Goal: Task Accomplishment & Management: Use online tool/utility

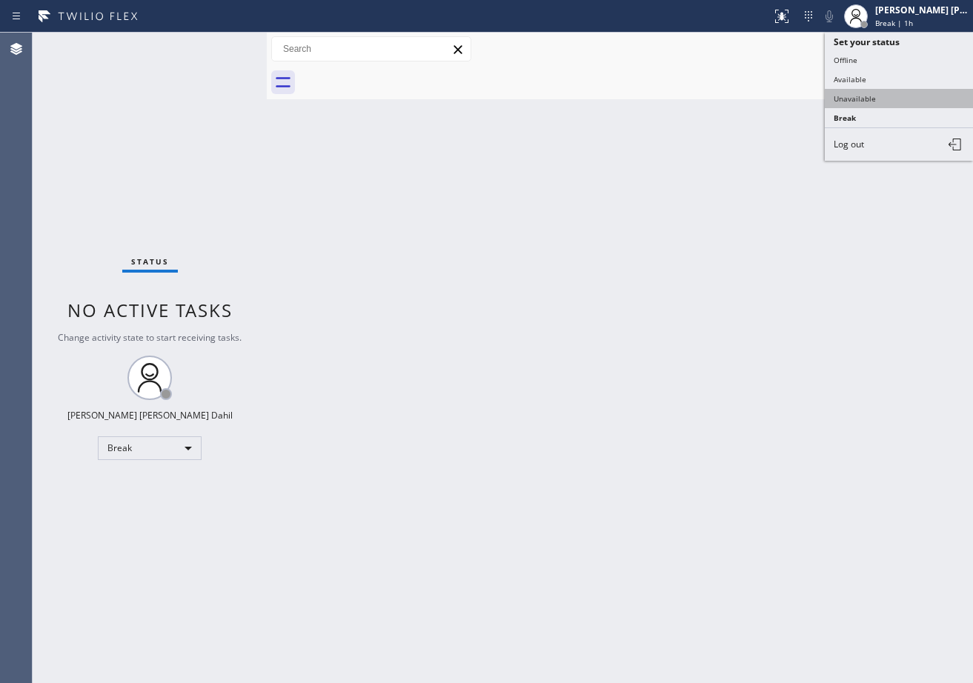
click at [867, 101] on button "Unavailable" at bounding box center [899, 98] width 148 height 19
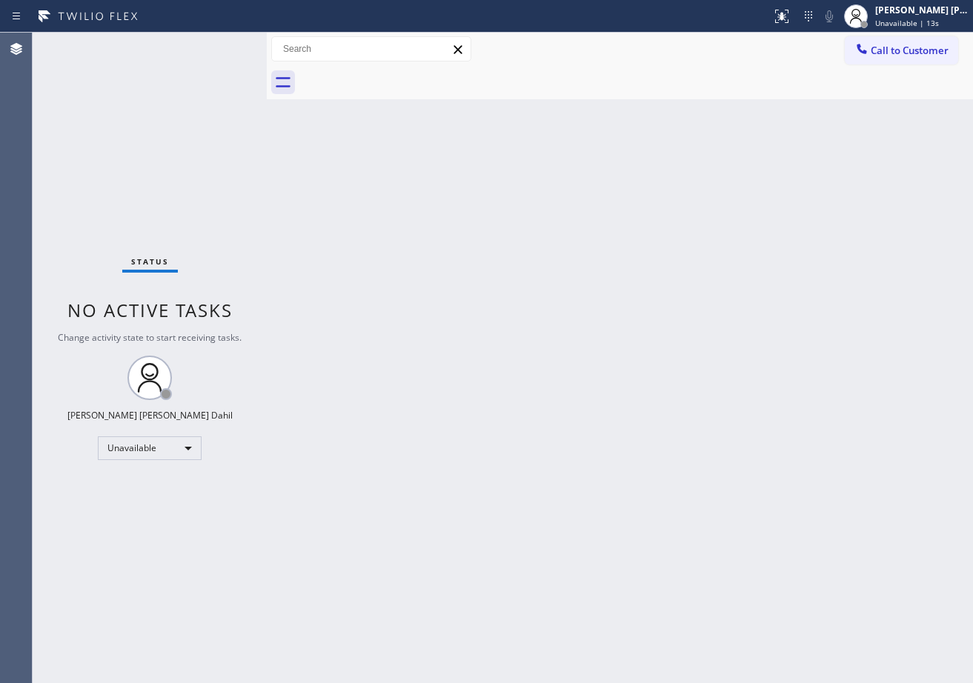
drag, startPoint x: 901, startPoint y: 23, endPoint x: 900, endPoint y: 55, distance: 31.9
click at [902, 24] on span "Unavailable | 13s" at bounding box center [907, 23] width 64 height 10
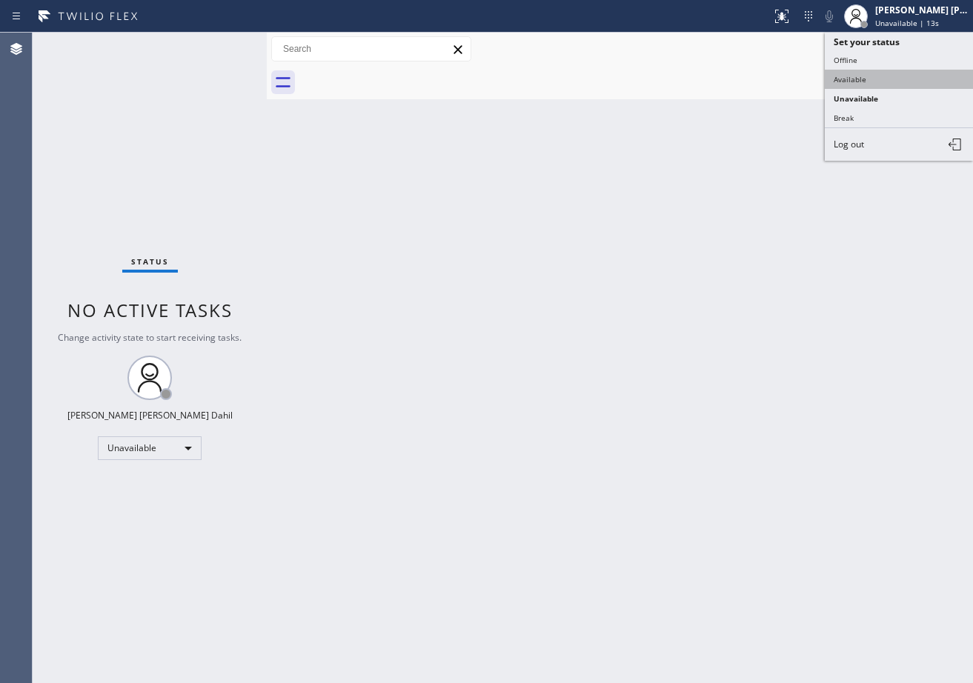
click at [883, 85] on button "Available" at bounding box center [899, 79] width 148 height 19
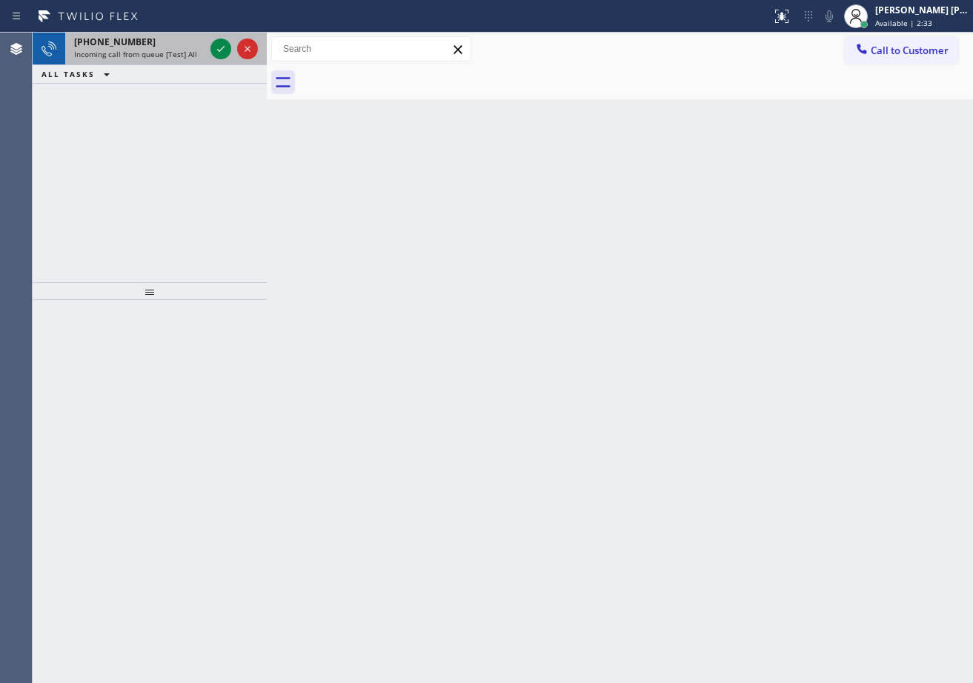
click at [177, 45] on div "[PHONE_NUMBER]" at bounding box center [139, 42] width 130 height 13
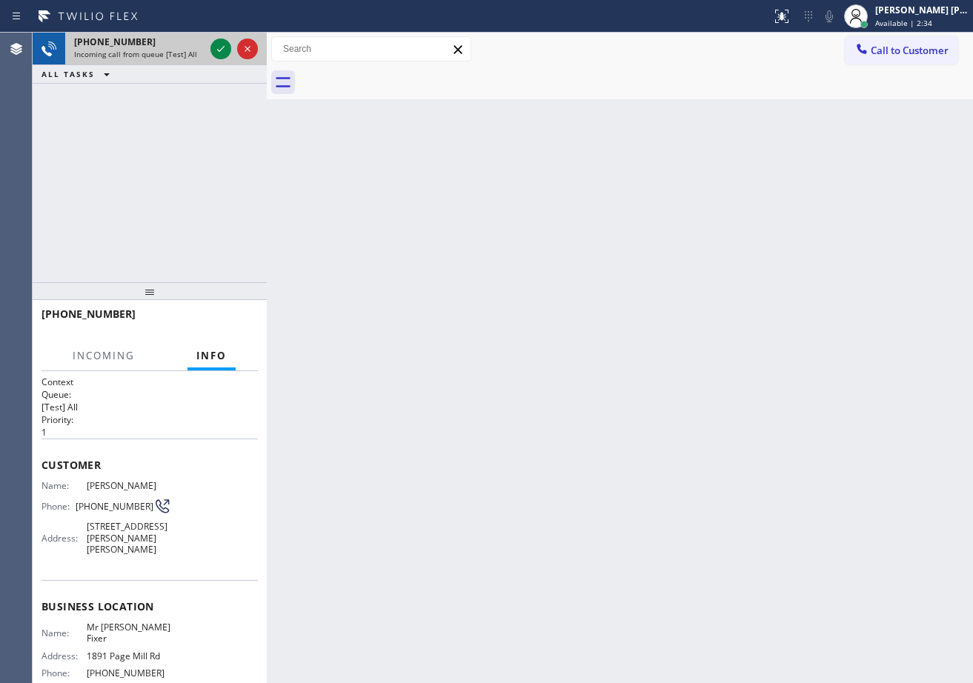
click at [178, 45] on div "[PHONE_NUMBER]" at bounding box center [139, 42] width 130 height 13
click at [179, 45] on div "[PHONE_NUMBER]" at bounding box center [139, 42] width 130 height 13
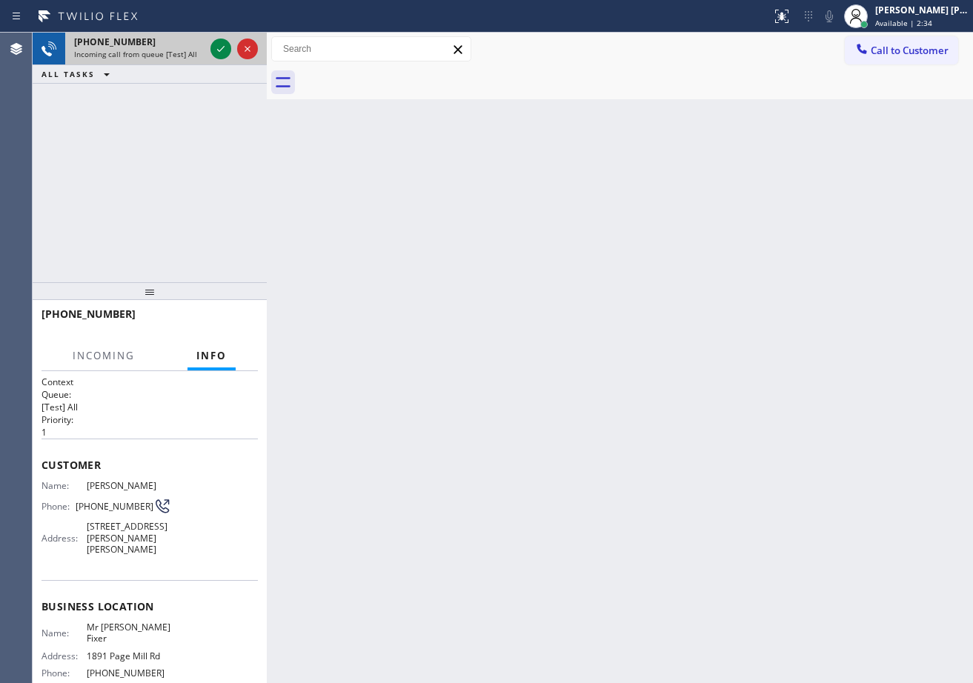
click at [179, 45] on div "[PHONE_NUMBER]" at bounding box center [139, 42] width 130 height 13
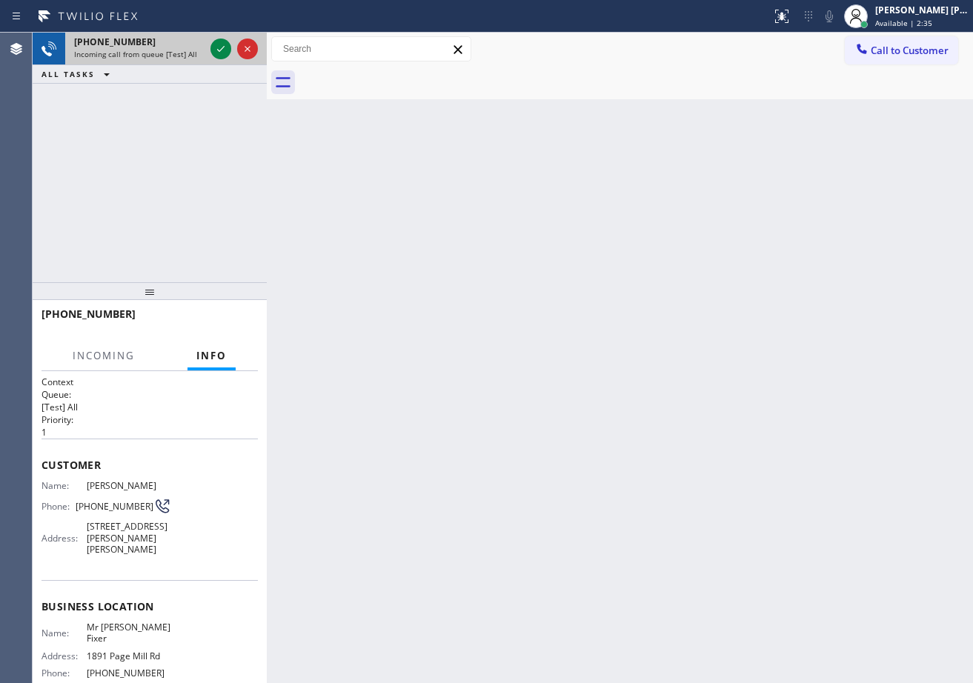
click at [179, 45] on div "[PHONE_NUMBER]" at bounding box center [139, 42] width 130 height 13
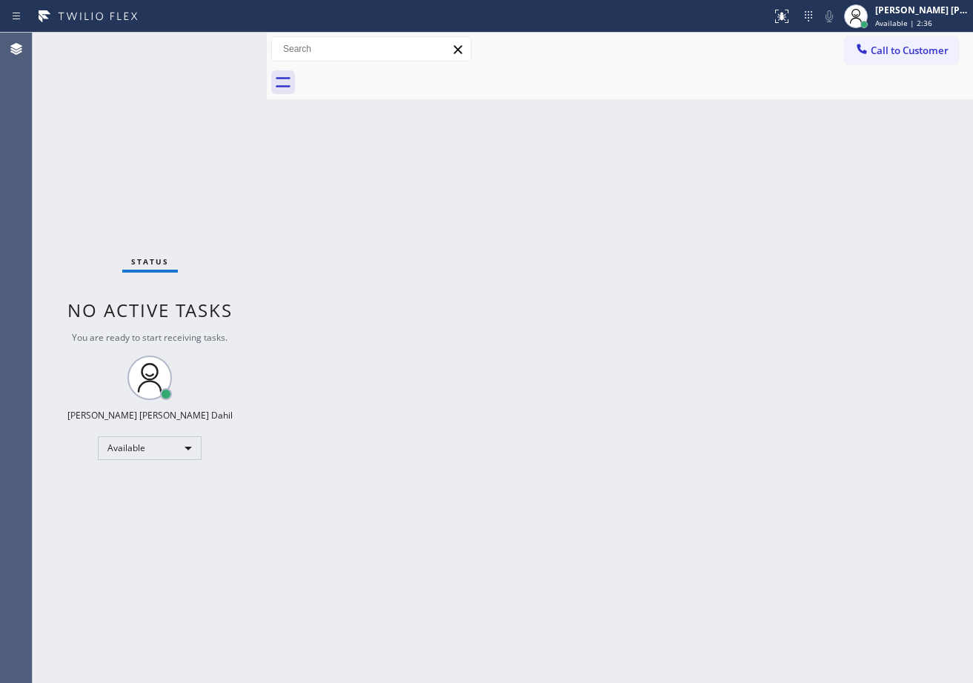
click at [179, 47] on div "Status No active tasks You are ready to start receiving tasks. [PERSON_NAME] [P…" at bounding box center [150, 358] width 234 height 650
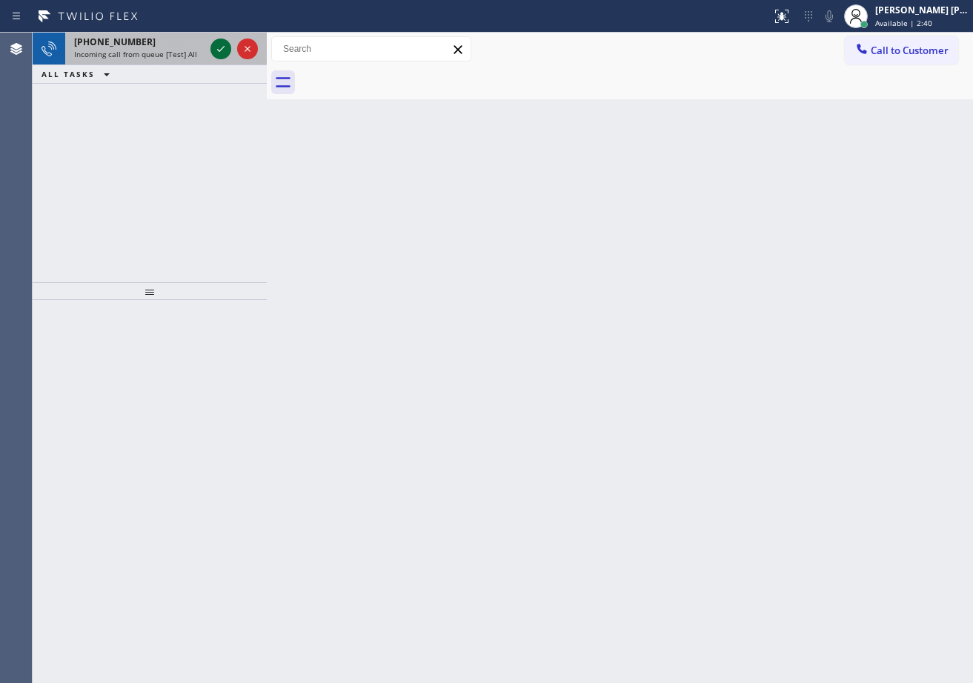
click at [219, 47] on icon at bounding box center [221, 49] width 18 height 18
click at [213, 50] on icon at bounding box center [221, 49] width 18 height 18
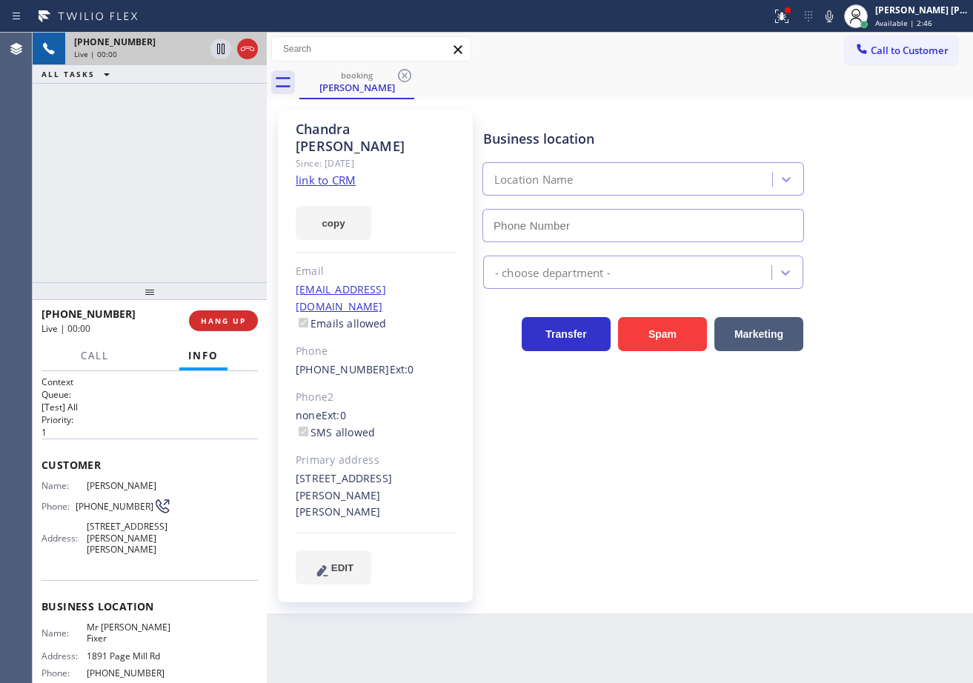
type input "[PHONE_NUMBER]"
click at [139, 168] on div "[PHONE_NUMBER] Live | 00:11 ALL TASKS ALL TASKS ACTIVE TASKS TASKS IN WRAP UP" at bounding box center [150, 158] width 234 height 250
click at [312, 173] on link "link to CRM" at bounding box center [326, 180] width 60 height 15
click at [838, 16] on icon at bounding box center [829, 16] width 18 height 18
click at [773, 107] on div "[PERSON_NAME] Since: [DATE] link to CRM copy Email [EMAIL_ADDRESS][DOMAIN_NAME]…" at bounding box center [619, 356] width 699 height 507
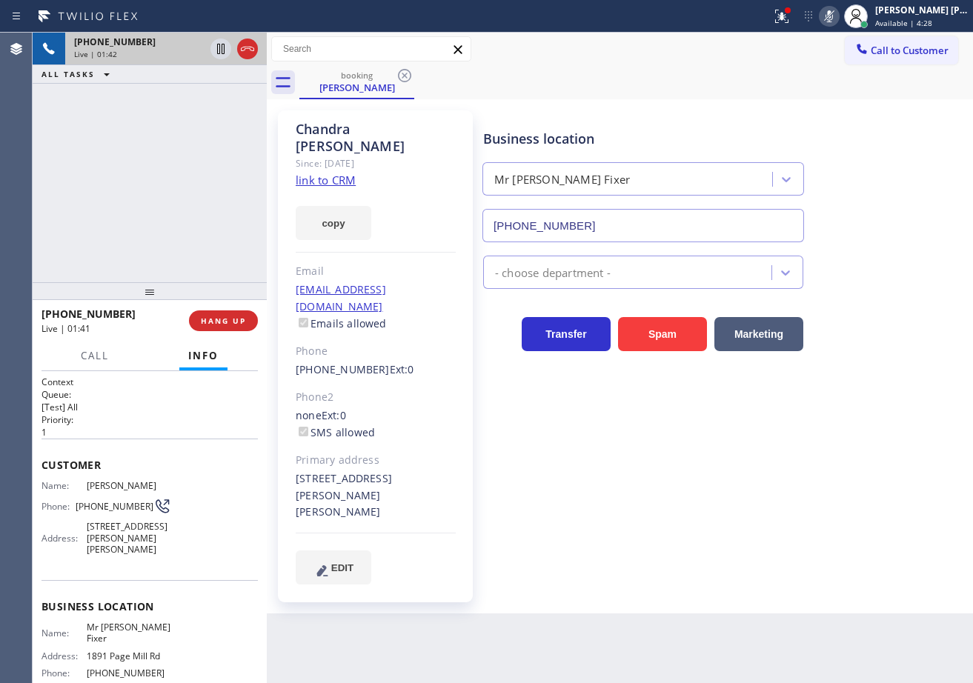
click at [838, 11] on icon at bounding box center [829, 16] width 18 height 18
click at [790, 17] on icon at bounding box center [782, 16] width 18 height 18
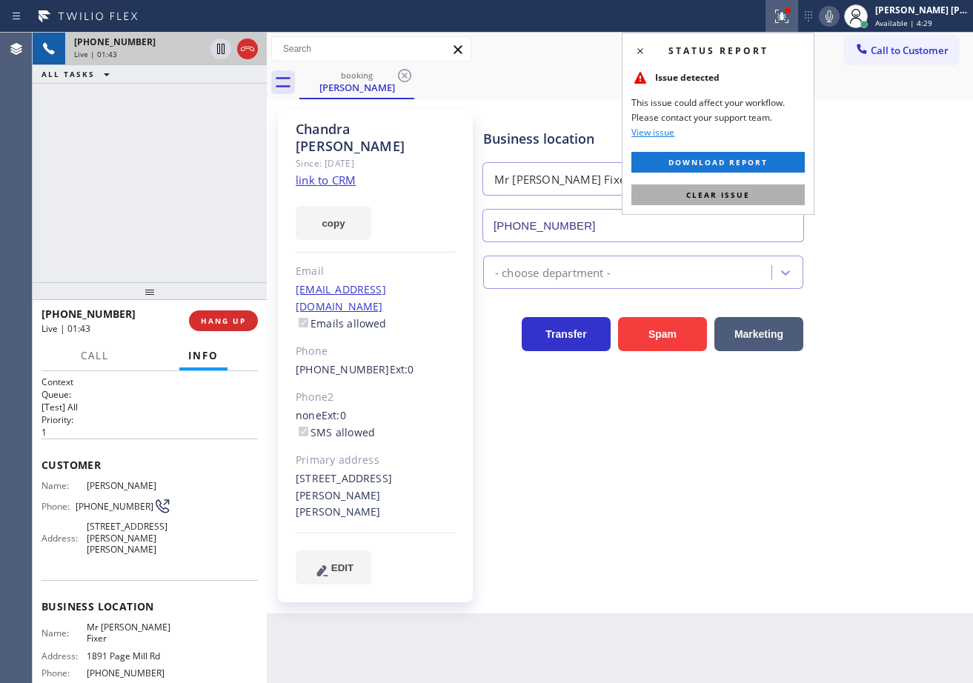
click at [756, 191] on button "Clear issue" at bounding box center [717, 194] width 173 height 21
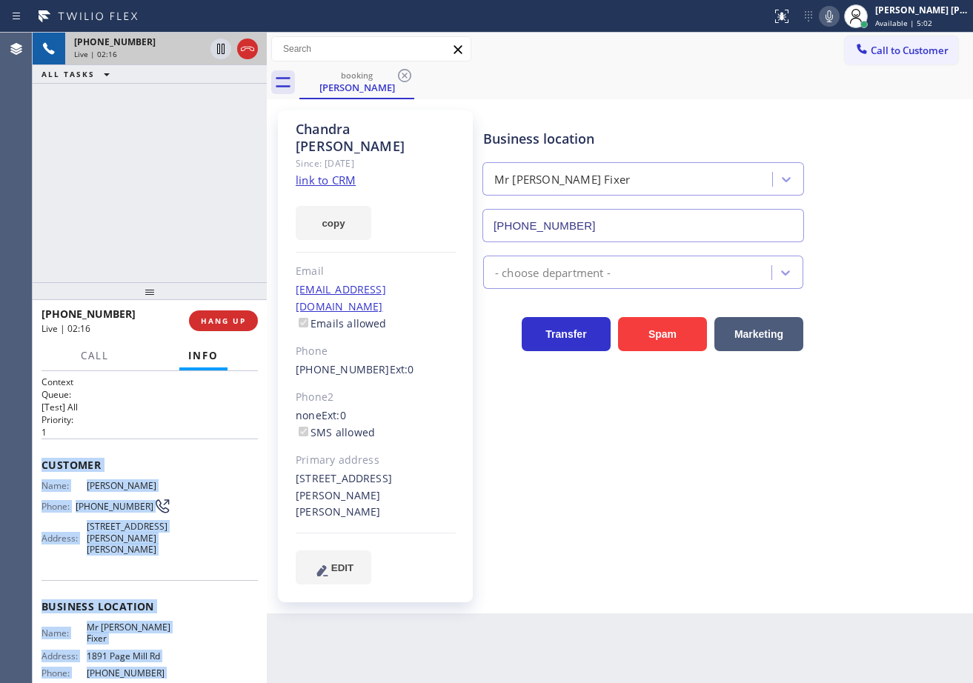
scroll to position [126, 0]
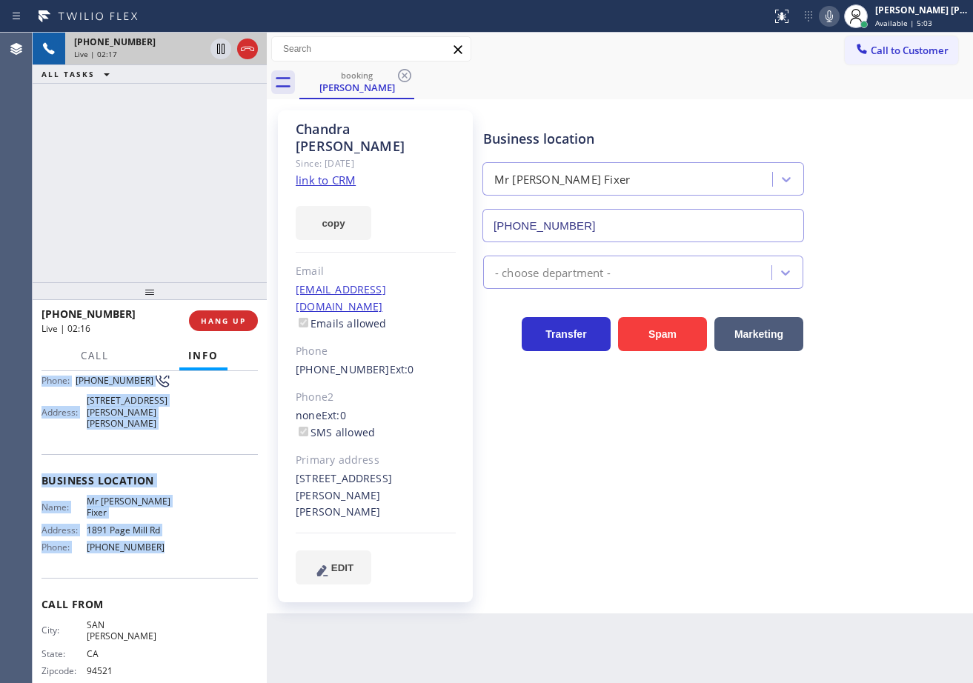
drag, startPoint x: 40, startPoint y: 462, endPoint x: 189, endPoint y: 545, distance: 170.5
click at [184, 548] on div "Context Queue: [Test] All Priority: 1 Customer Name: [PERSON_NAME] Phone: [PHON…" at bounding box center [150, 527] width 234 height 312
copy div "Customer Name: [PERSON_NAME] Phone: [PHONE_NUMBER] Address: [STREET_ADDRESS][PE…"
click at [198, 103] on div "Reserved" at bounding box center [139, 105] width 130 height 10
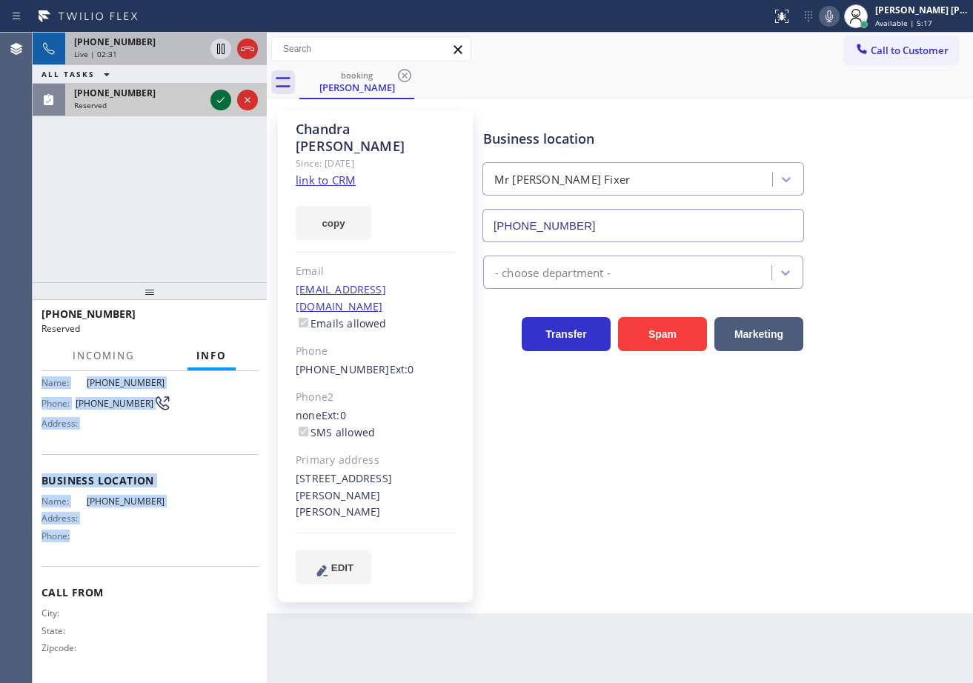
scroll to position [116, 0]
click at [219, 96] on icon at bounding box center [221, 100] width 18 height 18
drag, startPoint x: 219, startPoint y: 96, endPoint x: 173, endPoint y: 252, distance: 162.2
click at [219, 96] on div "[PHONE_NUMBER] Live | 02:31 ALL TASKS ALL TASKS ACTIVE TASKS TASKS IN WRAP UP […" at bounding box center [150, 158] width 234 height 250
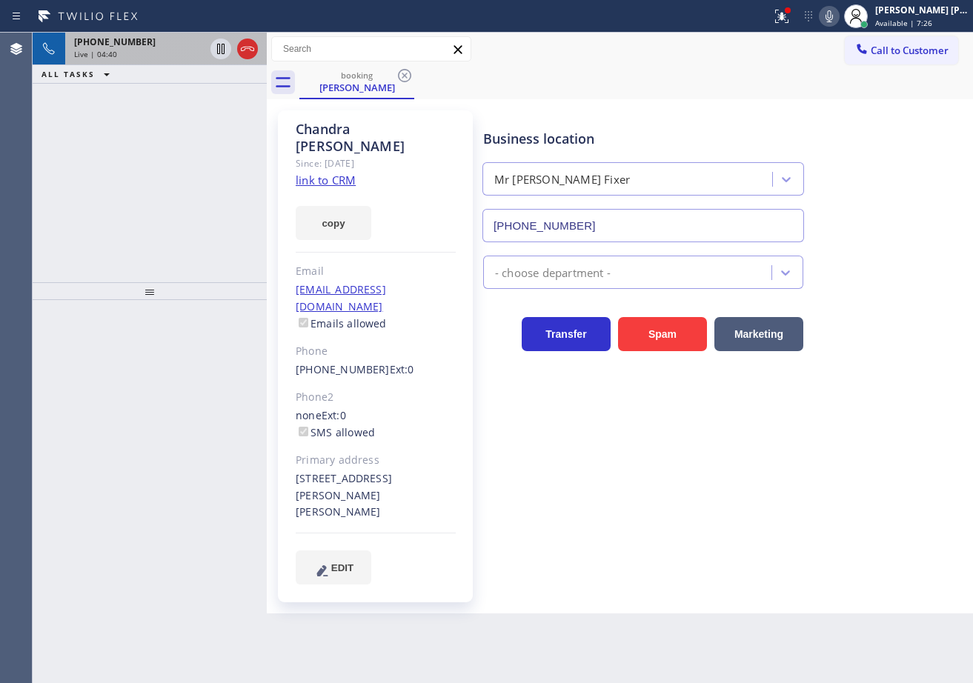
click at [600, 15] on div at bounding box center [385, 16] width 759 height 24
click at [838, 20] on icon at bounding box center [829, 16] width 18 height 18
click at [810, 53] on div "Call to Customer Outbound call Location 5 Star Appliance Repair Your caller id …" at bounding box center [620, 49] width 706 height 26
click at [230, 44] on div at bounding box center [220, 49] width 21 height 18
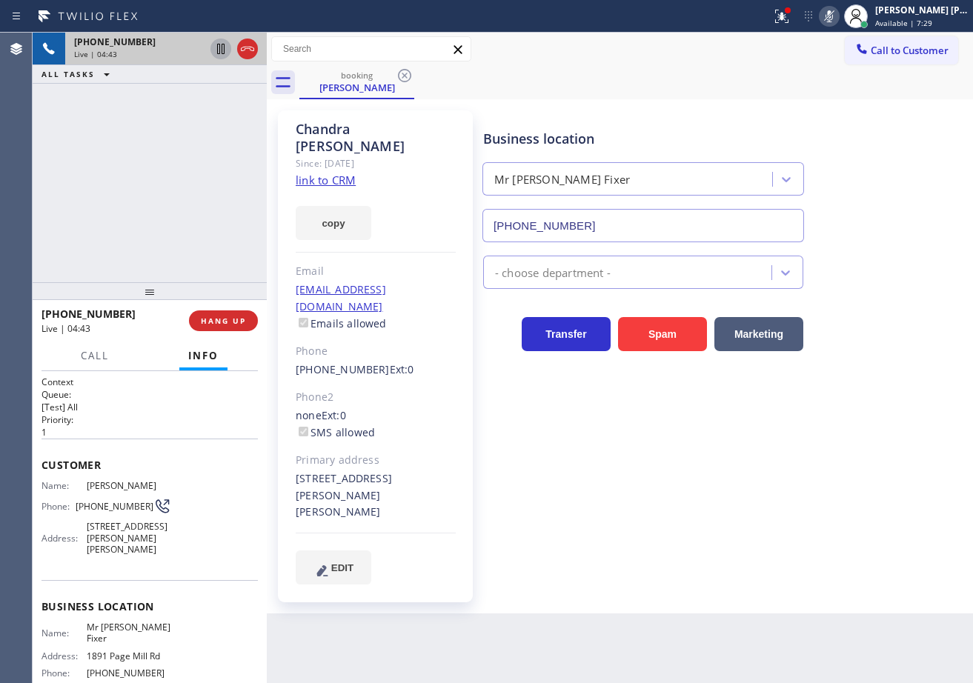
click at [220, 49] on icon at bounding box center [220, 49] width 7 height 10
click at [169, 184] on div "[PHONE_NUMBER] Live | 05:06 ALL TASKS ALL TASKS ACTIVE TASKS TASKS IN WRAP UP […" at bounding box center [150, 158] width 234 height 250
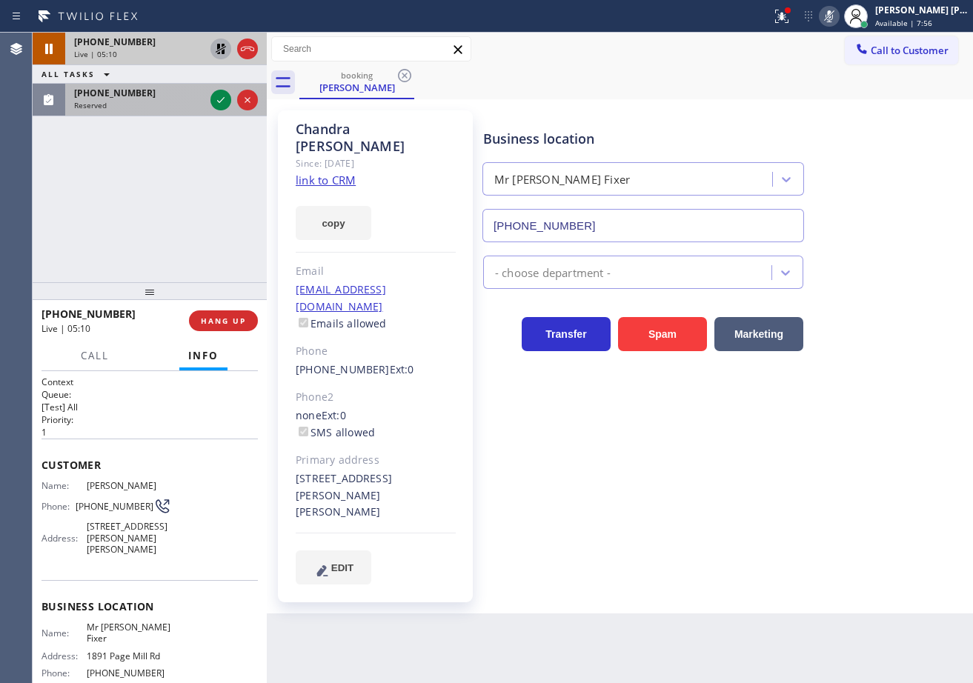
click at [165, 99] on div "[PHONE_NUMBER] Reserved" at bounding box center [136, 100] width 142 height 33
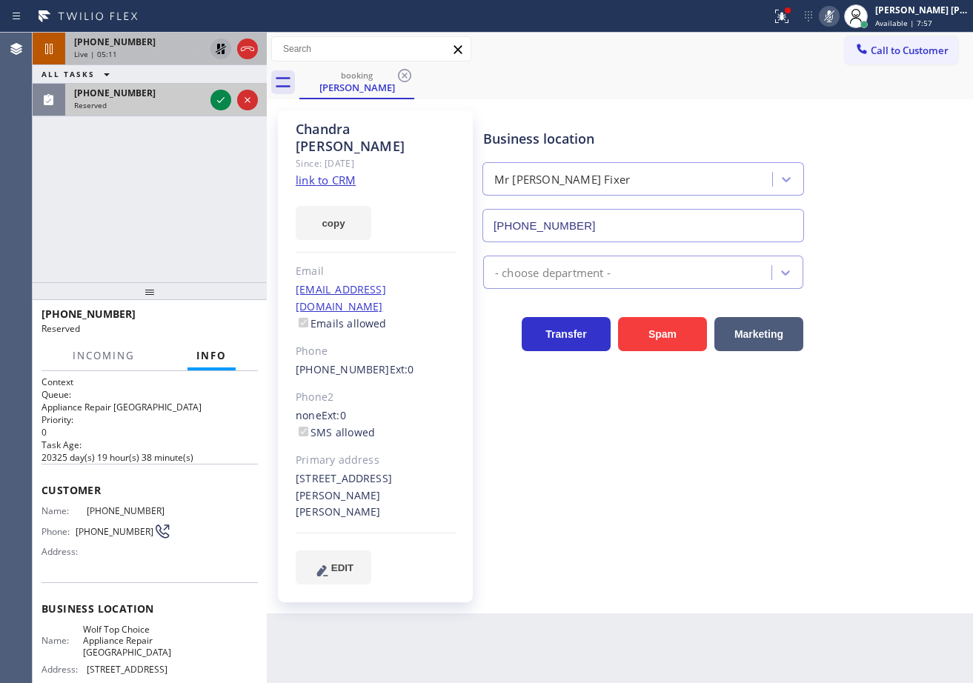
click at [161, 94] on div "[PHONE_NUMBER]" at bounding box center [139, 93] width 130 height 13
click at [224, 104] on icon at bounding box center [221, 100] width 18 height 18
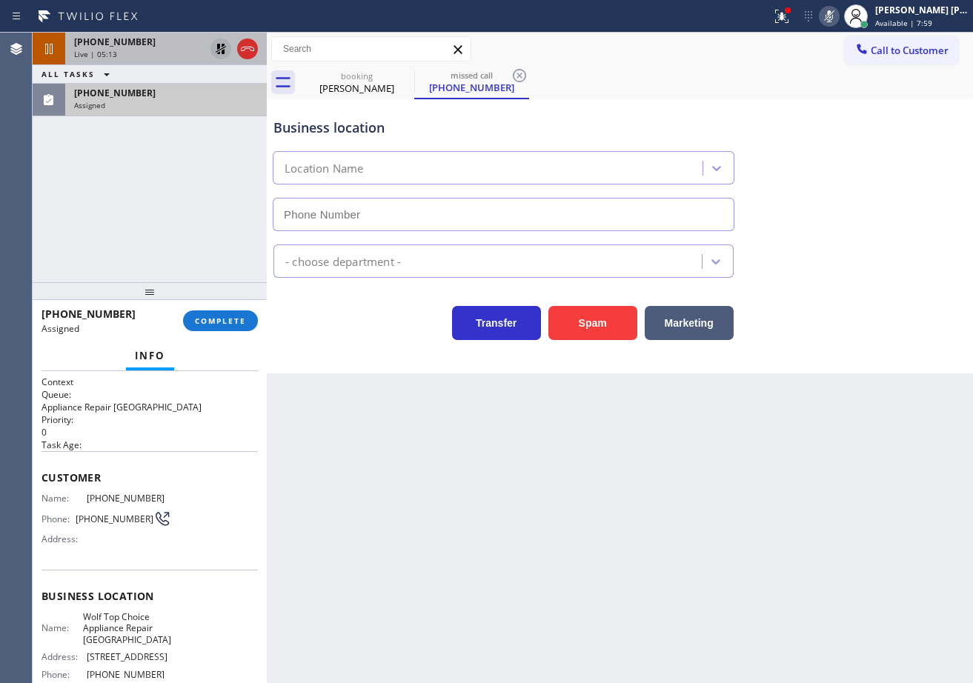
type input "[PHONE_NUMBER]"
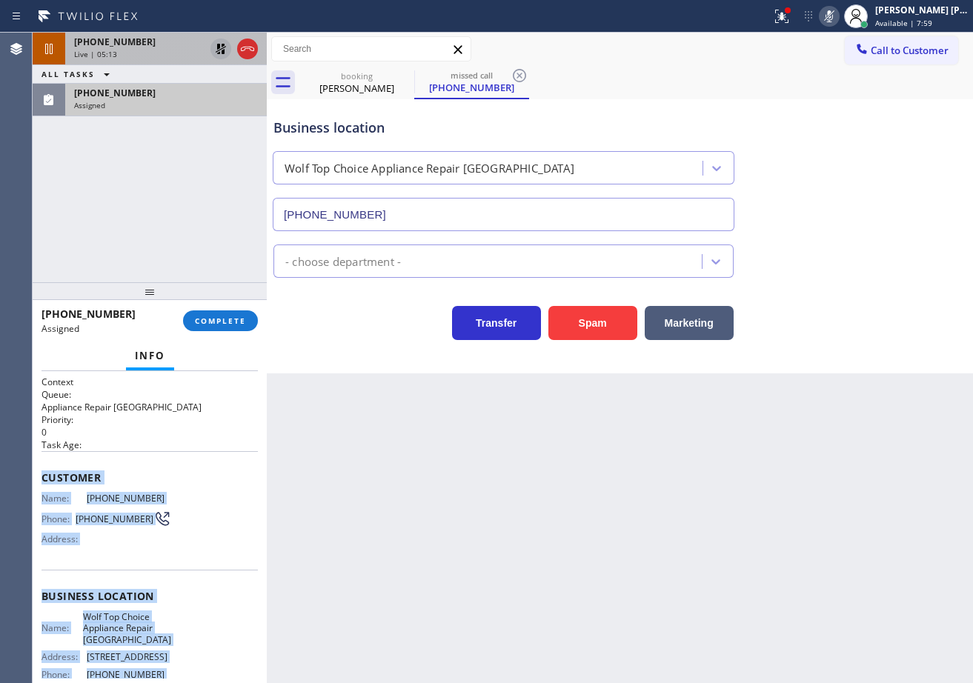
scroll to position [150, 0]
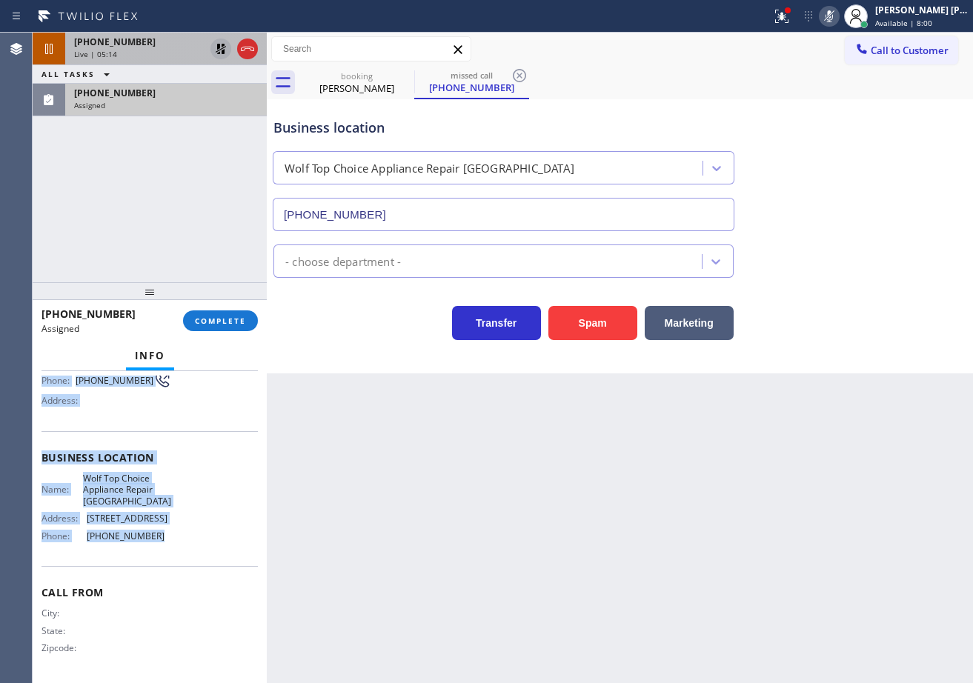
drag, startPoint x: 41, startPoint y: 473, endPoint x: 176, endPoint y: 463, distance: 136.0
click at [173, 554] on div "Context Queue: Appliance Repair High End Priority: 0 Task Age: Customer Name: […" at bounding box center [150, 527] width 234 height 312
copy div "Customer Name: [PHONE_NUMBER] Phone: [PHONE_NUMBER] Address: Business location …"
click at [210, 325] on span "COMPLETE" at bounding box center [220, 321] width 51 height 10
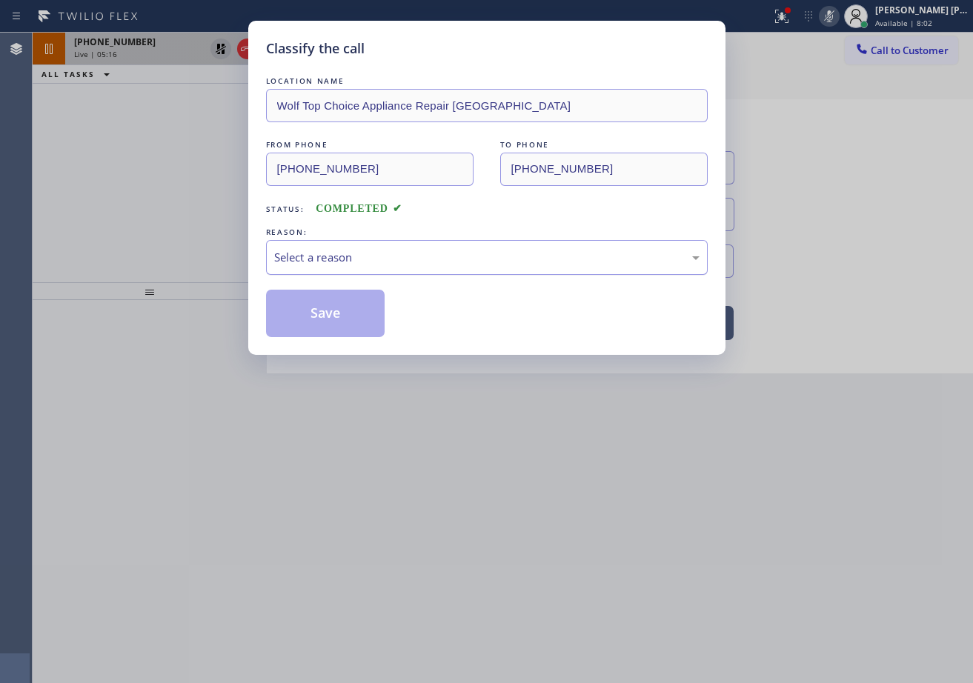
click at [336, 263] on div "Select a reason" at bounding box center [486, 257] width 425 height 17
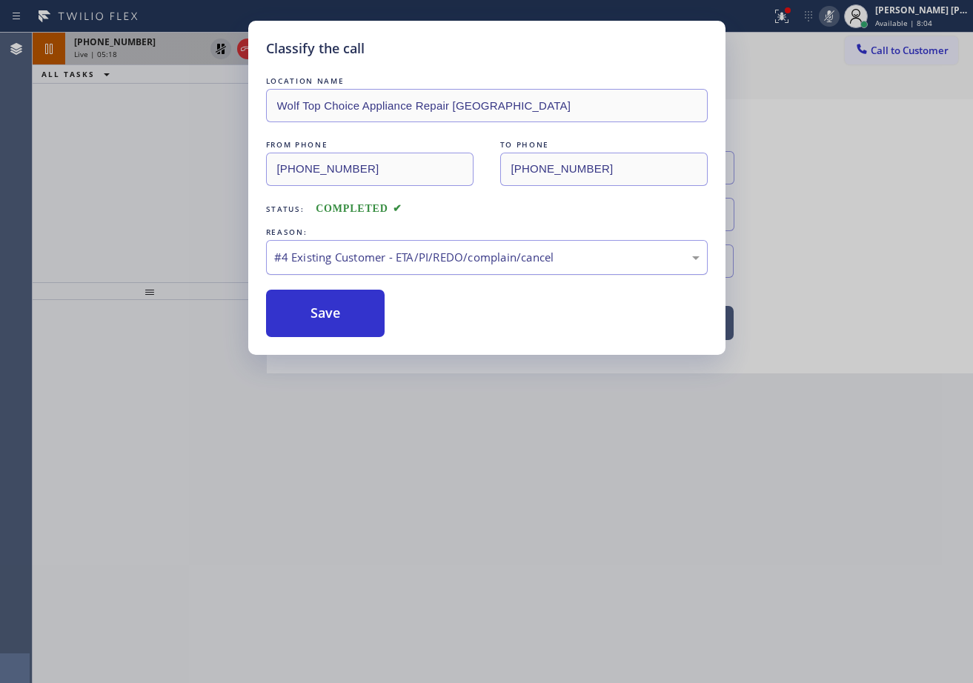
click at [456, 259] on div "#4 Existing Customer - ETA/PI/REDO/complain/cancel" at bounding box center [486, 257] width 425 height 17
click at [364, 293] on button "Save" at bounding box center [325, 313] width 119 height 47
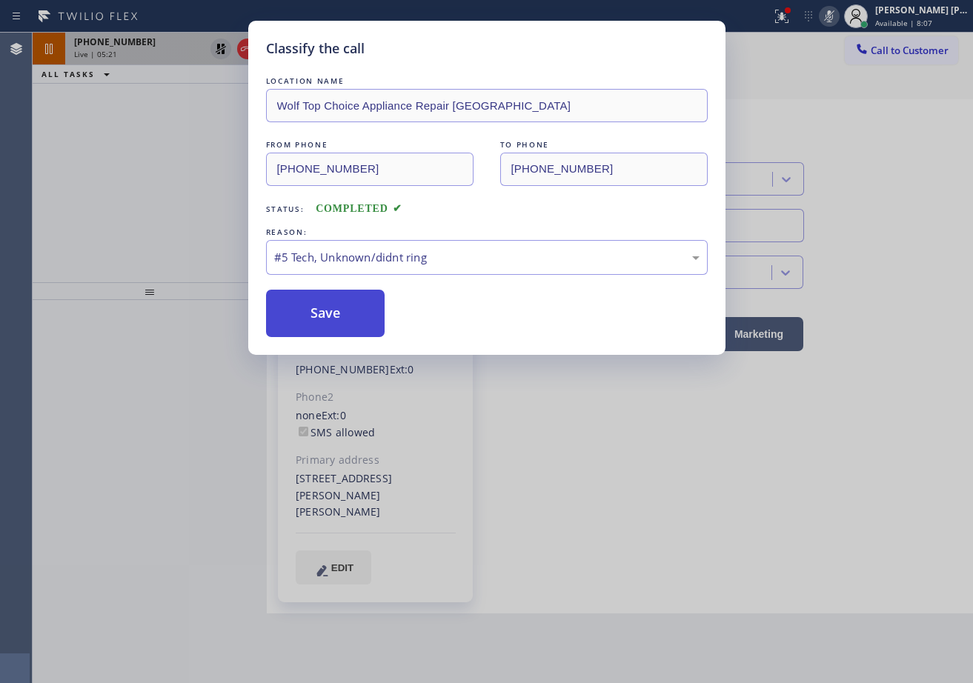
click at [365, 297] on button "Save" at bounding box center [325, 313] width 119 height 47
click at [184, 181] on div "Classify the call LOCATION NAME Wolf Top Choice Appliance Repair [GEOGRAPHIC_DA…" at bounding box center [486, 341] width 973 height 683
click at [332, 311] on button "Save" at bounding box center [325, 313] width 119 height 47
click at [331, 311] on button "Save" at bounding box center [325, 313] width 119 height 47
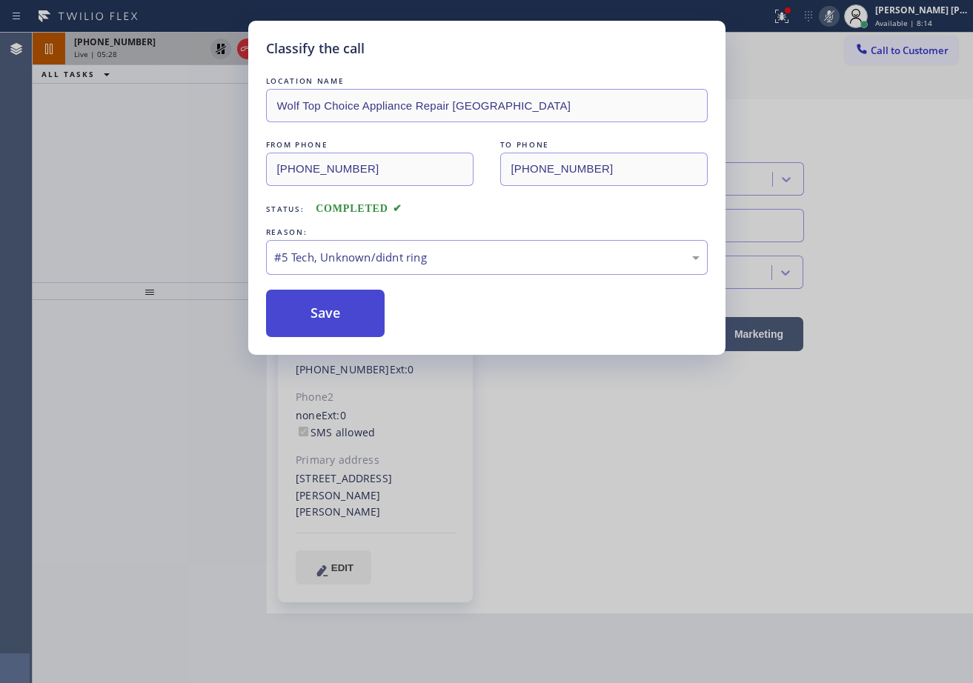
click at [331, 311] on button "Save" at bounding box center [325, 313] width 119 height 47
click at [355, 244] on div "#5 Tech, Unknown/didnt ring" at bounding box center [487, 257] width 442 height 35
click at [313, 330] on button "Save" at bounding box center [325, 313] width 119 height 47
click at [313, 329] on button "Save" at bounding box center [325, 313] width 119 height 47
click at [316, 326] on button "Save" at bounding box center [325, 313] width 119 height 47
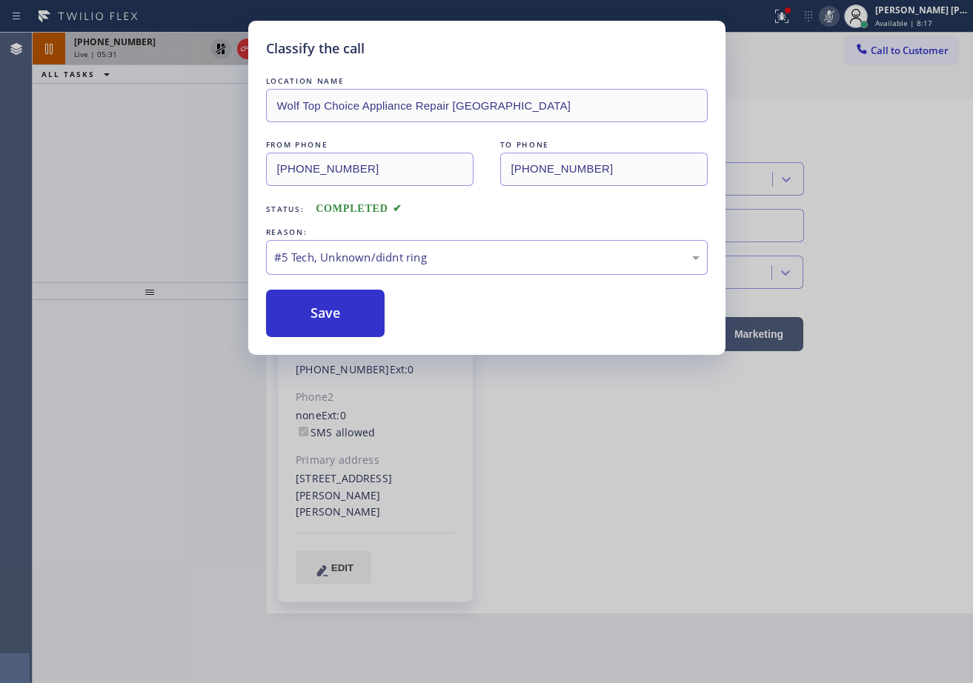
click at [686, 73] on div "LOCATION NAME Wolf Top Choice Appliance Repair [GEOGRAPHIC_DATA] FROM PHONE [PH…" at bounding box center [487, 198] width 442 height 279
click at [676, 63] on div "LOCATION NAME Wolf Top Choice Appliance Repair [GEOGRAPHIC_DATA] FROM PHONE [PH…" at bounding box center [487, 198] width 442 height 279
drag, startPoint x: 570, startPoint y: 23, endPoint x: 550, endPoint y: 24, distance: 20.0
click at [566, 24] on div "Classify the call LOCATION NAME Wolf Top Choice Appliance Repair [GEOGRAPHIC_DA…" at bounding box center [486, 188] width 477 height 334
drag, startPoint x: 550, startPoint y: 24, endPoint x: 450, endPoint y: 45, distance: 103.0
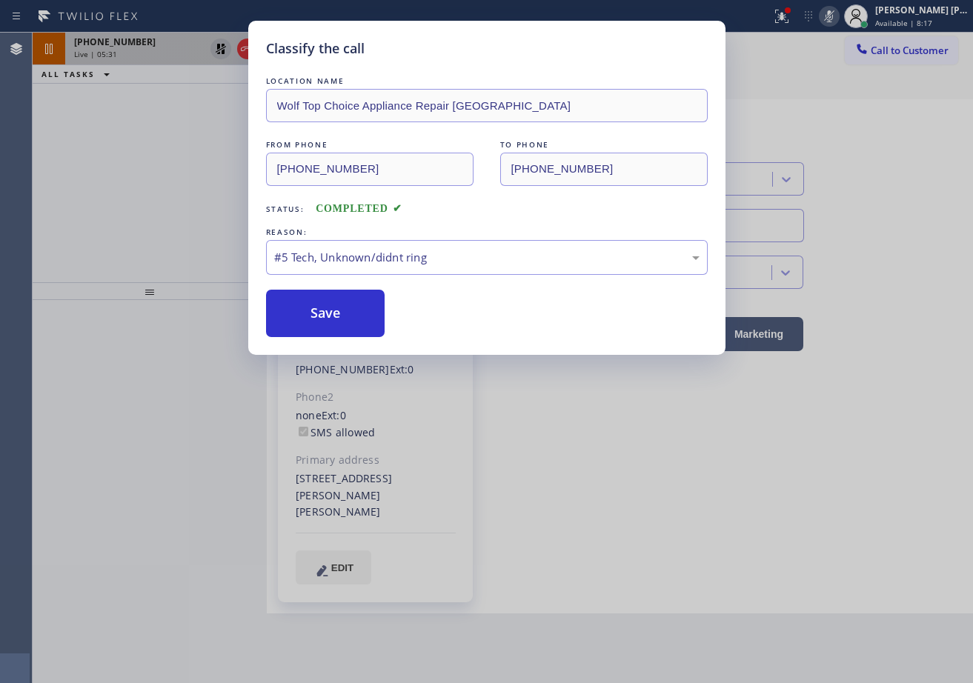
click at [542, 27] on div "Classify the call LOCATION NAME Wolf Top Choice Appliance Repair [GEOGRAPHIC_DA…" at bounding box center [486, 188] width 477 height 334
click at [188, 143] on div "Classify the call LOCATION NAME Wolf Top Choice Appliance Repair [GEOGRAPHIC_DA…" at bounding box center [486, 341] width 973 height 683
click at [187, 144] on div "Classify the call LOCATION NAME Wolf Top Choice Appliance Repair [GEOGRAPHIC_DA…" at bounding box center [486, 341] width 973 height 683
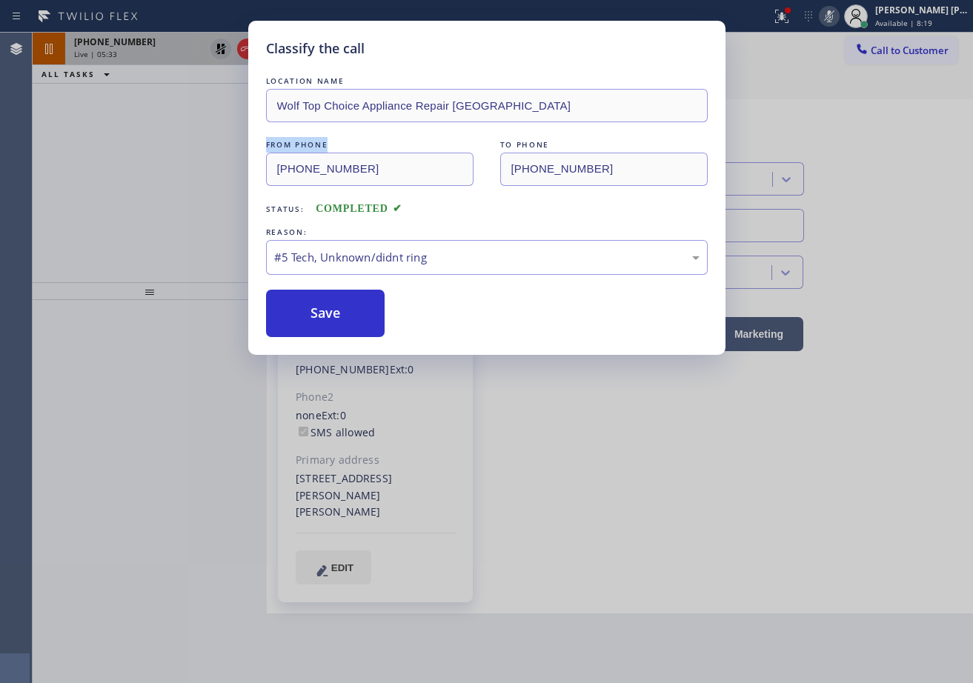
click at [187, 145] on div "Classify the call LOCATION NAME Wolf Top Choice Appliance Repair [GEOGRAPHIC_DA…" at bounding box center [486, 341] width 973 height 683
drag, startPoint x: 187, startPoint y: 145, endPoint x: 284, endPoint y: 211, distance: 117.3
click at [187, 156] on div "Classify the call LOCATION NAME Wolf Top Choice Appliance Repair [GEOGRAPHIC_DA…" at bounding box center [486, 341] width 973 height 683
click at [444, 268] on div "#5 Tech, Unknown/didnt ring" at bounding box center [487, 257] width 442 height 35
click at [307, 309] on button "Save" at bounding box center [325, 313] width 119 height 47
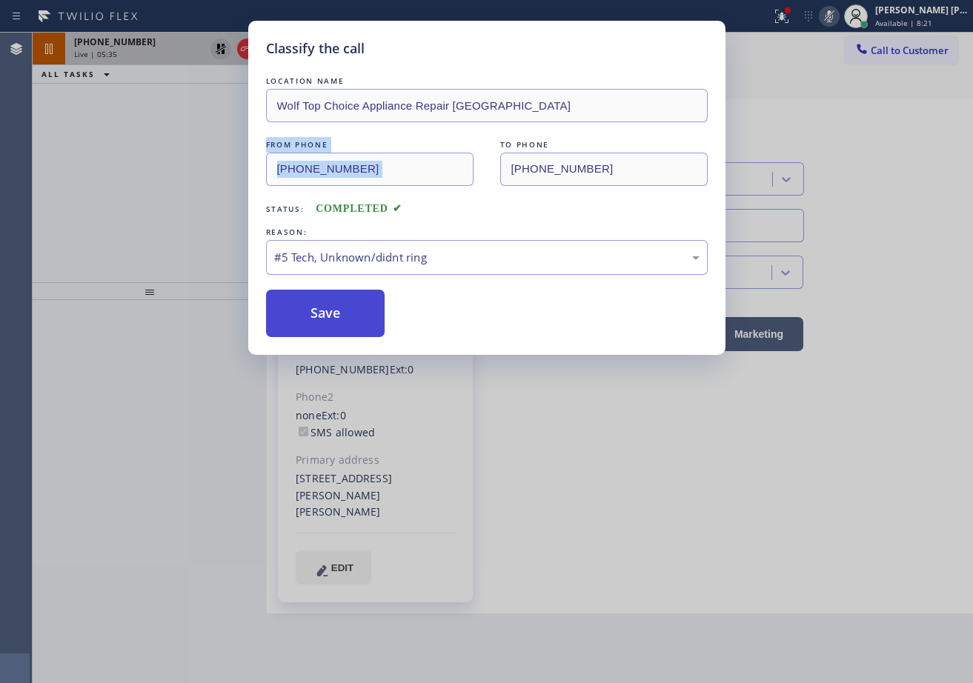
click at [305, 307] on button "Save" at bounding box center [325, 313] width 119 height 47
click at [305, 307] on div "Back to Dashboard Change Sender ID Customers Technicians Select a contact Outbo…" at bounding box center [620, 358] width 706 height 650
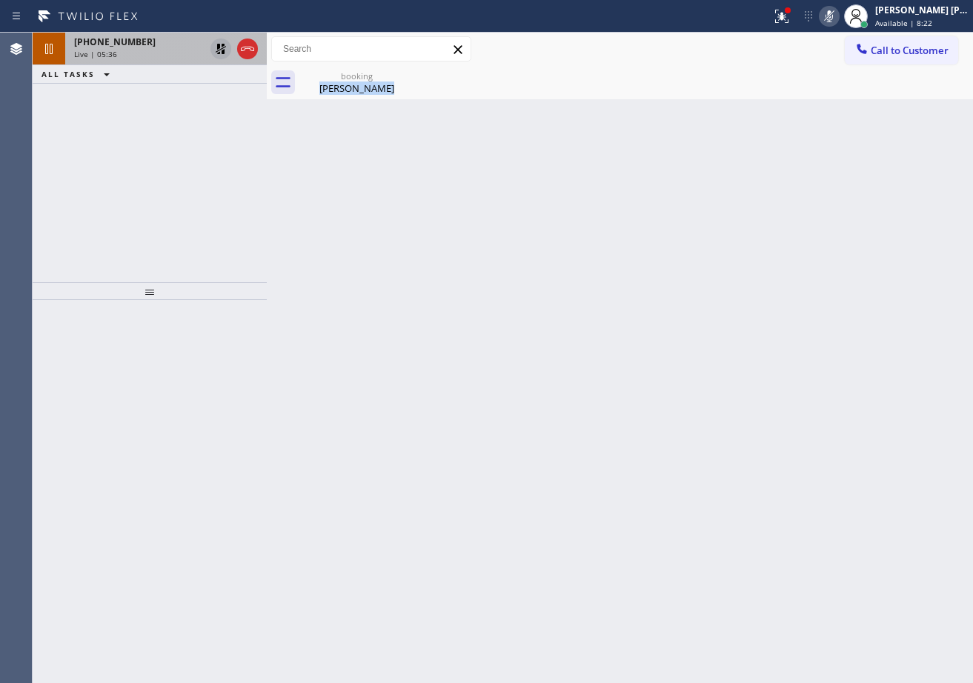
click at [176, 43] on div "[PHONE_NUMBER]" at bounding box center [139, 42] width 130 height 13
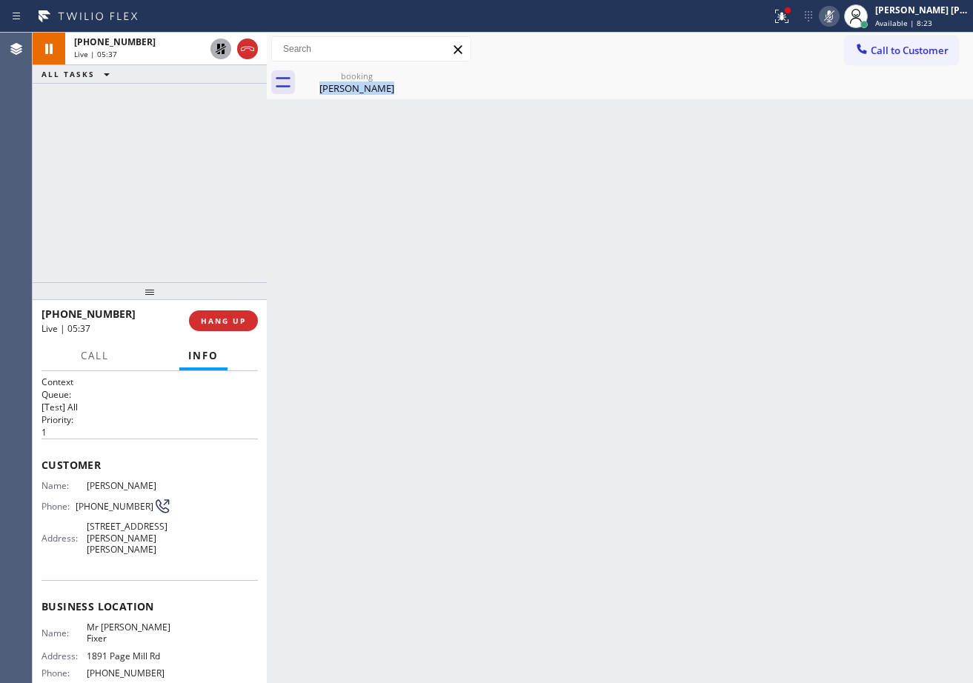
click at [223, 50] on icon at bounding box center [221, 49] width 18 height 18
click at [838, 16] on icon at bounding box center [829, 16] width 18 height 18
click at [361, 98] on div "booking [PERSON_NAME]" at bounding box center [357, 82] width 112 height 33
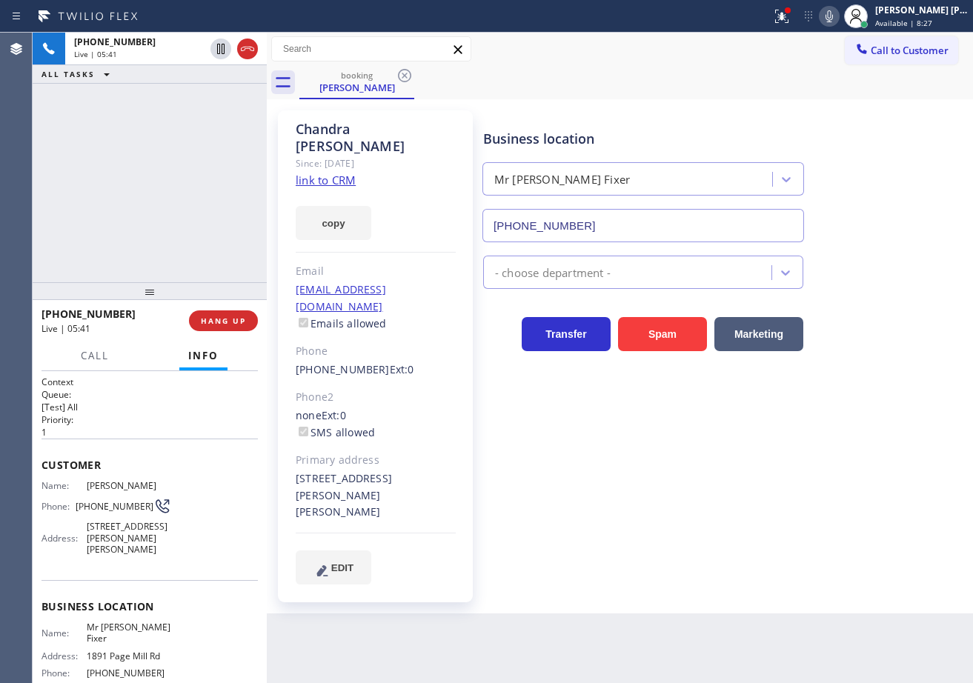
click at [173, 125] on div "[PHONE_NUMBER] Live | 05:41 ALL TASKS ALL TASKS ACTIVE TASKS TASKS IN WRAP UP" at bounding box center [150, 158] width 234 height 250
click at [786, 16] on icon at bounding box center [781, 14] width 9 height 5
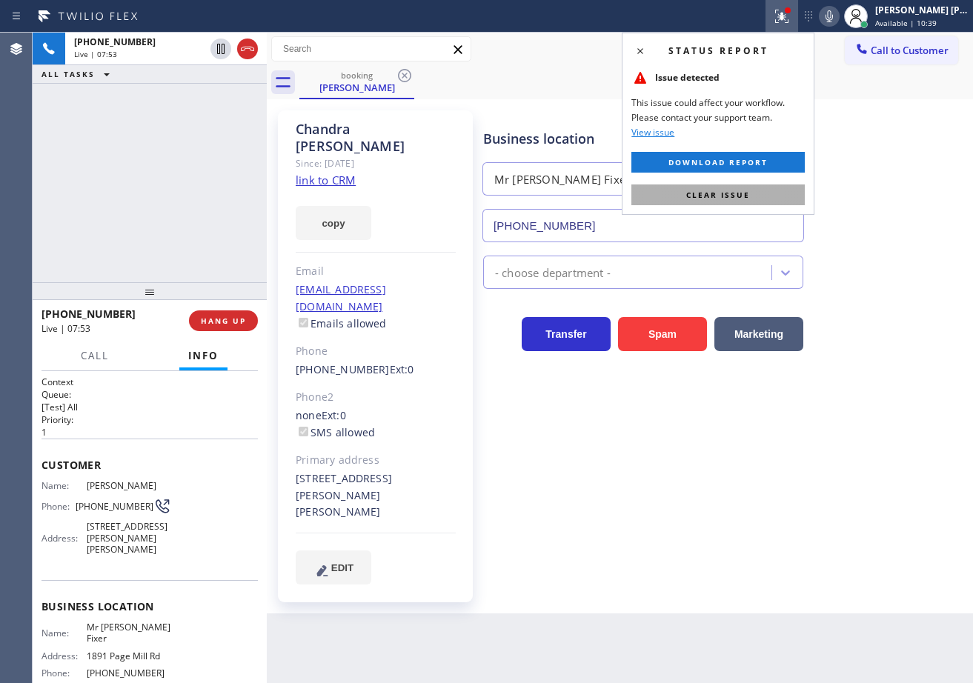
click at [797, 196] on button "Clear issue" at bounding box center [717, 194] width 173 height 21
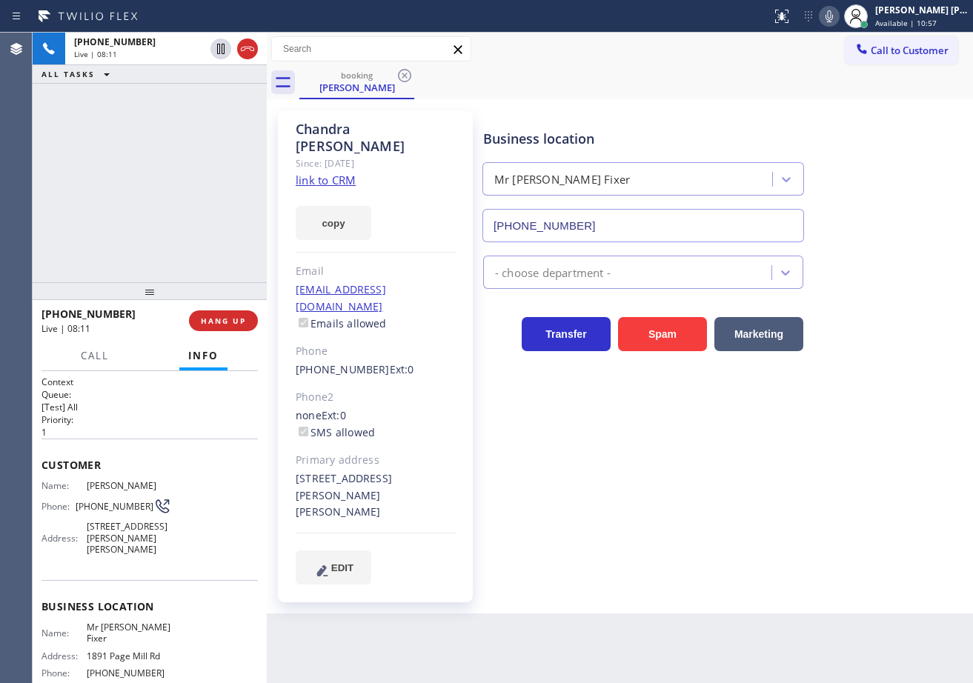
click at [748, 506] on div "Business location Mr Appliance Fixer [PHONE_NUMBER] - choose department - Trans…" at bounding box center [724, 347] width 489 height 466
click at [799, 98] on div "booking [PERSON_NAME]" at bounding box center [635, 82] width 673 height 33
click at [787, 89] on div "booking [PERSON_NAME]" at bounding box center [635, 82] width 673 height 33
click at [202, 210] on div "[PHONE_NUMBER] Live | 08:50 ALL TASKS ALL TASKS ACTIVE TASKS TASKS IN WRAP UP" at bounding box center [150, 158] width 234 height 250
click at [850, 283] on div "- choose department -" at bounding box center [724, 269] width 489 height 39
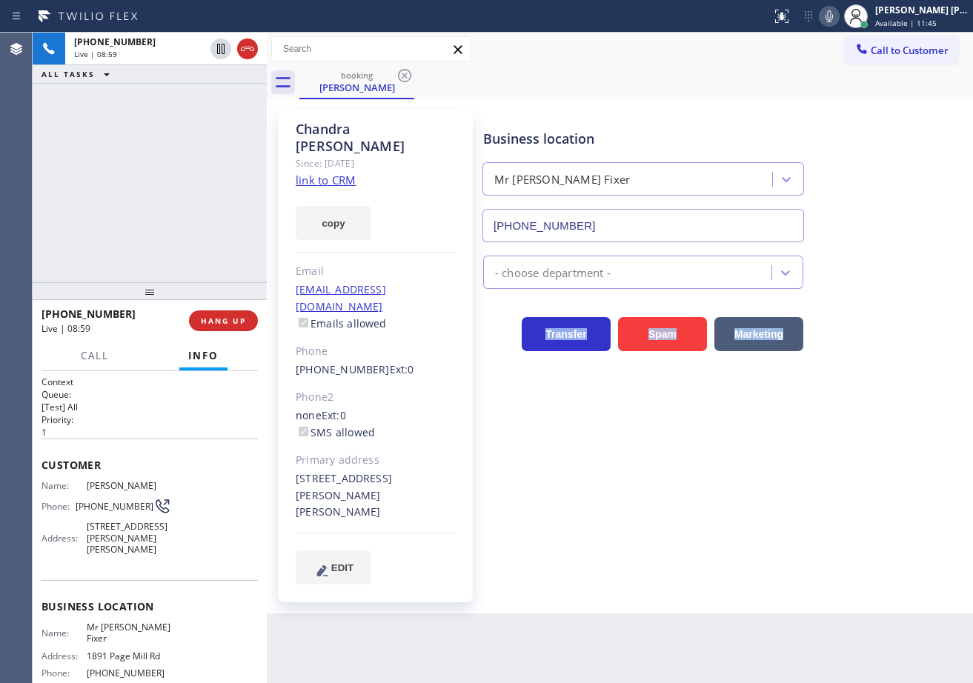
click at [891, 315] on div "Business location Mr Appliance Fixer [PHONE_NUMBER] - choose department - Trans…" at bounding box center [724, 347] width 489 height 466
drag, startPoint x: 918, startPoint y: 394, endPoint x: 917, endPoint y: 404, distance: 9.7
click at [917, 396] on div "Business location Mr Appliance Fixer [PHONE_NUMBER] - choose department - Trans…" at bounding box center [724, 347] width 489 height 466
click at [919, 407] on div "Business location Mr Appliance Fixer [PHONE_NUMBER] - choose department - Trans…" at bounding box center [724, 347] width 489 height 466
click at [865, 287] on div "- choose department -" at bounding box center [724, 269] width 489 height 39
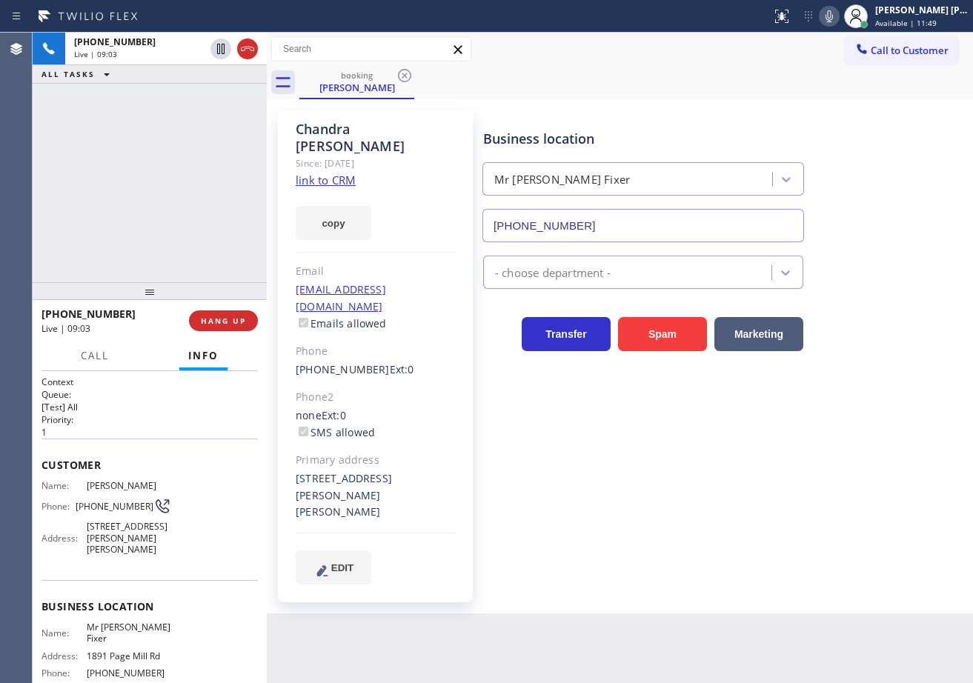
click at [902, 344] on div "Transfer Spam Marketing" at bounding box center [724, 327] width 489 height 47
click at [907, 350] on div "Transfer Spam Marketing" at bounding box center [724, 327] width 489 height 47
click at [909, 370] on div "Business location Mr Appliance Fixer [PHONE_NUMBER] - choose department - Trans…" at bounding box center [724, 347] width 489 height 466
drag, startPoint x: 896, startPoint y: 270, endPoint x: 888, endPoint y: 271, distance: 7.6
click at [888, 270] on div "- choose department -" at bounding box center [724, 269] width 489 height 39
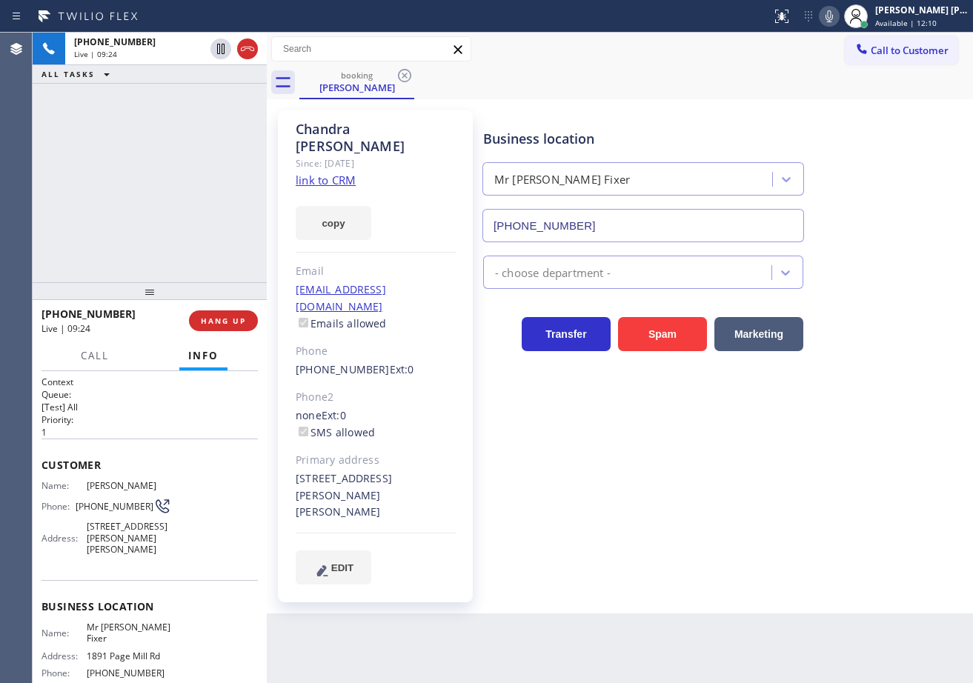
click at [888, 271] on div "- choose department -" at bounding box center [724, 269] width 489 height 39
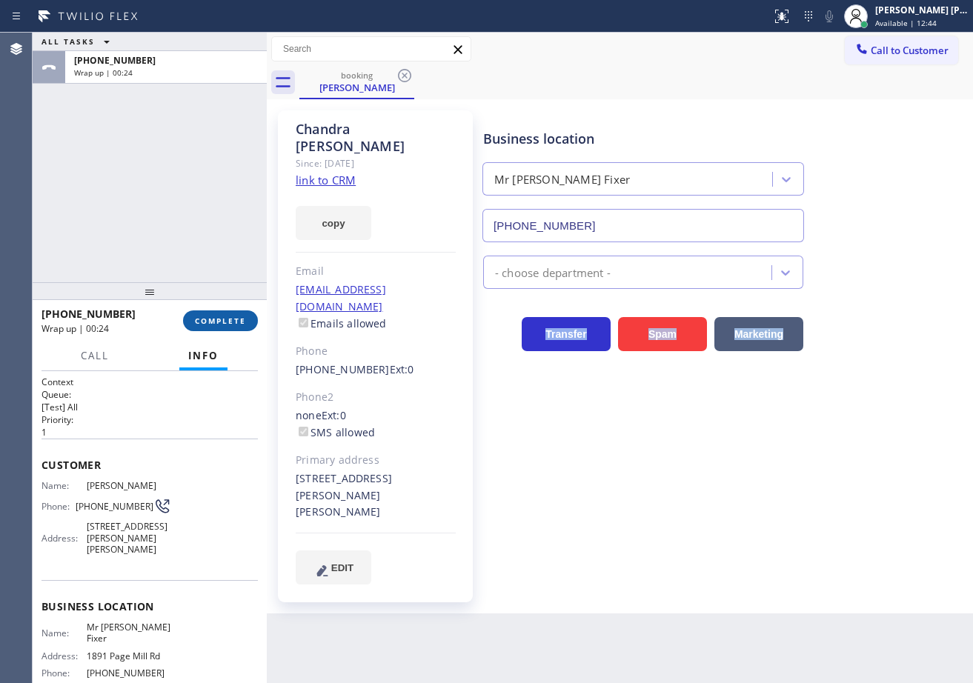
click at [224, 324] on span "COMPLETE" at bounding box center [220, 321] width 51 height 10
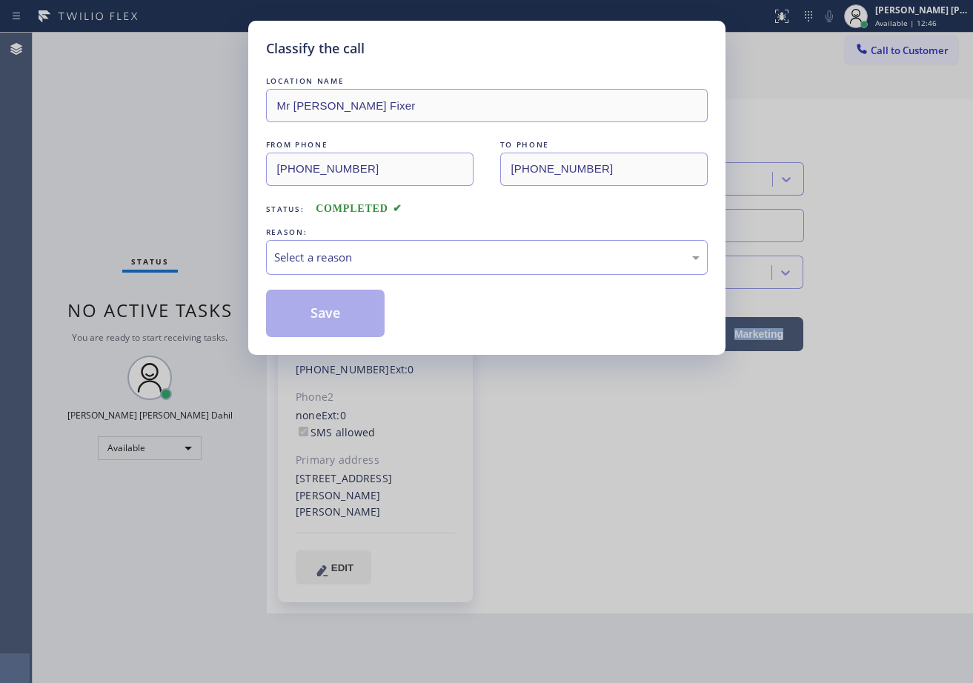
click at [330, 263] on div "Select a reason" at bounding box center [486, 257] width 425 height 17
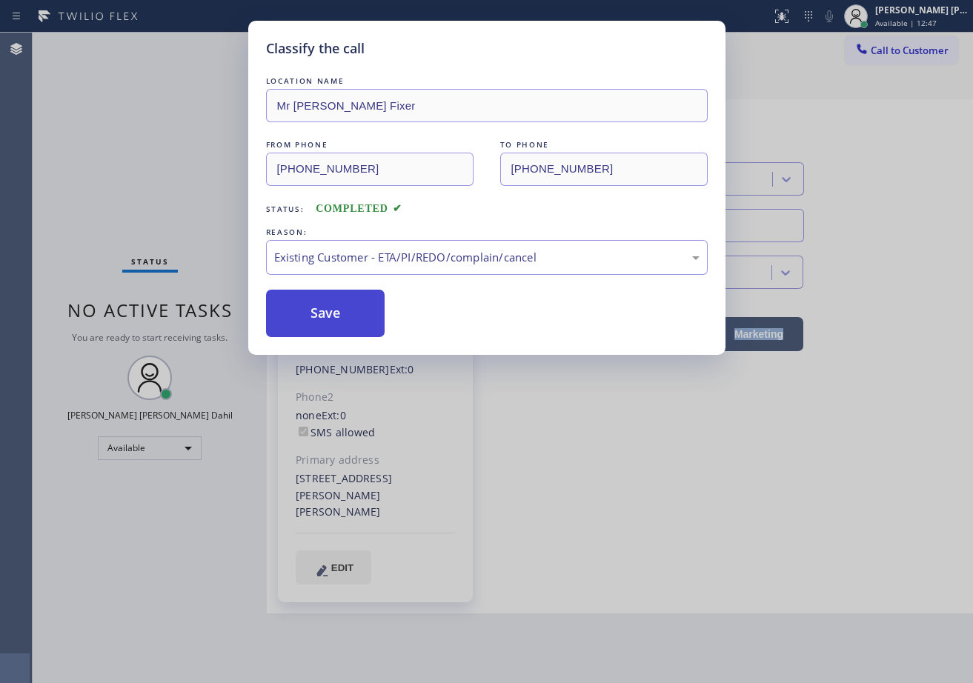
click at [314, 318] on button "Save" at bounding box center [325, 313] width 119 height 47
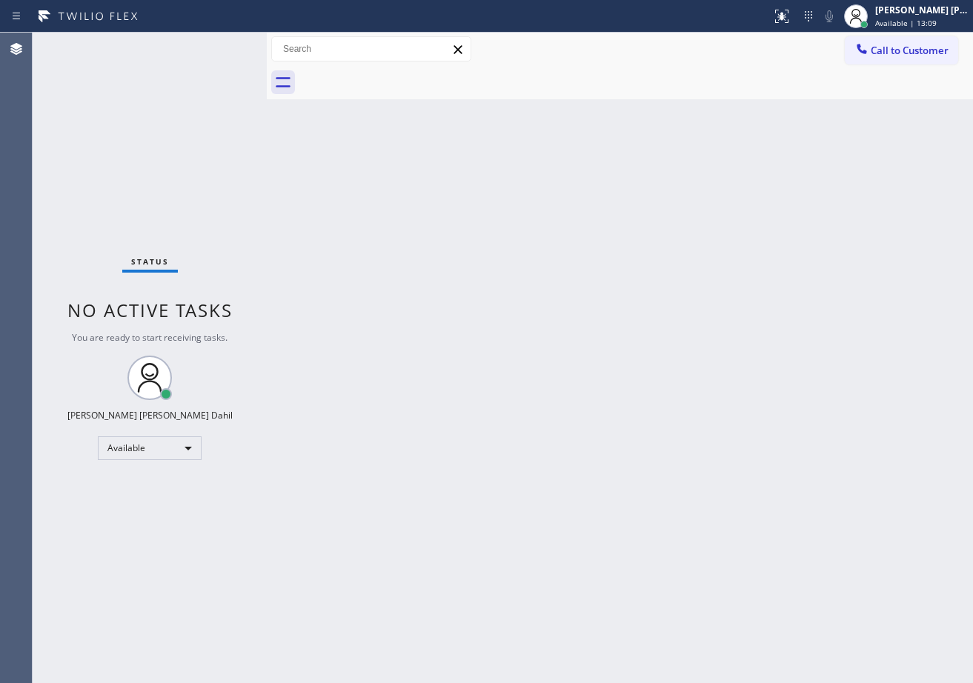
click at [447, 425] on div "Back to Dashboard Change Sender ID Customers Technicians Select a contact Outbo…" at bounding box center [620, 358] width 706 height 650
drag, startPoint x: 267, startPoint y: 393, endPoint x: 283, endPoint y: 382, distance: 19.3
click at [267, 384] on div at bounding box center [267, 358] width 0 height 650
click at [282, 59] on div at bounding box center [282, 358] width 0 height 650
drag, startPoint x: 439, startPoint y: 341, endPoint x: 301, endPoint y: 144, distance: 239.8
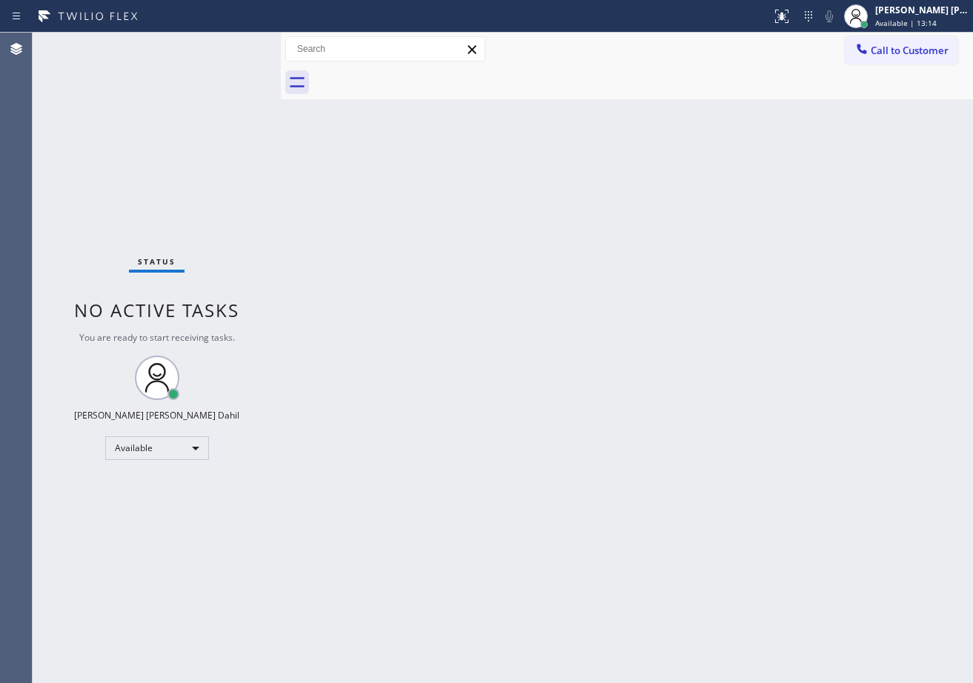
click at [424, 304] on div "Back to Dashboard Change Sender ID Customers Technicians Select a contact Outbo…" at bounding box center [627, 358] width 692 height 650
click at [224, 44] on div "Status No active tasks You are ready to start receiving tasks. [PERSON_NAME] [P…" at bounding box center [157, 358] width 248 height 650
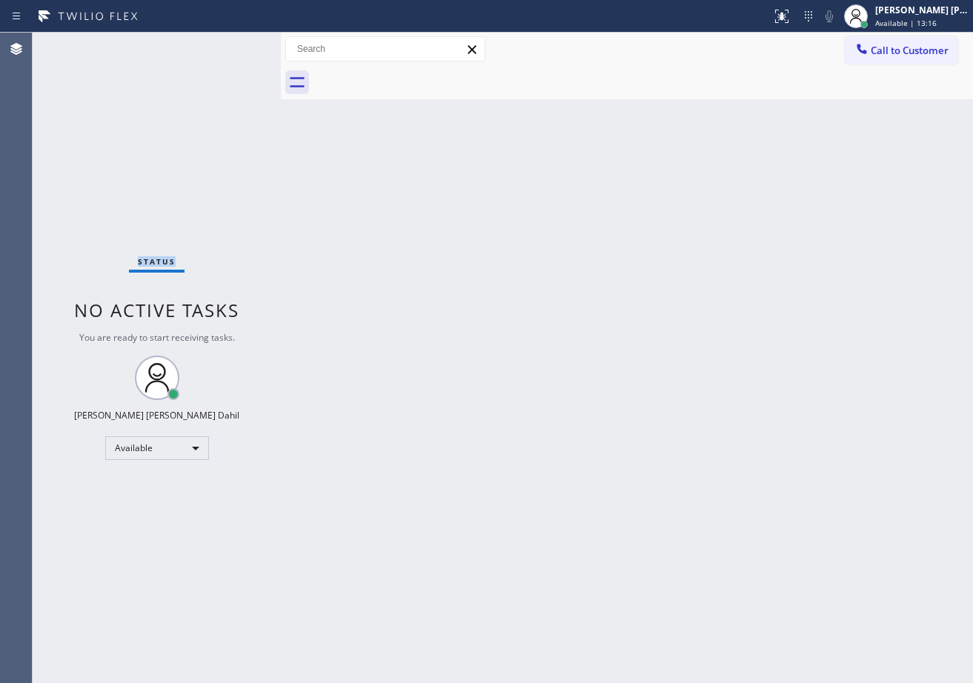
click at [224, 44] on div "Status No active tasks You are ready to start receiving tasks. [PERSON_NAME] [P…" at bounding box center [157, 358] width 248 height 650
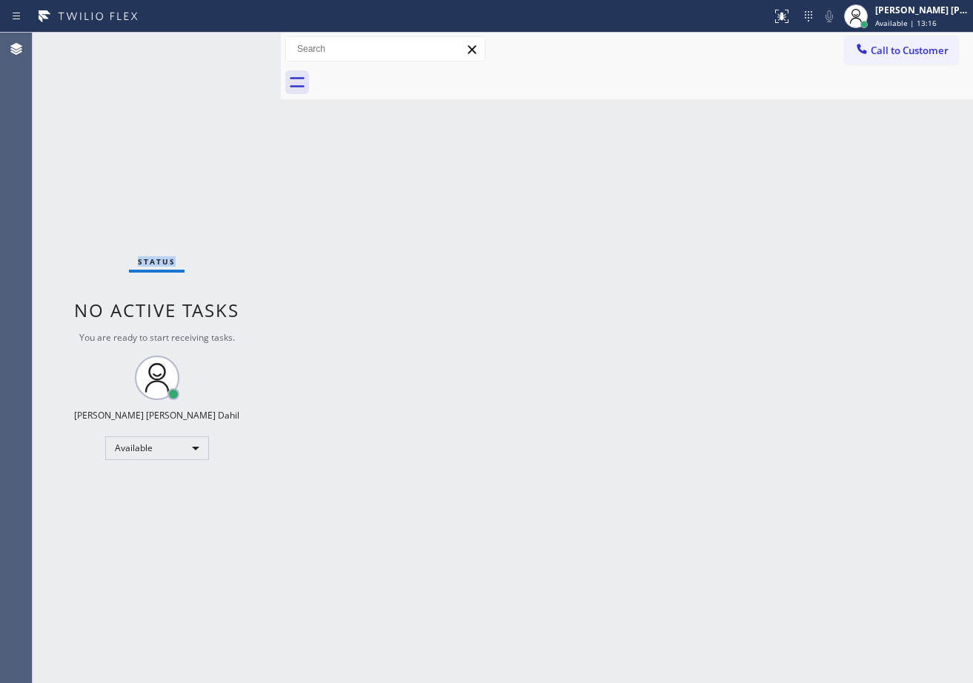
click at [224, 44] on div "Status No active tasks You are ready to start receiving tasks. [PERSON_NAME] [P…" at bounding box center [157, 358] width 248 height 650
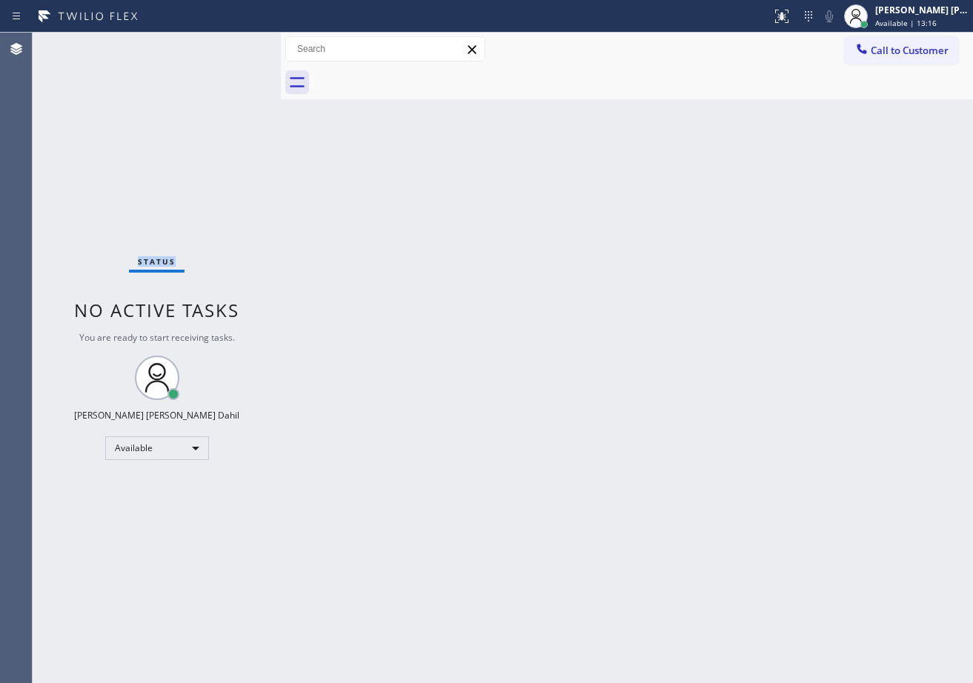
click at [224, 44] on div "Status No active tasks You are ready to start receiving tasks. [PERSON_NAME] [P…" at bounding box center [157, 358] width 248 height 650
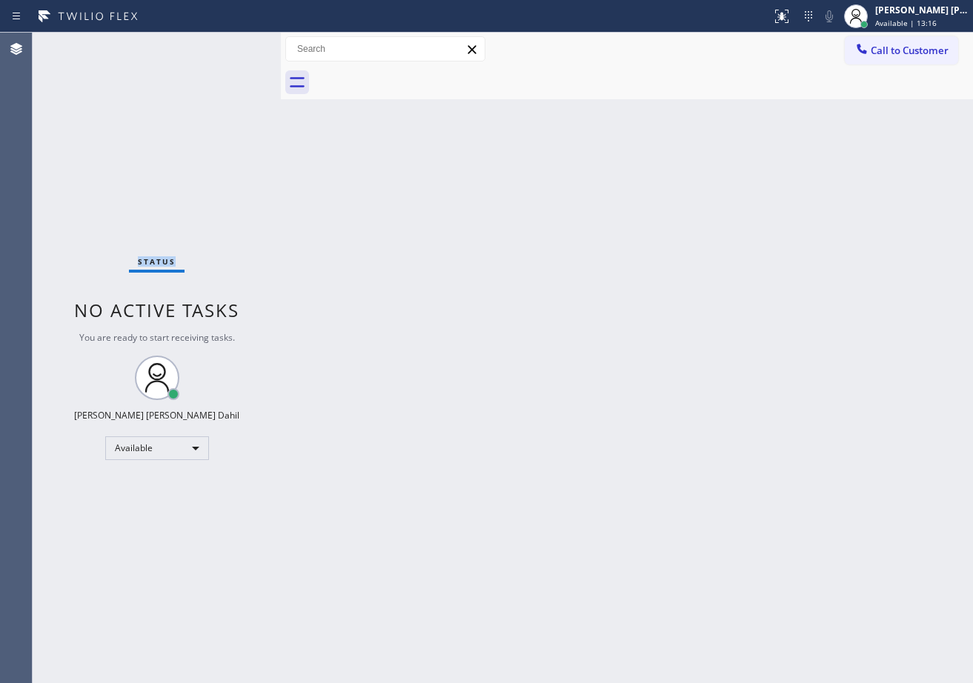
click at [224, 44] on div "Status No active tasks You are ready to start receiving tasks. [PERSON_NAME] [P…" at bounding box center [157, 358] width 248 height 650
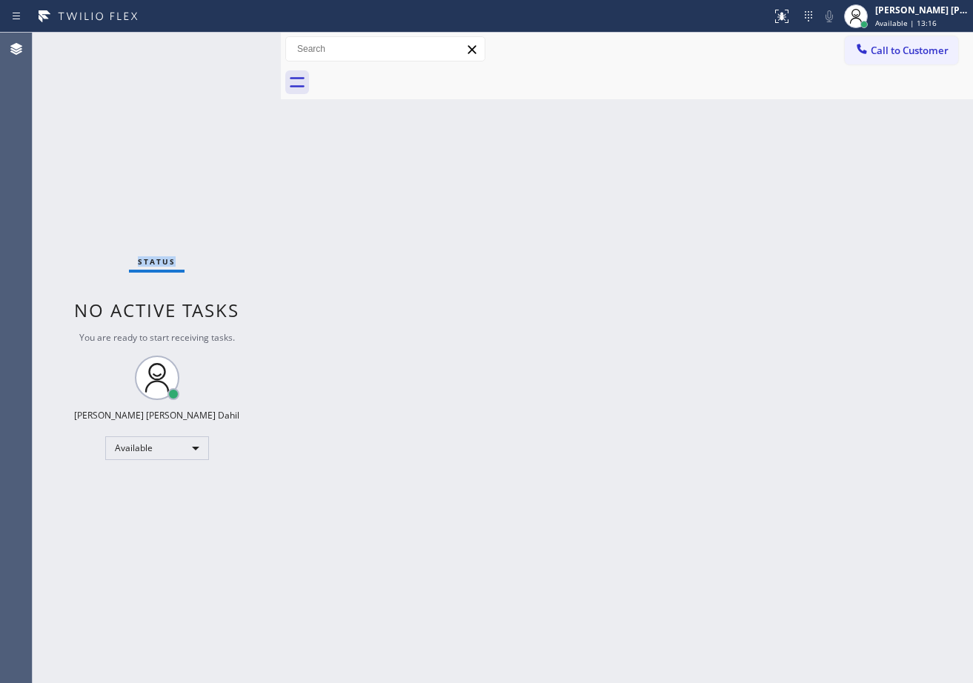
click at [224, 44] on div "Status No active tasks You are ready to start receiving tasks. [PERSON_NAME] [P…" at bounding box center [157, 358] width 248 height 650
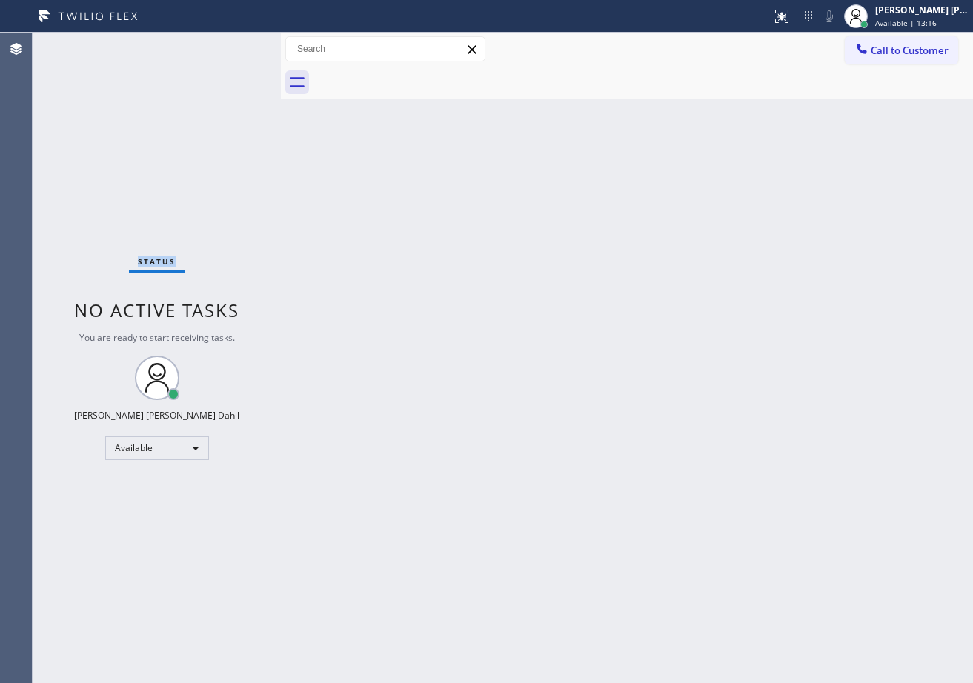
click at [224, 44] on div "Status No active tasks You are ready to start receiving tasks. [PERSON_NAME] [P…" at bounding box center [157, 358] width 248 height 650
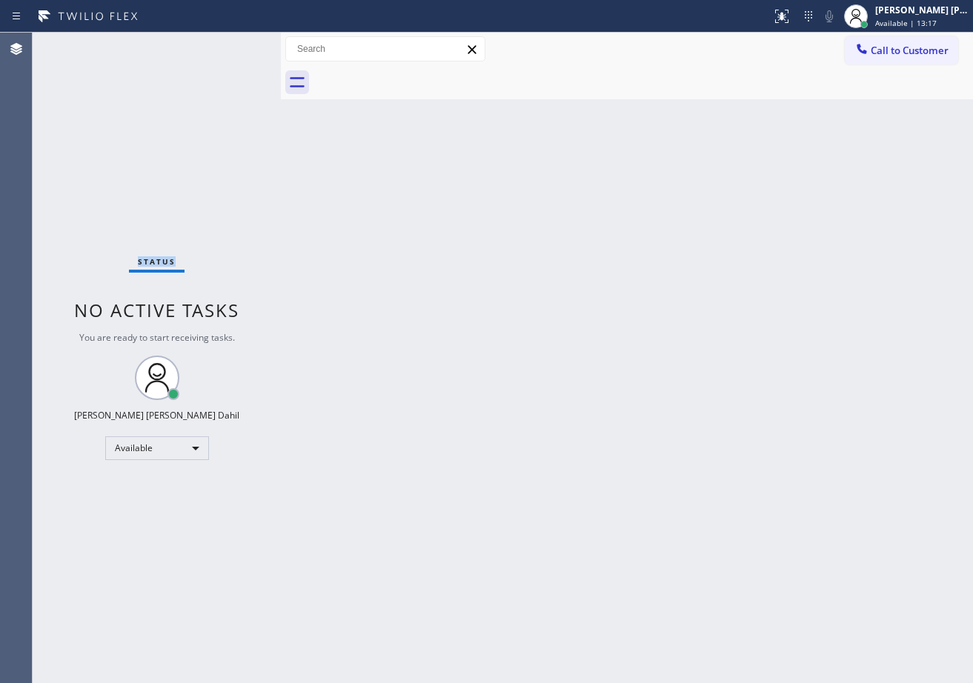
click at [224, 44] on div "Status No active tasks You are ready to start receiving tasks. [PERSON_NAME] [P…" at bounding box center [157, 358] width 248 height 650
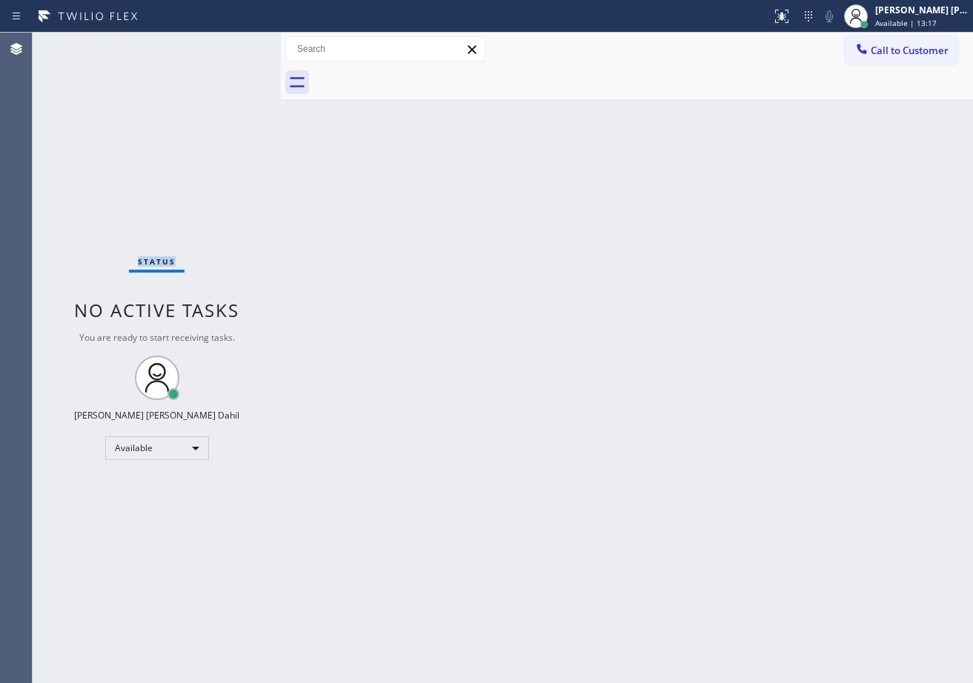
click at [224, 44] on div "Status No active tasks You are ready to start receiving tasks. [PERSON_NAME] [P…" at bounding box center [157, 358] width 248 height 650
click at [280, 53] on div at bounding box center [280, 358] width 0 height 650
click at [278, 52] on div at bounding box center [278, 358] width 0 height 650
click at [472, 425] on div "Back to Dashboard Change Sender ID Customers Technicians Select a contact Outbo…" at bounding box center [625, 358] width 695 height 650
click at [224, 44] on div "Status No active tasks You are ready to start receiving tasks. [PERSON_NAME] [P…" at bounding box center [155, 358] width 245 height 650
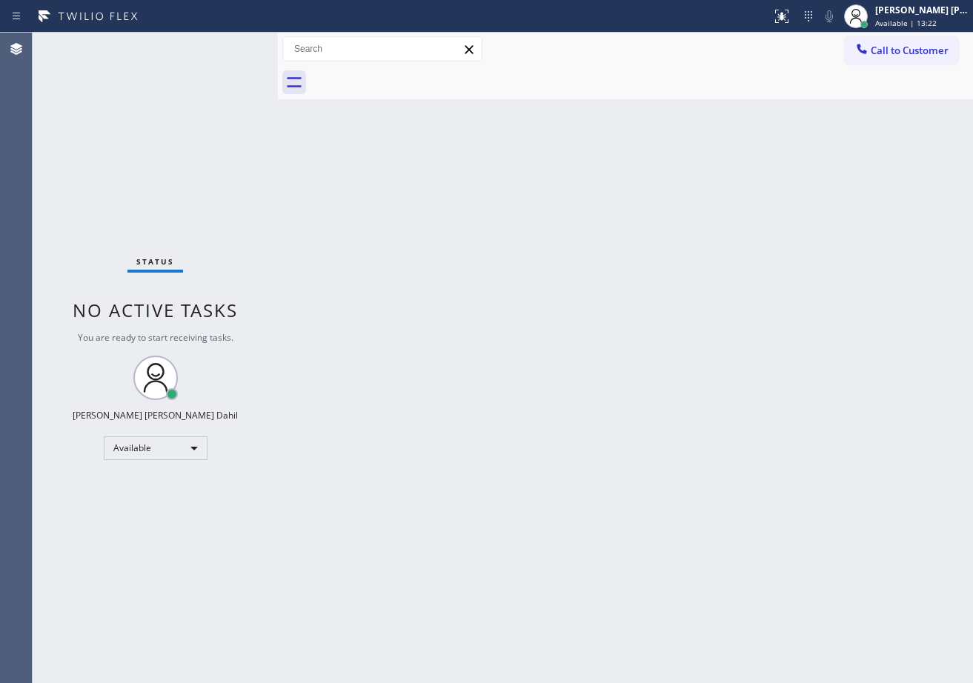
click at [224, 44] on div "Status No active tasks You are ready to start receiving tasks. [PERSON_NAME] [P…" at bounding box center [155, 358] width 245 height 650
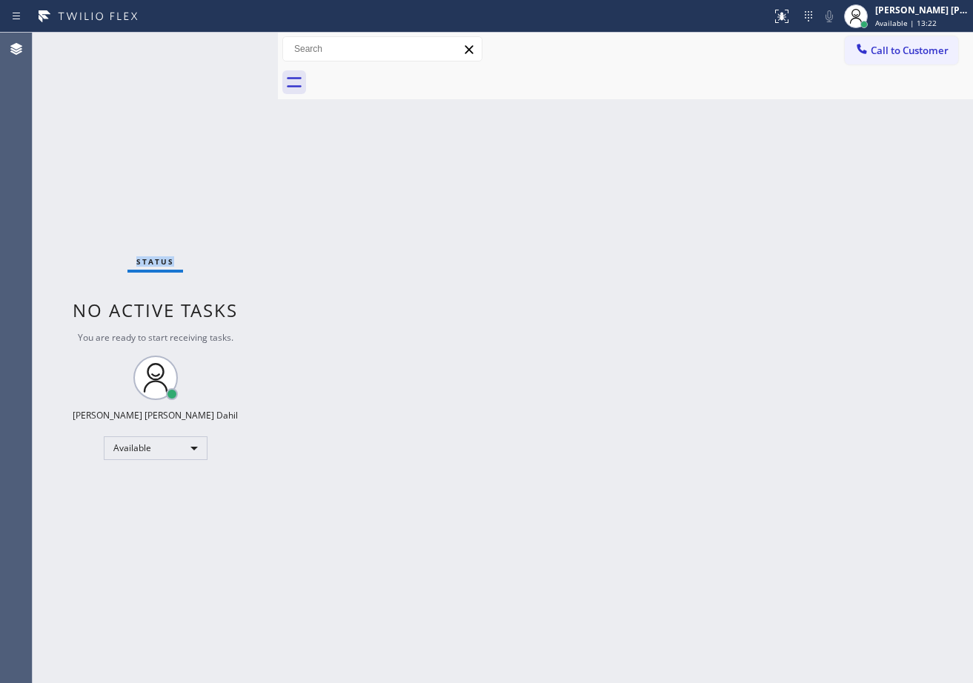
click at [224, 44] on div "Status No active tasks You are ready to start receiving tasks. [PERSON_NAME] [P…" at bounding box center [155, 358] width 245 height 650
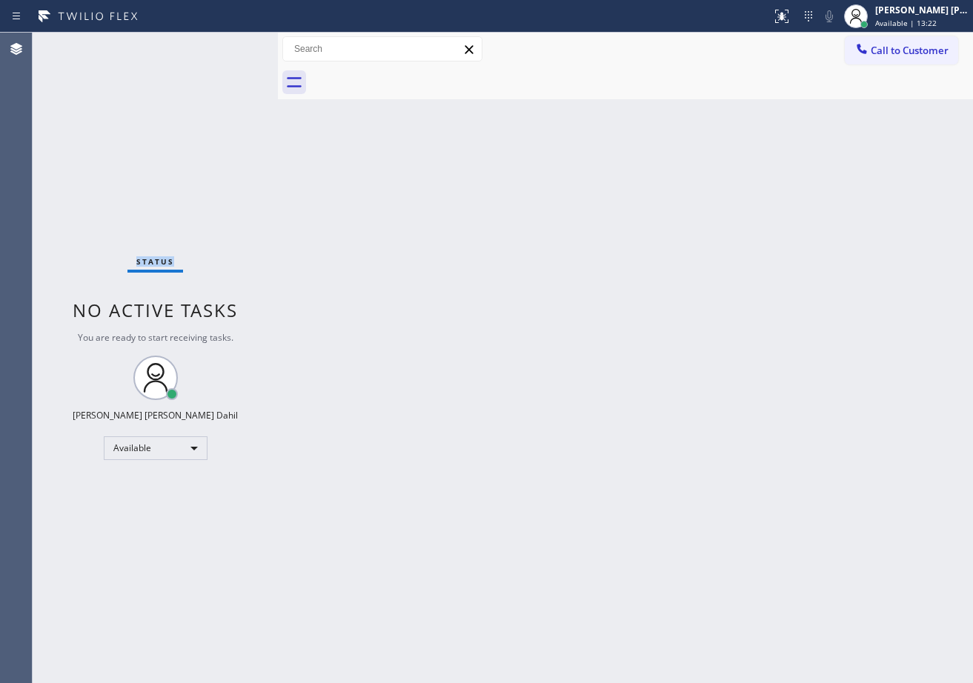
click at [224, 44] on div "Status No active tasks You are ready to start receiving tasks. [PERSON_NAME] [P…" at bounding box center [155, 358] width 245 height 650
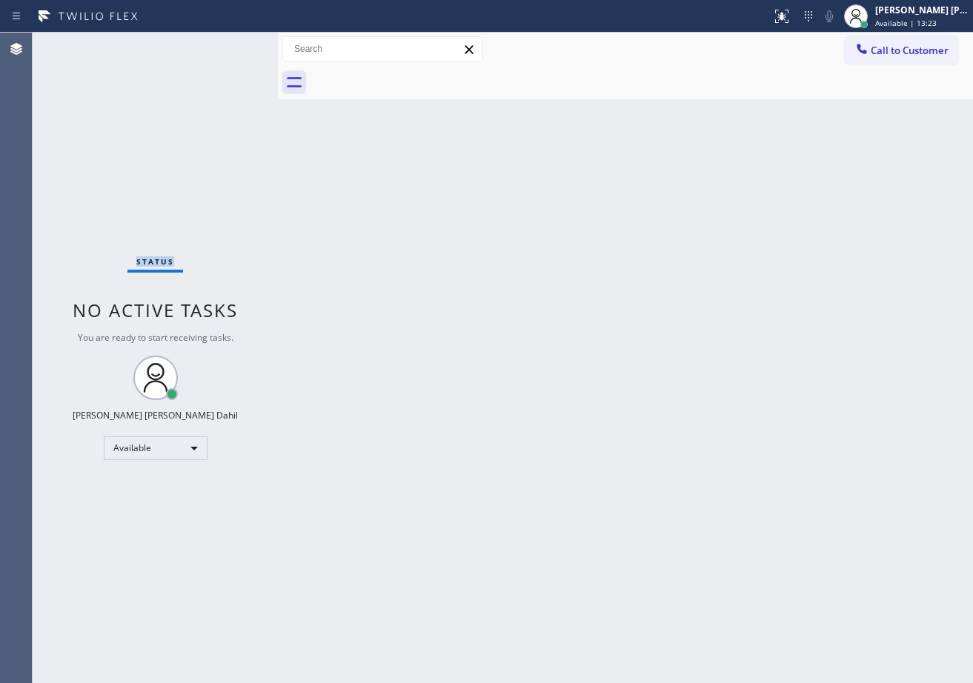
click at [224, 44] on div "Status No active tasks You are ready to start receiving tasks. [PERSON_NAME] [P…" at bounding box center [155, 358] width 245 height 650
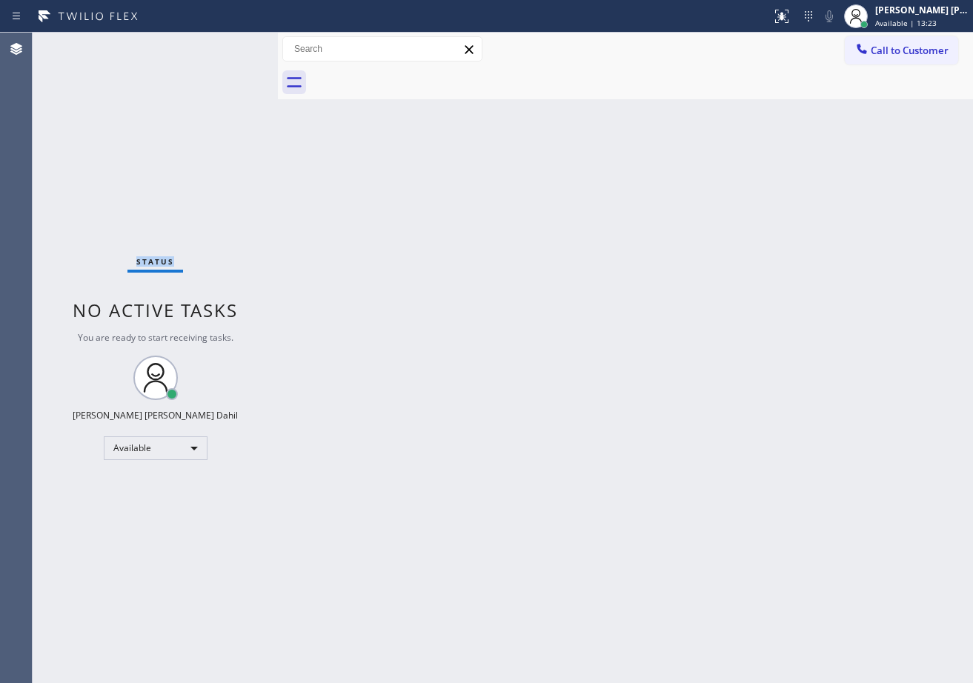
click at [224, 44] on div "Status No active tasks You are ready to start receiving tasks. [PERSON_NAME] [P…" at bounding box center [155, 358] width 245 height 650
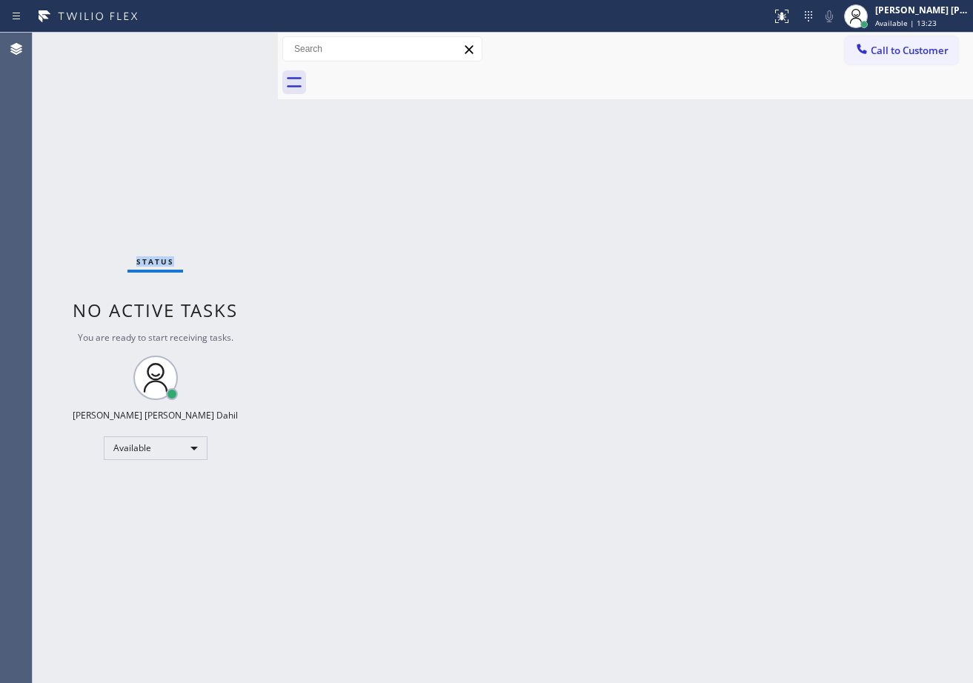
click at [224, 44] on div "Status No active tasks You are ready to start receiving tasks. [PERSON_NAME] [P…" at bounding box center [155, 358] width 245 height 650
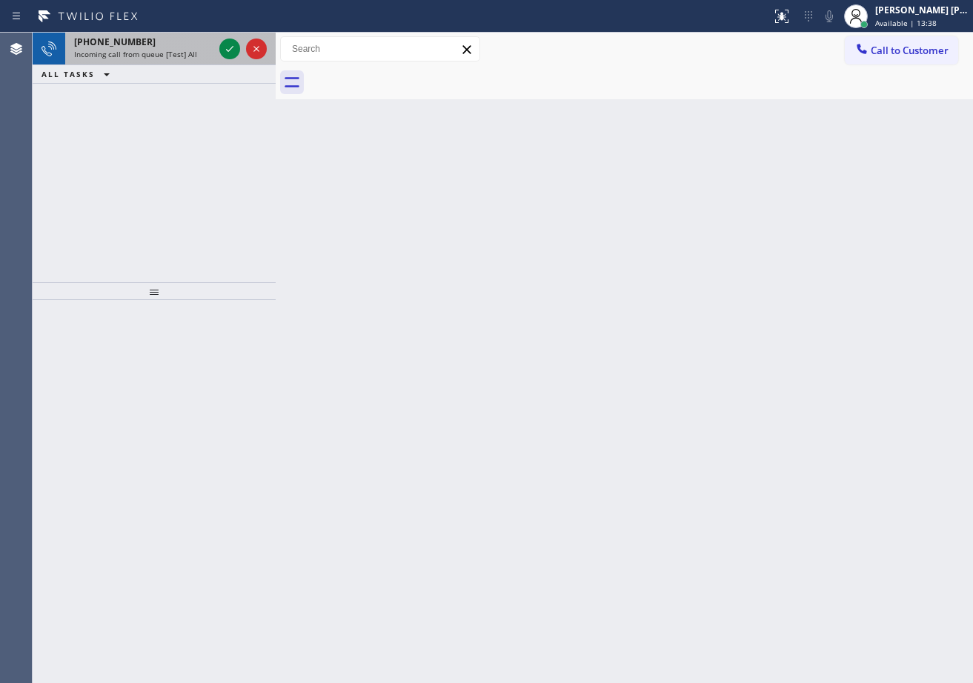
click at [276, 39] on div at bounding box center [276, 358] width 0 height 650
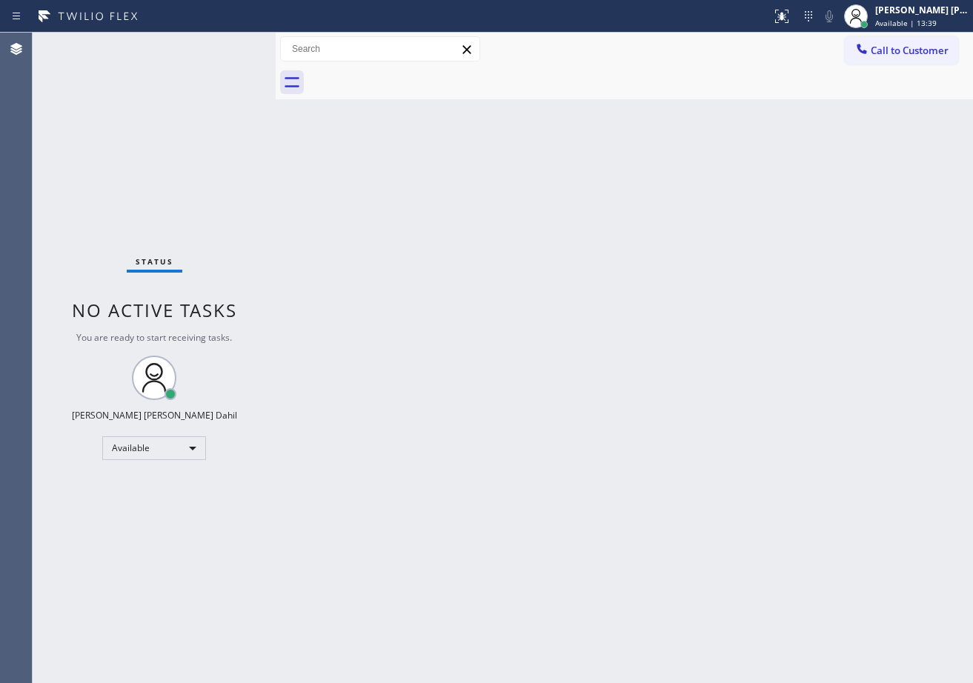
drag, startPoint x: 479, startPoint y: 267, endPoint x: 498, endPoint y: 279, distance: 22.4
click at [485, 271] on div "Back to Dashboard Change Sender ID Customers Technicians Select a contact Outbo…" at bounding box center [624, 358] width 697 height 650
click at [580, 390] on div "Back to Dashboard Change Sender ID Customers Technicians Select a contact Outbo…" at bounding box center [624, 358] width 697 height 650
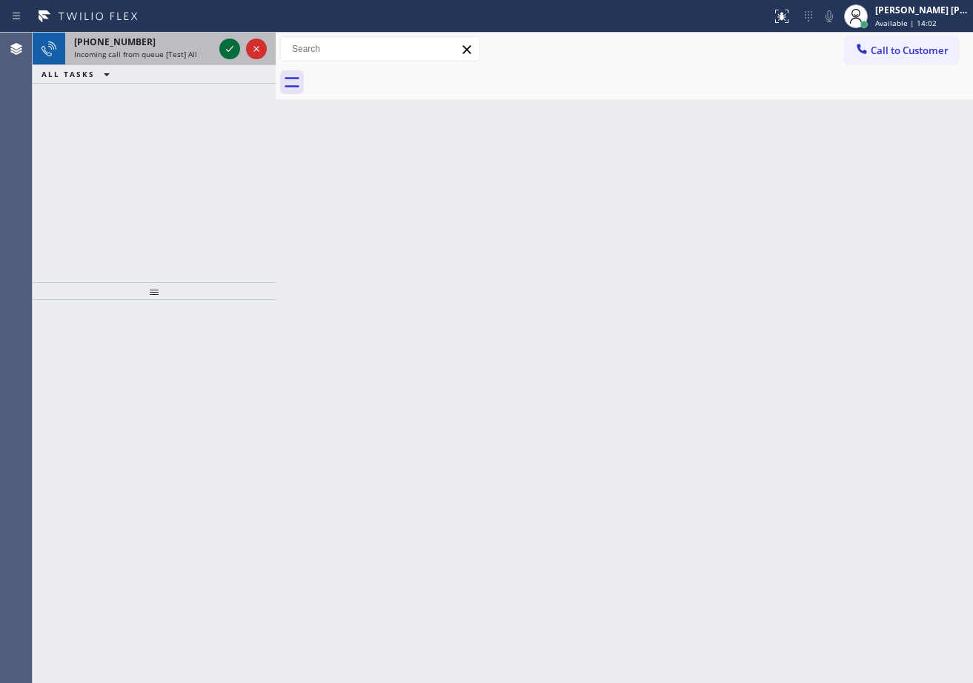
click at [224, 44] on icon at bounding box center [230, 49] width 18 height 18
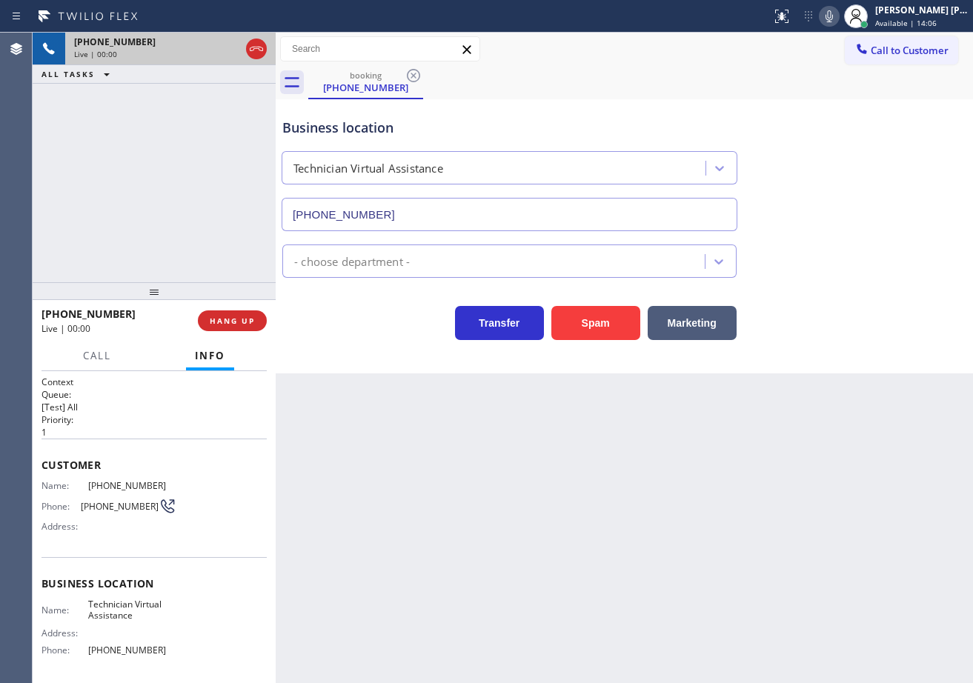
type input "[PHONE_NUMBER]"
click at [153, 190] on div "[PHONE_NUMBER] Live | 00:23 ALL TASKS ALL TASKS ACTIVE TASKS TASKS IN WRAP UP" at bounding box center [154, 158] width 243 height 250
drag, startPoint x: 171, startPoint y: 486, endPoint x: 277, endPoint y: 435, distance: 117.6
click at [85, 482] on div "Name: [PHONE_NUMBER] Phone: [PHONE_NUMBER] Address:" at bounding box center [153, 509] width 225 height 59
copy div "[PHONE_NUMBER]"
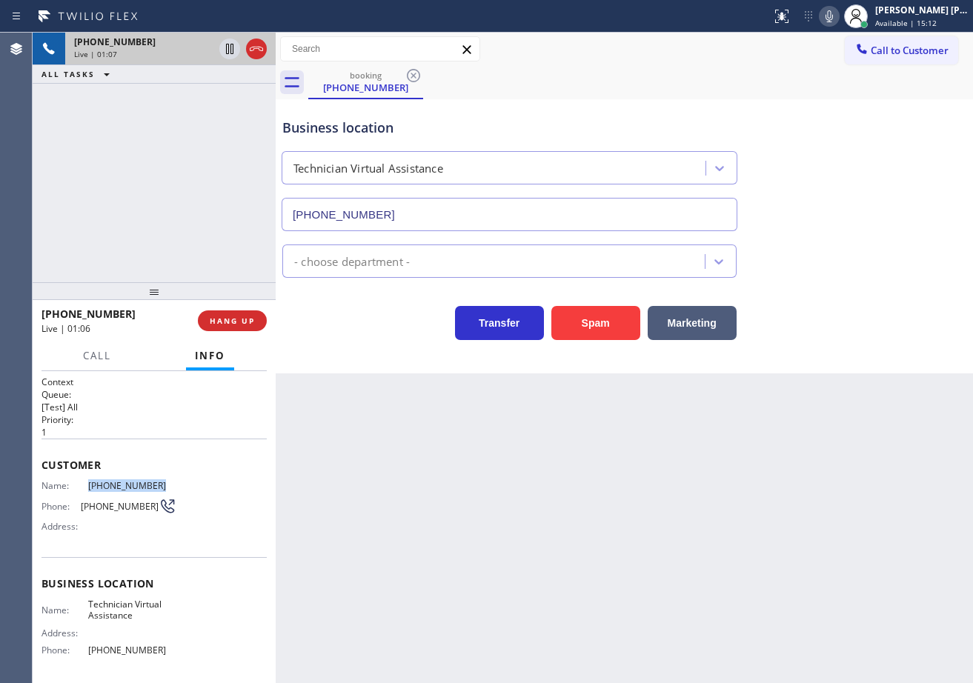
click at [838, 24] on icon at bounding box center [829, 16] width 18 height 18
click at [863, 181] on div "Business location Technician Virtual Assistance [PHONE_NUMBER]" at bounding box center [624, 164] width 690 height 134
drag, startPoint x: 847, startPoint y: 18, endPoint x: 703, endPoint y: 43, distance: 146.6
click at [838, 18] on icon at bounding box center [829, 16] width 18 height 18
click at [667, 85] on div "booking [PHONE_NUMBER]" at bounding box center [640, 82] width 665 height 33
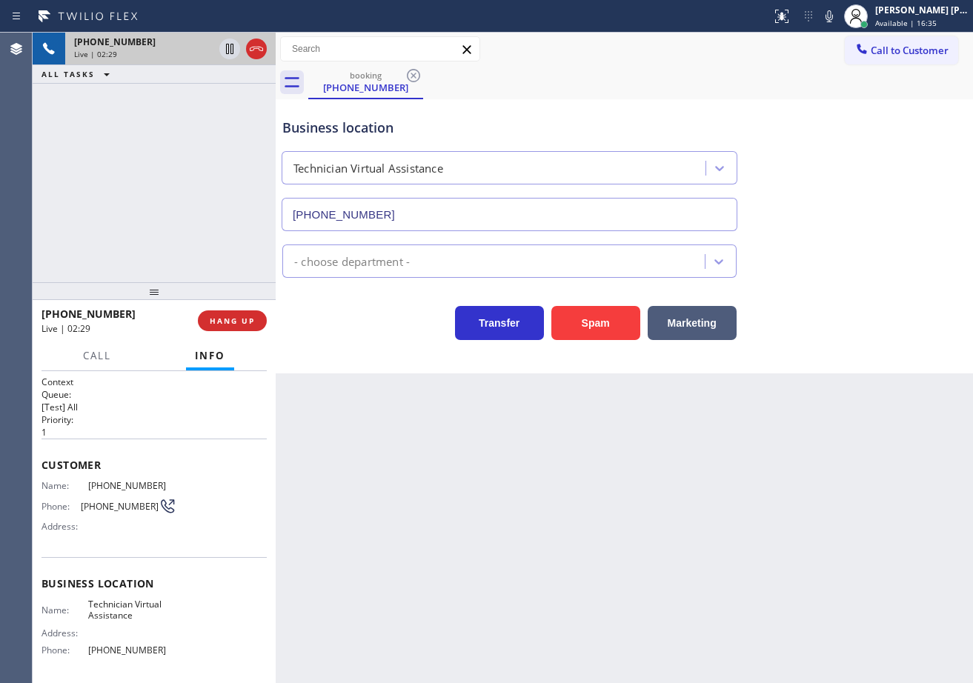
click at [667, 85] on div "booking [PHONE_NUMBER]" at bounding box center [640, 82] width 665 height 33
drag, startPoint x: 667, startPoint y: 85, endPoint x: 864, endPoint y: 53, distance: 199.6
click at [686, 85] on div "booking [PHONE_NUMBER]" at bounding box center [640, 82] width 665 height 33
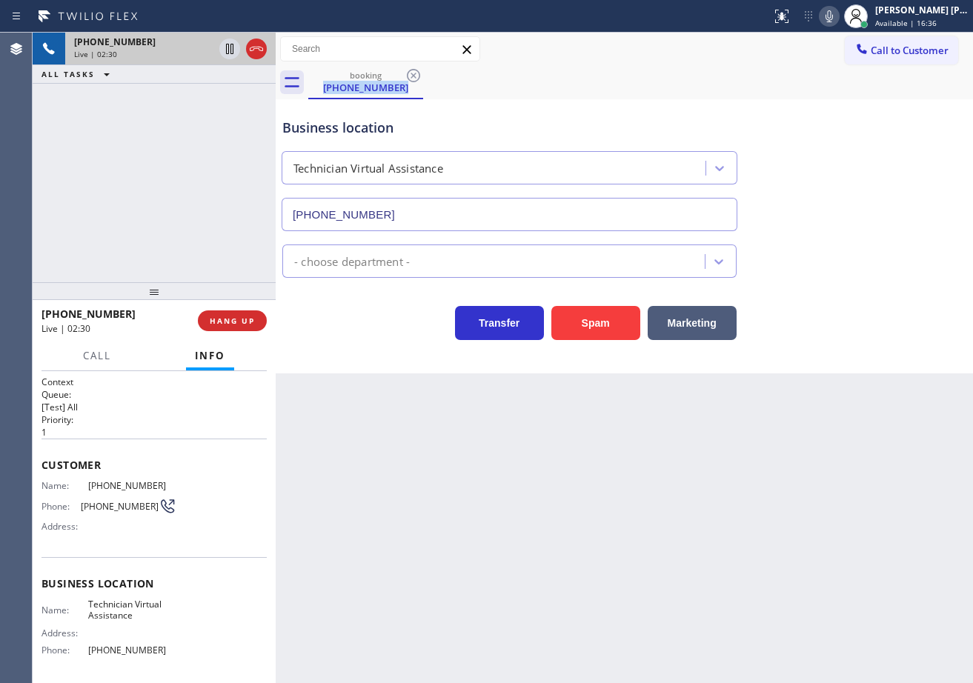
click at [838, 16] on icon at bounding box center [829, 16] width 18 height 18
click at [797, 136] on div "Business location Technician Virtual Assistance [PHONE_NUMBER]" at bounding box center [624, 164] width 690 height 134
click at [124, 96] on div "[PHONE_NUMBER] Live | 02:31 ALL TASKS ALL TASKS ACTIVE TASKS TASKS IN WRAP UP" at bounding box center [154, 158] width 243 height 250
click at [223, 47] on icon at bounding box center [230, 49] width 18 height 18
click at [561, 65] on div "Call to Customer Outbound call Location 5 Star Appliance Repair Your caller id …" at bounding box center [624, 49] width 697 height 33
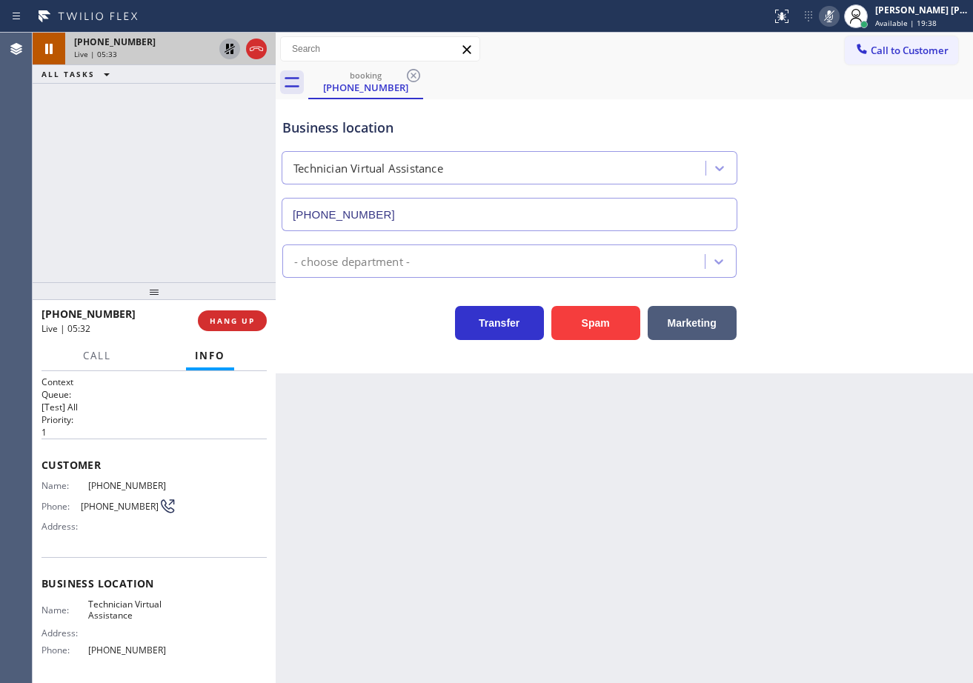
click at [228, 47] on icon at bounding box center [229, 49] width 10 height 10
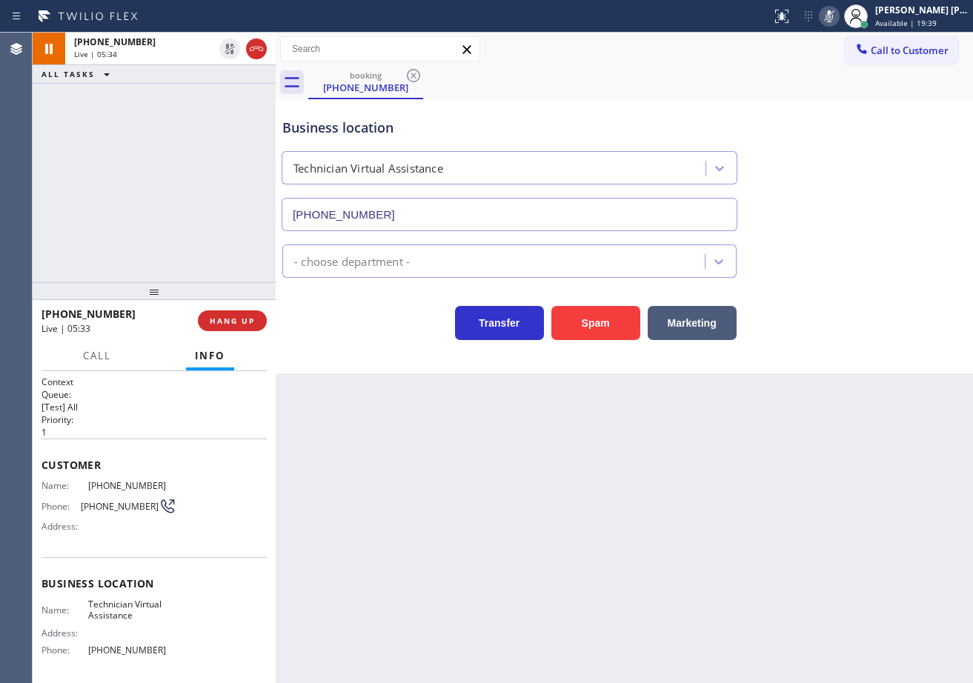
click at [833, 16] on icon at bounding box center [828, 16] width 7 height 12
drag, startPoint x: 842, startPoint y: 16, endPoint x: 845, endPoint y: 25, distance: 9.4
click at [833, 16] on icon at bounding box center [828, 16] width 7 height 12
drag, startPoint x: 841, startPoint y: 14, endPoint x: 841, endPoint y: 54, distance: 40.0
click at [838, 14] on icon at bounding box center [829, 16] width 18 height 18
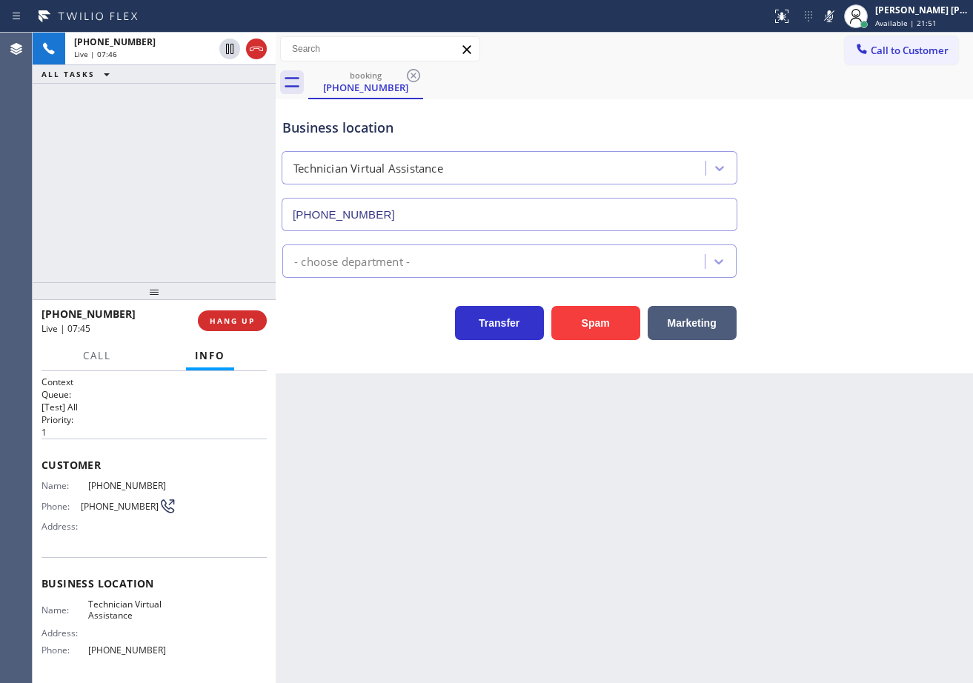
click at [841, 56] on div "Call to Customer Outbound call Location 5 Star Appliance Repair Your caller id …" at bounding box center [624, 49] width 697 height 26
click at [139, 113] on div "[PHONE_NUMBER] Live | 09:40 ALL TASKS ALL TASKS ACTIVE TASKS TASKS IN WRAP UP" at bounding box center [154, 158] width 243 height 250
click at [141, 116] on div "[PHONE_NUMBER] Live | 09:41 ALL TASKS ALL TASKS ACTIVE TASKS TASKS IN WRAP UP" at bounding box center [154, 158] width 243 height 250
click at [144, 119] on div "[PHONE_NUMBER] Live | 09:41 ALL TASKS ALL TASKS ACTIVE TASKS TASKS IN WRAP UP" at bounding box center [154, 158] width 243 height 250
drag, startPoint x: 153, startPoint y: 127, endPoint x: 158, endPoint y: 136, distance: 10.3
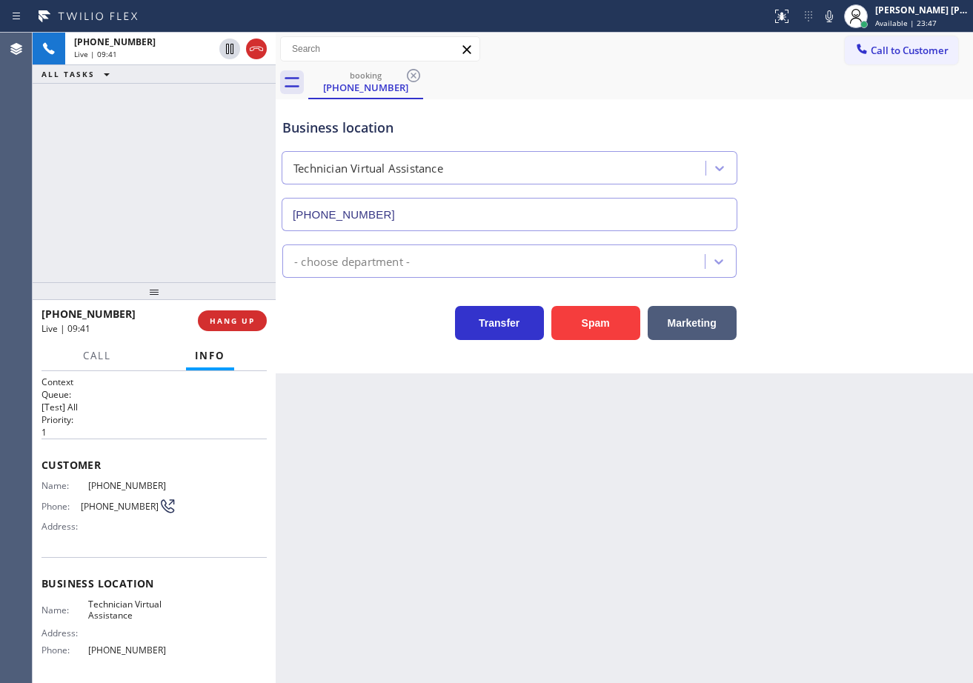
click at [153, 128] on div "[PHONE_NUMBER] Live | 09:41 ALL TASKS ALL TASKS ACTIVE TASKS TASKS IN WRAP UP" at bounding box center [154, 158] width 243 height 250
drag, startPoint x: 158, startPoint y: 136, endPoint x: 167, endPoint y: 147, distance: 13.7
click at [167, 147] on div "[PHONE_NUMBER] Live | 09:41 ALL TASKS ALL TASKS ACTIVE TASKS TASKS IN WRAP UP" at bounding box center [154, 158] width 243 height 250
drag, startPoint x: 190, startPoint y: 244, endPoint x: 184, endPoint y: 303, distance: 58.8
click at [190, 284] on div "[PHONE_NUMBER] Live | 09:41 ALL TASKS ALL TASKS ACTIVE TASKS TASKS IN WRAP UP […" at bounding box center [154, 358] width 243 height 650
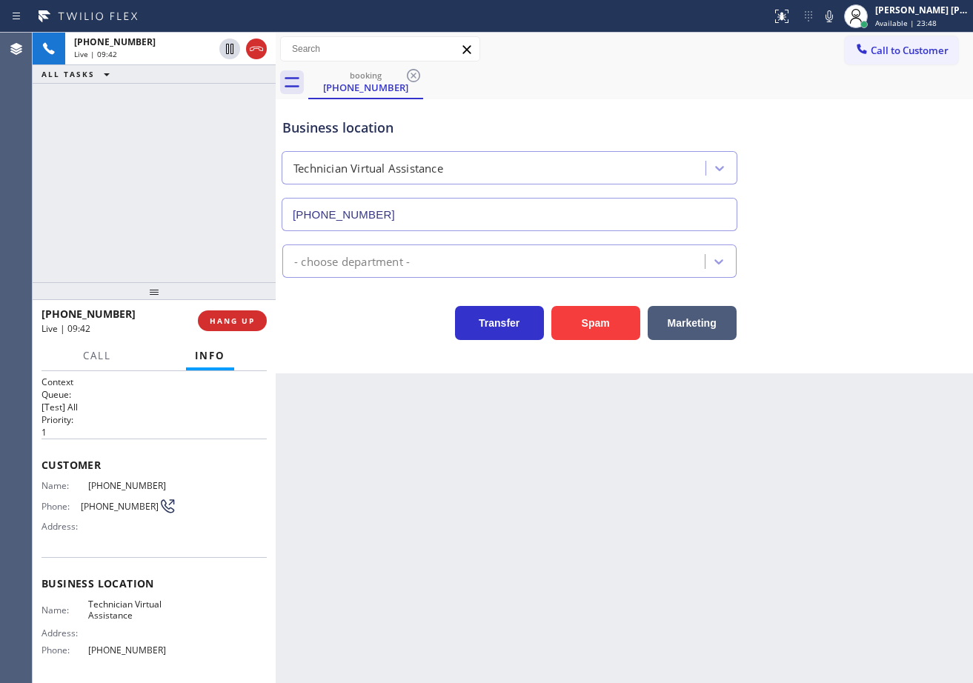
click at [153, 245] on div "[PHONE_NUMBER] Live | 09:42 ALL TASKS ALL TASKS ACTIVE TASKS TASKS IN WRAP UP" at bounding box center [154, 158] width 243 height 250
click at [177, 222] on div "[PHONE_NUMBER] Live | 09:43 ALL TASKS ALL TASKS ACTIVE TASKS TASKS IN WRAP UP" at bounding box center [154, 158] width 243 height 250
click at [191, 227] on div "[PHONE_NUMBER] Live | 09:44 ALL TASKS ALL TASKS ACTIVE TASKS TASKS IN WRAP UP" at bounding box center [154, 158] width 243 height 250
drag, startPoint x: 198, startPoint y: 236, endPoint x: 249, endPoint y: 313, distance: 93.1
click at [203, 244] on div "[PHONE_NUMBER] Live | 09:45 ALL TASKS ALL TASKS ACTIVE TASKS TASKS IN WRAP UP" at bounding box center [154, 158] width 243 height 250
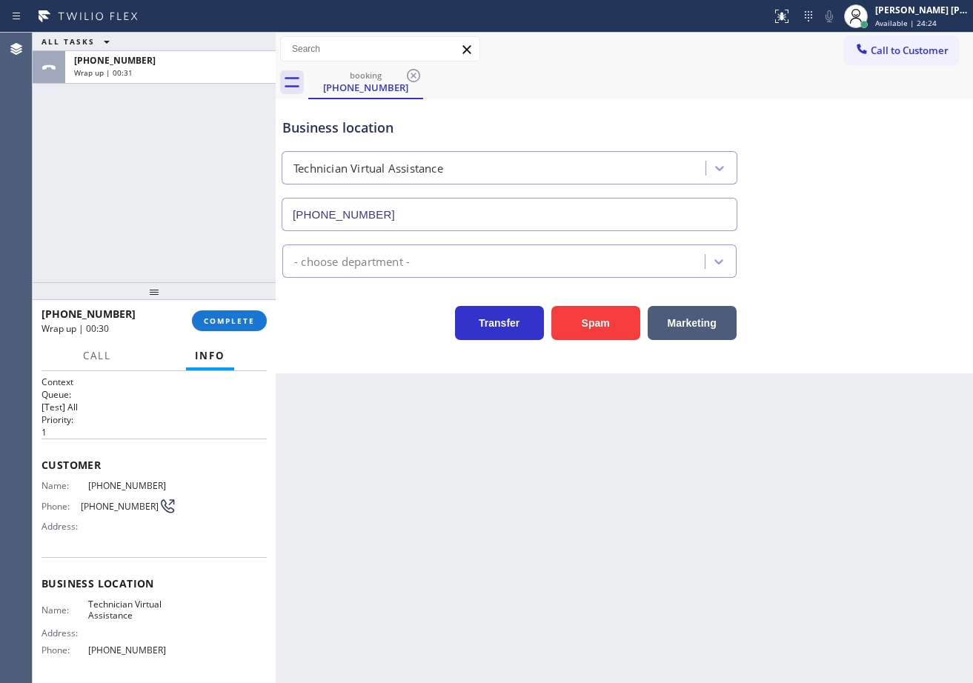
click at [95, 228] on div "ALL TASKS ALL TASKS ACTIVE TASKS TASKS IN WRAP UP [PHONE_NUMBER] Wrap up | 00:31" at bounding box center [154, 158] width 243 height 250
click at [202, 317] on button "COMPLETE" at bounding box center [229, 320] width 75 height 21
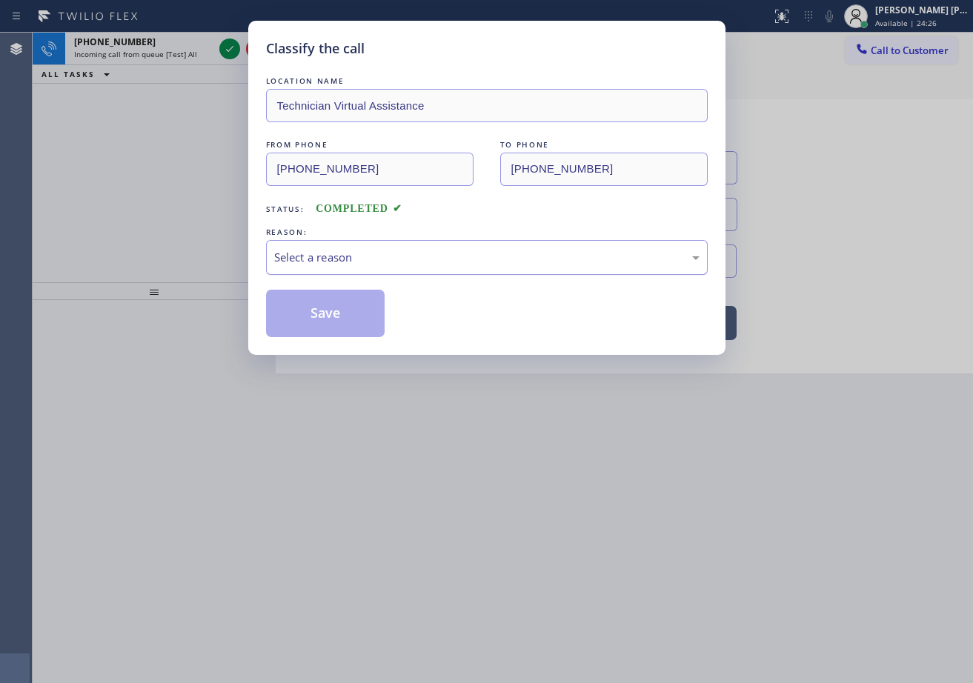
click at [352, 270] on div "Select a reason" at bounding box center [487, 257] width 442 height 35
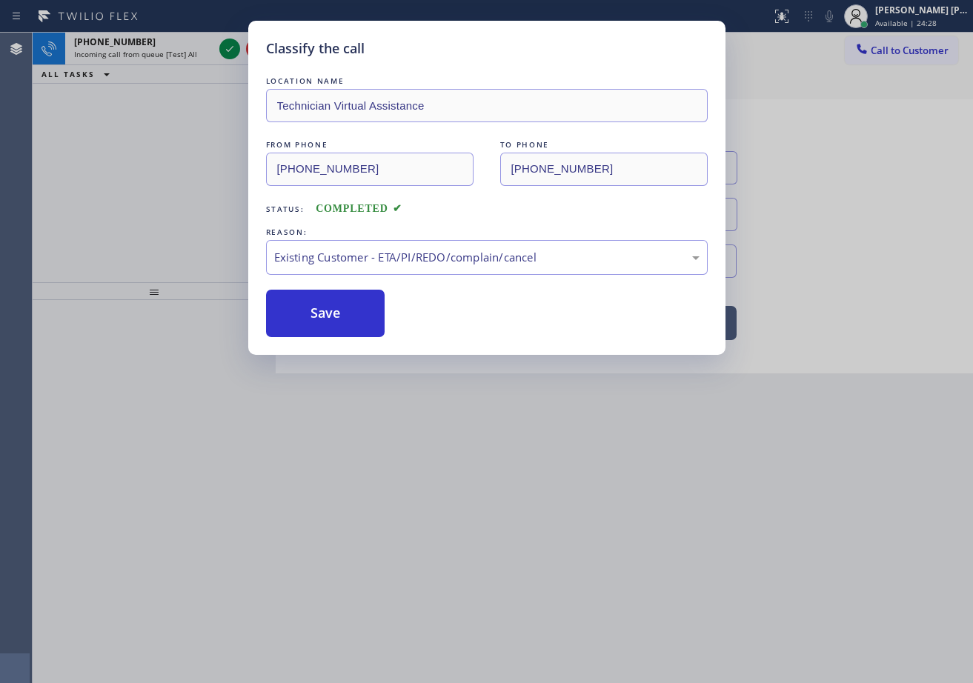
drag, startPoint x: 340, startPoint y: 319, endPoint x: 447, endPoint y: 294, distance: 109.4
click at [340, 318] on button "Save" at bounding box center [325, 313] width 119 height 47
click at [359, 308] on button "Save" at bounding box center [325, 313] width 119 height 47
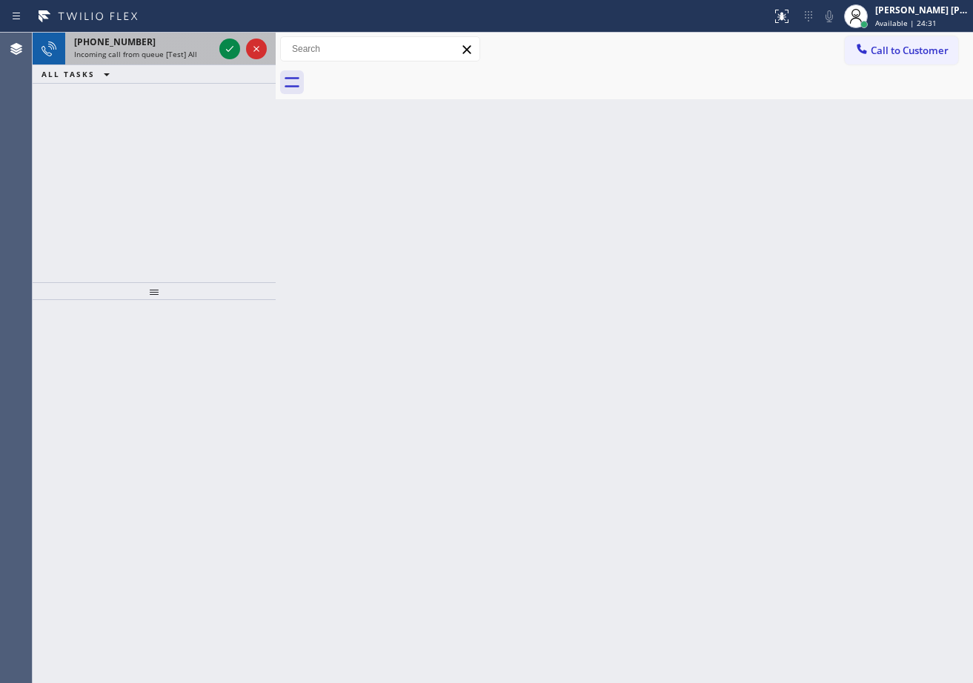
click at [202, 54] on div "Incoming call from queue [Test] All" at bounding box center [143, 54] width 139 height 10
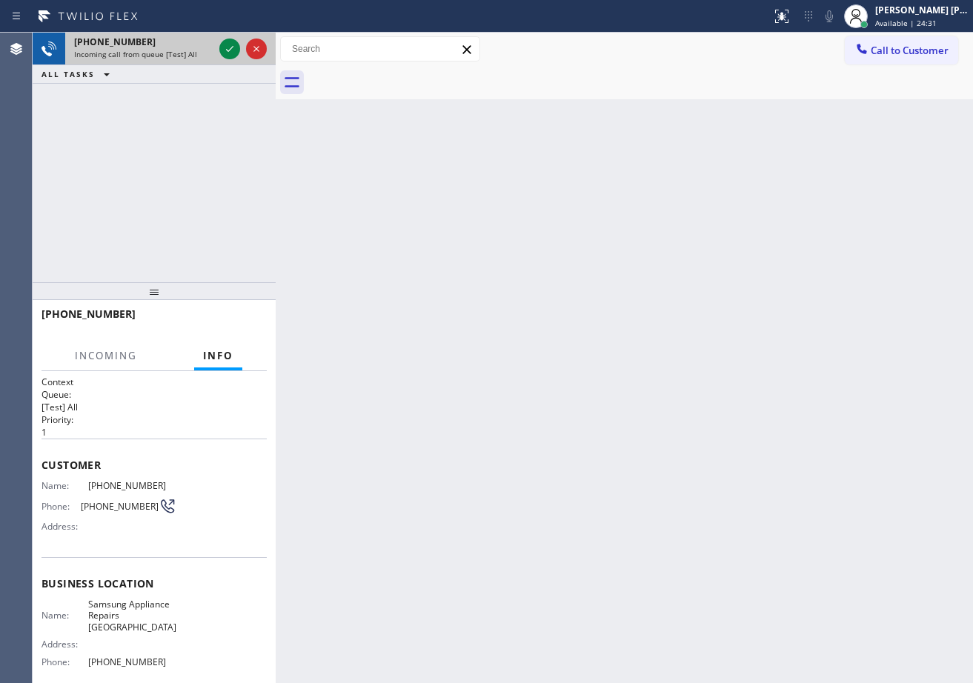
click at [202, 54] on div "Incoming call from queue [Test] All" at bounding box center [143, 54] width 139 height 10
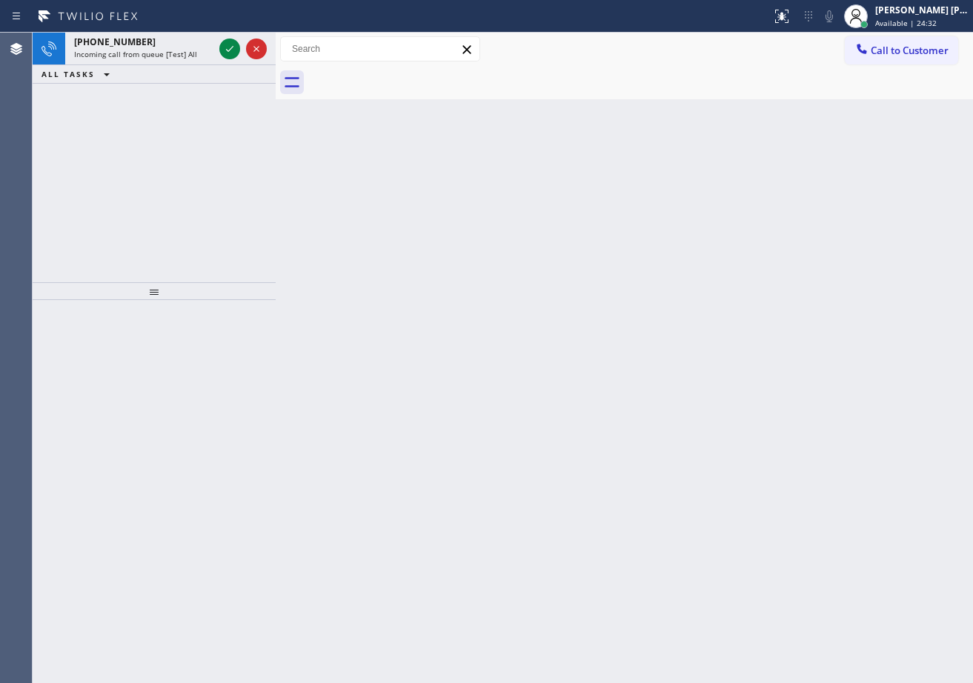
click at [201, 54] on div "Incoming call from queue [Test] All" at bounding box center [143, 54] width 139 height 10
click at [159, 60] on div "[PHONE_NUMBER] Incoming call from queue [Test] All" at bounding box center [140, 49] width 151 height 33
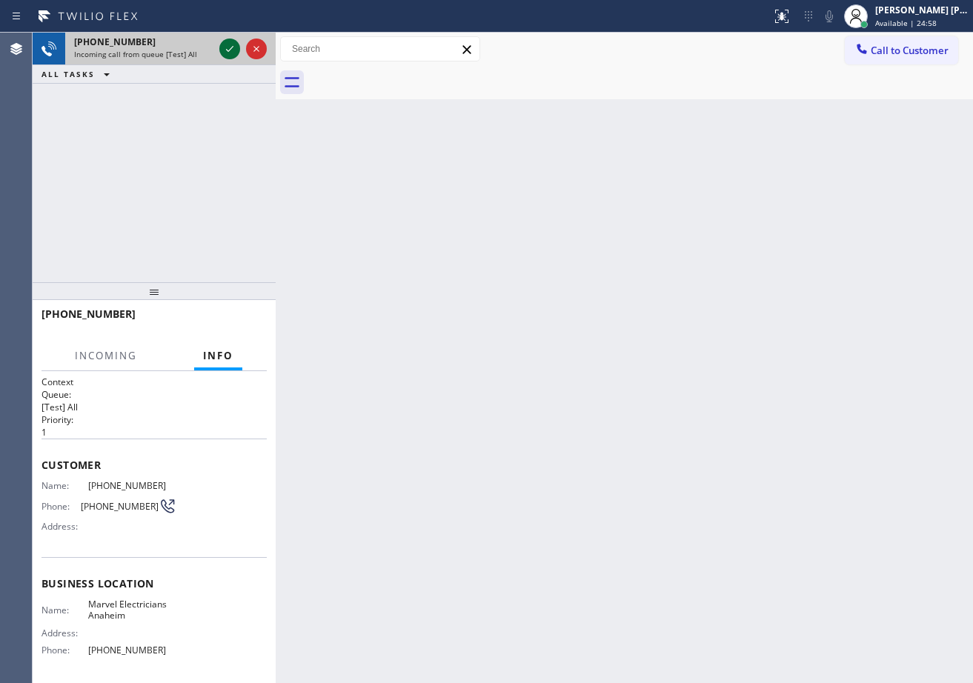
click at [222, 53] on icon at bounding box center [230, 49] width 18 height 18
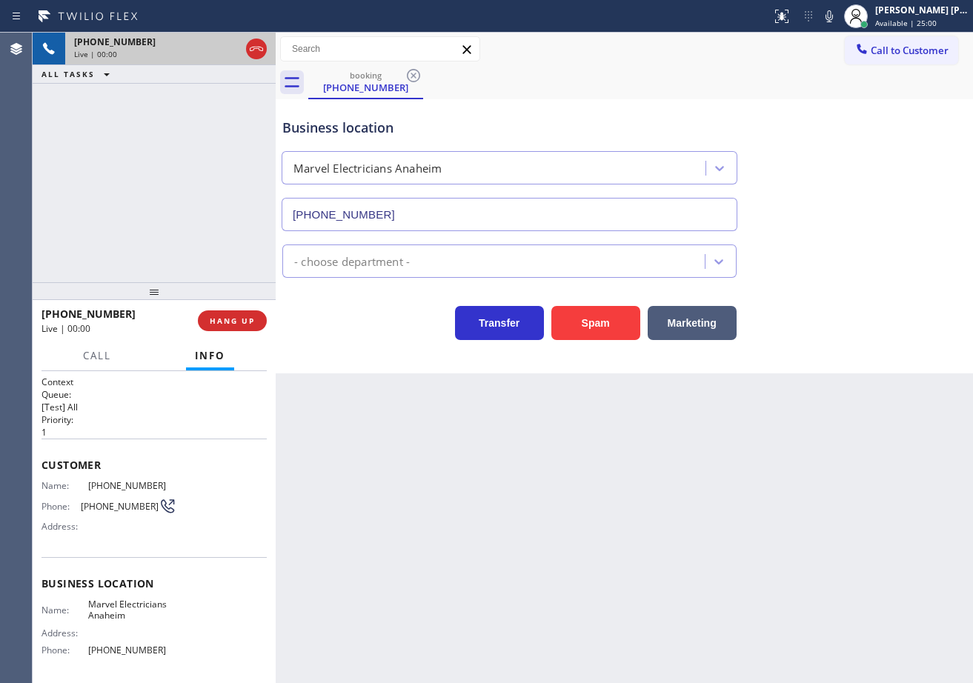
type input "[PHONE_NUMBER]"
click at [838, 19] on icon at bounding box center [829, 16] width 18 height 18
click at [819, 236] on div "- choose department -" at bounding box center [624, 254] width 690 height 47
click at [838, 20] on icon at bounding box center [829, 16] width 18 height 18
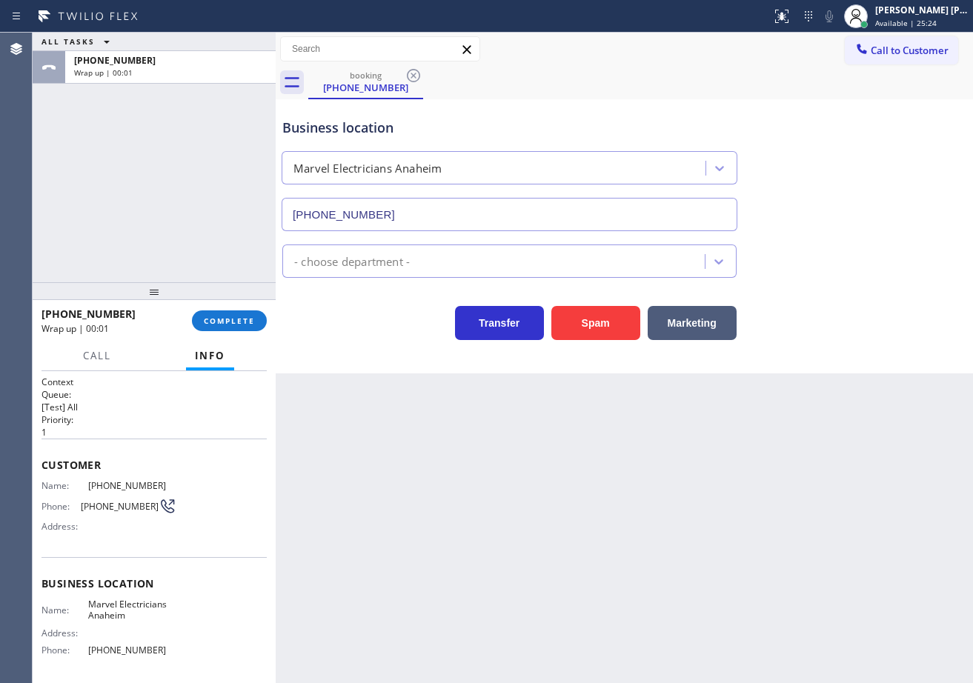
drag, startPoint x: 88, startPoint y: 210, endPoint x: 127, endPoint y: 234, distance: 45.2
click at [99, 216] on div "ALL TASKS ALL TASKS ACTIVE TASKS TASKS IN WRAP UP [PHONE_NUMBER] Wrap up | 00:01" at bounding box center [154, 158] width 243 height 250
click at [225, 321] on span "COMPLETE" at bounding box center [229, 321] width 51 height 10
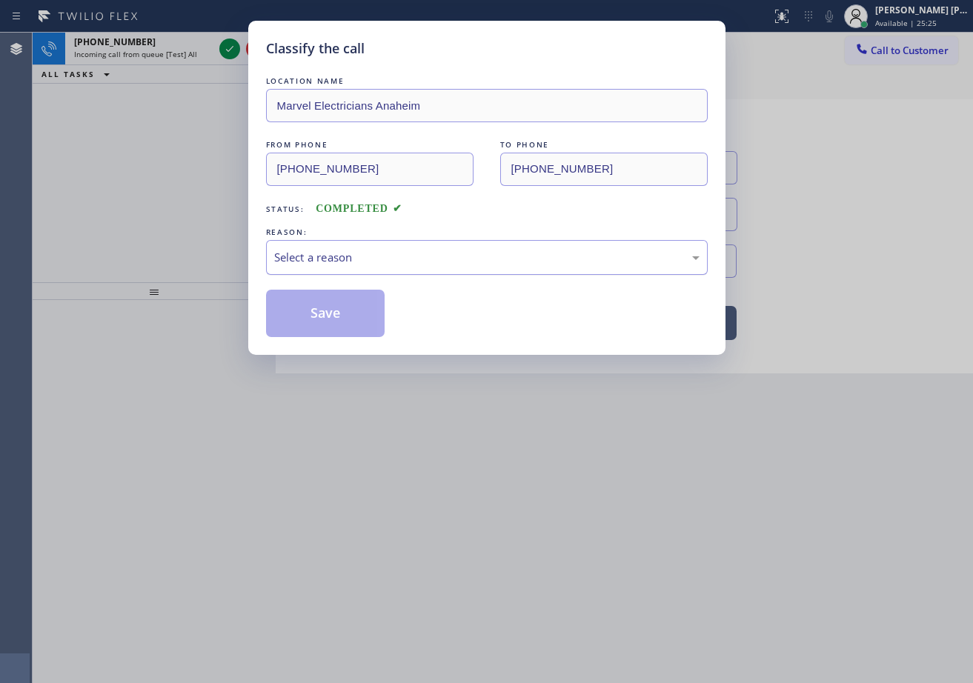
click at [379, 267] on div "Select a reason" at bounding box center [487, 257] width 442 height 35
click at [332, 312] on button "Save" at bounding box center [325, 313] width 119 height 47
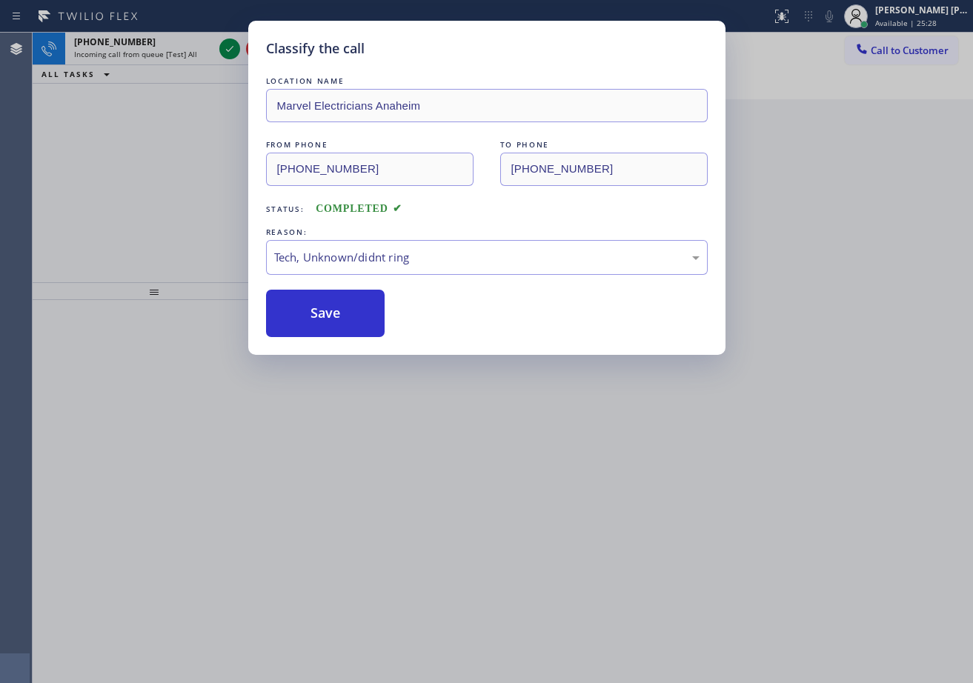
click at [221, 44] on div "Classify the call LOCATION NAME [US_STATE] Appliance Repair Yonkers FROM PHONE …" at bounding box center [503, 358] width 940 height 650
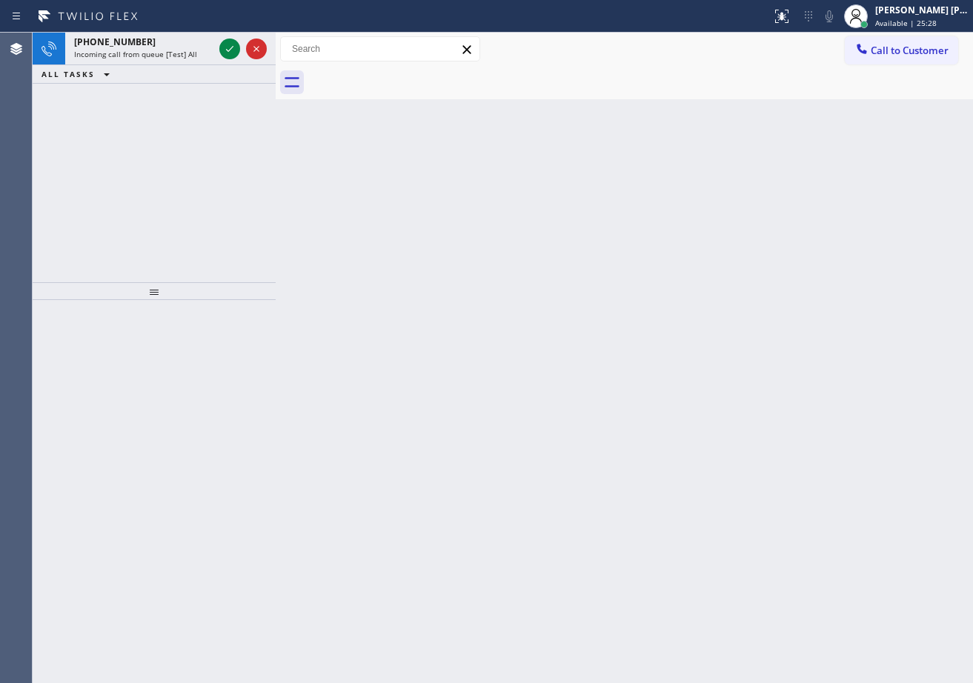
click at [221, 44] on icon at bounding box center [230, 49] width 18 height 18
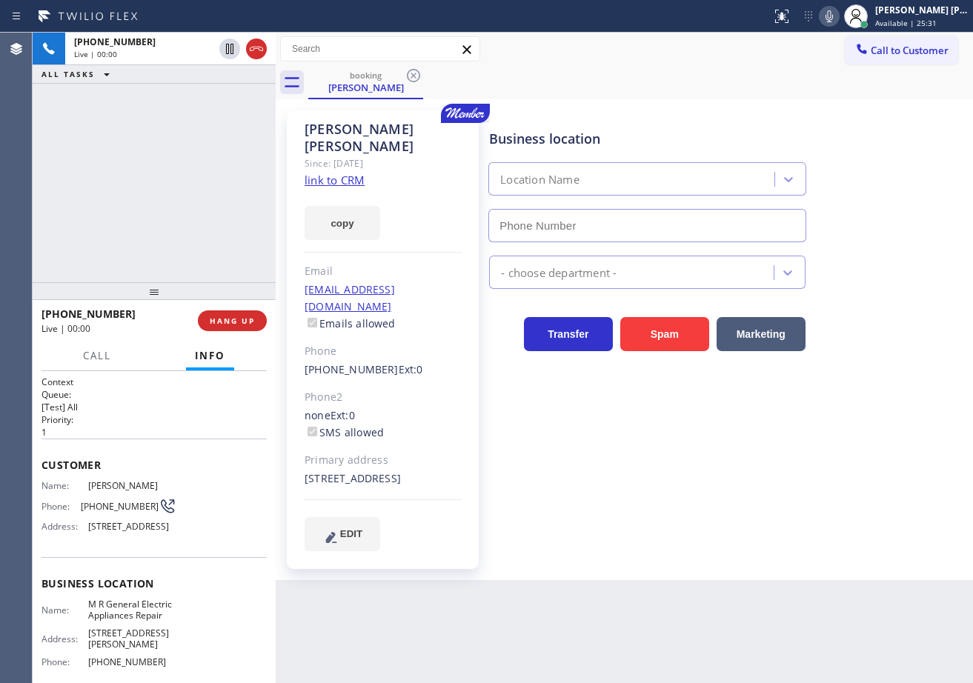
type input "[PHONE_NUMBER]"
click at [361, 173] on link "link to CRM" at bounding box center [334, 180] width 60 height 15
click at [656, 107] on div "[PERSON_NAME] Since: [DATE] link to CRM copy Email [EMAIL_ADDRESS][DOMAIN_NAME]…" at bounding box center [624, 339] width 690 height 473
click at [838, 18] on icon at bounding box center [829, 16] width 18 height 18
click at [784, 89] on div "booking [PERSON_NAME]" at bounding box center [640, 82] width 665 height 33
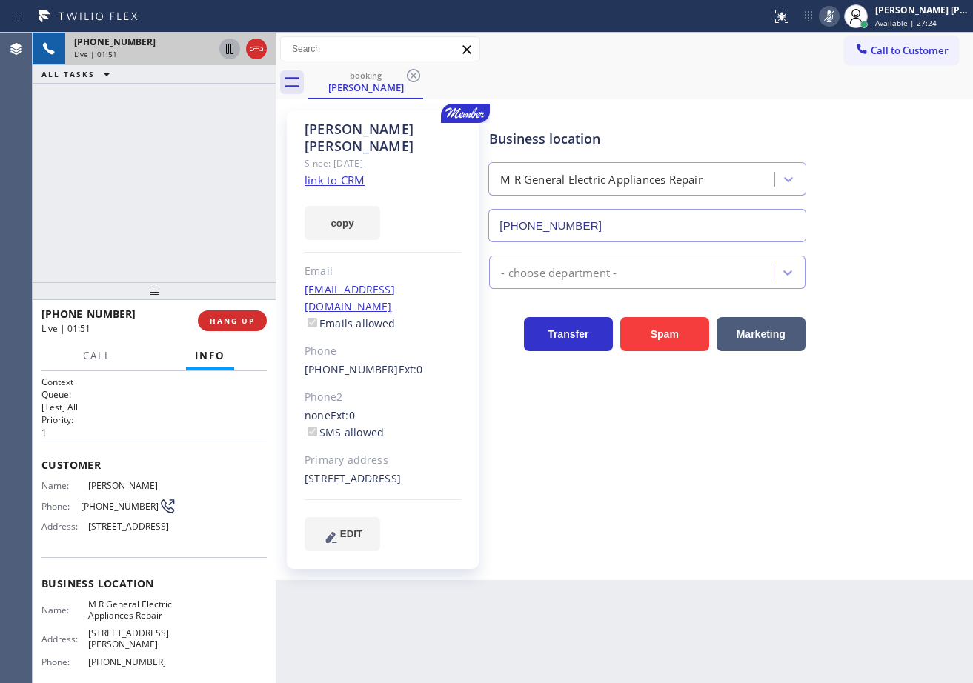
click at [230, 50] on icon at bounding box center [230, 49] width 18 height 18
click at [218, 129] on div "[PHONE_NUMBER] Live | 02:34 ALL TASKS ALL TASKS ACTIVE TASKS TASKS IN WRAP UP" at bounding box center [154, 158] width 243 height 250
click at [195, 51] on div "Live | 02:35" at bounding box center [143, 54] width 139 height 10
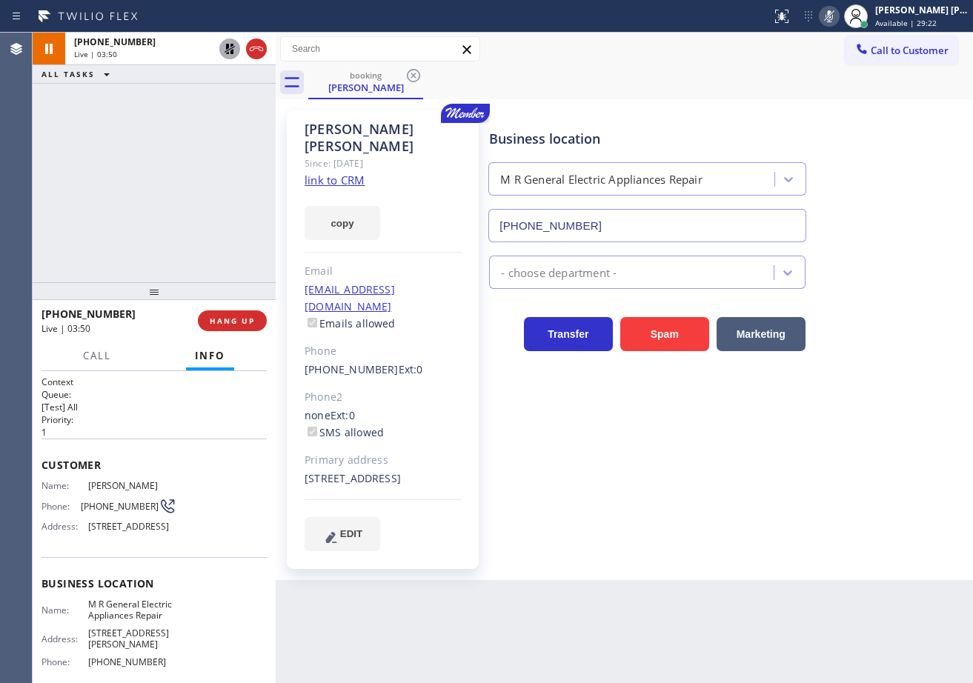
click at [221, 50] on icon at bounding box center [230, 49] width 18 height 18
drag, startPoint x: 846, startPoint y: 16, endPoint x: 836, endPoint y: 25, distance: 14.2
click at [838, 16] on icon at bounding box center [829, 16] width 18 height 18
drag, startPoint x: 831, startPoint y: 32, endPoint x: 830, endPoint y: 57, distance: 25.2
click at [830, 33] on div "Status report No issues detected If you experience an issue, please download th…" at bounding box center [486, 341] width 973 height 683
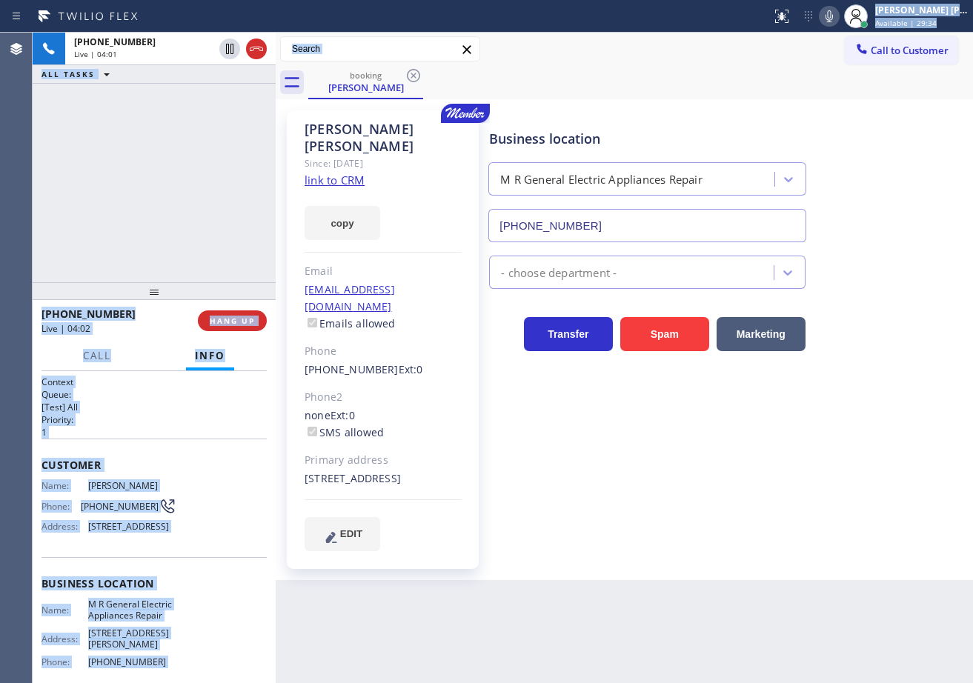
click at [838, 23] on icon at bounding box center [829, 16] width 18 height 18
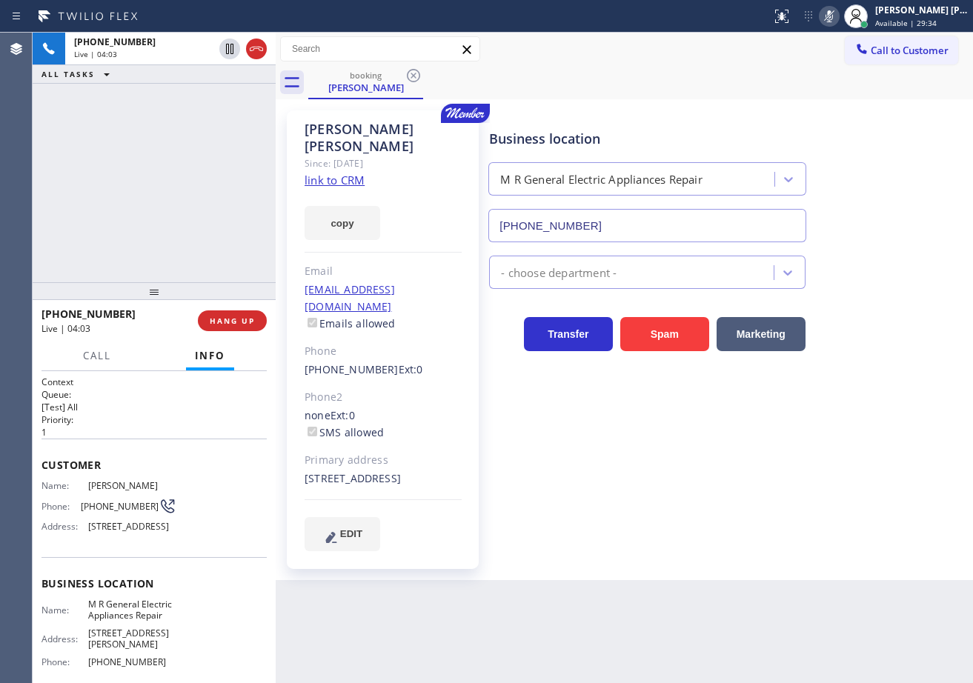
click at [853, 152] on div "Business location M R General Electric Appliances Repair [PHONE_NUMBER]" at bounding box center [727, 175] width 483 height 134
click at [872, 231] on div "Business location M R General Electric Appliances Repair [PHONE_NUMBER]" at bounding box center [727, 175] width 483 height 134
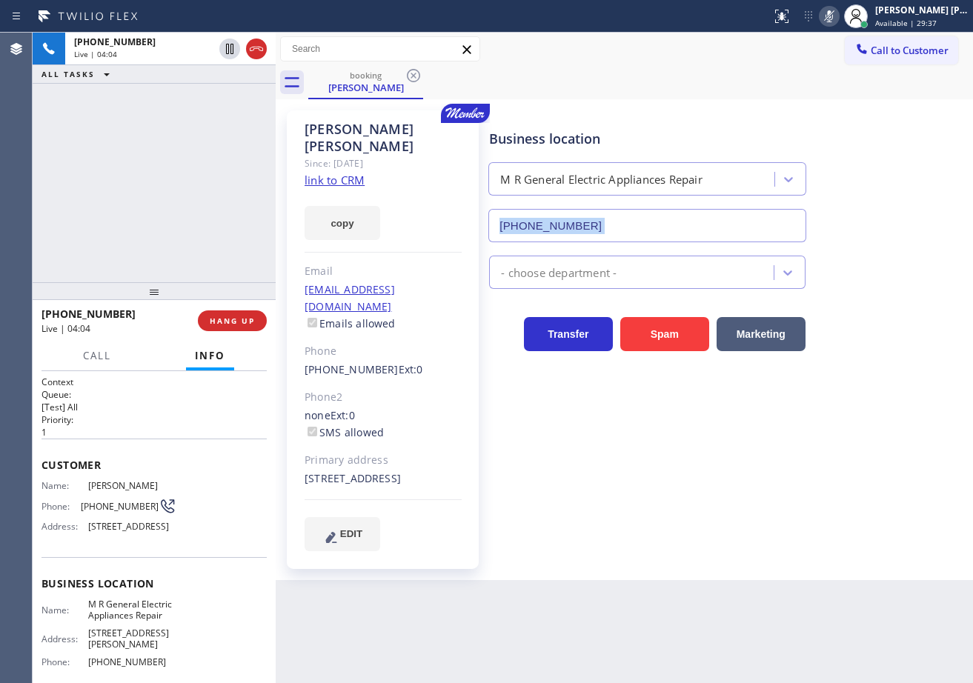
click at [838, 22] on icon at bounding box center [829, 16] width 18 height 18
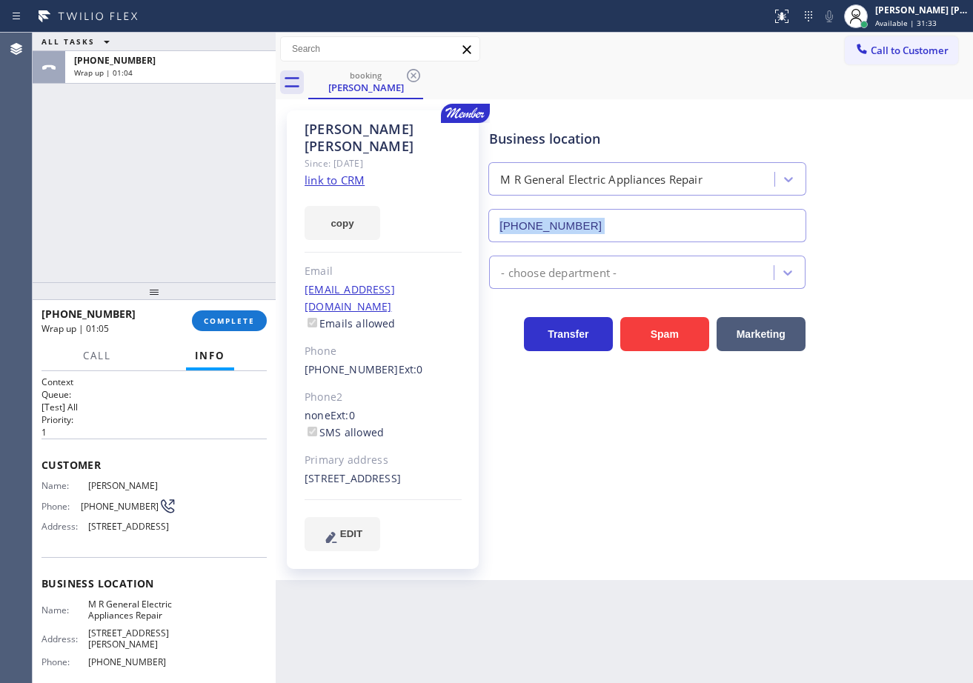
click at [648, 77] on div "booking [PERSON_NAME]" at bounding box center [640, 82] width 665 height 33
click at [244, 325] on span "COMPLETE" at bounding box center [229, 321] width 51 height 10
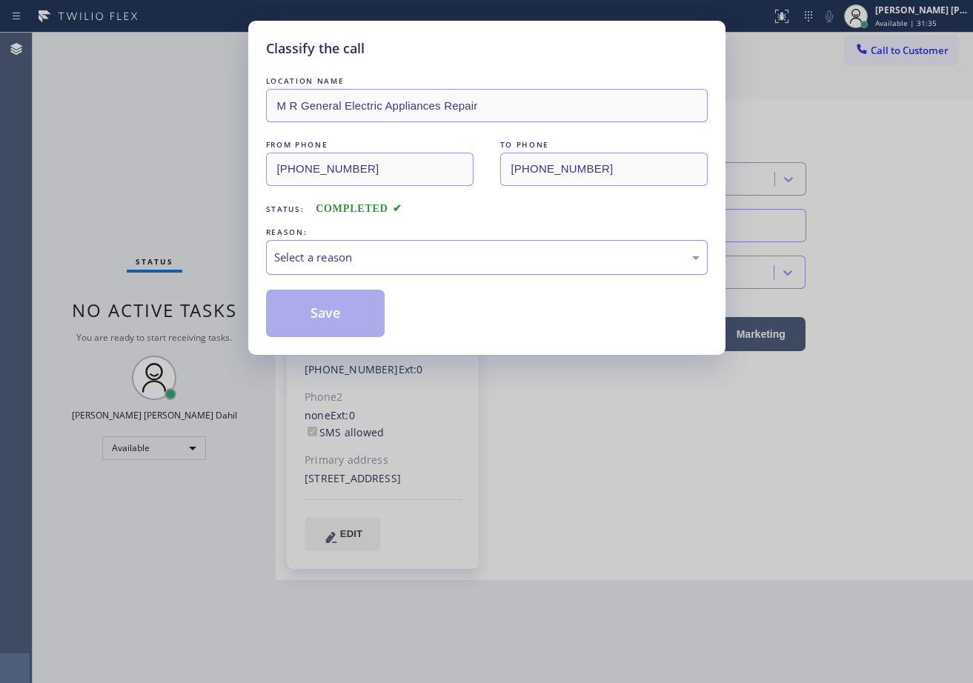
click at [370, 263] on div "Select a reason" at bounding box center [486, 257] width 425 height 17
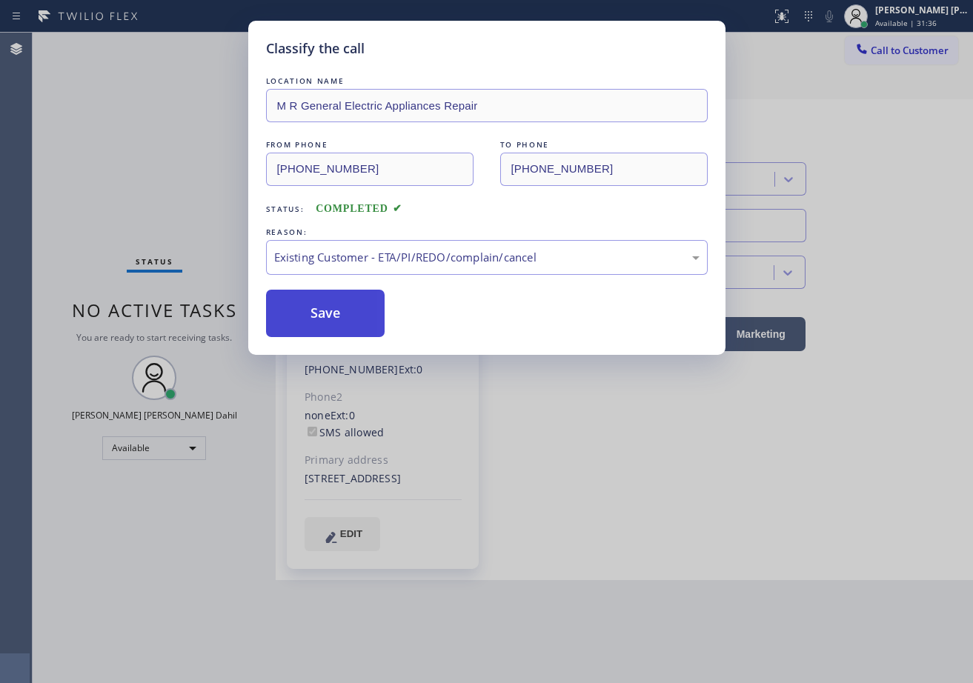
click at [345, 328] on button "Save" at bounding box center [325, 313] width 119 height 47
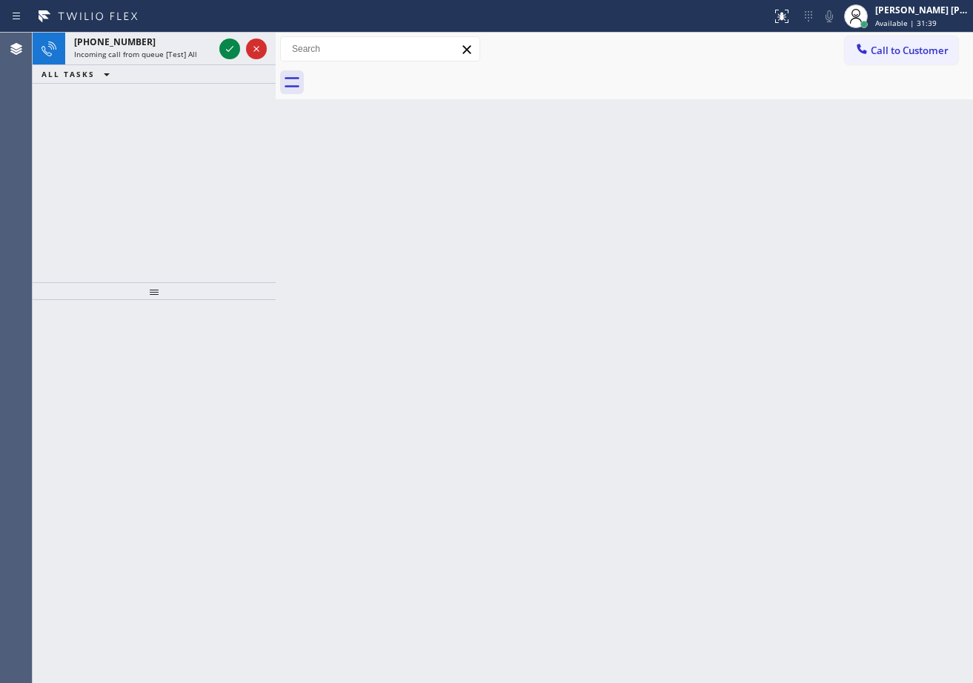
click at [733, 564] on div "Back to Dashboard Change Sender ID Customers Technicians Select a contact Outbo…" at bounding box center [624, 358] width 697 height 650
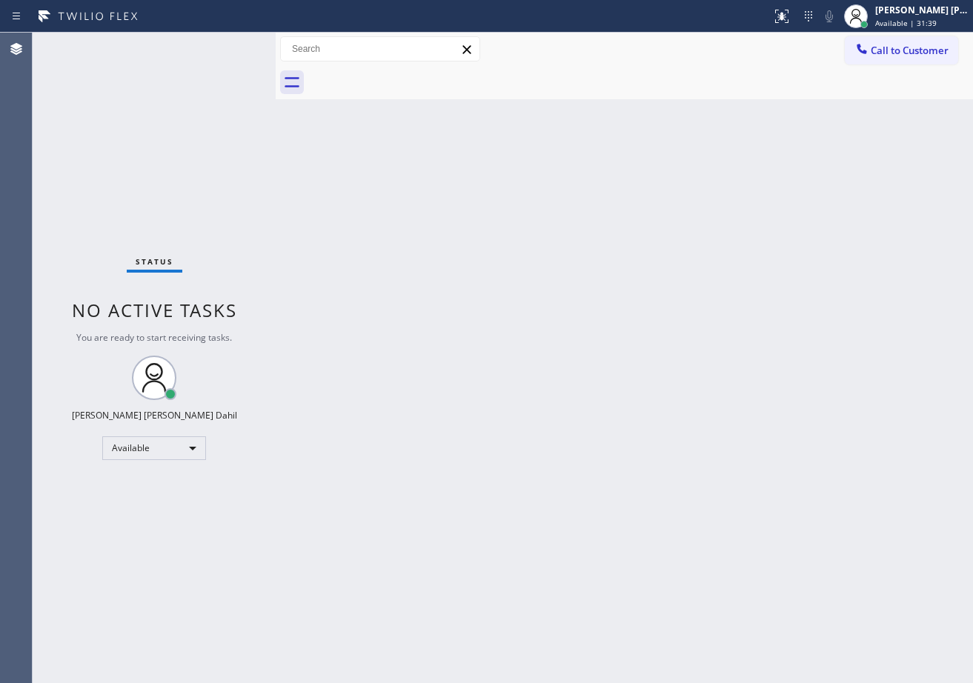
drag, startPoint x: 207, startPoint y: 112, endPoint x: 698, endPoint y: 622, distance: 707.8
click at [348, 228] on div "Status No active tasks You are ready to start receiving tasks. [PERSON_NAME] [P…" at bounding box center [503, 358] width 940 height 650
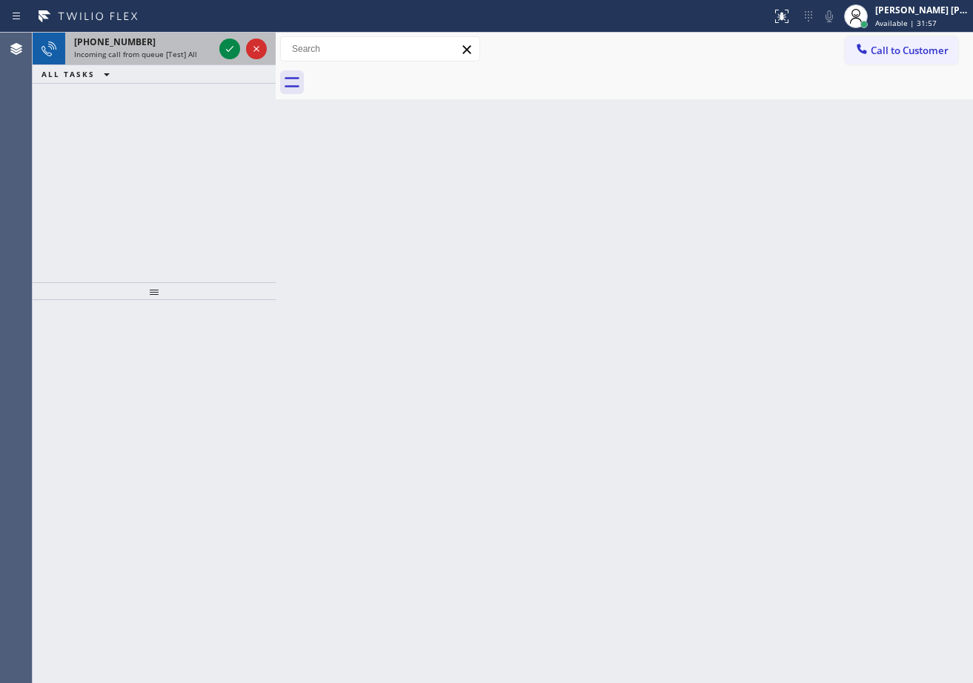
click at [140, 51] on span "Incoming call from queue [Test] All" at bounding box center [135, 54] width 123 height 10
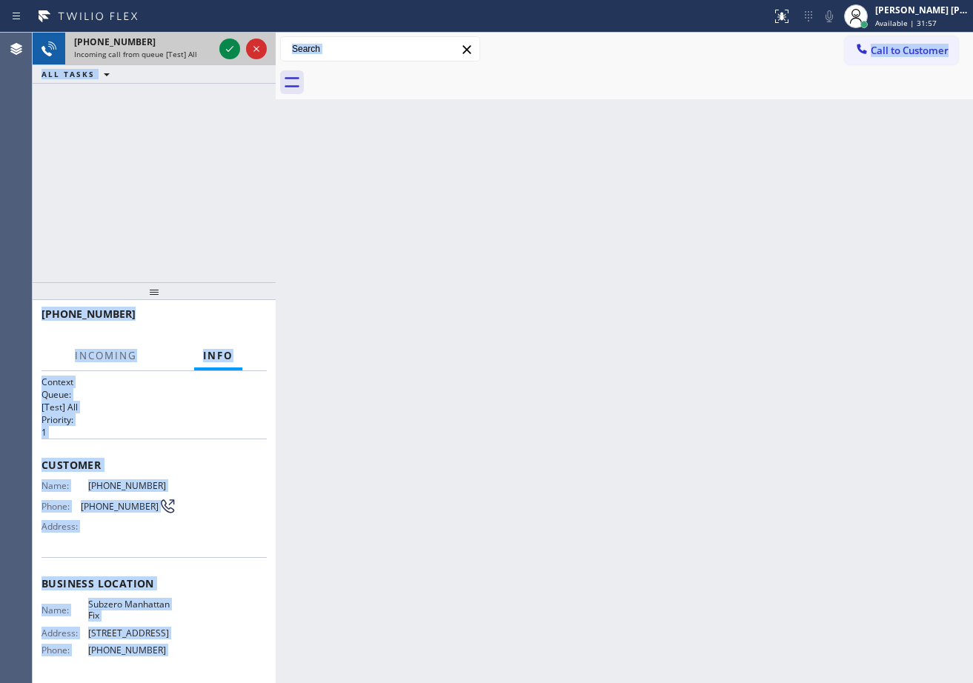
click at [140, 52] on span "Incoming call from queue [Test] All" at bounding box center [135, 54] width 123 height 10
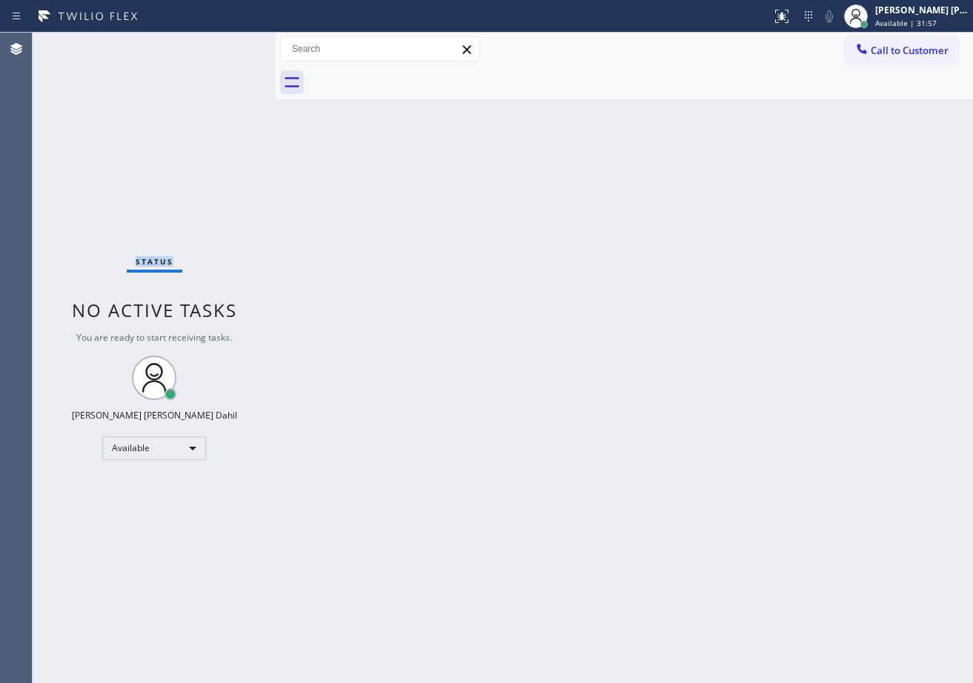
click at [140, 52] on div "Status No active tasks You are ready to start receiving tasks. [PERSON_NAME] [P…" at bounding box center [154, 358] width 243 height 650
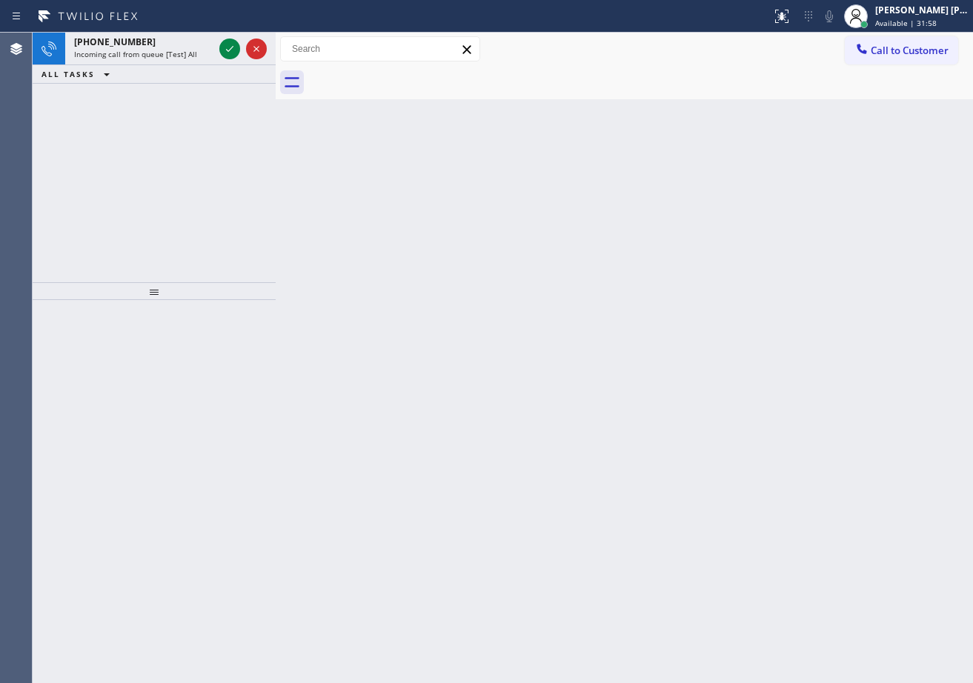
click at [140, 52] on span "Incoming call from queue [Test] All" at bounding box center [135, 54] width 123 height 10
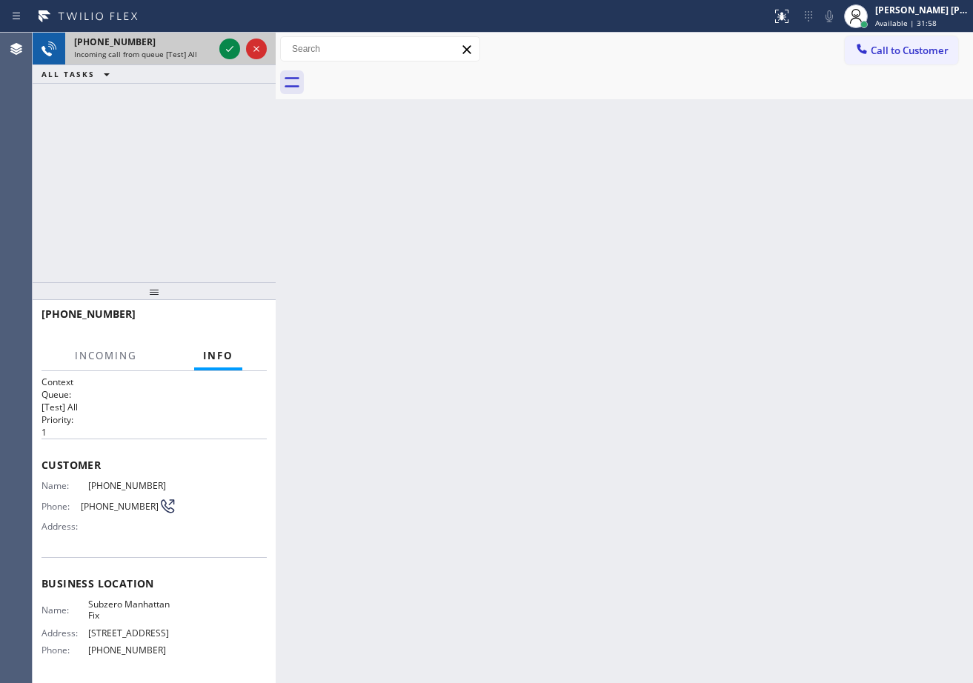
click at [186, 53] on span "Incoming call from queue [Test] All" at bounding box center [135, 54] width 123 height 10
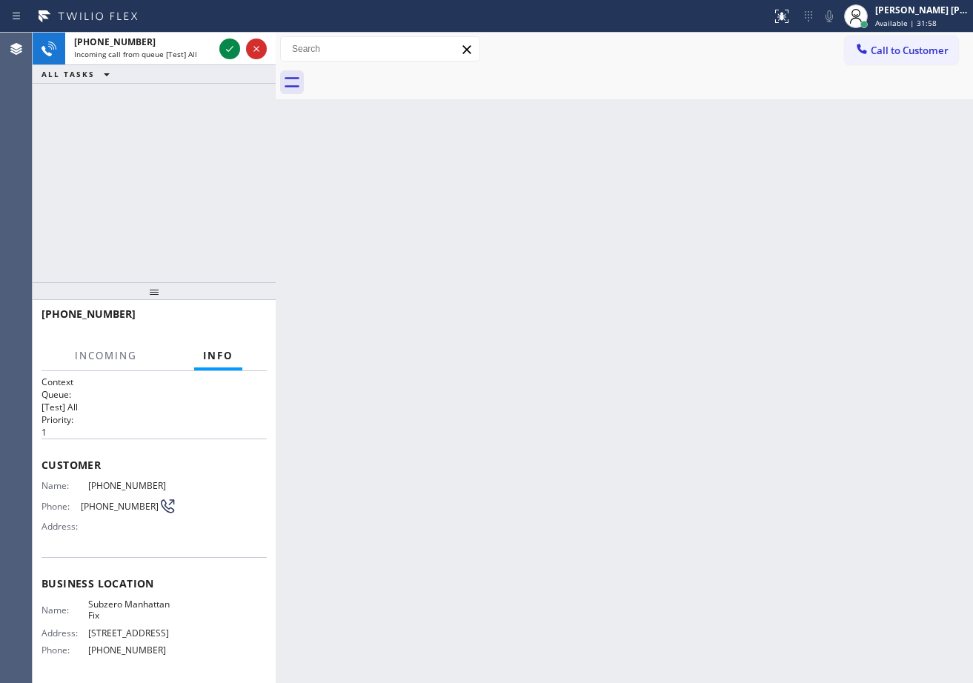
drag, startPoint x: 455, startPoint y: 363, endPoint x: 433, endPoint y: 311, distance: 56.4
click at [453, 356] on div "Back to Dashboard Change Sender ID Customers Technicians Select a contact Outbo…" at bounding box center [624, 358] width 697 height 650
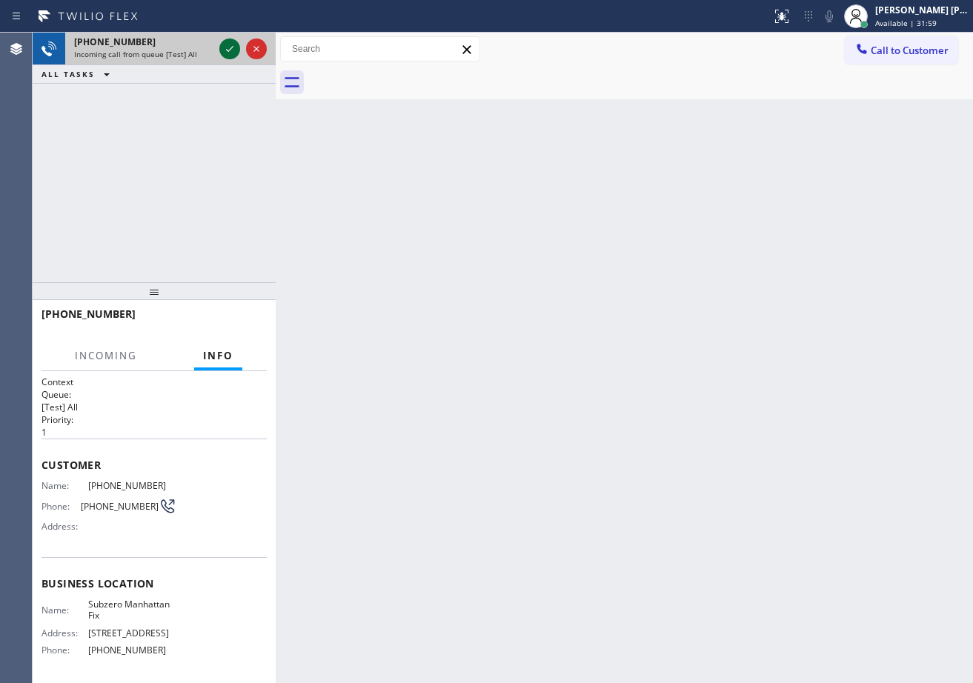
click at [224, 44] on icon at bounding box center [230, 49] width 18 height 18
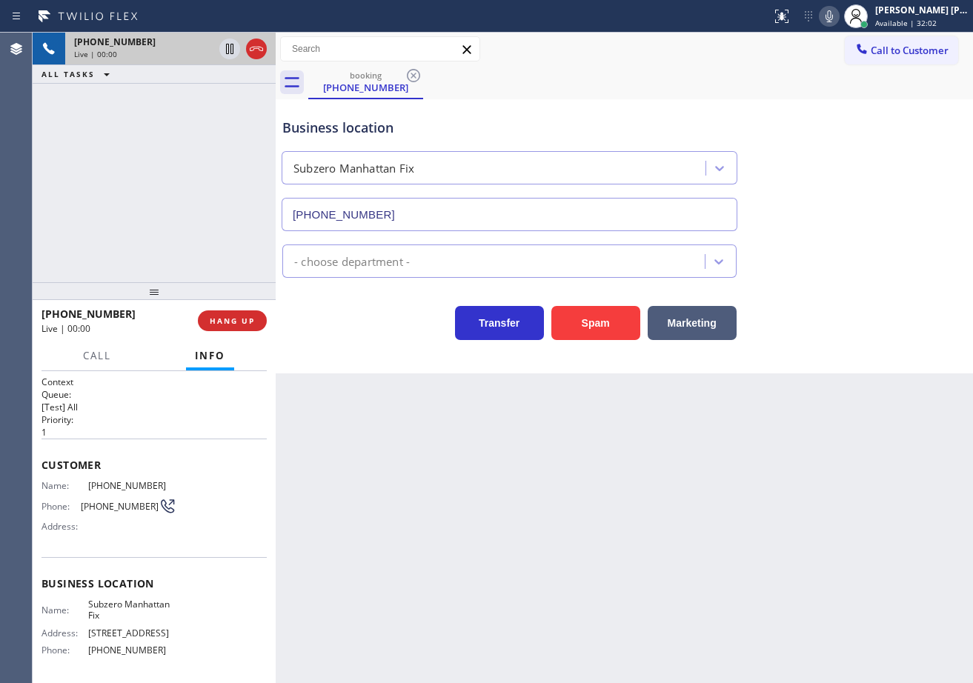
type input "[PHONE_NUMBER]"
drag, startPoint x: 499, startPoint y: 558, endPoint x: 136, endPoint y: 499, distance: 367.1
click at [499, 556] on div "Back to Dashboard Change Sender ID Customers Technicians Select a contact Outbo…" at bounding box center [624, 358] width 697 height 650
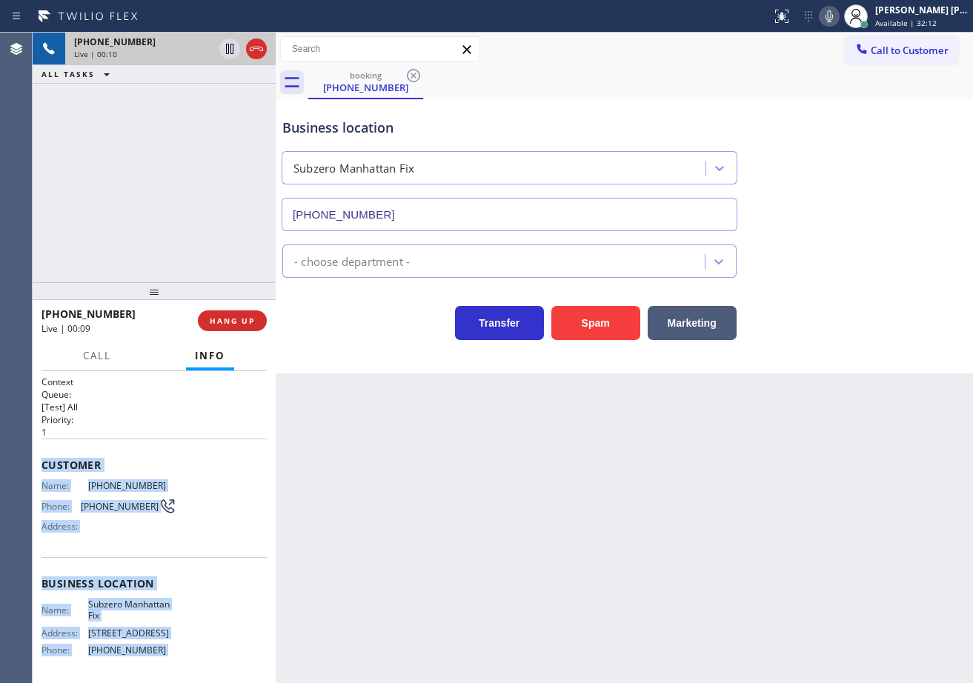
scroll to position [114, 0]
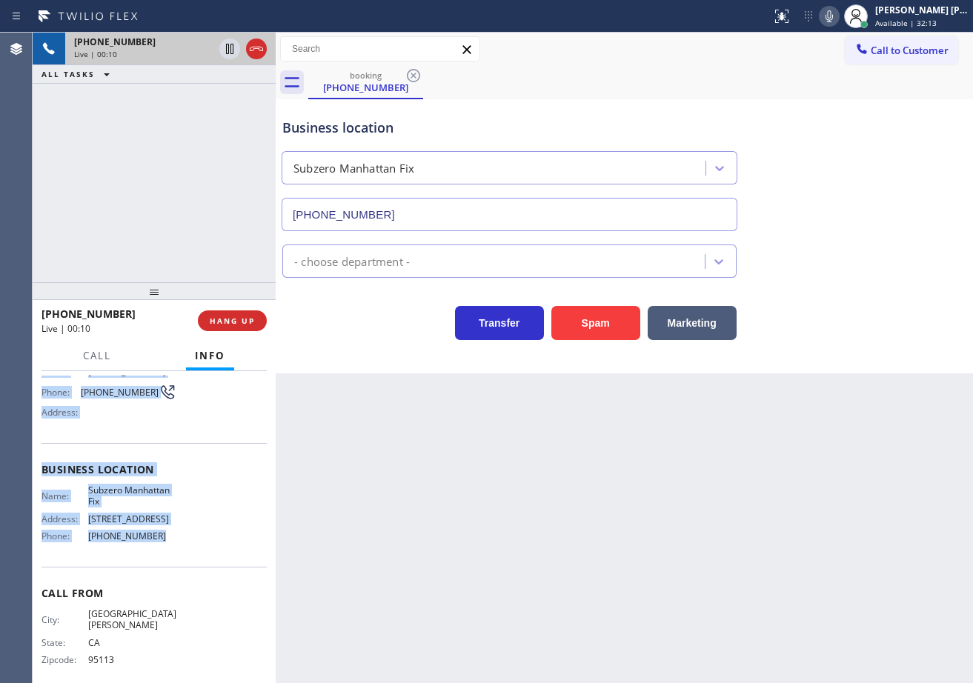
drag, startPoint x: 83, startPoint y: 561, endPoint x: 507, endPoint y: 433, distance: 442.7
click at [196, 546] on div "Context Queue: [Test] All Priority: 1 Customer Name: [PHONE_NUMBER] Phone: [PHO…" at bounding box center [154, 527] width 243 height 312
copy div "Customer Name: [PHONE_NUMBER] Phone: [PHONE_NUMBER] Address: Business location …"
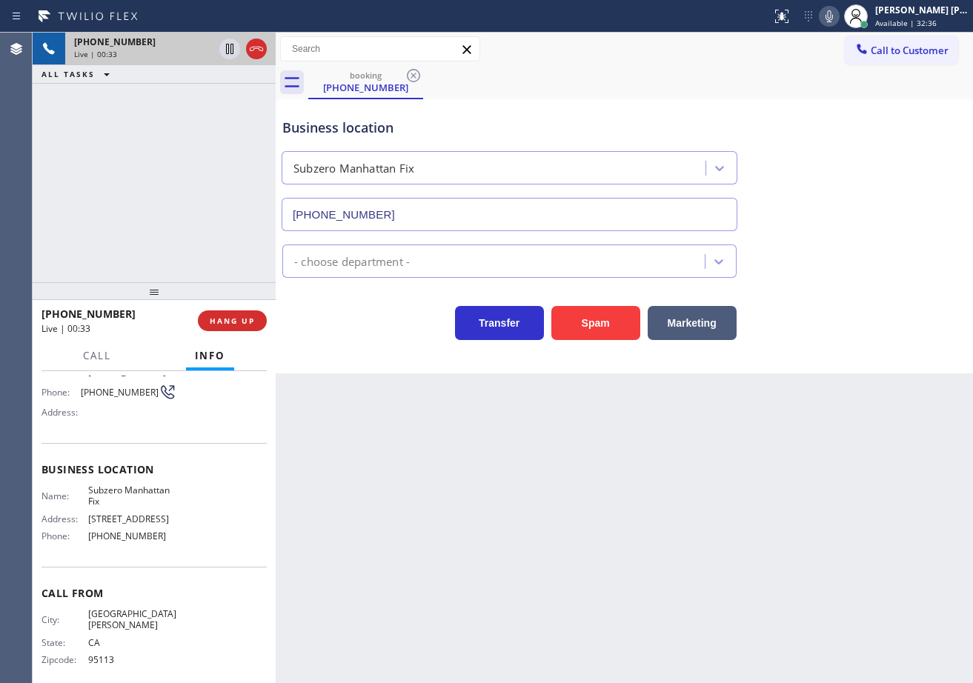
drag, startPoint x: 402, startPoint y: 510, endPoint x: 362, endPoint y: 535, distance: 47.3
click at [404, 510] on div "Back to Dashboard Change Sender ID Customers Technicians Select a contact Outbo…" at bounding box center [624, 358] width 697 height 650
drag, startPoint x: 159, startPoint y: 538, endPoint x: 82, endPoint y: 539, distance: 77.0
click at [82, 539] on div "Name: Subzero Manhattan Fix Address: [STREET_ADDRESS] Phone: [PHONE_NUMBER]" at bounding box center [153, 516] width 225 height 64
copy div "[PHONE_NUMBER]"
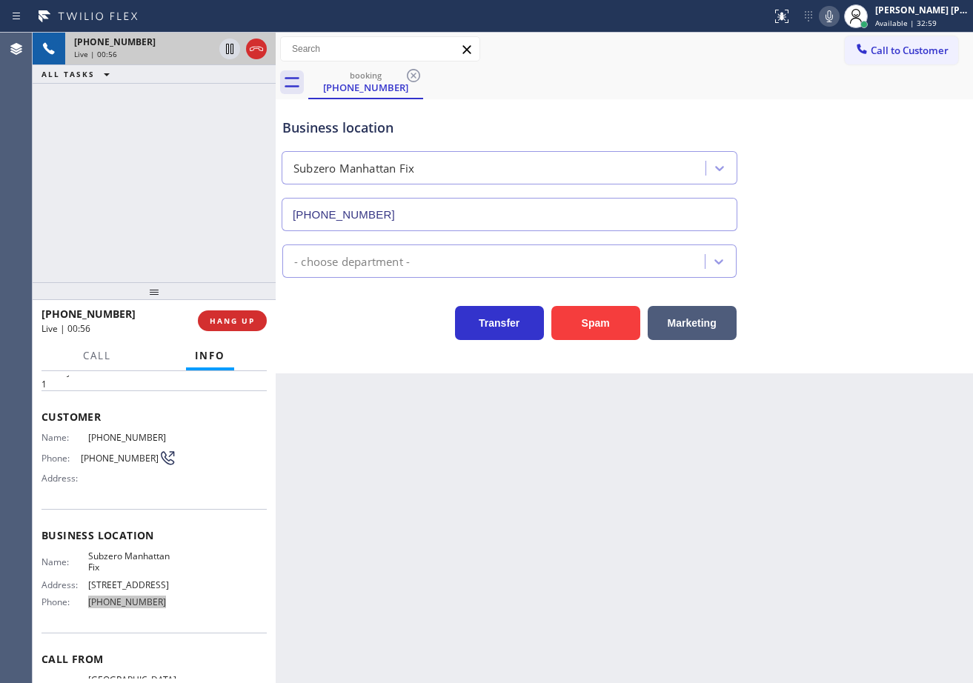
scroll to position [0, 0]
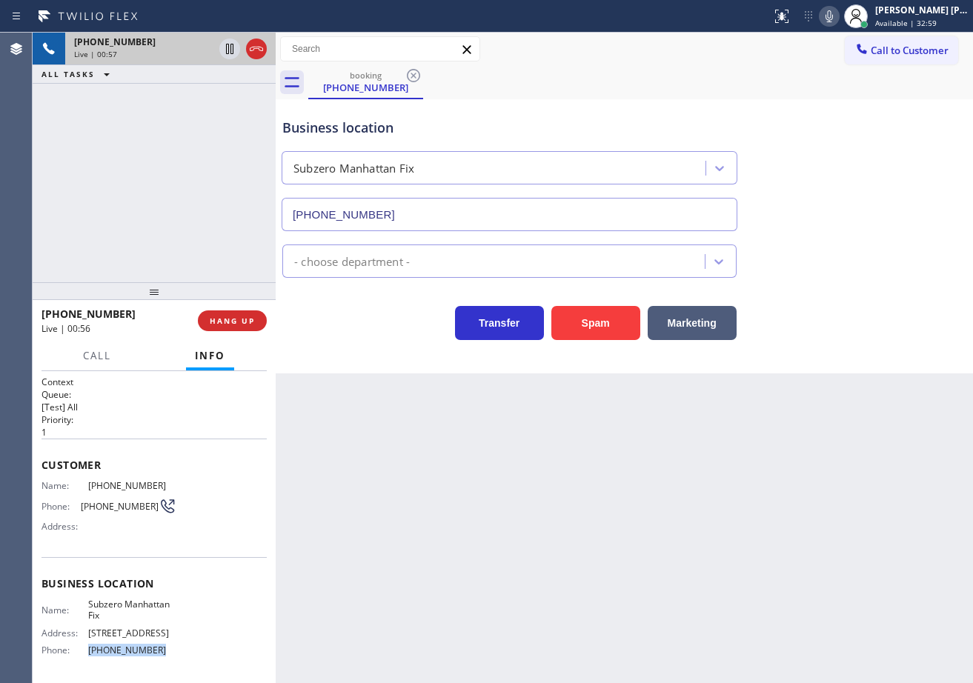
click at [552, 501] on div "Back to Dashboard Change Sender ID Customers Technicians Select a contact Outbo…" at bounding box center [624, 358] width 697 height 650
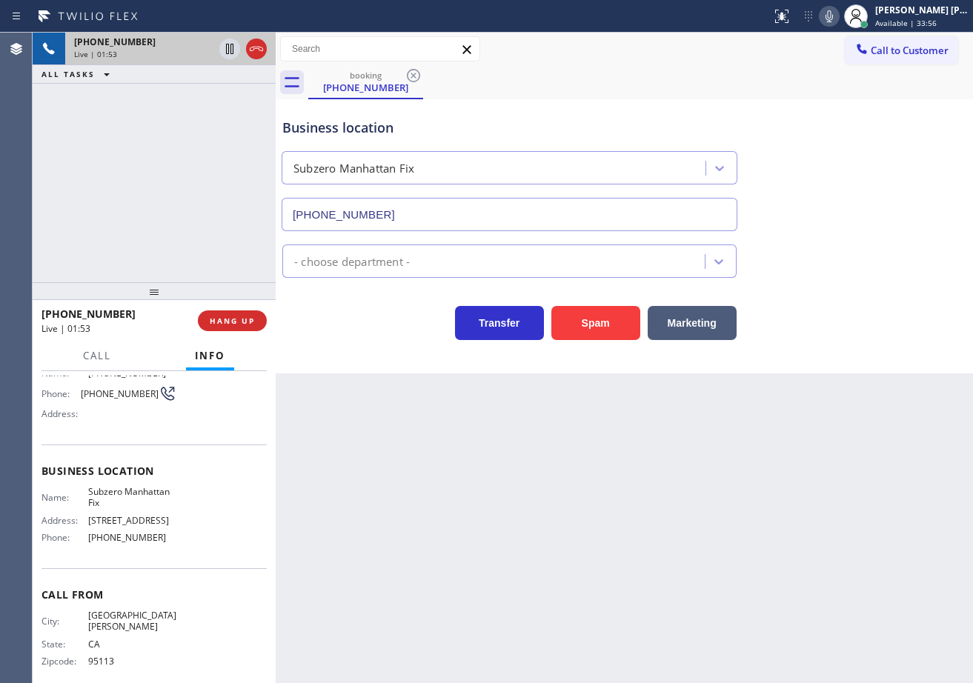
scroll to position [114, 0]
click at [810, 262] on div "- choose department -" at bounding box center [624, 258] width 690 height 39
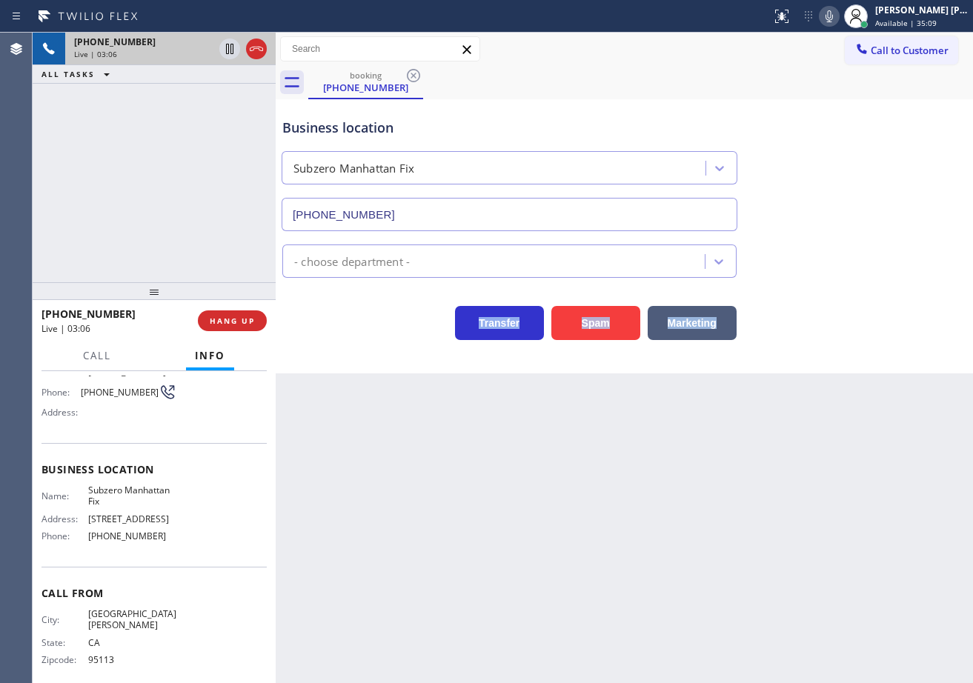
click at [810, 262] on div "- choose department -" at bounding box center [624, 258] width 690 height 39
click at [810, 268] on div "- choose department -" at bounding box center [624, 258] width 690 height 39
click at [831, 339] on div "Transfer Spam Marketing" at bounding box center [624, 316] width 690 height 47
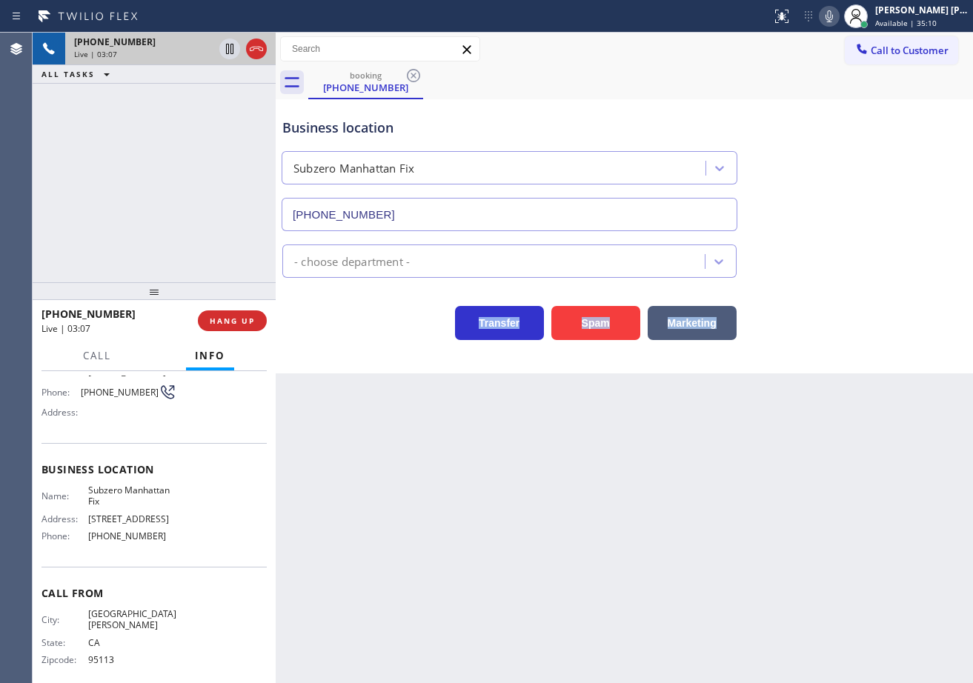
click at [831, 342] on div "Business location Subzero [GEOGRAPHIC_DATA] Fix [PHONE_NUMBER] - choose departm…" at bounding box center [624, 236] width 697 height 274
click at [850, 401] on div "Back to Dashboard Change Sender ID Customers Technicians Select a contact Outbo…" at bounding box center [624, 358] width 697 height 650
click at [859, 343] on div "Business location Subzero [GEOGRAPHIC_DATA] Fix [PHONE_NUMBER] - choose departm…" at bounding box center [624, 236] width 697 height 274
drag, startPoint x: 842, startPoint y: 16, endPoint x: 853, endPoint y: 105, distance: 89.6
click at [838, 16] on icon at bounding box center [829, 16] width 18 height 18
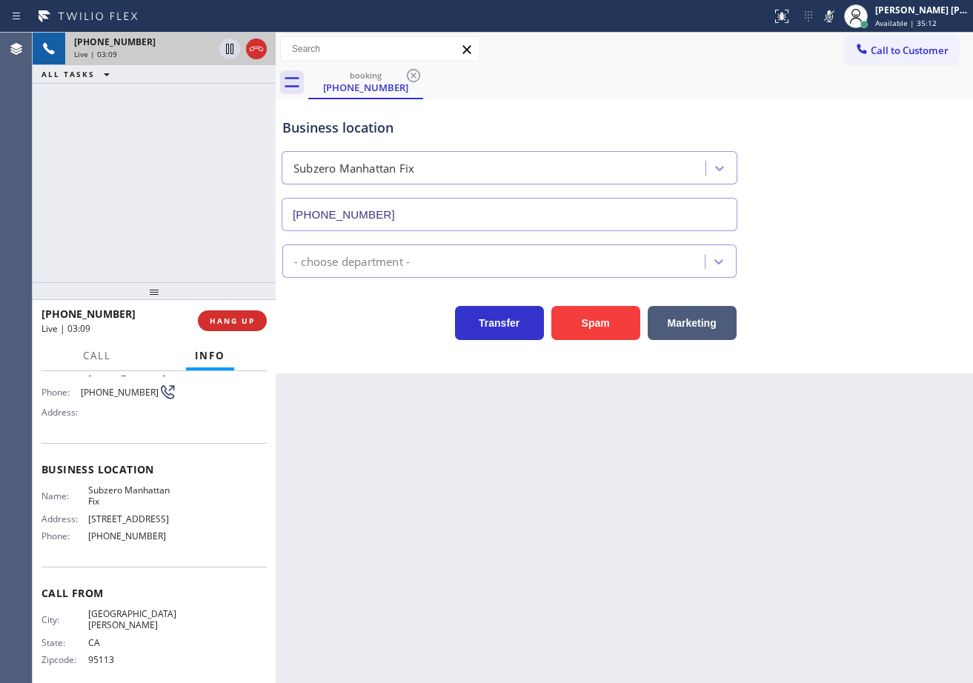
drag, startPoint x: 859, startPoint y: 120, endPoint x: 819, endPoint y: 135, distance: 43.4
click at [862, 123] on div "Business location Subzero [GEOGRAPHIC_DATA] Fix [PHONE_NUMBER]" at bounding box center [624, 164] width 690 height 134
click at [232, 147] on div "[PHONE_NUMBER] Live | 03:10 ALL TASKS ALL TASKS ACTIVE TASKS TASKS IN WRAP UP" at bounding box center [154, 158] width 243 height 250
click at [235, 52] on icon at bounding box center [230, 49] width 18 height 18
click at [229, 45] on icon at bounding box center [229, 49] width 10 height 10
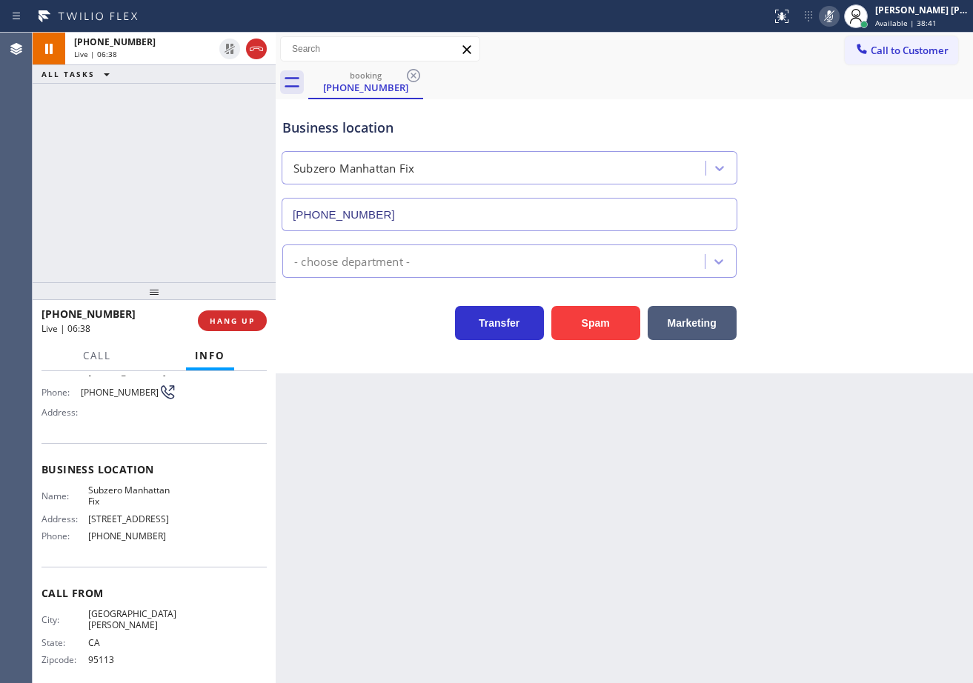
click at [834, 18] on rect at bounding box center [829, 15] width 10 height 10
click at [835, 134] on div "Business location Subzero [GEOGRAPHIC_DATA] Fix [PHONE_NUMBER]" at bounding box center [624, 164] width 690 height 134
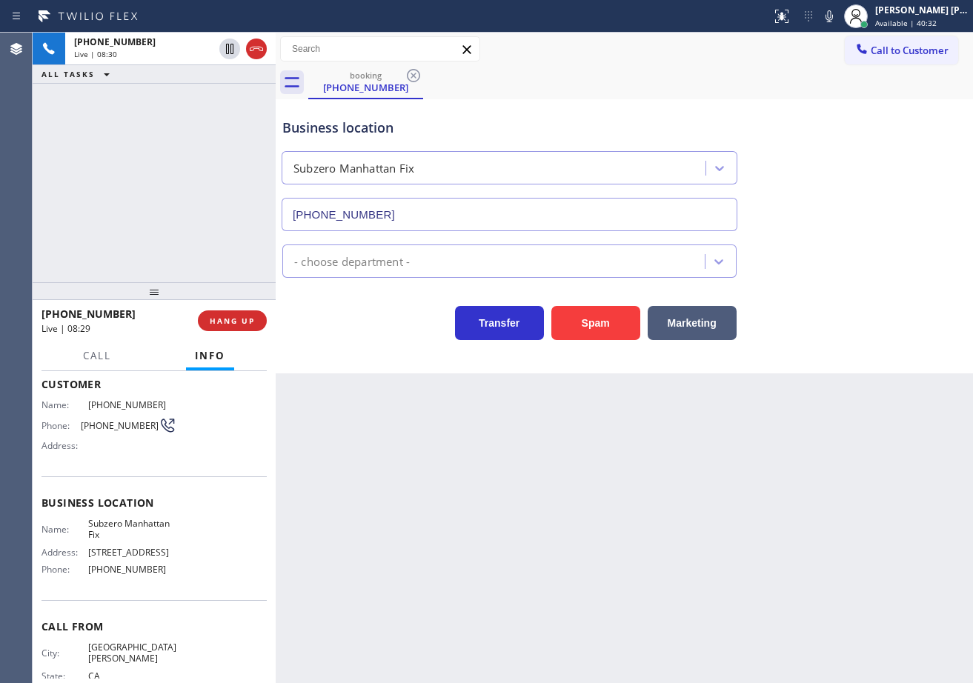
scroll to position [0, 0]
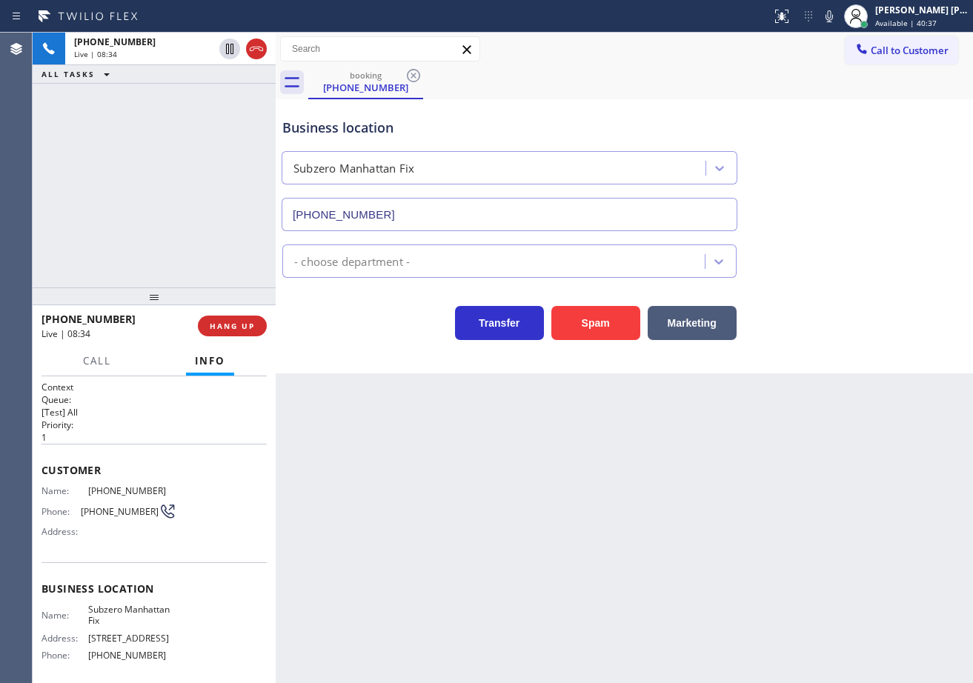
click at [158, 297] on div at bounding box center [154, 296] width 243 height 18
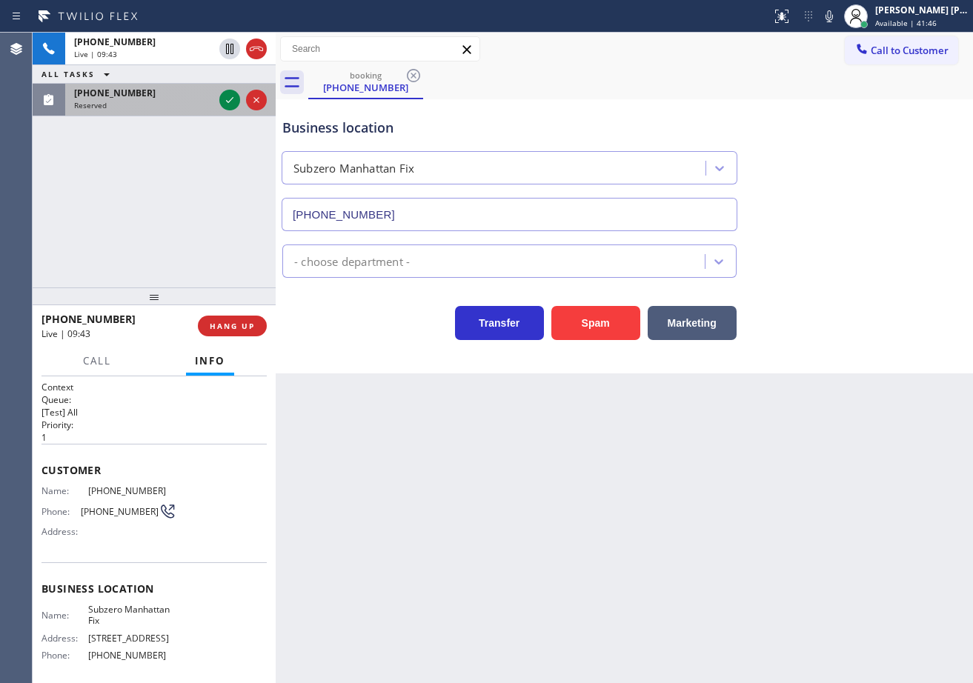
click at [158, 90] on div "[PHONE_NUMBER]" at bounding box center [143, 93] width 139 height 13
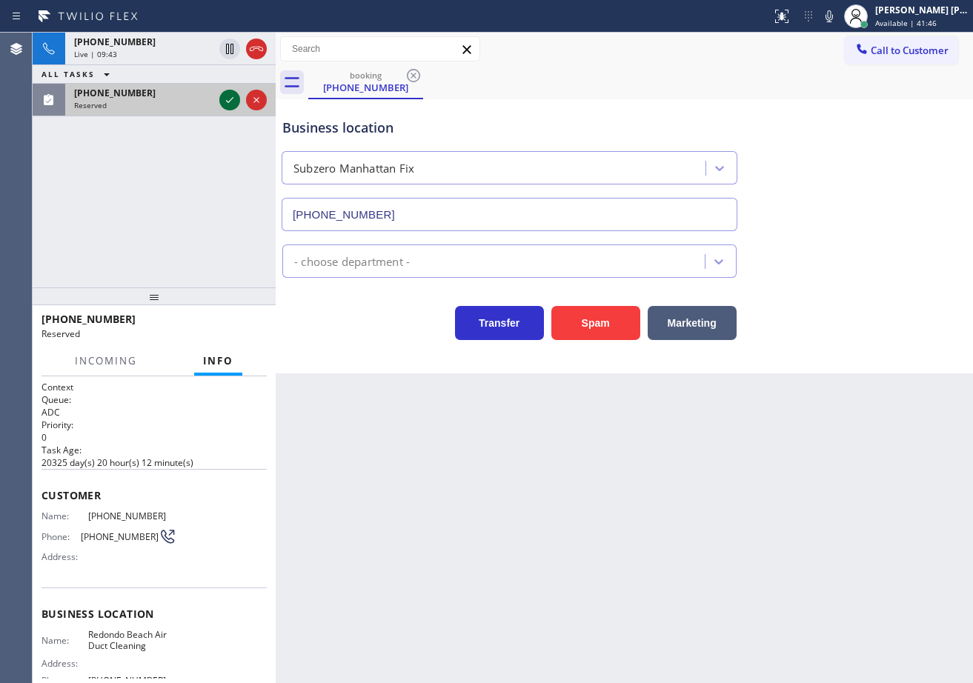
click at [226, 99] on icon at bounding box center [230, 100] width 18 height 18
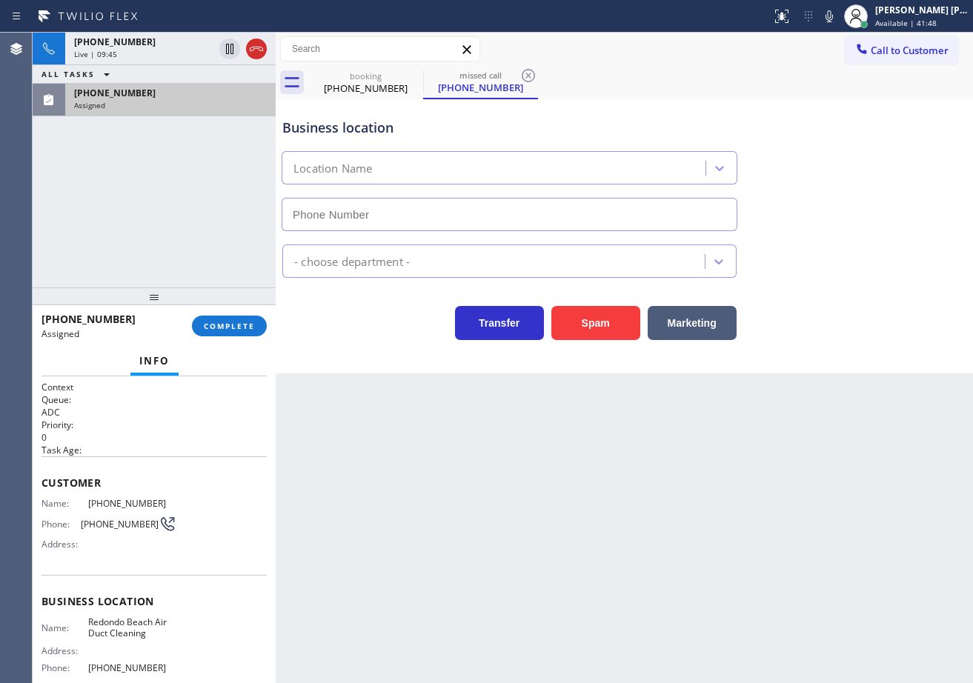
type input "[PHONE_NUMBER]"
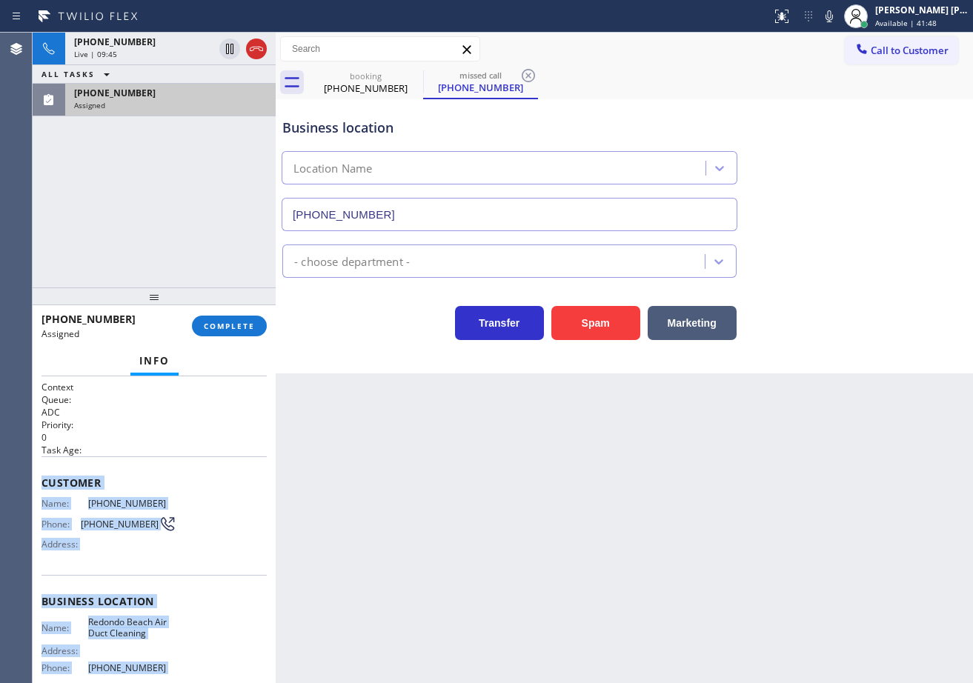
scroll to position [132, 0]
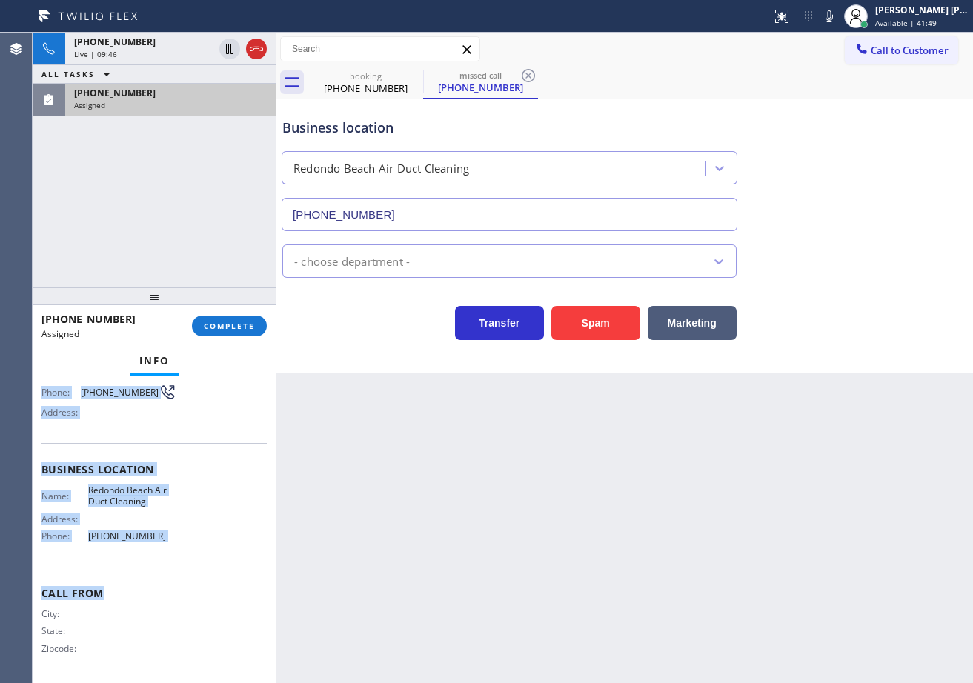
drag, startPoint x: 40, startPoint y: 478, endPoint x: 180, endPoint y: 443, distance: 144.3
click at [174, 542] on div "Context Queue: ADC Priority: 0 Task Age: Customer Name: [PHONE_NUMBER] Phone: […" at bounding box center [154, 529] width 243 height 307
click at [216, 327] on span "COMPLETE" at bounding box center [229, 326] width 51 height 10
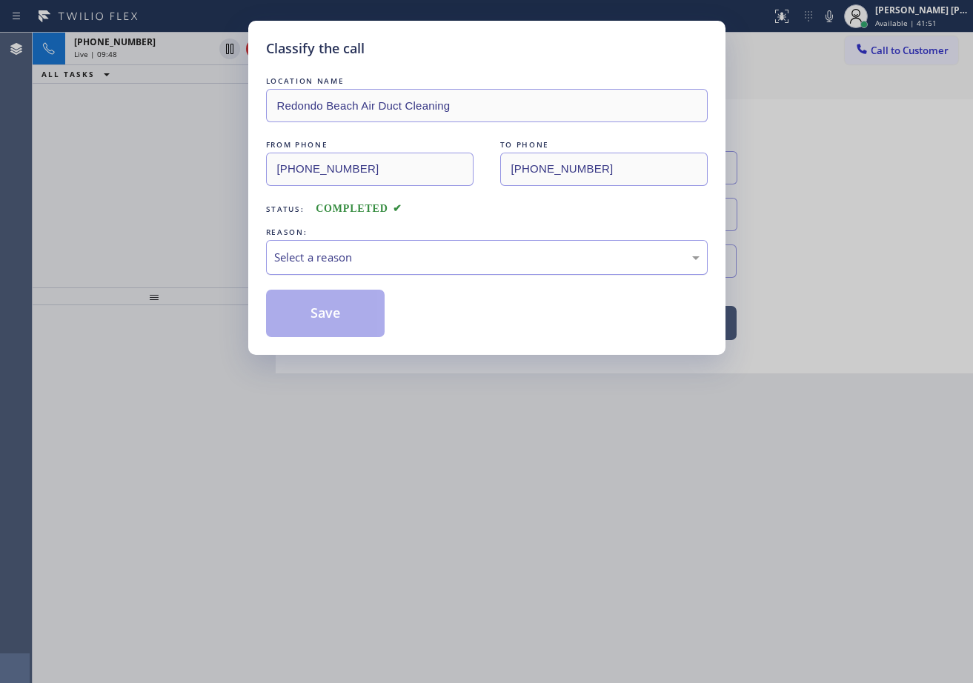
click at [387, 256] on div "Select a reason" at bounding box center [486, 257] width 425 height 17
click at [344, 313] on button "Save" at bounding box center [325, 313] width 119 height 47
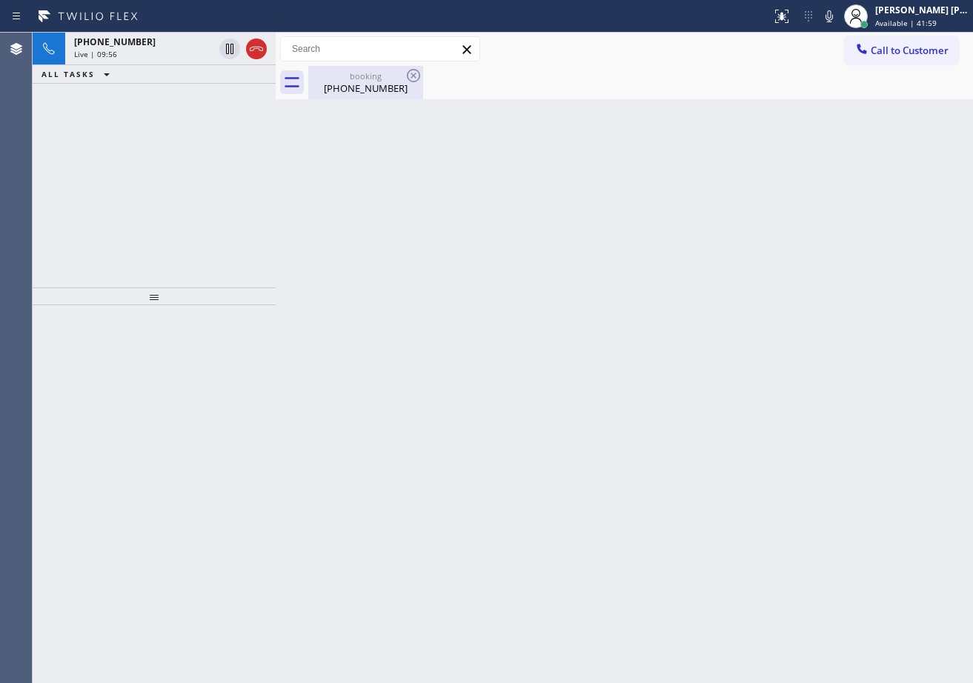
click at [349, 84] on div "[PHONE_NUMBER]" at bounding box center [366, 87] width 112 height 13
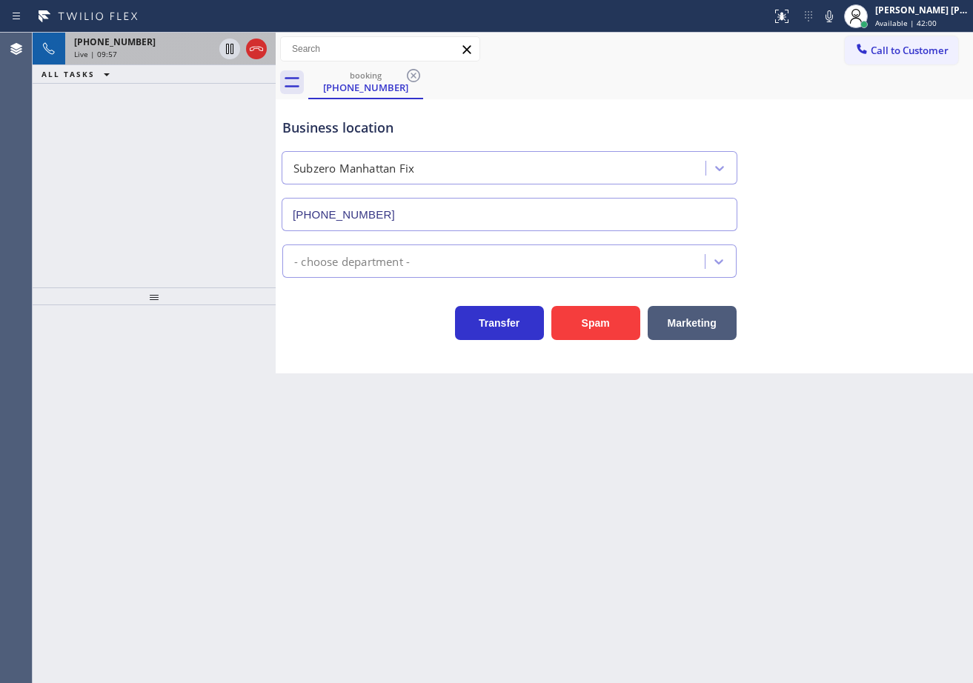
click at [182, 58] on div "Live | 09:57" at bounding box center [143, 54] width 139 height 10
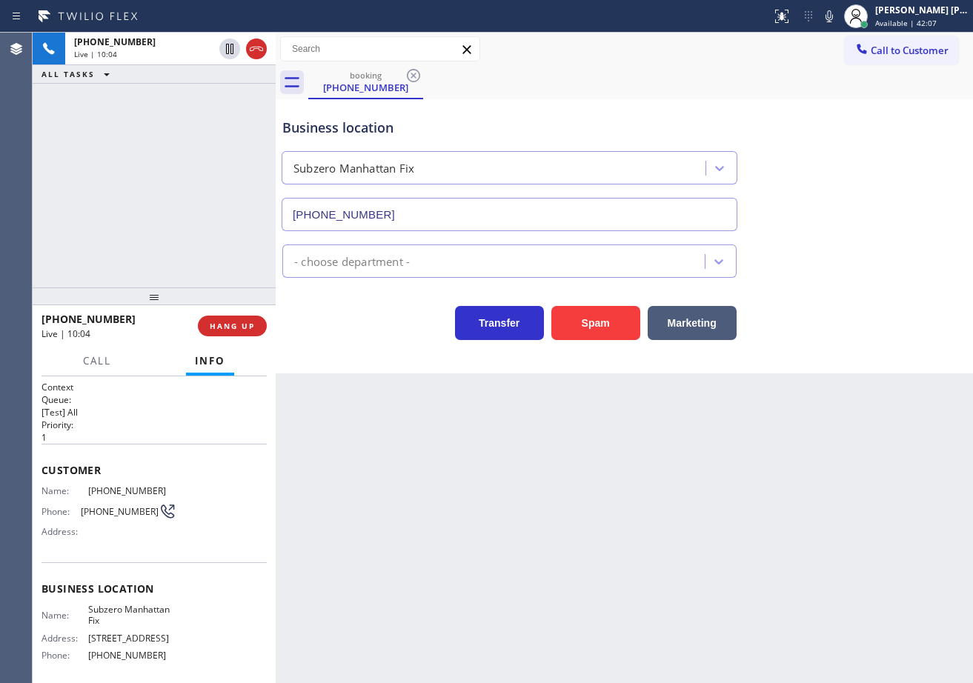
click at [673, 536] on div "Back to Dashboard Change Sender ID Customers Technicians Select a contact Outbo…" at bounding box center [624, 358] width 697 height 650
drag, startPoint x: 725, startPoint y: 107, endPoint x: 732, endPoint y: 103, distance: 8.6
click at [726, 106] on div "Business location Subzero [GEOGRAPHIC_DATA] Fix [PHONE_NUMBER]" at bounding box center [509, 167] width 460 height 128
click at [732, 103] on div "Business location Subzero [GEOGRAPHIC_DATA] Fix [PHONE_NUMBER]" at bounding box center [509, 167] width 460 height 128
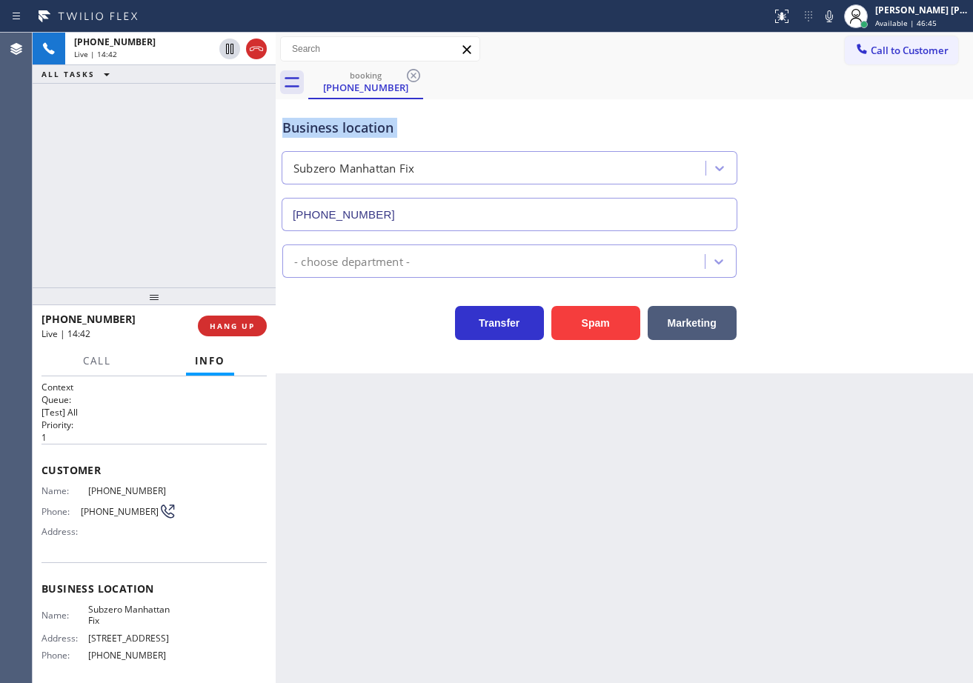
click at [732, 103] on div "Business location Subzero [GEOGRAPHIC_DATA] Fix [PHONE_NUMBER]" at bounding box center [509, 167] width 460 height 128
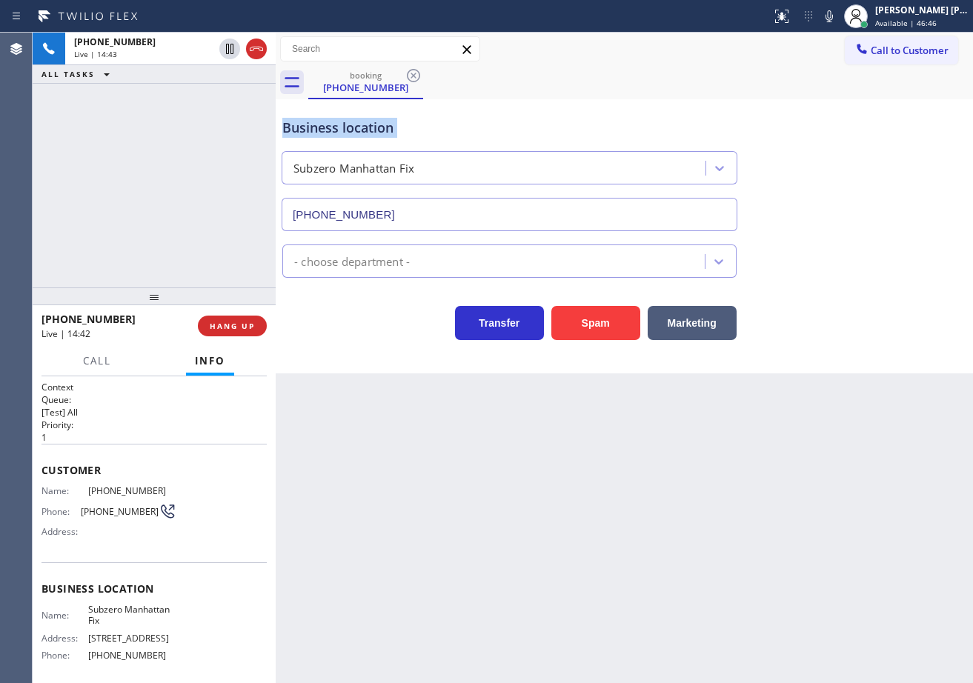
click at [732, 103] on div "Business location Subzero [GEOGRAPHIC_DATA] Fix [PHONE_NUMBER]" at bounding box center [509, 167] width 460 height 128
click at [799, 143] on div "Business location Subzero [GEOGRAPHIC_DATA] Fix [PHONE_NUMBER]" at bounding box center [624, 164] width 690 height 134
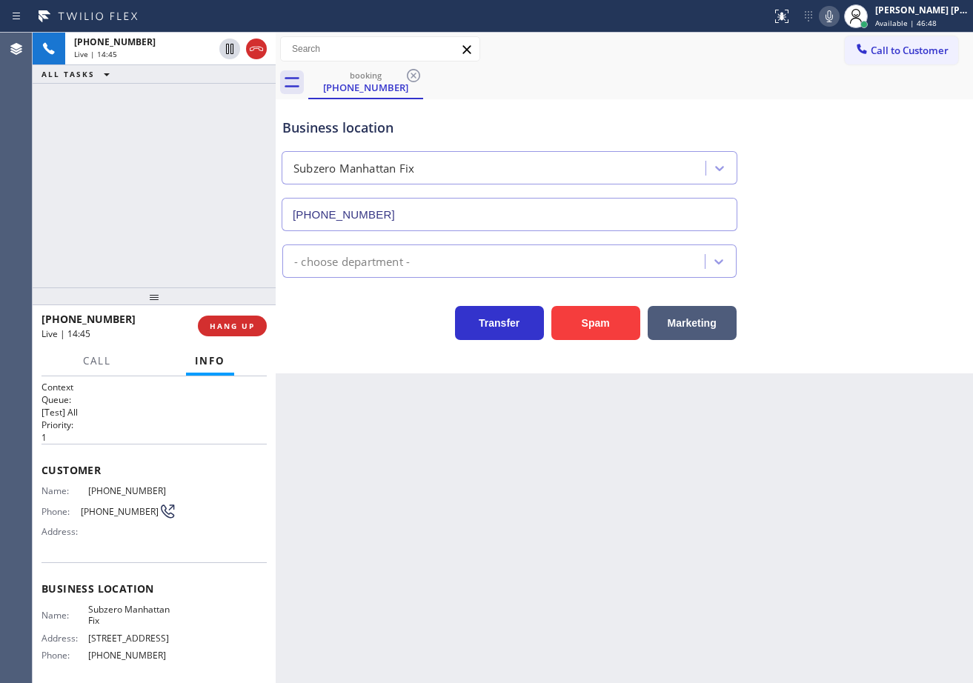
click at [833, 18] on icon at bounding box center [828, 16] width 7 height 12
click at [876, 215] on div "Business location Subzero [GEOGRAPHIC_DATA] Fix [PHONE_NUMBER]" at bounding box center [624, 164] width 690 height 134
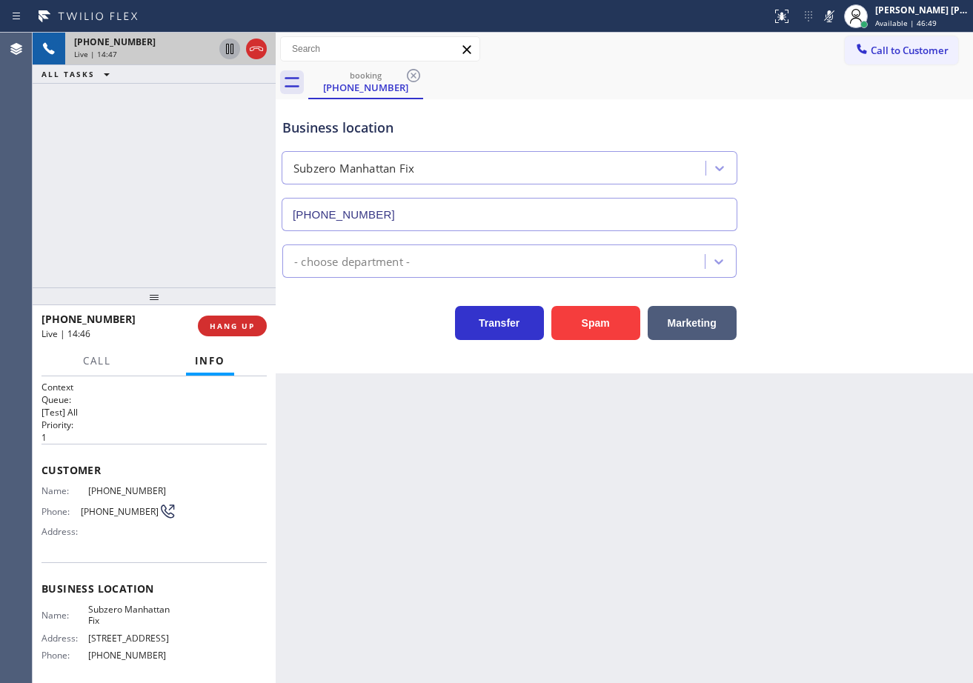
click at [226, 46] on icon at bounding box center [229, 49] width 7 height 10
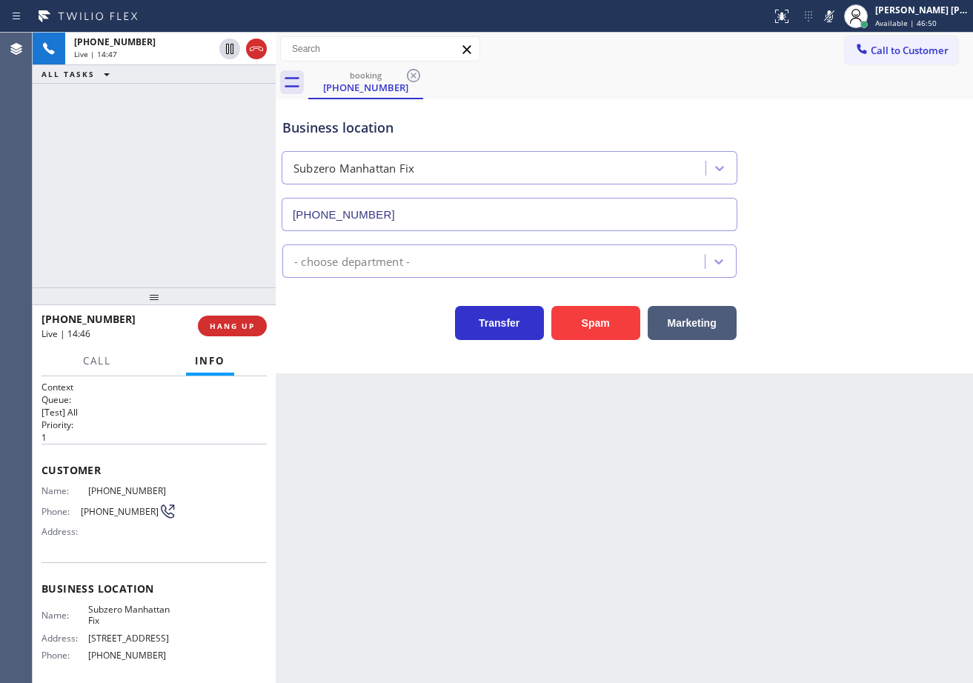
drag, startPoint x: 216, startPoint y: 79, endPoint x: 227, endPoint y: 73, distance: 12.3
click at [220, 76] on div "ALL TASKS ALL TASKS ACTIVE TASKS TASKS IN WRAP UP" at bounding box center [154, 74] width 243 height 19
drag, startPoint x: 847, startPoint y: 19, endPoint x: 819, endPoint y: 190, distance: 173.5
click at [838, 20] on icon at bounding box center [829, 16] width 18 height 18
drag, startPoint x: 819, startPoint y: 190, endPoint x: 496, endPoint y: 149, distance: 325.6
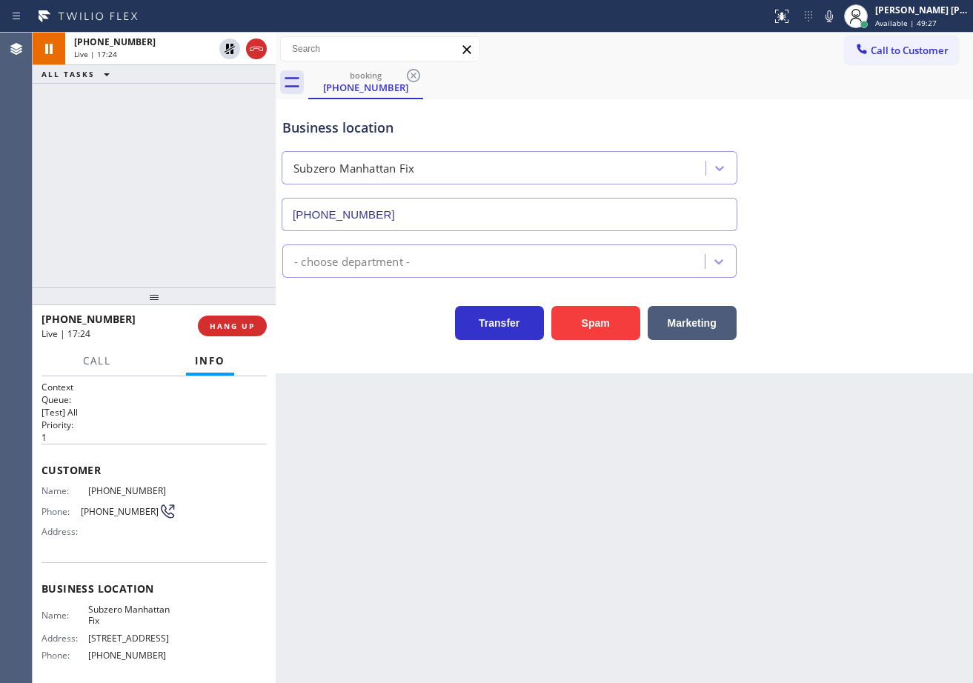
click at [819, 190] on div "Business location Subzero [GEOGRAPHIC_DATA] Fix [PHONE_NUMBER]" at bounding box center [624, 164] width 690 height 134
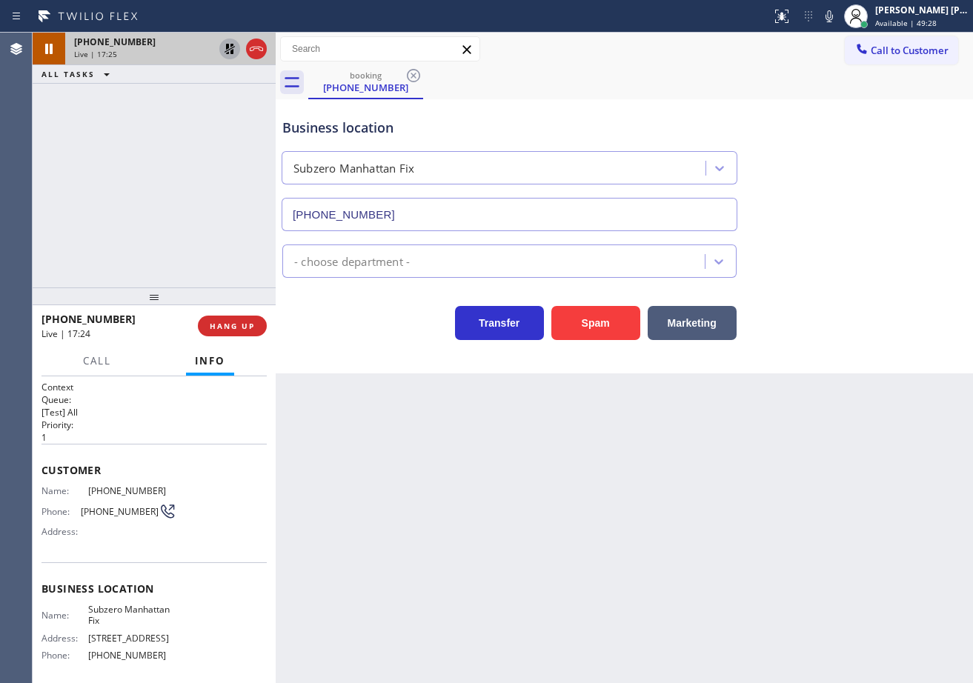
click at [230, 53] on icon at bounding box center [229, 49] width 10 height 10
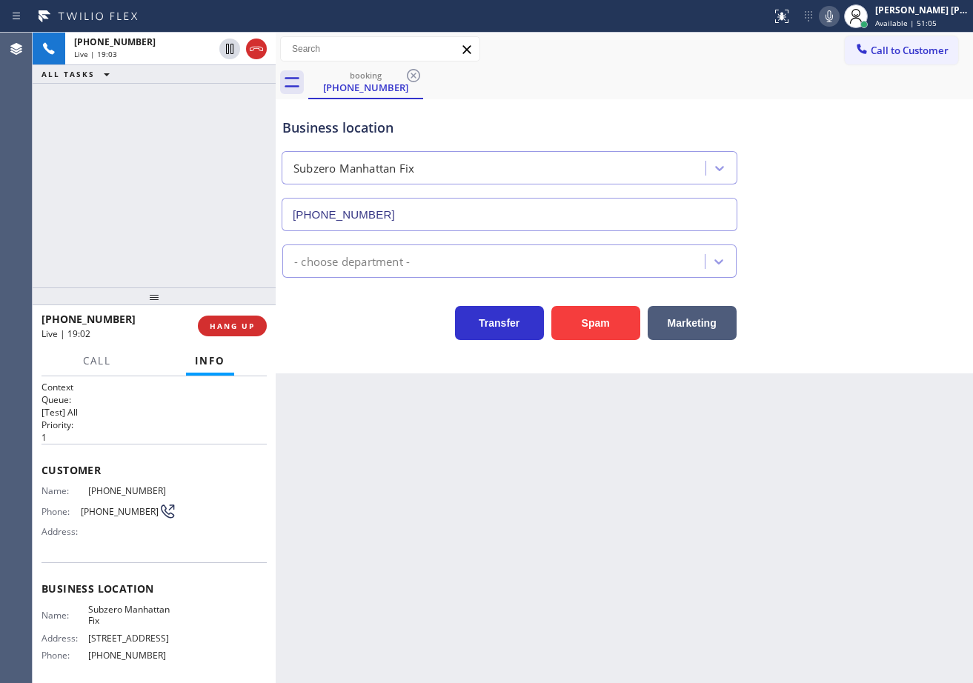
click at [838, 16] on icon at bounding box center [829, 16] width 18 height 18
click at [259, 110] on div "[PHONE_NUMBER] Live | 20:08 ALL TASKS ALL TASKS ACTIVE TASKS TASKS IN WRAP UP" at bounding box center [154, 160] width 243 height 255
click at [257, 108] on div "[PHONE_NUMBER] Live | 20:09 ALL TASKS ALL TASKS ACTIVE TASKS TASKS IN WRAP UP" at bounding box center [154, 160] width 243 height 255
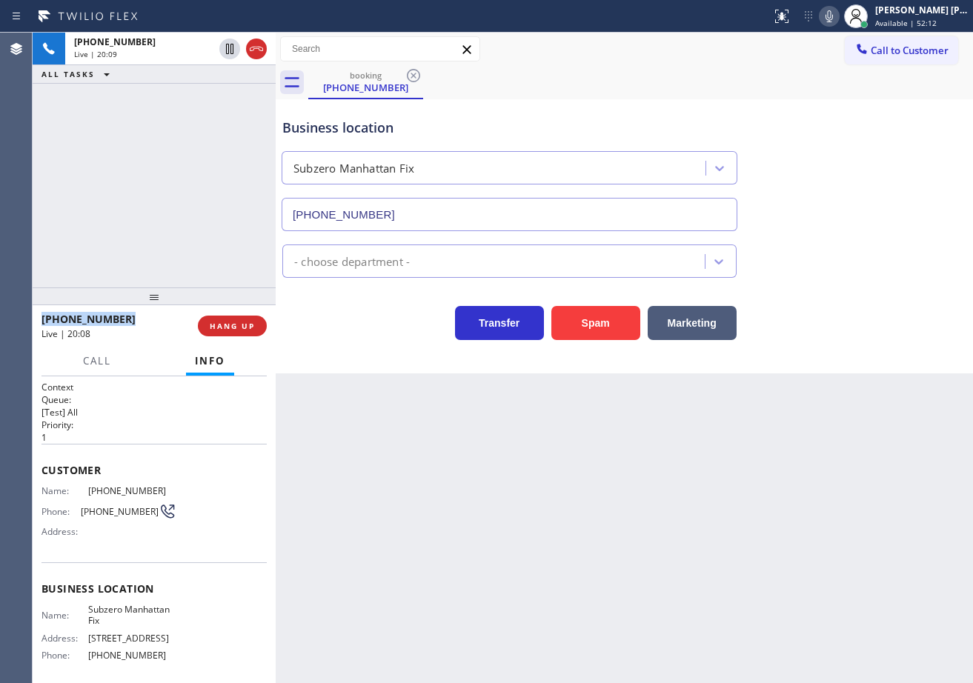
click at [257, 108] on div "[PHONE_NUMBER] Live | 20:09 ALL TASKS ALL TASKS ACTIVE TASKS TASKS IN WRAP UP" at bounding box center [154, 160] width 243 height 255
click at [257, 108] on div "[PHONE_NUMBER] Live | 20:10 ALL TASKS ALL TASKS ACTIVE TASKS TASKS IN WRAP UP" at bounding box center [154, 160] width 243 height 255
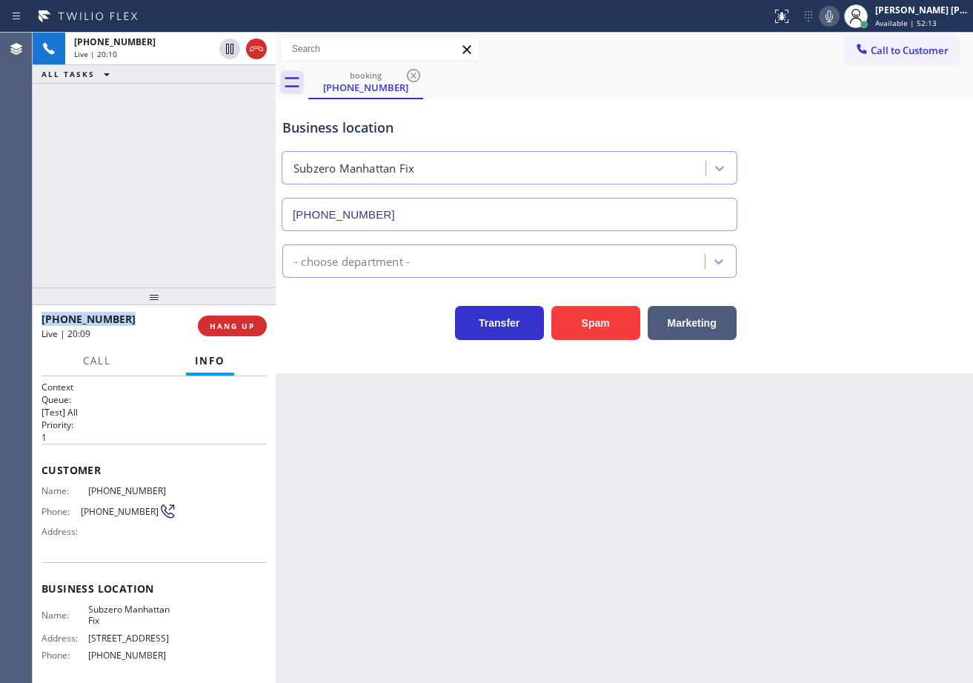
click at [257, 108] on div "[PHONE_NUMBER] Live | 20:10 ALL TASKS ALL TASKS ACTIVE TASKS TASKS IN WRAP UP" at bounding box center [154, 160] width 243 height 255
drag, startPoint x: 244, startPoint y: 331, endPoint x: 245, endPoint y: 307, distance: 23.7
click at [244, 330] on span "HANG UP" at bounding box center [232, 326] width 45 height 10
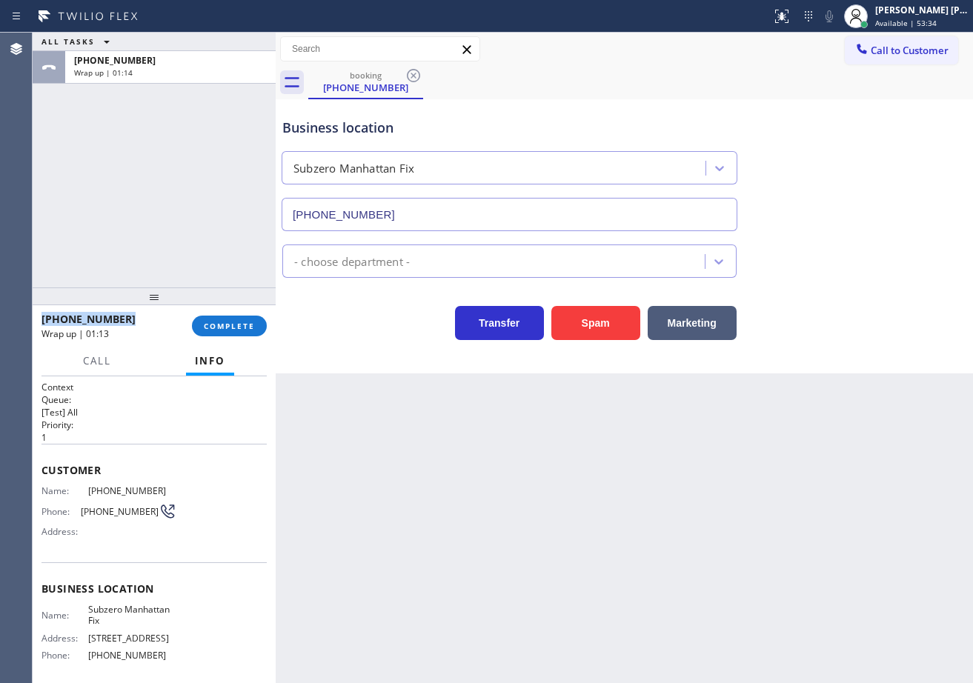
click at [459, 493] on div "Back to Dashboard Change Sender ID Customers Technicians Select a contact Outbo…" at bounding box center [624, 358] width 697 height 650
click at [927, 22] on span "Available | 54:27" at bounding box center [905, 23] width 61 height 10
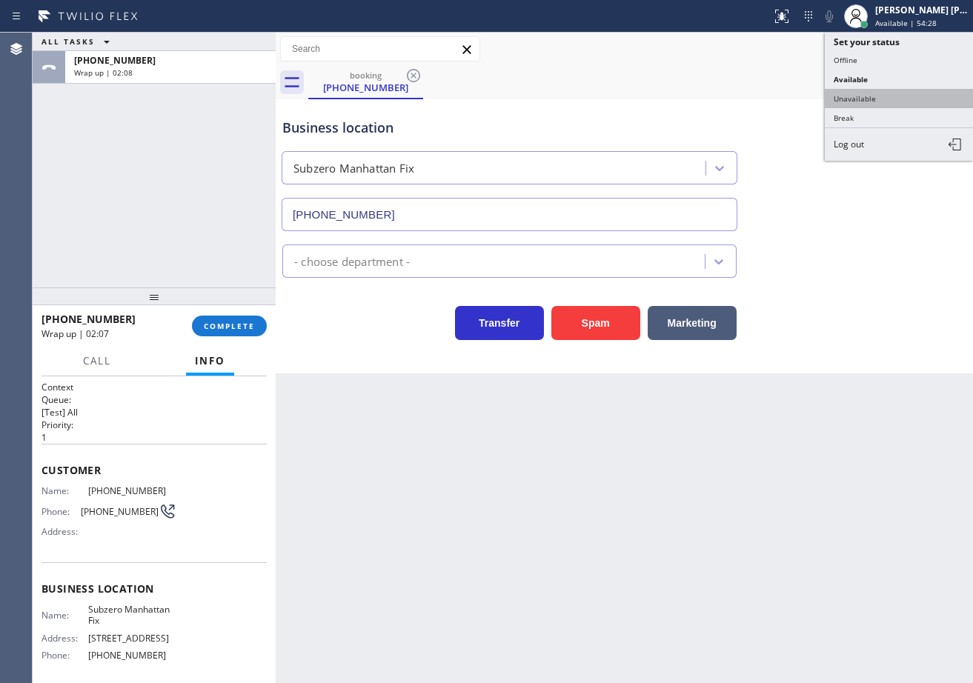
click at [905, 91] on button "Unavailable" at bounding box center [899, 98] width 148 height 19
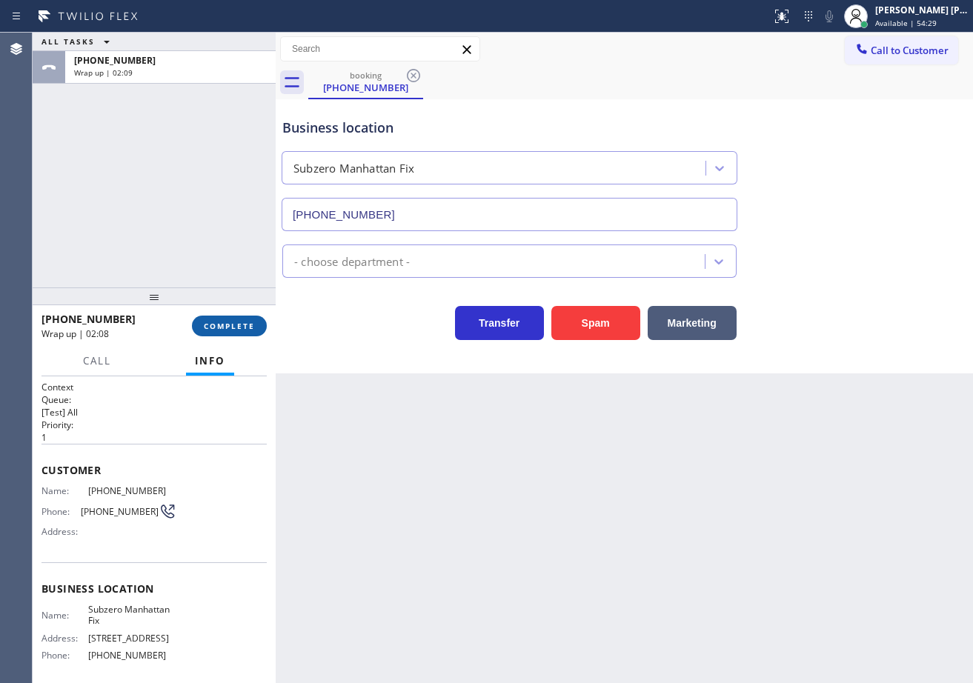
click at [233, 320] on button "COMPLETE" at bounding box center [229, 326] width 75 height 21
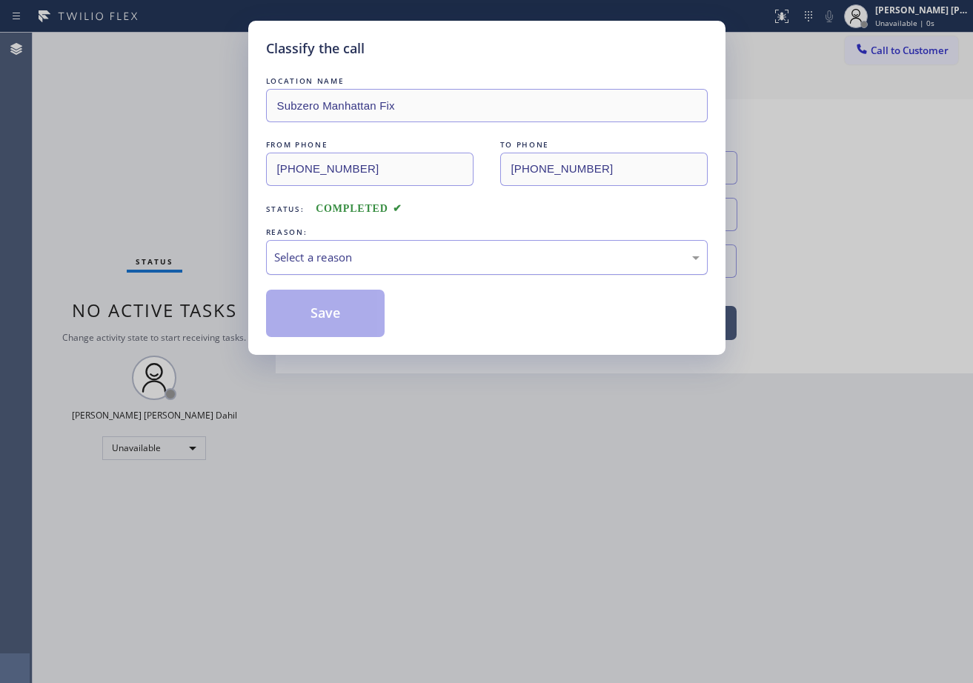
click at [362, 270] on div "Select a reason" at bounding box center [487, 257] width 442 height 35
click at [337, 313] on button "Save" at bounding box center [325, 313] width 119 height 47
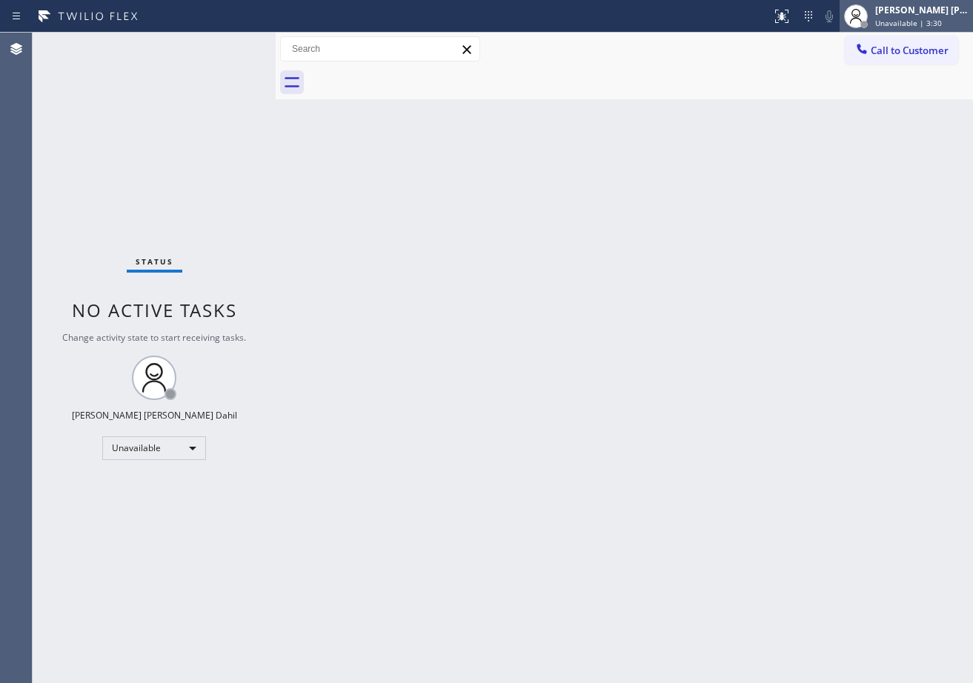
drag, startPoint x: 903, startPoint y: 19, endPoint x: 902, endPoint y: 27, distance: 8.3
click at [903, 19] on span "Unavailable | 3:30" at bounding box center [908, 23] width 67 height 10
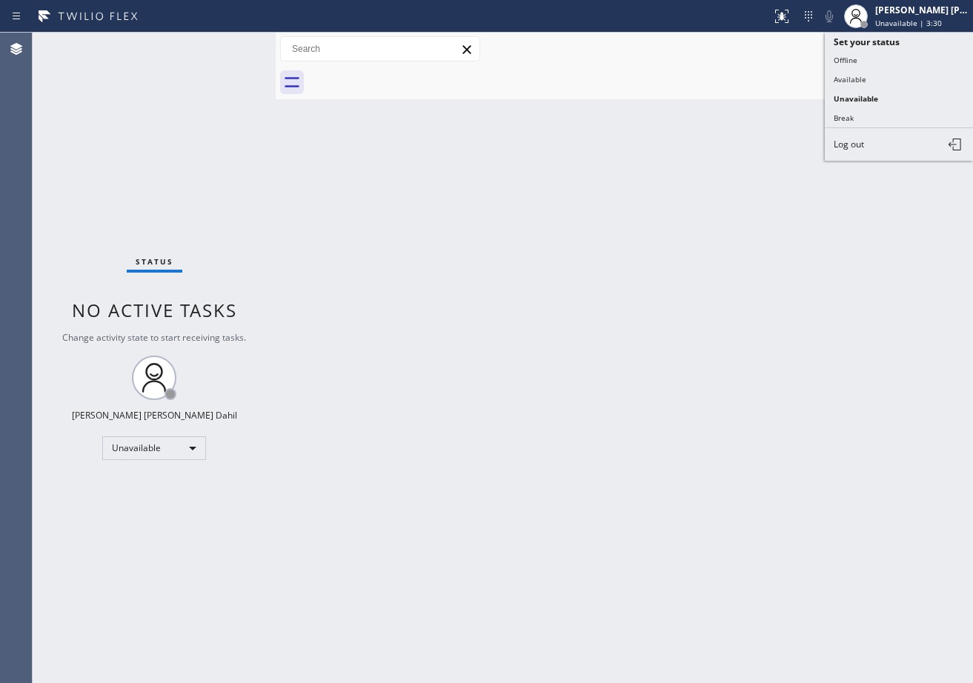
click at [873, 81] on button "Available" at bounding box center [899, 79] width 148 height 19
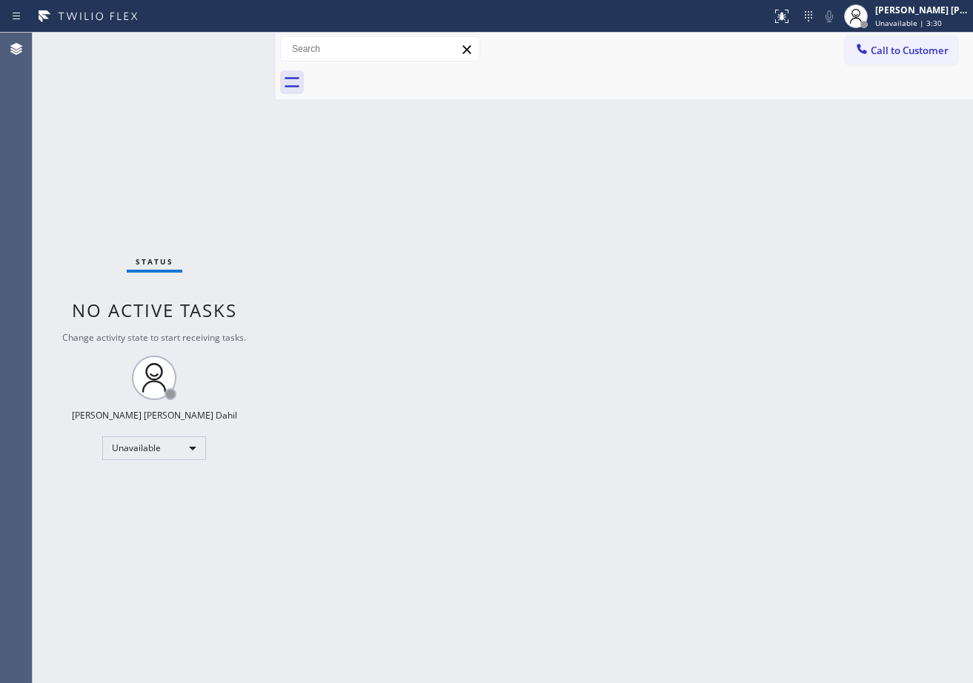
click at [814, 248] on div "Back to Dashboard Change Sender ID Customers Technicians Select a contact Outbo…" at bounding box center [624, 358] width 697 height 650
click at [811, 520] on div "Back to Dashboard Change Sender ID Customers Technicians Select a contact Outbo…" at bounding box center [624, 358] width 697 height 650
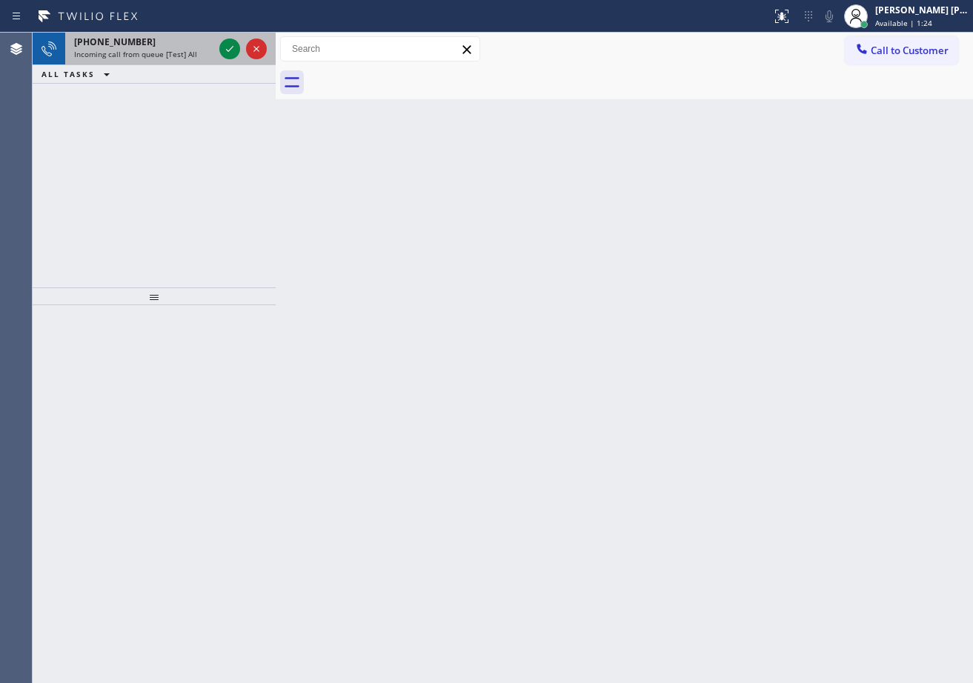
click at [187, 49] on span "Incoming call from queue [Test] All" at bounding box center [135, 54] width 123 height 10
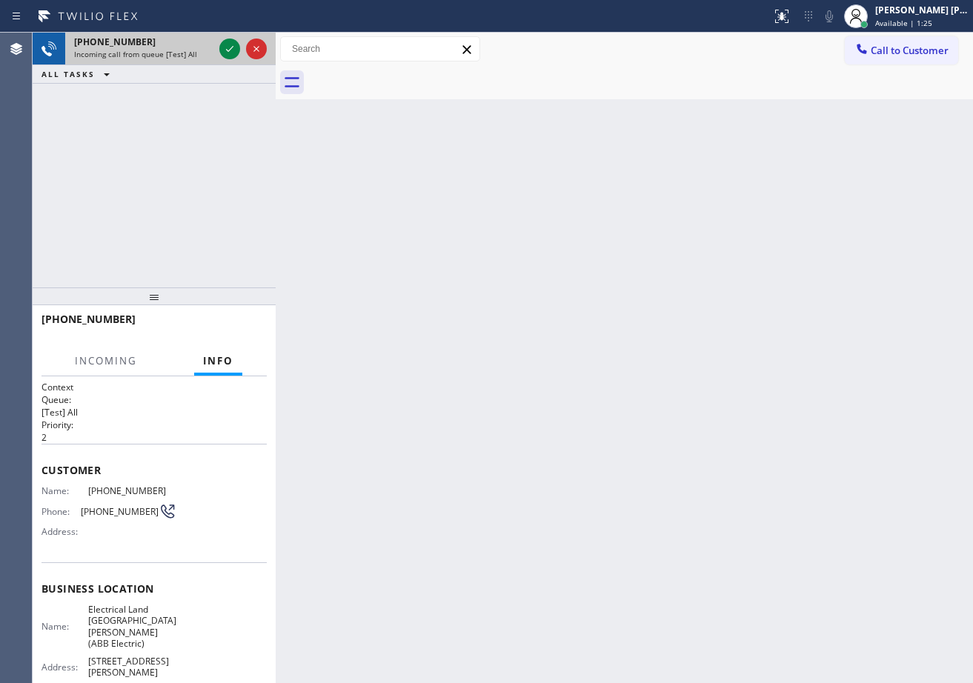
click at [187, 49] on span "Incoming call from queue [Test] All" at bounding box center [135, 54] width 123 height 10
click at [231, 47] on icon at bounding box center [230, 49] width 18 height 18
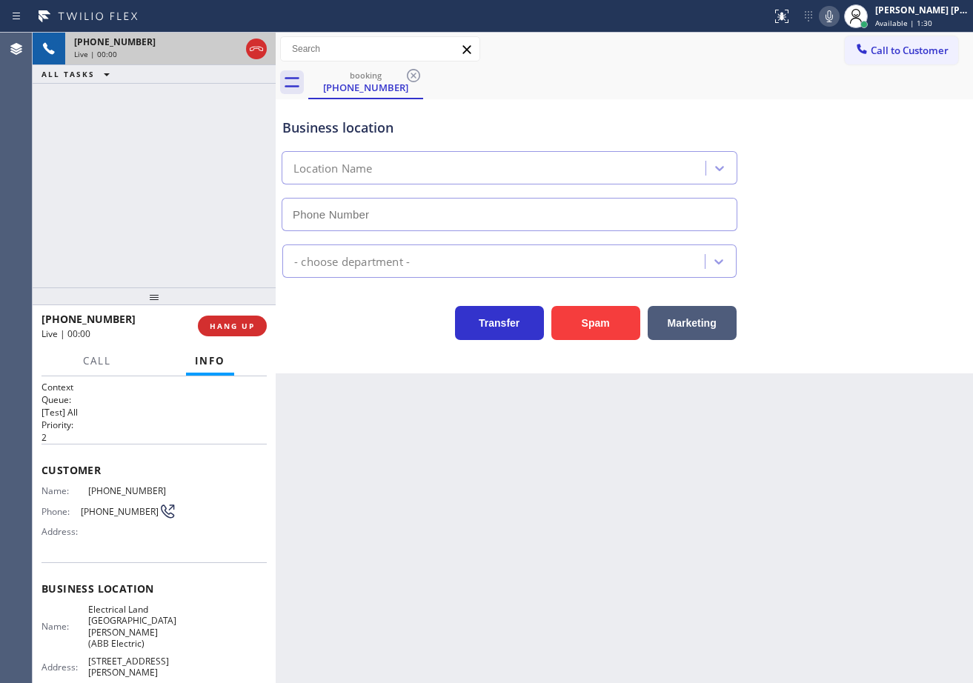
type input "[PHONE_NUMBER]"
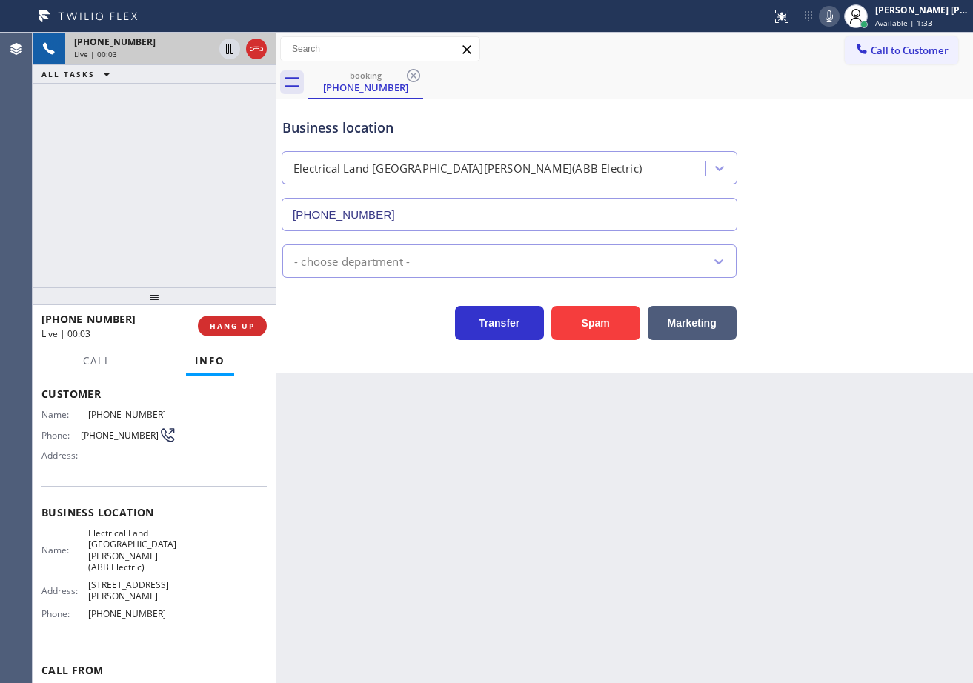
scroll to position [154, 0]
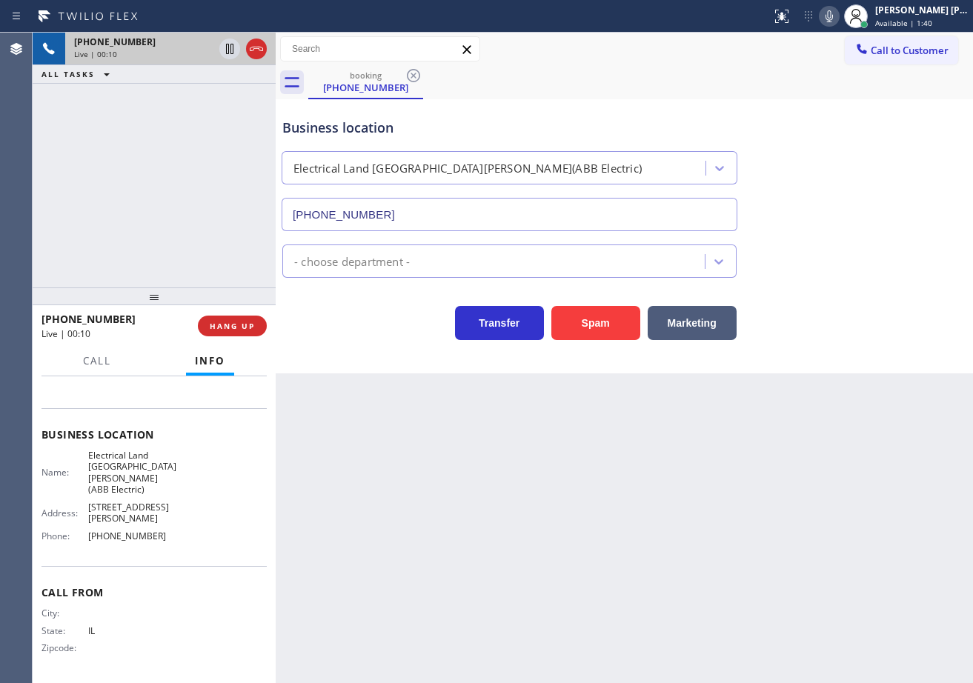
click at [833, 19] on icon at bounding box center [828, 16] width 7 height 12
click at [838, 14] on icon at bounding box center [829, 16] width 18 height 18
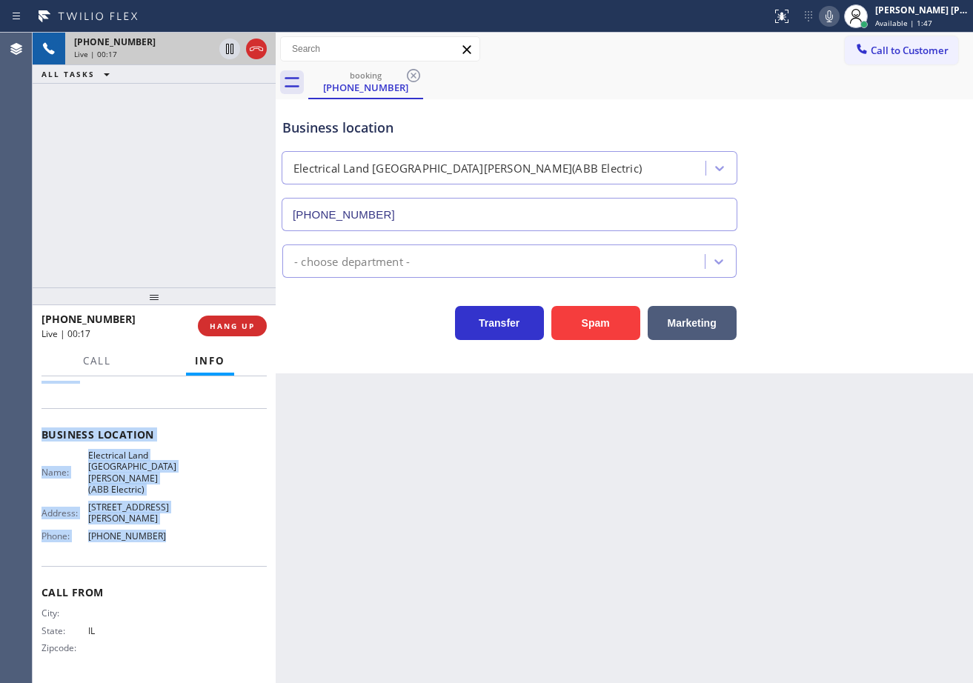
drag, startPoint x: 38, startPoint y: 467, endPoint x: 181, endPoint y: 560, distance: 170.7
click at [181, 560] on div "Context Queue: [Test] All Priority: 2 Customer Name: [PHONE_NUMBER] Phone: [PHO…" at bounding box center [154, 529] width 243 height 307
copy div "Customer Name: [PHONE_NUMBER] Phone: [PHONE_NUMBER] Address: Business location …"
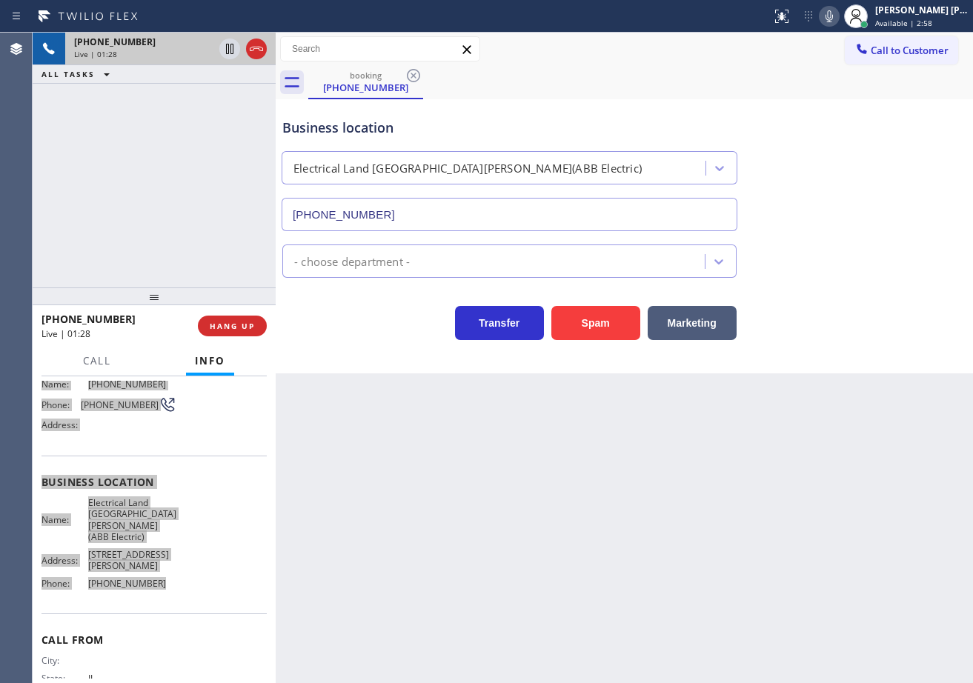
scroll to position [0, 0]
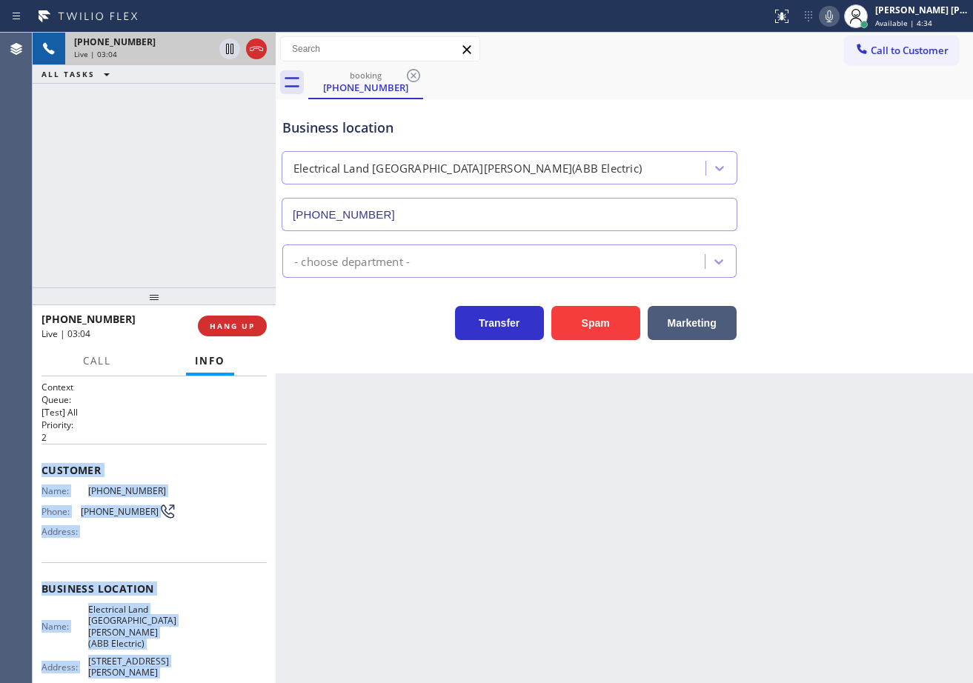
click at [891, 93] on div "booking [PHONE_NUMBER]" at bounding box center [640, 82] width 665 height 33
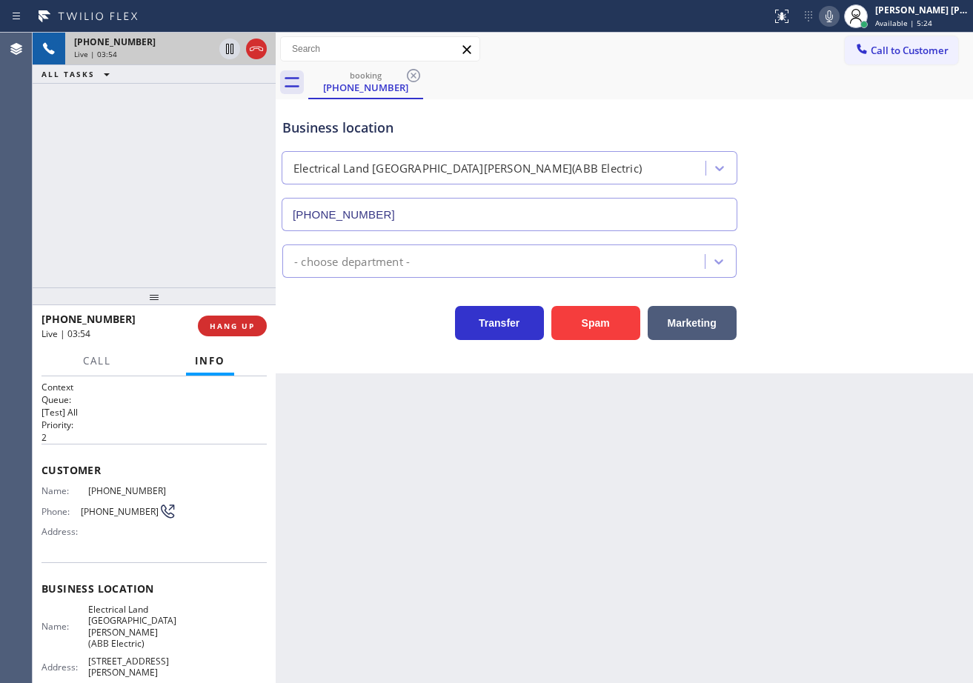
click at [857, 251] on div "- choose department -" at bounding box center [624, 258] width 690 height 39
click at [847, 199] on div "Business location Electrical Land [GEOGRAPHIC_DATA][PERSON_NAME](ABB Electric) …" at bounding box center [624, 164] width 690 height 134
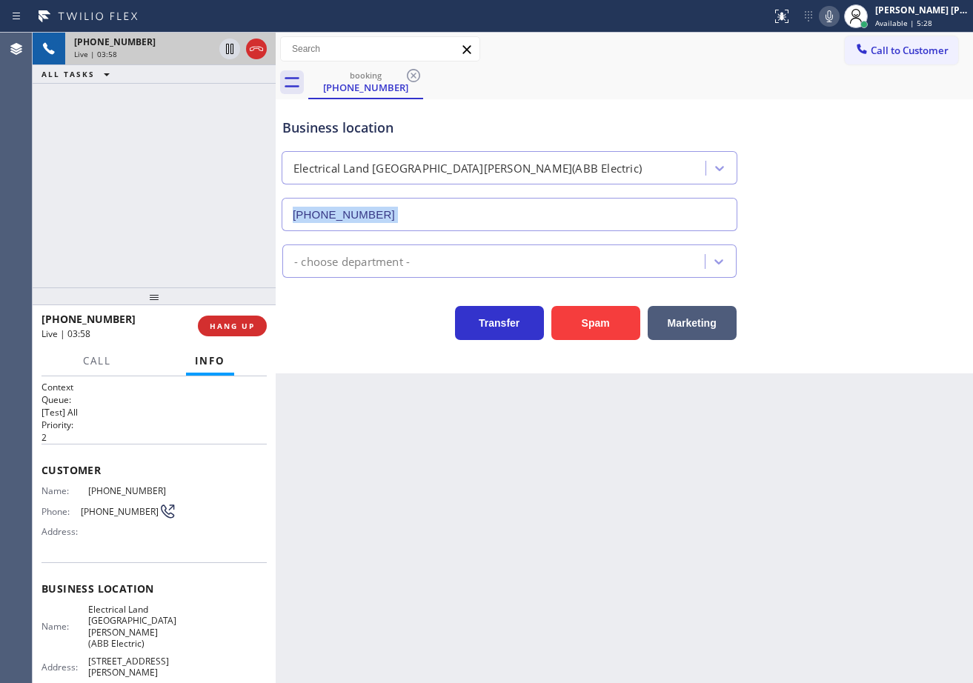
click at [847, 199] on div "Business location Electrical Land [GEOGRAPHIC_DATA][PERSON_NAME](ABB Electric) …" at bounding box center [624, 164] width 690 height 134
click at [838, 9] on icon at bounding box center [829, 16] width 18 height 18
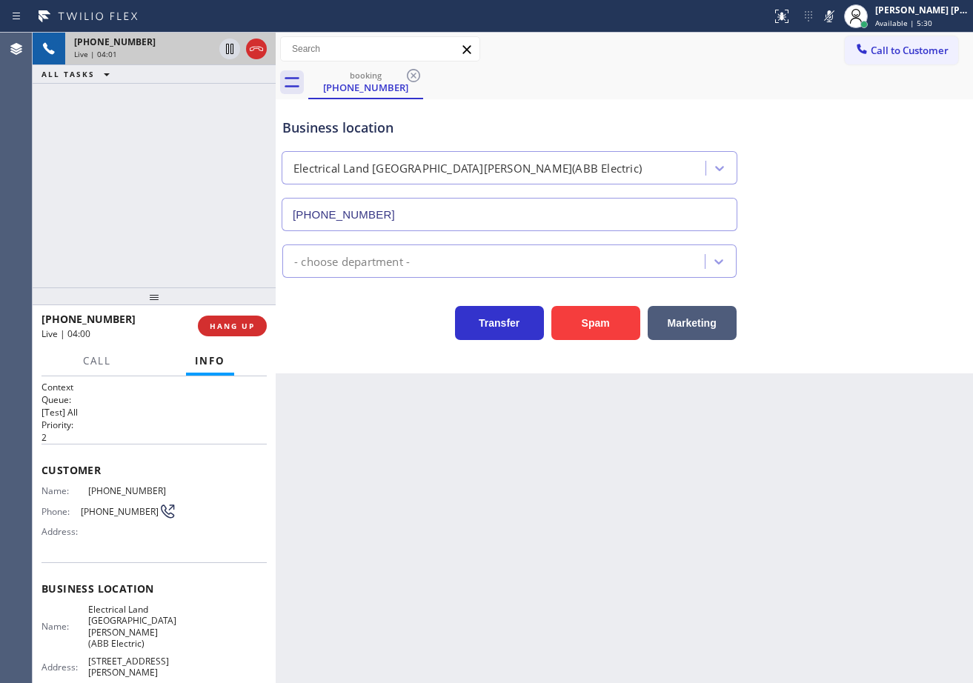
drag, startPoint x: 843, startPoint y: 100, endPoint x: 606, endPoint y: 101, distance: 237.1
click at [844, 101] on div "Business location Electrical Land [GEOGRAPHIC_DATA][PERSON_NAME](ABB Electric) …" at bounding box center [624, 164] width 690 height 134
click at [232, 48] on icon at bounding box center [230, 49] width 18 height 18
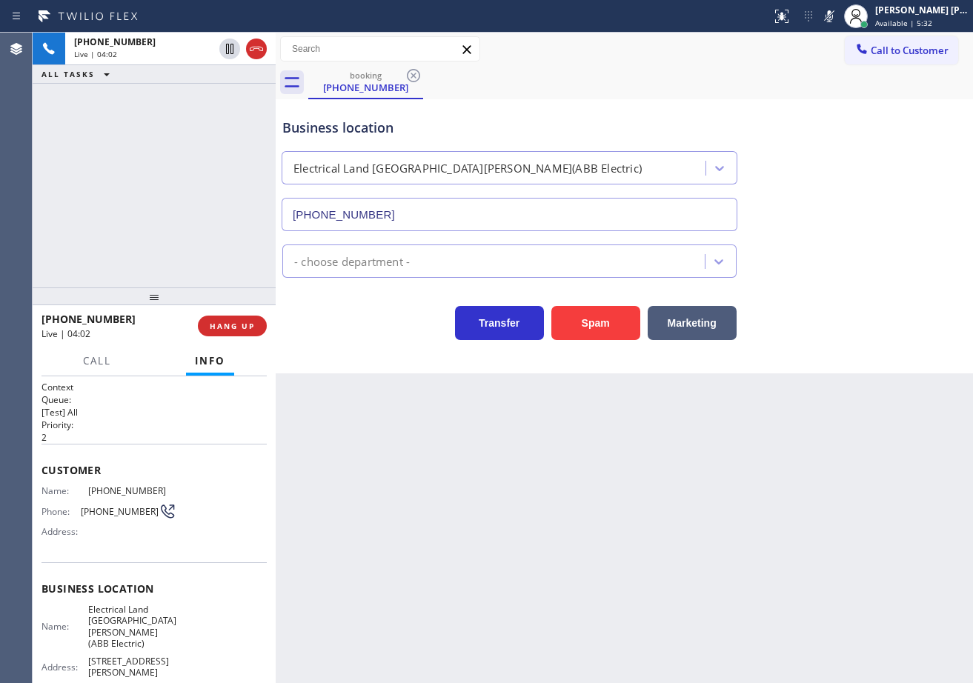
drag, startPoint x: 198, startPoint y: 111, endPoint x: 933, endPoint y: 290, distance: 757.0
click at [205, 116] on div "[PHONE_NUMBER] Live | 04:02 ALL TASKS ALL TASKS ACTIVE TASKS TASKS IN WRAP UP" at bounding box center [154, 160] width 243 height 255
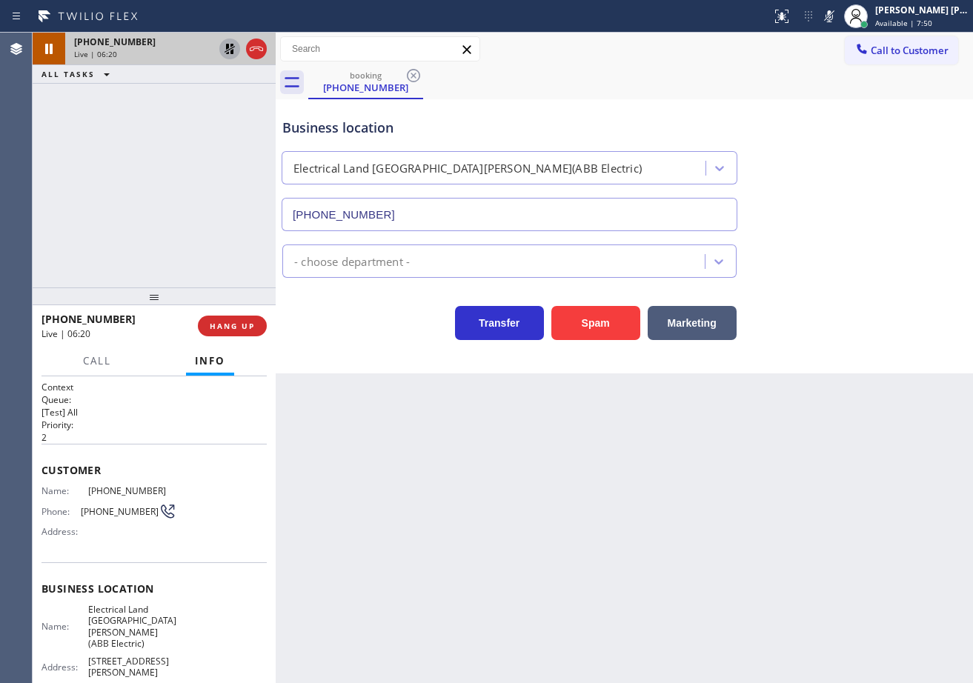
click at [226, 49] on icon at bounding box center [229, 49] width 10 height 10
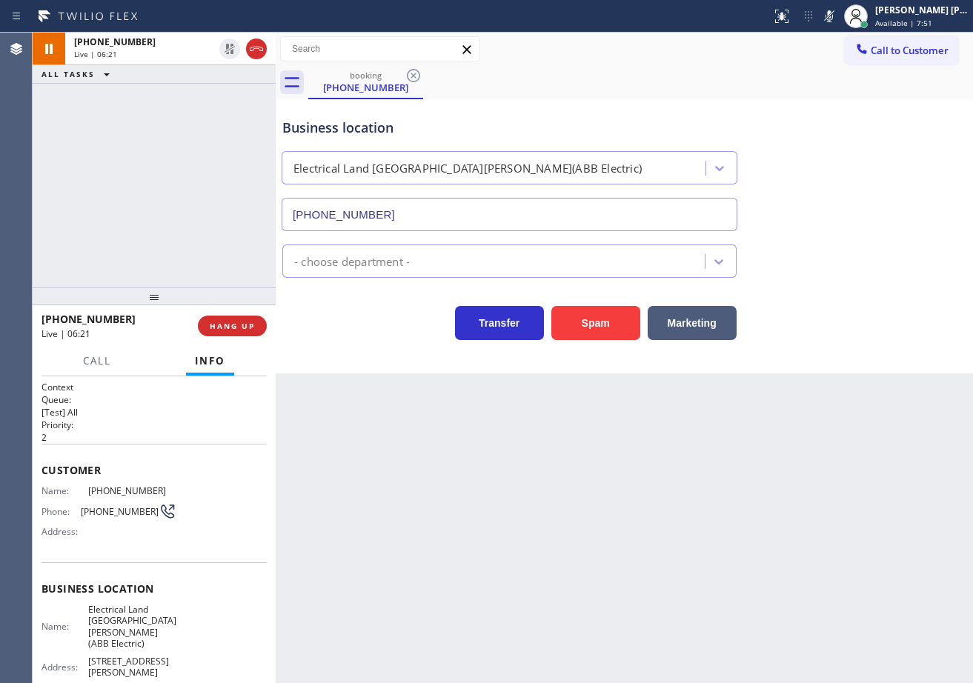
click at [218, 99] on div "[PHONE_NUMBER] Live | 06:21 ALL TASKS ALL TASKS ACTIVE TASKS TASKS IN WRAP UP" at bounding box center [154, 160] width 243 height 255
click at [838, 19] on icon at bounding box center [829, 16] width 18 height 18
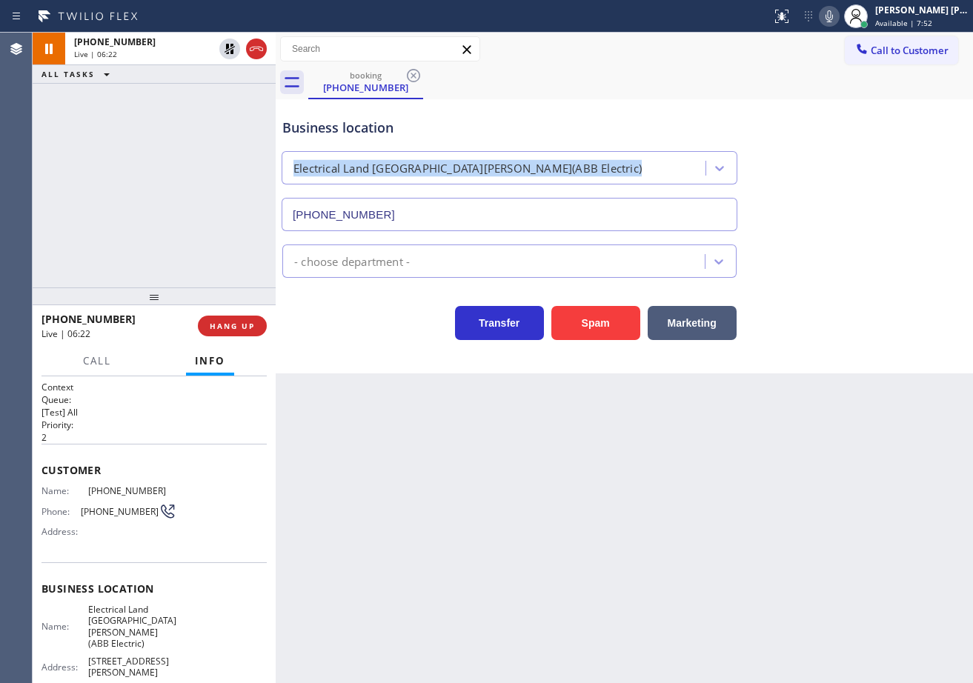
click at [843, 149] on div "Business location Electrical Land [GEOGRAPHIC_DATA][PERSON_NAME](ABB Electric) …" at bounding box center [624, 164] width 690 height 134
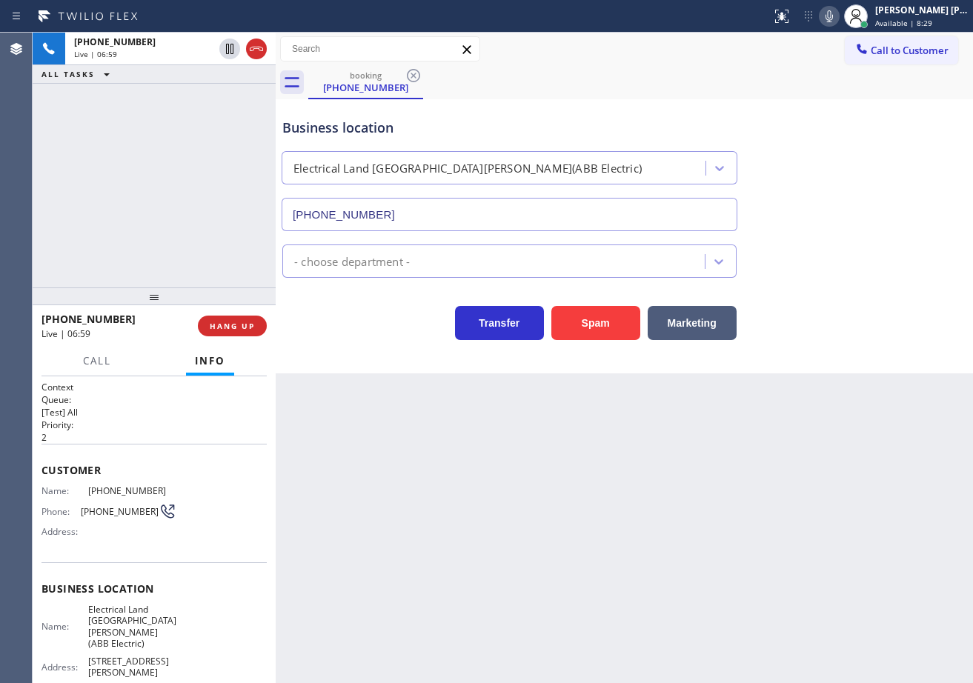
click at [613, 73] on div "booking [PHONE_NUMBER]" at bounding box center [640, 82] width 665 height 33
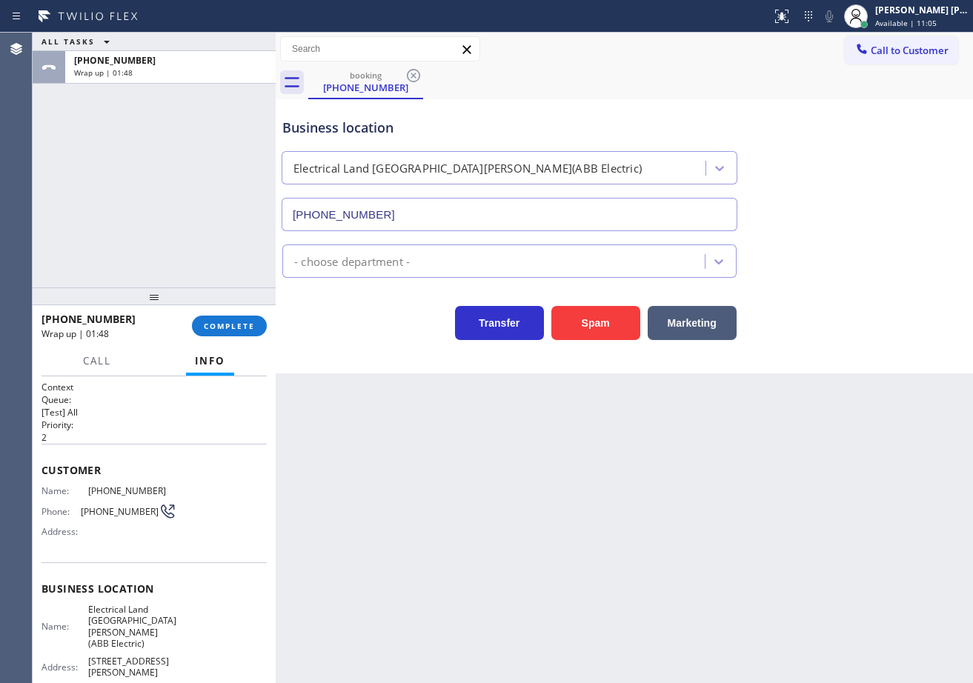
click at [164, 219] on div "ALL TASKS ALL TASKS ACTIVE TASKS TASKS IN WRAP UP [PHONE_NUMBER] Wrap up | 01:48" at bounding box center [154, 160] width 243 height 255
click at [219, 326] on span "COMPLETE" at bounding box center [229, 326] width 51 height 10
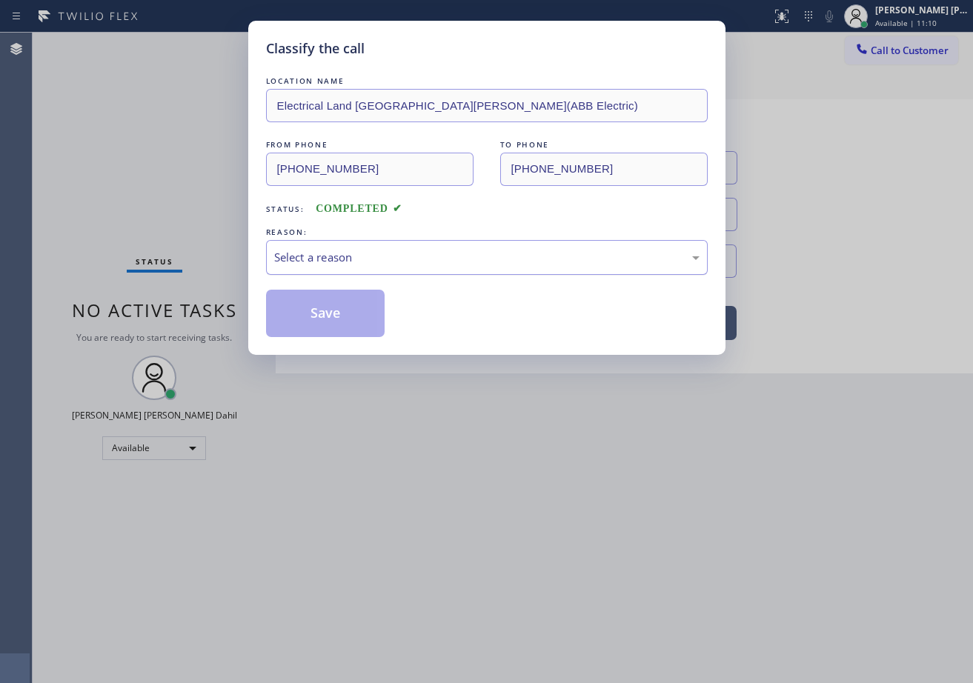
click at [367, 256] on div "Select a reason" at bounding box center [486, 257] width 425 height 17
click at [344, 309] on button "Save" at bounding box center [325, 313] width 119 height 47
click at [343, 309] on button "Save" at bounding box center [325, 313] width 119 height 47
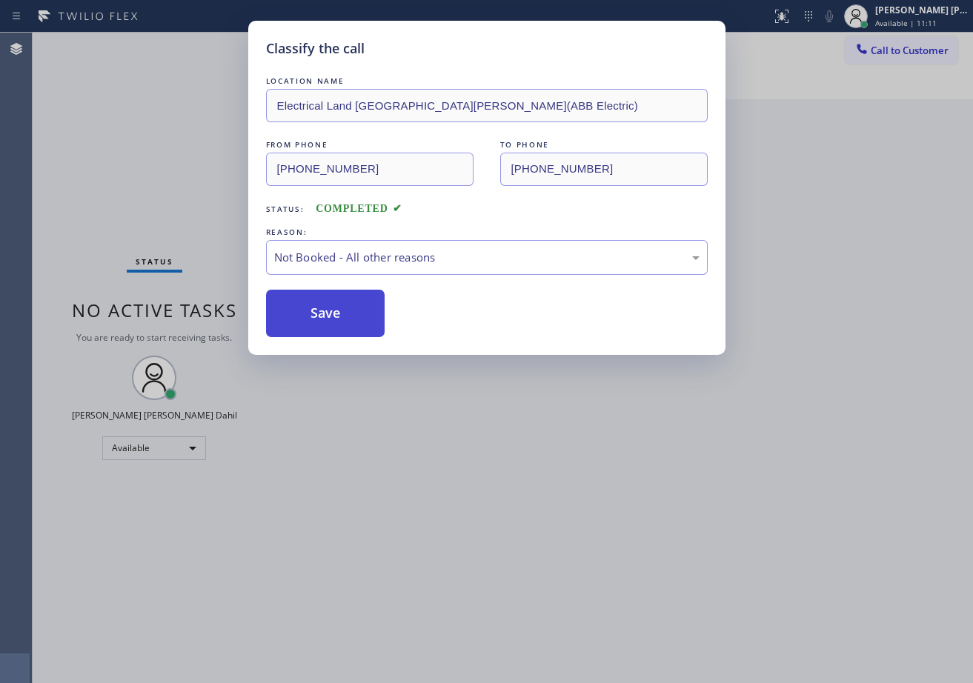
click at [342, 309] on button "Save" at bounding box center [325, 313] width 119 height 47
drag, startPoint x: 376, startPoint y: 398, endPoint x: 379, endPoint y: 407, distance: 10.3
click at [377, 400] on div "Classify the call LOCATION NAME Electrical Land [GEOGRAPHIC_DATA][PERSON_NAME](…" at bounding box center [486, 341] width 973 height 683
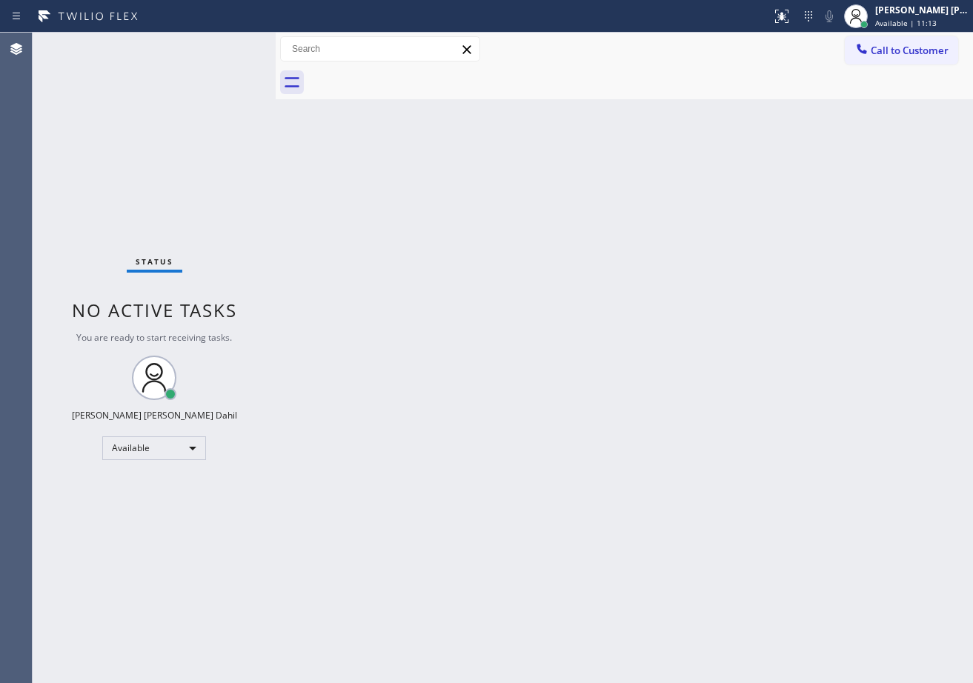
click at [245, 27] on div at bounding box center [385, 16] width 759 height 24
click at [721, 415] on div "Back to Dashboard Change Sender ID Customers Technicians Select a contact Outbo…" at bounding box center [624, 358] width 697 height 650
click at [722, 415] on div "Back to Dashboard Change Sender ID Customers Technicians Select a contact Outbo…" at bounding box center [624, 358] width 697 height 650
click at [825, 496] on div "Back to Dashboard Change Sender ID Customers Technicians Select a contact Outbo…" at bounding box center [624, 358] width 697 height 650
click at [296, 130] on div "Back to Dashboard Change Sender ID Customers Technicians Select a contact Outbo…" at bounding box center [624, 358] width 697 height 650
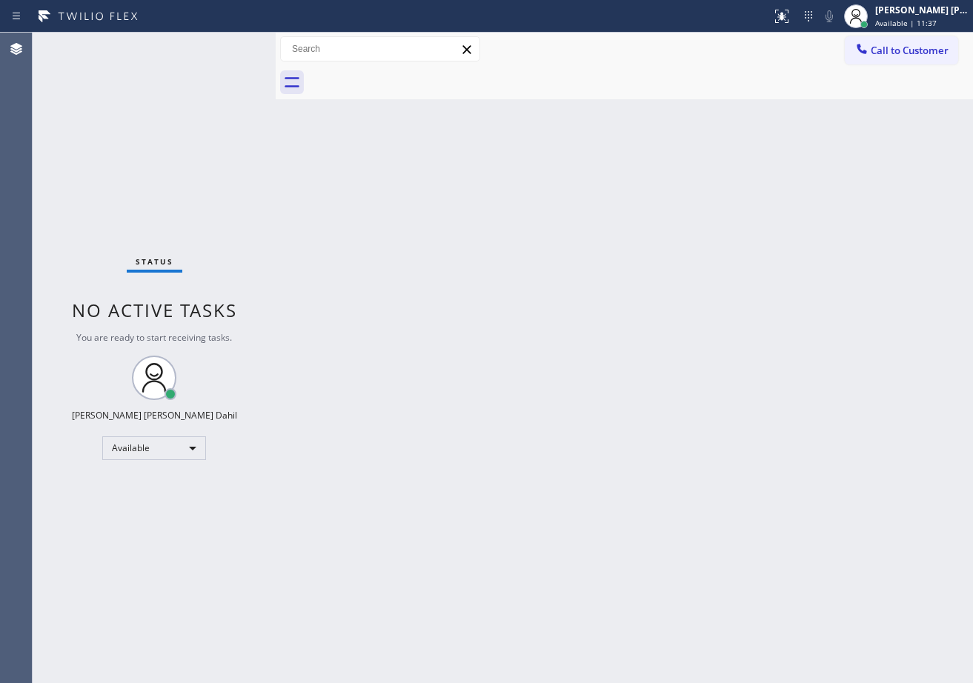
click at [640, 481] on div "Back to Dashboard Change Sender ID Customers Technicians Select a contact Outbo…" at bounding box center [624, 358] width 697 height 650
click at [184, 59] on div "Status No active tasks You are ready to start receiving tasks. [PERSON_NAME] [P…" at bounding box center [154, 358] width 243 height 650
click at [187, 59] on div "Status No active tasks You are ready to start receiving tasks. [PERSON_NAME] [P…" at bounding box center [154, 358] width 243 height 650
drag, startPoint x: 709, startPoint y: 400, endPoint x: 759, endPoint y: 553, distance: 161.2
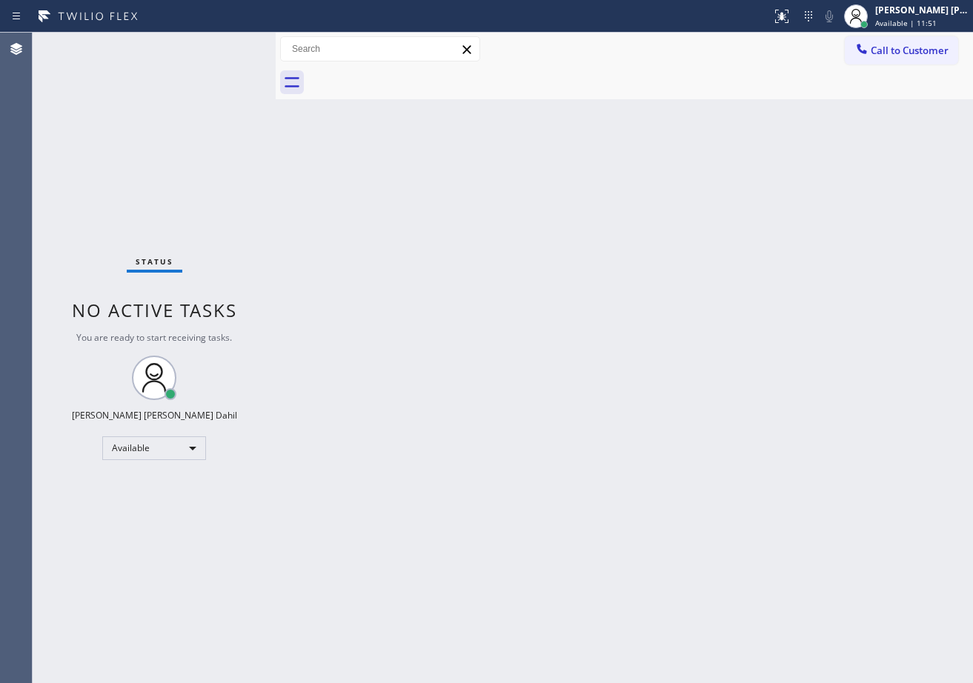
click at [723, 411] on div "Back to Dashboard Change Sender ID Customers Technicians Select a contact Outbo…" at bounding box center [624, 358] width 697 height 650
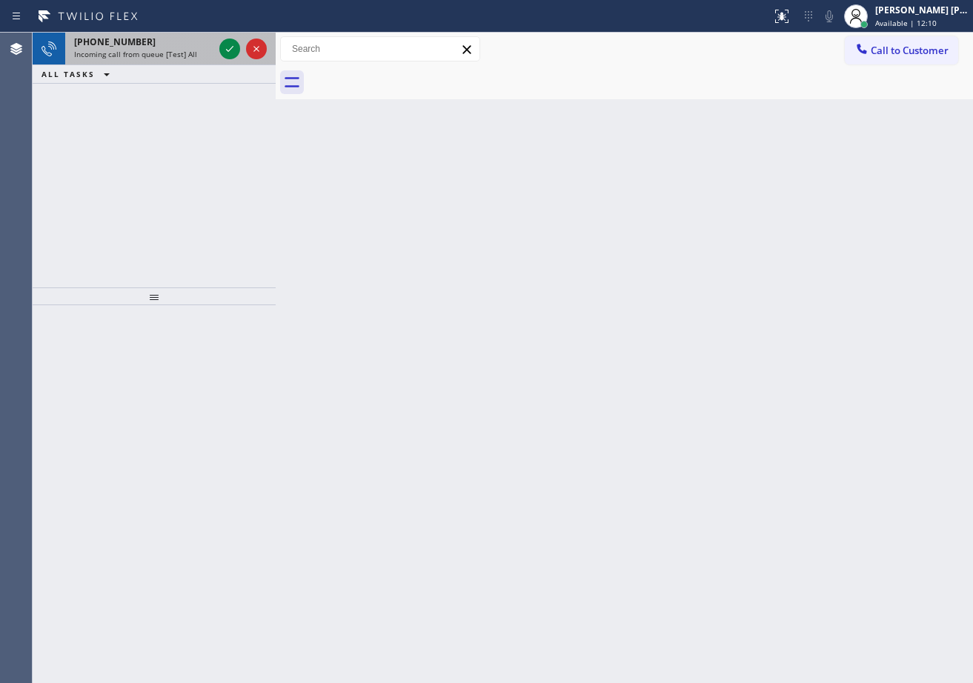
click at [196, 59] on div "Incoming call from queue [Test] All" at bounding box center [143, 54] width 139 height 10
click at [196, 58] on div "Incoming call from queue [Test] All" at bounding box center [143, 54] width 139 height 10
click at [199, 56] on div "Incoming call from queue [Test] All" at bounding box center [143, 54] width 139 height 10
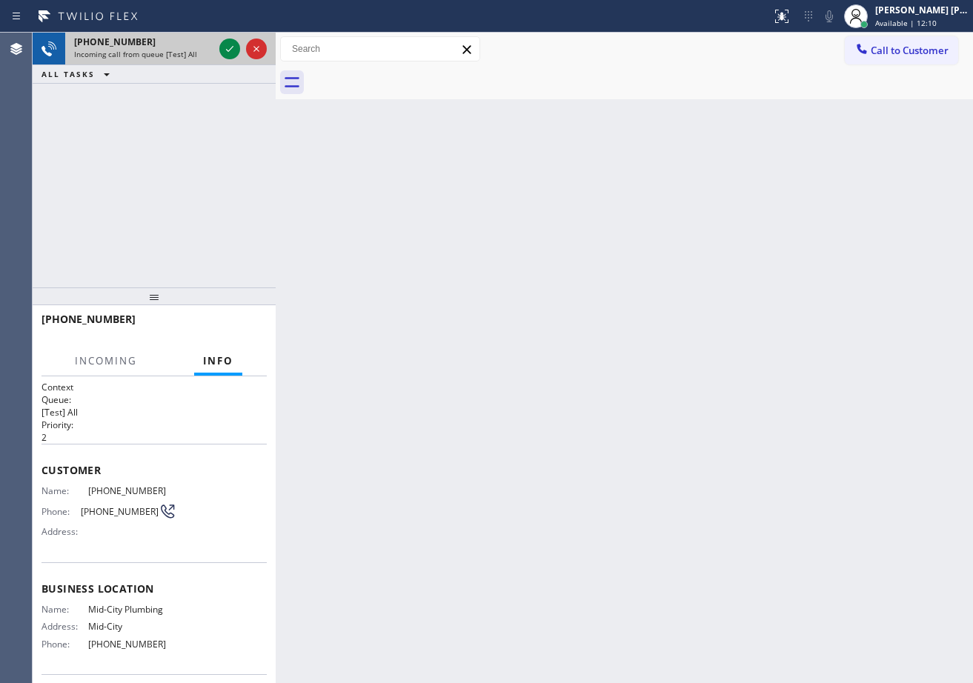
click at [199, 55] on div "Incoming call from queue [Test] All" at bounding box center [143, 54] width 139 height 10
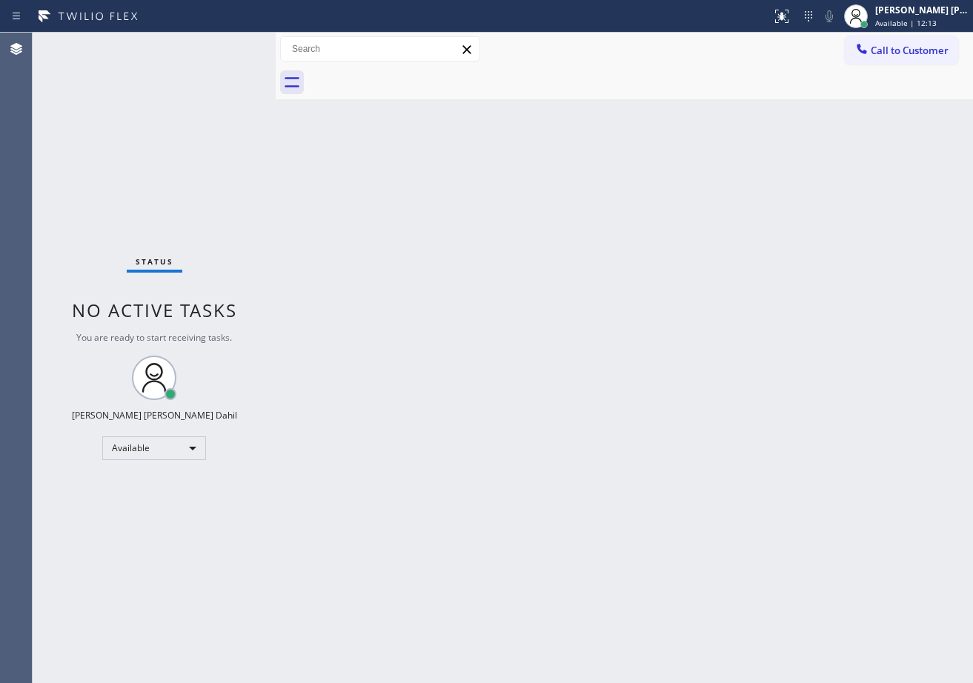
click at [223, 44] on div "Status No active tasks You are ready to start receiving tasks. [PERSON_NAME] [P…" at bounding box center [154, 358] width 243 height 650
click at [222, 43] on div "Status No active tasks You are ready to start receiving tasks. [PERSON_NAME] [P…" at bounding box center [154, 358] width 243 height 650
drag, startPoint x: 415, startPoint y: 325, endPoint x: 593, endPoint y: 596, distance: 324.6
click at [433, 344] on div "Back to Dashboard Change Sender ID Customers Technicians Select a contact Outbo…" at bounding box center [624, 358] width 697 height 650
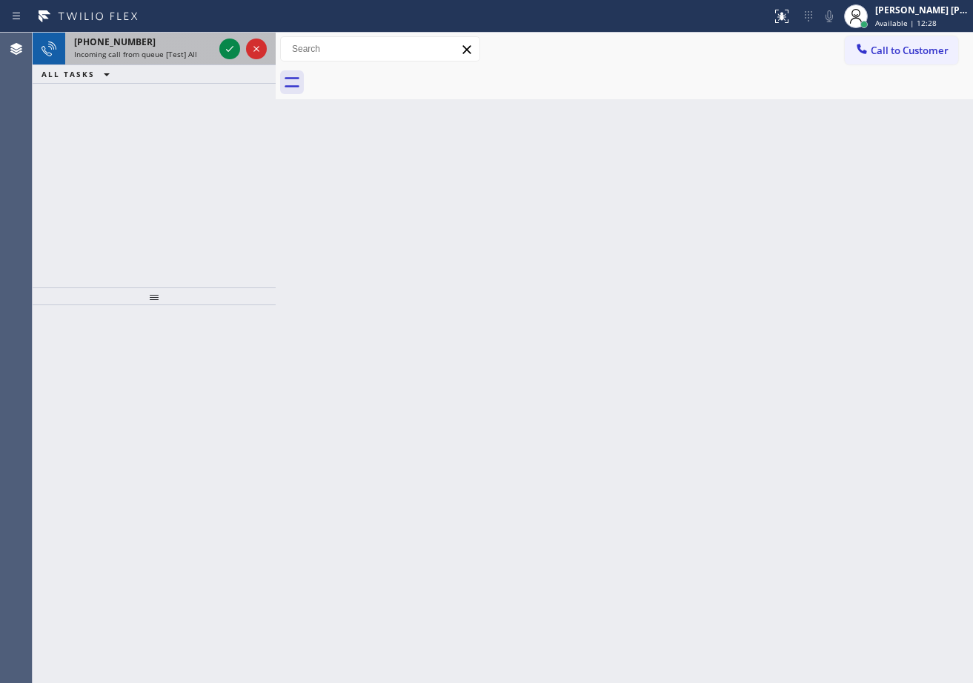
click at [193, 44] on div "[PHONE_NUMBER]" at bounding box center [143, 42] width 139 height 13
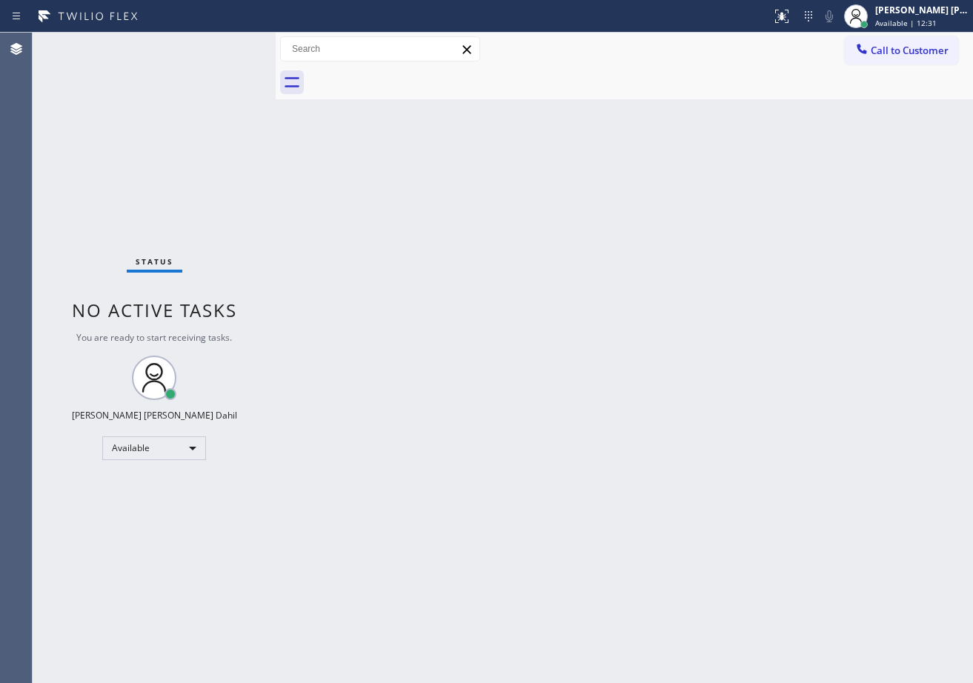
click at [579, 250] on div "Back to Dashboard Change Sender ID Customers Technicians Select a contact Outbo…" at bounding box center [624, 358] width 697 height 650
click at [773, 473] on div "Back to Dashboard Change Sender ID Customers Technicians Select a contact Outbo…" at bounding box center [624, 358] width 697 height 650
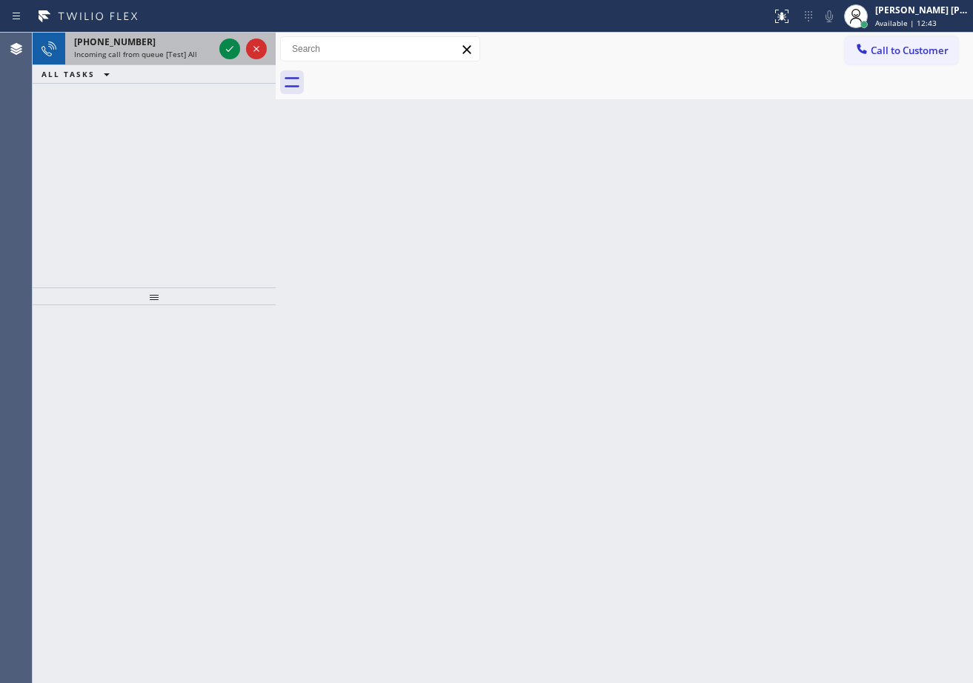
click at [204, 56] on div "Incoming call from queue [Test] All" at bounding box center [143, 54] width 139 height 10
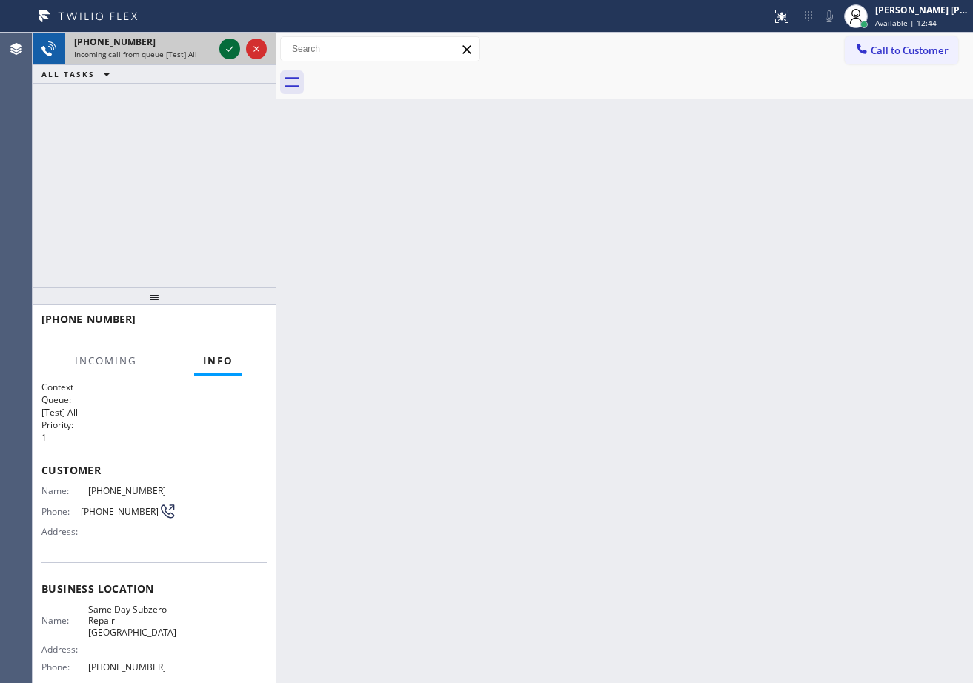
click at [223, 47] on icon at bounding box center [230, 49] width 18 height 18
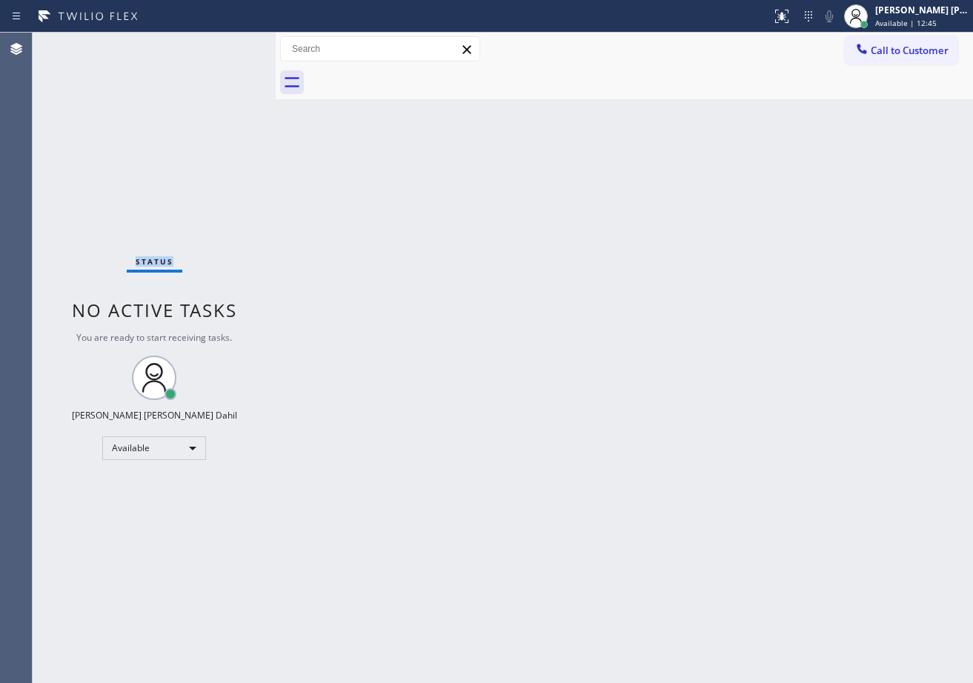
click at [224, 47] on div "Status No active tasks You are ready to start receiving tasks. [PERSON_NAME] [P…" at bounding box center [154, 358] width 243 height 650
click at [223, 47] on div "Status No active tasks You are ready to start receiving tasks. [PERSON_NAME] [P…" at bounding box center [154, 358] width 243 height 650
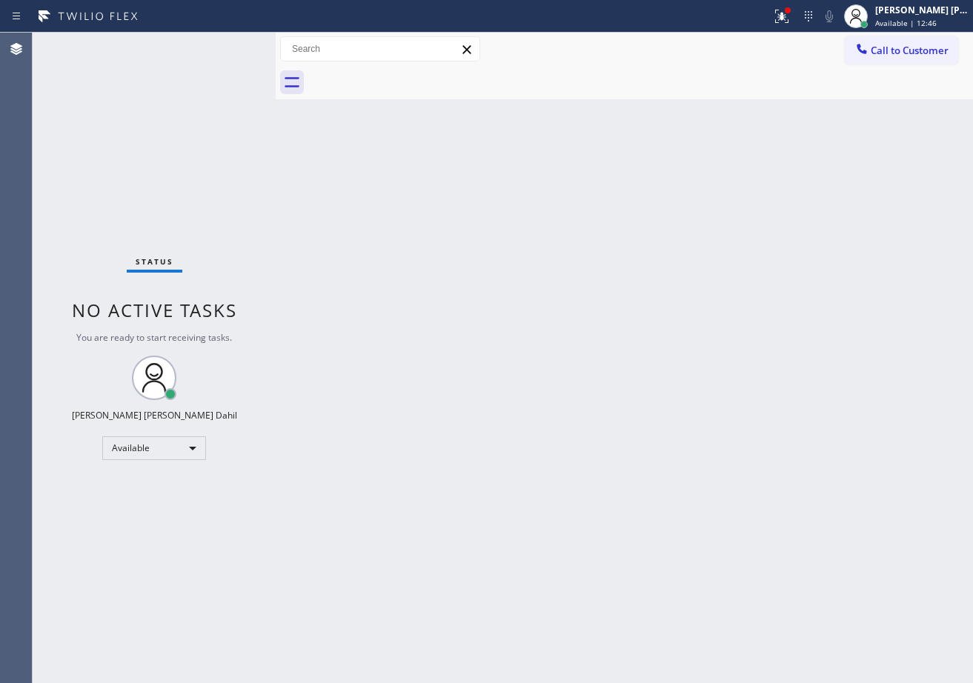
click at [450, 324] on div "Back to Dashboard Change Sender ID Customers Technicians Select a contact Outbo…" at bounding box center [624, 358] width 697 height 650
click at [705, 233] on div "Back to Dashboard Change Sender ID Customers Technicians Select a contact Outbo…" at bounding box center [624, 358] width 697 height 650
click at [628, 470] on div "Back to Dashboard Change Sender ID Customers Technicians Select a contact Outbo…" at bounding box center [624, 358] width 697 height 650
click at [224, 44] on div "Status No active tasks You are ready to start receiving tasks. [PERSON_NAME] [P…" at bounding box center [154, 358] width 243 height 650
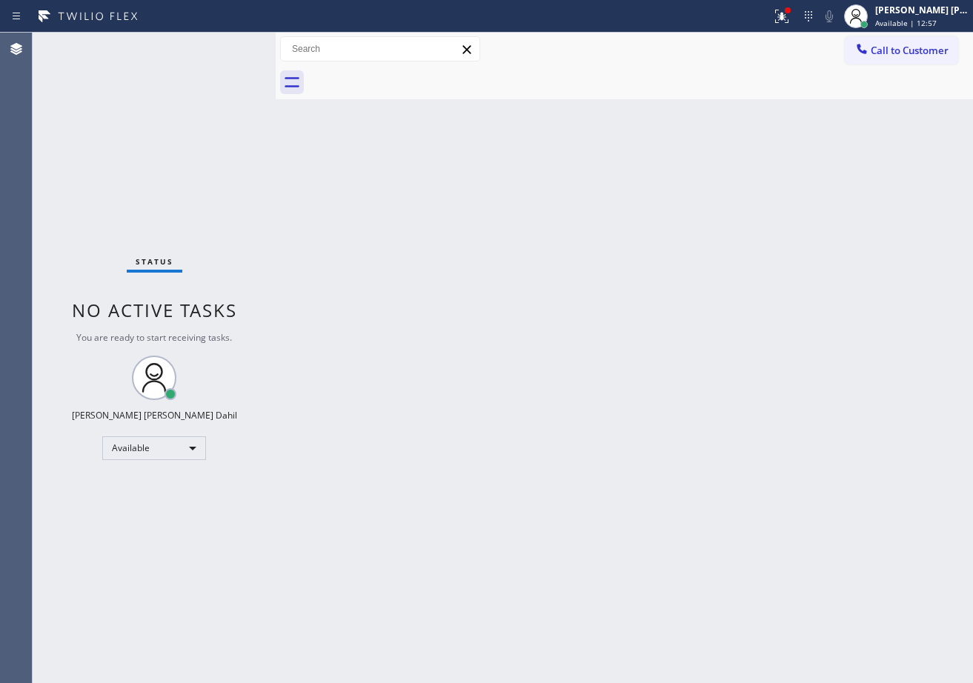
click at [224, 44] on div "Status No active tasks You are ready to start receiving tasks. [PERSON_NAME] [P…" at bounding box center [154, 358] width 243 height 650
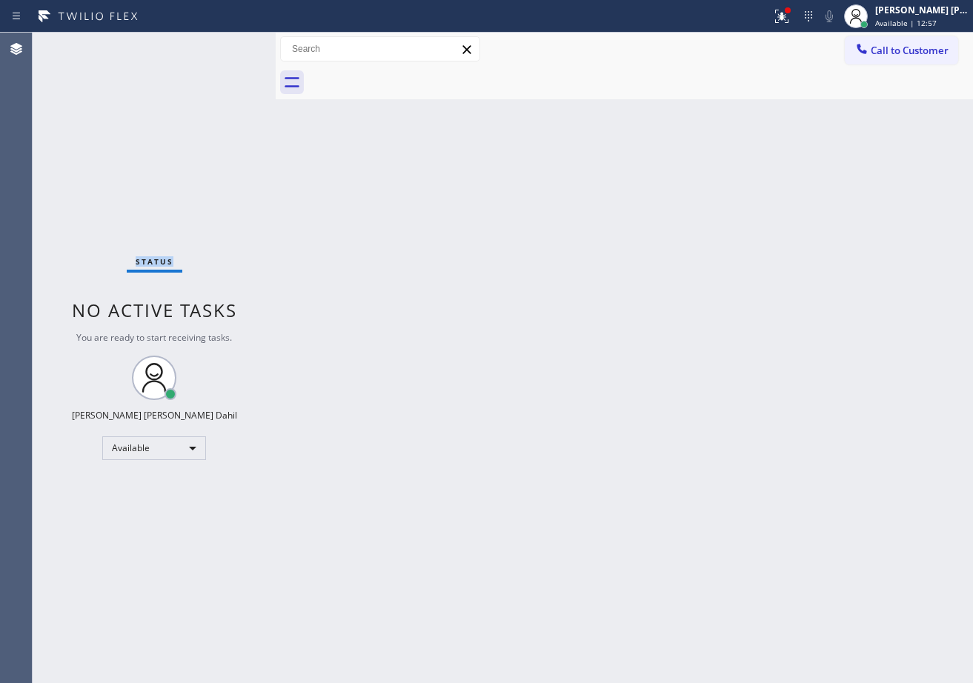
click at [224, 44] on div "Status No active tasks You are ready to start receiving tasks. [PERSON_NAME] [P…" at bounding box center [154, 358] width 243 height 650
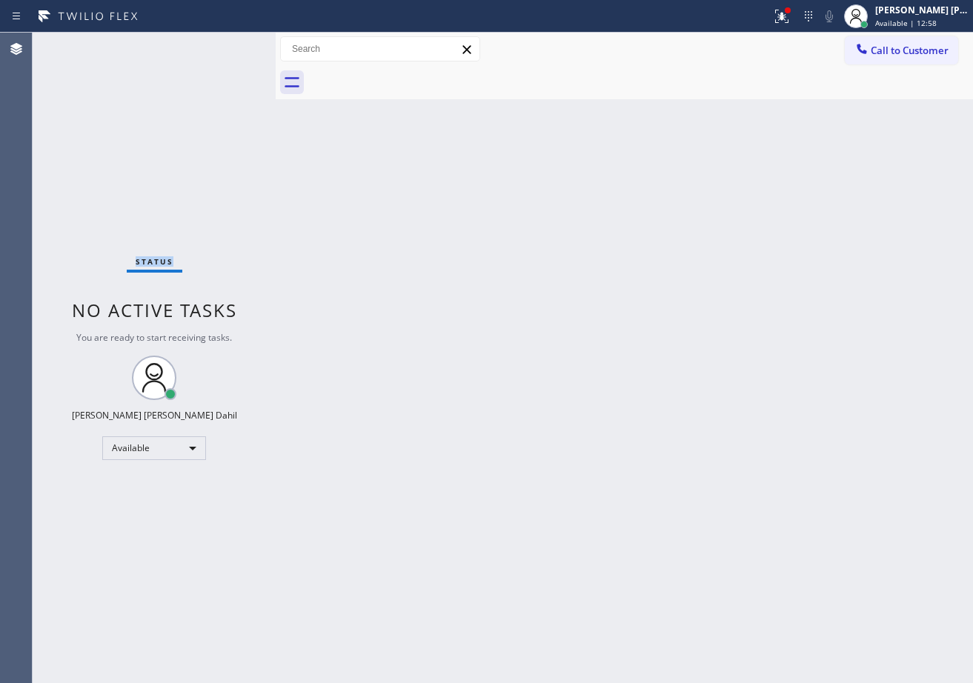
click at [224, 44] on div "Status No active tasks You are ready to start receiving tasks. [PERSON_NAME] [P…" at bounding box center [154, 358] width 243 height 650
drag, startPoint x: 802, startPoint y: 13, endPoint x: 736, endPoint y: 139, distance: 141.5
click at [792, 14] on div at bounding box center [787, 10] width 9 height 9
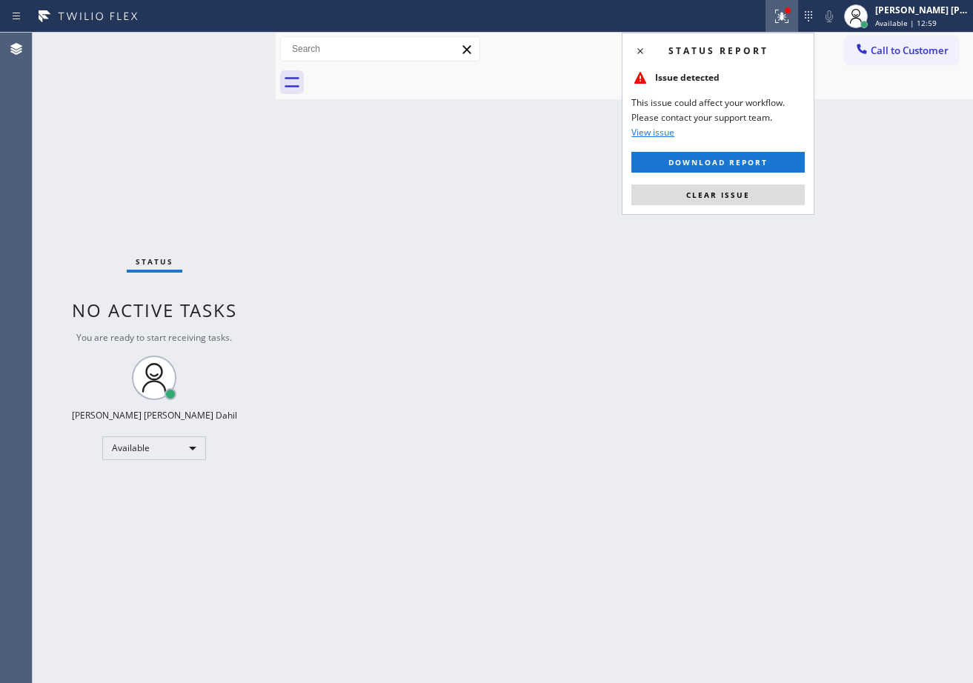
drag, startPoint x: 717, startPoint y: 200, endPoint x: 716, endPoint y: 244, distance: 44.5
click at [717, 199] on button "Clear issue" at bounding box center [717, 194] width 173 height 21
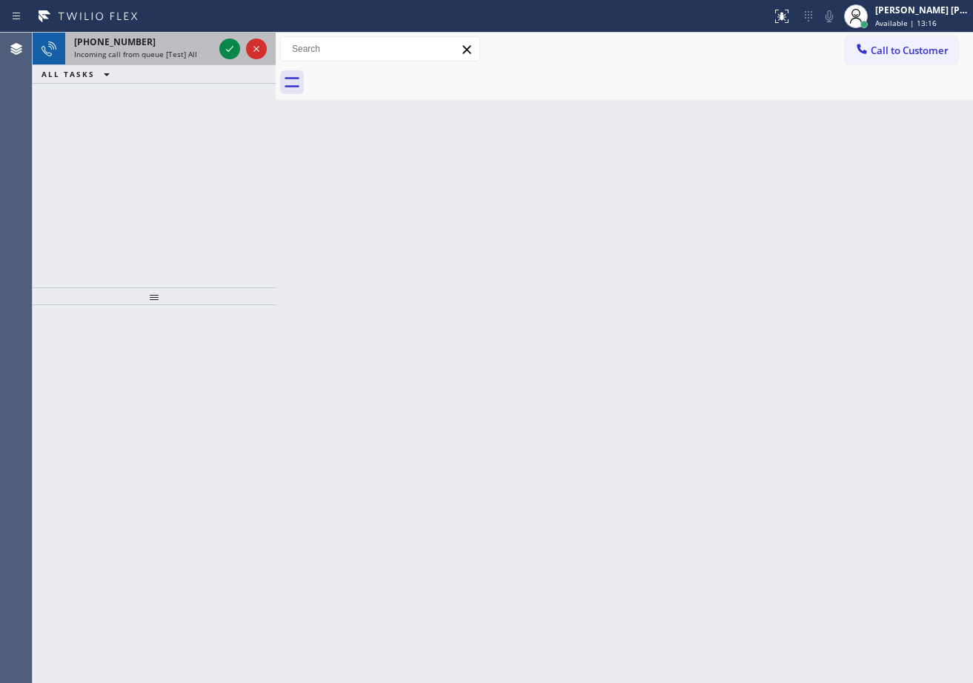
click at [167, 49] on span "Incoming call from queue [Test] All" at bounding box center [135, 54] width 123 height 10
click at [169, 48] on div "[PHONE_NUMBER] Incoming call from queue [Test] All" at bounding box center [140, 49] width 151 height 33
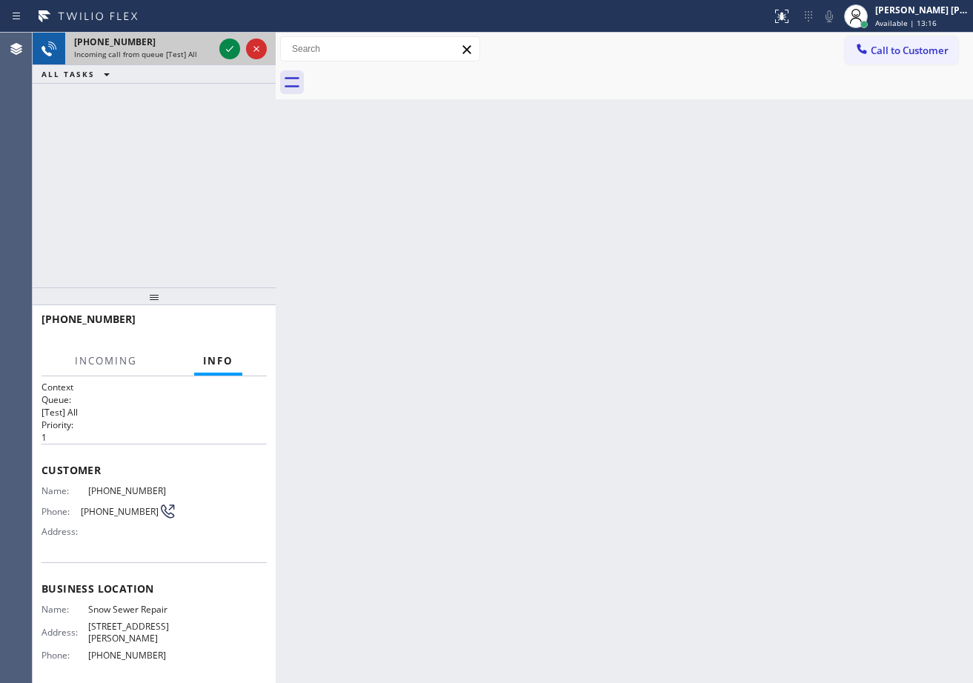
drag, startPoint x: 184, startPoint y: 50, endPoint x: 210, endPoint y: 59, distance: 27.4
click at [190, 51] on span "Incoming call from queue [Test] All" at bounding box center [135, 54] width 123 height 10
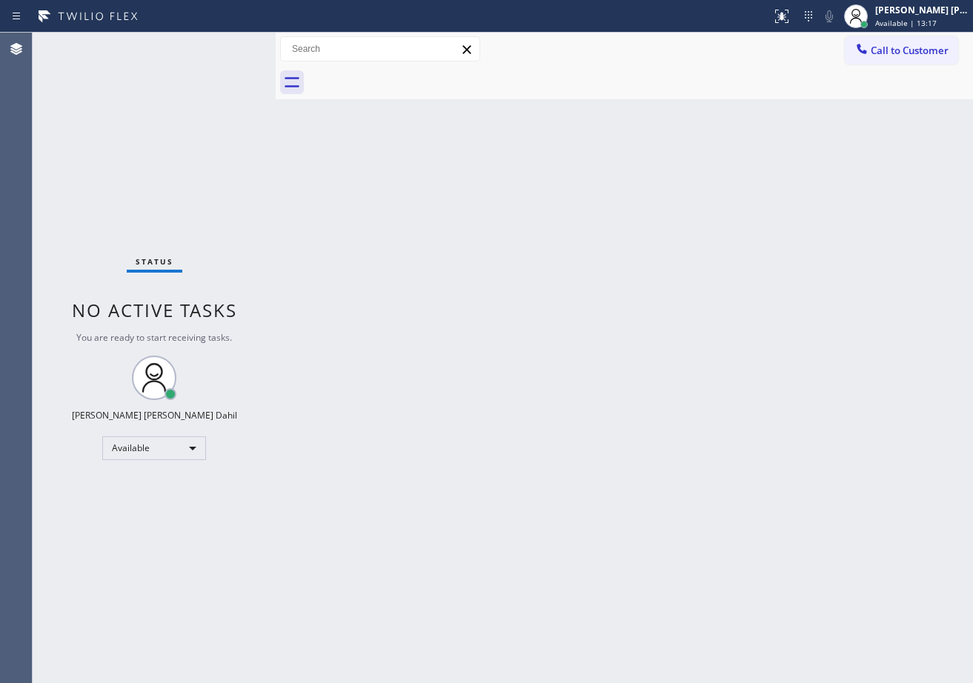
click at [524, 404] on div "Back to Dashboard Change Sender ID Customers Technicians Select a contact Outbo…" at bounding box center [624, 358] width 697 height 650
drag, startPoint x: 555, startPoint y: 396, endPoint x: 565, endPoint y: 389, distance: 12.7
click at [562, 392] on div "Back to Dashboard Change Sender ID Customers Technicians Select a contact Outbo…" at bounding box center [624, 358] width 697 height 650
click at [224, 31] on div "Status report No issues detected If you experience an issue, please download th…" at bounding box center [486, 16] width 973 height 33
click at [527, 450] on div "Back to Dashboard Change Sender ID Customers Technicians Select a contact Outbo…" at bounding box center [624, 358] width 697 height 650
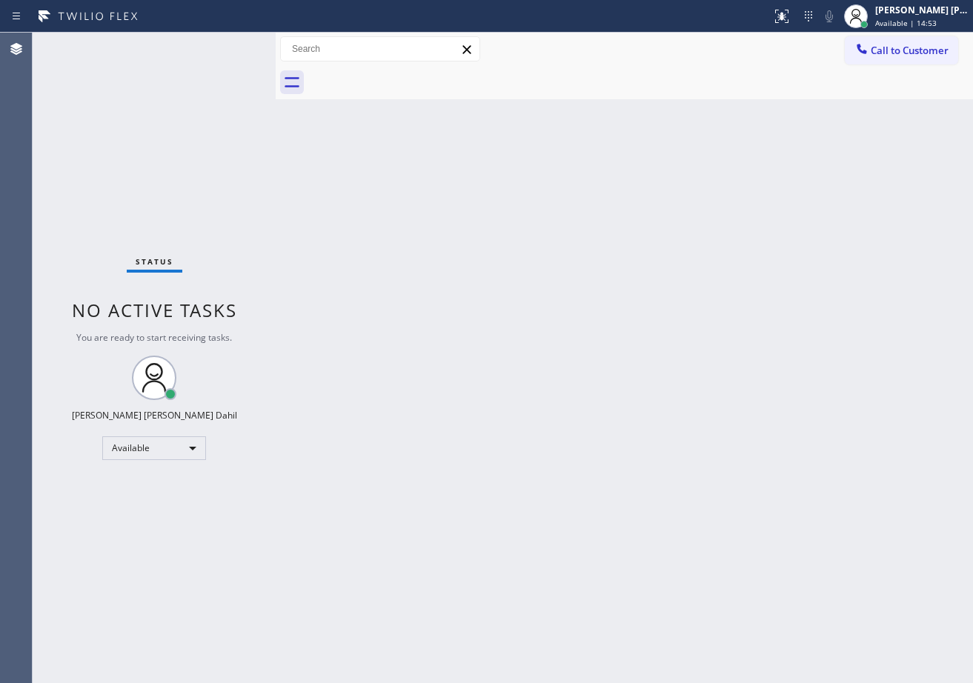
click at [191, 76] on div "Status No active tasks You are ready to start receiving tasks. [PERSON_NAME] [P…" at bounding box center [154, 358] width 243 height 650
drag, startPoint x: 408, startPoint y: 264, endPoint x: 412, endPoint y: 273, distance: 9.6
click at [410, 271] on div "Back to Dashboard Change Sender ID Customers Technicians Select a contact Outbo…" at bounding box center [624, 358] width 697 height 650
click at [412, 273] on div "Back to Dashboard Change Sender ID Customers Technicians Select a contact Outbo…" at bounding box center [624, 358] width 697 height 650
drag, startPoint x: 417, startPoint y: 277, endPoint x: 413, endPoint y: 253, distance: 24.7
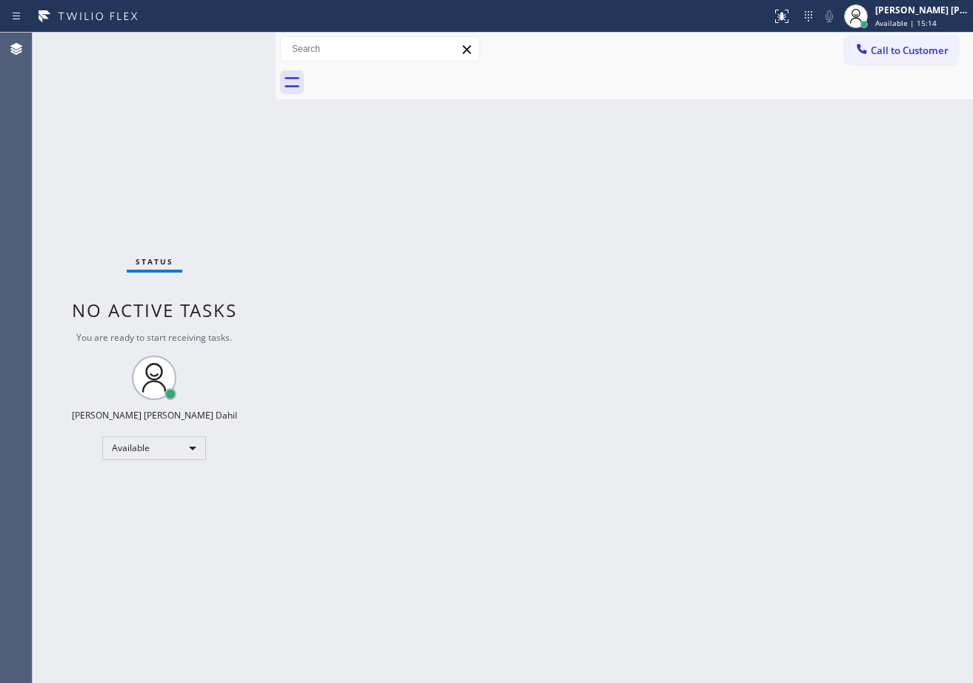
click at [414, 259] on div "Back to Dashboard Change Sender ID Customers Technicians Select a contact Outbo…" at bounding box center [624, 358] width 697 height 650
click at [570, 327] on div "Back to Dashboard Change Sender ID Customers Technicians Select a contact Outbo…" at bounding box center [624, 358] width 697 height 650
click at [547, 351] on div "Back to Dashboard Change Sender ID Customers Technicians Select a contact Outbo…" at bounding box center [624, 358] width 697 height 650
drag, startPoint x: 547, startPoint y: 350, endPoint x: 659, endPoint y: 396, distance: 120.6
click at [547, 340] on div "Back to Dashboard Change Sender ID Customers Technicians Select a contact Outbo…" at bounding box center [624, 358] width 697 height 650
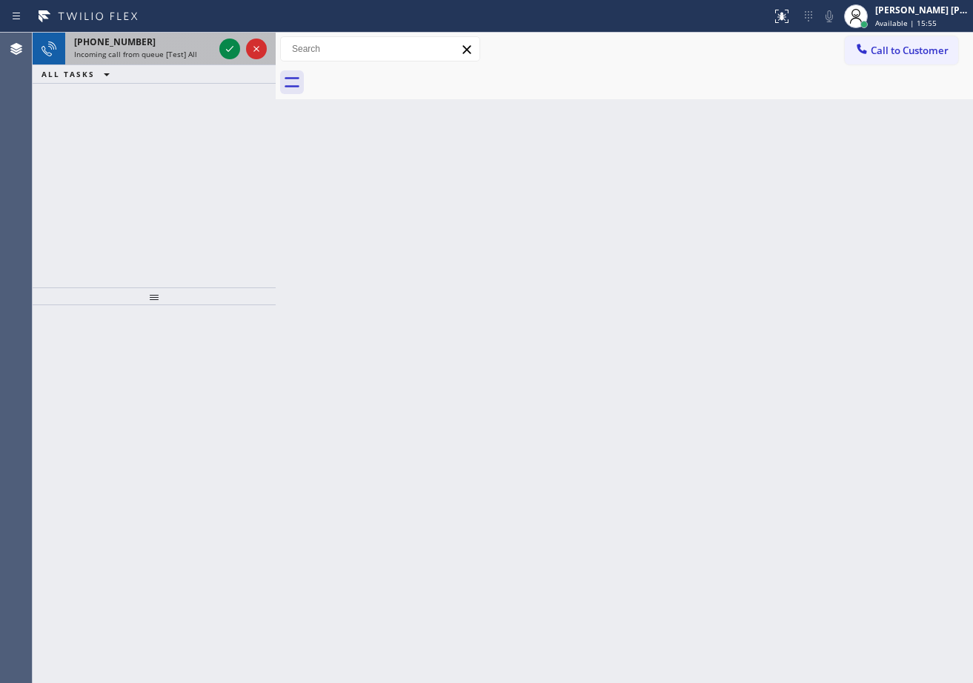
click at [184, 59] on div "[PHONE_NUMBER] Incoming call from queue [Test] All" at bounding box center [140, 49] width 151 height 33
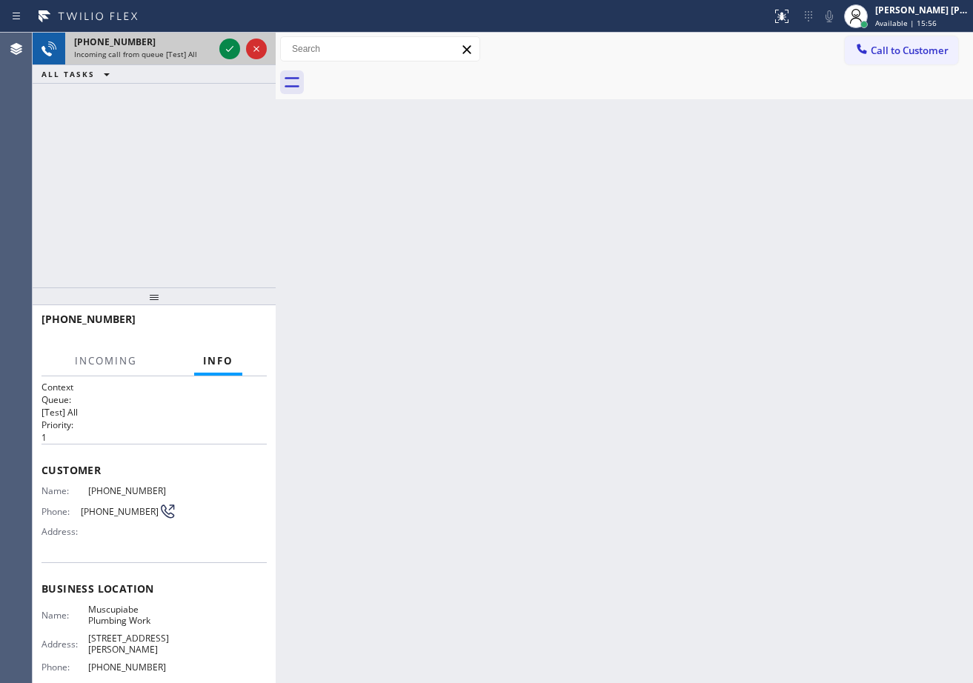
click at [184, 59] on span "Incoming call from queue [Test] All" at bounding box center [135, 54] width 123 height 10
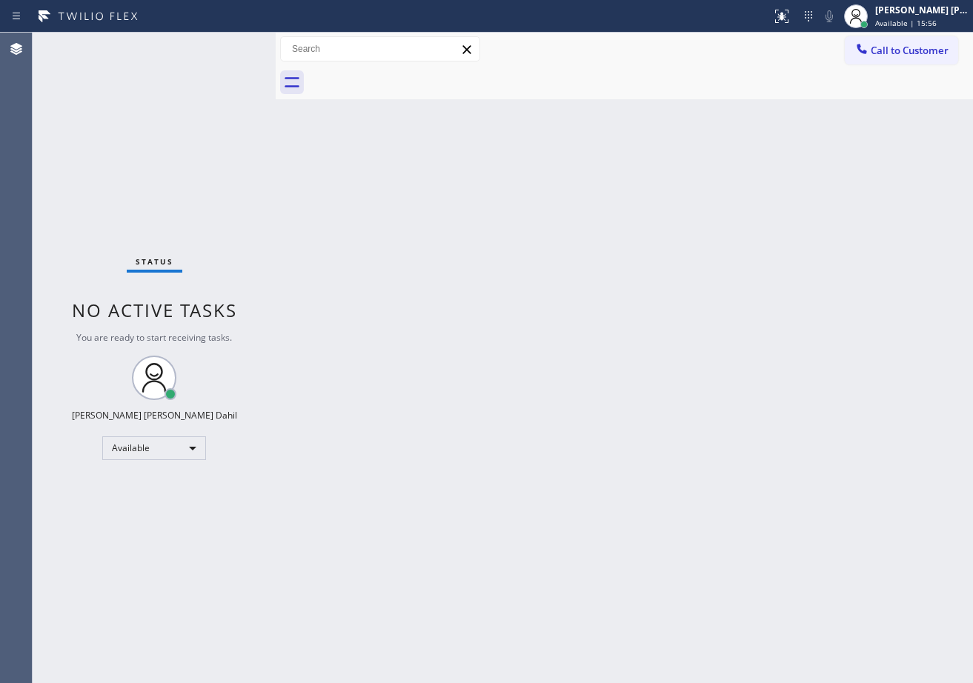
click at [576, 250] on div "Back to Dashboard Change Sender ID Customers Technicians Select a contact Outbo…" at bounding box center [624, 358] width 697 height 650
click at [782, 453] on div "Back to Dashboard Change Sender ID Customers Technicians Select a contact Outbo…" at bounding box center [624, 358] width 697 height 650
click at [796, 511] on div "Back to Dashboard Change Sender ID Customers Technicians Select a contact Outbo…" at bounding box center [624, 358] width 697 height 650
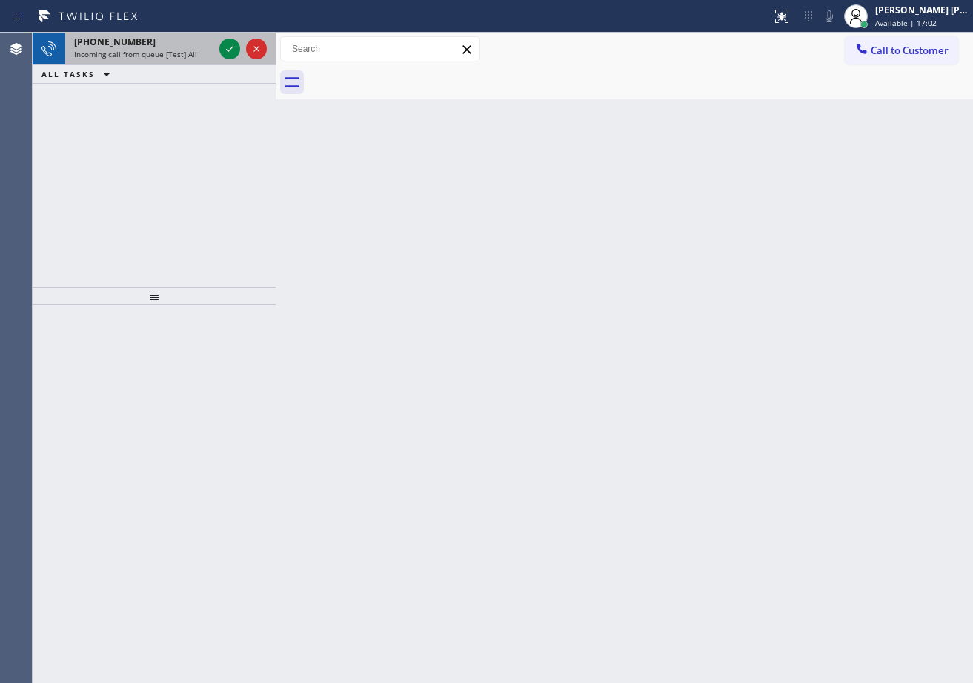
click at [193, 55] on div "Incoming call from queue [Test] All" at bounding box center [143, 54] width 139 height 10
click at [164, 61] on div "[PHONE_NUMBER] Incoming call from queue [Test] All" at bounding box center [140, 49] width 151 height 33
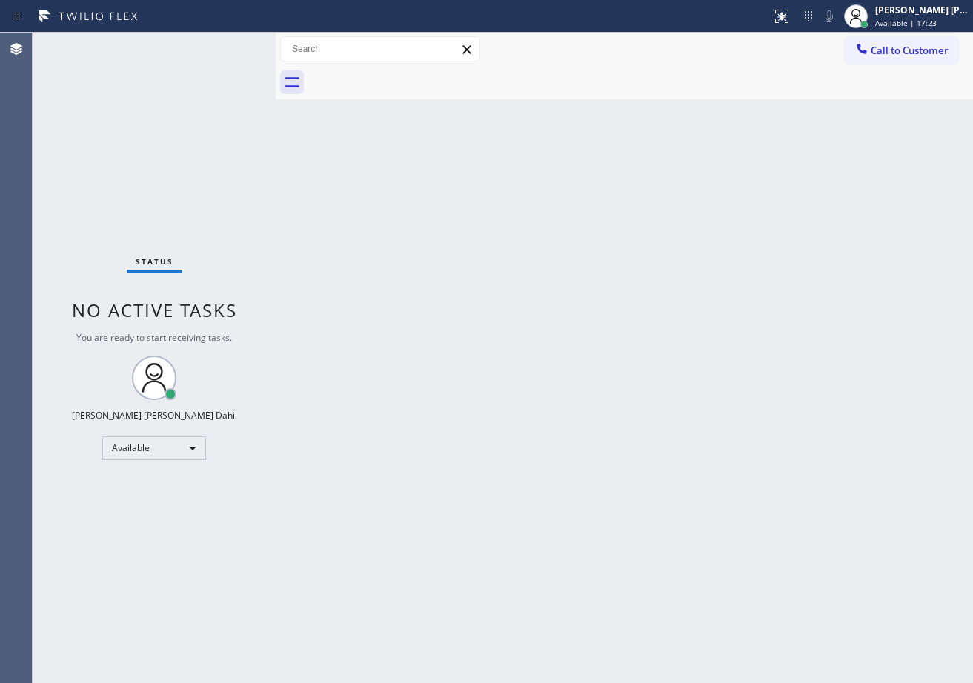
click at [743, 544] on div "Back to Dashboard Change Sender ID Customers Technicians Select a contact Outbo…" at bounding box center [624, 358] width 697 height 650
click at [865, 207] on div "Back to Dashboard Change Sender ID Customers Technicians Select a contact Outbo…" at bounding box center [624, 358] width 697 height 650
click at [645, 503] on div "Back to Dashboard Change Sender ID Customers Technicians Select a contact Outbo…" at bounding box center [624, 358] width 697 height 650
drag, startPoint x: 602, startPoint y: 436, endPoint x: 593, endPoint y: 423, distance: 15.4
click at [600, 428] on div "Back to Dashboard Change Sender ID Customers Technicians Select a contact Outbo…" at bounding box center [624, 358] width 697 height 650
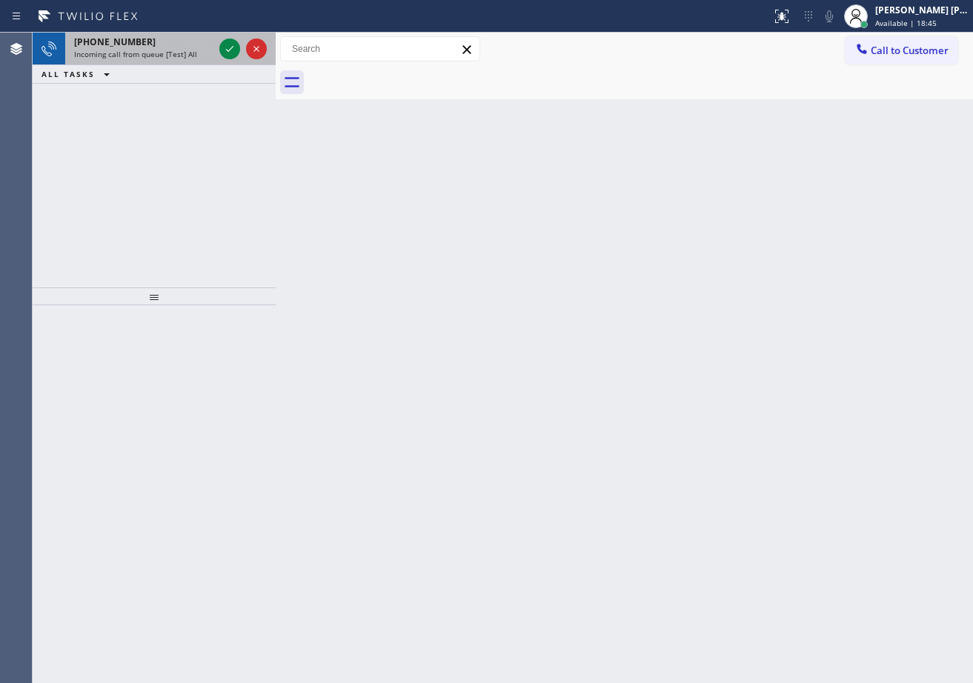
click at [195, 47] on div "[PHONE_NUMBER]" at bounding box center [143, 42] width 139 height 13
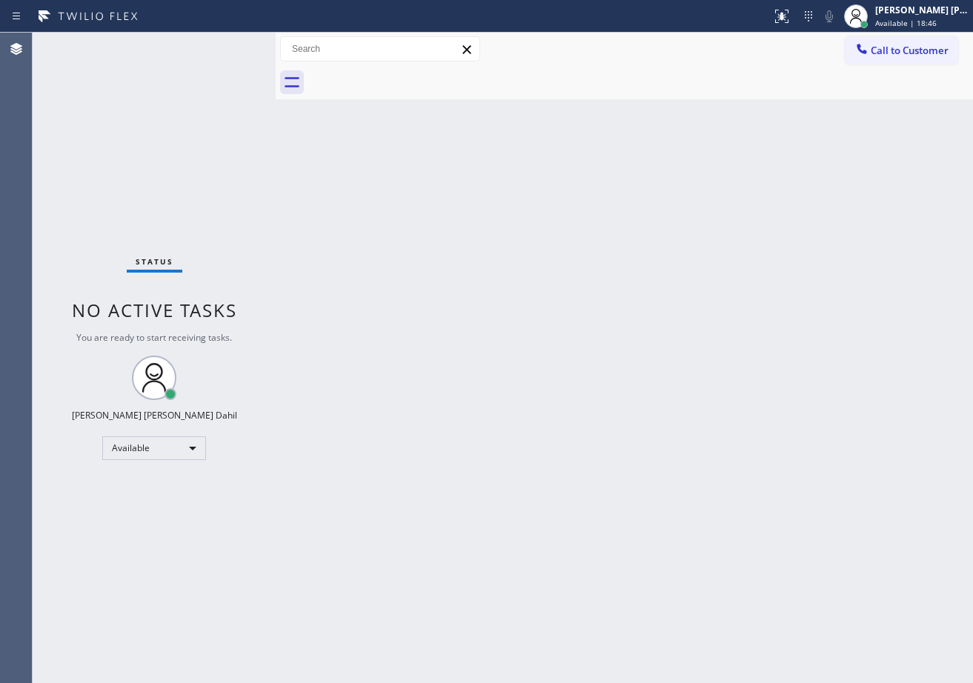
drag, startPoint x: 615, startPoint y: 327, endPoint x: 893, endPoint y: 502, distance: 328.9
click at [620, 336] on div "Back to Dashboard Change Sender ID Customers Technicians Select a contact Outbo…" at bounding box center [624, 358] width 697 height 650
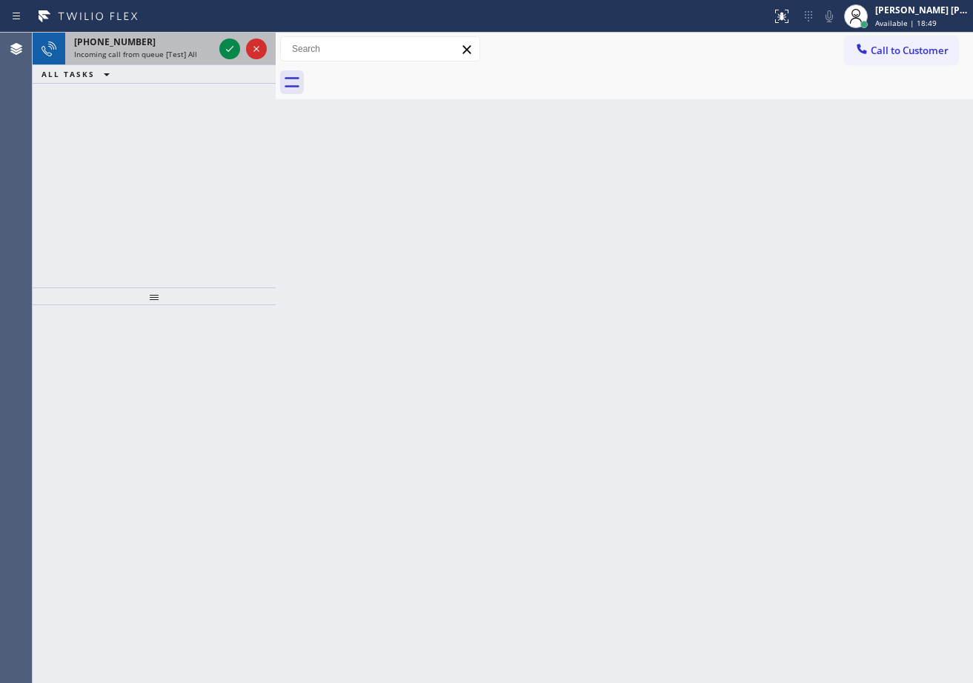
click at [118, 33] on div "[PHONE_NUMBER] Incoming call from queue [Test] All" at bounding box center [140, 49] width 151 height 33
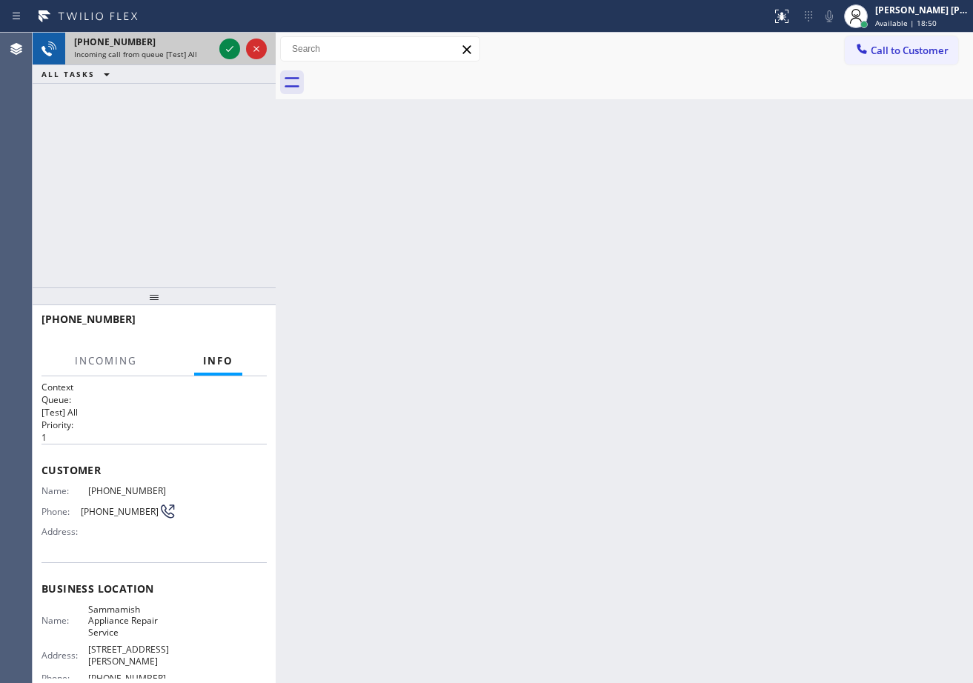
click at [120, 36] on span "[PHONE_NUMBER]" at bounding box center [114, 42] width 81 height 13
click at [121, 40] on span "[PHONE_NUMBER]" at bounding box center [114, 42] width 81 height 13
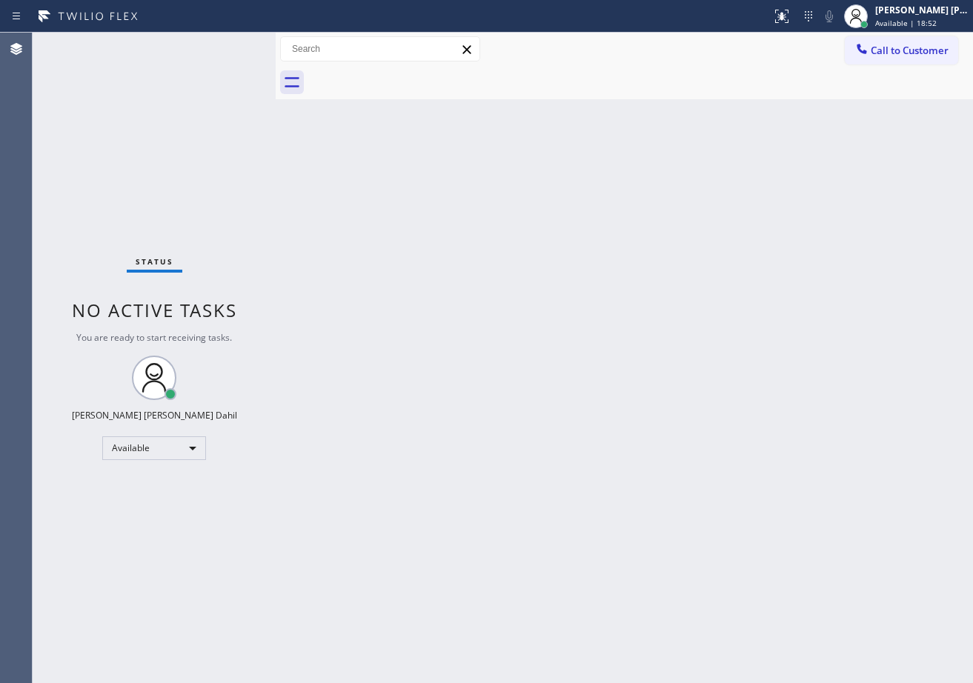
click at [220, 44] on div "Status No active tasks You are ready to start receiving tasks. [PERSON_NAME] [P…" at bounding box center [154, 358] width 243 height 650
click at [222, 47] on div "Status No active tasks You are ready to start receiving tasks. [PERSON_NAME] [P…" at bounding box center [154, 358] width 243 height 650
click at [227, 48] on div "Status No active tasks You are ready to start receiving tasks. [PERSON_NAME] [P…" at bounding box center [154, 358] width 243 height 650
click at [229, 47] on div "Status No active tasks You are ready to start receiving tasks. [PERSON_NAME] [P…" at bounding box center [154, 358] width 243 height 650
click at [232, 45] on div "Status No active tasks You are ready to start receiving tasks. [PERSON_NAME] [P…" at bounding box center [154, 358] width 243 height 650
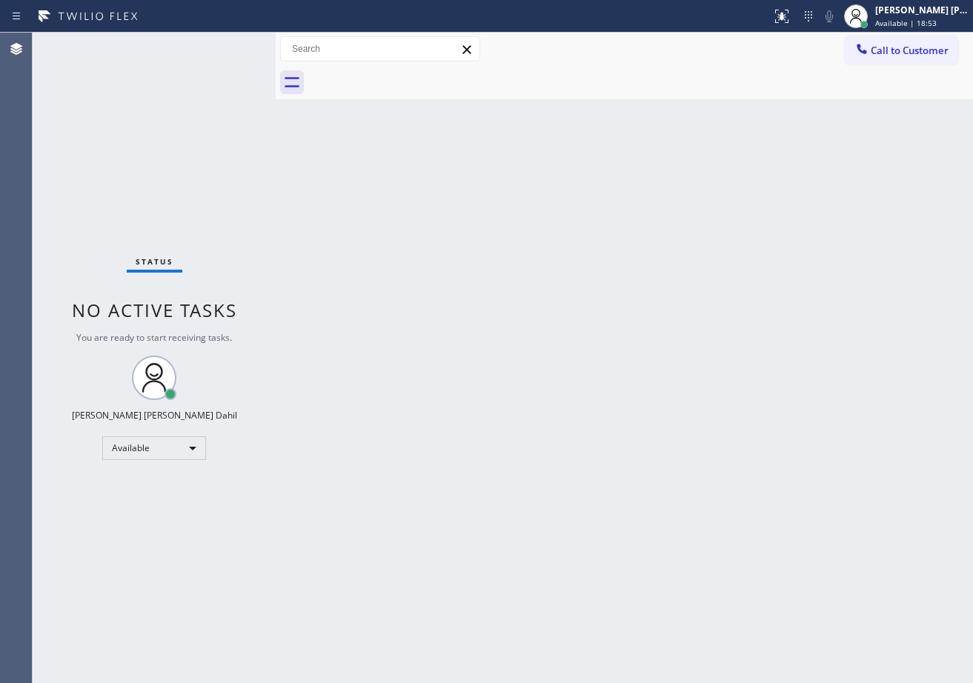
click at [232, 45] on div "Status No active tasks You are ready to start receiving tasks. [PERSON_NAME] [P…" at bounding box center [154, 358] width 243 height 650
click at [228, 45] on div "Status No active tasks You are ready to start receiving tasks. [PERSON_NAME] [P…" at bounding box center [154, 358] width 243 height 650
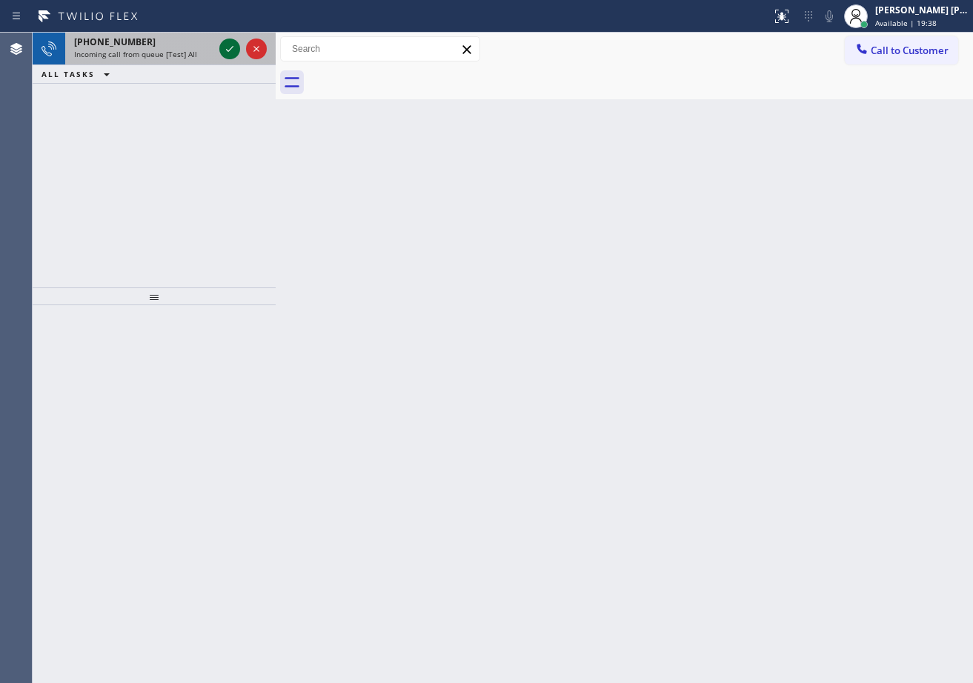
click at [224, 44] on icon at bounding box center [230, 49] width 18 height 18
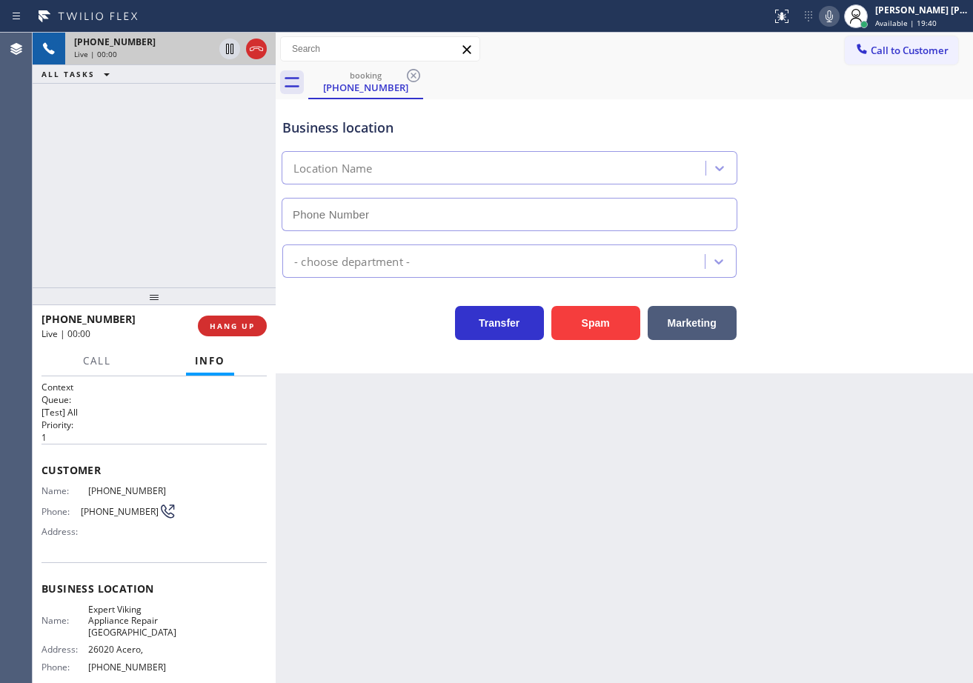
type input "[PHONE_NUMBER]"
click at [606, 320] on button "Spam" at bounding box center [595, 323] width 89 height 34
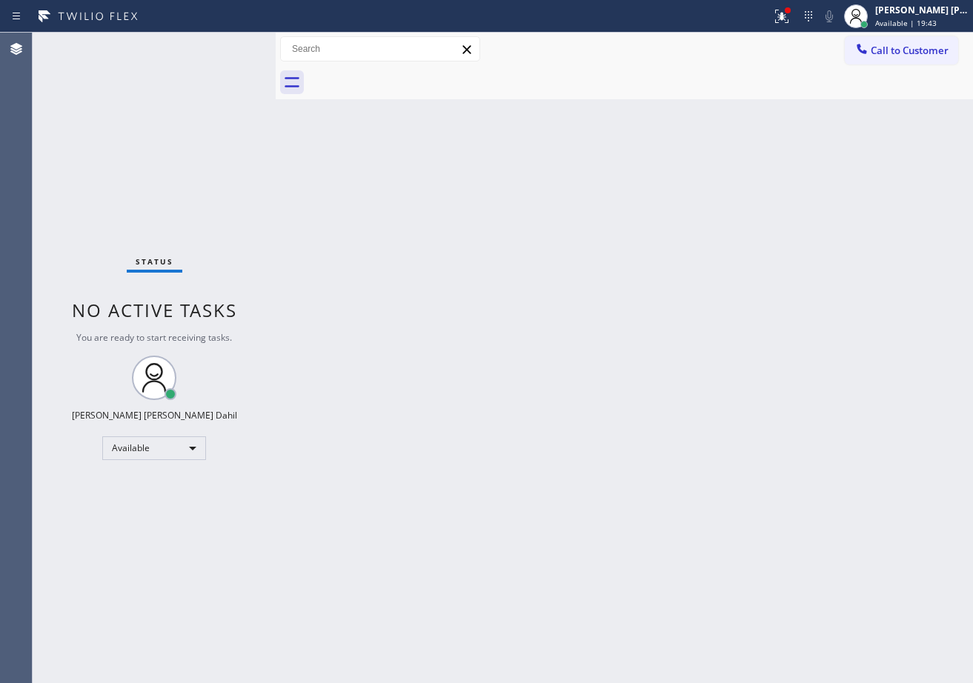
drag, startPoint x: 790, startPoint y: 19, endPoint x: 791, endPoint y: 47, distance: 28.2
click at [790, 19] on icon at bounding box center [782, 16] width 18 height 18
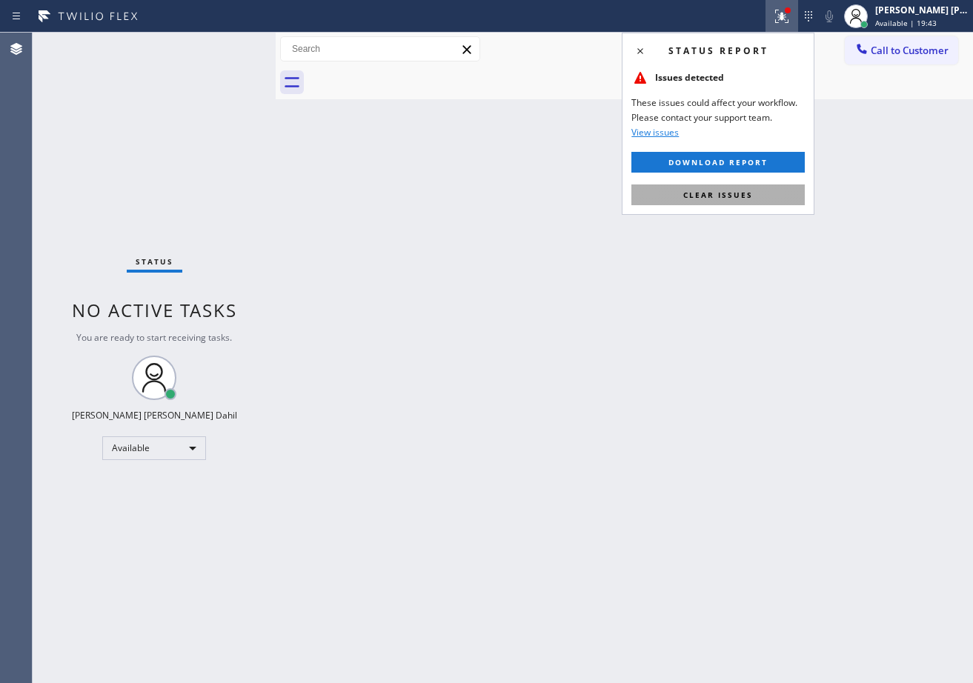
click at [716, 195] on span "Clear issues" at bounding box center [718, 195] width 70 height 10
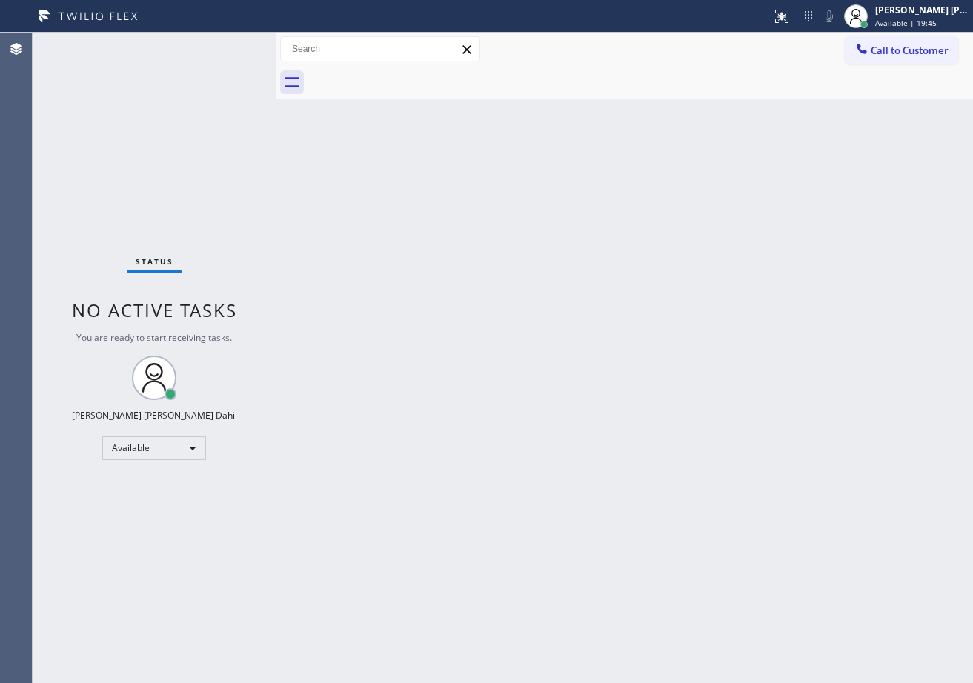
click at [662, 463] on div "Back to Dashboard Change Sender ID Customers Technicians Select a contact Outbo…" at bounding box center [624, 358] width 697 height 650
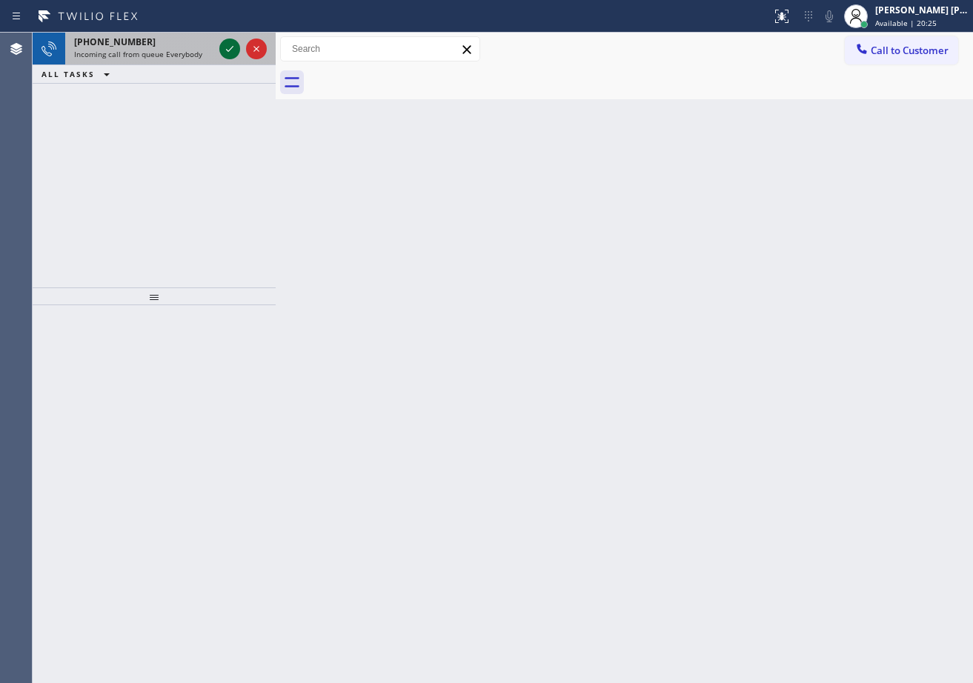
click at [225, 50] on icon at bounding box center [230, 49] width 18 height 18
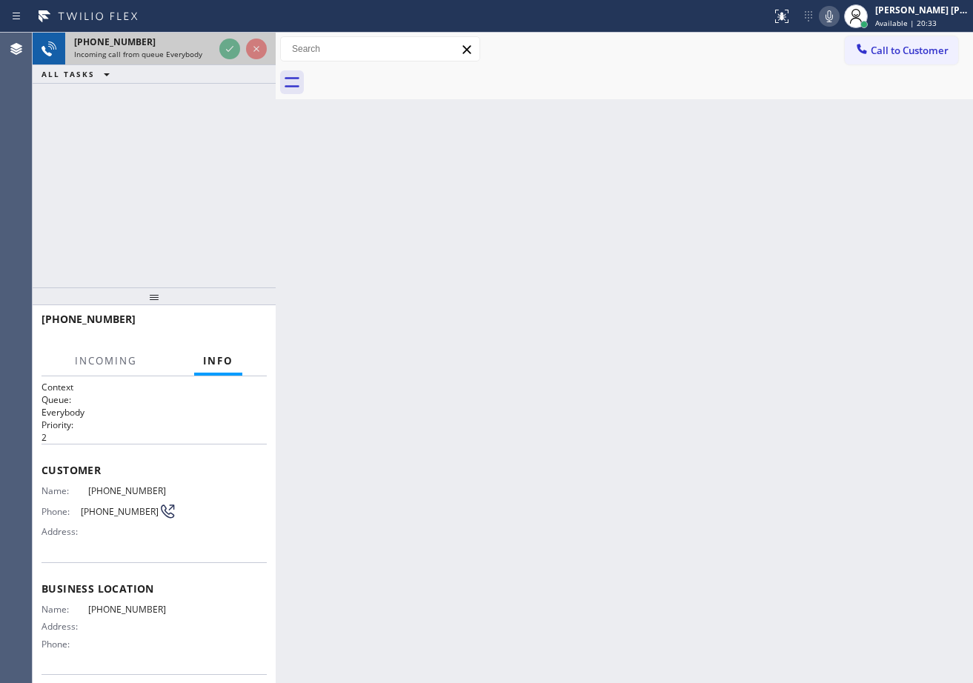
click at [226, 48] on icon at bounding box center [230, 49] width 18 height 18
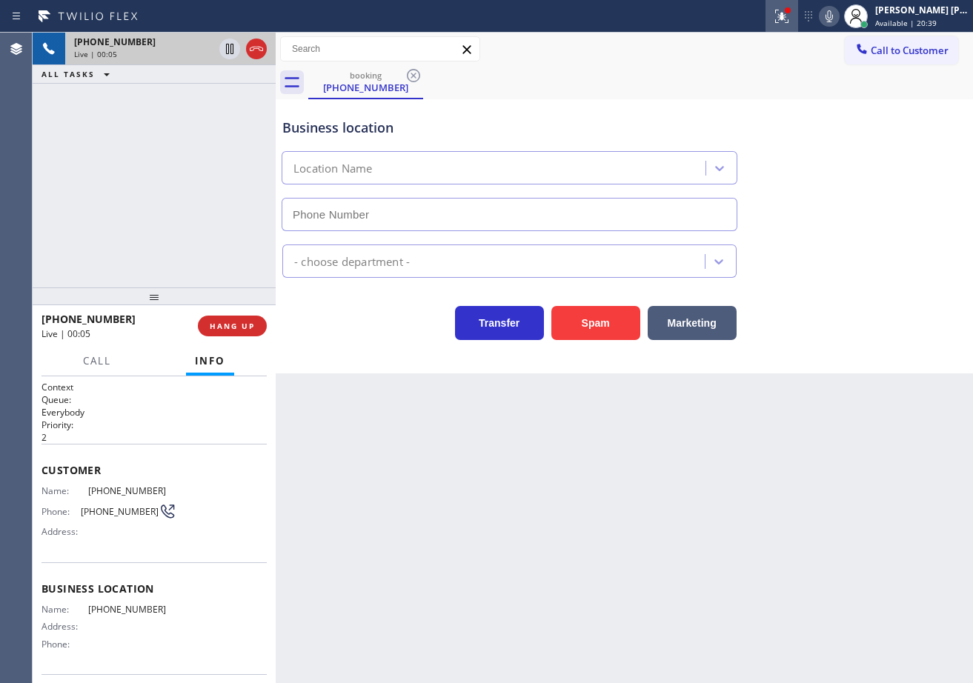
click at [790, 18] on icon at bounding box center [782, 16] width 18 height 18
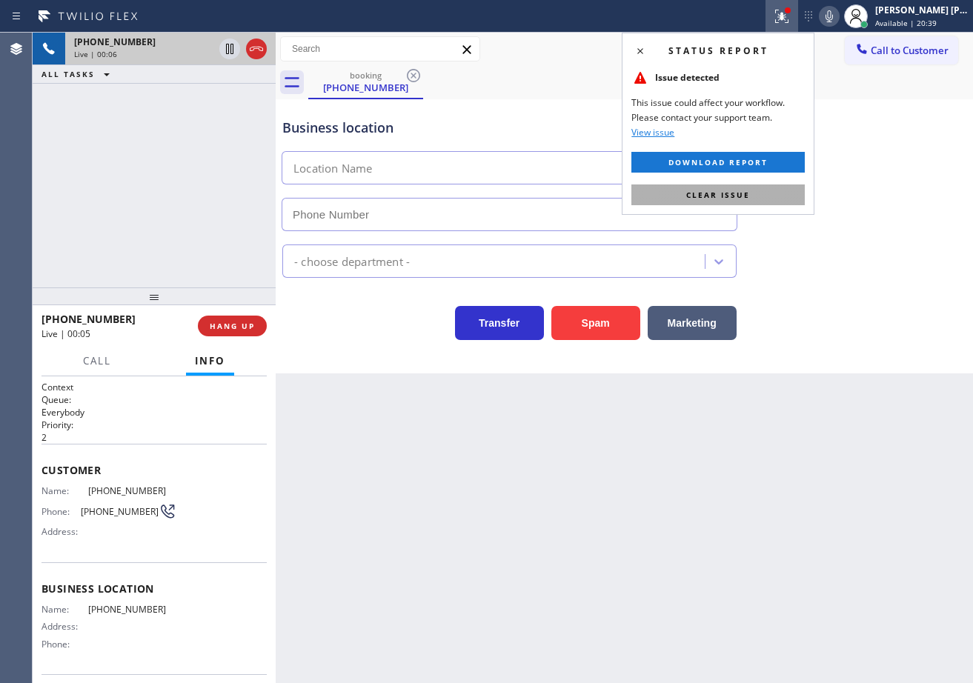
click at [771, 193] on button "Clear issue" at bounding box center [717, 194] width 173 height 21
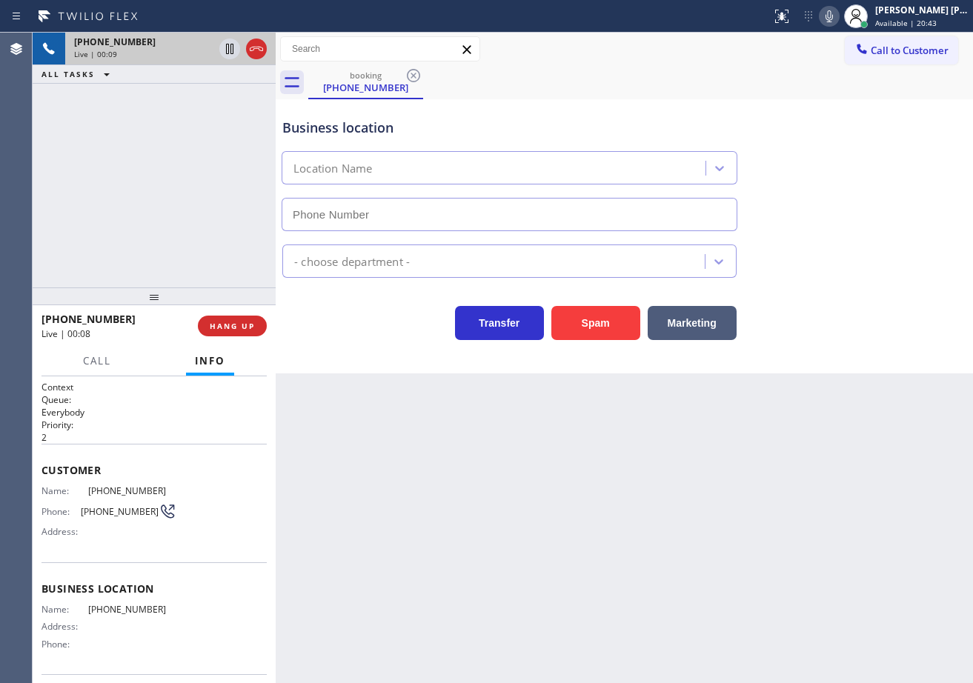
click at [838, 19] on icon at bounding box center [829, 16] width 18 height 18
click at [834, 20] on rect at bounding box center [829, 15] width 10 height 10
click at [845, 489] on div "Back to Dashboard Change Sender ID Customers Technicians Select a contact Outbo…" at bounding box center [624, 358] width 697 height 650
click at [845, 488] on div "Back to Dashboard Change Sender ID Customers Technicians Select a contact Outbo…" at bounding box center [624, 358] width 697 height 650
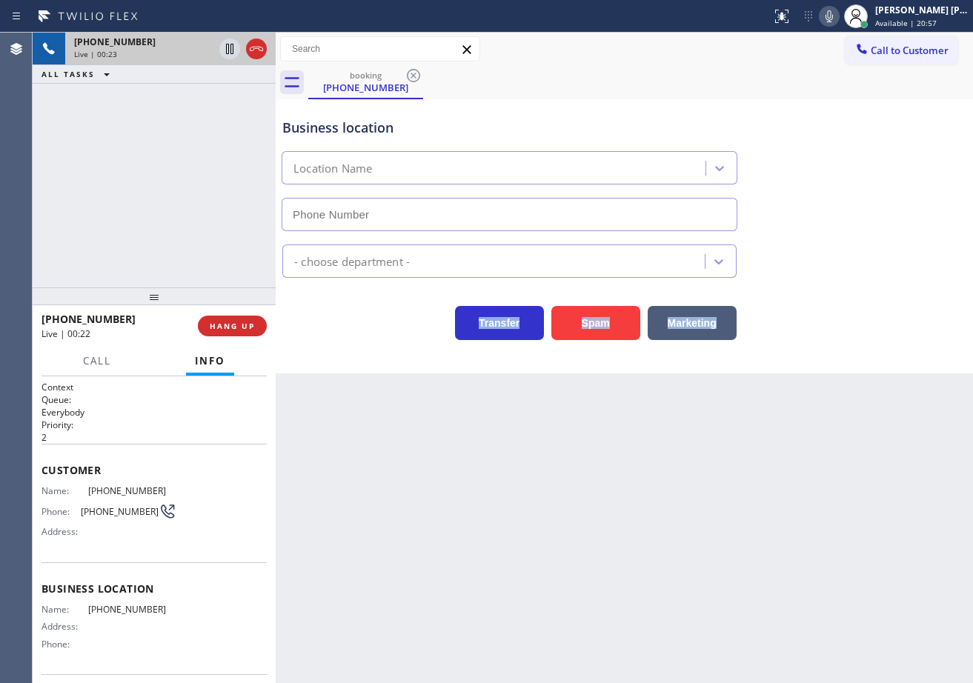
click at [815, 390] on div "Back to Dashboard Change Sender ID Customers Technicians Select a contact Outbo…" at bounding box center [624, 358] width 697 height 650
click at [838, 16] on icon at bounding box center [829, 16] width 18 height 18
drag, startPoint x: 869, startPoint y: 150, endPoint x: 853, endPoint y: 150, distance: 16.3
click at [866, 150] on div "Business location Location Name" at bounding box center [624, 164] width 690 height 134
click at [233, 53] on icon at bounding box center [229, 49] width 7 height 10
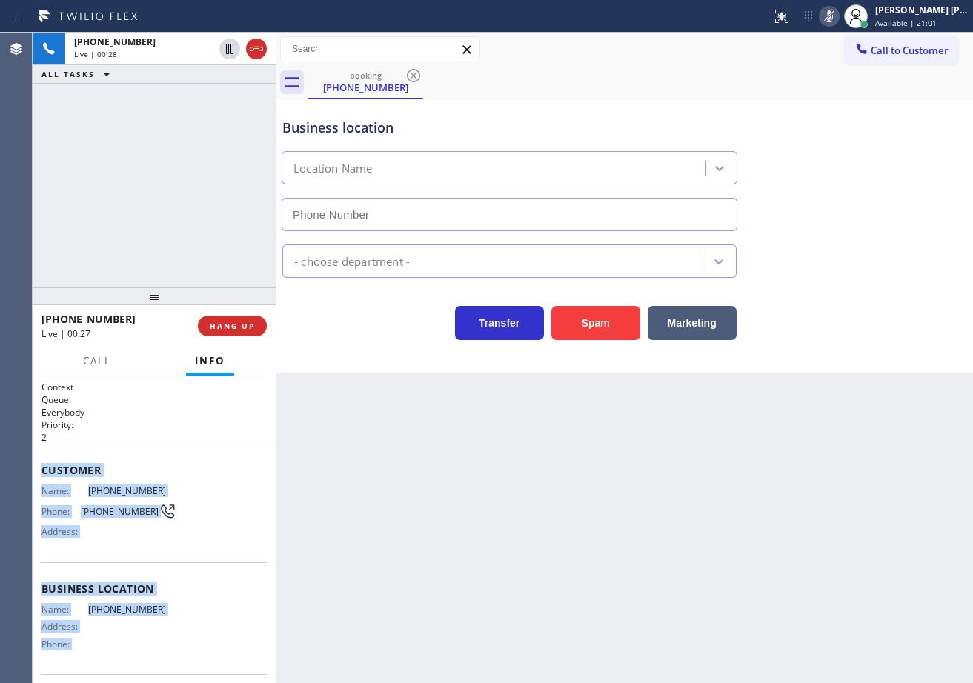
scroll to position [108, 0]
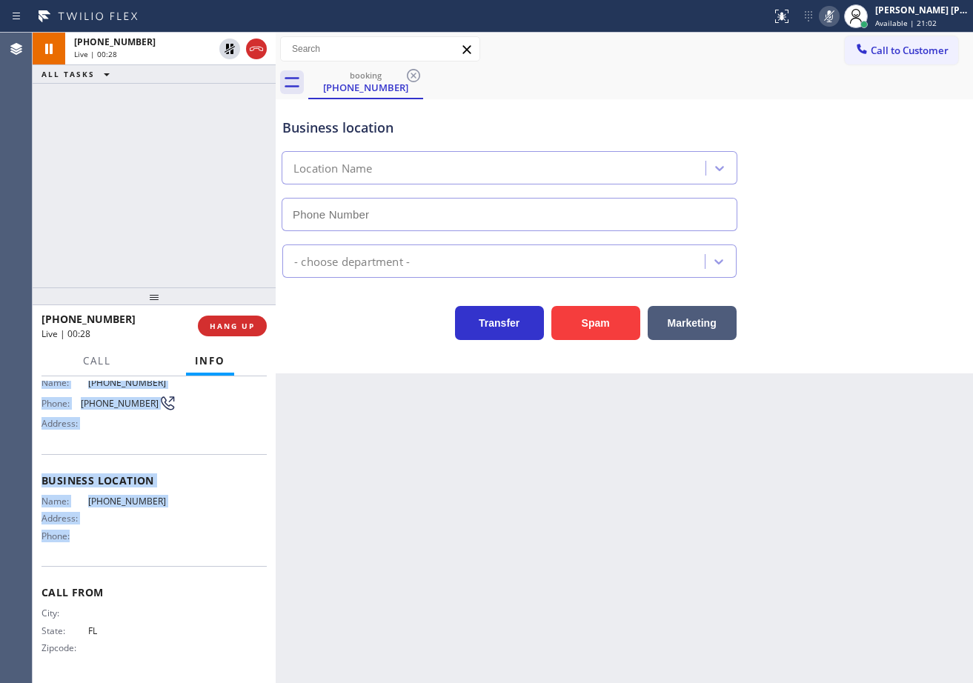
drag, startPoint x: 41, startPoint y: 469, endPoint x: 185, endPoint y: 533, distance: 157.9
click at [185, 533] on div "Context Queue: Everybody Priority: 2 Customer Name: [PHONE_NUMBER] Phone: [PHON…" at bounding box center [154, 529] width 243 height 307
copy div "Customer Name: [PHONE_NUMBER] Phone: [PHONE_NUMBER] Address: Business location …"
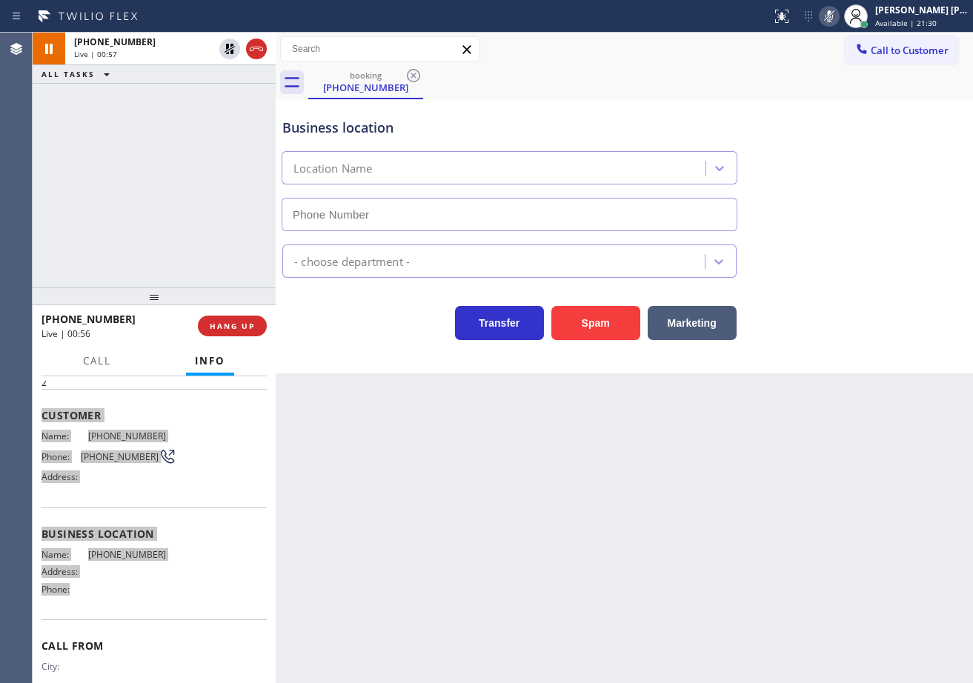
scroll to position [0, 0]
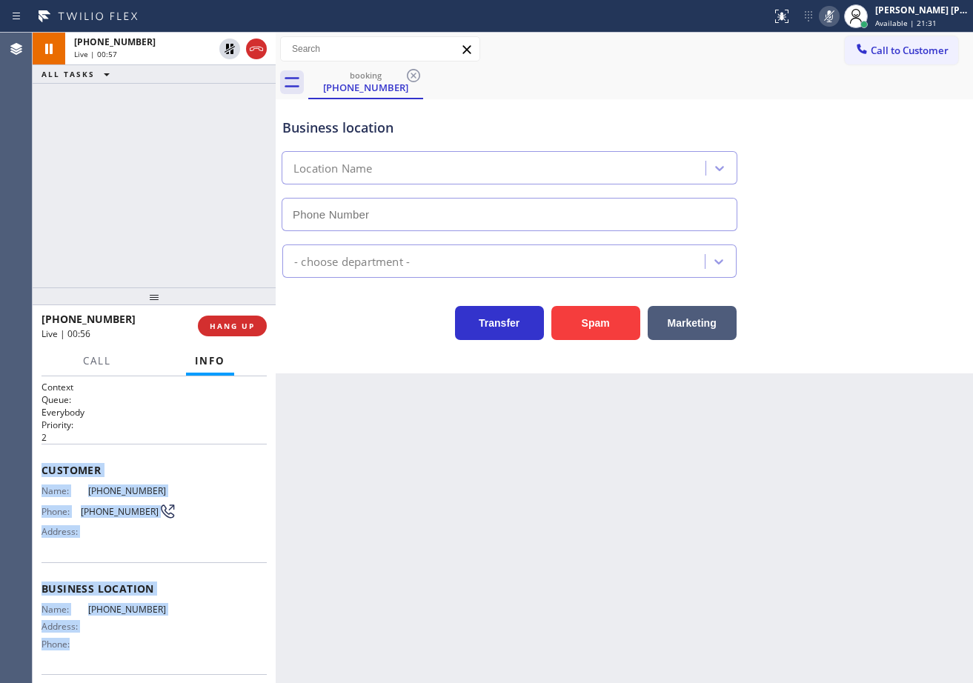
click at [156, 476] on span "Customer" at bounding box center [153, 470] width 225 height 14
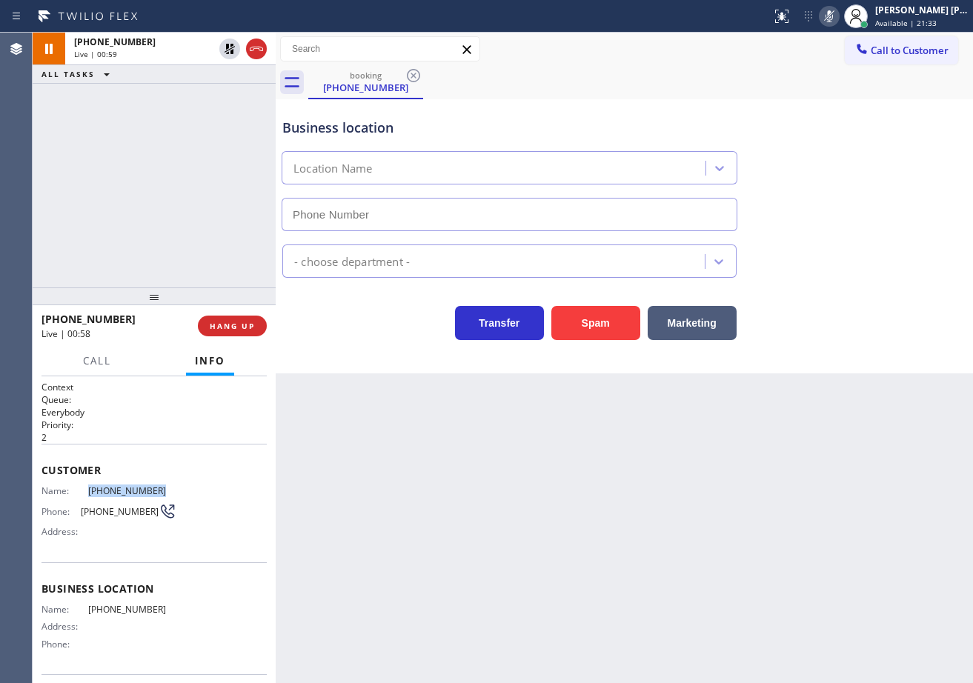
drag, startPoint x: 150, startPoint y: 490, endPoint x: 83, endPoint y: 497, distance: 67.0
click at [83, 497] on div "Name: [PHONE_NUMBER] Phone: [PHONE_NUMBER] Address:" at bounding box center [108, 514] width 135 height 59
copy div "[PHONE_NUMBER]"
drag, startPoint x: 836, startPoint y: 76, endPoint x: 836, endPoint y: 54, distance: 22.2
click at [836, 73] on div "booking [PHONE_NUMBER]" at bounding box center [640, 82] width 665 height 33
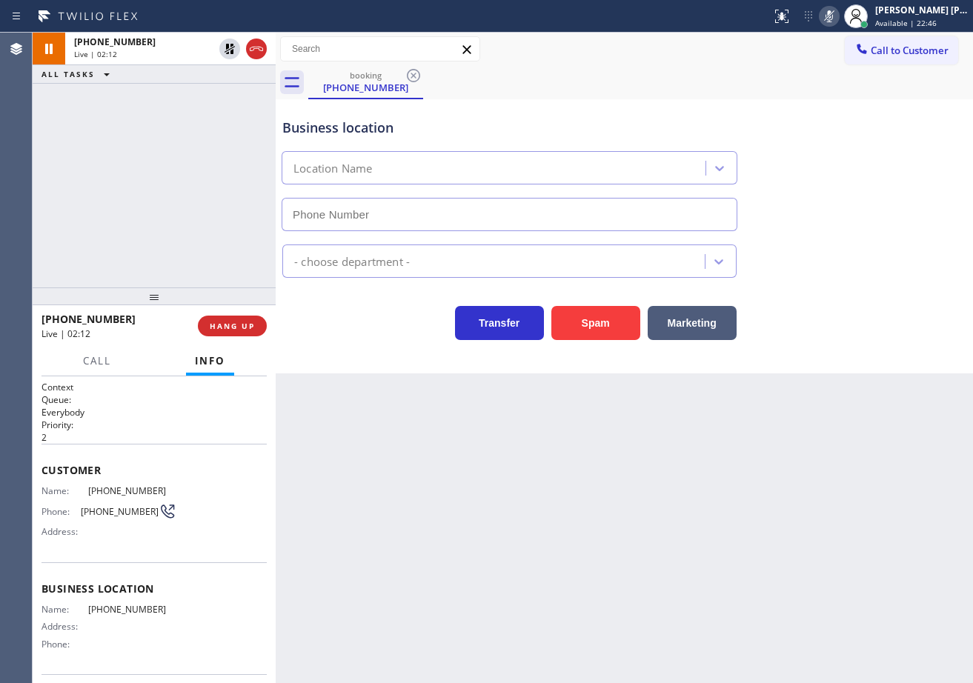
click at [838, 16] on icon at bounding box center [829, 16] width 18 height 18
click at [847, 70] on div "booking [PHONE_NUMBER]" at bounding box center [640, 82] width 665 height 33
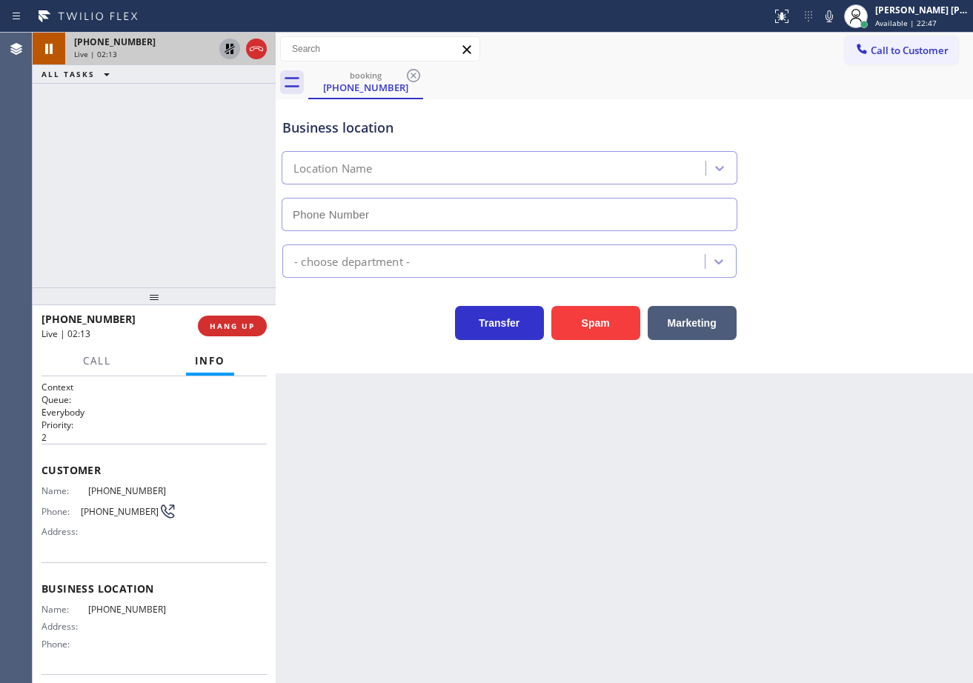
click at [225, 47] on icon at bounding box center [230, 49] width 18 height 18
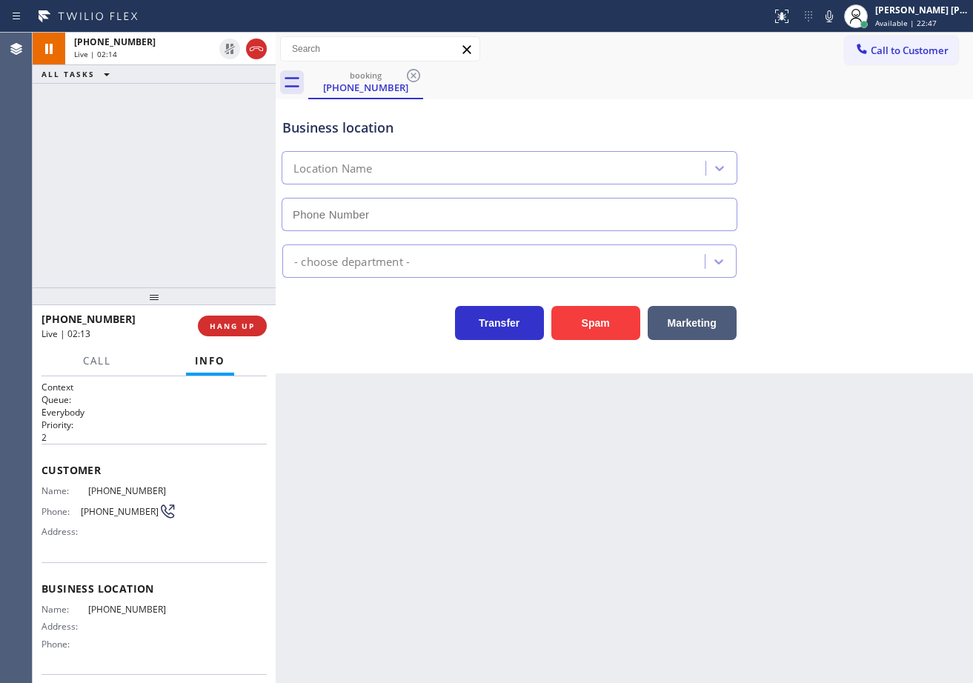
drag, startPoint x: 196, startPoint y: 142, endPoint x: 391, endPoint y: 339, distance: 277.1
click at [196, 144] on div "[PHONE_NUMBER] Live | 02:14 ALL TASKS ALL TASKS ACTIVE TASKS TASKS IN WRAP UP" at bounding box center [154, 160] width 243 height 255
click at [140, 562] on div "Business location Name: [PHONE_NUMBER] Address: Phone:" at bounding box center [153, 618] width 225 height 112
click at [161, 233] on div "[PHONE_NUMBER] Live | 02:59 ALL TASKS ALL TASKS ACTIVE TASKS TASKS IN WRAP UP" at bounding box center [154, 160] width 243 height 255
drag, startPoint x: 204, startPoint y: 327, endPoint x: 381, endPoint y: 374, distance: 183.1
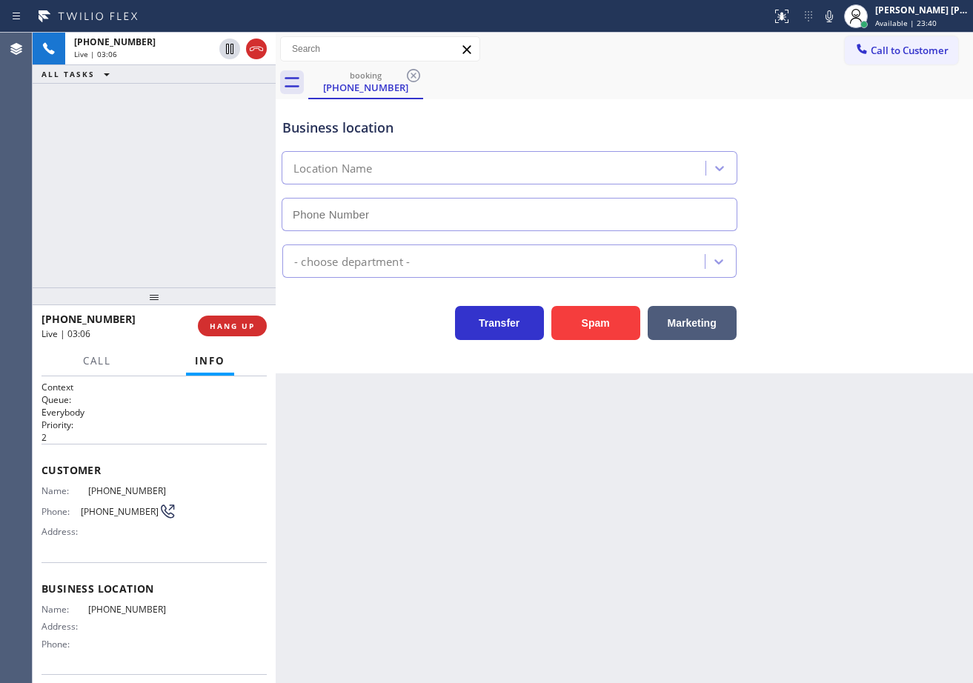
click at [204, 327] on button "HANG UP" at bounding box center [232, 326] width 69 height 21
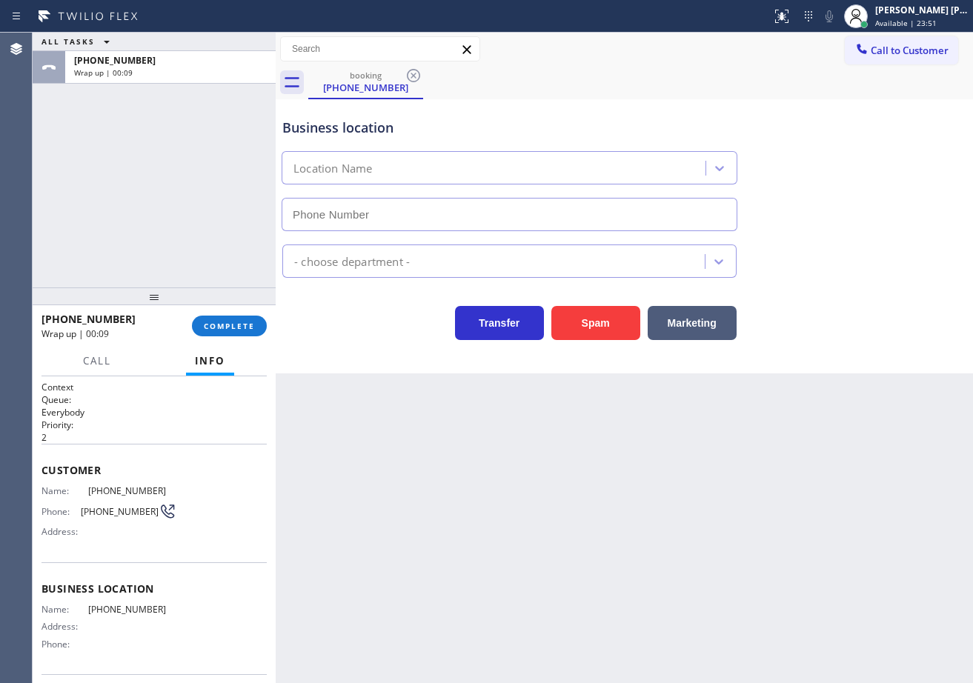
drag, startPoint x: 159, startPoint y: 233, endPoint x: 178, endPoint y: 293, distance: 62.3
click at [159, 235] on div "ALL TASKS ALL TASKS ACTIVE TASKS TASKS IN WRAP UP [PHONE_NUMBER] Wrap up | 00:09" at bounding box center [154, 160] width 243 height 255
click at [207, 316] on div "[PHONE_NUMBER] Wrap up | 00:09 COMPLETE" at bounding box center [153, 326] width 225 height 39
click at [213, 327] on span "COMPLETE" at bounding box center [229, 326] width 51 height 10
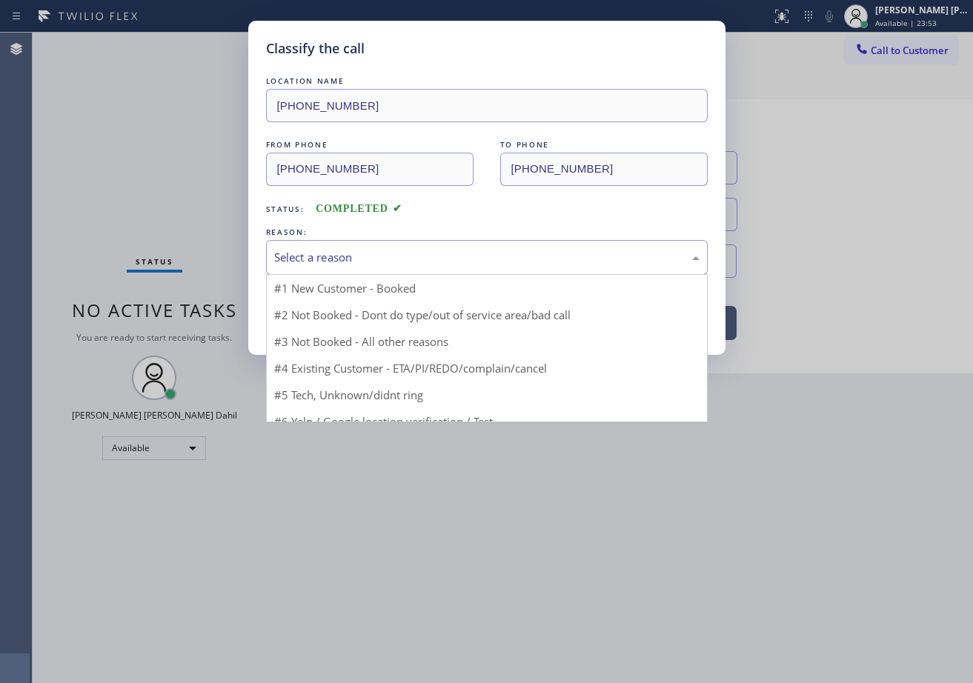
click at [335, 262] on div "Select a reason" at bounding box center [486, 257] width 425 height 17
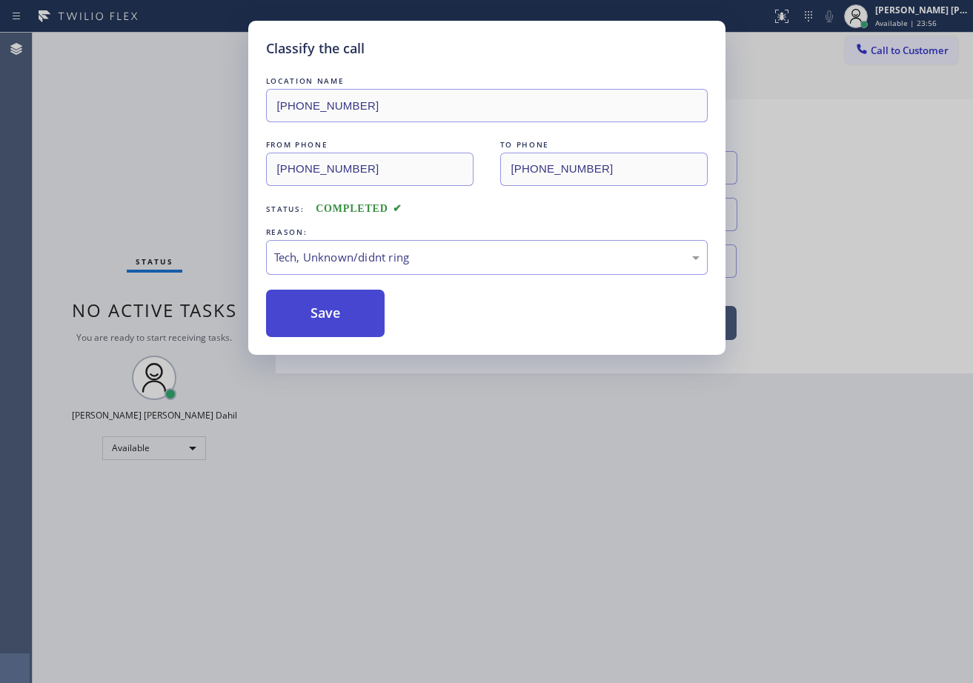
click at [339, 311] on button "Save" at bounding box center [325, 313] width 119 height 47
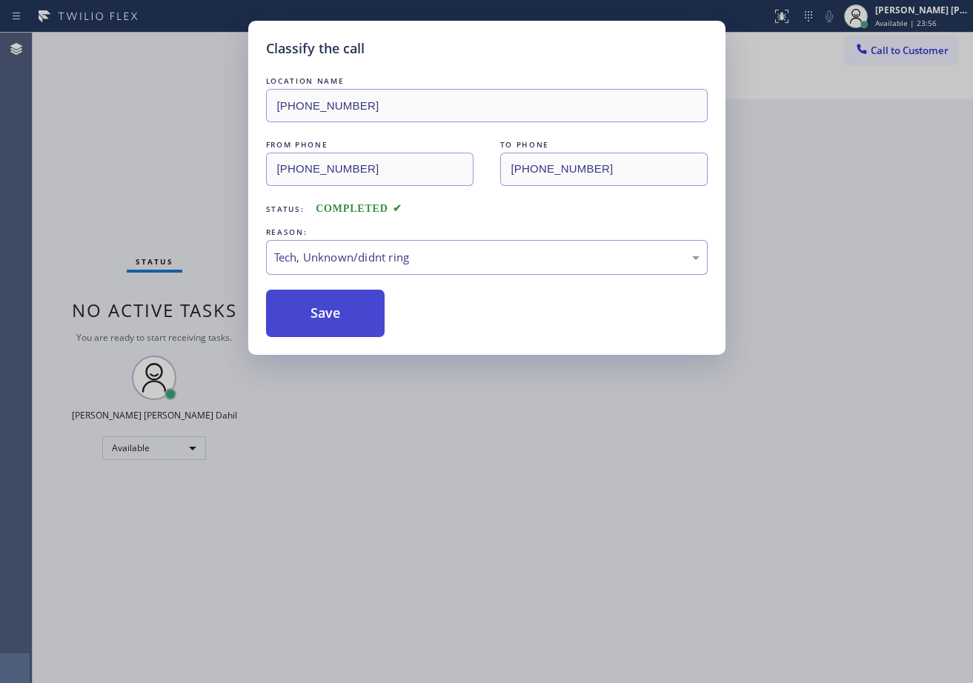
click at [339, 311] on button "Save" at bounding box center [325, 313] width 119 height 47
drag, startPoint x: 436, startPoint y: 422, endPoint x: 587, endPoint y: 386, distance: 155.3
click at [450, 430] on div "Classify the call LOCATION NAME [PHONE_NUMBER] FROM PHONE [PHONE_NUMBER] TO PHO…" at bounding box center [486, 341] width 973 height 683
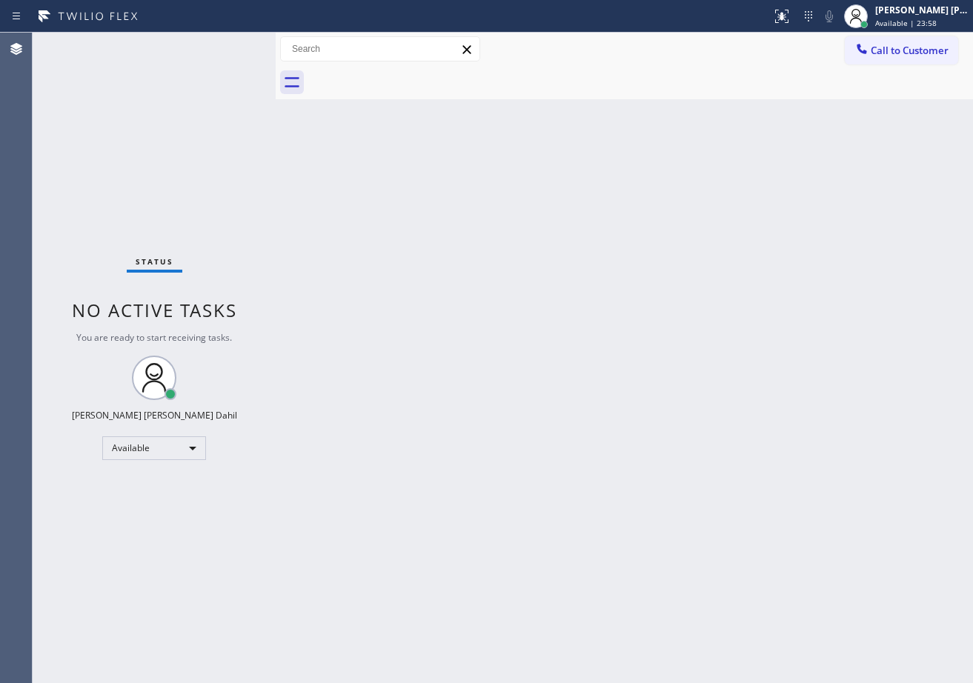
click at [731, 563] on div "Back to Dashboard Change Sender ID Customers Technicians Select a contact Outbo…" at bounding box center [624, 358] width 697 height 650
click at [380, 384] on div "Back to Dashboard Change Sender ID Customers Technicians Select a contact Outbo…" at bounding box center [624, 358] width 697 height 650
click at [912, 17] on div "[PERSON_NAME] [PERSON_NAME] Dahil Available | 24:08" at bounding box center [922, 16] width 101 height 26
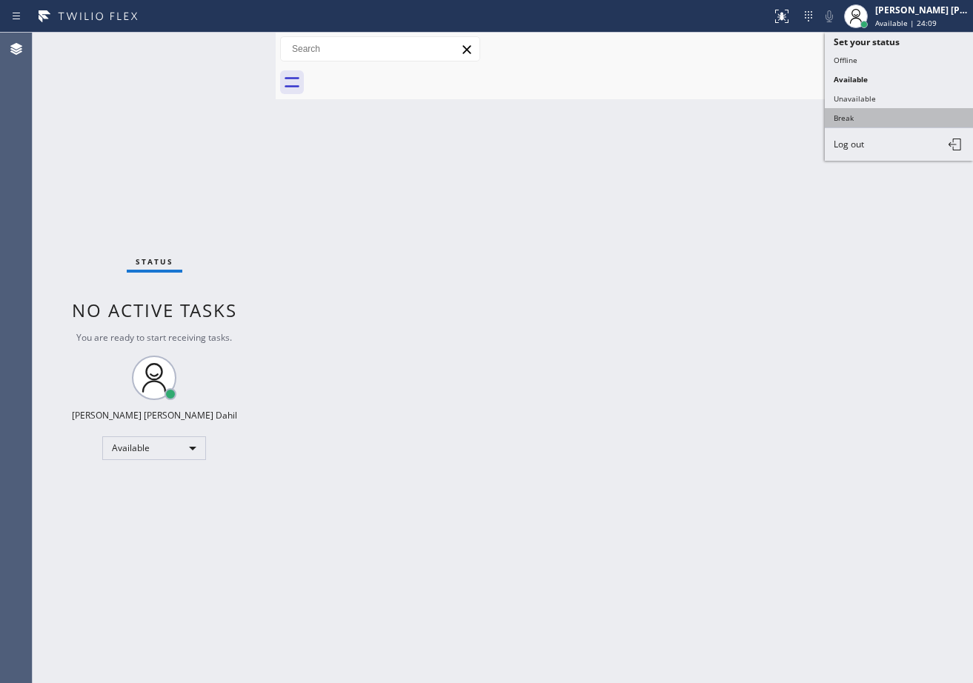
click at [870, 119] on button "Break" at bounding box center [899, 117] width 148 height 19
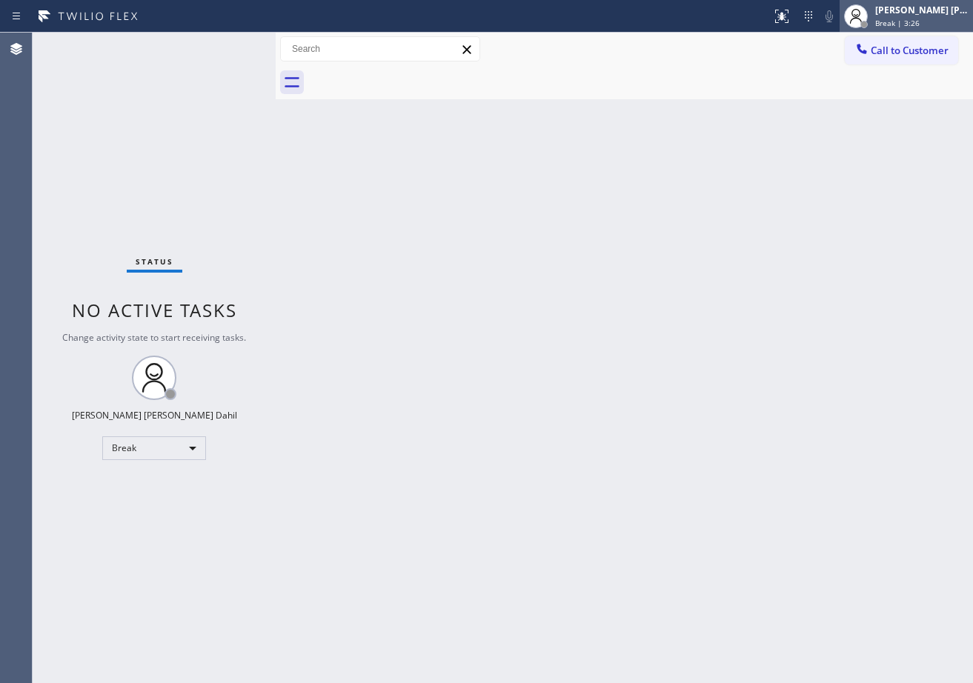
click at [919, 19] on span "Break | 3:26" at bounding box center [897, 23] width 44 height 10
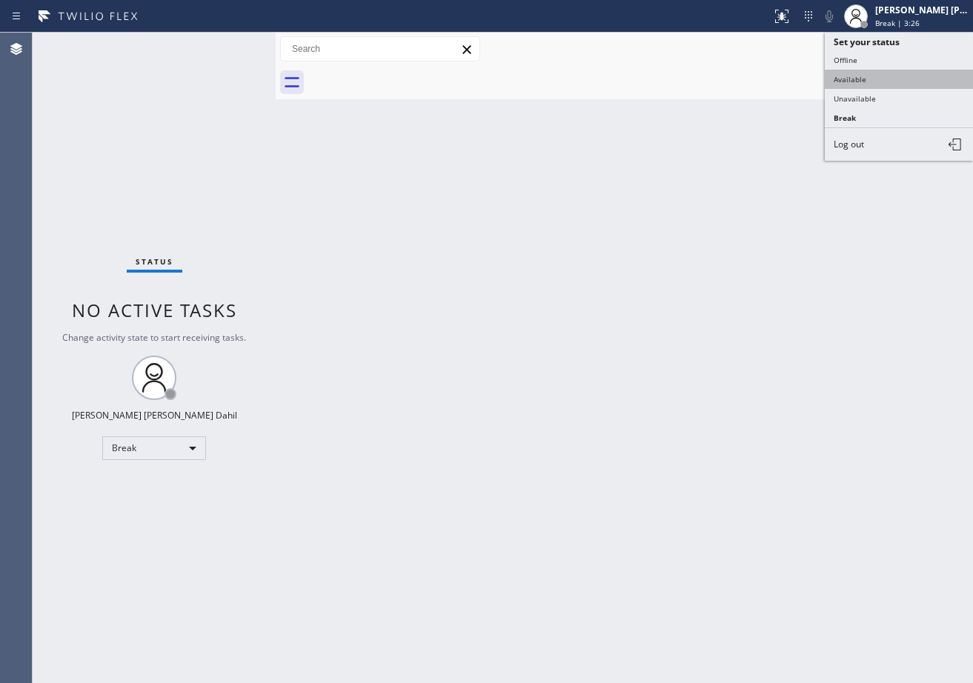
click at [896, 76] on button "Available" at bounding box center [899, 79] width 148 height 19
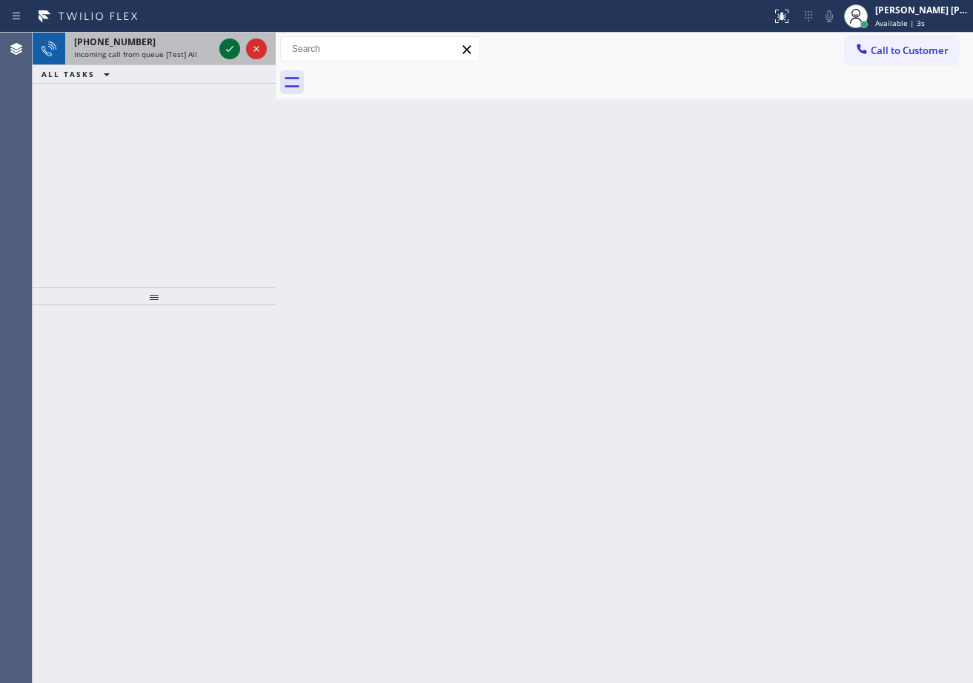
click at [239, 48] on div at bounding box center [229, 49] width 21 height 18
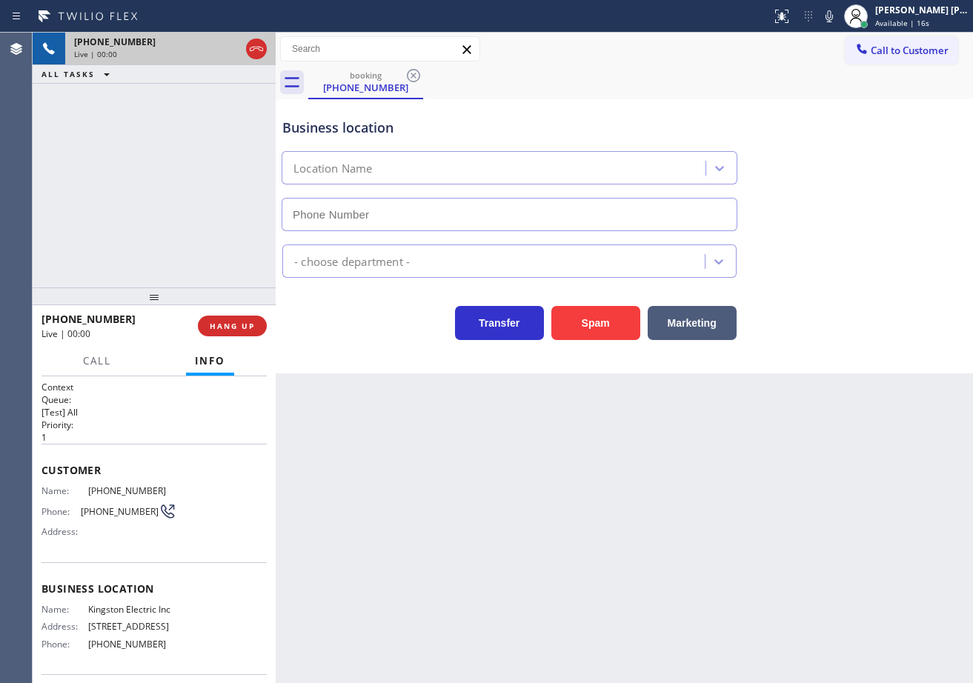
type input "[PHONE_NUMBER]"
click at [331, 527] on div "Back to Dashboard Change Sender ID Customers Technicians Select a contact Outbo…" at bounding box center [624, 358] width 697 height 650
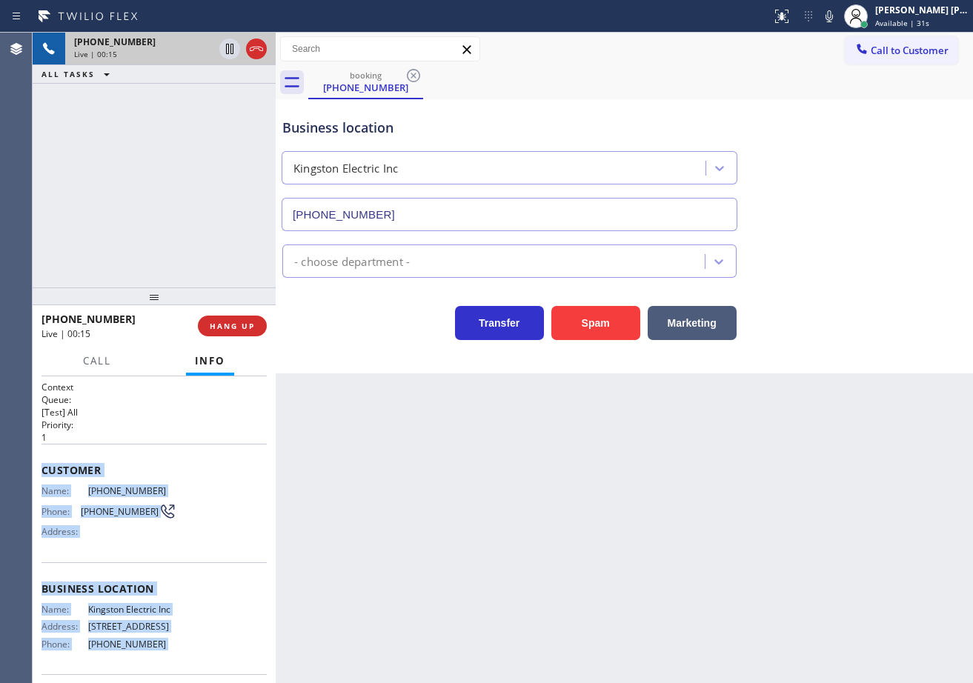
scroll to position [142, 0]
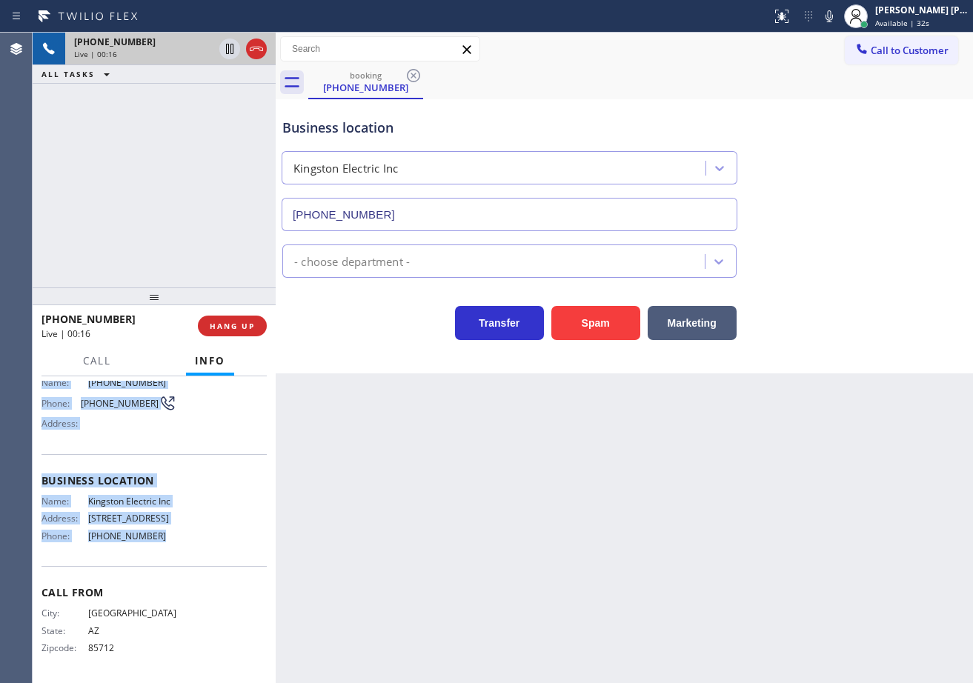
drag, startPoint x: 41, startPoint y: 468, endPoint x: 169, endPoint y: 541, distance: 147.3
click at [169, 541] on div "Context Queue: [Test] All Priority: 1 Customer Name: [PHONE_NUMBER] Phone: [PHO…" at bounding box center [154, 529] width 243 height 307
copy div "Customer Name: [PHONE_NUMBER] Phone: [PHONE_NUMBER] Address: Business location …"
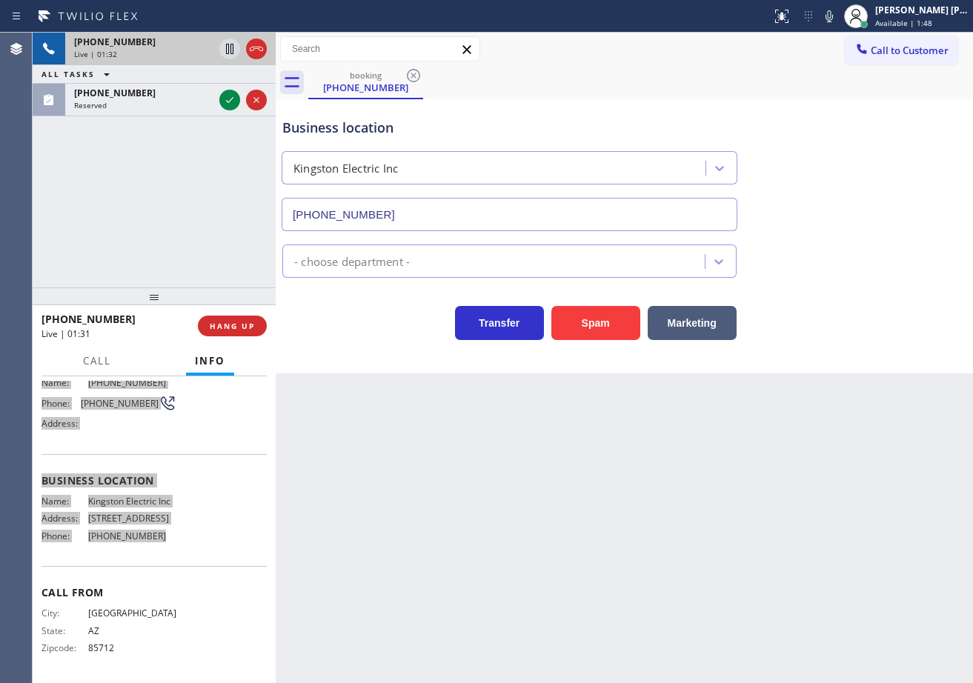
scroll to position [0, 0]
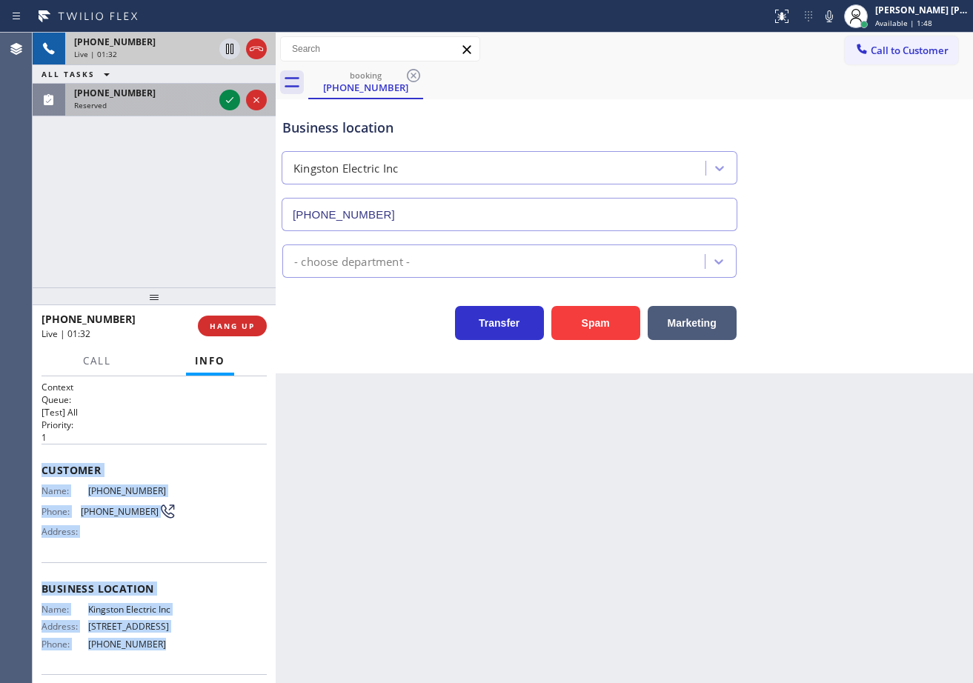
drag, startPoint x: 127, startPoint y: 106, endPoint x: 206, endPoint y: 99, distance: 79.6
click at [127, 105] on div "Reserved" at bounding box center [143, 105] width 139 height 10
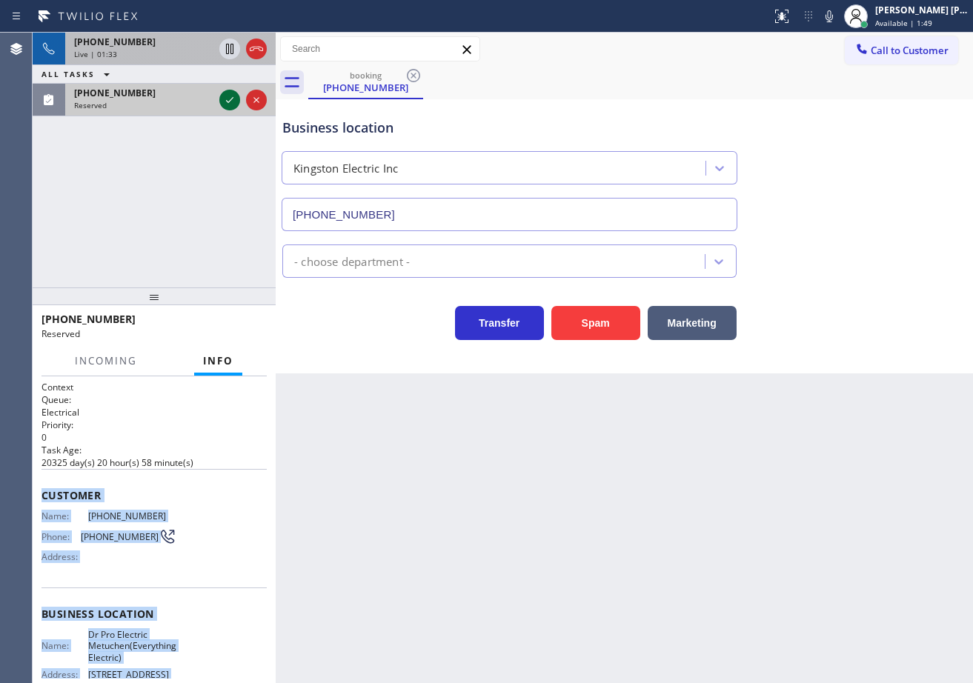
click at [224, 98] on icon at bounding box center [230, 100] width 18 height 18
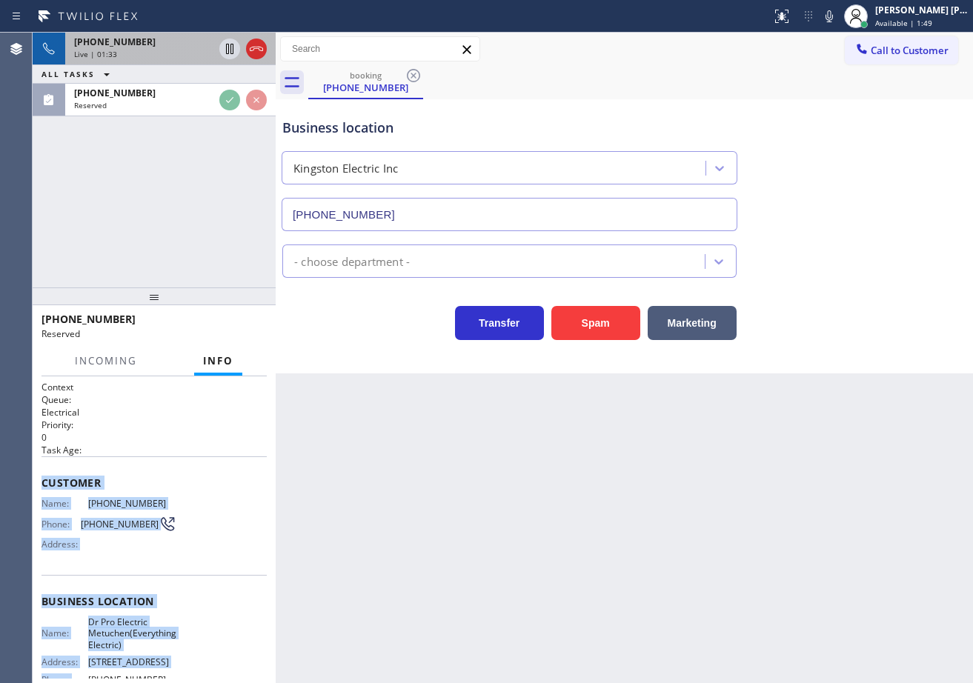
click at [430, 502] on div "Back to Dashboard Change Sender ID Customers Technicians Select a contact Outbo…" at bounding box center [624, 358] width 697 height 650
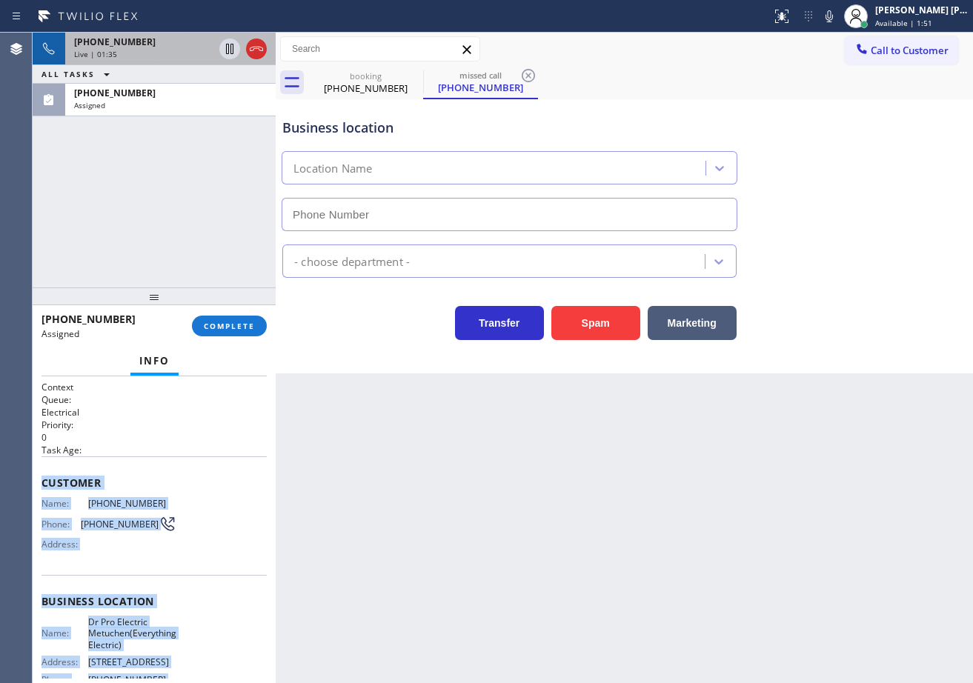
scroll to position [155, 0]
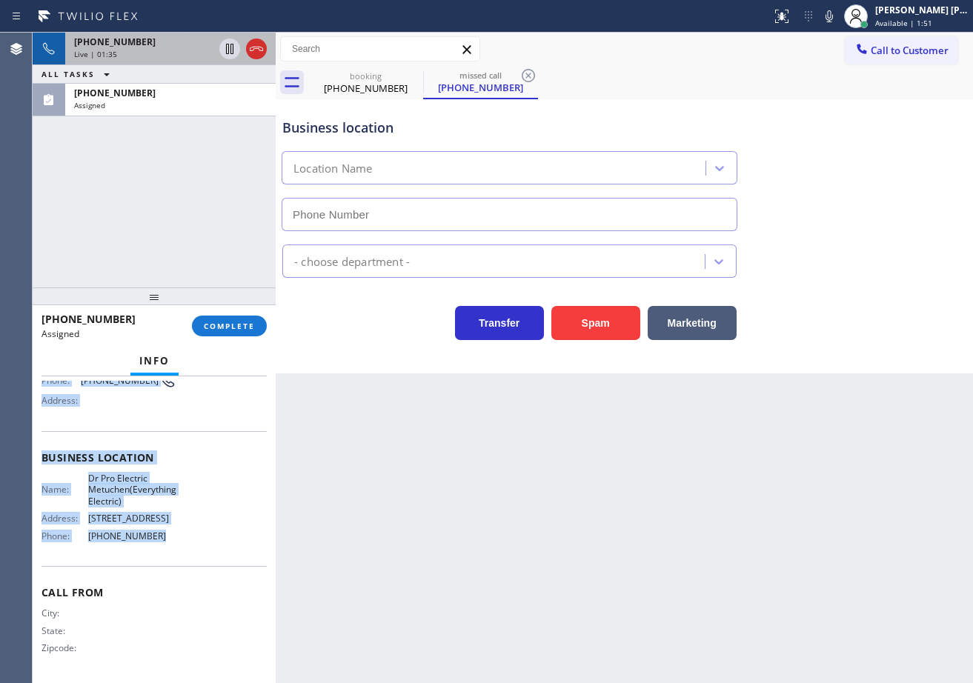
drag, startPoint x: 39, startPoint y: 476, endPoint x: 207, endPoint y: 507, distance: 170.4
click at [201, 545] on div "Context Queue: Electrical Priority: 0 Task Age: Customer Name: [PHONE_NUMBER] P…" at bounding box center [154, 529] width 243 height 307
copy div "Customer Name: [PHONE_NUMBER] Phone: [PHONE_NUMBER] Address: Business location …"
click at [235, 324] on span "COMPLETE" at bounding box center [229, 326] width 51 height 10
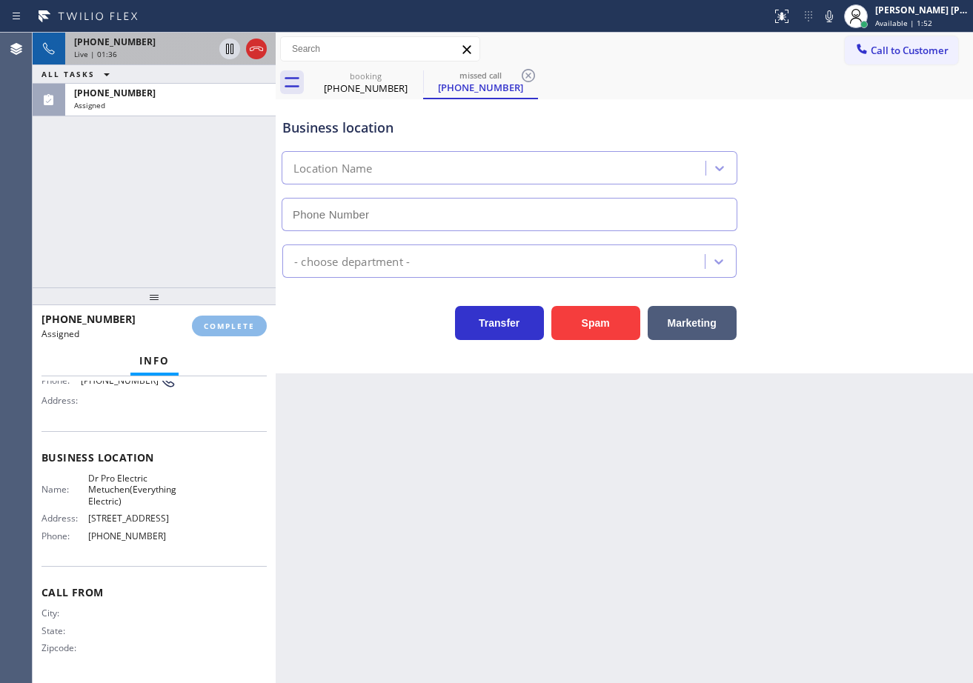
type input "[PHONE_NUMBER]"
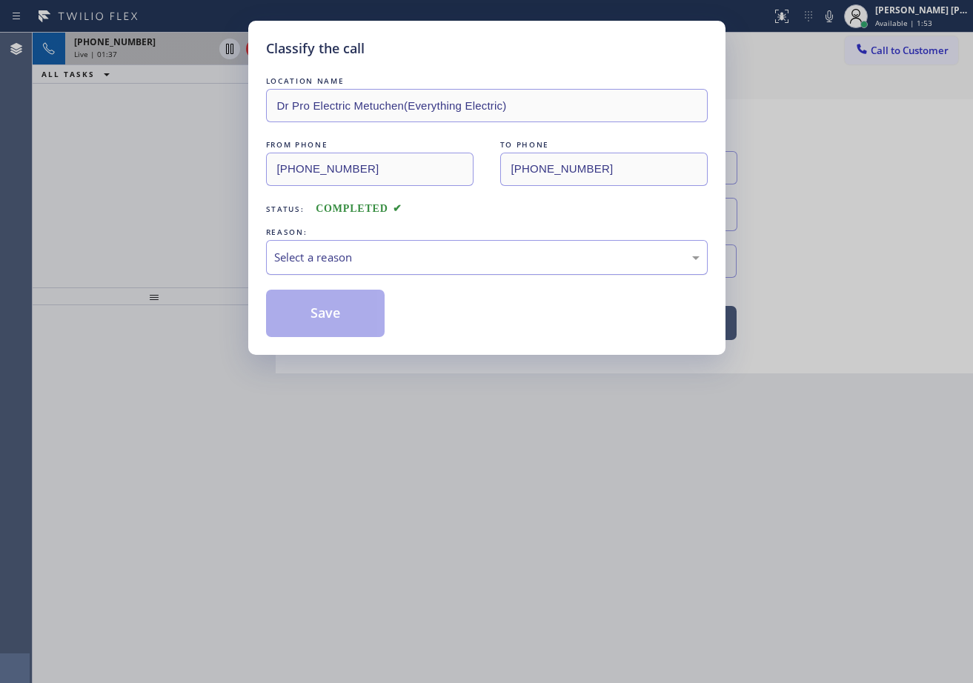
click at [331, 258] on div "Select a reason" at bounding box center [486, 257] width 425 height 17
click at [350, 319] on button "Save" at bounding box center [325, 313] width 119 height 47
click at [349, 319] on button "Save" at bounding box center [325, 313] width 119 height 47
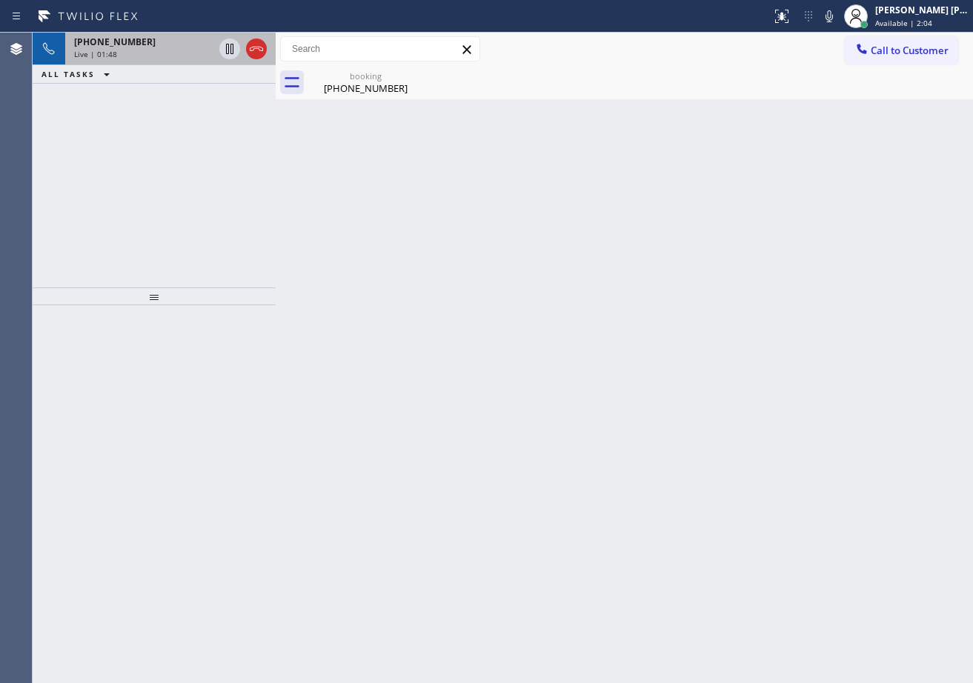
click at [333, 104] on div "Back to Dashboard Change Sender ID Customers Technicians Select a contact Outbo…" at bounding box center [624, 358] width 697 height 650
click at [442, 473] on div "Back to Dashboard Change Sender ID Customers Technicians Select a contact Outbo…" at bounding box center [624, 358] width 697 height 650
drag, startPoint x: 833, startPoint y: 272, endPoint x: 828, endPoint y: 256, distance: 16.2
click at [833, 267] on div "Back to Dashboard Change Sender ID Customers Technicians Select a contact Outbo…" at bounding box center [624, 358] width 697 height 650
click at [730, 233] on div "Back to Dashboard Change Sender ID Customers Technicians Select a contact Outbo…" at bounding box center [624, 358] width 697 height 650
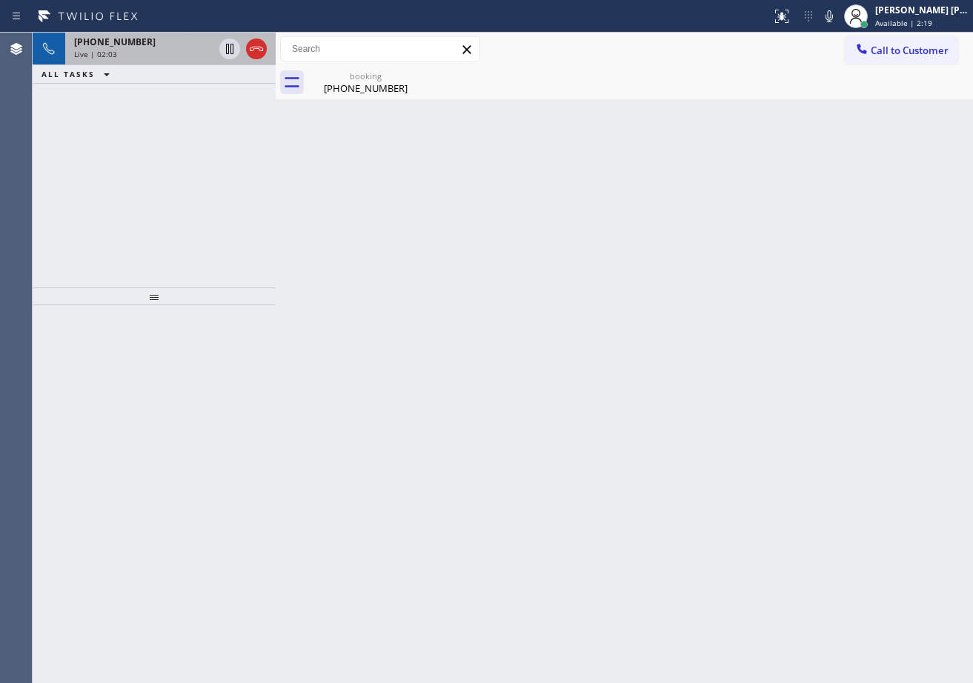
click at [762, 184] on div "Back to Dashboard Change Sender ID Customers Technicians Select a contact Outbo…" at bounding box center [624, 358] width 697 height 650
drag, startPoint x: 839, startPoint y: 16, endPoint x: 852, endPoint y: 116, distance: 100.2
click at [838, 21] on icon at bounding box center [829, 16] width 18 height 18
click at [852, 116] on div "Back to Dashboard Change Sender ID Customers Technicians Select a contact Outbo…" at bounding box center [624, 358] width 697 height 650
click at [230, 53] on icon at bounding box center [230, 49] width 18 height 18
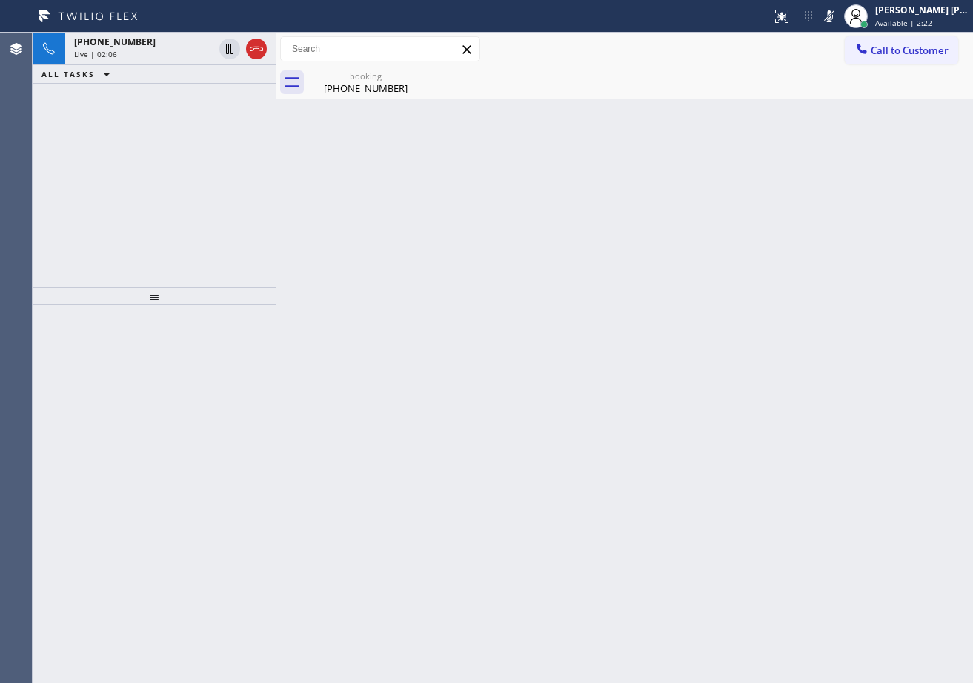
click at [222, 103] on div "[PHONE_NUMBER] Live | 02:06 ALL TASKS ALL TASKS ACTIVE TASKS TASKS IN WRAP UP" at bounding box center [154, 160] width 243 height 255
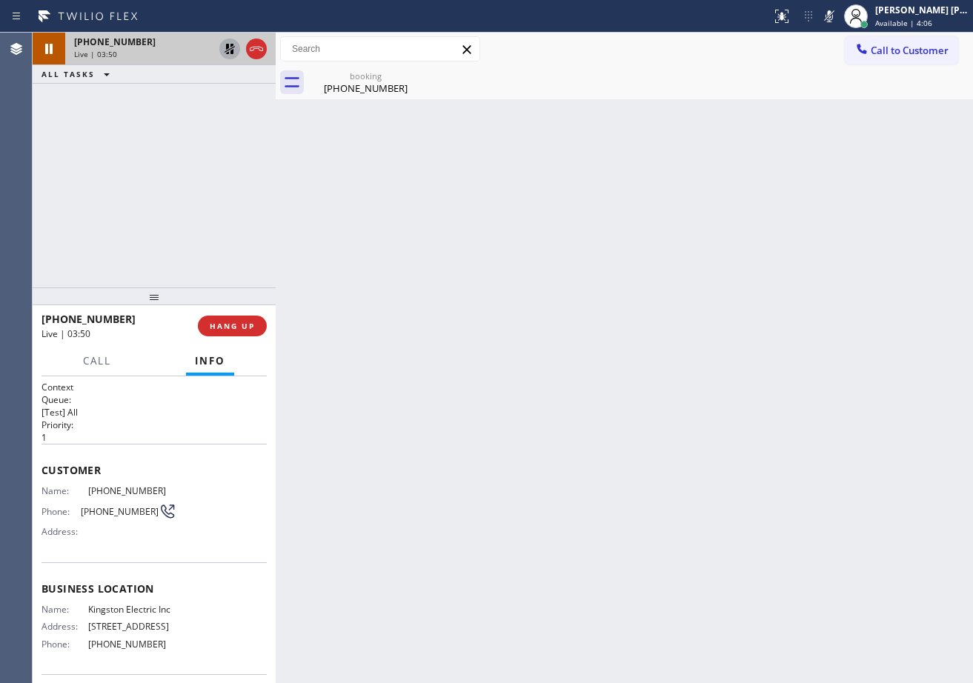
click at [229, 49] on icon at bounding box center [230, 49] width 18 height 18
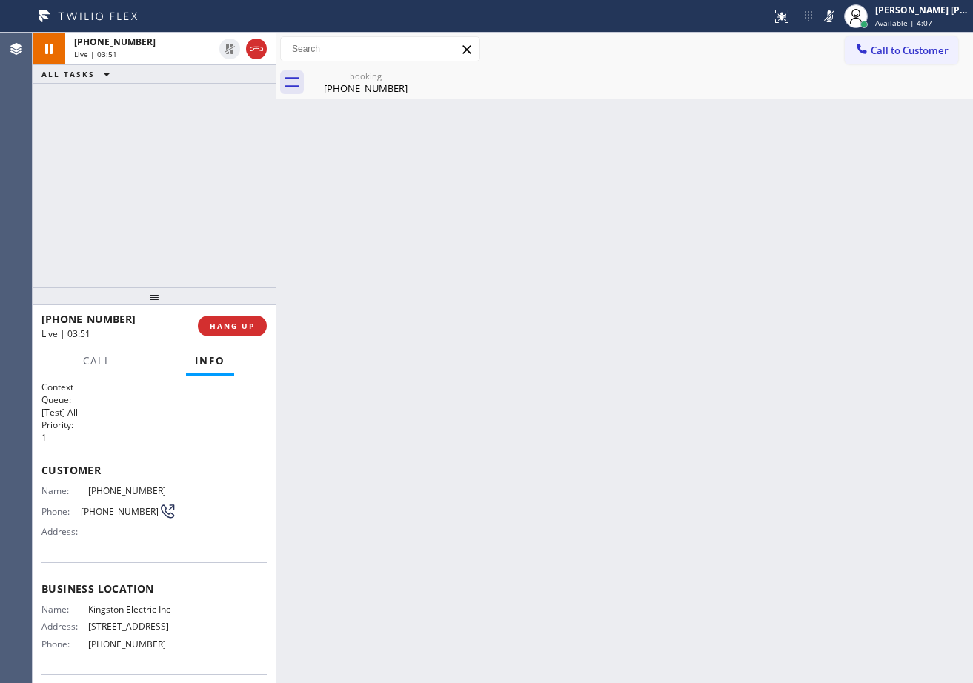
drag, startPoint x: 848, startPoint y: 11, endPoint x: 857, endPoint y: 207, distance: 196.5
click at [838, 12] on icon at bounding box center [829, 16] width 18 height 18
click at [854, 231] on div "Back to Dashboard Change Sender ID Customers Technicians Select a contact Outbo…" at bounding box center [624, 358] width 697 height 650
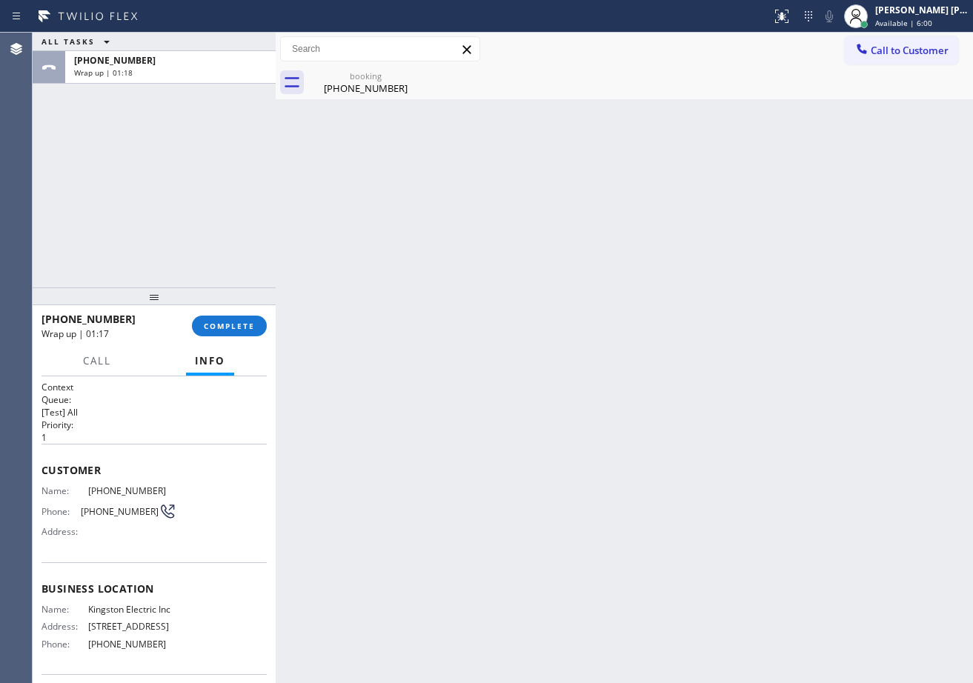
click at [231, 313] on div "[PHONE_NUMBER] Wrap up | 01:17 COMPLETE" at bounding box center [153, 326] width 225 height 39
click at [236, 330] on span "COMPLETE" at bounding box center [229, 326] width 51 height 10
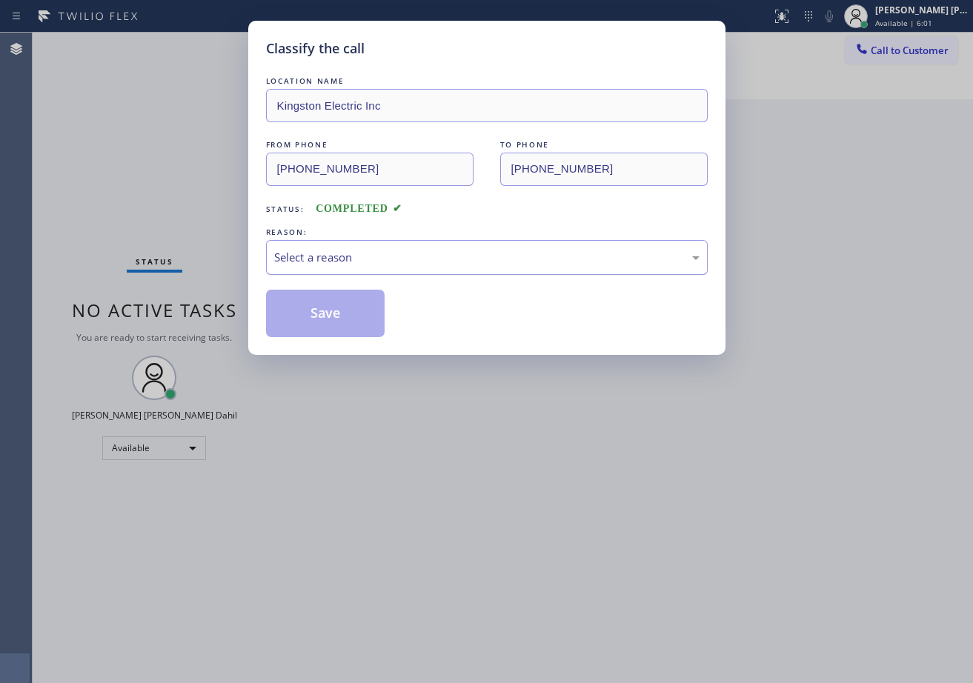
click at [330, 268] on div "Select a reason" at bounding box center [487, 257] width 442 height 35
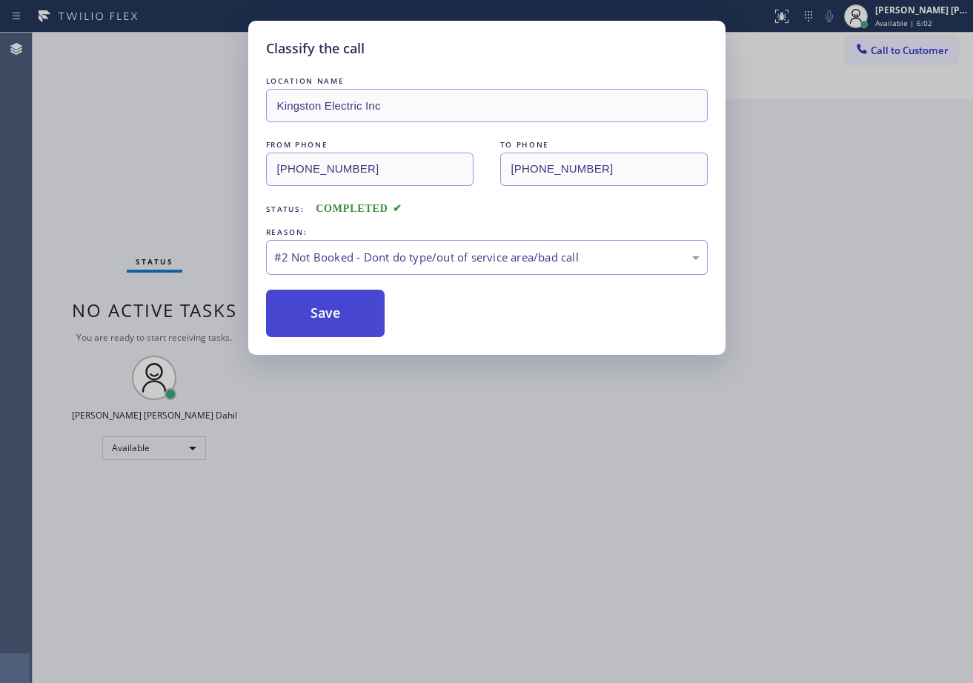
click at [327, 304] on button "Save" at bounding box center [325, 313] width 119 height 47
click at [327, 305] on button "Save" at bounding box center [325, 313] width 119 height 47
click at [327, 306] on button "Save" at bounding box center [325, 313] width 119 height 47
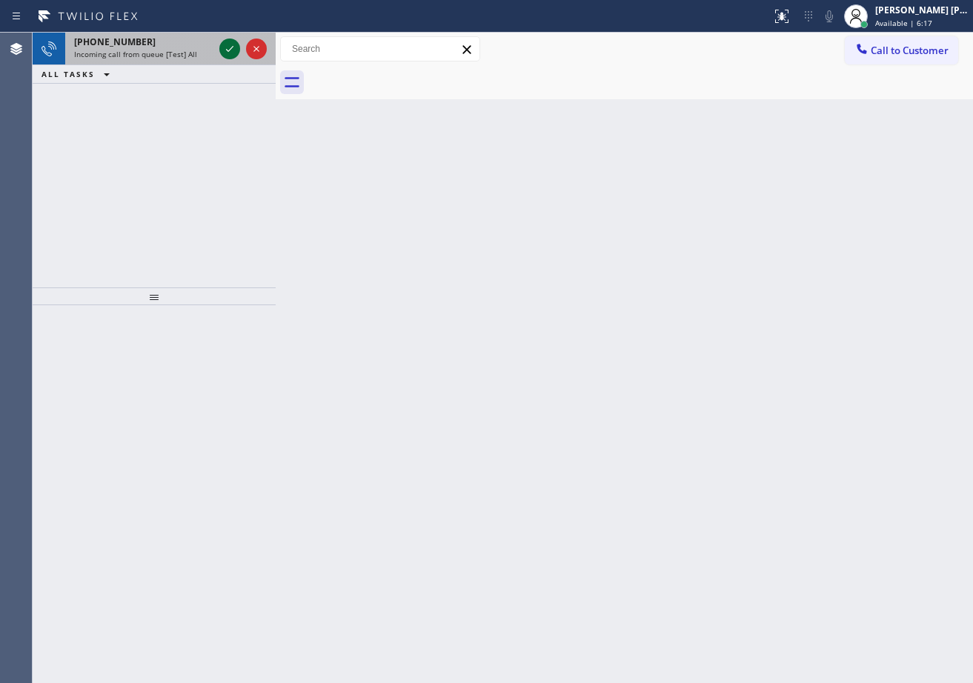
click at [225, 49] on icon at bounding box center [230, 49] width 18 height 18
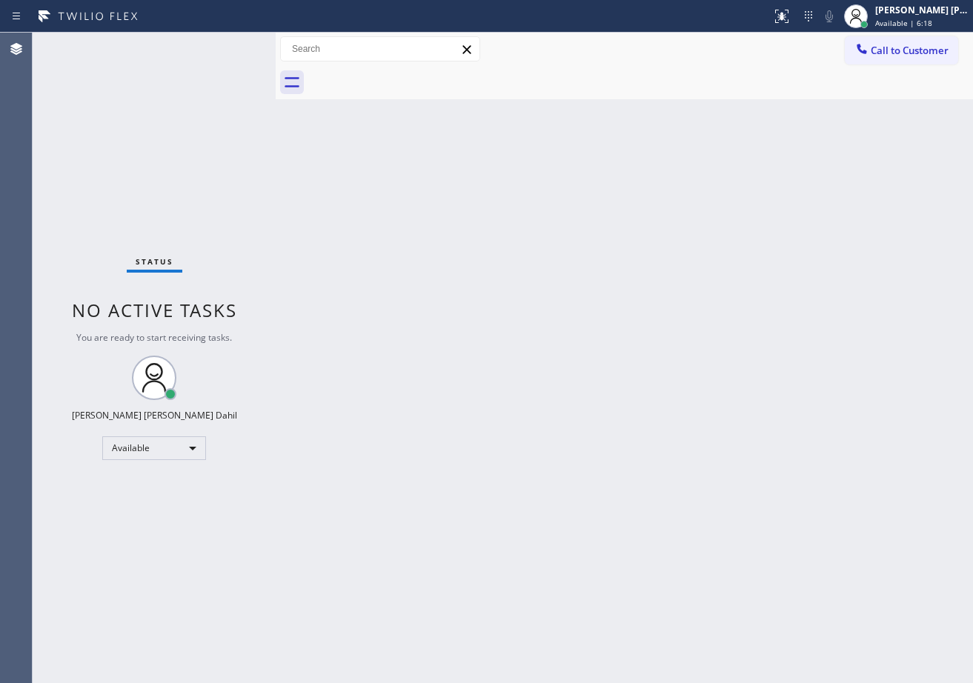
click at [226, 49] on div "Status No active tasks You are ready to start receiving tasks. [PERSON_NAME] [P…" at bounding box center [154, 358] width 243 height 650
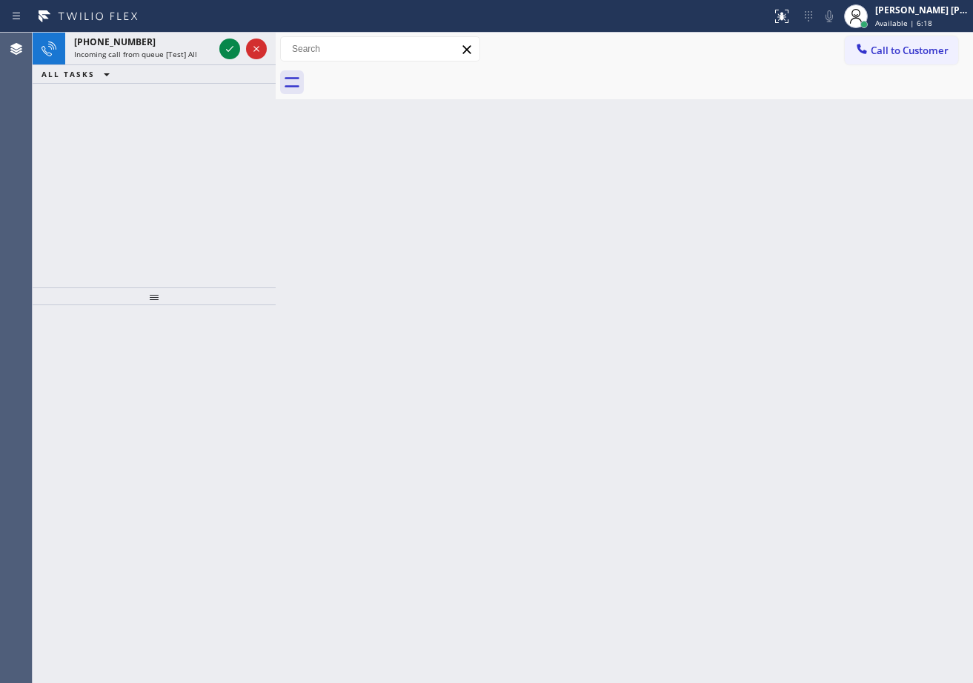
click at [226, 49] on icon at bounding box center [230, 49] width 18 height 18
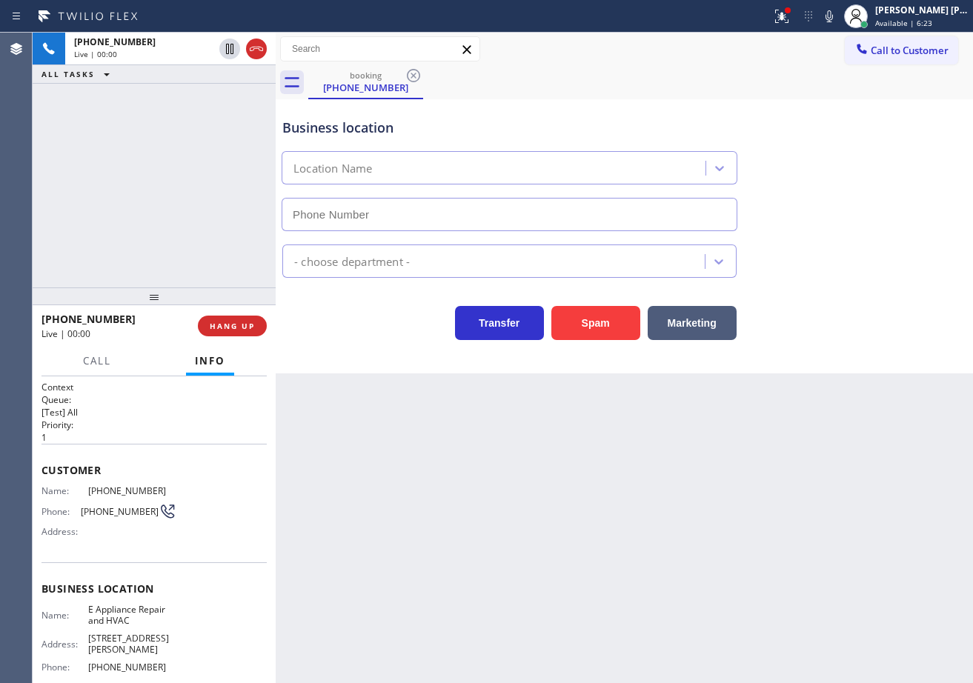
type input "[PHONE_NUMBER]"
click at [107, 447] on div "Customer Name: [PHONE_NUMBER] Phone: [PHONE_NUMBER] Address:" at bounding box center [153, 503] width 225 height 119
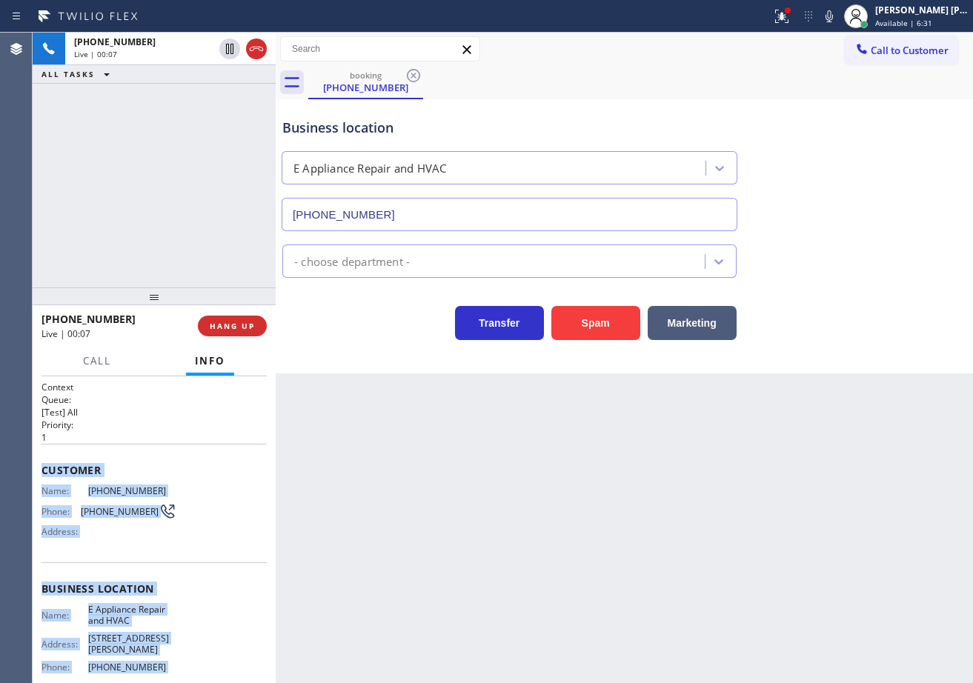
scroll to position [131, 0]
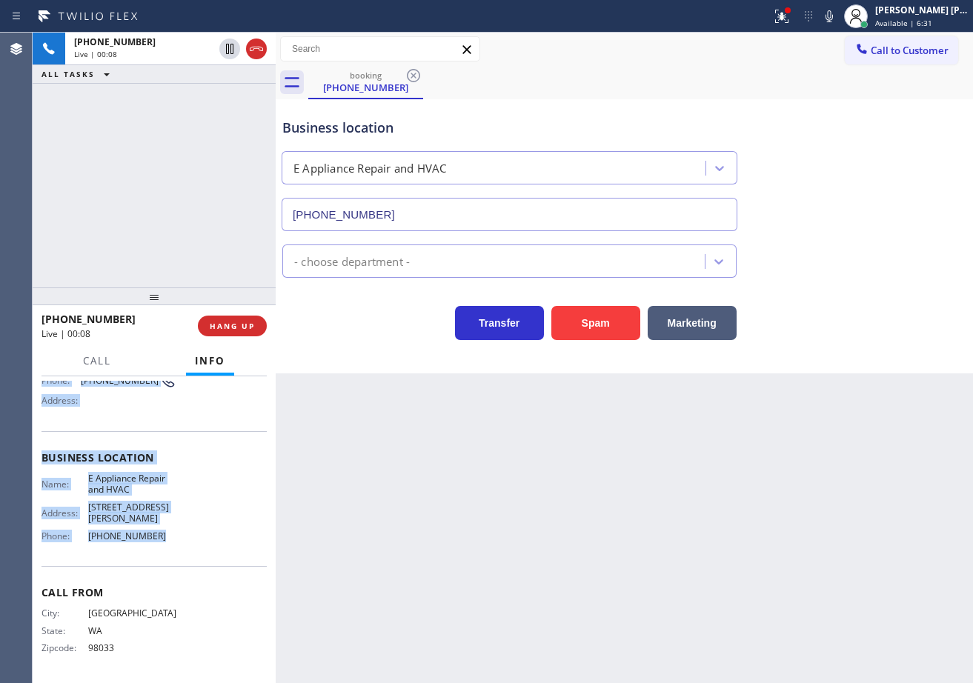
drag, startPoint x: 40, startPoint y: 466, endPoint x: 382, endPoint y: 524, distance: 347.1
click at [180, 551] on div "Context Queue: [Test] All Priority: 1 Customer Name: [PHONE_NUMBER] Phone: [PHO…" at bounding box center [154, 529] width 243 height 307
click at [838, 16] on icon at bounding box center [829, 16] width 18 height 18
click at [790, 18] on icon at bounding box center [782, 16] width 18 height 18
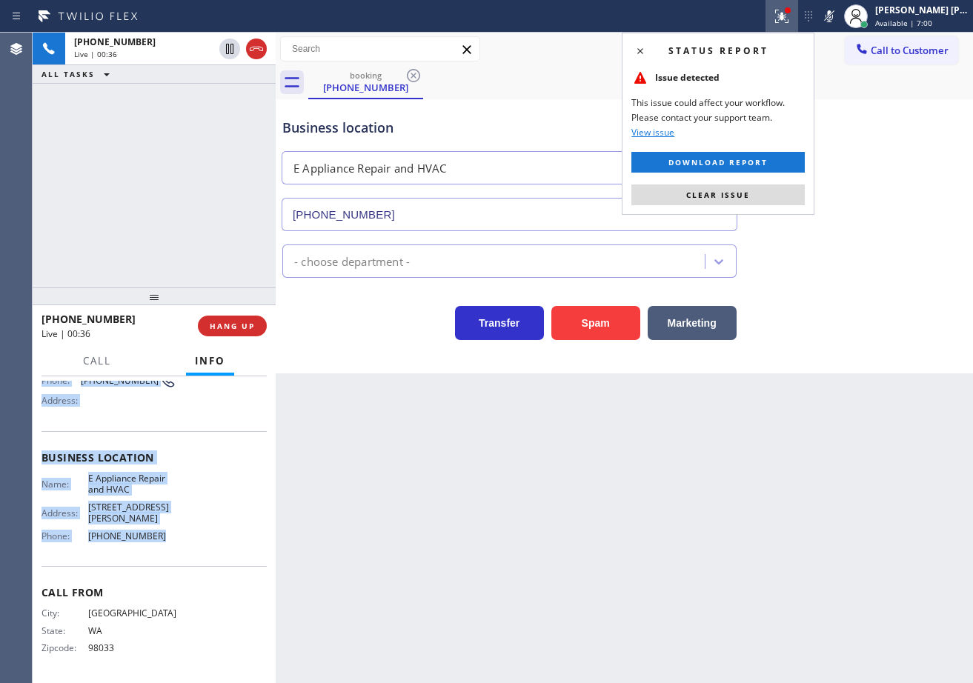
click at [788, 195] on button "Clear issue" at bounding box center [717, 194] width 173 height 21
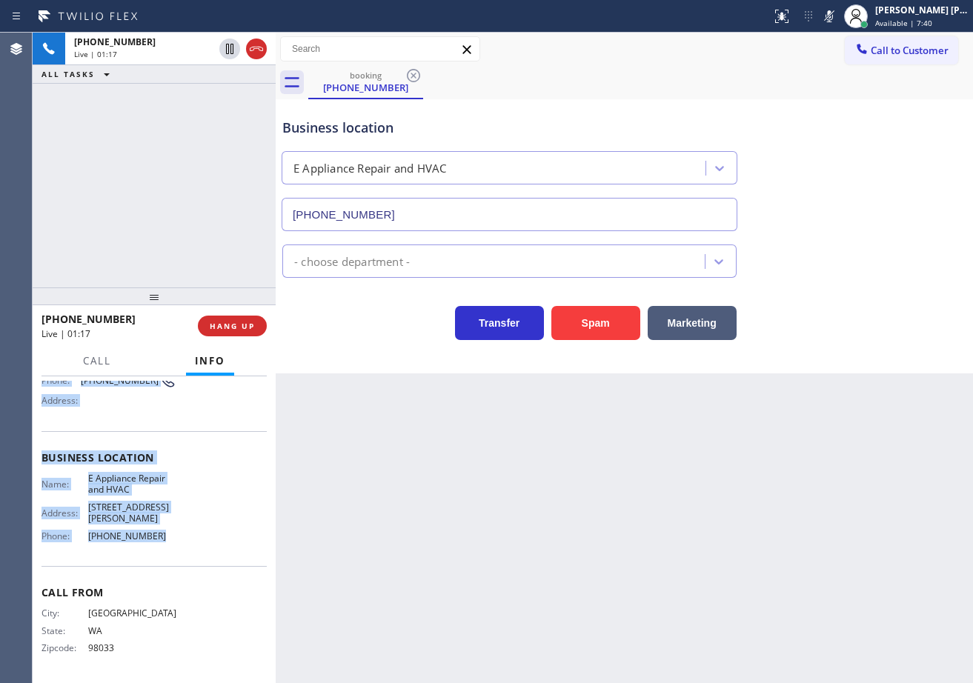
click at [816, 581] on div "Back to Dashboard Change Sender ID Customers Technicians Select a contact Outbo…" at bounding box center [624, 358] width 697 height 650
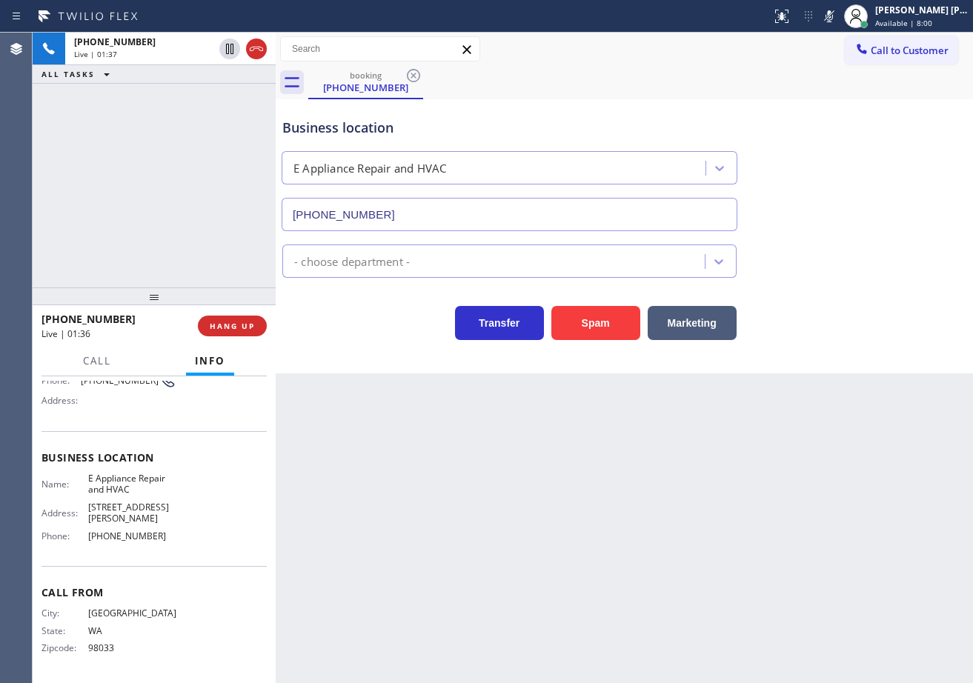
drag, startPoint x: 851, startPoint y: 13, endPoint x: 850, endPoint y: 27, distance: 14.1
click at [838, 13] on icon at bounding box center [829, 16] width 18 height 18
drag, startPoint x: 844, startPoint y: 100, endPoint x: 823, endPoint y: 122, distance: 30.4
click at [843, 104] on div "Business location E Appliance Repair and HVAC [PHONE_NUMBER]" at bounding box center [624, 164] width 690 height 134
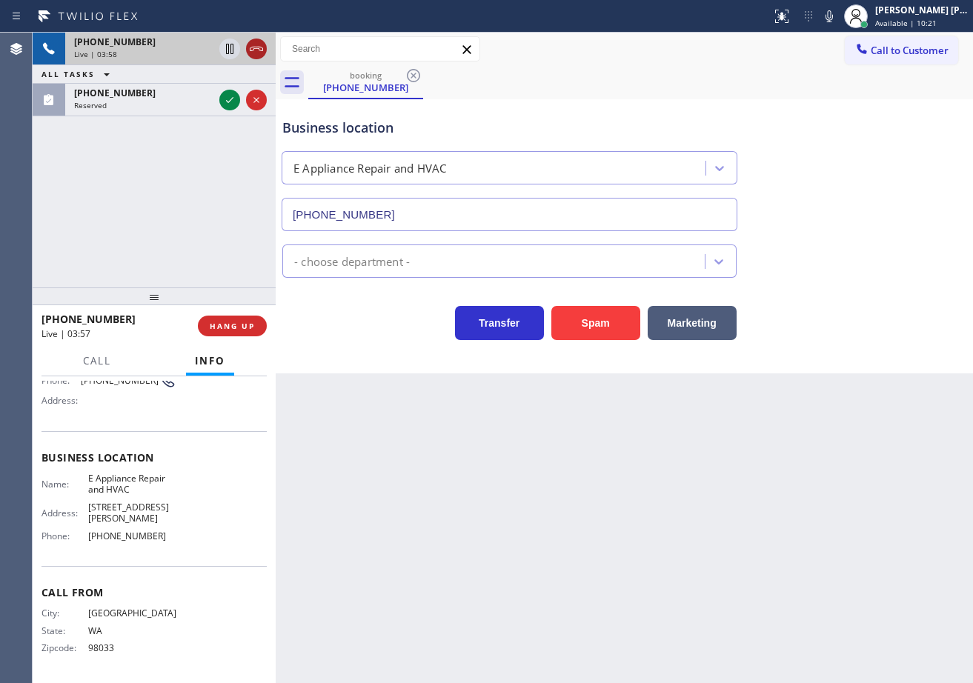
click at [260, 49] on icon at bounding box center [256, 49] width 18 height 18
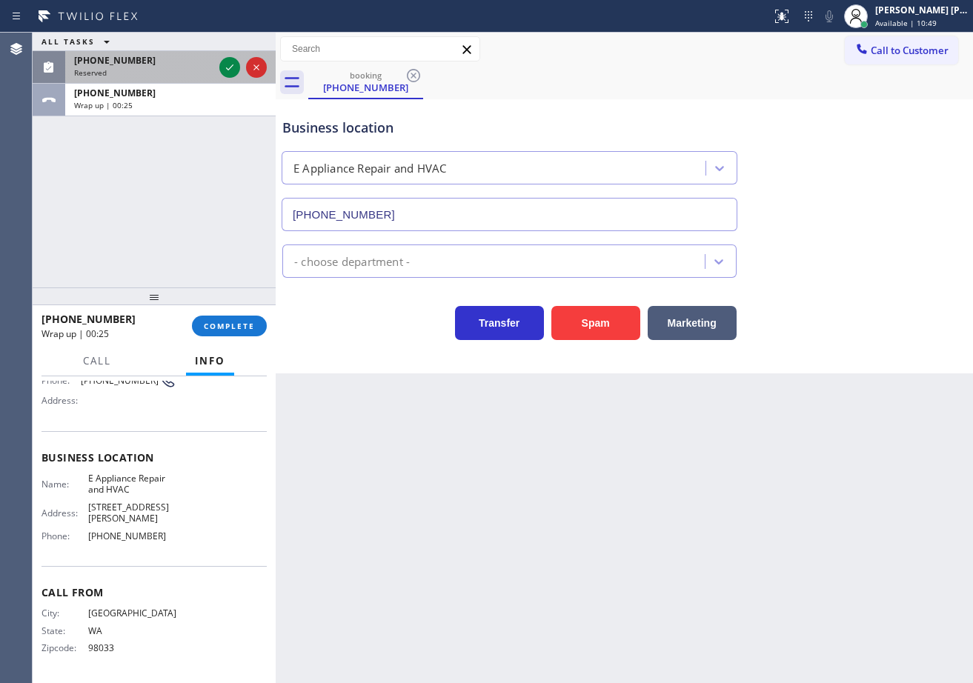
click at [207, 67] on div "Reserved" at bounding box center [143, 72] width 139 height 10
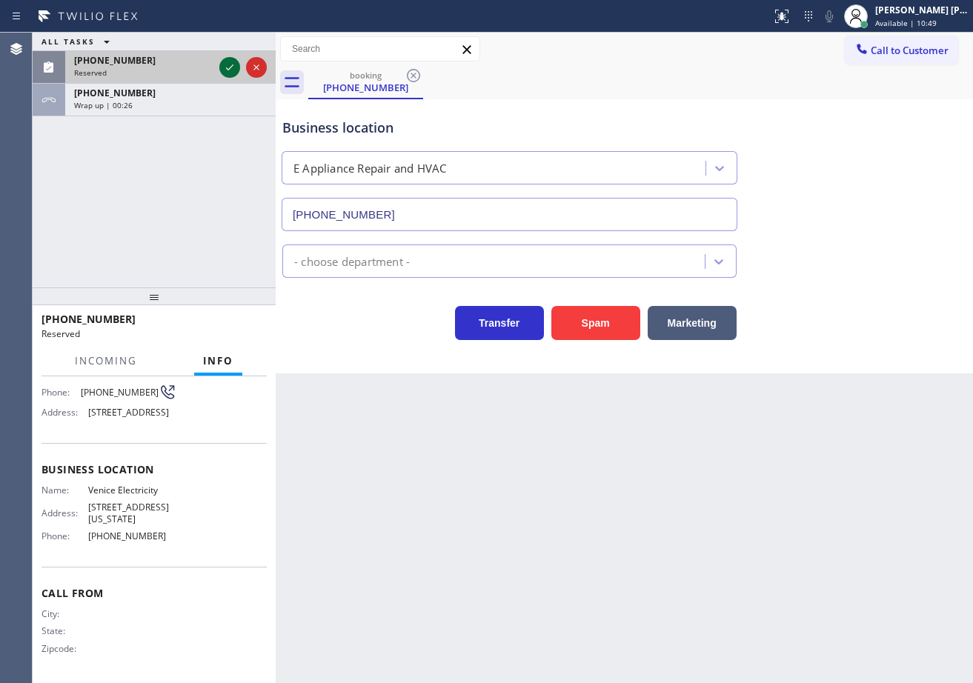
click at [228, 65] on icon at bounding box center [230, 68] width 18 height 18
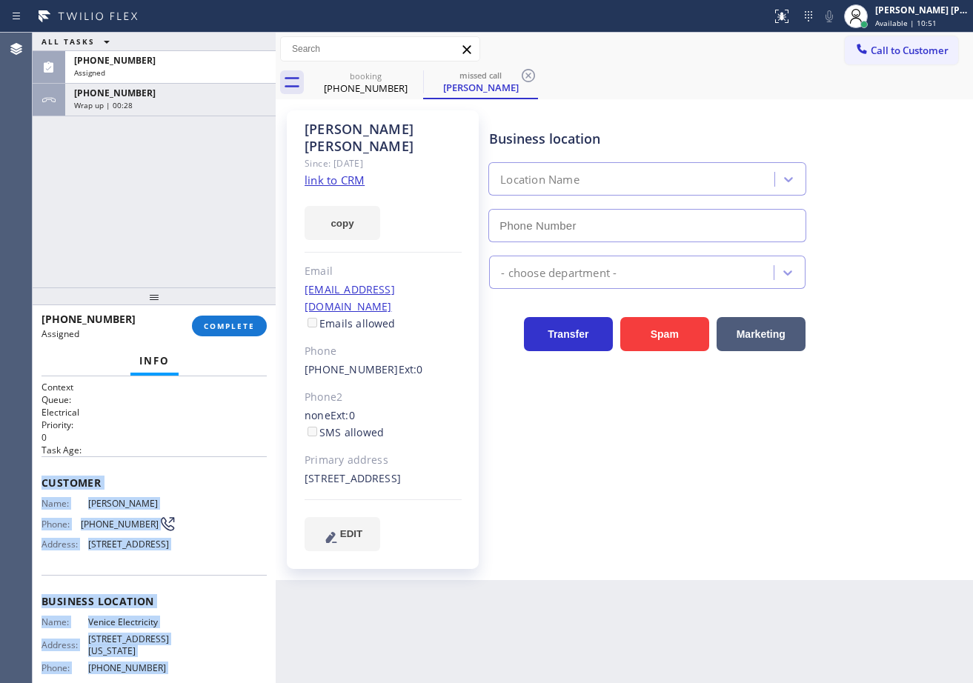
scroll to position [155, 0]
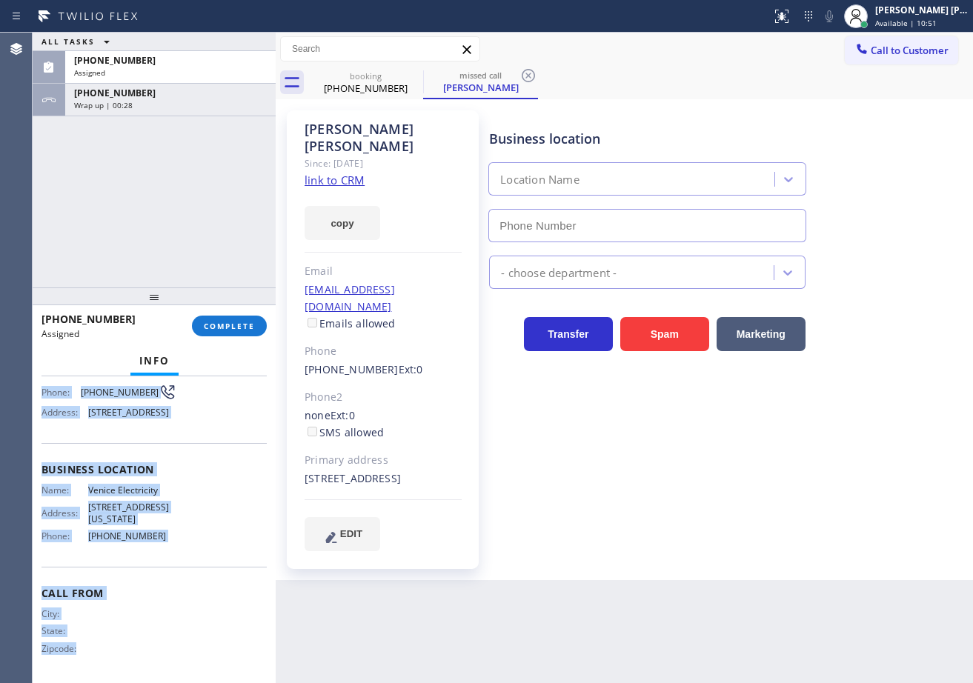
type input "[PHONE_NUMBER]"
drag, startPoint x: 39, startPoint y: 479, endPoint x: 175, endPoint y: 544, distance: 150.4
click at [175, 547] on div "Context Queue: Electrical Priority: 0 Task Age: Customer Name: [PERSON_NAME] Ph…" at bounding box center [154, 529] width 243 height 307
click at [219, 330] on span "COMPLETE" at bounding box center [229, 326] width 51 height 10
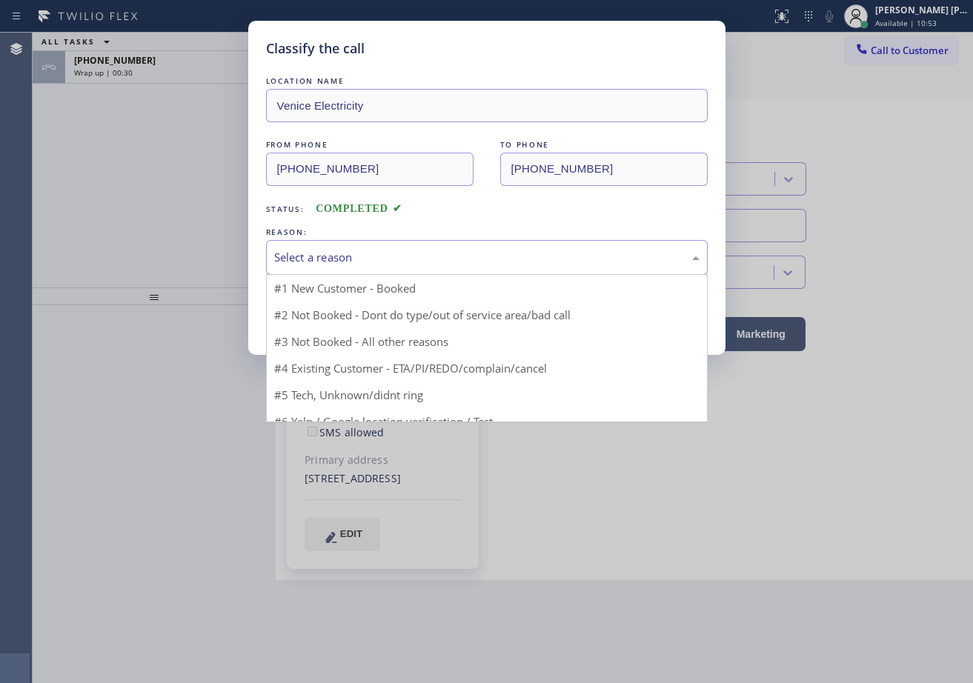
click at [344, 266] on div "Select a reason" at bounding box center [487, 257] width 442 height 35
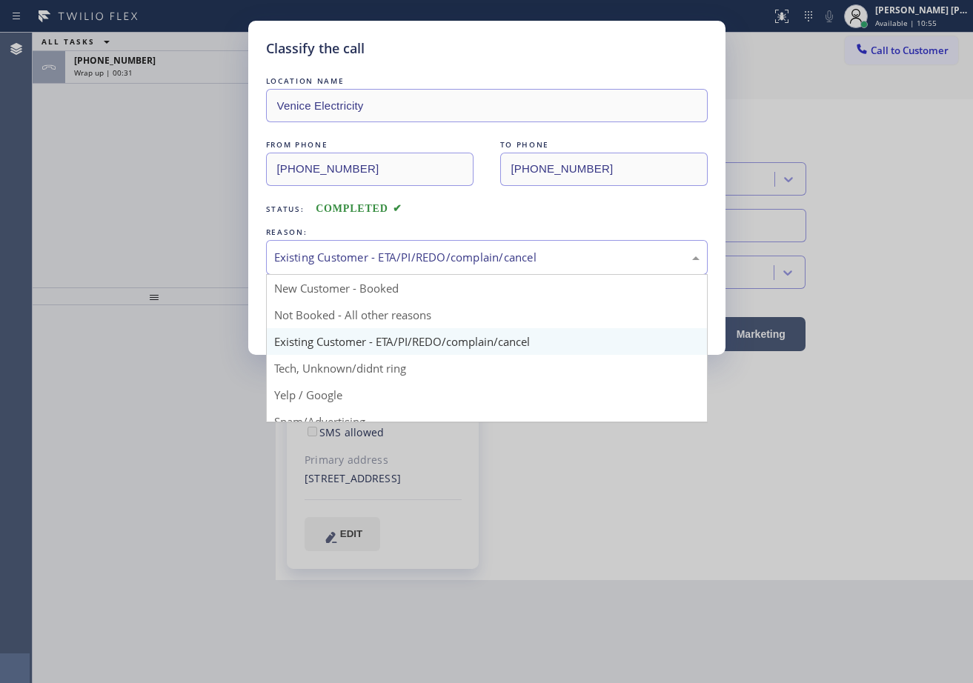
click at [349, 261] on div "Existing Customer - ETA/PI/REDO/complain/cancel" at bounding box center [486, 257] width 425 height 17
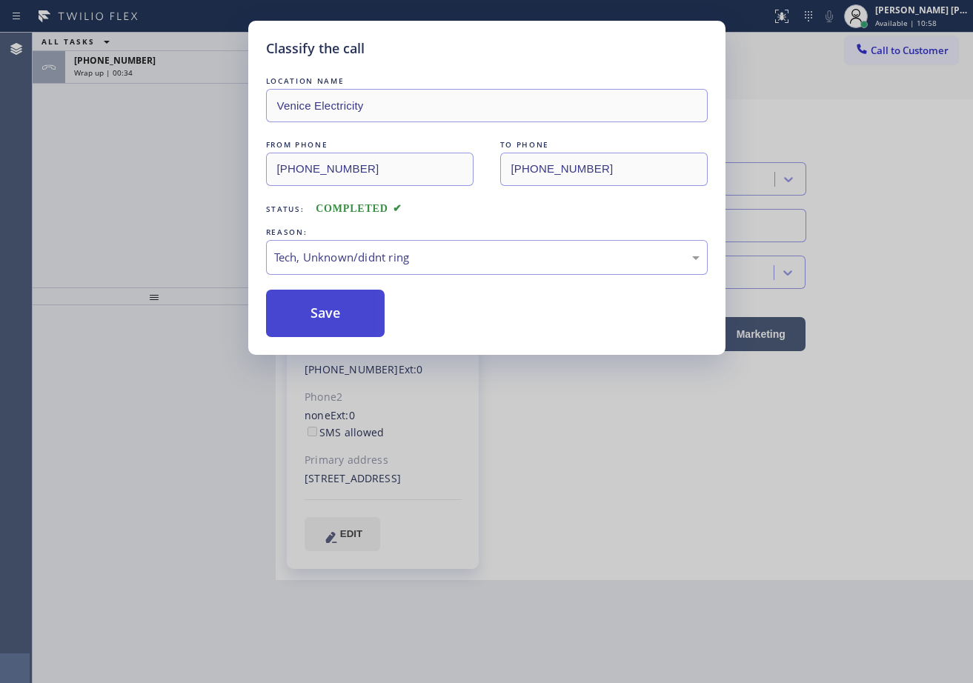
click at [314, 299] on button "Save" at bounding box center [325, 313] width 119 height 47
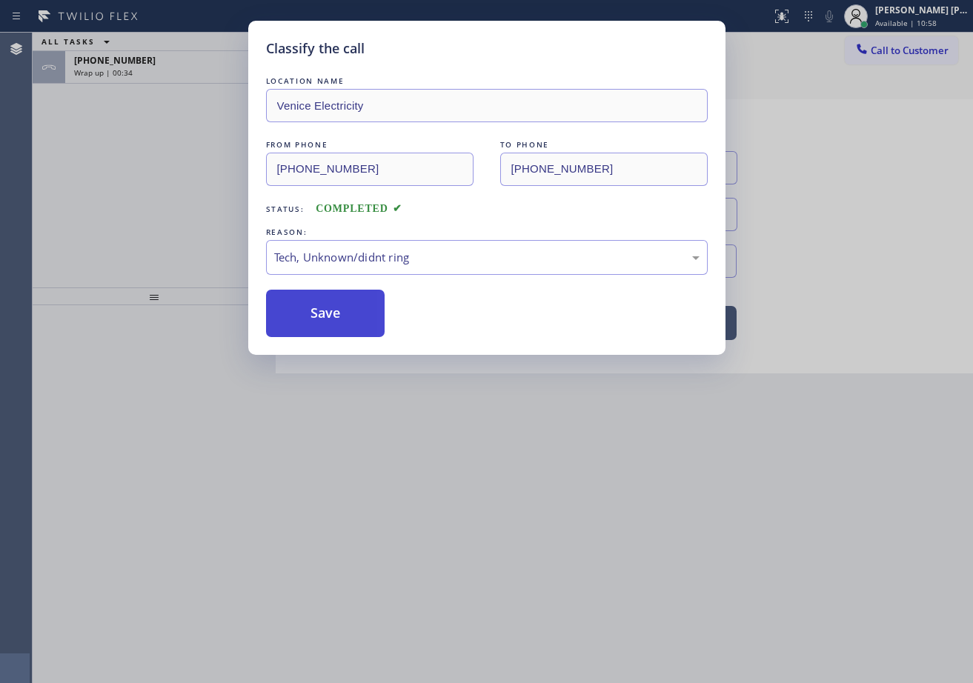
click at [314, 299] on button "Save" at bounding box center [325, 313] width 119 height 47
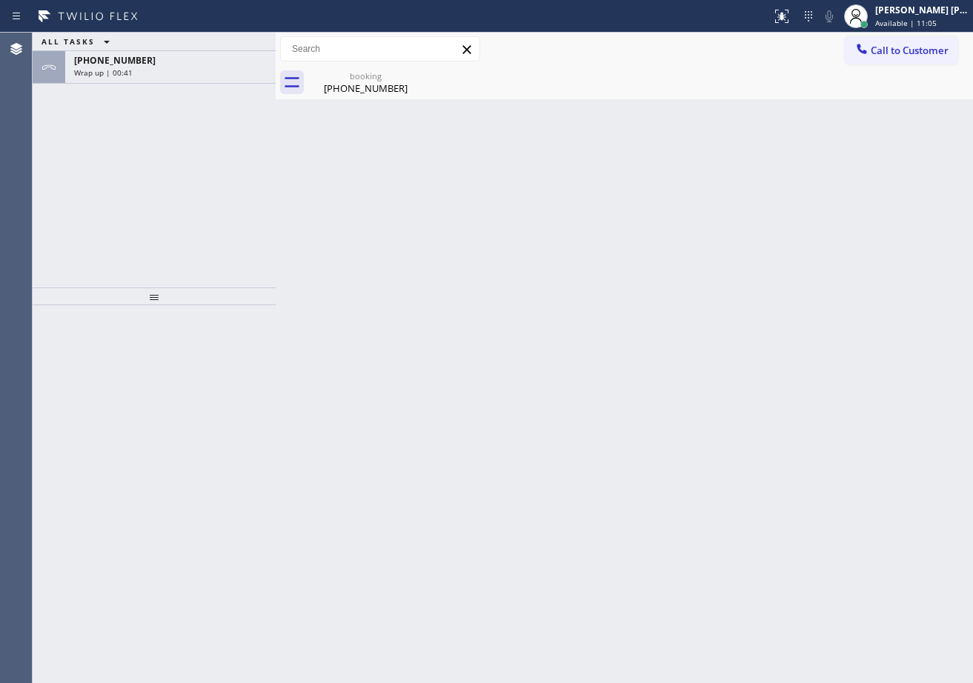
click at [149, 69] on div "Wrap up | 00:41" at bounding box center [170, 72] width 193 height 10
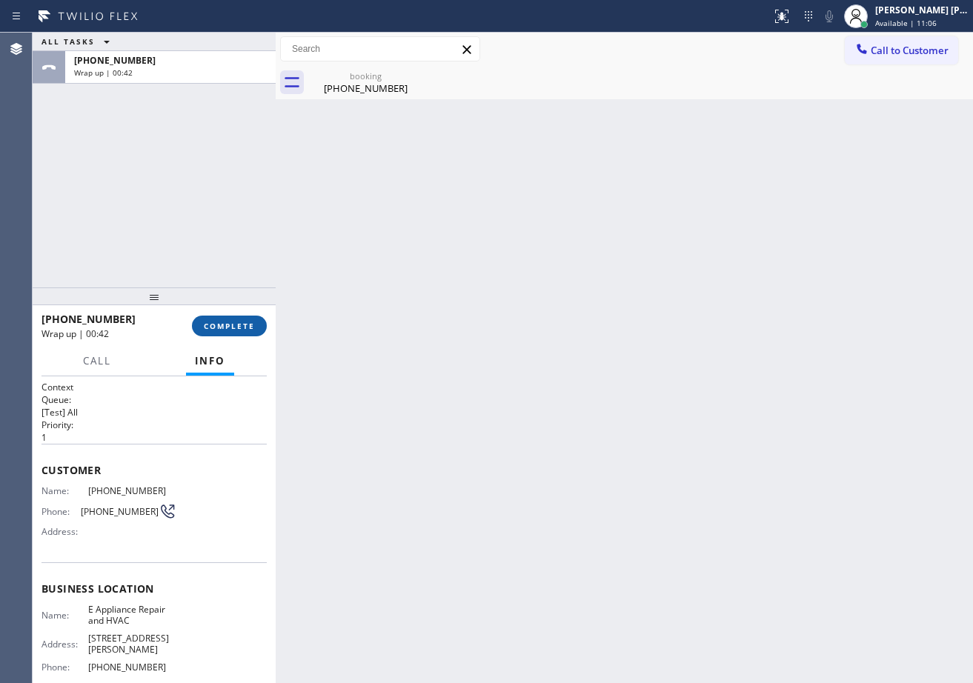
click at [233, 333] on button "COMPLETE" at bounding box center [229, 326] width 75 height 21
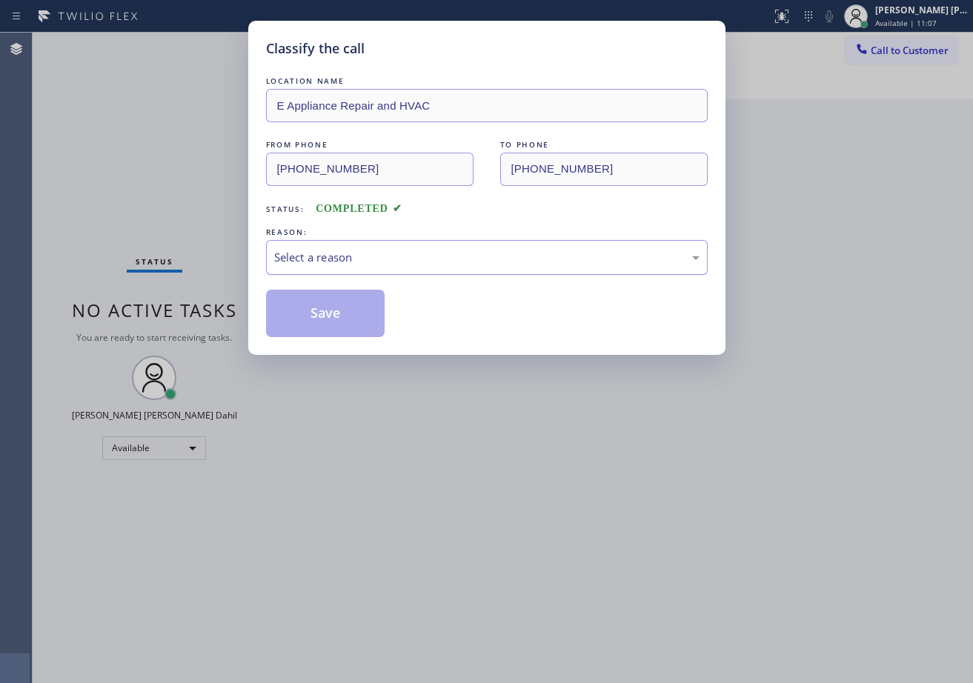
click at [350, 259] on div "Select a reason" at bounding box center [486, 257] width 425 height 17
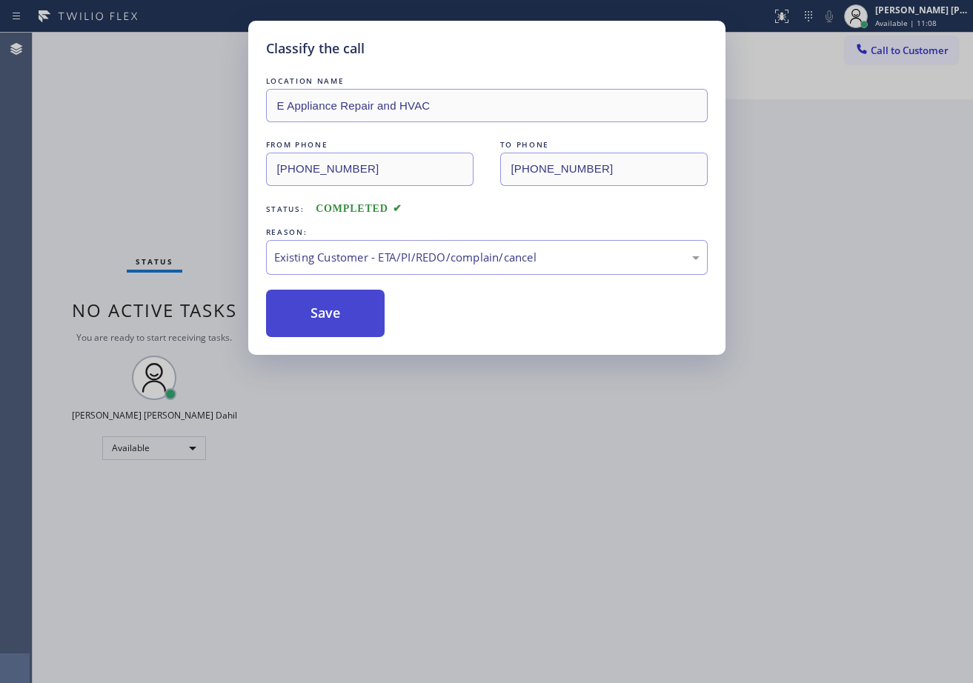
click at [340, 330] on button "Save" at bounding box center [325, 313] width 119 height 47
click at [339, 328] on button "Save" at bounding box center [325, 313] width 119 height 47
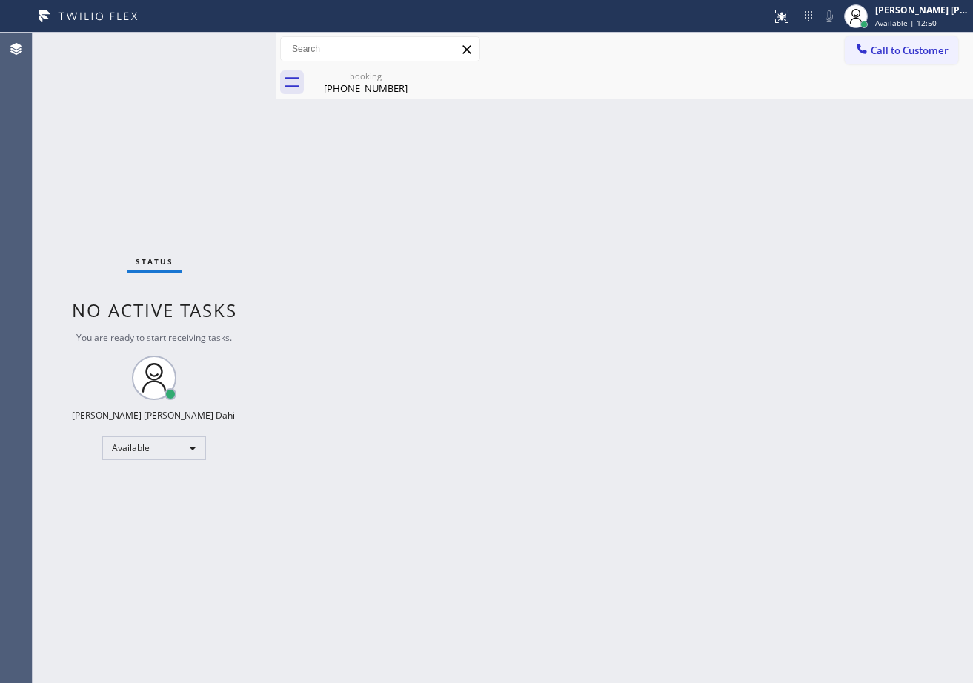
drag, startPoint x: 194, startPoint y: 52, endPoint x: 220, endPoint y: 56, distance: 26.2
click at [197, 51] on div "Status No active tasks You are ready to start receiving tasks. [PERSON_NAME] [P…" at bounding box center [154, 358] width 243 height 650
click at [225, 58] on div "Status No active tasks You are ready to start receiving tasks. [PERSON_NAME] [P…" at bounding box center [154, 358] width 243 height 650
click at [344, 97] on div "booking [PHONE_NUMBER]" at bounding box center [366, 82] width 112 height 33
click at [258, 65] on div "Status No active tasks You are ready to start receiving tasks. [PERSON_NAME] [P…" at bounding box center [154, 358] width 243 height 650
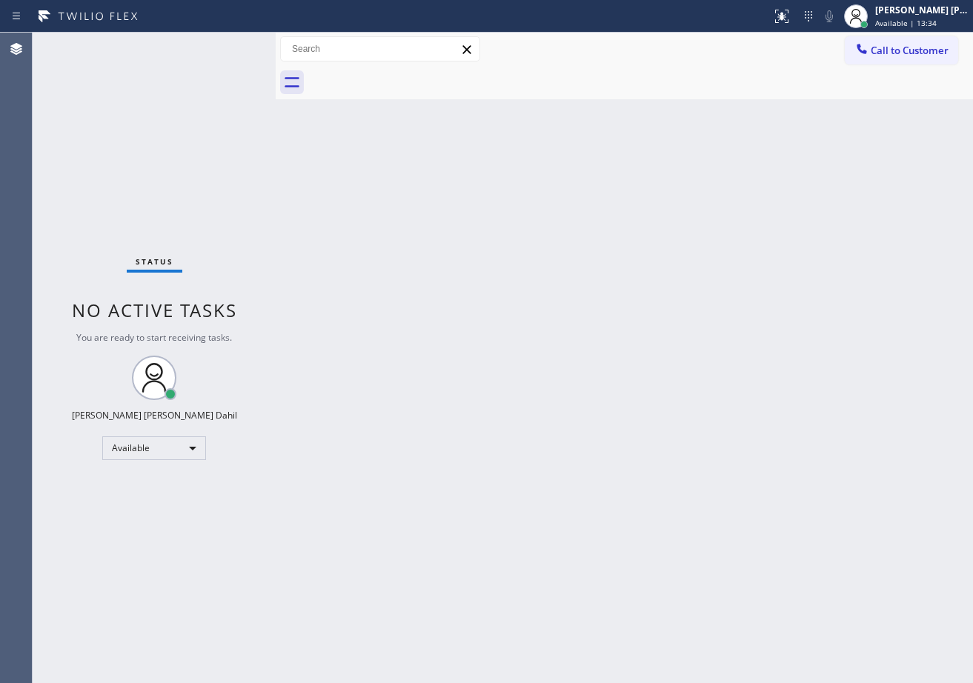
click at [680, 286] on div "Back to Dashboard Change Sender ID Customers Technicians Select a contact Outbo…" at bounding box center [624, 358] width 697 height 650
click at [753, 515] on div "Back to Dashboard Change Sender ID Customers Technicians Select a contact Outbo…" at bounding box center [624, 358] width 697 height 650
click at [548, 84] on div at bounding box center [640, 82] width 665 height 33
click at [514, 292] on div "Back to Dashboard Change Sender ID Customers Technicians Select a contact Outbo…" at bounding box center [624, 358] width 697 height 650
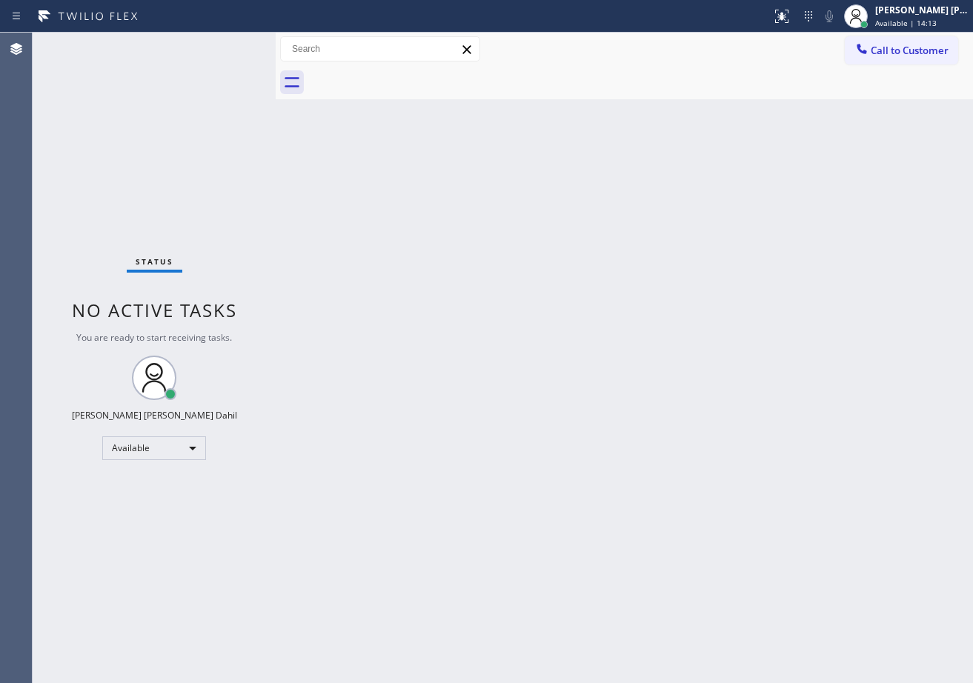
click at [511, 292] on div "Back to Dashboard Change Sender ID Customers Technicians Select a contact Outbo…" at bounding box center [624, 358] width 697 height 650
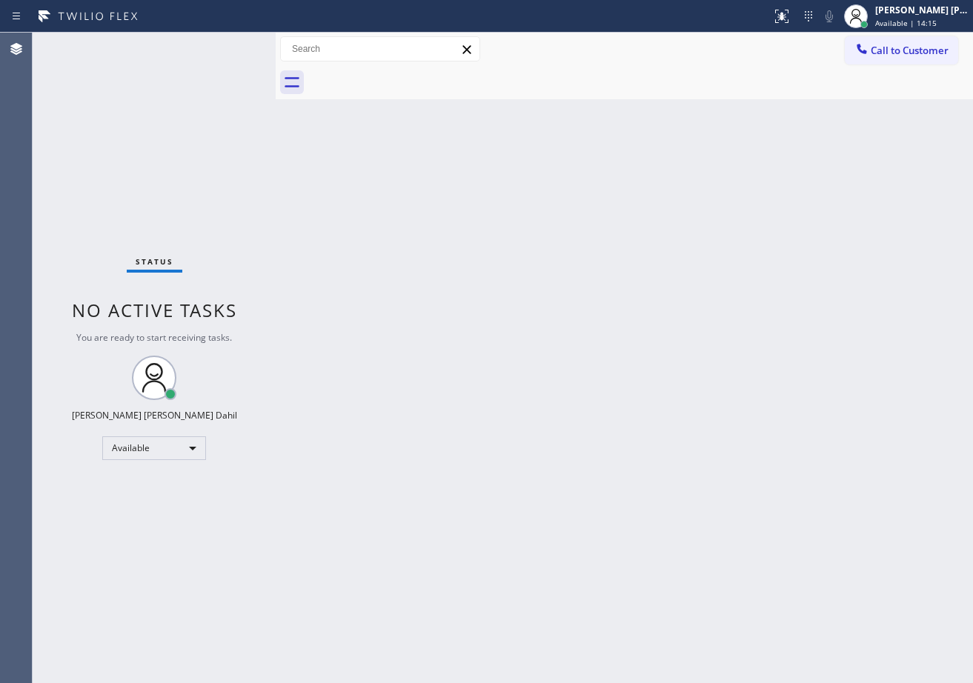
click at [511, 292] on div "Back to Dashboard Change Sender ID Customers Technicians Select a contact Outbo…" at bounding box center [624, 358] width 697 height 650
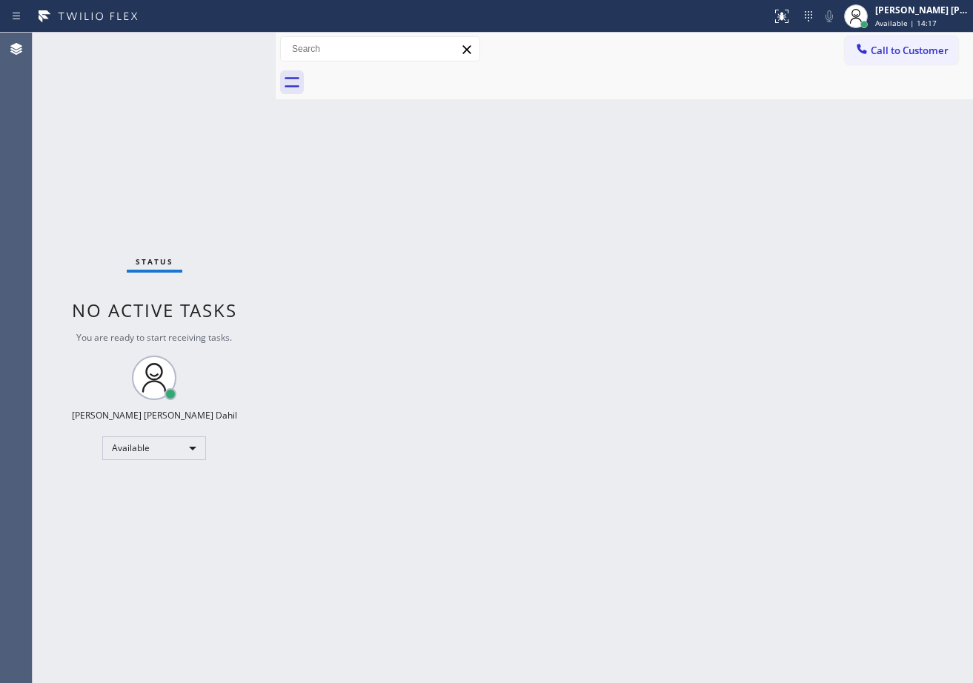
click at [511, 292] on div "Back to Dashboard Change Sender ID Customers Technicians Select a contact Outbo…" at bounding box center [624, 358] width 697 height 650
click at [510, 292] on div "Back to Dashboard Change Sender ID Customers Technicians Select a contact Outbo…" at bounding box center [624, 358] width 697 height 650
click at [509, 291] on div "Back to Dashboard Change Sender ID Customers Technicians Select a contact Outbo…" at bounding box center [624, 358] width 697 height 650
click at [509, 290] on div "Back to Dashboard Change Sender ID Customers Technicians Select a contact Outbo…" at bounding box center [624, 358] width 697 height 650
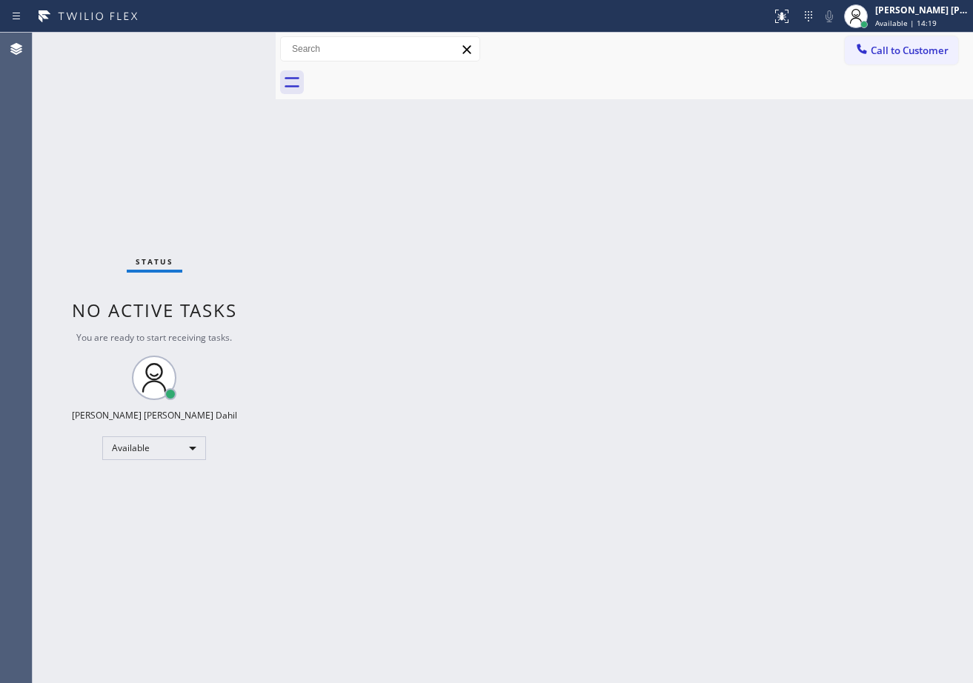
click at [509, 290] on div "Back to Dashboard Change Sender ID Customers Technicians Select a contact Outbo…" at bounding box center [624, 358] width 697 height 650
click at [509, 289] on div "Back to Dashboard Change Sender ID Customers Technicians Select a contact Outbo…" at bounding box center [624, 358] width 697 height 650
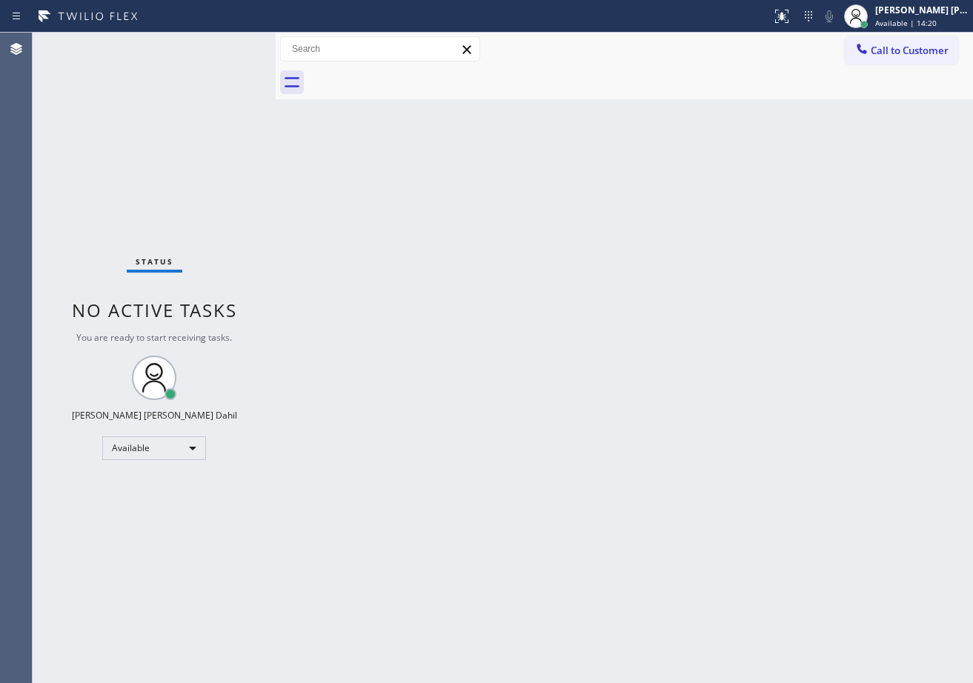
click at [509, 289] on div "Back to Dashboard Change Sender ID Customers Technicians Select a contact Outbo…" at bounding box center [624, 358] width 697 height 650
click at [511, 288] on div "Back to Dashboard Change Sender ID Customers Technicians Select a contact Outbo…" at bounding box center [624, 358] width 697 height 650
click at [479, 255] on div "Back to Dashboard Change Sender ID Customers Technicians Select a contact Outbo…" at bounding box center [624, 358] width 697 height 650
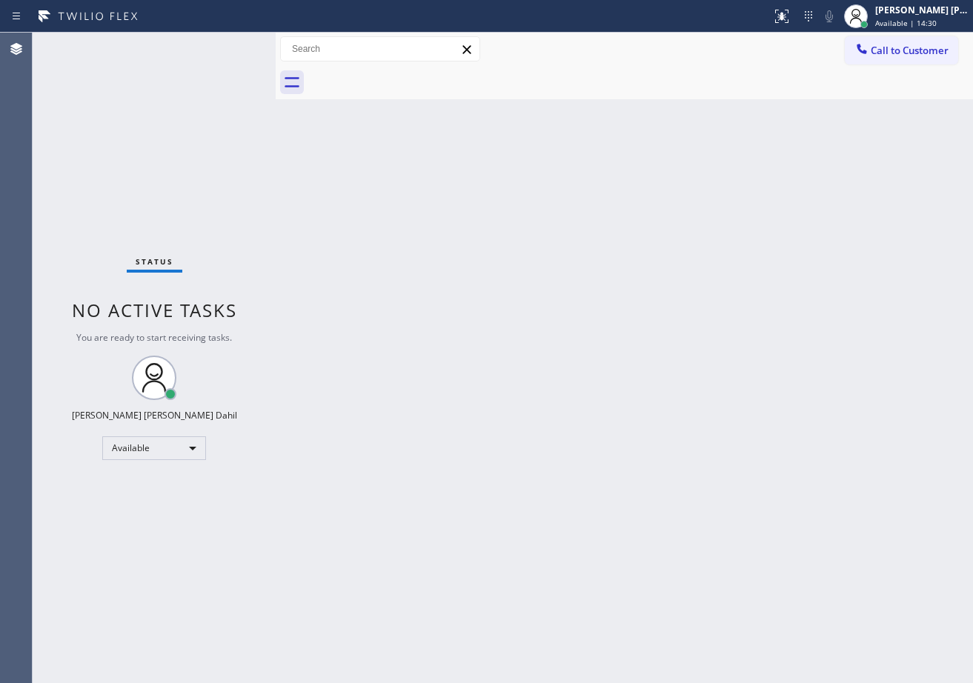
click at [479, 255] on div "Back to Dashboard Change Sender ID Customers Technicians Select a contact Outbo…" at bounding box center [624, 358] width 697 height 650
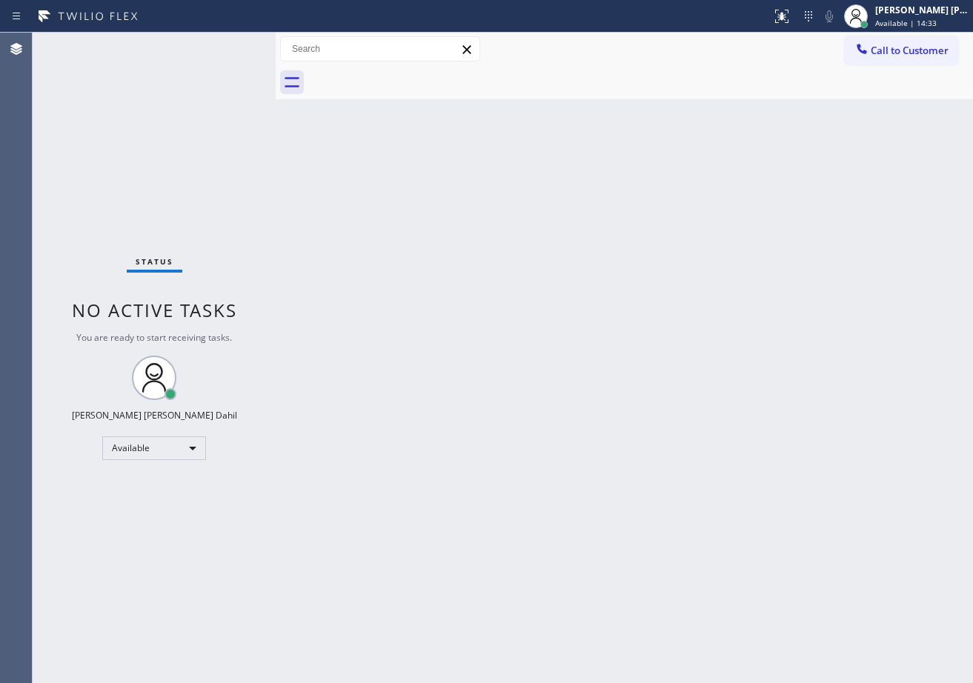
click at [479, 255] on div "Back to Dashboard Change Sender ID Customers Technicians Select a contact Outbo…" at bounding box center [624, 358] width 697 height 650
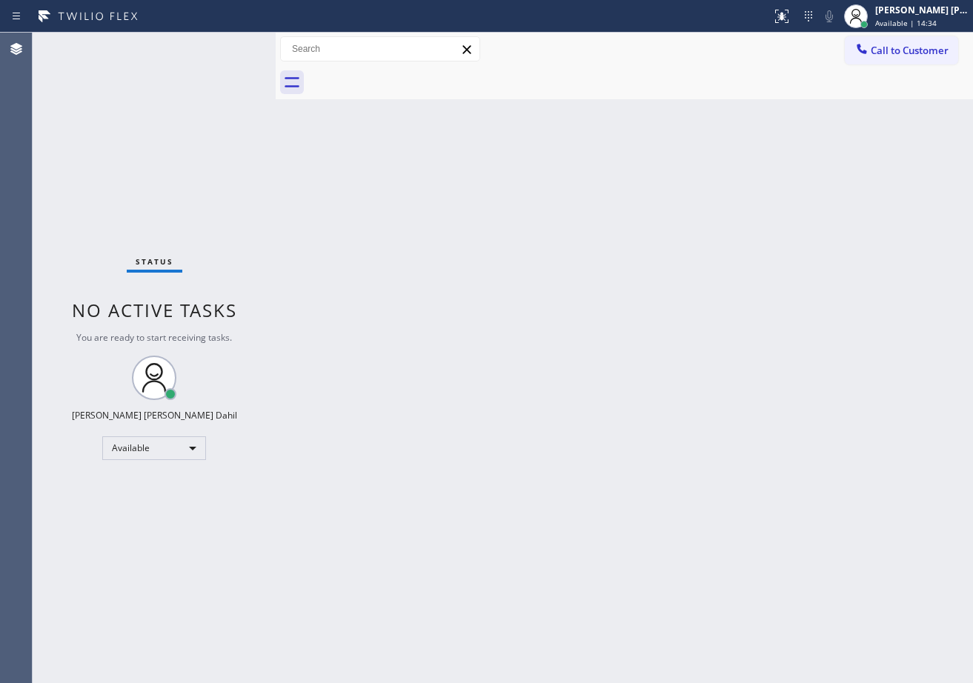
click at [479, 255] on div "Back to Dashboard Change Sender ID Customers Technicians Select a contact Outbo…" at bounding box center [624, 358] width 697 height 650
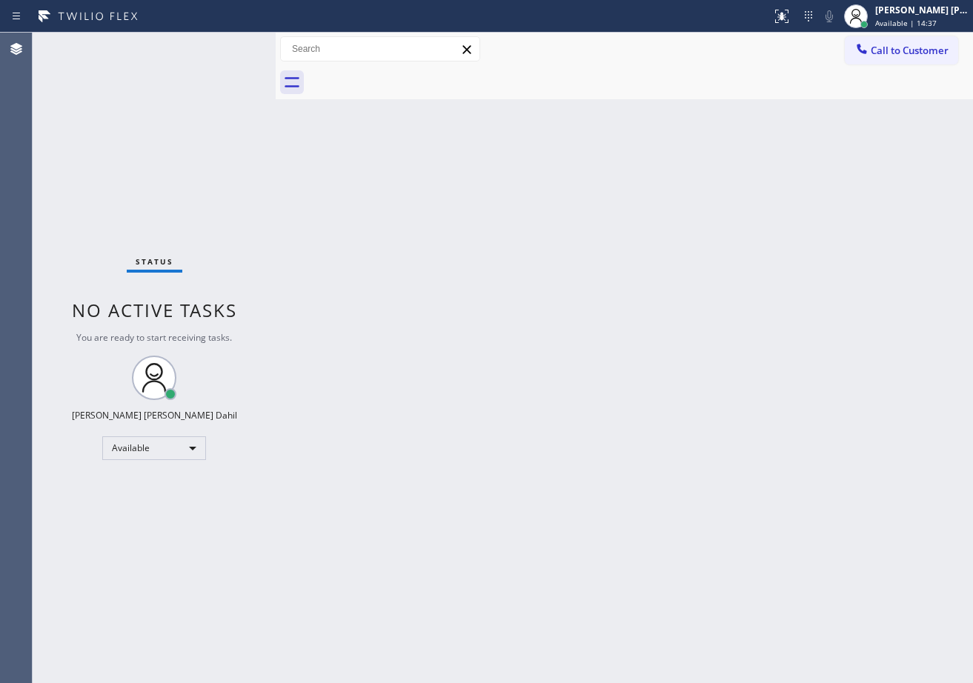
click at [479, 255] on div "Back to Dashboard Change Sender ID Customers Technicians Select a contact Outbo…" at bounding box center [624, 358] width 697 height 650
click at [221, 55] on div "Status No active tasks You are ready to start receiving tasks. [PERSON_NAME] [P…" at bounding box center [154, 358] width 243 height 650
click at [230, 48] on div "Status No active tasks You are ready to start receiving tasks. [PERSON_NAME] [P…" at bounding box center [154, 358] width 243 height 650
click at [235, 47] on div "Status No active tasks You are ready to start receiving tasks. [PERSON_NAME] [P…" at bounding box center [154, 358] width 243 height 650
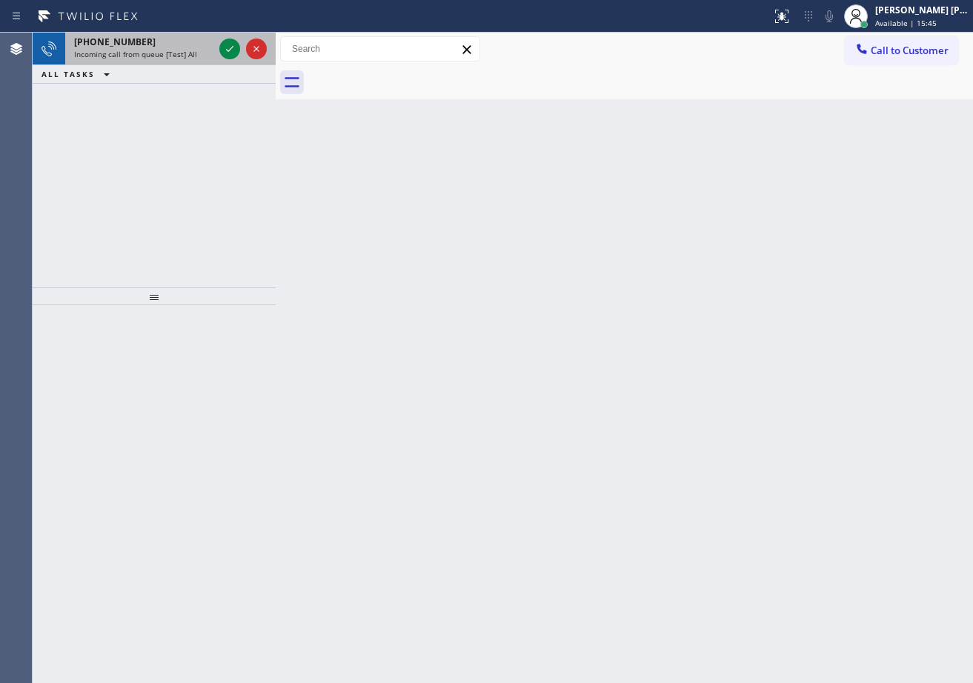
click at [204, 48] on div "[PHONE_NUMBER] Incoming call from queue [Test] All" at bounding box center [140, 49] width 151 height 33
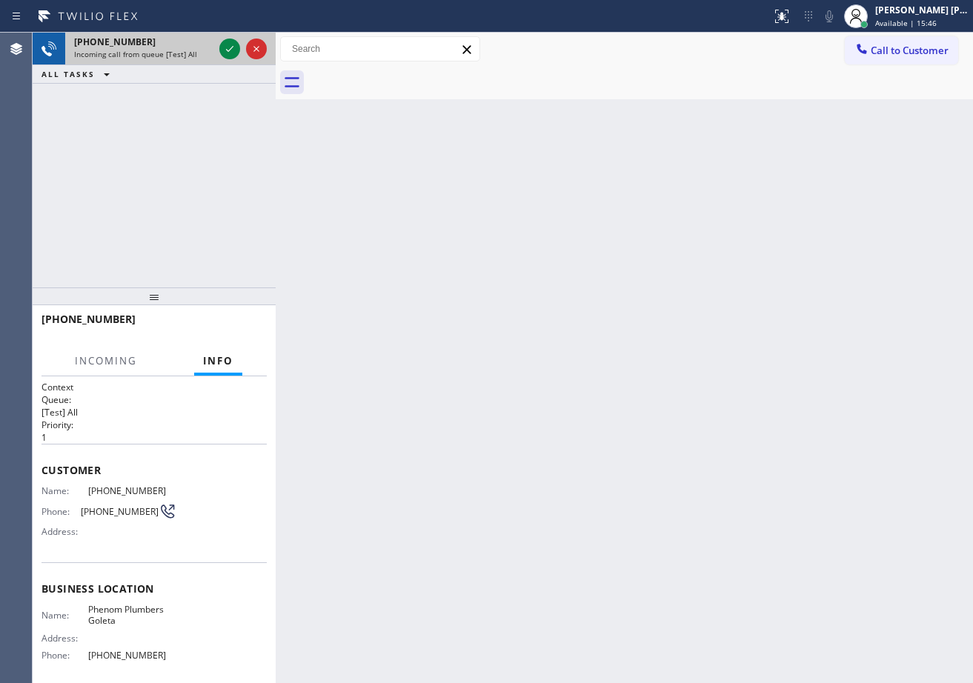
click at [204, 48] on div "[PHONE_NUMBER] Incoming call from queue [Test] All" at bounding box center [140, 49] width 151 height 33
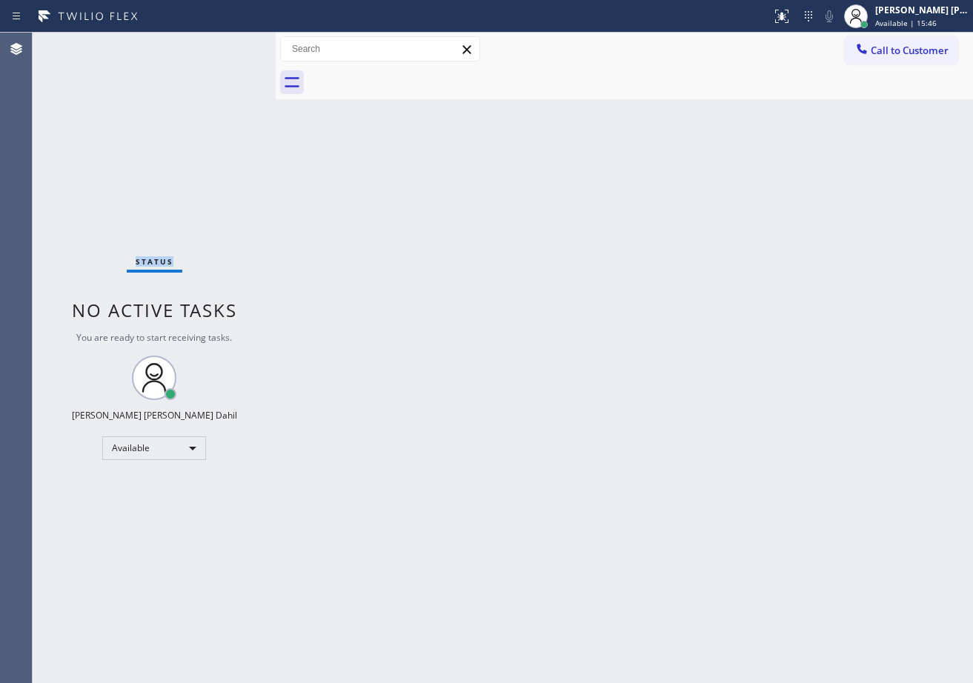
click at [203, 48] on div "Status No active tasks You are ready to start receiving tasks. [PERSON_NAME] [P…" at bounding box center [154, 358] width 243 height 650
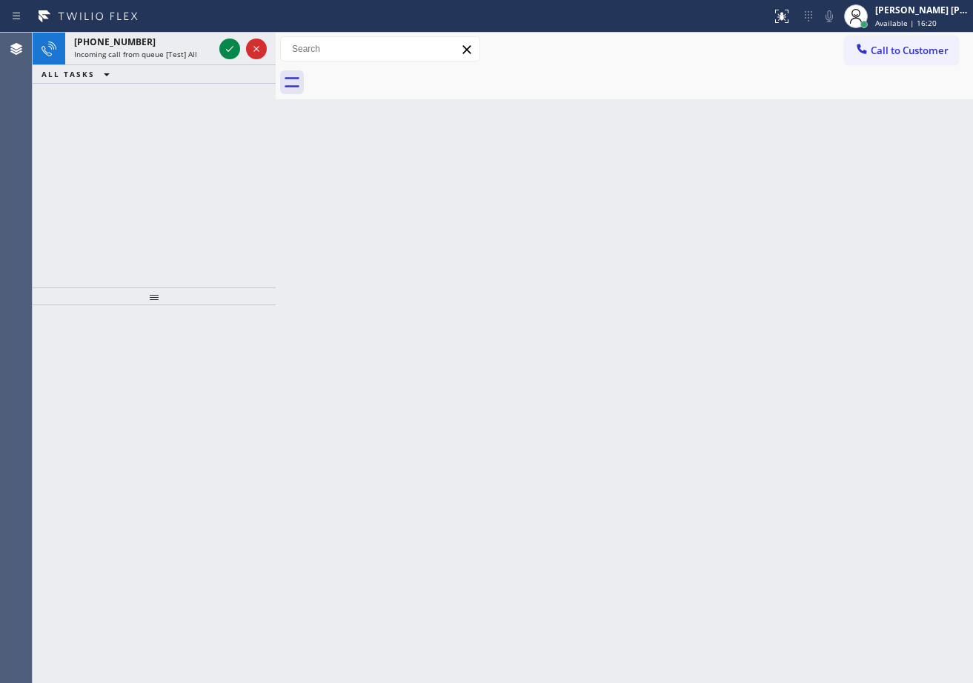
drag, startPoint x: 203, startPoint y: 48, endPoint x: 206, endPoint y: 0, distance: 48.2
click at [204, 21] on div "Status report No issues detected If you experience an issue, please download th…" at bounding box center [486, 341] width 973 height 683
click at [206, 0] on div "Status report No issues detected If you experience an issue, please download th…" at bounding box center [486, 16] width 973 height 33
click at [199, 53] on div "Incoming call from queue [Test] All" at bounding box center [143, 54] width 139 height 10
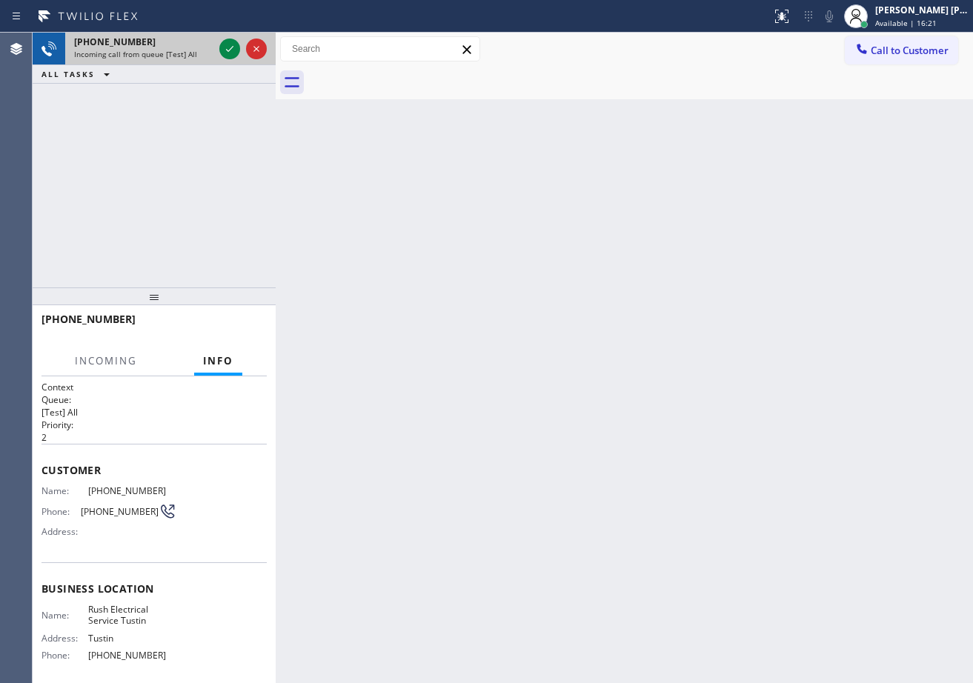
click at [199, 53] on div "Incoming call from queue [Test] All" at bounding box center [143, 54] width 139 height 10
click at [200, 53] on div "Incoming call from queue [Test] All" at bounding box center [143, 54] width 139 height 10
click at [224, 50] on icon at bounding box center [230, 49] width 18 height 18
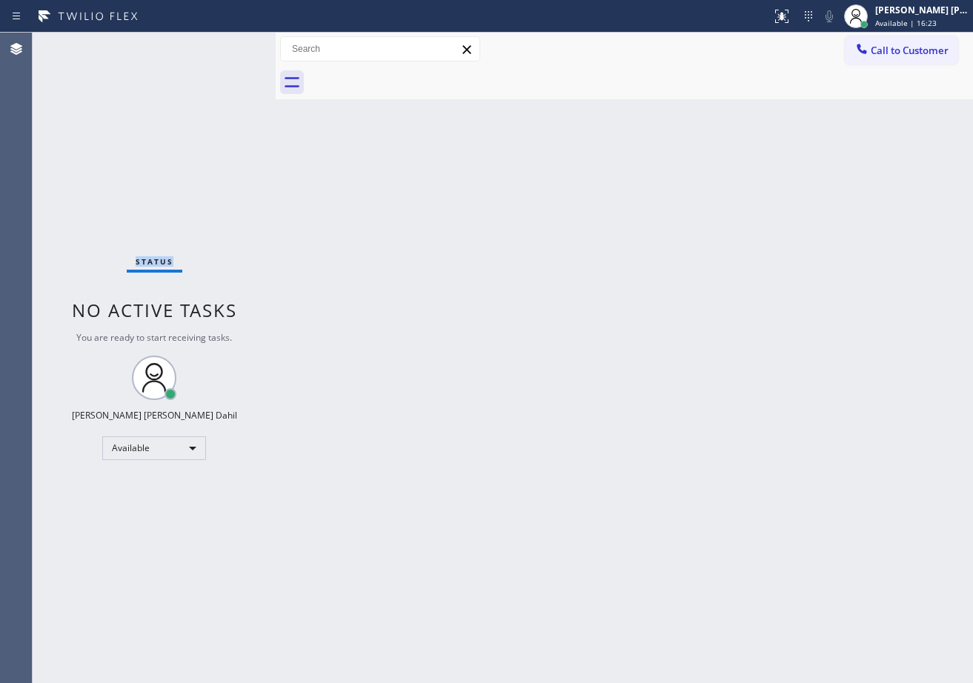
click at [224, 50] on div "Status No active tasks You are ready to start receiving tasks. [PERSON_NAME] [P…" at bounding box center [154, 358] width 243 height 650
click at [784, 16] on icon at bounding box center [779, 15] width 9 height 10
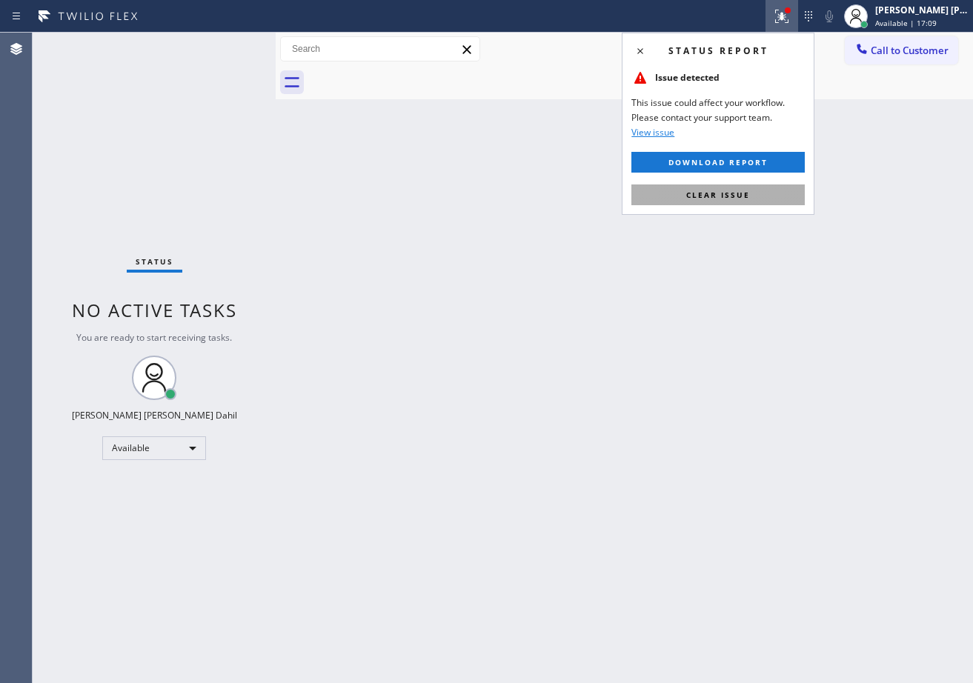
click at [765, 201] on button "Clear issue" at bounding box center [717, 194] width 173 height 21
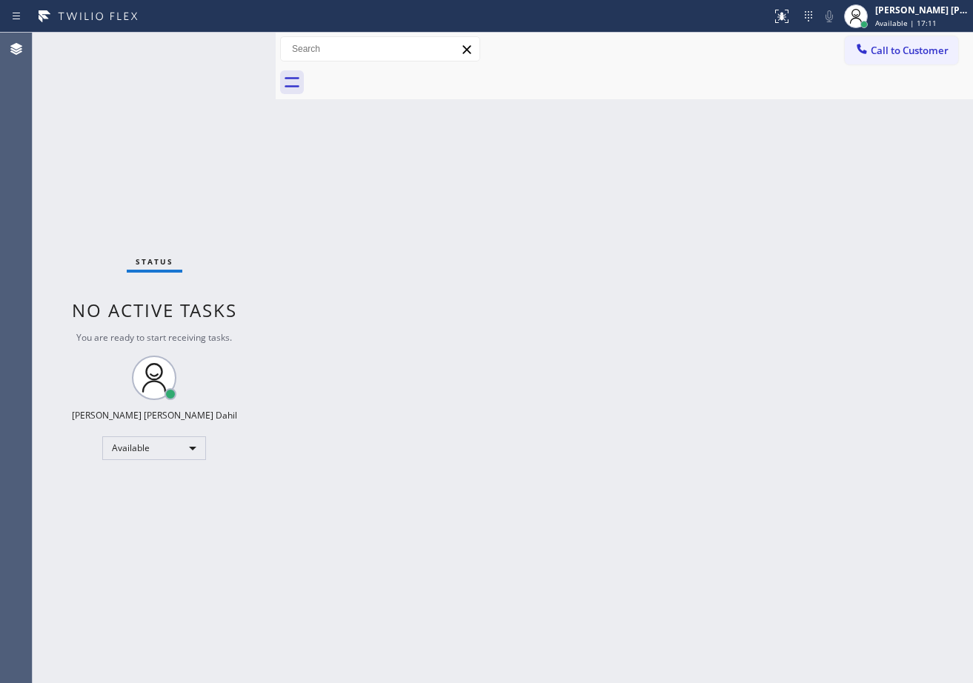
click at [856, 516] on div "Back to Dashboard Change Sender ID Customers Technicians Select a contact Outbo…" at bounding box center [624, 358] width 697 height 650
click at [463, 114] on div "Back to Dashboard Change Sender ID Customers Technicians Select a contact Outbo…" at bounding box center [624, 358] width 697 height 650
click at [236, 55] on div "Status No active tasks You are ready to start receiving tasks. [PERSON_NAME] [P…" at bounding box center [154, 358] width 243 height 650
click at [230, 44] on div "Status No active tasks You are ready to start receiving tasks. [PERSON_NAME] [P…" at bounding box center [154, 358] width 243 height 650
drag, startPoint x: 744, startPoint y: 444, endPoint x: 881, endPoint y: 595, distance: 203.5
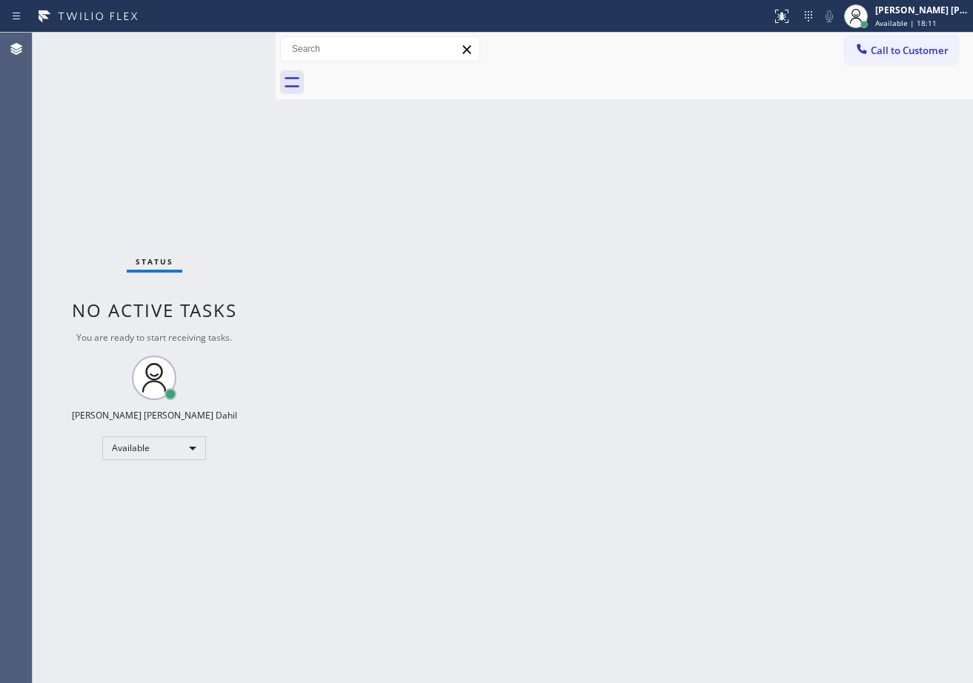
click at [764, 461] on div "Back to Dashboard Change Sender ID Customers Technicians Select a contact Outbo…" at bounding box center [624, 358] width 697 height 650
click at [877, 384] on div "Back to Dashboard Change Sender ID Customers Technicians Select a contact Outbo…" at bounding box center [624, 358] width 697 height 650
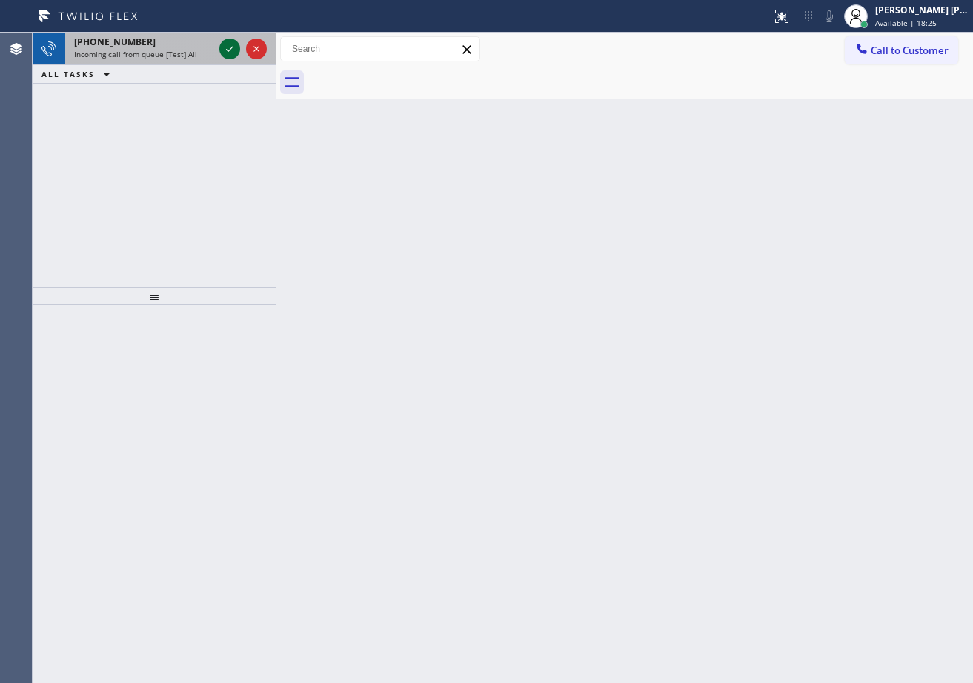
click at [222, 53] on icon at bounding box center [230, 49] width 18 height 18
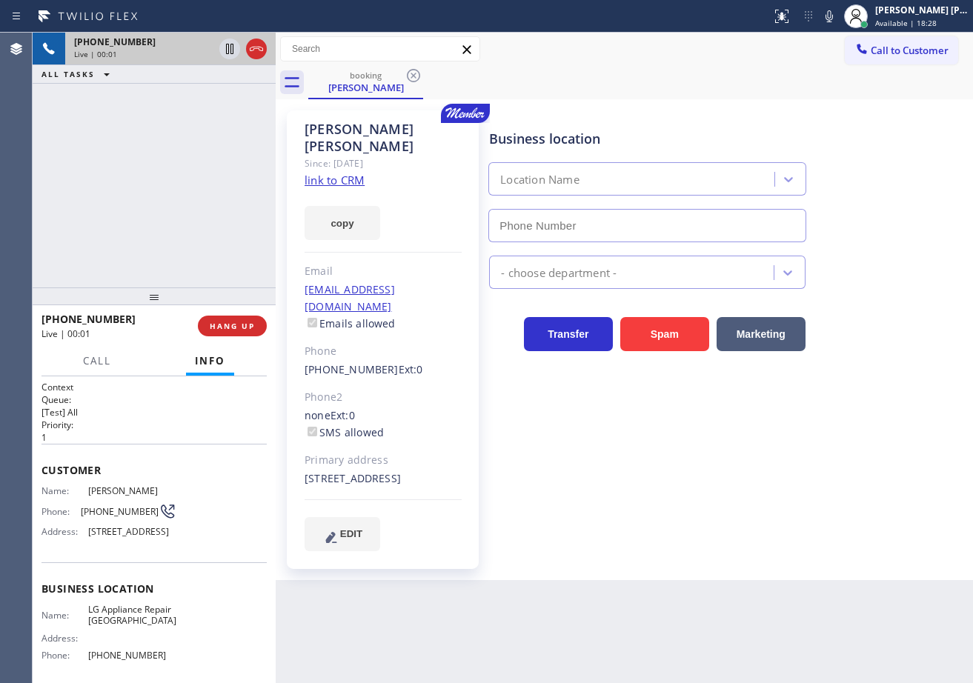
type input "[PHONE_NUMBER]"
click at [323, 173] on link "link to CRM" at bounding box center [334, 180] width 60 height 15
click at [227, 53] on icon at bounding box center [230, 49] width 18 height 18
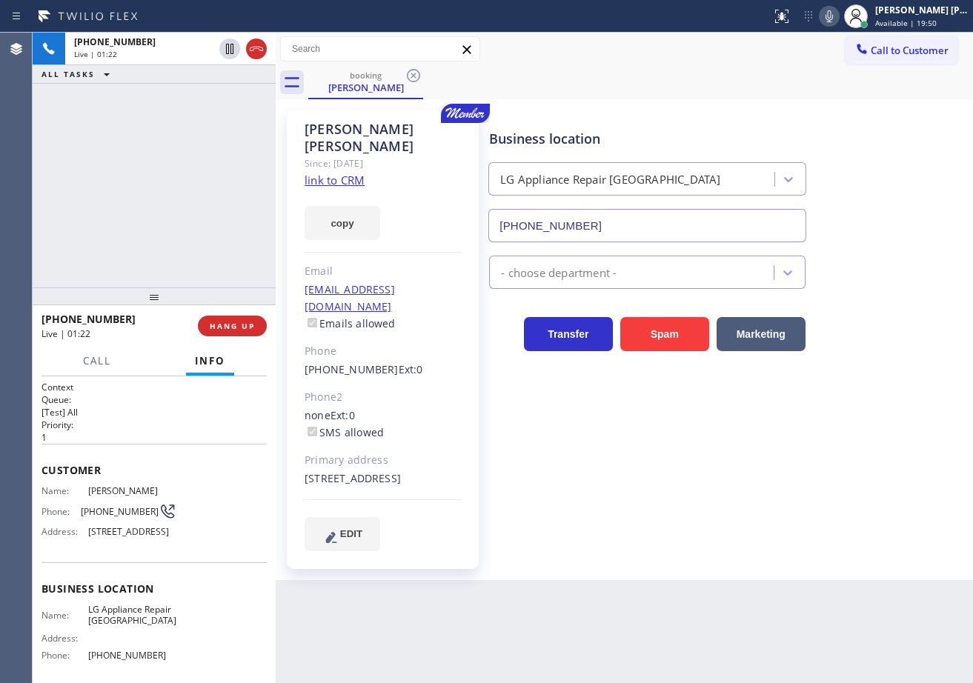
click at [838, 14] on icon at bounding box center [829, 16] width 18 height 18
drag, startPoint x: 227, startPoint y: 50, endPoint x: 432, endPoint y: 57, distance: 204.6
click at [227, 50] on icon at bounding box center [229, 49] width 10 height 10
click at [838, 15] on icon at bounding box center [829, 16] width 18 height 18
drag, startPoint x: 851, startPoint y: 134, endPoint x: 844, endPoint y: 169, distance: 35.6
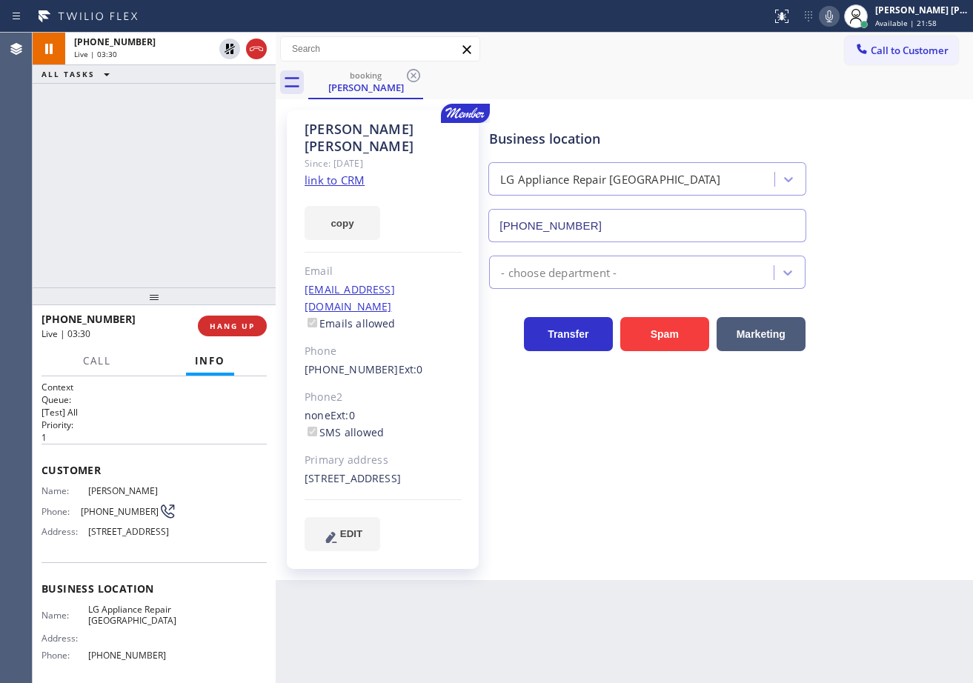
click at [850, 147] on div "Business location LG Appliance Repair [GEOGRAPHIC_DATA] [PHONE_NUMBER]" at bounding box center [727, 175] width 483 height 134
click at [211, 176] on div "[PHONE_NUMBER] Live | 03:59 ALL TASKS ALL TASKS ACTIVE TASKS TASKS IN WRAP UP" at bounding box center [154, 160] width 243 height 255
click at [212, 179] on div "[PHONE_NUMBER] Live | 03:59 ALL TASKS ALL TASKS ACTIVE TASKS TASKS IN WRAP UP" at bounding box center [154, 160] width 243 height 255
click at [212, 181] on div "[PHONE_NUMBER] Live | 03:59 ALL TASKS ALL TASKS ACTIVE TASKS TASKS IN WRAP UP" at bounding box center [154, 160] width 243 height 255
click at [204, 184] on div "[PHONE_NUMBER] Live | 03:59 ALL TASKS ALL TASKS ACTIVE TASKS TASKS IN WRAP UP" at bounding box center [154, 160] width 243 height 255
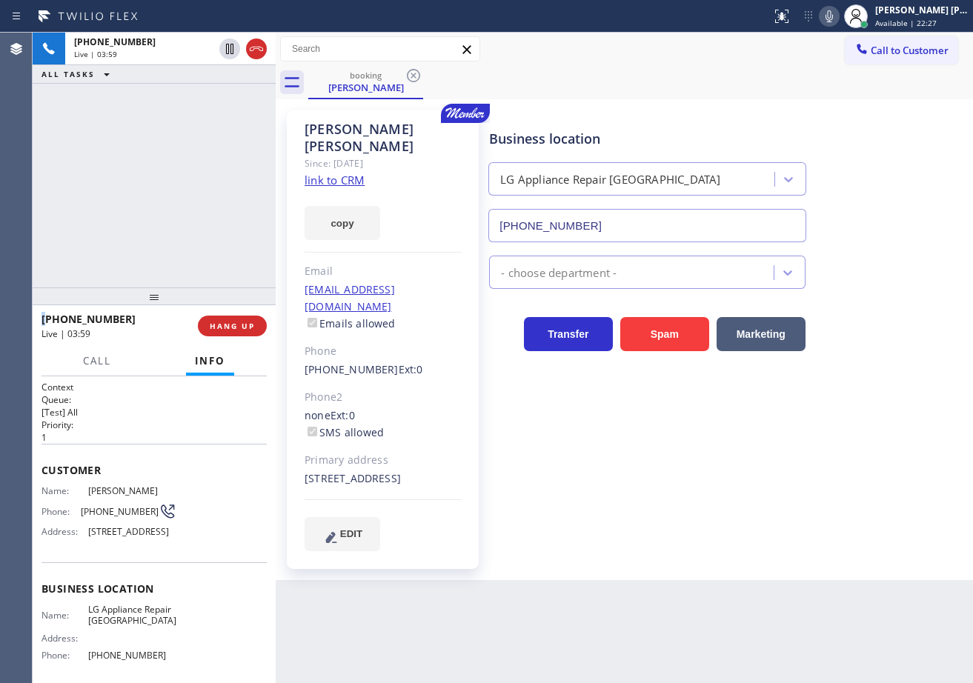
click at [204, 184] on div "[PHONE_NUMBER] Live | 03:59 ALL TASKS ALL TASKS ACTIVE TASKS TASKS IN WRAP UP" at bounding box center [154, 160] width 243 height 255
click at [204, 184] on div "[PHONE_NUMBER] Live | 04:00 ALL TASKS ALL TASKS ACTIVE TASKS TASKS IN WRAP UP" at bounding box center [154, 160] width 243 height 255
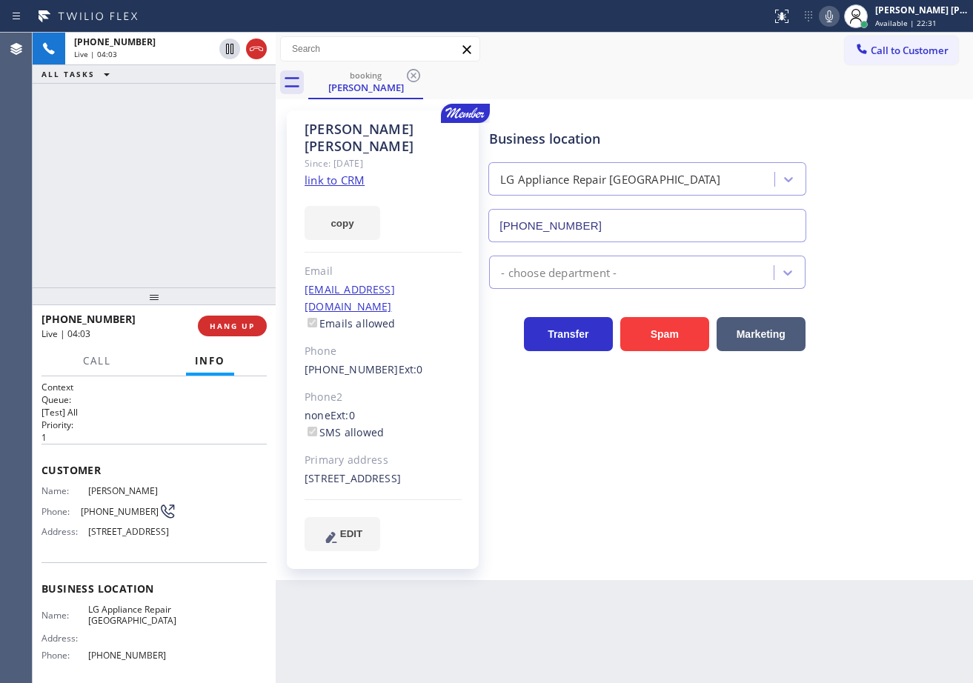
click at [164, 222] on div "[PHONE_NUMBER] Live | 04:03 ALL TASKS ALL TASKS ACTIVE TASKS TASKS IN WRAP UP" at bounding box center [154, 160] width 243 height 255
click at [214, 195] on div "[PHONE_NUMBER] Live | 04:04 ALL TASKS ALL TASKS ACTIVE TASKS TASKS IN WRAP UP" at bounding box center [154, 160] width 243 height 255
click at [213, 195] on div "[PHONE_NUMBER] Live | 04:04 ALL TASKS ALL TASKS ACTIVE TASKS TASKS IN WRAP UP" at bounding box center [154, 160] width 243 height 255
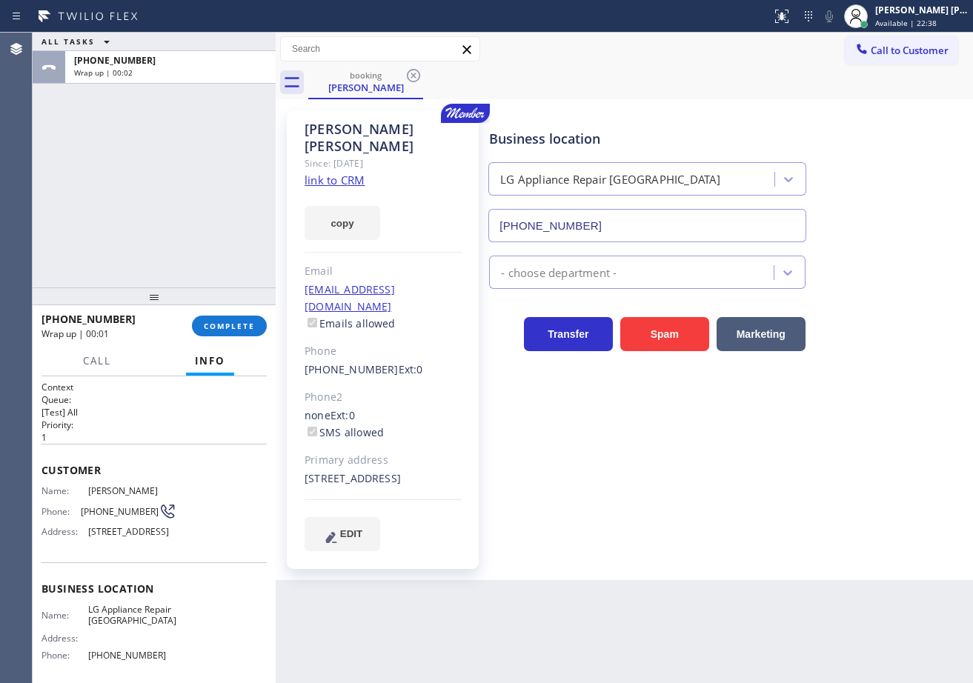
click at [137, 239] on div "ALL TASKS ALL TASKS ACTIVE TASKS TASKS IN WRAP UP [PHONE_NUMBER] Wrap up | 00:02" at bounding box center [154, 160] width 243 height 255
click at [216, 333] on button "COMPLETE" at bounding box center [229, 326] width 75 height 21
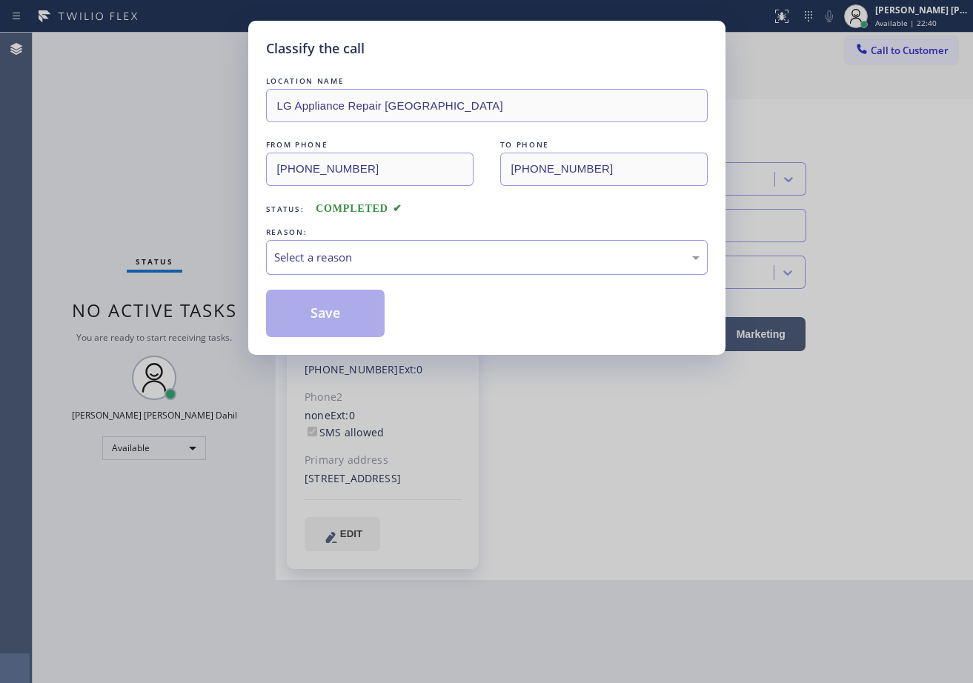
click at [322, 265] on div "Select a reason" at bounding box center [486, 257] width 425 height 17
click at [331, 256] on div "Tech, Unknown/didnt ring" at bounding box center [486, 257] width 425 height 17
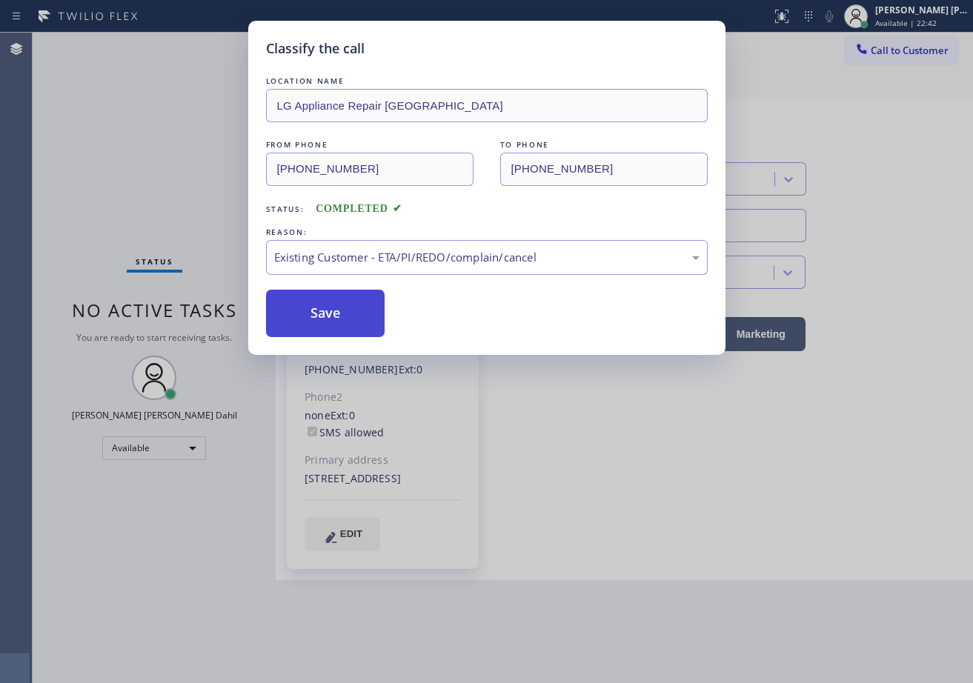
click at [335, 321] on button "Save" at bounding box center [325, 313] width 119 height 47
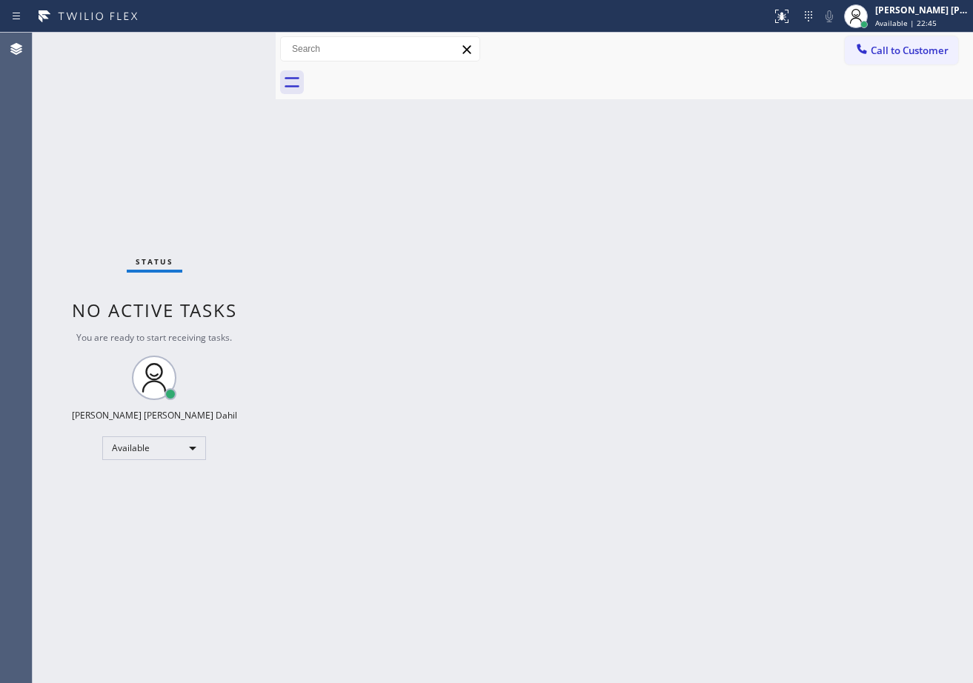
click at [476, 143] on div "Back to Dashboard Change Sender ID Customers Technicians Select a contact Outbo…" at bounding box center [624, 358] width 697 height 650
click at [465, 211] on div "Back to Dashboard Change Sender ID Customers Technicians Select a contact Outbo…" at bounding box center [624, 358] width 697 height 650
click at [852, 542] on div "Back to Dashboard Change Sender ID Customers Technicians Select a contact Outbo…" at bounding box center [624, 358] width 697 height 650
click at [614, 383] on div "Back to Dashboard Change Sender ID Customers Technicians Select a contact Outbo…" at bounding box center [624, 358] width 697 height 650
click at [215, 72] on div "Status No active tasks You are ready to start receiving tasks. [PERSON_NAME] [P…" at bounding box center [154, 358] width 243 height 650
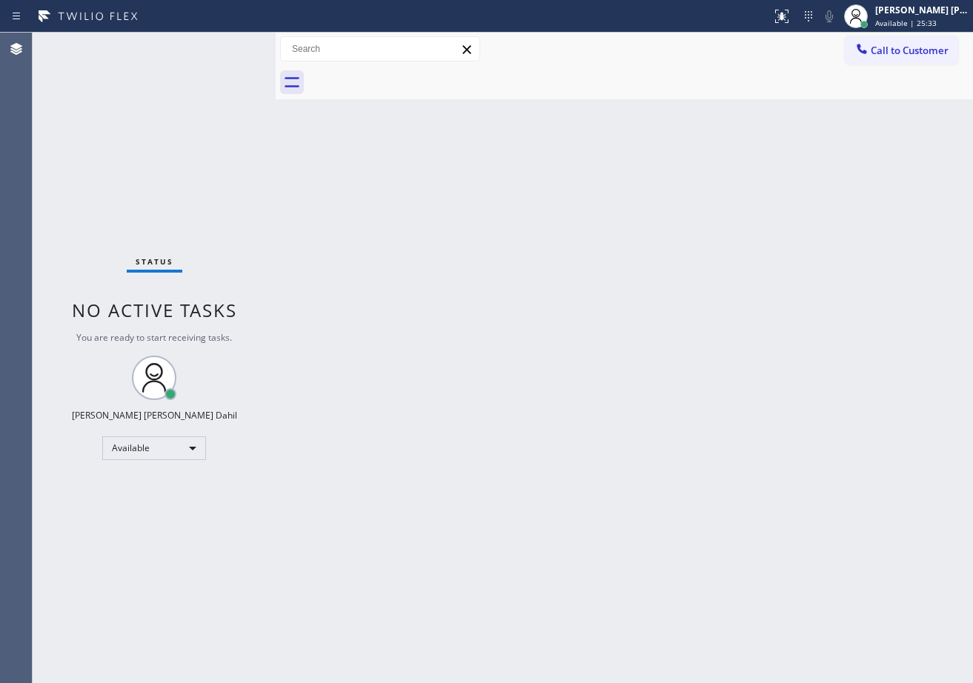
click at [222, 43] on div "Status No active tasks You are ready to start receiving tasks. [PERSON_NAME] [P…" at bounding box center [154, 358] width 243 height 650
click at [224, 44] on div "Status No active tasks You are ready to start receiving tasks. [PERSON_NAME] [P…" at bounding box center [154, 358] width 243 height 650
click at [225, 44] on div "Status No active tasks You are ready to start receiving tasks. [PERSON_NAME] [P…" at bounding box center [154, 358] width 243 height 650
click at [229, 47] on div "Status No active tasks You are ready to start receiving tasks. [PERSON_NAME] [P…" at bounding box center [154, 358] width 243 height 650
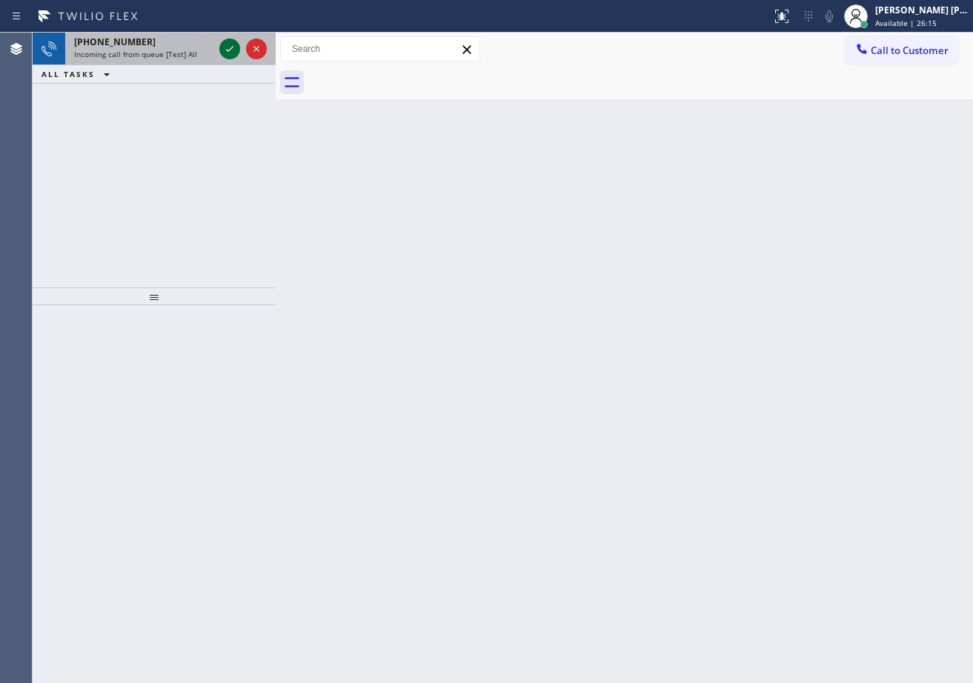
click at [229, 47] on icon at bounding box center [230, 49] width 18 height 18
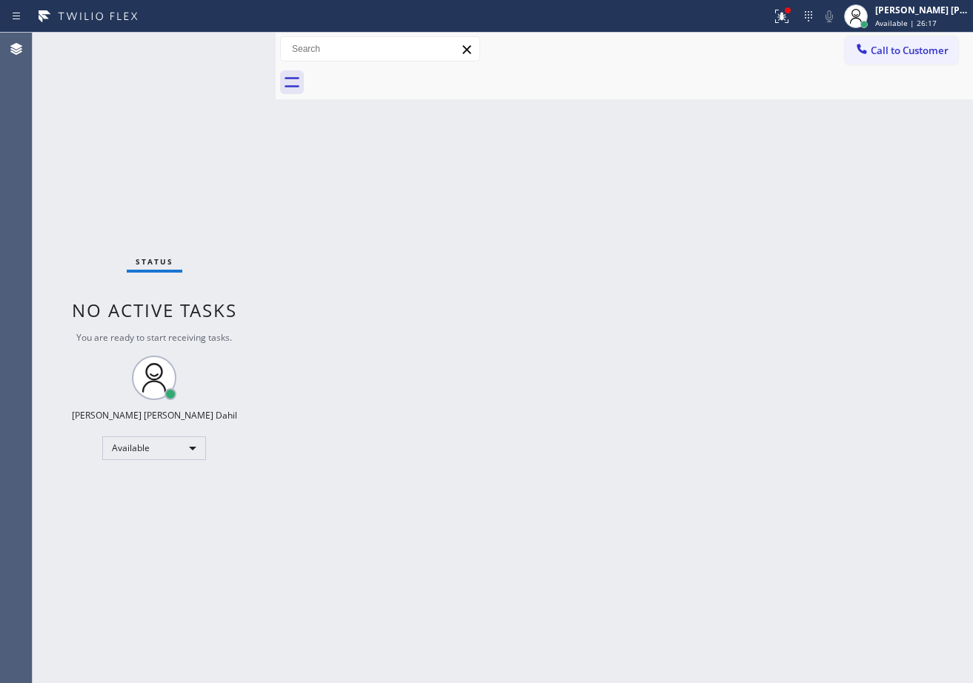
click at [229, 47] on div "Status No active tasks You are ready to start receiving tasks. [PERSON_NAME] [P…" at bounding box center [154, 358] width 243 height 650
click at [790, 17] on icon at bounding box center [782, 16] width 18 height 18
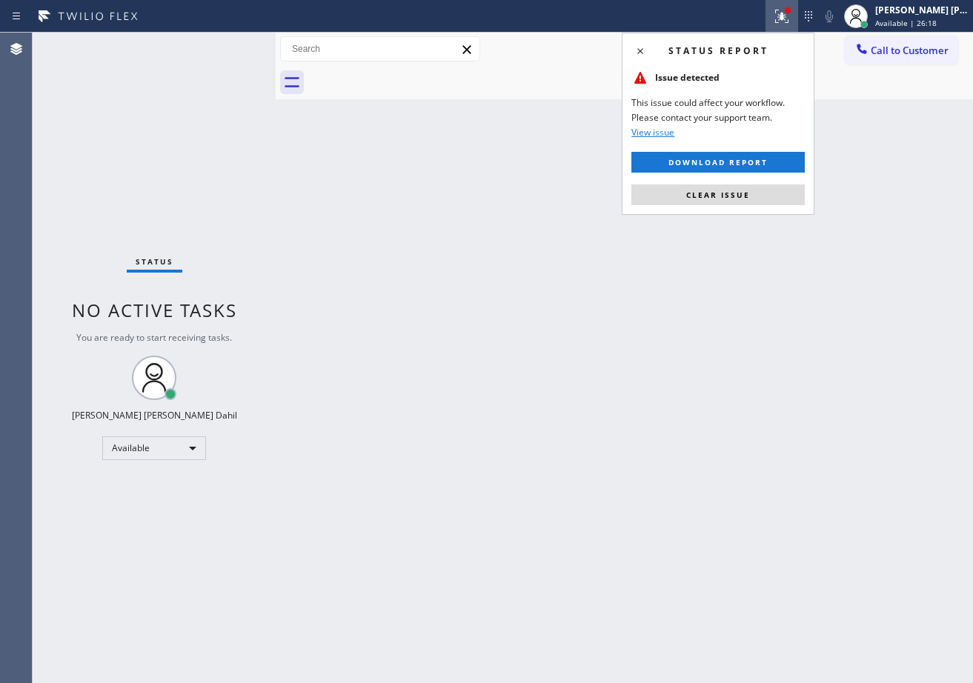
click at [744, 194] on span "Clear issue" at bounding box center [718, 195] width 64 height 10
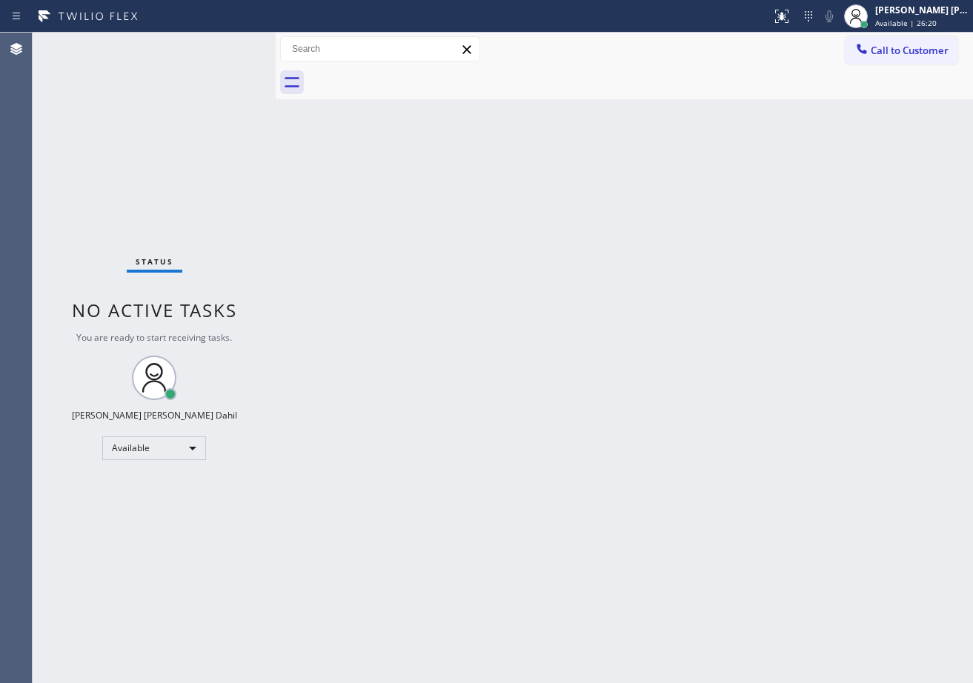
click at [686, 364] on div "Back to Dashboard Change Sender ID Customers Technicians Select a contact Outbo…" at bounding box center [624, 358] width 697 height 650
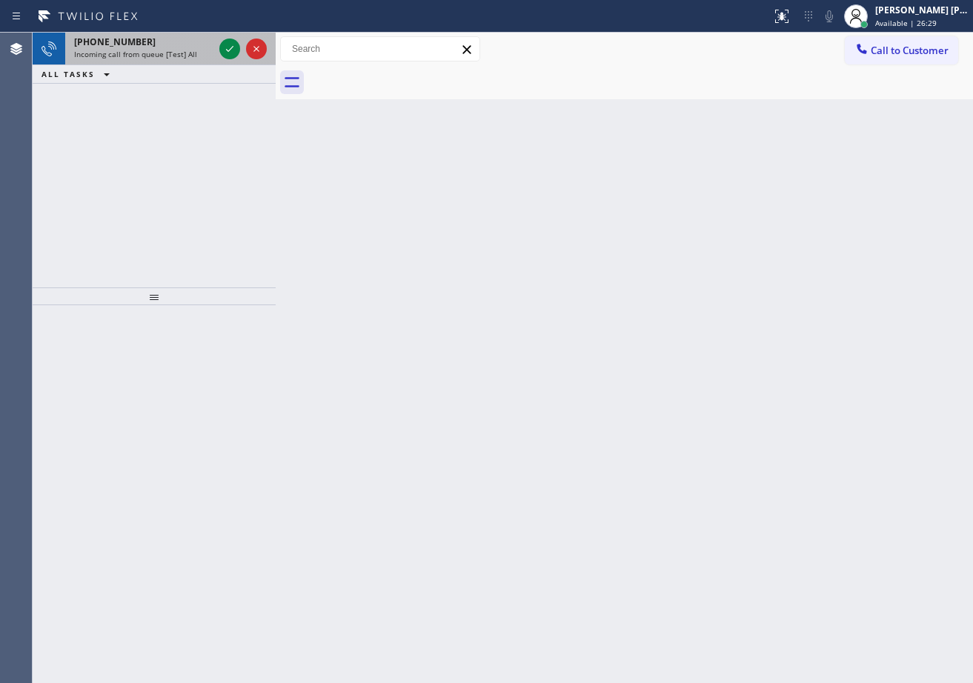
click at [203, 53] on div "Incoming call from queue [Test] All" at bounding box center [143, 54] width 139 height 10
click at [202, 53] on div "Incoming call from queue [Test] All" at bounding box center [143, 54] width 139 height 10
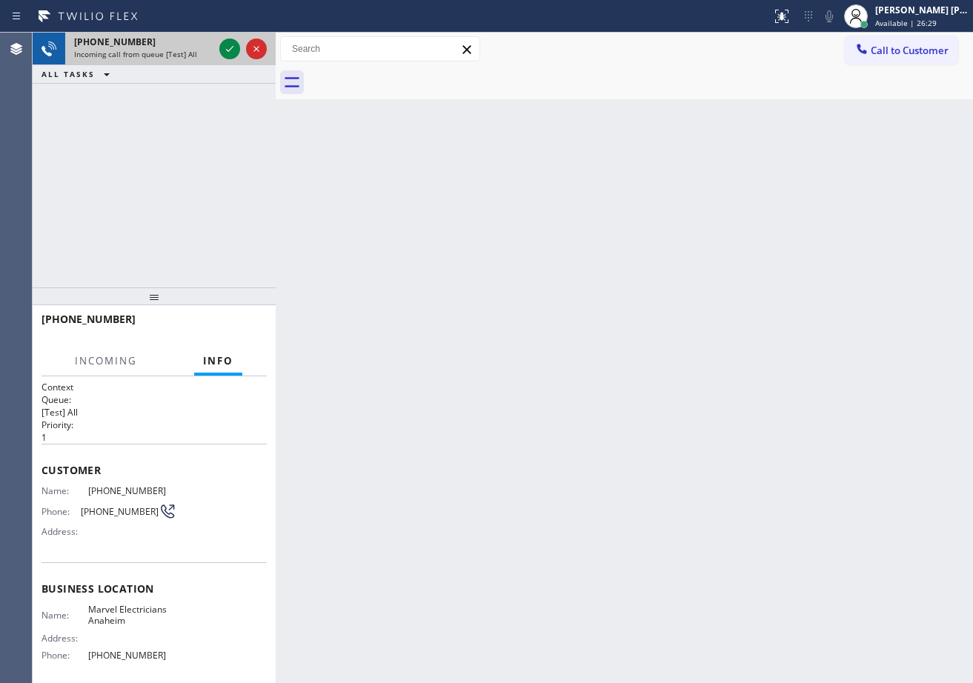
click at [200, 60] on div "[PHONE_NUMBER] Incoming call from queue [Test] All" at bounding box center [140, 49] width 151 height 33
click at [229, 47] on icon at bounding box center [230, 49] width 18 height 18
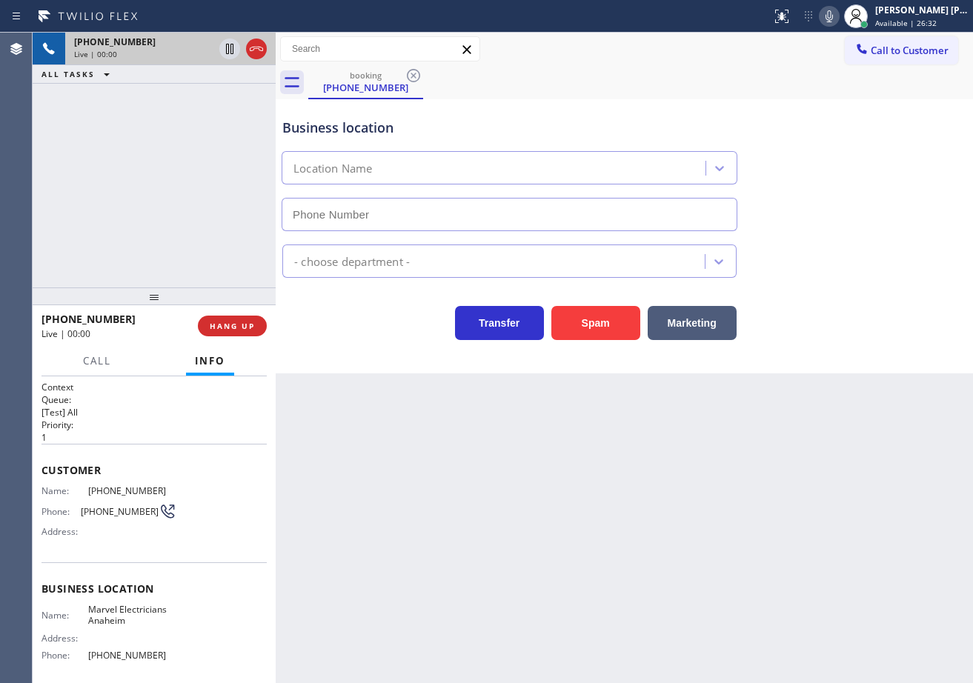
type input "[PHONE_NUMBER]"
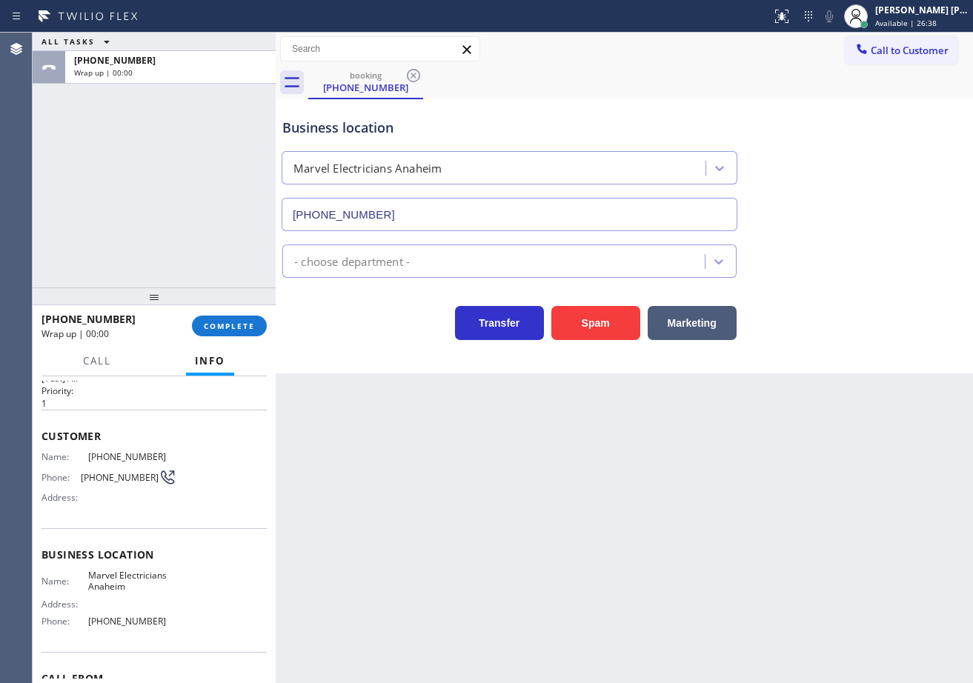
scroll to position [45, 0]
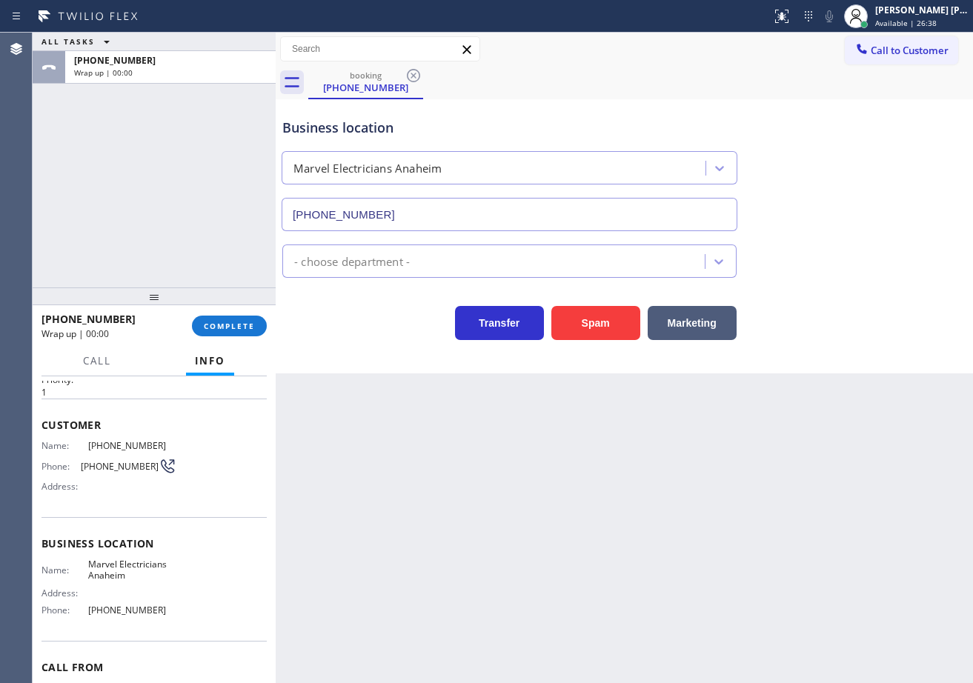
drag, startPoint x: 217, startPoint y: 281, endPoint x: 252, endPoint y: 347, distance: 74.6
click at [219, 280] on div "ALL TASKS ALL TASKS ACTIVE TASKS TASKS IN WRAP UP [PHONE_NUMBER] Wrap up | 00:00" at bounding box center [154, 160] width 243 height 255
click at [244, 333] on button "COMPLETE" at bounding box center [229, 326] width 75 height 21
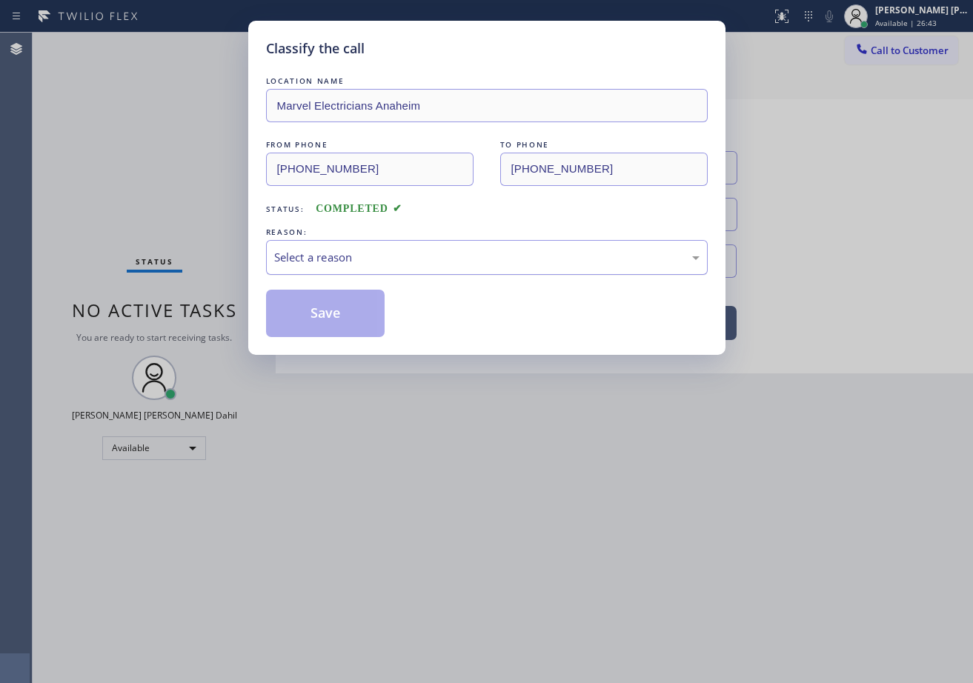
click at [478, 259] on div "Select a reason" at bounding box center [486, 257] width 425 height 17
click at [363, 312] on button "Save" at bounding box center [325, 313] width 119 height 47
click at [362, 312] on button "Save" at bounding box center [325, 313] width 119 height 47
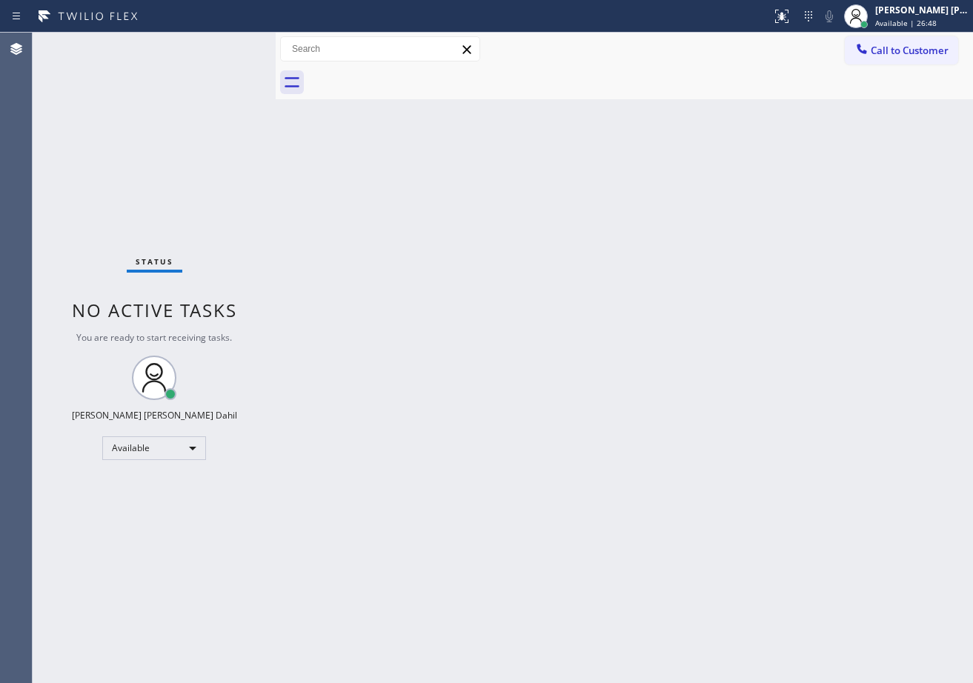
click at [444, 136] on div "Back to Dashboard Change Sender ID Customers Technicians Select a contact Outbo…" at bounding box center [624, 358] width 697 height 650
click at [213, 50] on div "Status No active tasks You are ready to start receiving tasks. [PERSON_NAME] [P…" at bounding box center [154, 358] width 243 height 650
click at [233, 39] on div "Status No active tasks You are ready to start receiving tasks. [PERSON_NAME] [P…" at bounding box center [154, 358] width 243 height 650
click at [225, 42] on div "Status No active tasks You are ready to start receiving tasks. [PERSON_NAME] [P…" at bounding box center [154, 358] width 243 height 650
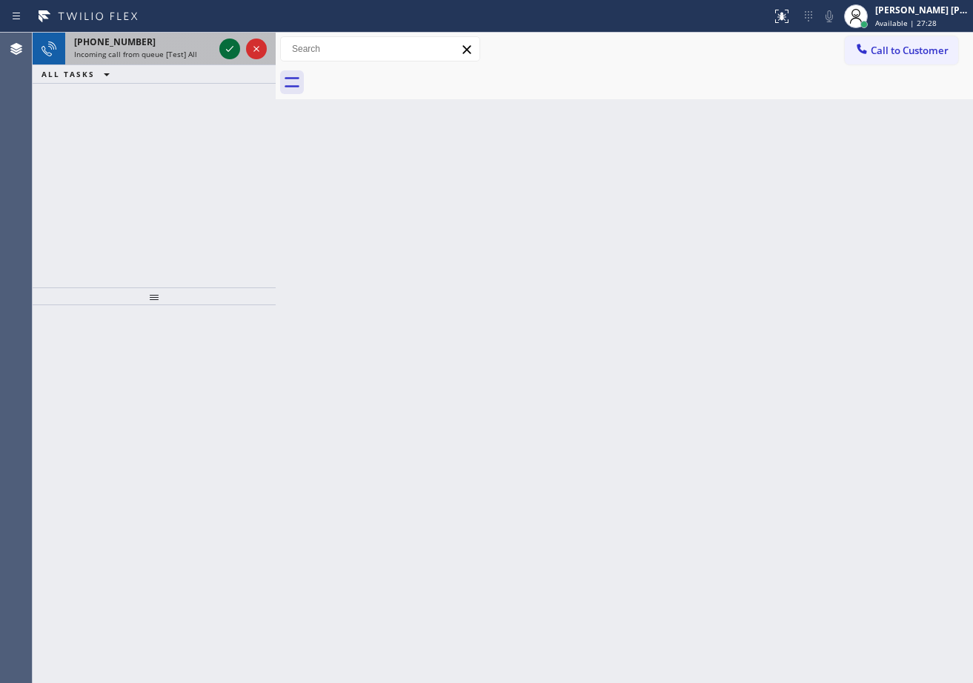
click at [227, 44] on icon at bounding box center [230, 49] width 18 height 18
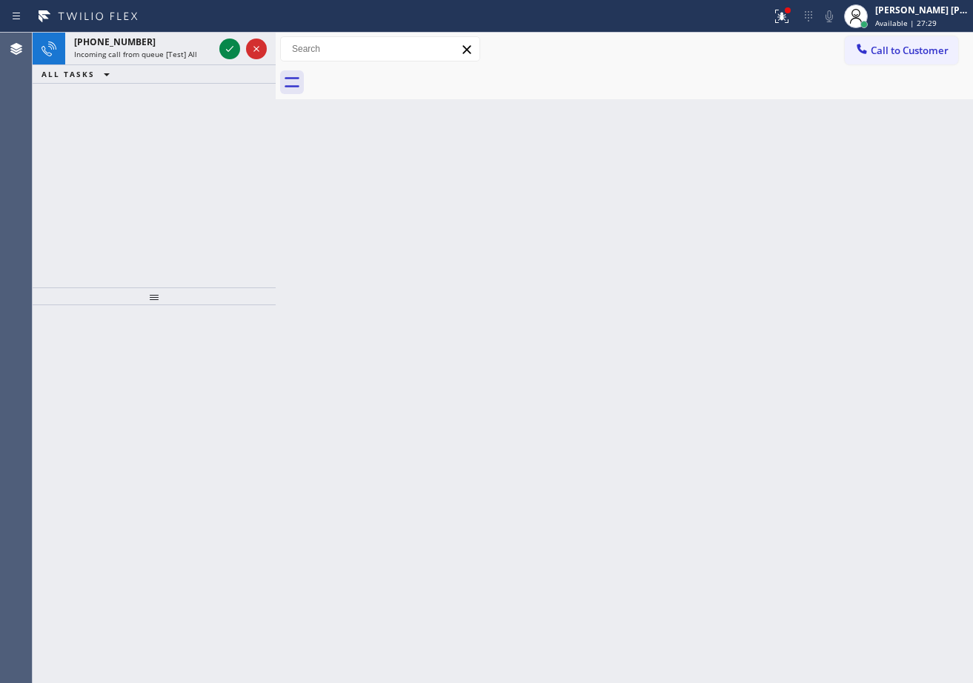
click at [722, 296] on div "Back to Dashboard Change Sender ID Customers Technicians Select a contact Outbo…" at bounding box center [624, 358] width 697 height 650
click at [198, 59] on div "[PHONE_NUMBER] Incoming call from queue [Test] All" at bounding box center [140, 49] width 151 height 33
click at [197, 59] on div "Incoming call from queue [Test] All" at bounding box center [143, 54] width 139 height 10
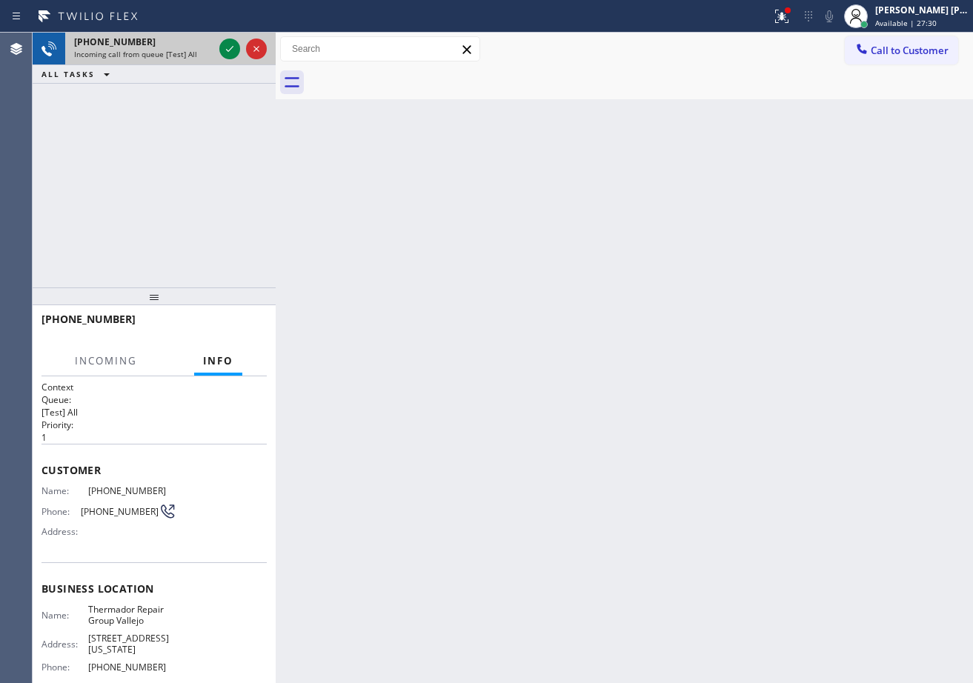
click at [197, 59] on div "Incoming call from queue [Test] All" at bounding box center [143, 54] width 139 height 10
click at [228, 46] on icon at bounding box center [230, 49] width 18 height 18
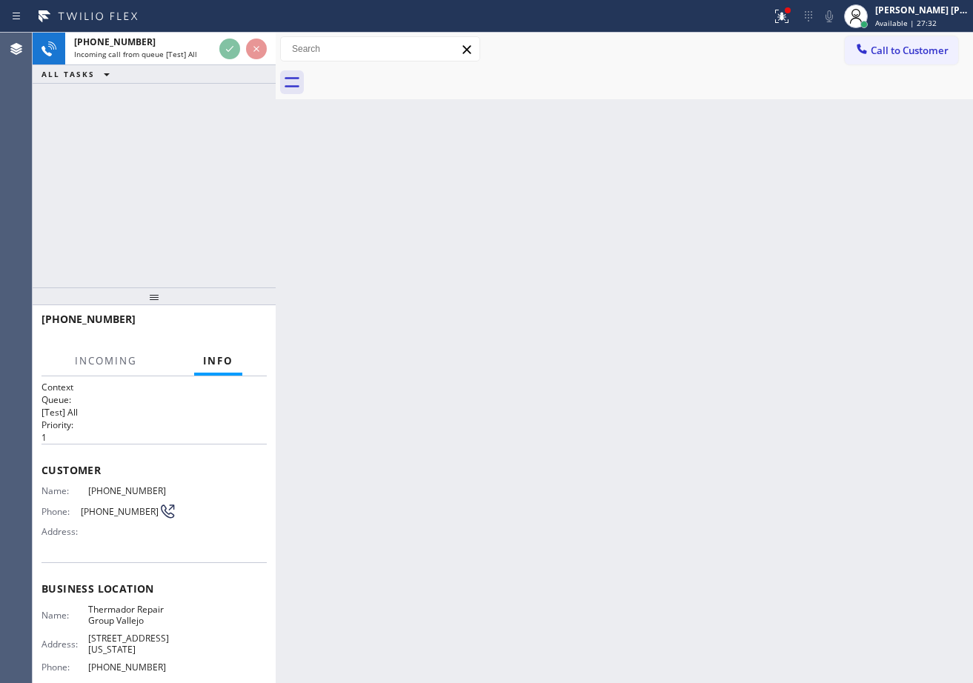
drag, startPoint x: 799, startPoint y: 17, endPoint x: 792, endPoint y: 95, distance: 78.1
click at [784, 17] on icon at bounding box center [779, 15] width 9 height 10
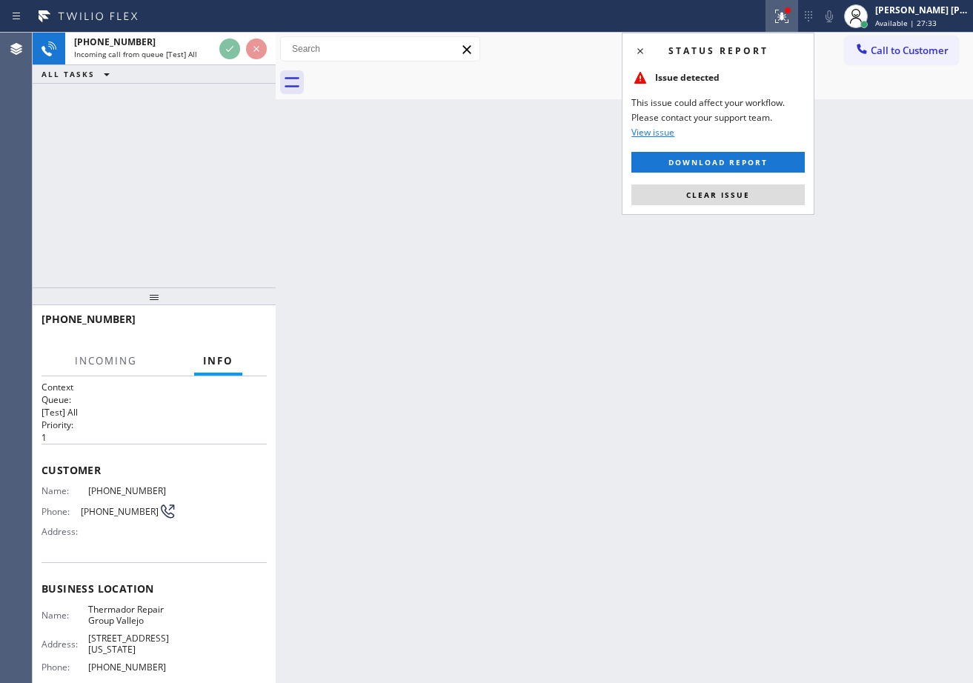
click at [767, 193] on button "Clear issue" at bounding box center [717, 194] width 173 height 21
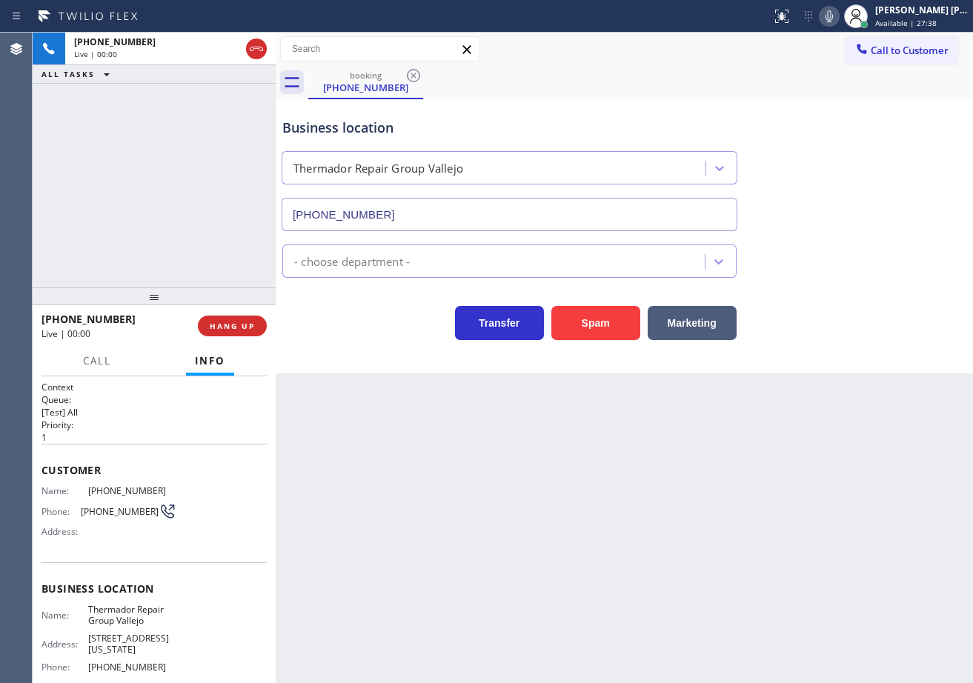
type input "[PHONE_NUMBER]"
click at [157, 210] on div "[PHONE_NUMBER] Live | 00:06 ALL TASKS ALL TASKS ACTIVE TASKS TASKS IN WRAP UP" at bounding box center [154, 160] width 243 height 255
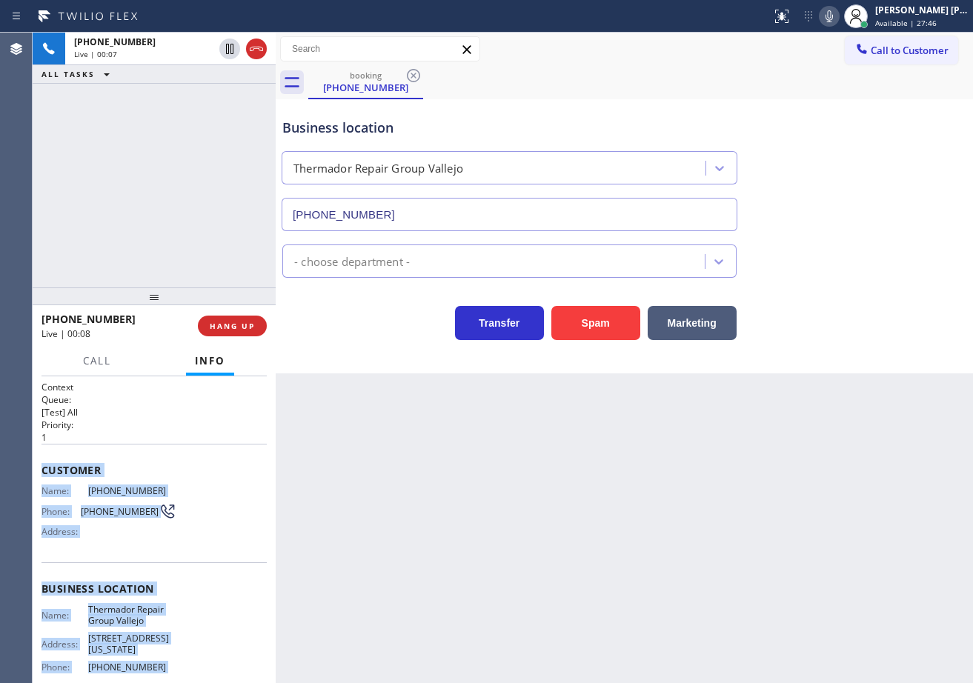
scroll to position [119, 0]
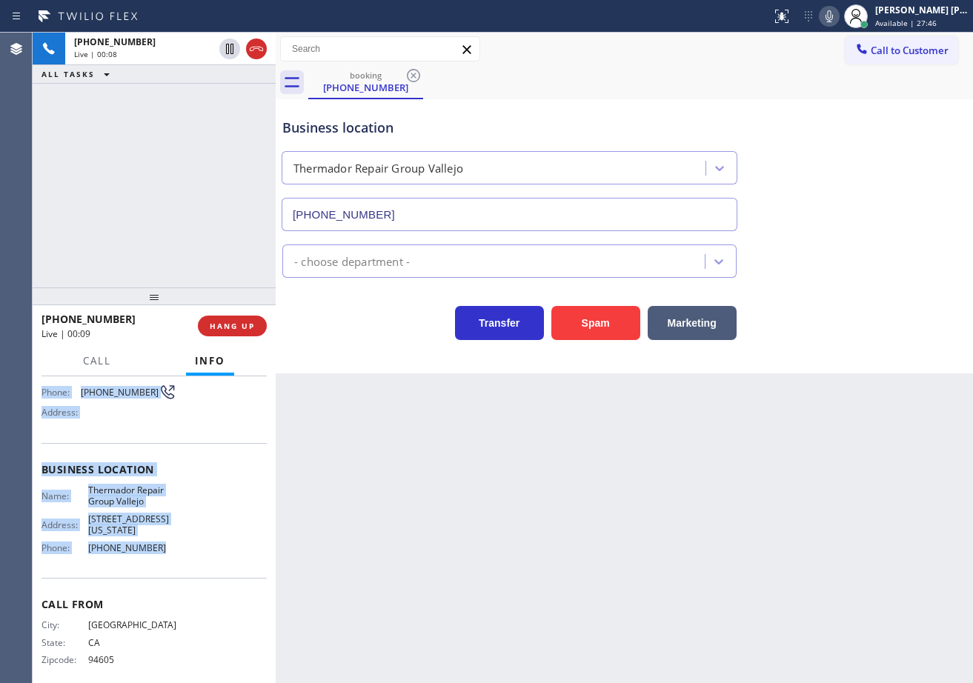
drag, startPoint x: 39, startPoint y: 466, endPoint x: 188, endPoint y: 545, distance: 169.3
click at [188, 545] on div "Context Queue: [Test] All Priority: 1 Customer Name: [PHONE_NUMBER] Phone: [PHO…" at bounding box center [154, 529] width 243 height 307
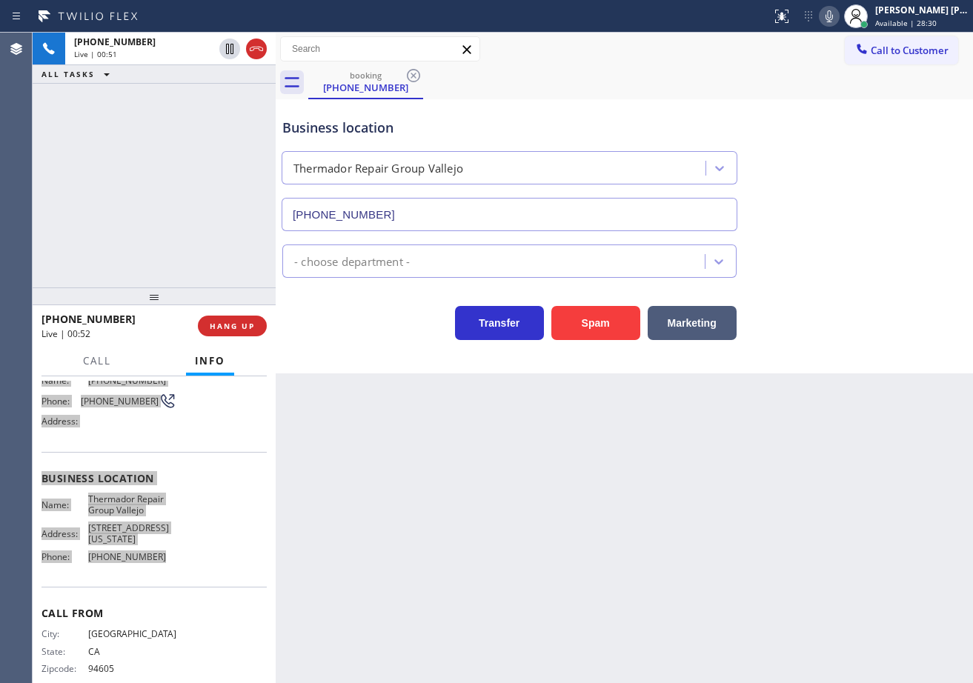
scroll to position [0, 0]
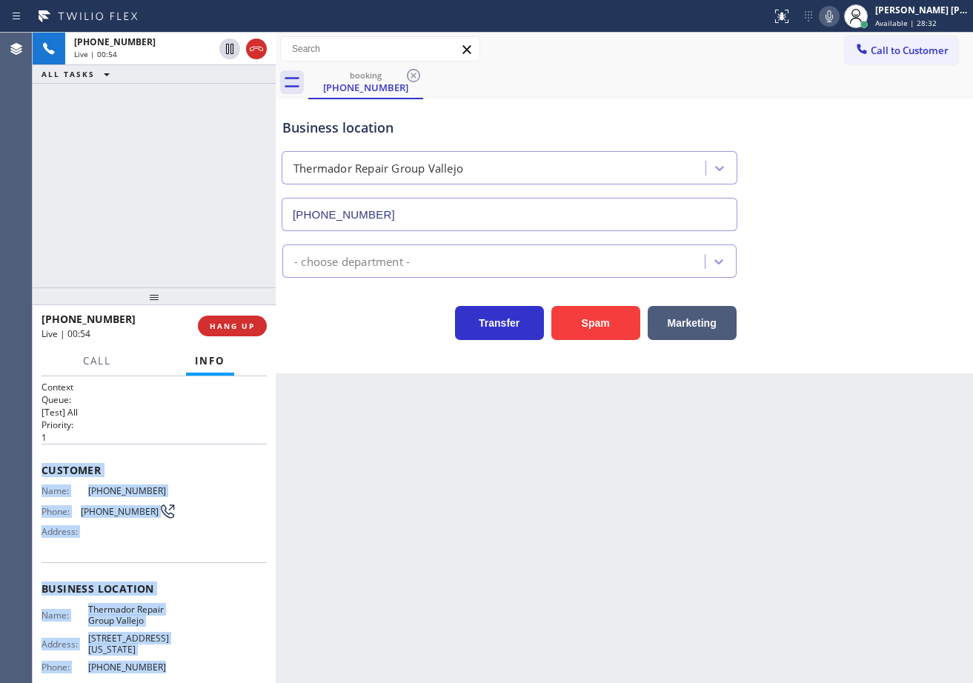
click at [372, 494] on div "Back to Dashboard Change Sender ID Customers Technicians Select a contact Outbo…" at bounding box center [624, 358] width 697 height 650
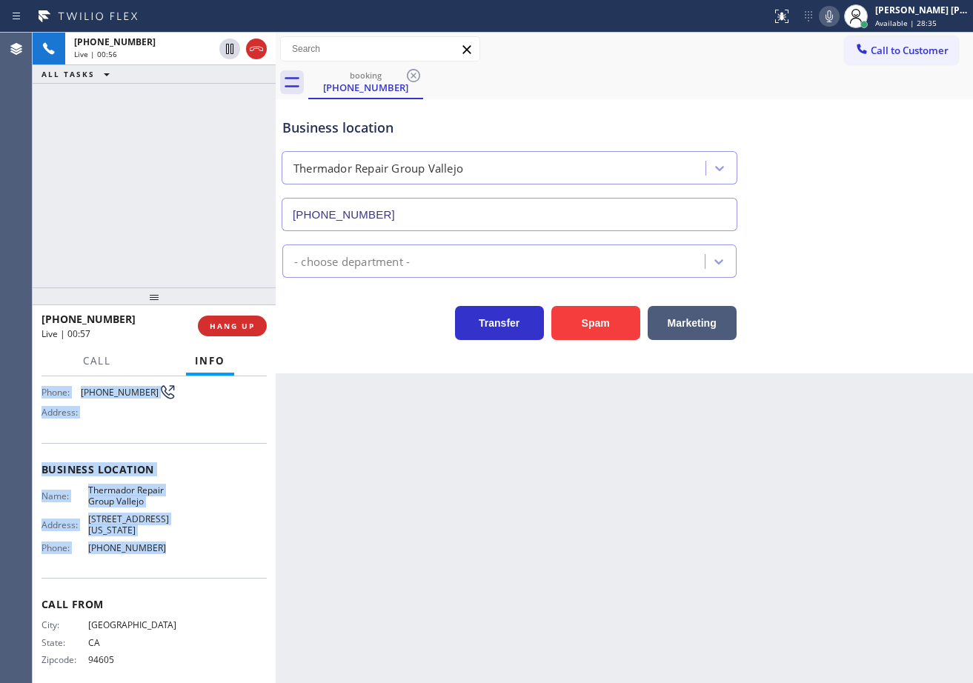
drag, startPoint x: 39, startPoint y: 468, endPoint x: 186, endPoint y: 544, distance: 166.0
click at [186, 544] on div "Context Queue: [Test] All Priority: 1 Customer Name: [PHONE_NUMBER] Phone: [PHO…" at bounding box center [154, 529] width 243 height 307
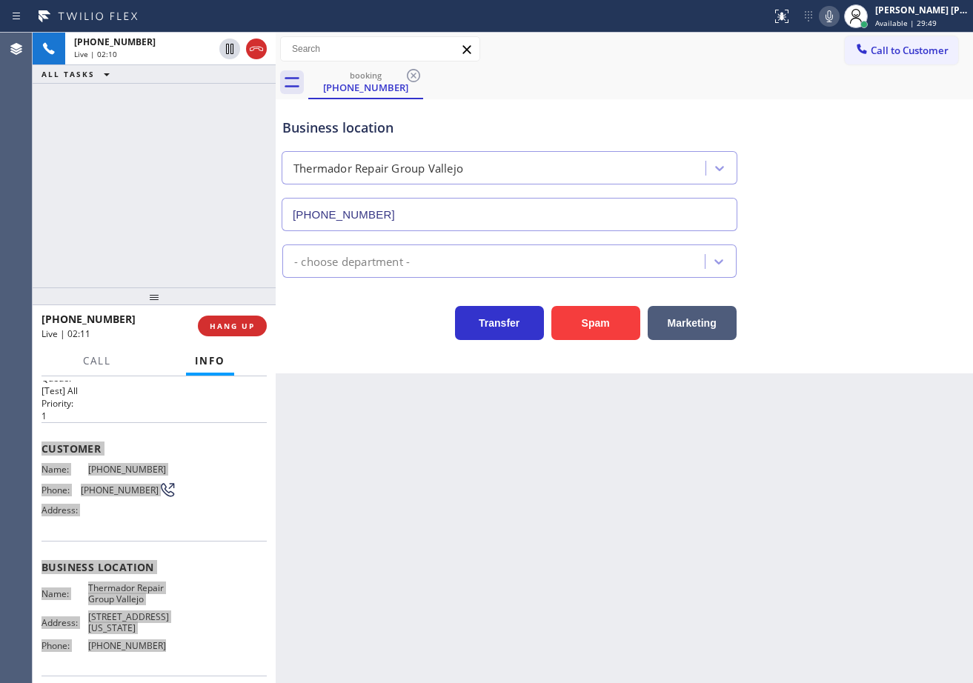
scroll to position [0, 0]
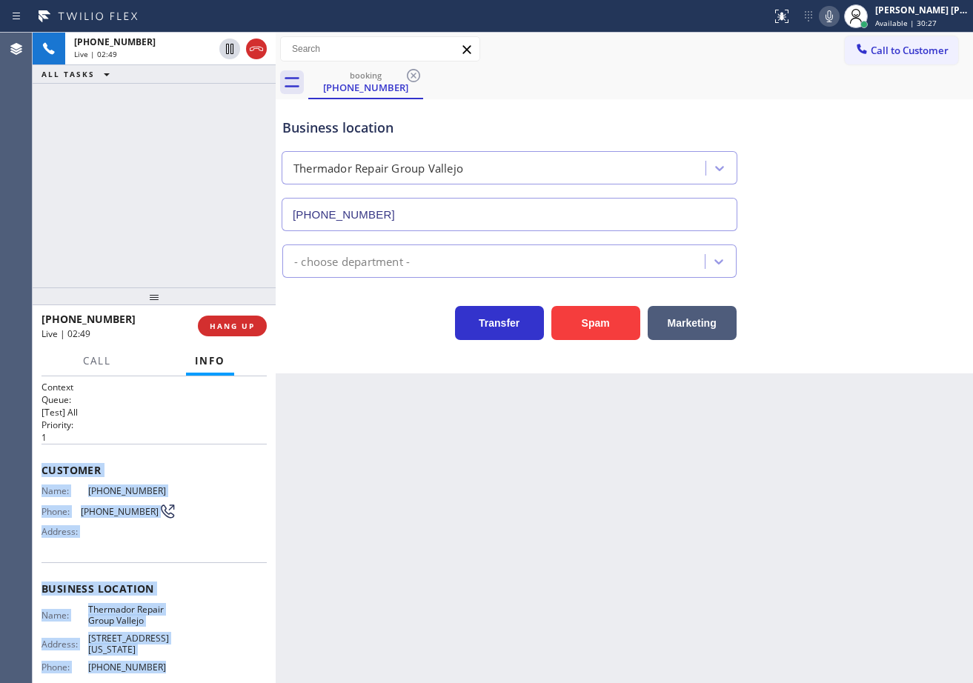
click at [919, 273] on div "- choose department -" at bounding box center [624, 258] width 690 height 39
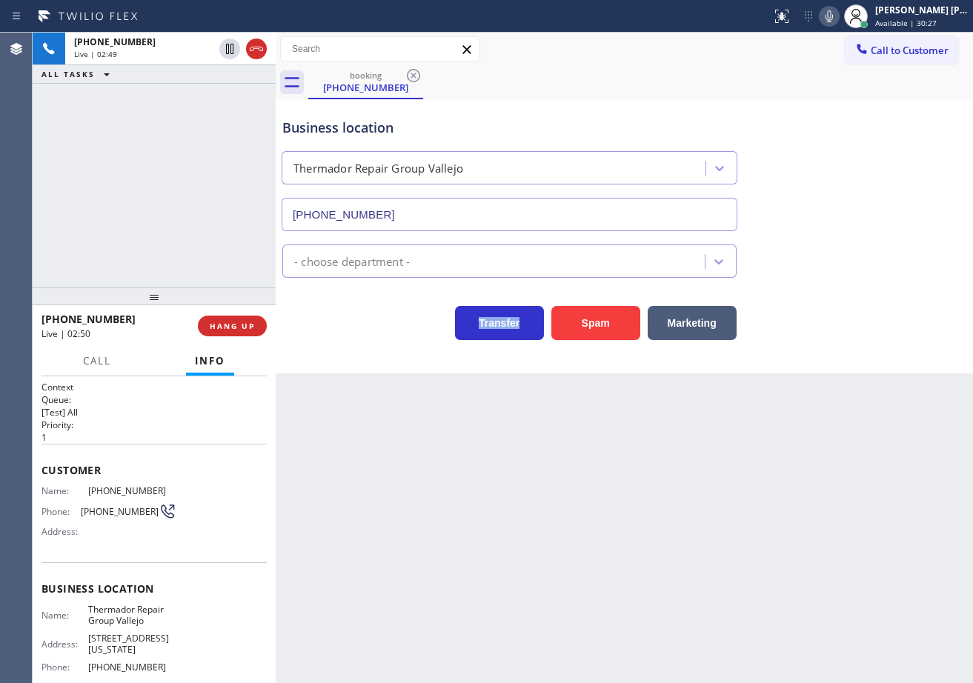
drag, startPoint x: 917, startPoint y: 273, endPoint x: 904, endPoint y: 272, distance: 13.4
click at [902, 273] on div "- choose department -" at bounding box center [624, 258] width 690 height 39
click at [904, 272] on div "- choose department -" at bounding box center [624, 258] width 690 height 39
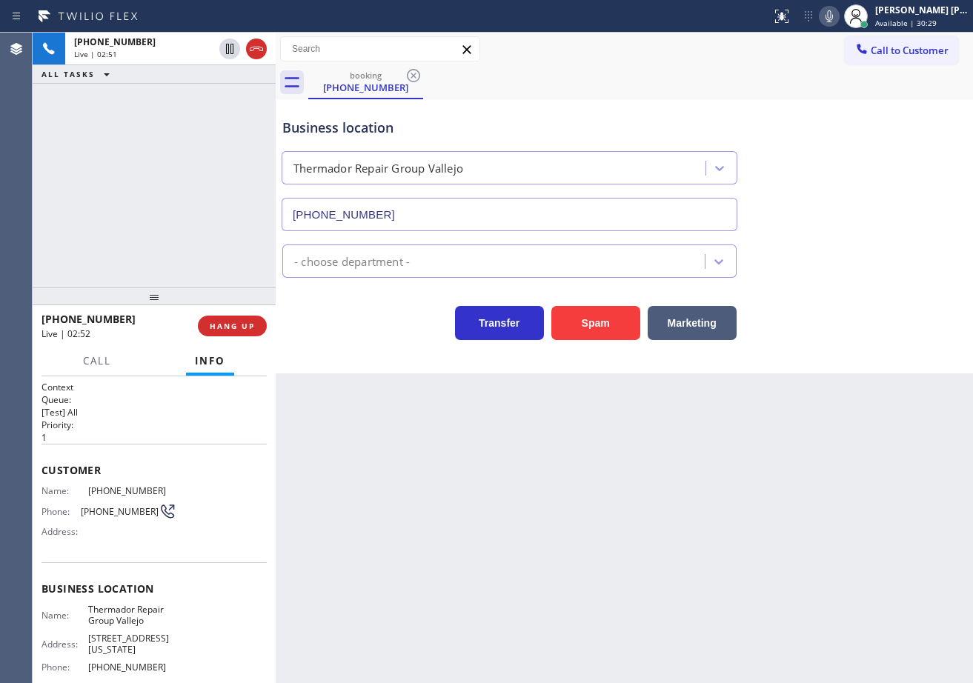
click at [897, 250] on div "- choose department -" at bounding box center [624, 258] width 690 height 39
click at [897, 244] on div "- choose department -" at bounding box center [624, 258] width 690 height 39
click at [888, 246] on div "- choose department -" at bounding box center [624, 258] width 690 height 39
click at [887, 246] on div "- choose department -" at bounding box center [624, 258] width 690 height 39
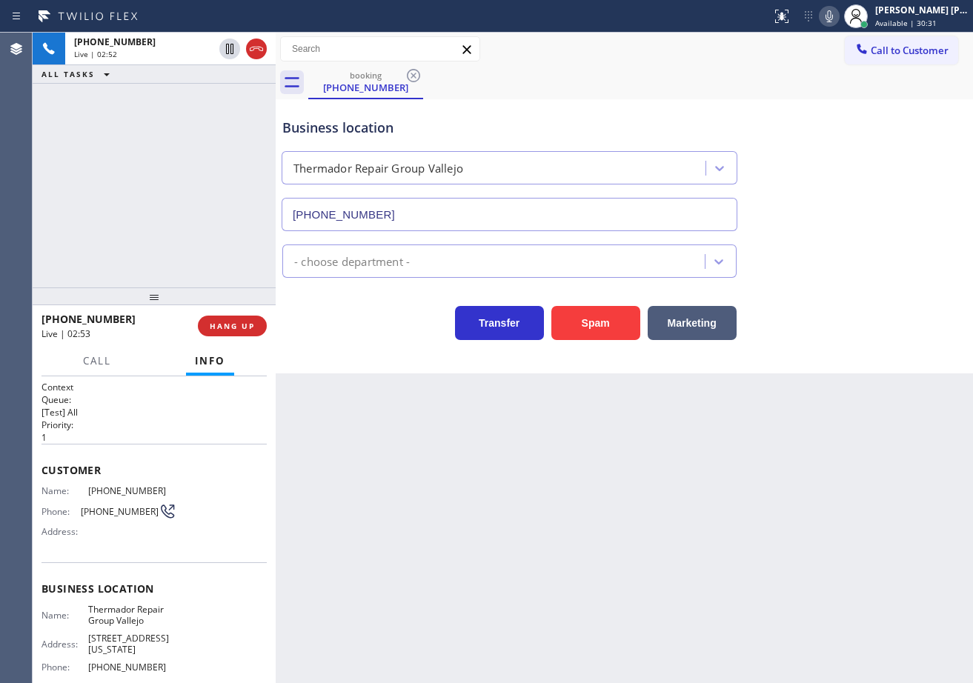
click at [885, 244] on div "- choose department -" at bounding box center [624, 258] width 690 height 39
click at [883, 243] on div "- choose department -" at bounding box center [624, 258] width 690 height 39
click at [882, 243] on div "- choose department -" at bounding box center [624, 258] width 690 height 39
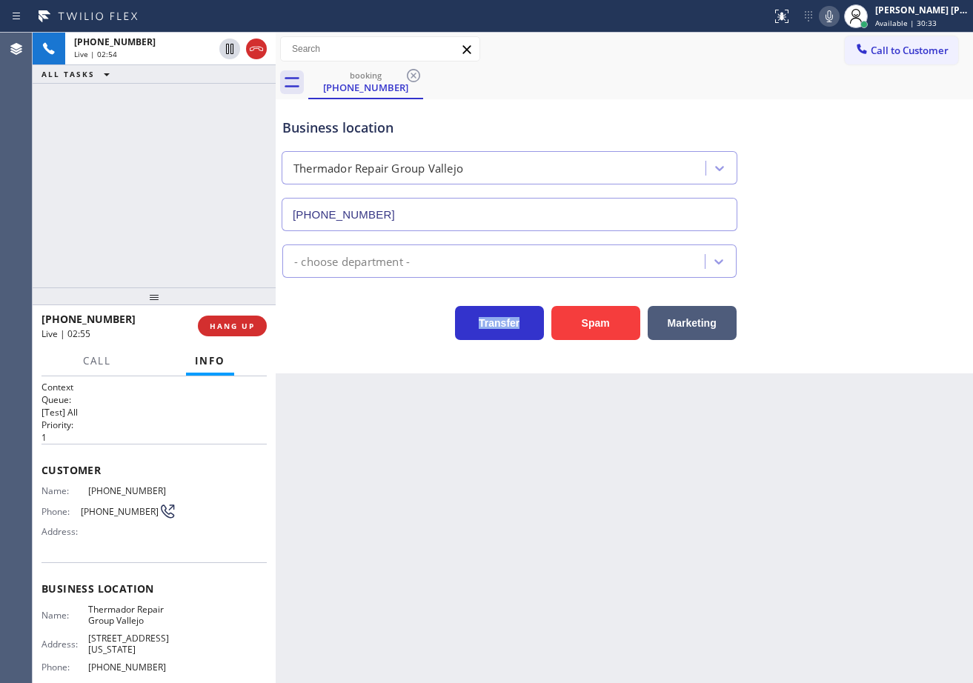
click at [882, 243] on div "- choose department -" at bounding box center [624, 258] width 690 height 39
click at [833, 11] on icon at bounding box center [828, 16] width 7 height 12
drag, startPoint x: 826, startPoint y: 53, endPoint x: 717, endPoint y: 64, distance: 109.5
click at [825, 53] on div "Call to Customer Outbound call Location Search location Your caller id phone nu…" at bounding box center [624, 49] width 697 height 26
drag, startPoint x: 230, startPoint y: 49, endPoint x: 217, endPoint y: 73, distance: 26.8
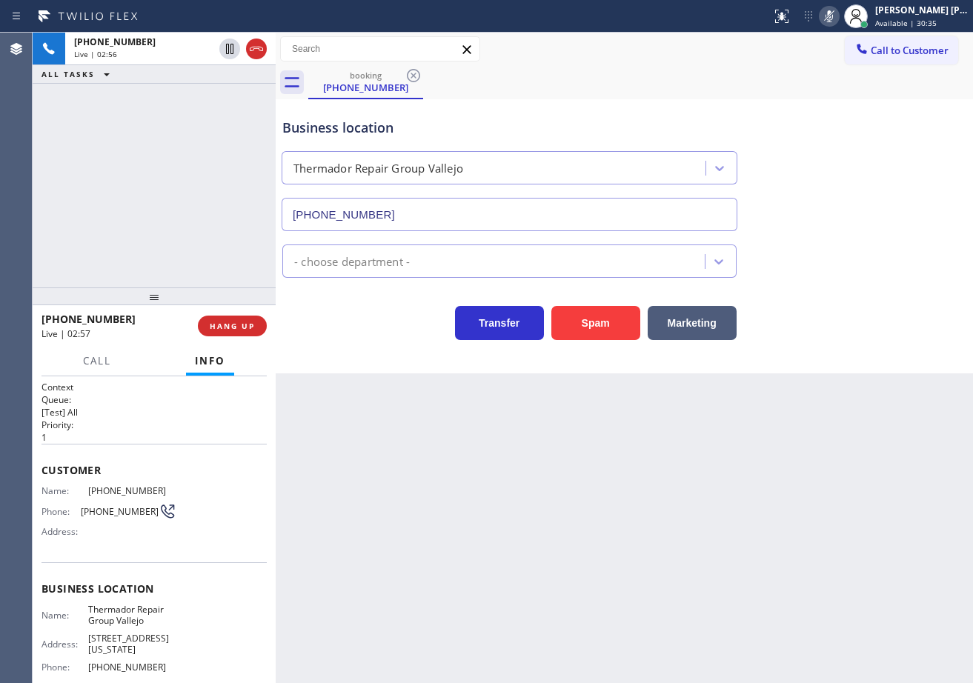
click at [230, 49] on icon at bounding box center [230, 49] width 18 height 18
click at [217, 73] on div "ALL TASKS ALL TASKS ACTIVE TASKS TASKS IN WRAP UP" at bounding box center [154, 74] width 243 height 19
drag, startPoint x: 224, startPoint y: 52, endPoint x: 210, endPoint y: 96, distance: 46.9
click at [224, 51] on icon at bounding box center [230, 49] width 18 height 18
drag, startPoint x: 206, startPoint y: 104, endPoint x: 730, endPoint y: 104, distance: 523.8
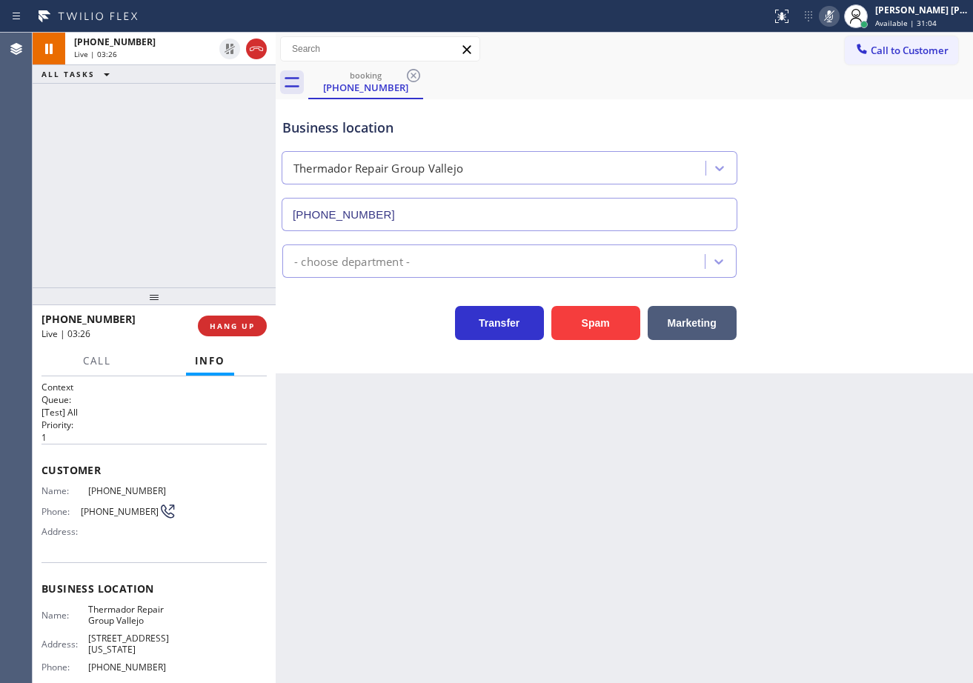
click at [210, 104] on div "[PHONE_NUMBER] Live | 03:26 ALL TASKS ALL TASKS ACTIVE TASKS TASKS IN WRAP UP" at bounding box center [154, 160] width 243 height 255
click at [838, 18] on icon at bounding box center [829, 16] width 18 height 18
drag, startPoint x: 850, startPoint y: 61, endPoint x: 852, endPoint y: 71, distance: 9.9
click at [850, 67] on div "Call to Customer Outbound call Location Search location Your caller id phone nu…" at bounding box center [624, 66] width 697 height 67
click at [637, 93] on div "booking [PHONE_NUMBER]" at bounding box center [640, 82] width 665 height 33
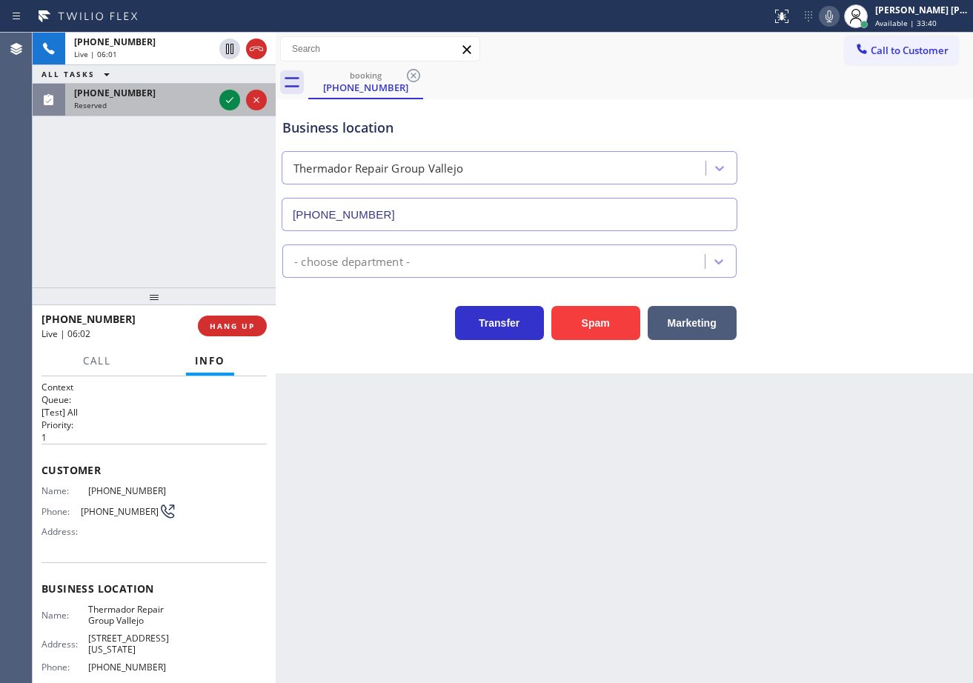
click at [161, 104] on div "Reserved" at bounding box center [143, 105] width 139 height 10
click at [164, 104] on div "Reserved" at bounding box center [143, 105] width 139 height 10
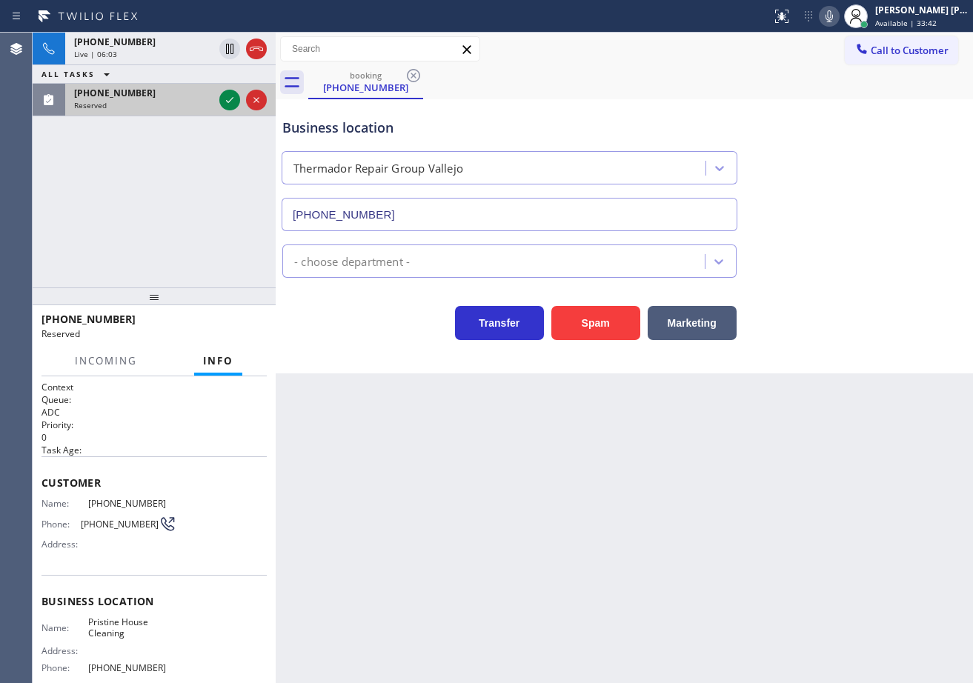
click at [179, 104] on div "Reserved" at bounding box center [143, 105] width 139 height 10
click at [233, 96] on icon at bounding box center [230, 100] width 18 height 18
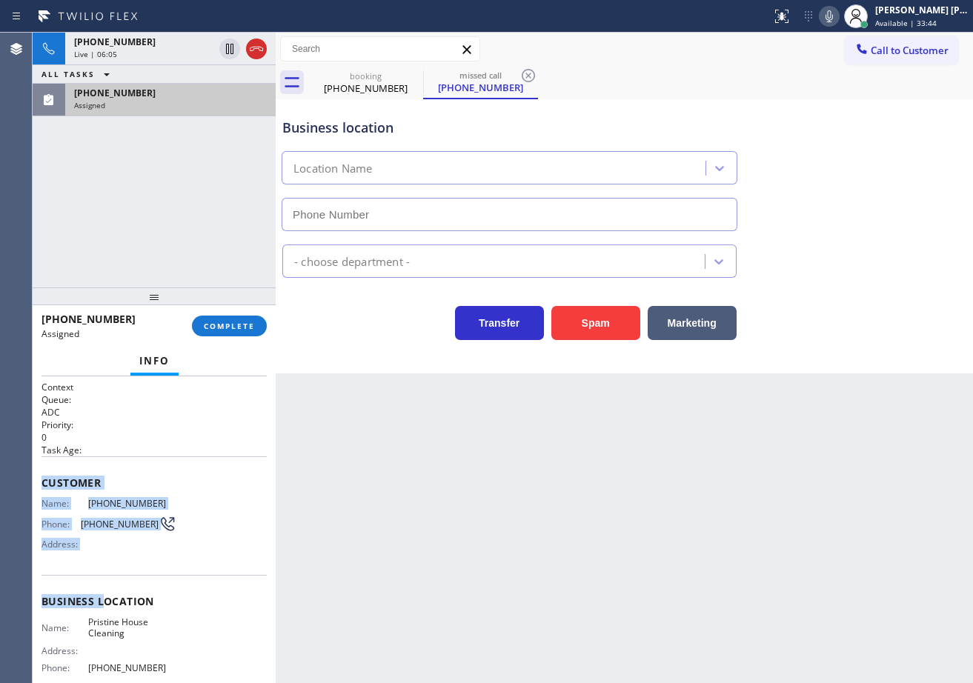
type input "[PHONE_NUMBER]"
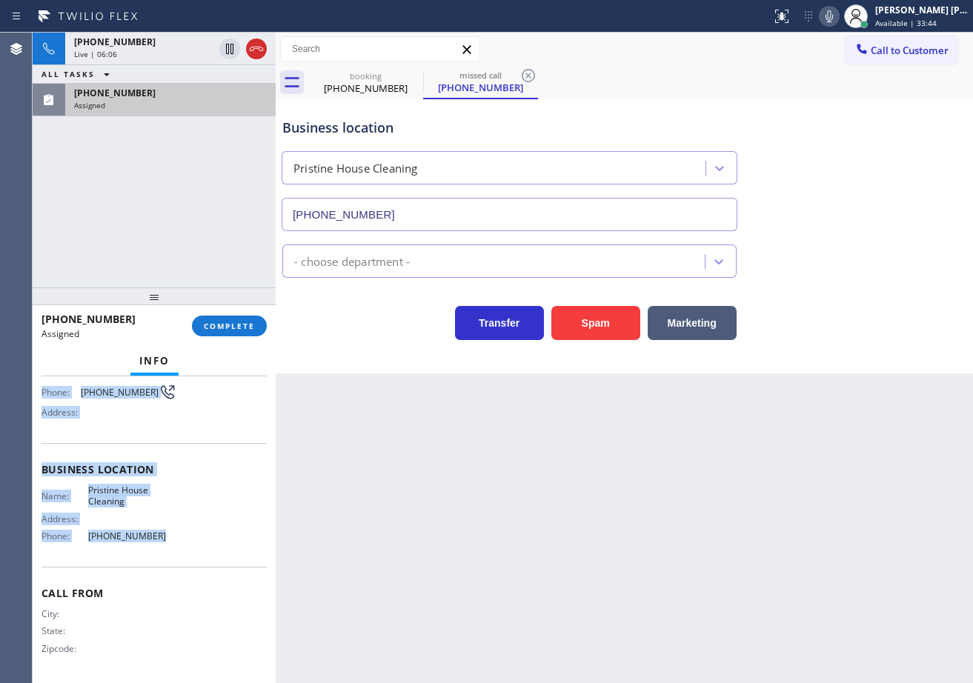
drag, startPoint x: 39, startPoint y: 479, endPoint x: 216, endPoint y: 379, distance: 204.0
click at [189, 551] on div "Context Queue: ADC Priority: 0 Task Age: Customer Name: [PHONE_NUMBER] Phone: […" at bounding box center [154, 529] width 243 height 307
click at [238, 320] on button "COMPLETE" at bounding box center [229, 326] width 75 height 21
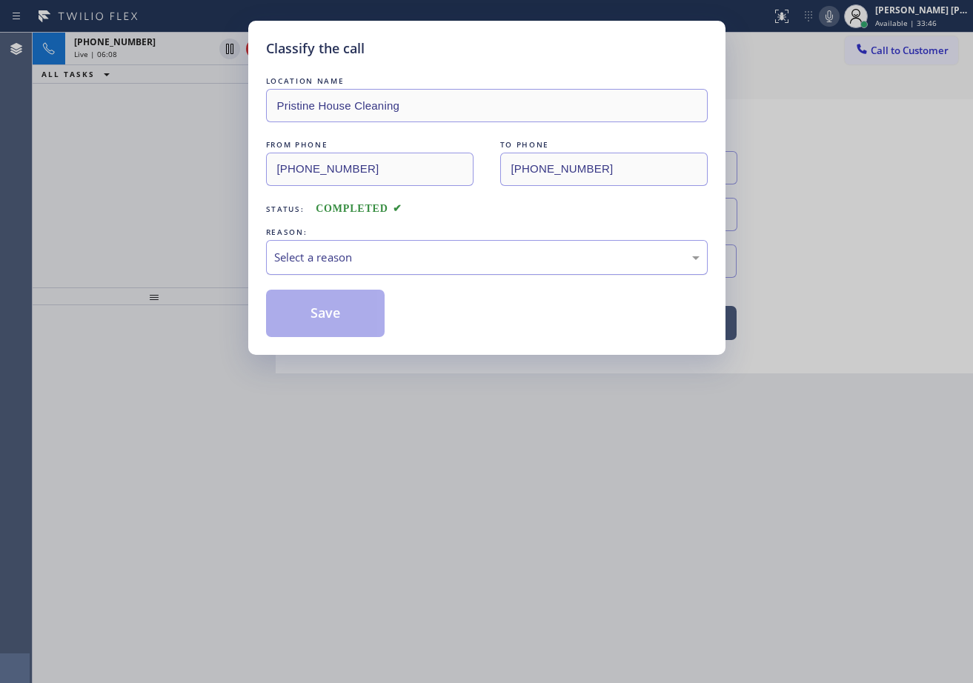
click at [309, 260] on div "Select a reason" at bounding box center [486, 257] width 425 height 17
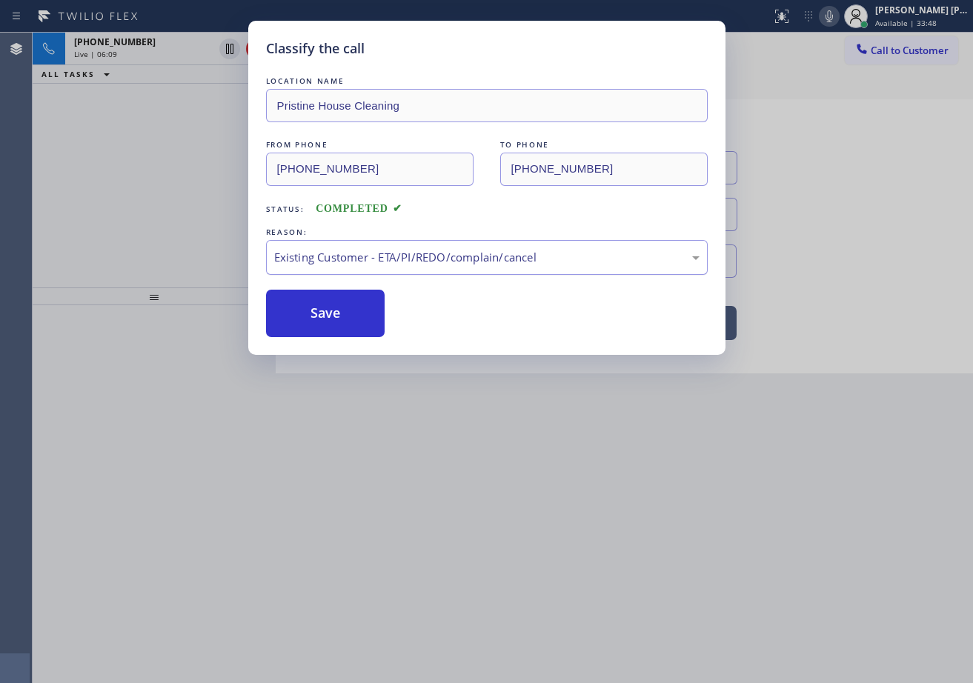
drag, startPoint x: 370, startPoint y: 262, endPoint x: 373, endPoint y: 270, distance: 8.7
click at [371, 261] on div "Existing Customer - ETA/PI/REDO/complain/cancel" at bounding box center [486, 257] width 425 height 17
click at [347, 314] on button "Save" at bounding box center [325, 313] width 119 height 47
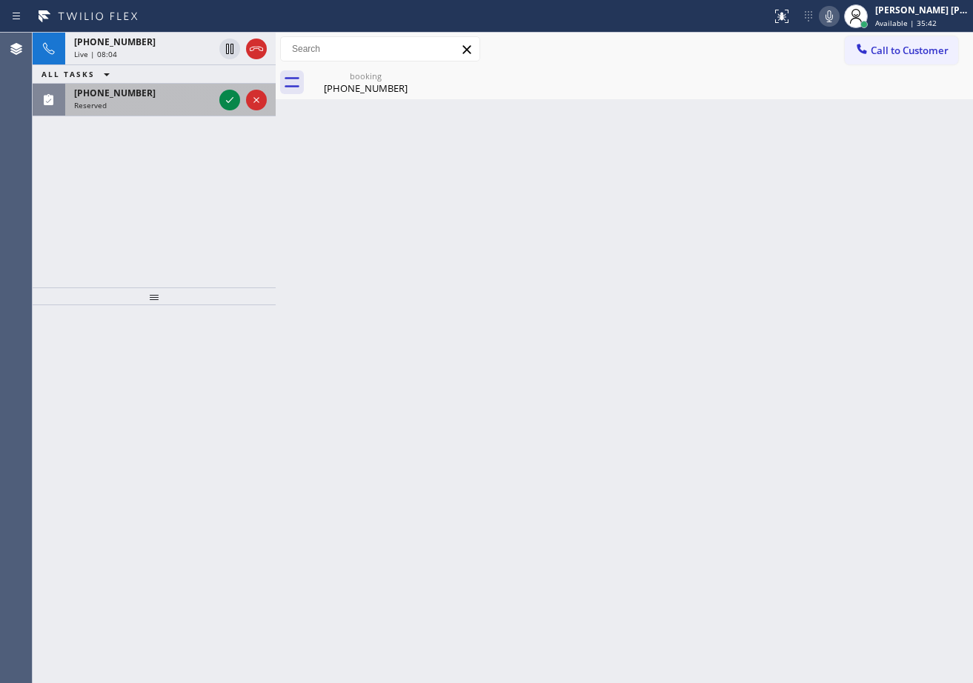
click at [169, 111] on div "[PHONE_NUMBER] Reserved" at bounding box center [140, 100] width 151 height 33
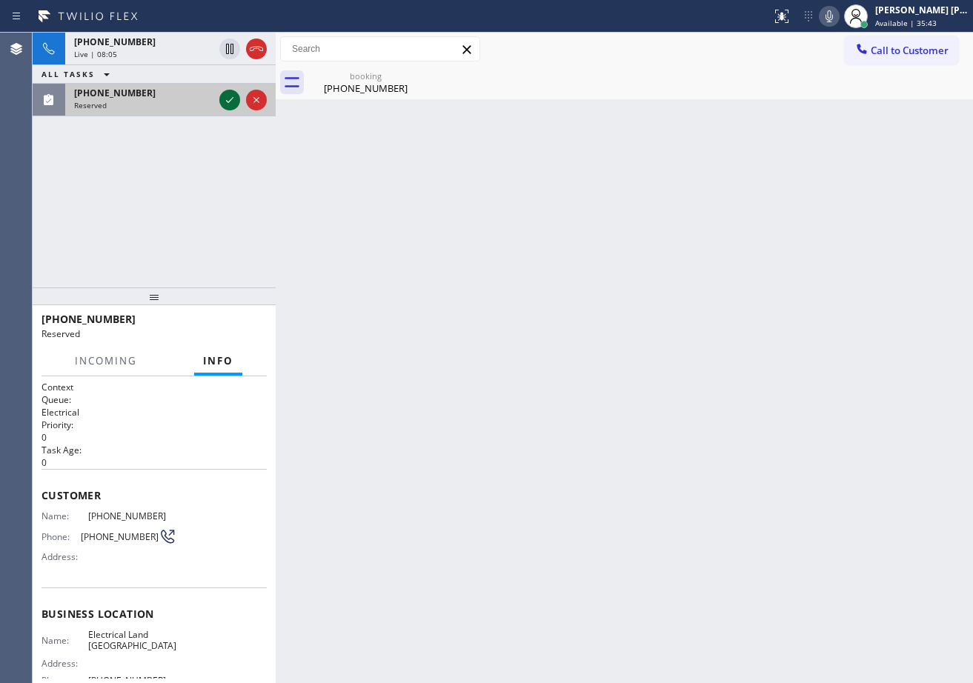
click at [227, 99] on icon at bounding box center [230, 100] width 18 height 18
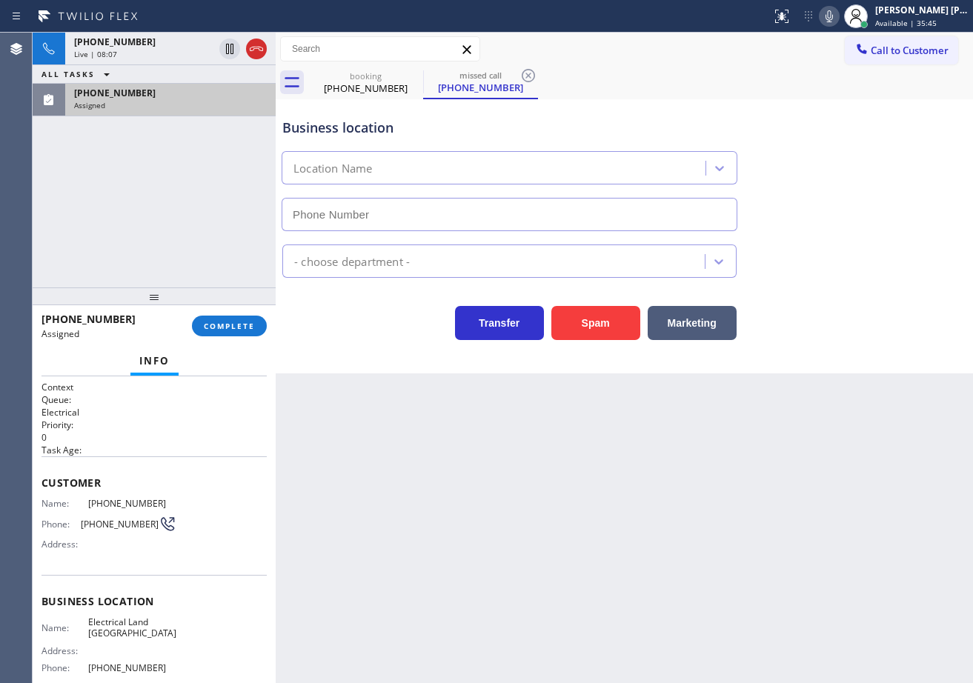
type input "[PHONE_NUMBER]"
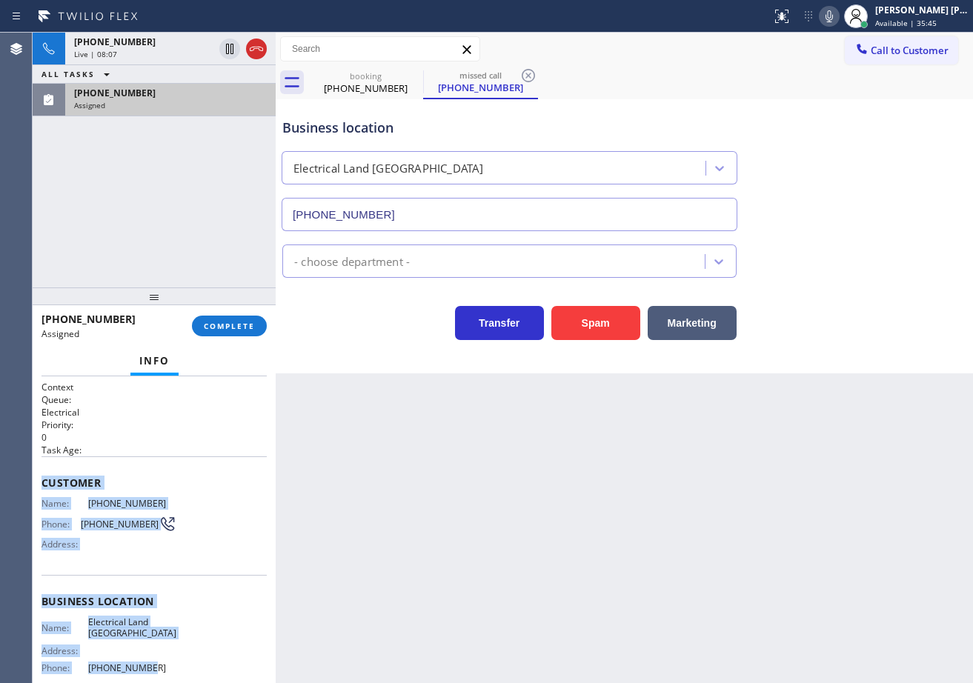
scroll to position [132, 0]
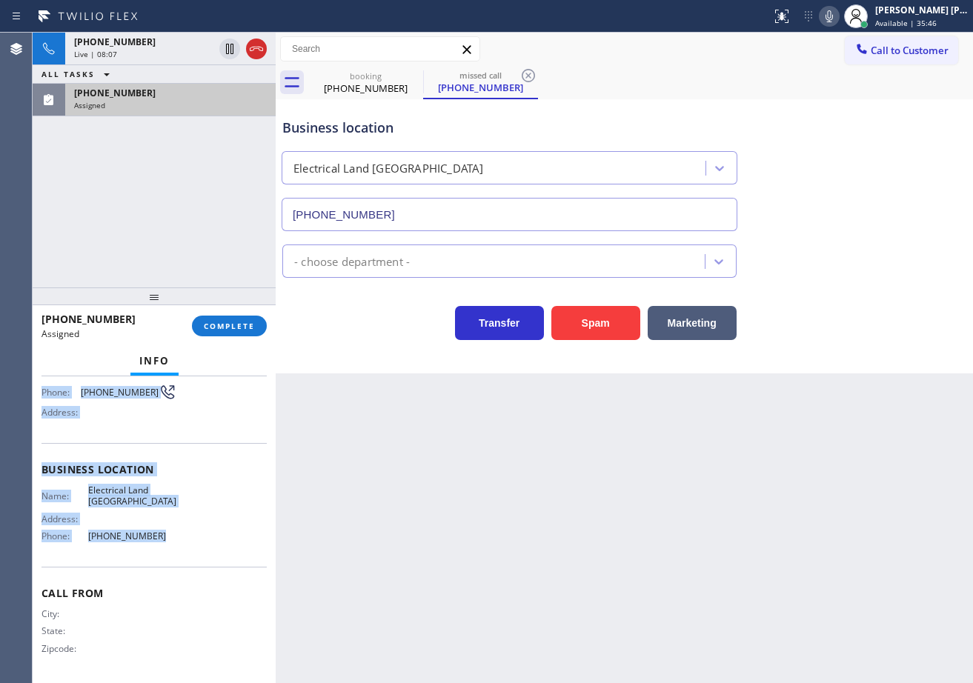
drag, startPoint x: 40, startPoint y: 478, endPoint x: 199, endPoint y: 556, distance: 176.6
click at [199, 556] on div "Context Queue: Electrical Priority: 0 Task Age: Customer Name: [PHONE_NUMBER] P…" at bounding box center [154, 529] width 243 height 307
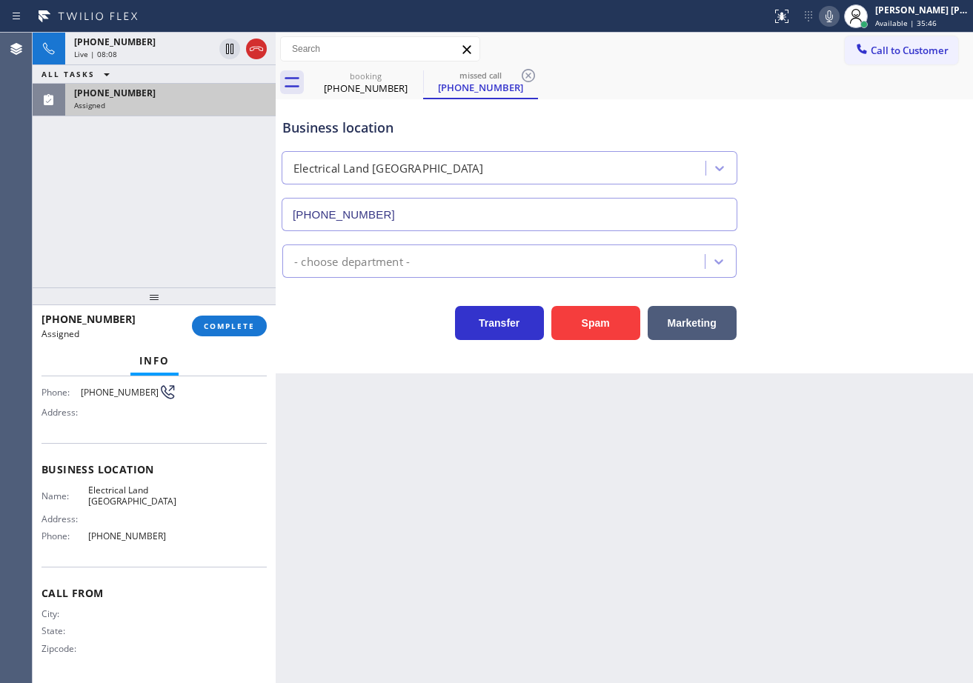
click at [211, 315] on div "[PHONE_NUMBER] Assigned COMPLETE" at bounding box center [153, 326] width 225 height 39
click at [213, 318] on button "COMPLETE" at bounding box center [229, 326] width 75 height 21
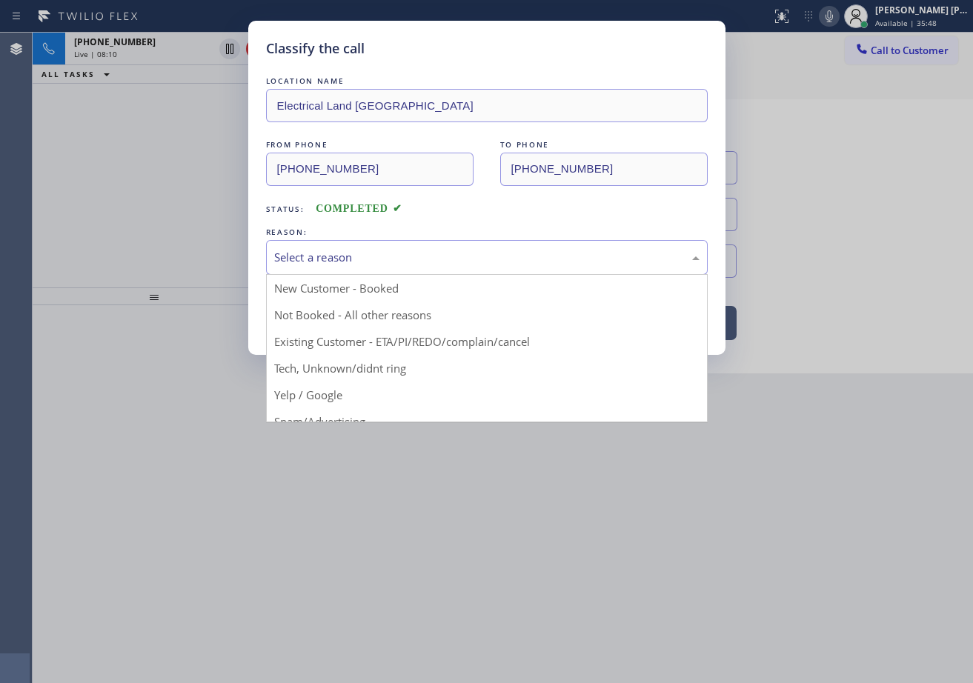
click at [368, 259] on div "Select a reason" at bounding box center [486, 257] width 425 height 17
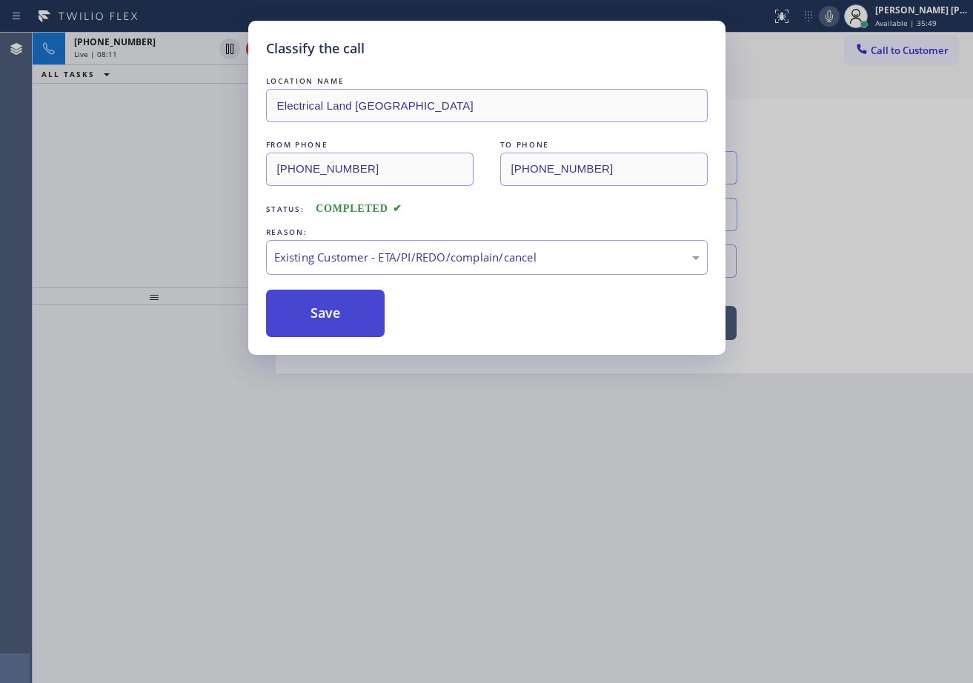
click at [360, 316] on button "Save" at bounding box center [325, 313] width 119 height 47
click at [359, 318] on button "Save" at bounding box center [325, 313] width 119 height 47
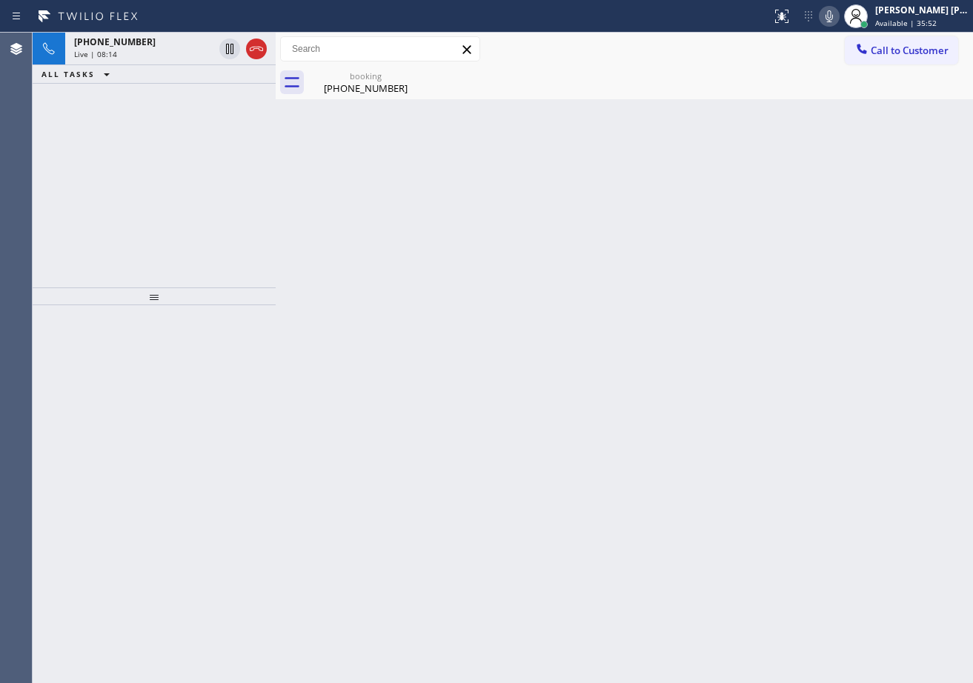
click at [185, 194] on div "[PHONE_NUMBER] Live | 08:14 ALL TASKS ALL TASKS ACTIVE TASKS TASKS IN WRAP UP" at bounding box center [154, 160] width 243 height 255
click at [175, 175] on div "[PHONE_NUMBER] Live | 10:18 ALL TASKS ALL TASKS ACTIVE TASKS TASKS IN WRAP UP" at bounding box center [154, 160] width 243 height 255
click at [167, 50] on div "Live | 10:18" at bounding box center [143, 54] width 139 height 10
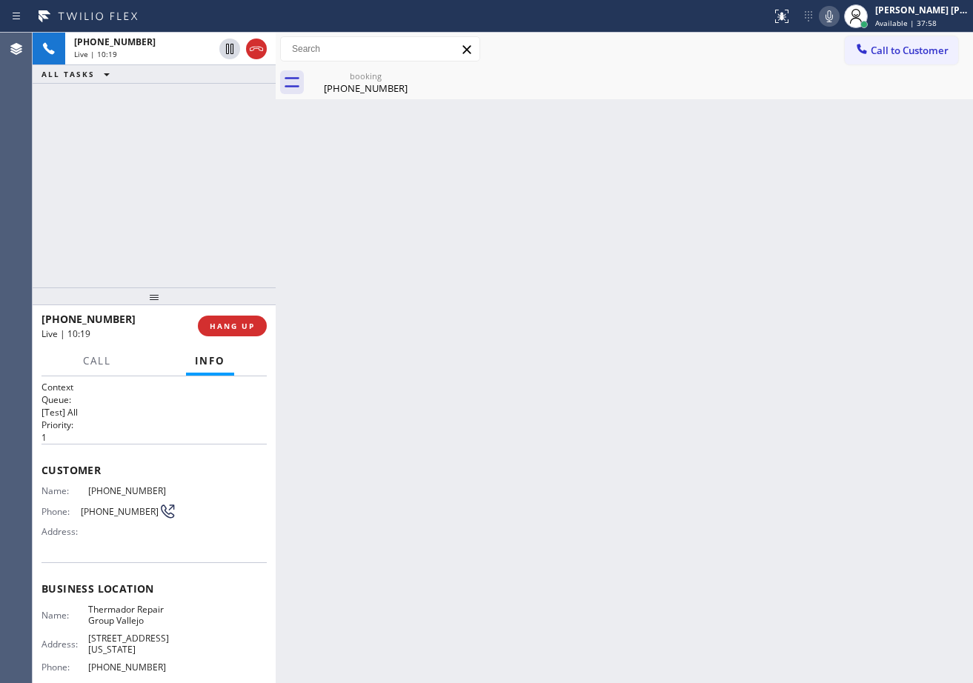
click at [903, 165] on div "Back to Dashboard Change Sender ID Customers Technicians Select a contact Outbo…" at bounding box center [624, 358] width 697 height 650
click at [902, 168] on div "Back to Dashboard Change Sender ID Customers Technicians Select a contact Outbo…" at bounding box center [624, 358] width 697 height 650
click at [853, 202] on div "Back to Dashboard Change Sender ID Customers Technicians Select a contact Outbo…" at bounding box center [624, 358] width 697 height 650
click at [838, 21] on icon at bounding box center [829, 16] width 18 height 18
drag, startPoint x: 841, startPoint y: 146, endPoint x: 733, endPoint y: 157, distance: 108.0
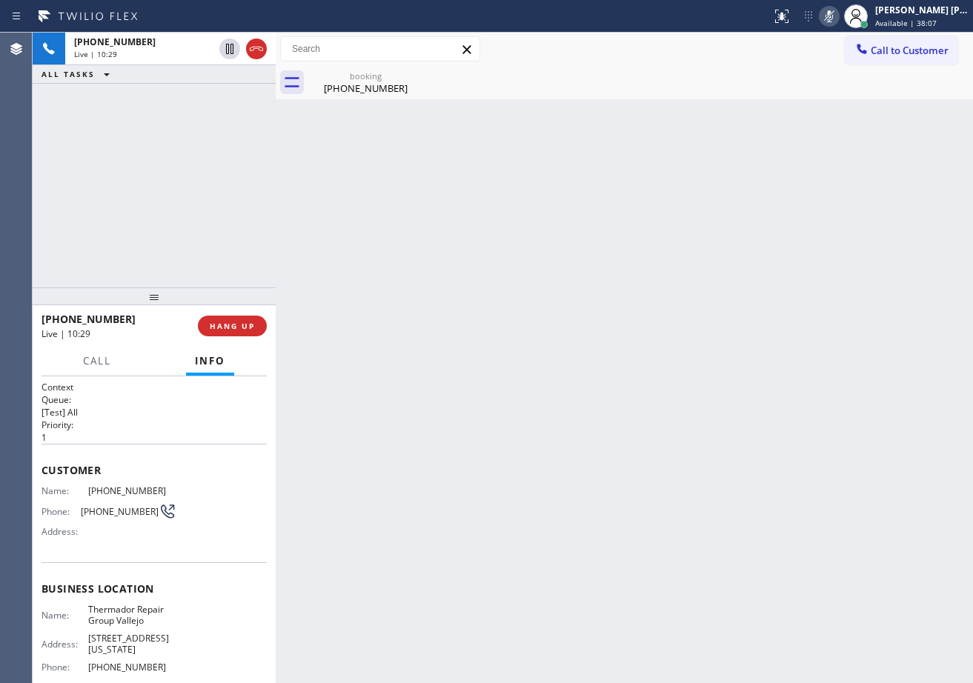
click at [837, 151] on div "Back to Dashboard Change Sender ID Customers Technicians Select a contact Outbo…" at bounding box center [624, 358] width 697 height 650
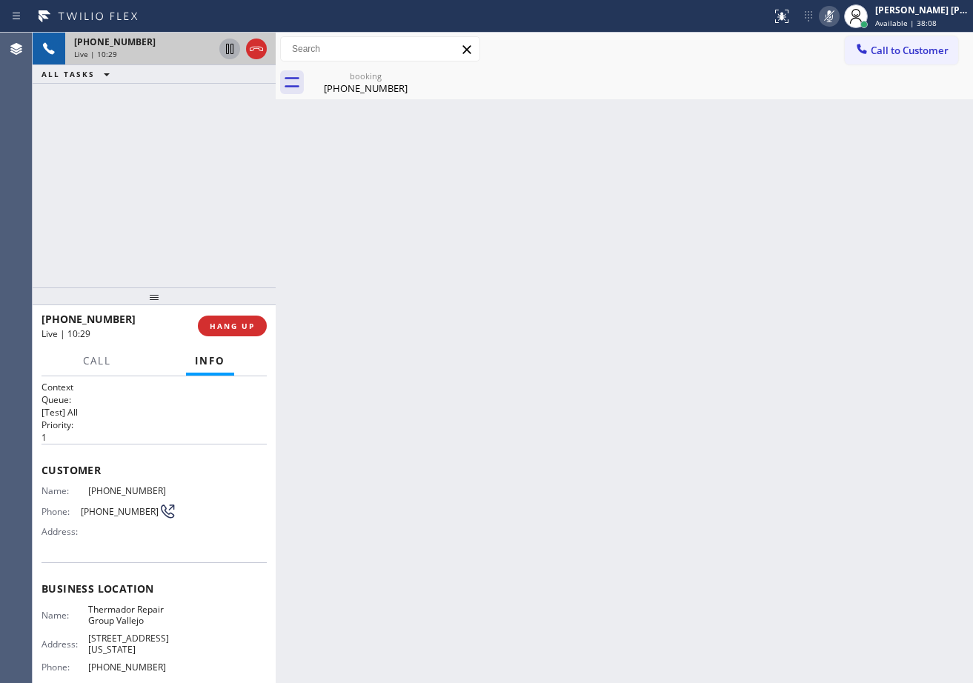
click at [229, 50] on icon at bounding box center [229, 49] width 7 height 10
click at [230, 47] on icon at bounding box center [230, 49] width 18 height 18
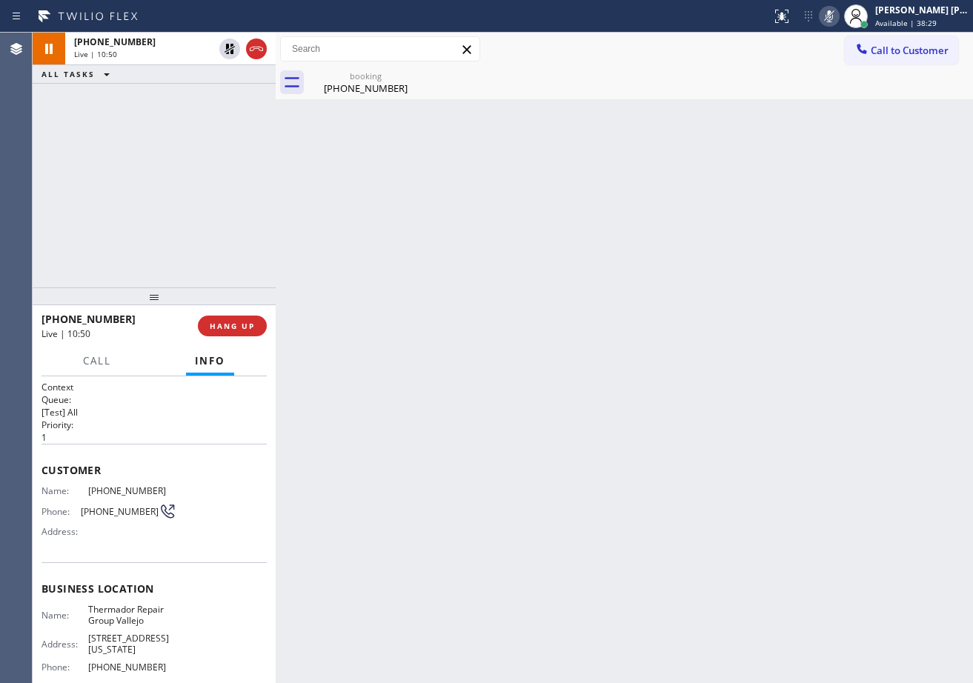
click at [838, 15] on icon at bounding box center [829, 16] width 18 height 18
drag, startPoint x: 856, startPoint y: 142, endPoint x: 846, endPoint y: 194, distance: 52.7
click at [856, 145] on div "Back to Dashboard Change Sender ID Customers Technicians Select a contact Outbo…" at bounding box center [624, 358] width 697 height 650
click at [833, 124] on div "Back to Dashboard Change Sender ID Customers Technicians Select a contact Outbo…" at bounding box center [624, 358] width 697 height 650
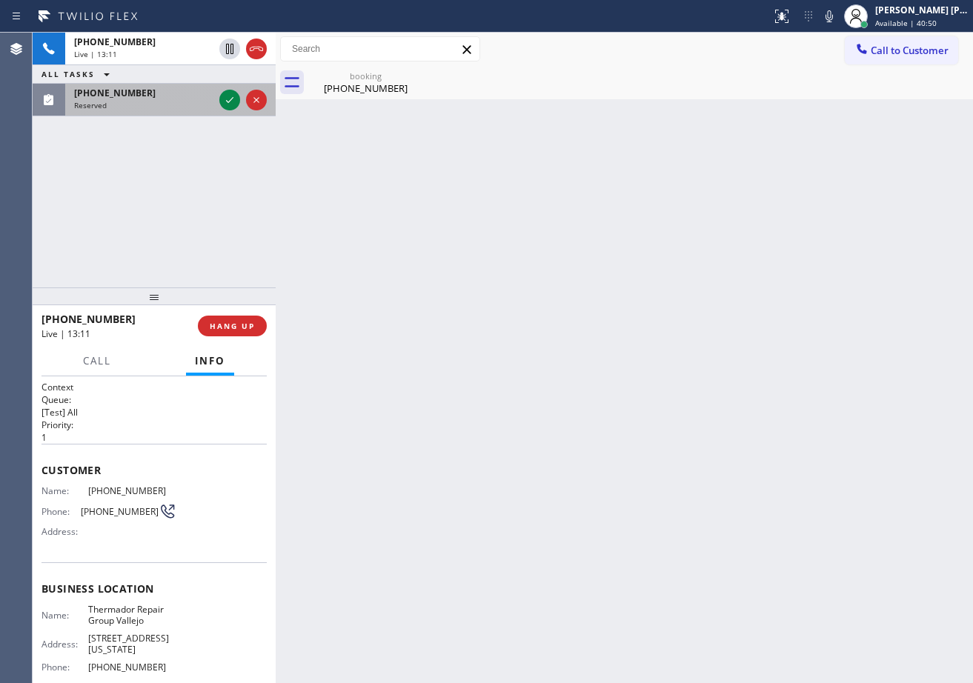
click at [196, 109] on div "Reserved" at bounding box center [143, 105] width 139 height 10
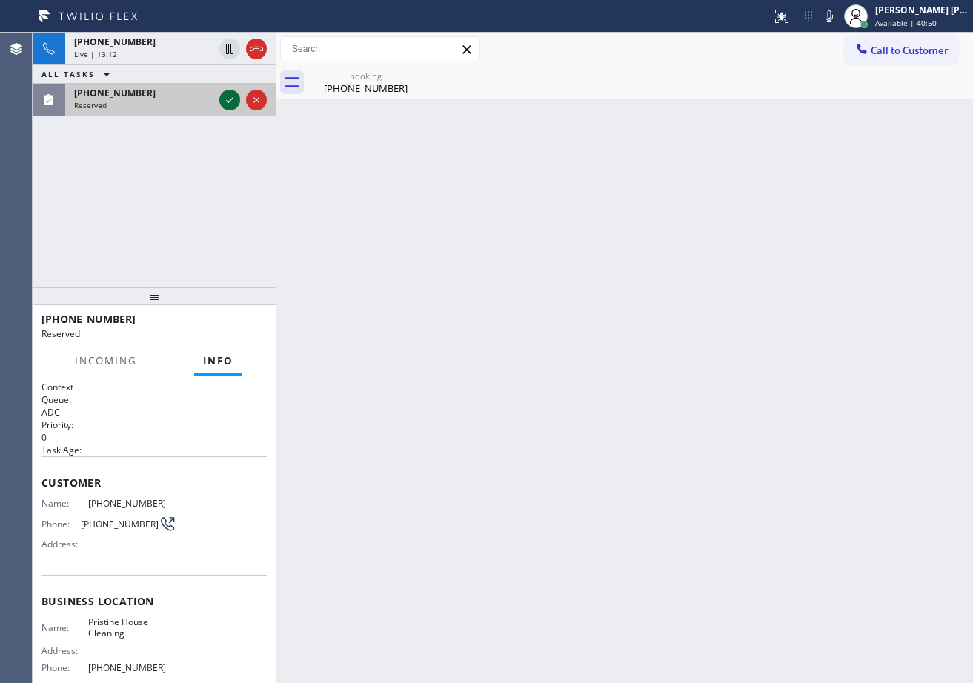
click at [230, 107] on icon at bounding box center [230, 100] width 18 height 18
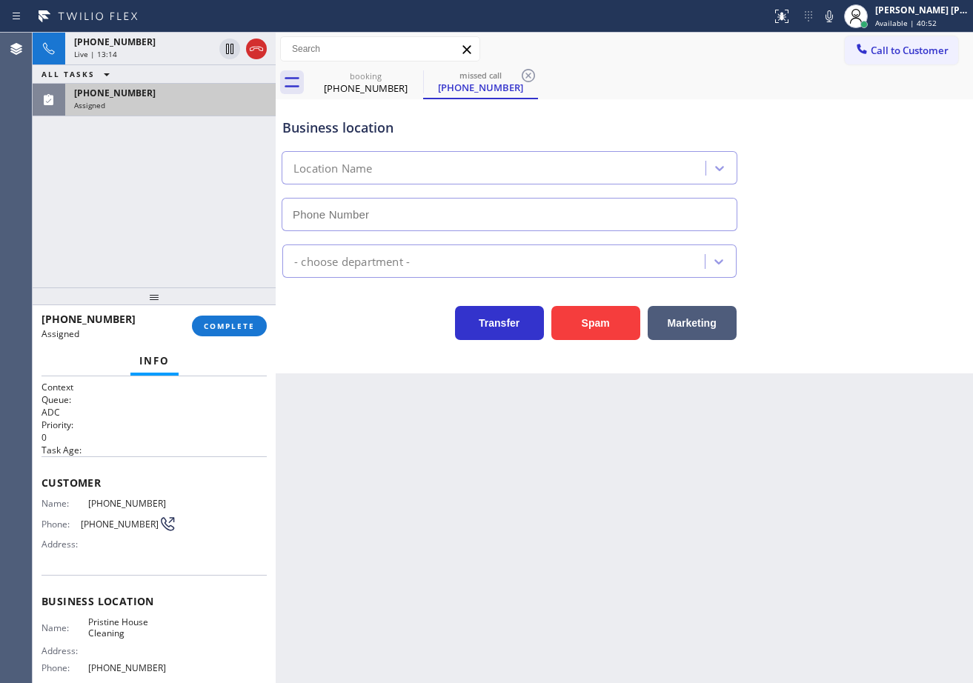
type input "[PHONE_NUMBER]"
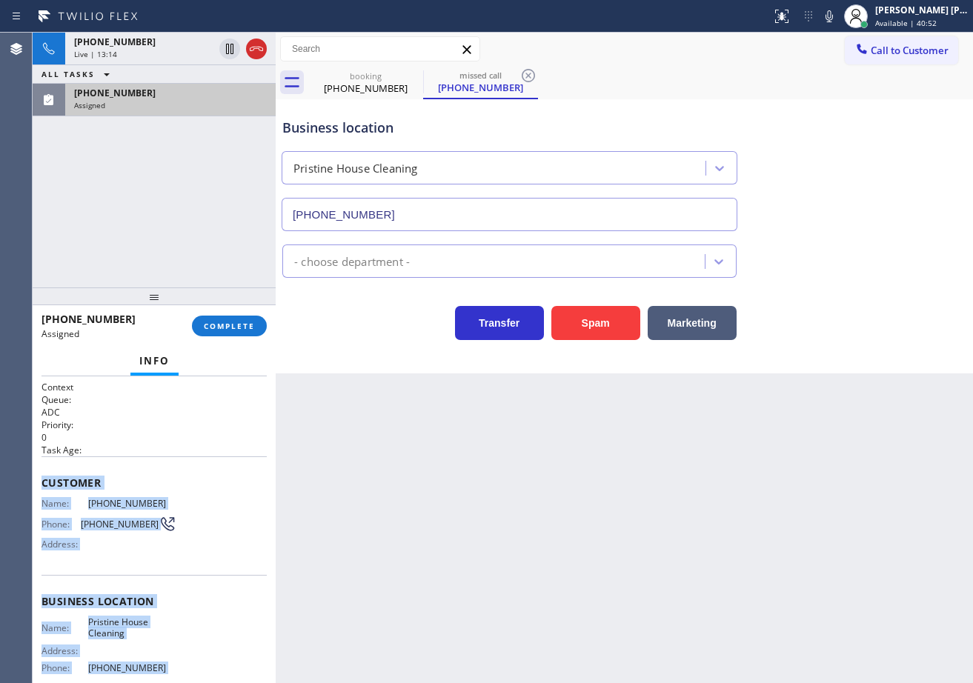
scroll to position [132, 0]
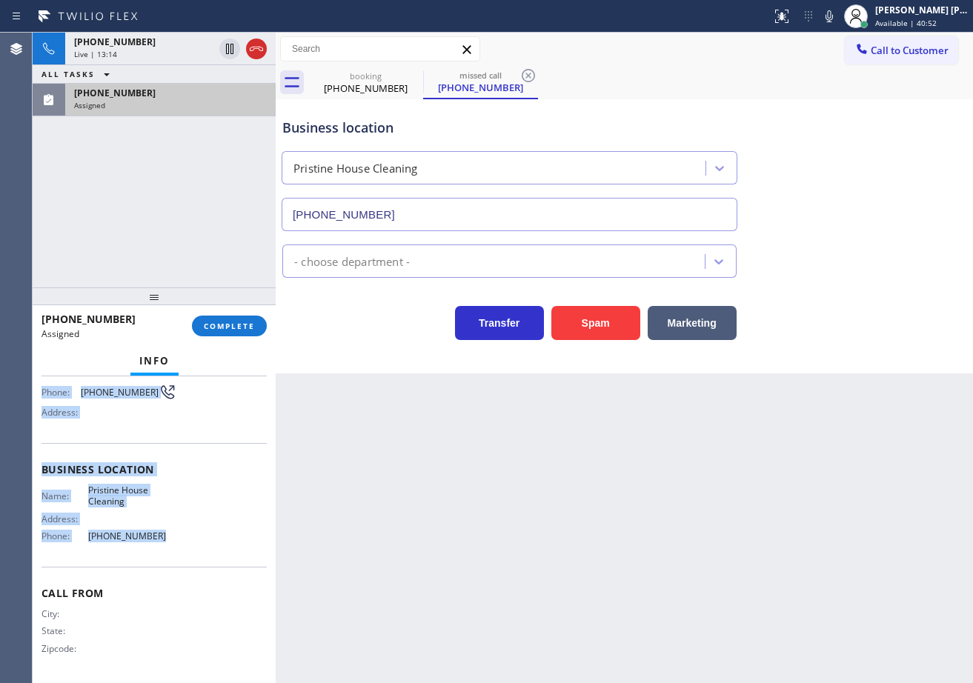
drag, startPoint x: 76, startPoint y: 542, endPoint x: 207, endPoint y: 507, distance: 136.2
click at [213, 543] on div "Context Queue: ADC Priority: 0 Task Age: Customer Name: [PHONE_NUMBER] Phone: […" at bounding box center [154, 529] width 243 height 307
click at [225, 322] on span "COMPLETE" at bounding box center [229, 326] width 51 height 10
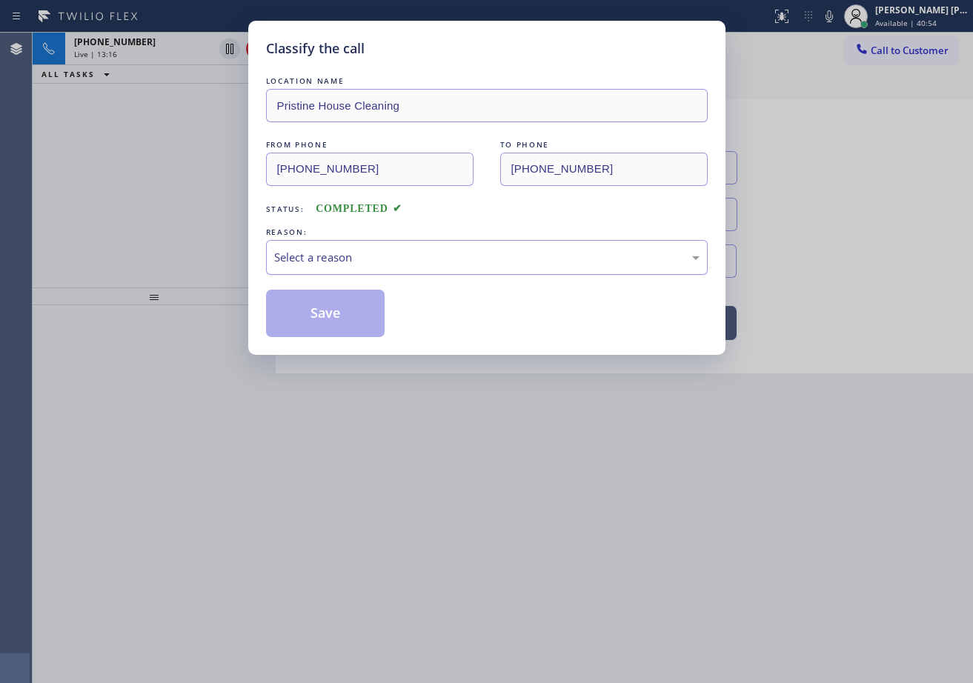
click at [316, 259] on div "Select a reason" at bounding box center [486, 257] width 425 height 17
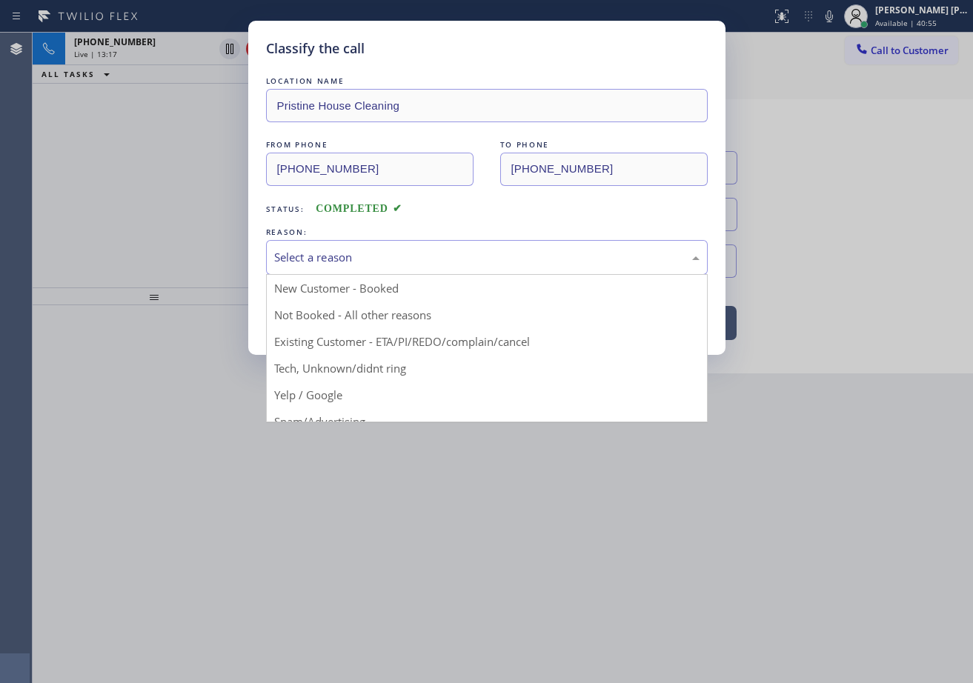
drag, startPoint x: 385, startPoint y: 371, endPoint x: 379, endPoint y: 358, distance: 14.9
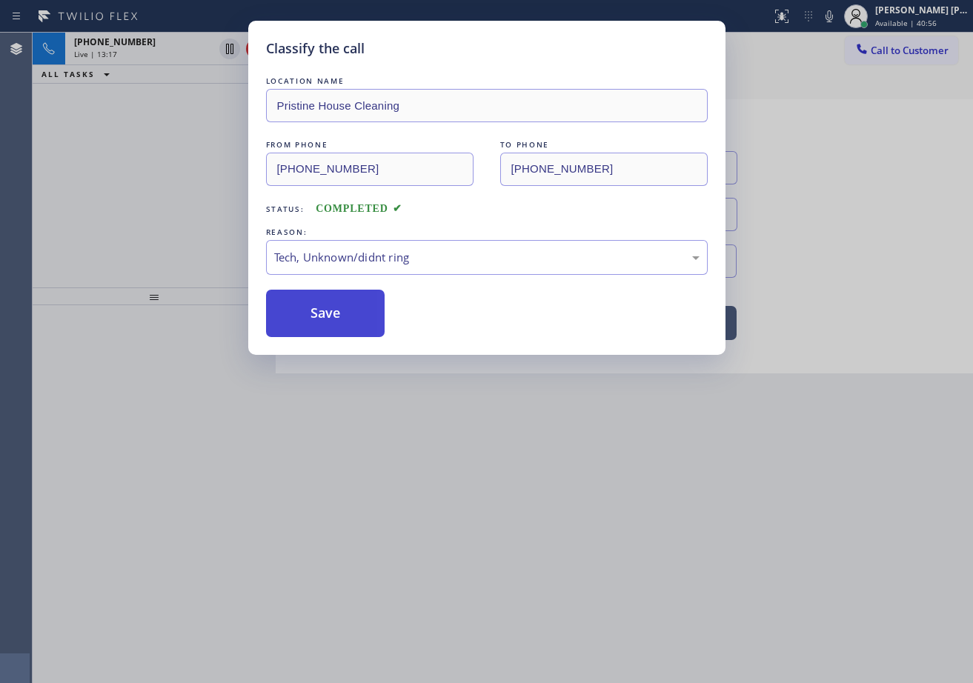
click at [356, 319] on button "Save" at bounding box center [325, 313] width 119 height 47
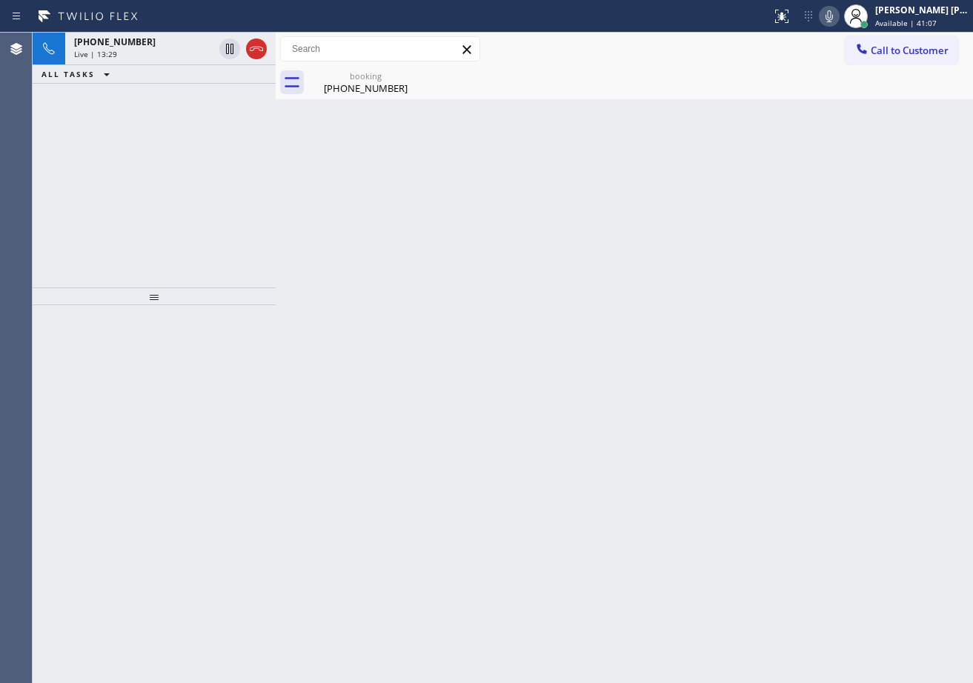
click at [838, 24] on icon at bounding box center [829, 16] width 18 height 18
click at [834, 19] on rect at bounding box center [829, 15] width 10 height 10
click at [259, 51] on icon at bounding box center [256, 49] width 18 height 18
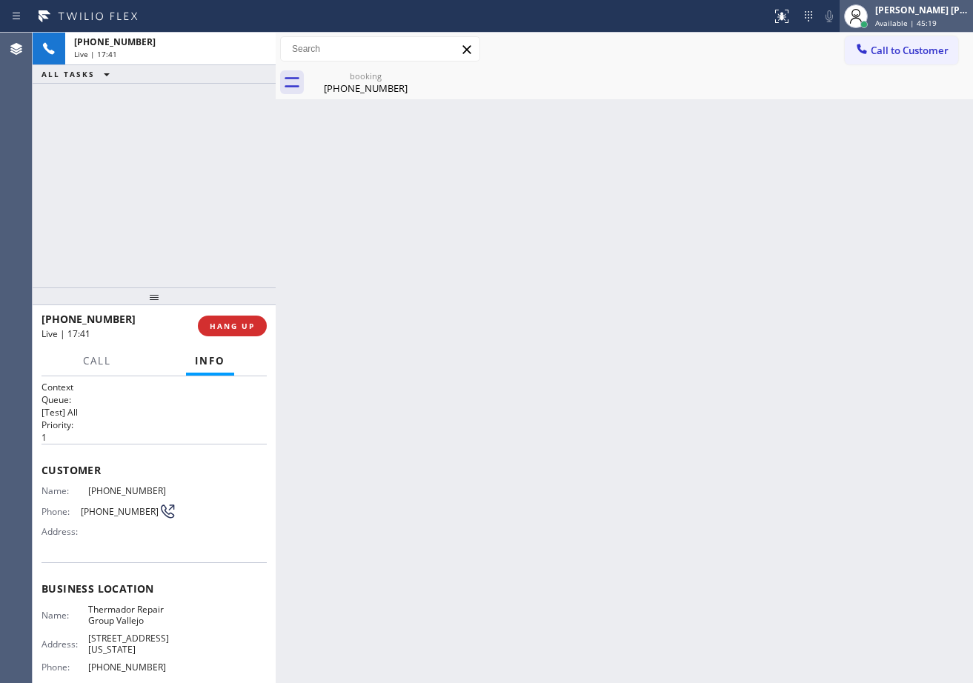
click at [900, 16] on div "[PERSON_NAME] [PERSON_NAME] Dahil" at bounding box center [921, 10] width 93 height 13
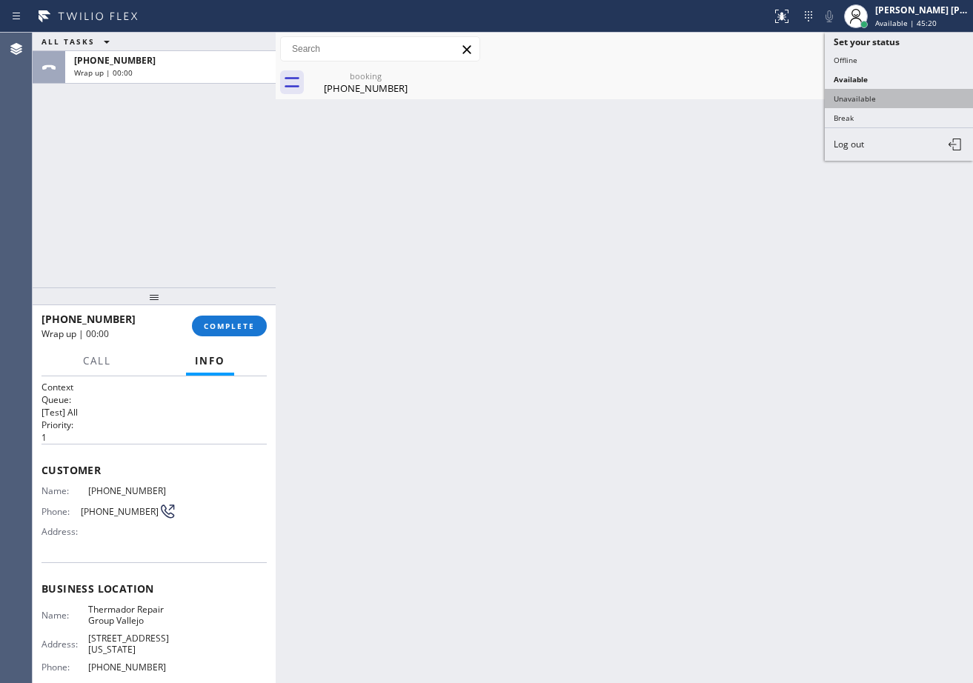
click at [876, 93] on button "Unavailable" at bounding box center [899, 98] width 148 height 19
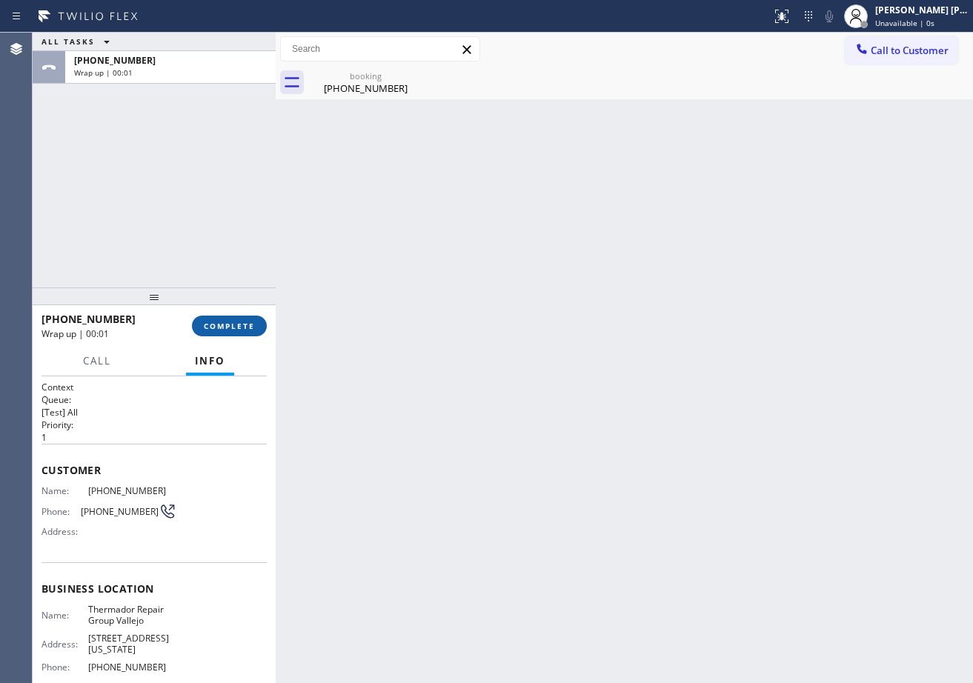
click at [232, 324] on span "COMPLETE" at bounding box center [229, 326] width 51 height 10
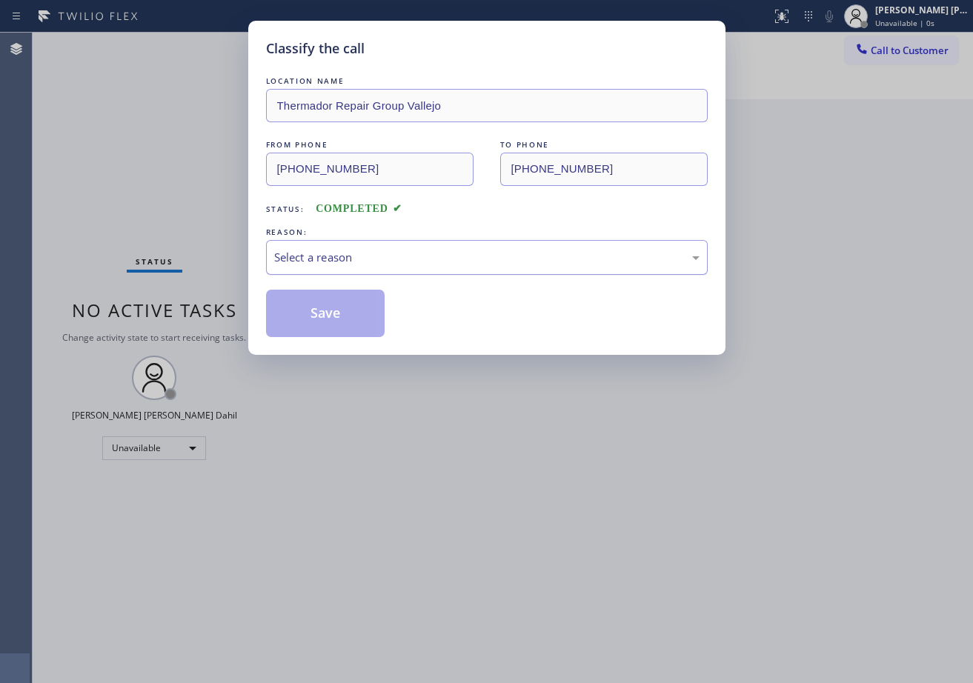
drag, startPoint x: 379, startPoint y: 253, endPoint x: 382, endPoint y: 270, distance: 18.2
click at [382, 259] on div "Select a reason" at bounding box center [486, 257] width 425 height 17
drag, startPoint x: 360, startPoint y: 281, endPoint x: 341, endPoint y: 314, distance: 38.5
click at [341, 314] on button "Save" at bounding box center [325, 313] width 119 height 47
click at [339, 316] on button "Save" at bounding box center [325, 313] width 119 height 47
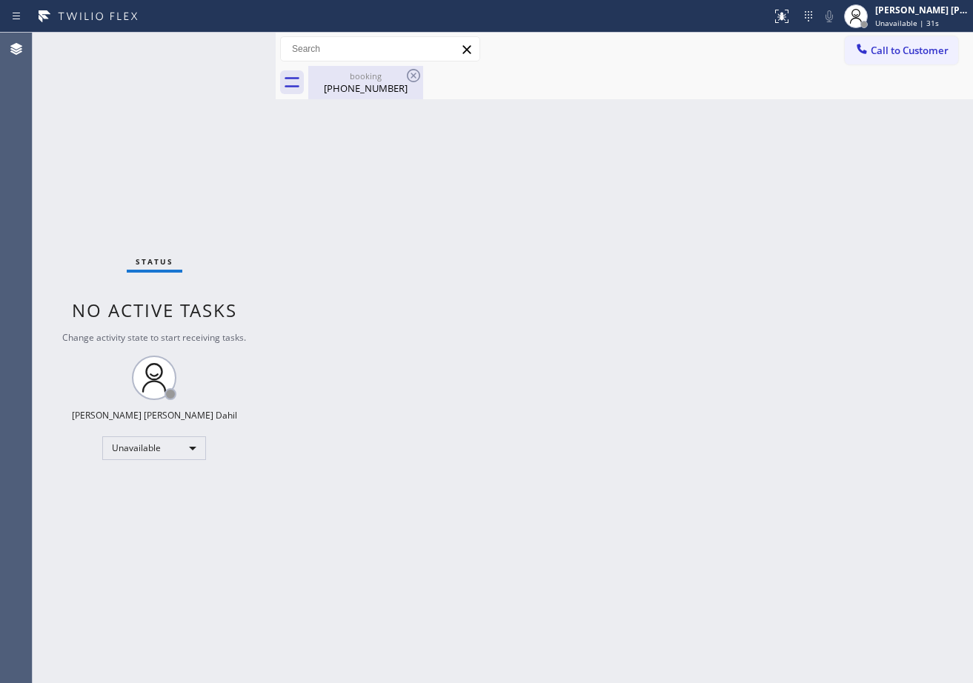
click at [336, 80] on div "booking" at bounding box center [366, 75] width 112 height 11
click at [713, 410] on div "Back to Dashboard Change Sender ID Customers Technicians Select a contact Outbo…" at bounding box center [624, 358] width 697 height 650
click at [900, 7] on div "[PERSON_NAME] [PERSON_NAME] Dahil" at bounding box center [921, 10] width 93 height 13
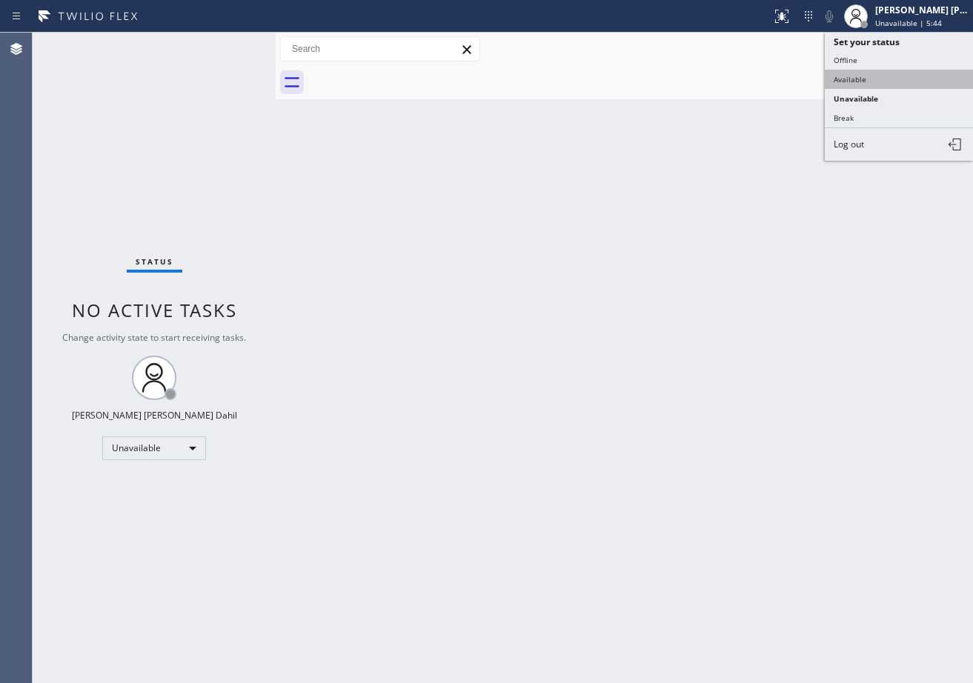
click at [887, 76] on button "Available" at bounding box center [899, 79] width 148 height 19
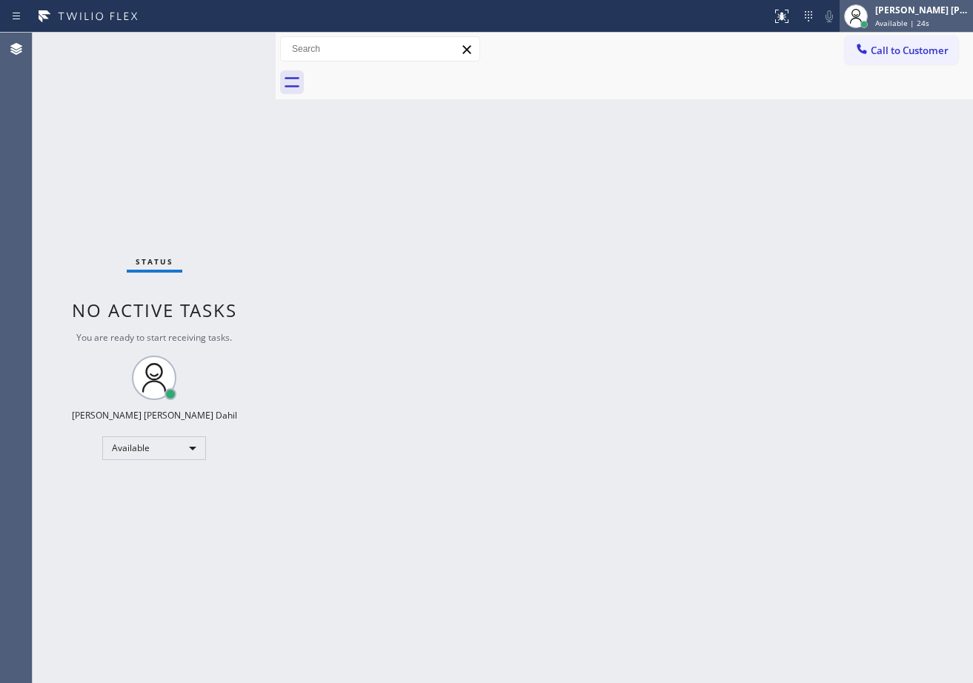
click at [896, 10] on div "[PERSON_NAME] [PERSON_NAME] Dahil" at bounding box center [921, 10] width 93 height 13
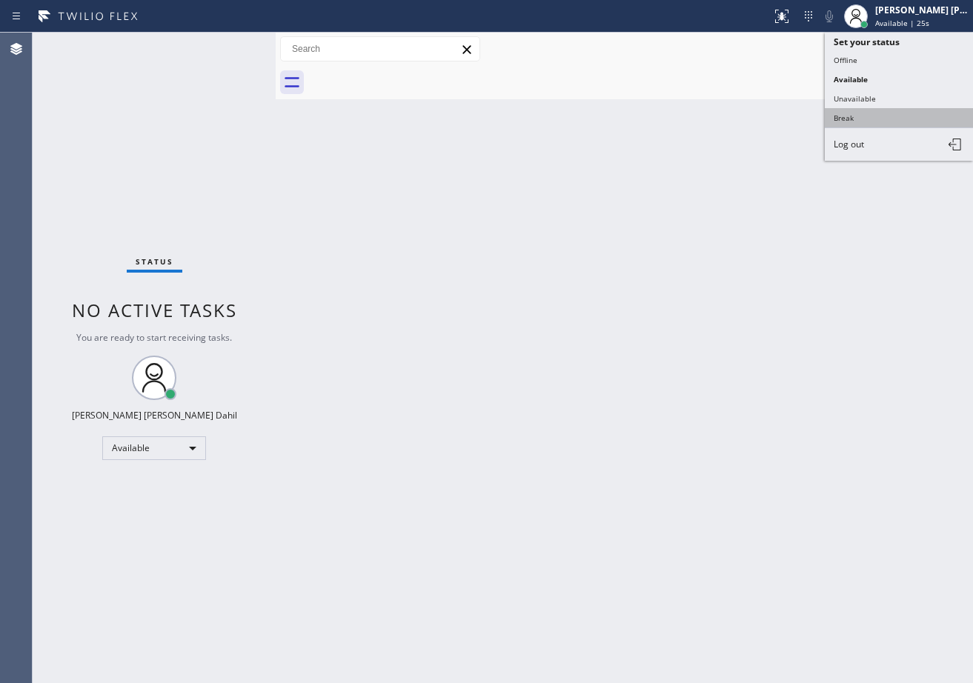
click at [855, 121] on button "Break" at bounding box center [899, 117] width 148 height 19
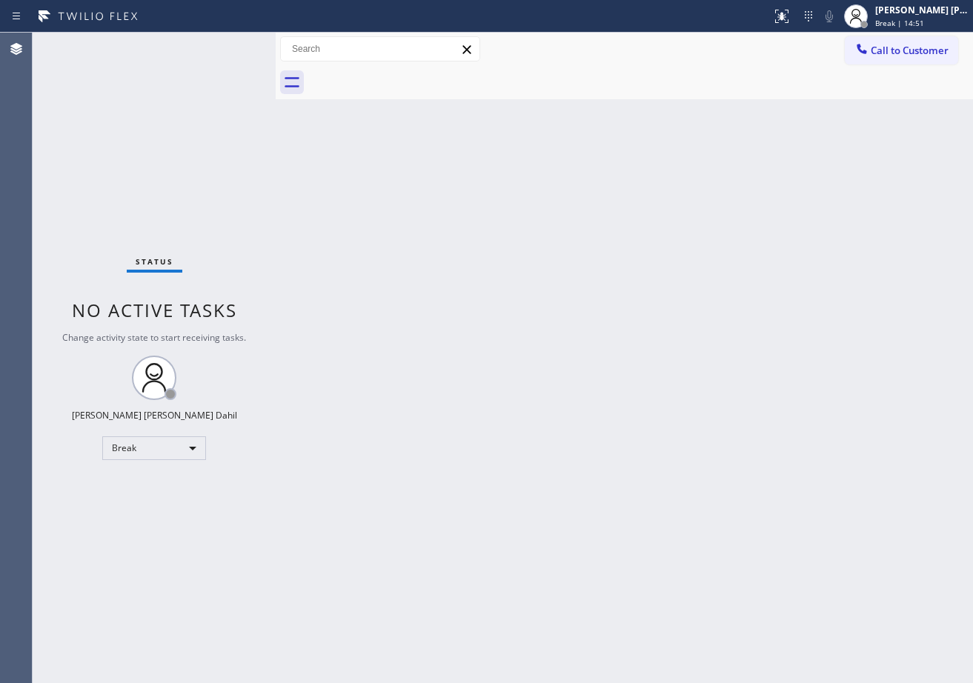
drag, startPoint x: 907, startPoint y: 19, endPoint x: 881, endPoint y: 53, distance: 43.9
click at [906, 19] on span "Break | 14:51" at bounding box center [899, 23] width 49 height 10
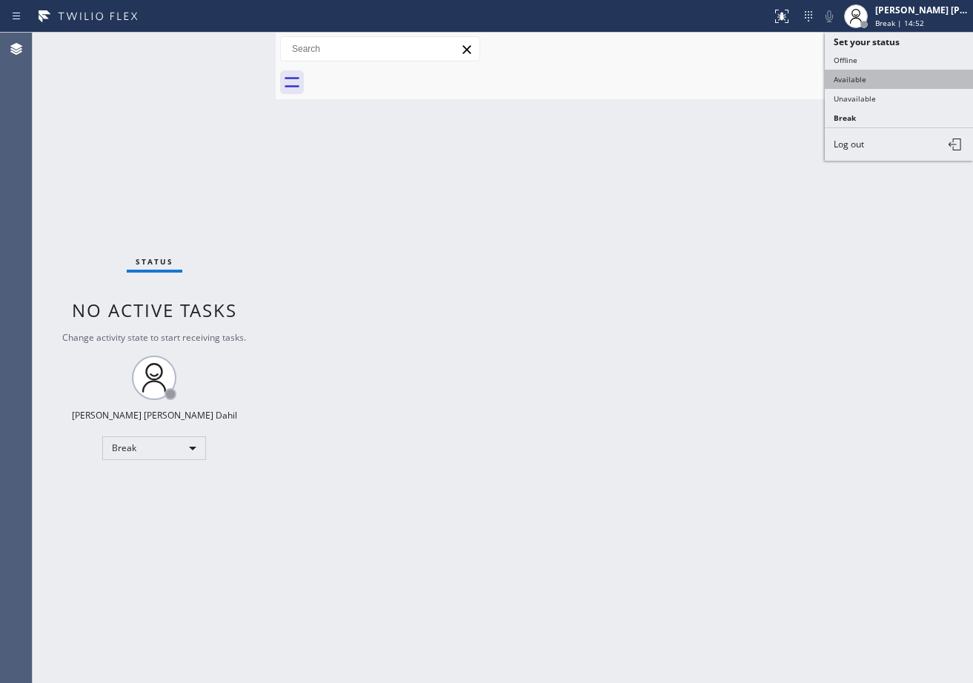
click at [863, 78] on button "Available" at bounding box center [899, 79] width 148 height 19
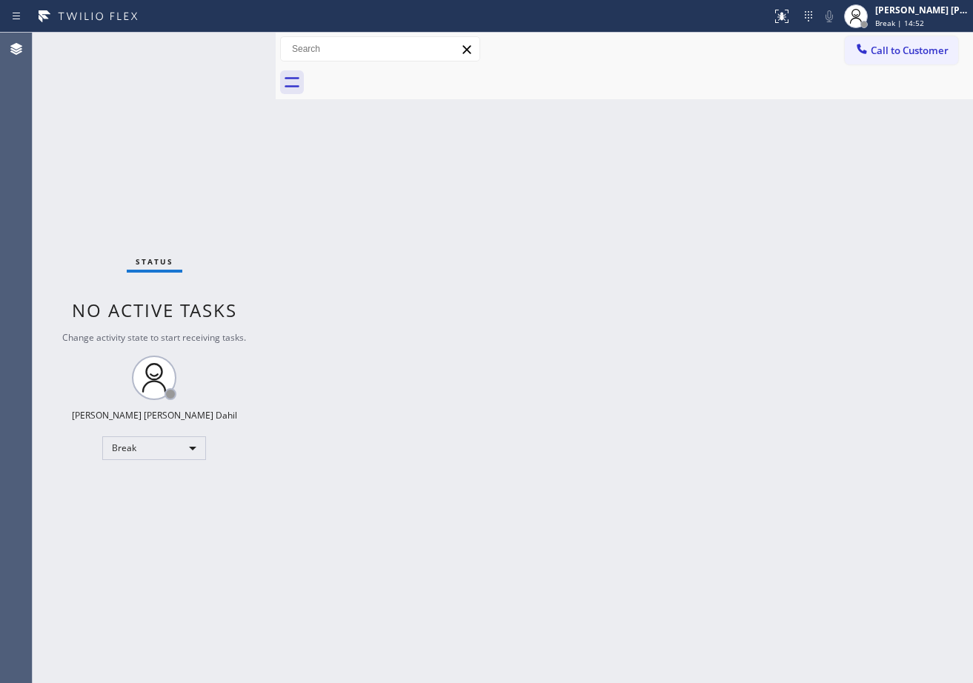
drag, startPoint x: 885, startPoint y: 221, endPoint x: 936, endPoint y: 466, distance: 250.3
click at [886, 256] on div "Back to Dashboard Change Sender ID Customers Technicians Select a contact Outbo…" at bounding box center [624, 358] width 697 height 650
click at [822, 567] on div "Back to Dashboard Change Sender ID Customers Technicians Select a contact Outbo…" at bounding box center [624, 358] width 697 height 650
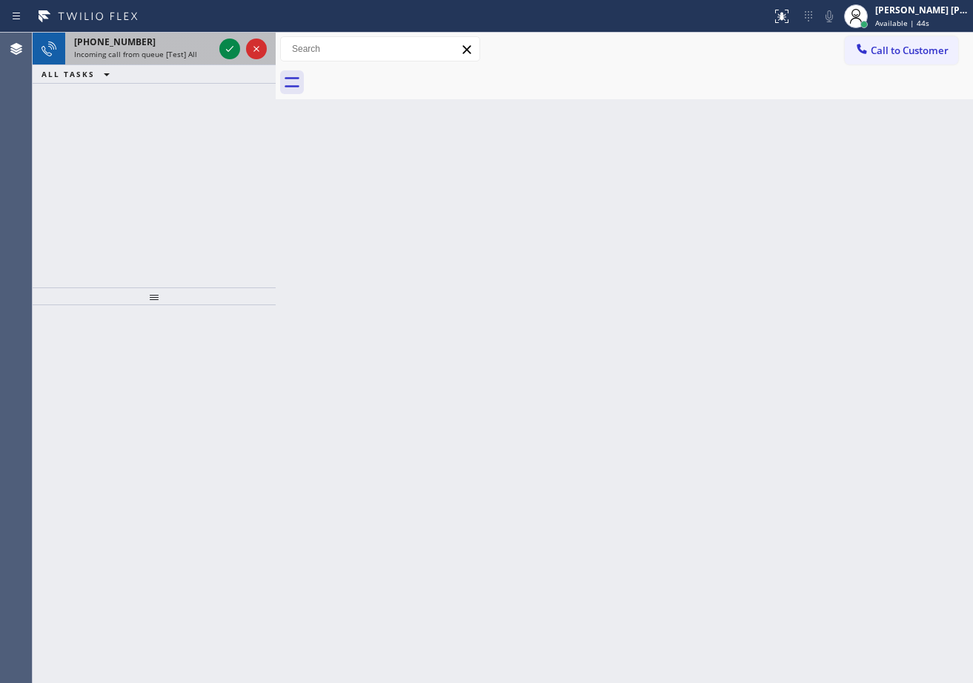
click at [170, 50] on span "Incoming call from queue [Test] All" at bounding box center [135, 54] width 123 height 10
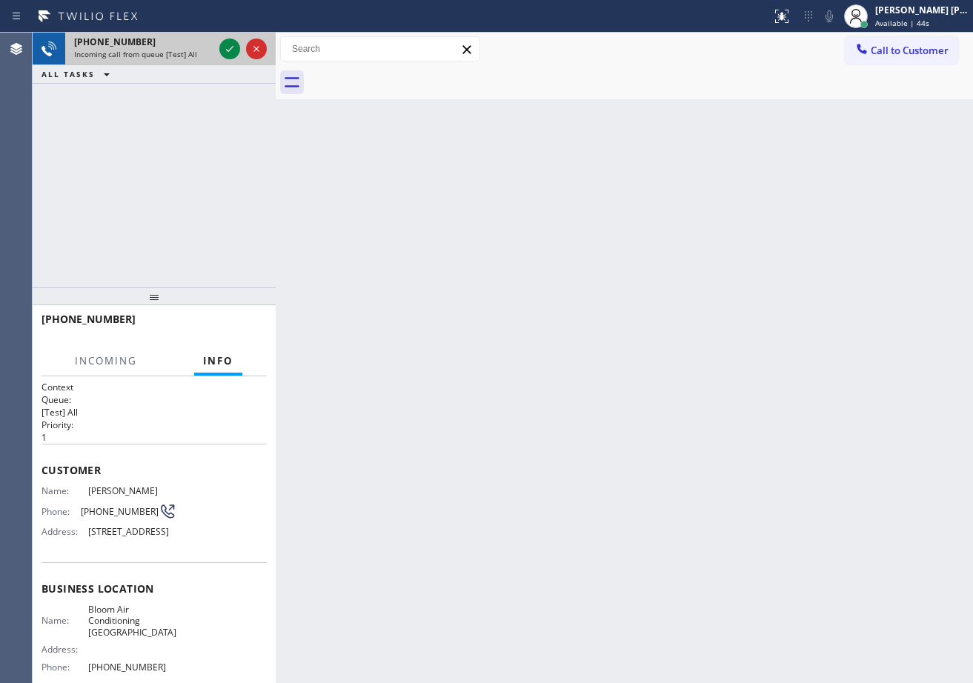
click at [170, 49] on span "Incoming call from queue [Test] All" at bounding box center [135, 54] width 123 height 10
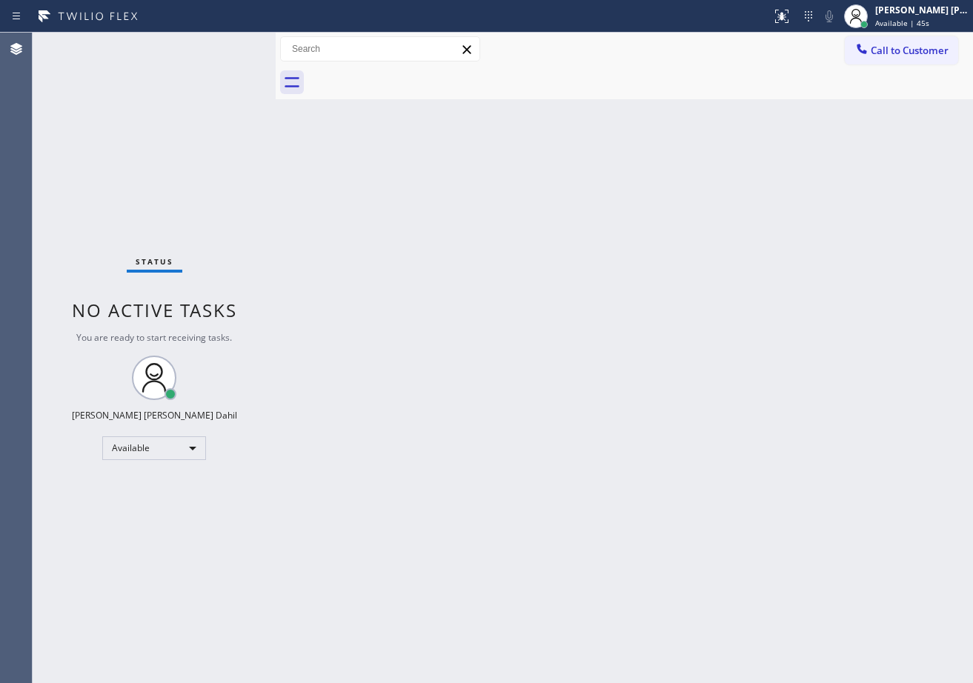
click at [171, 47] on div "Status No active tasks You are ready to start receiving tasks. [PERSON_NAME] [P…" at bounding box center [154, 358] width 243 height 650
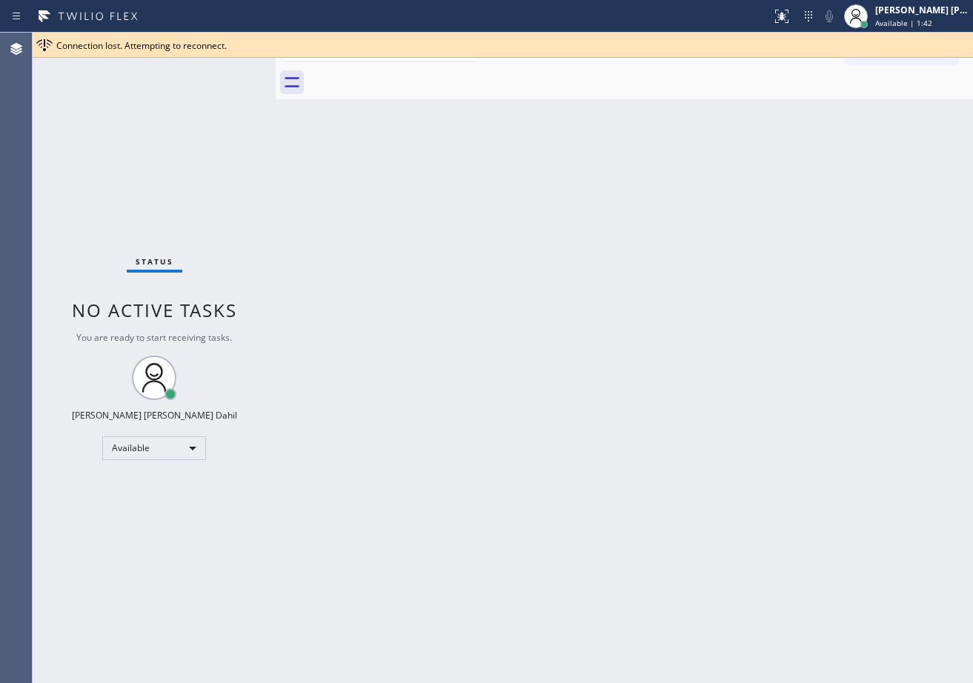
click at [624, 402] on div "Back to Dashboard Change Sender ID Customers Technicians Select a contact Outbo…" at bounding box center [624, 358] width 697 height 650
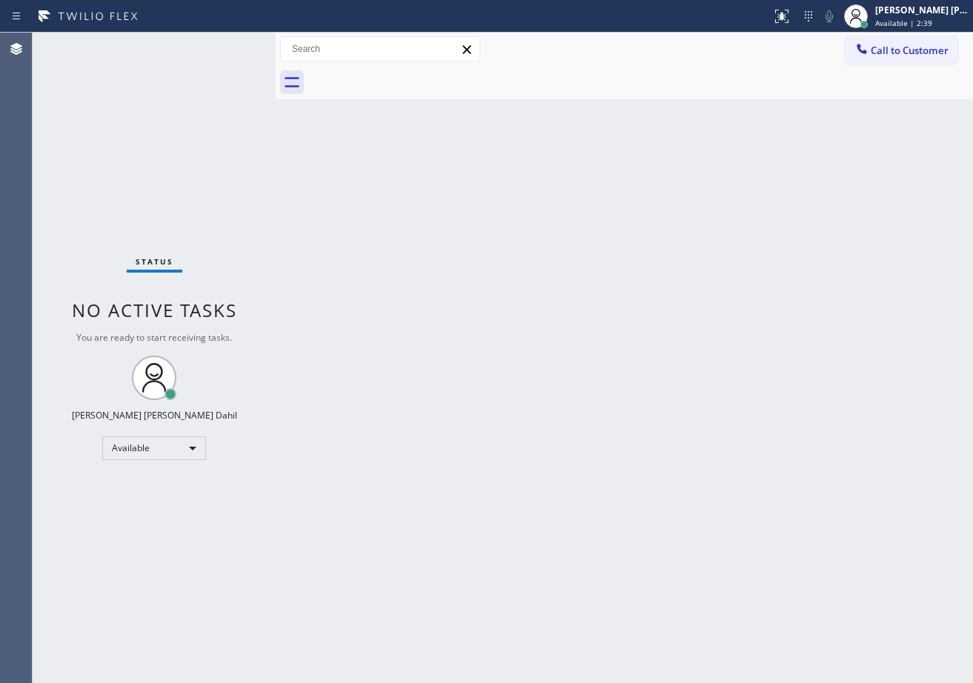
click at [227, 62] on div "Status No active tasks You are ready to start receiving tasks. [PERSON_NAME] [P…" at bounding box center [154, 358] width 243 height 650
drag, startPoint x: 229, startPoint y: 52, endPoint x: 236, endPoint y: 77, distance: 26.1
click at [230, 59] on div "Status No active tasks You are ready to start receiving tasks. [PERSON_NAME] [P…" at bounding box center [154, 358] width 243 height 650
click at [559, 399] on div "Back to Dashboard Change Sender ID Customers Technicians Select a contact Outbo…" at bounding box center [624, 358] width 697 height 650
click at [560, 404] on div "Back to Dashboard Change Sender ID Customers Technicians Select a contact Outbo…" at bounding box center [624, 358] width 697 height 650
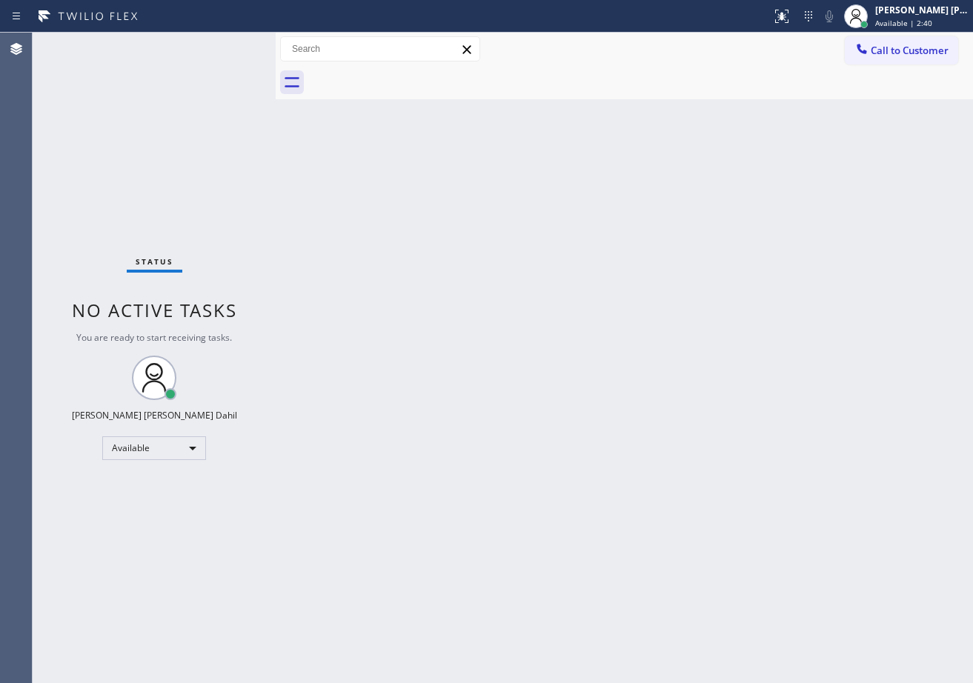
click at [562, 407] on div "Back to Dashboard Change Sender ID Customers Technicians Select a contact Outbo…" at bounding box center [624, 358] width 697 height 650
click at [224, 44] on div "Status No active tasks You are ready to start receiving tasks. [PERSON_NAME] [P…" at bounding box center [154, 358] width 243 height 650
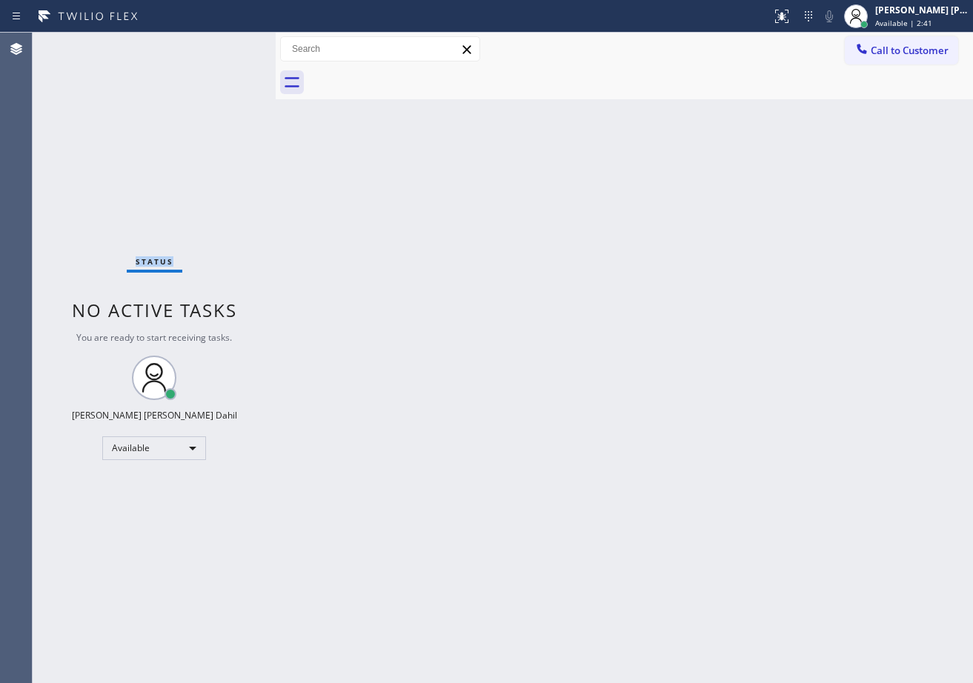
click at [224, 44] on div "Status No active tasks You are ready to start receiving tasks. [PERSON_NAME] [P…" at bounding box center [154, 358] width 243 height 650
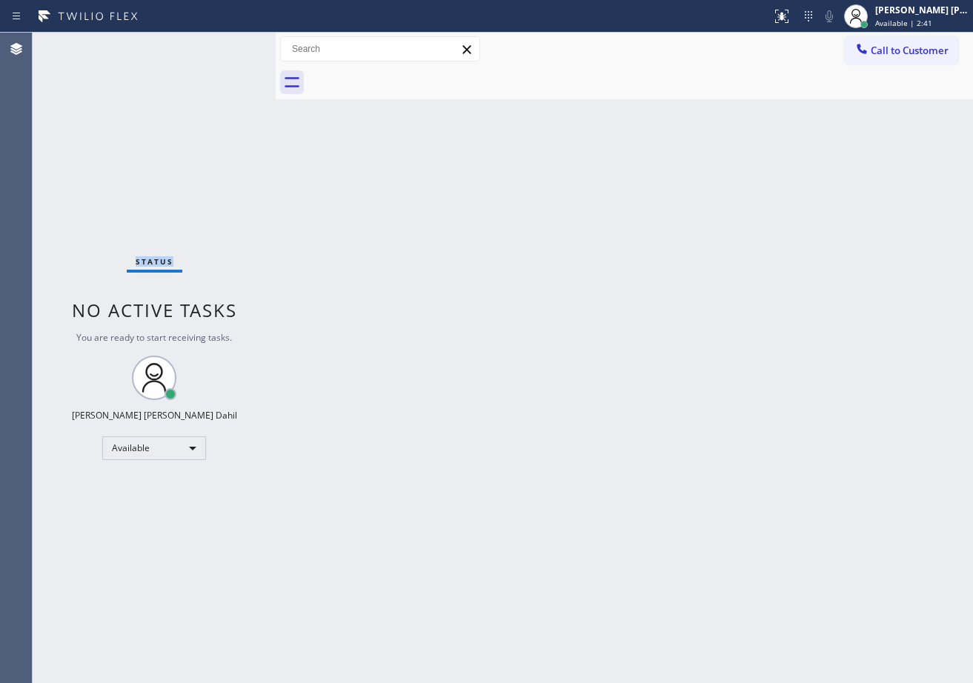
click at [224, 44] on div "Status No active tasks You are ready to start receiving tasks. [PERSON_NAME] [P…" at bounding box center [154, 358] width 243 height 650
click at [224, 47] on div "Status No active tasks You are ready to start receiving tasks. [PERSON_NAME] [P…" at bounding box center [154, 358] width 243 height 650
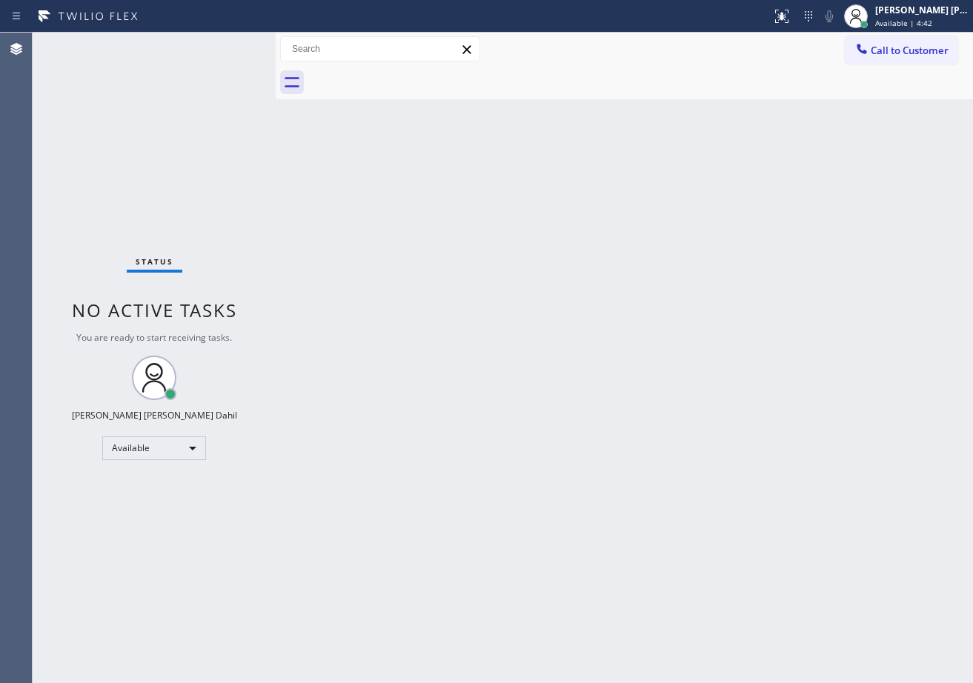
click at [673, 322] on div "Back to Dashboard Change Sender ID Customers Technicians Select a contact Outbo…" at bounding box center [624, 358] width 697 height 650
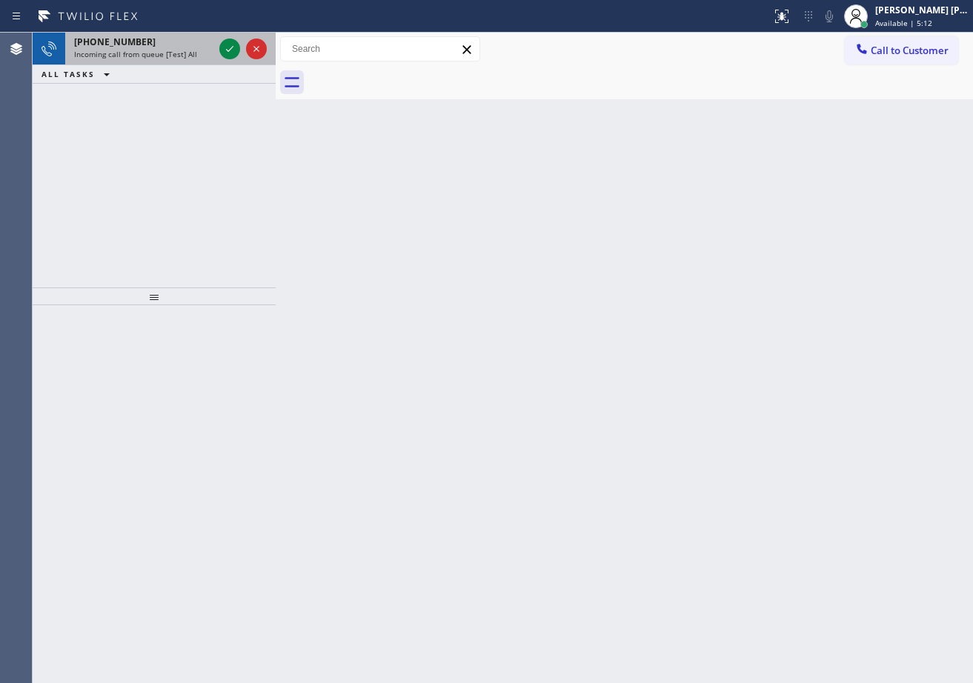
click at [171, 45] on div "[PHONE_NUMBER]" at bounding box center [143, 42] width 139 height 13
click at [172, 45] on div "[PHONE_NUMBER]" at bounding box center [143, 42] width 139 height 13
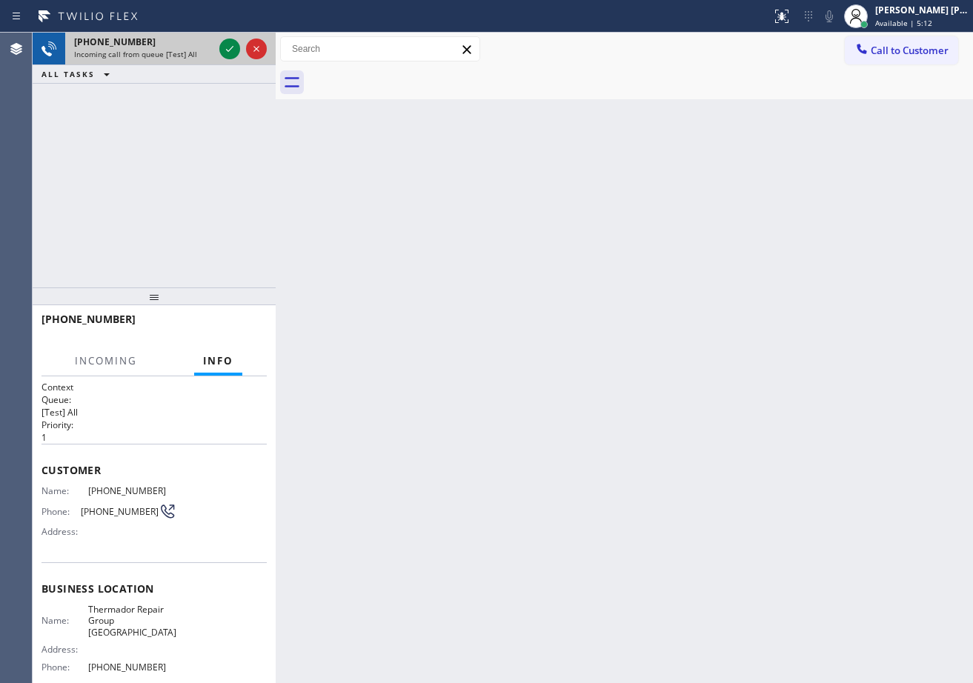
click at [172, 45] on div "[PHONE_NUMBER]" at bounding box center [143, 42] width 139 height 13
click at [173, 45] on div "[PHONE_NUMBER]" at bounding box center [143, 42] width 139 height 13
click at [232, 47] on icon at bounding box center [230, 49] width 18 height 18
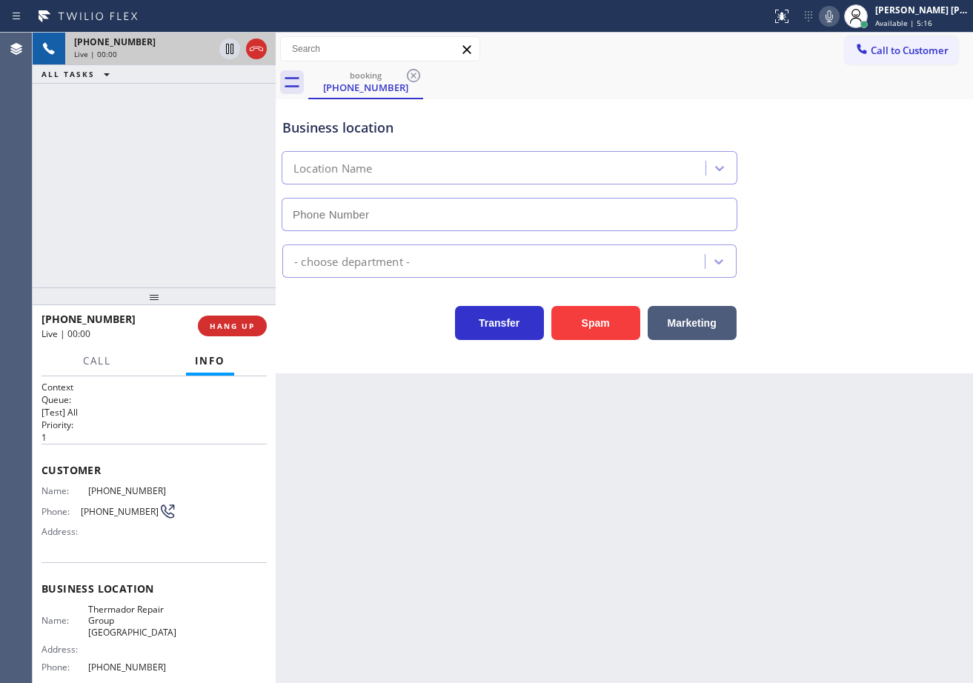
type input "[PHONE_NUMBER]"
click at [104, 199] on div "[PHONE_NUMBER] Live | 00:23 ALL TASKS ALL TASKS ACTIVE TASKS TASKS IN WRAP UP" at bounding box center [154, 160] width 243 height 255
click at [108, 196] on div "[PHONE_NUMBER] Live | 00:23 ALL TASKS ALL TASKS ACTIVE TASKS TASKS IN WRAP UP" at bounding box center [154, 160] width 243 height 255
click at [108, 196] on div "[PHONE_NUMBER] Live | 00:24 ALL TASKS ALL TASKS ACTIVE TASKS TASKS IN WRAP UP" at bounding box center [154, 160] width 243 height 255
click at [242, 172] on div "[PHONE_NUMBER] Live | 00:25 ALL TASKS ALL TASKS ACTIVE TASKS TASKS IN WRAP UP" at bounding box center [154, 160] width 243 height 255
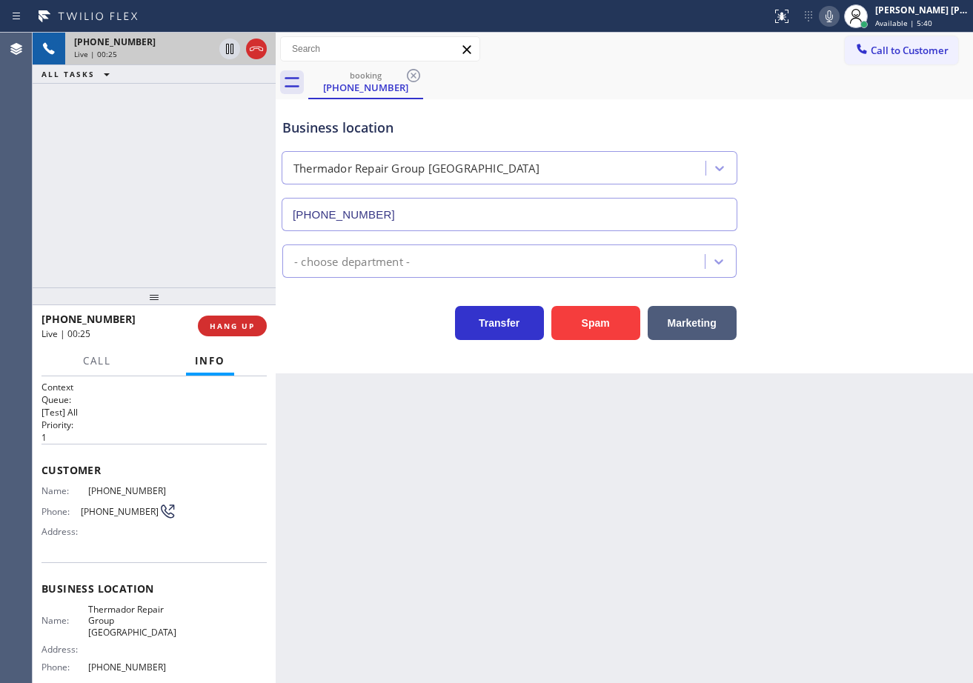
click at [242, 172] on div "[PHONE_NUMBER] Live | 00:25 ALL TASKS ALL TASKS ACTIVE TASKS TASKS IN WRAP UP" at bounding box center [154, 160] width 243 height 255
click at [227, 327] on span "HANG UP" at bounding box center [232, 326] width 45 height 10
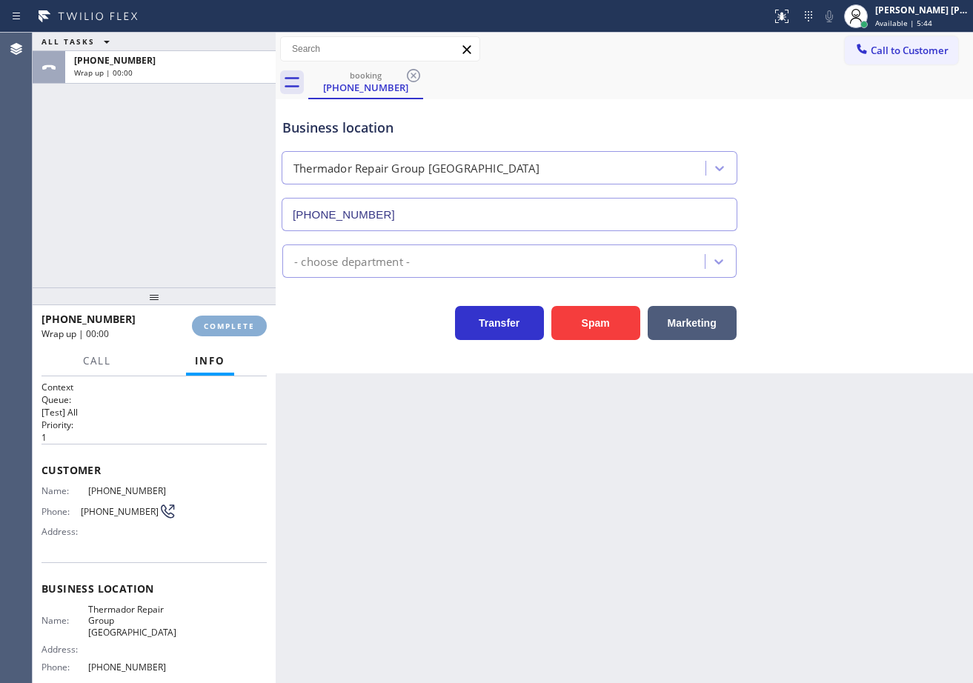
click at [227, 327] on span "COMPLETE" at bounding box center [229, 326] width 51 height 10
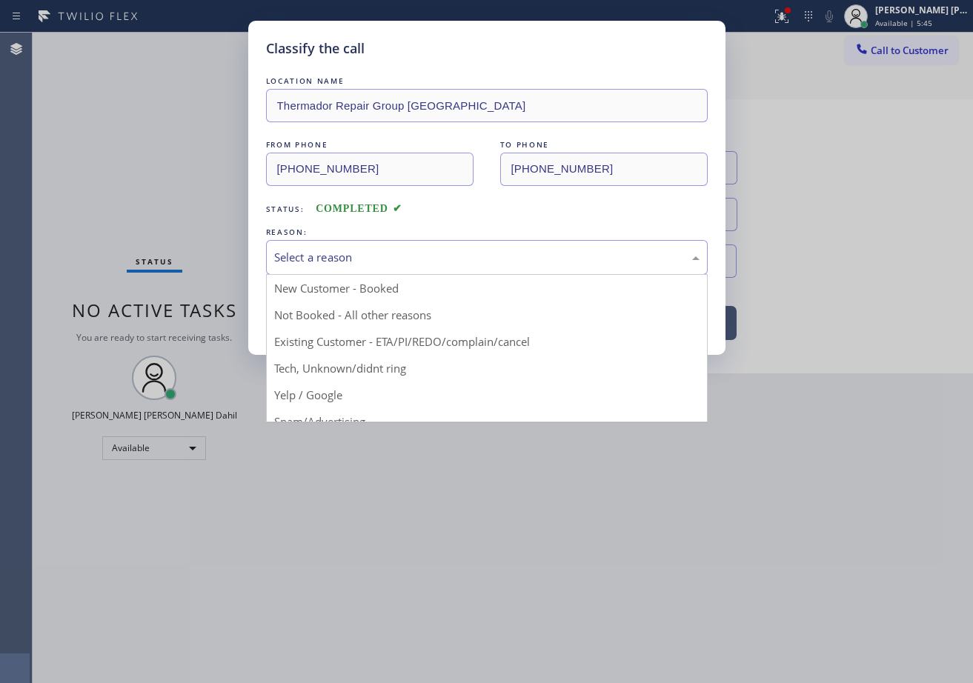
click at [326, 266] on div "Select a reason" at bounding box center [487, 257] width 442 height 35
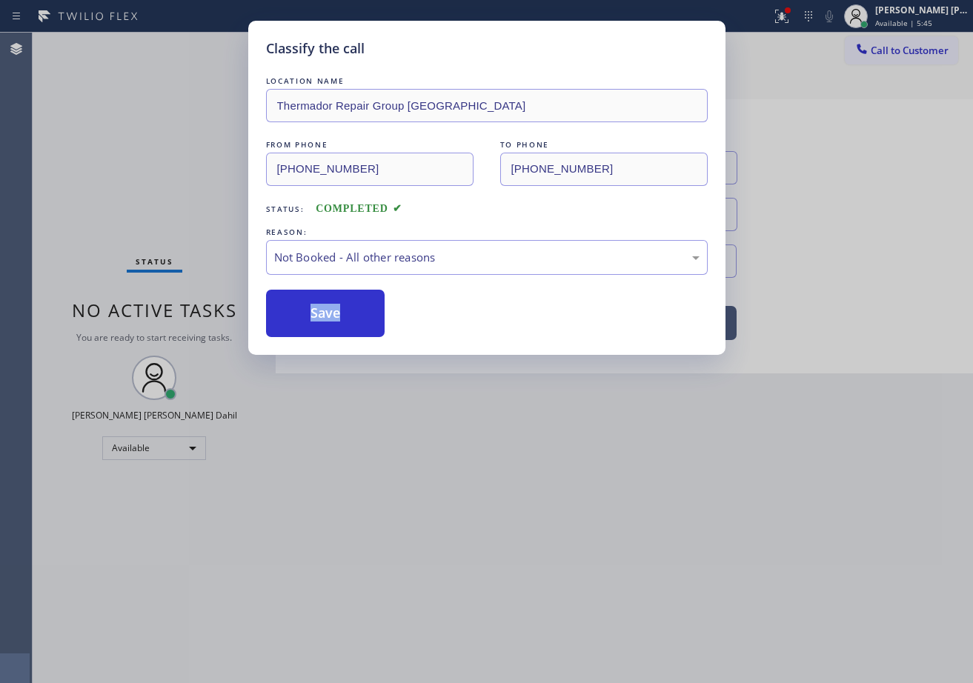
click at [336, 319] on button "Save" at bounding box center [325, 313] width 119 height 47
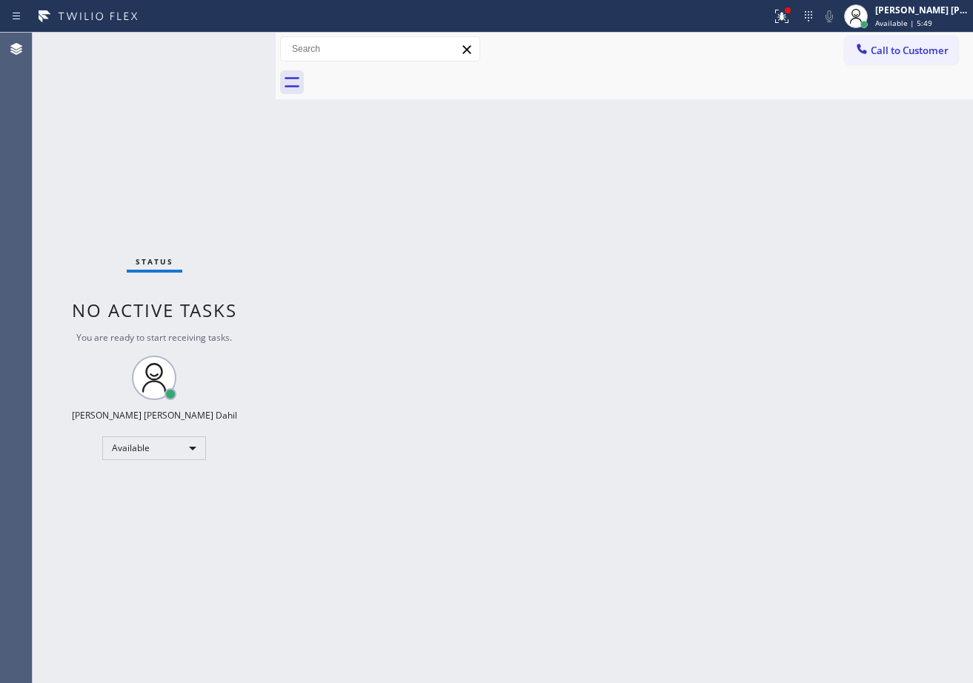
click at [472, 139] on div "Back to Dashboard Change Sender ID Customers Technicians Select a contact Outbo…" at bounding box center [624, 358] width 697 height 650
click at [790, 18] on icon at bounding box center [782, 16] width 18 height 18
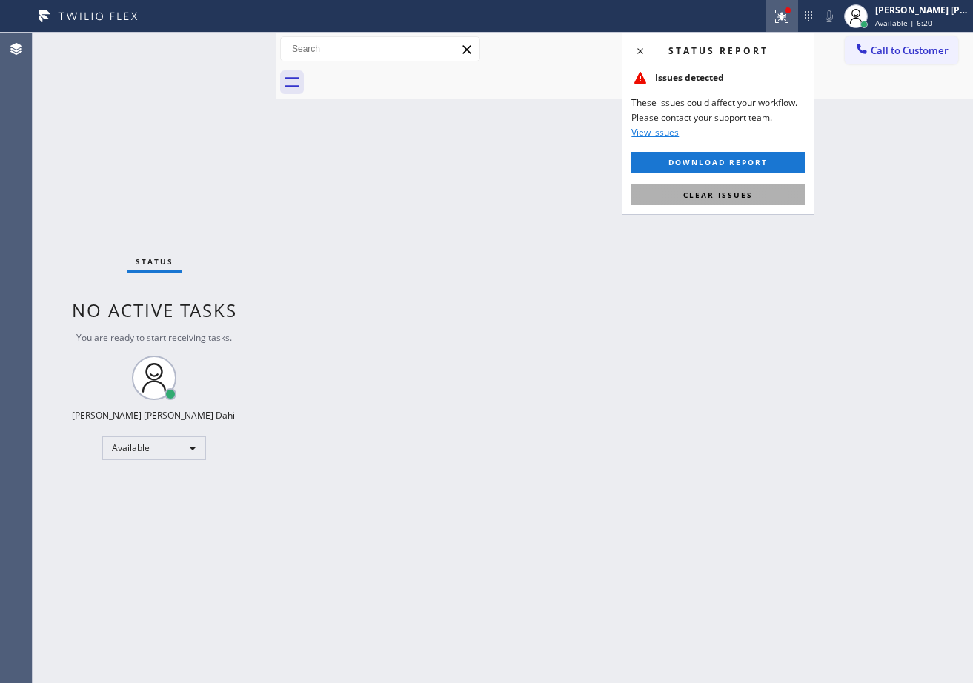
click at [722, 194] on span "Clear issues" at bounding box center [718, 195] width 70 height 10
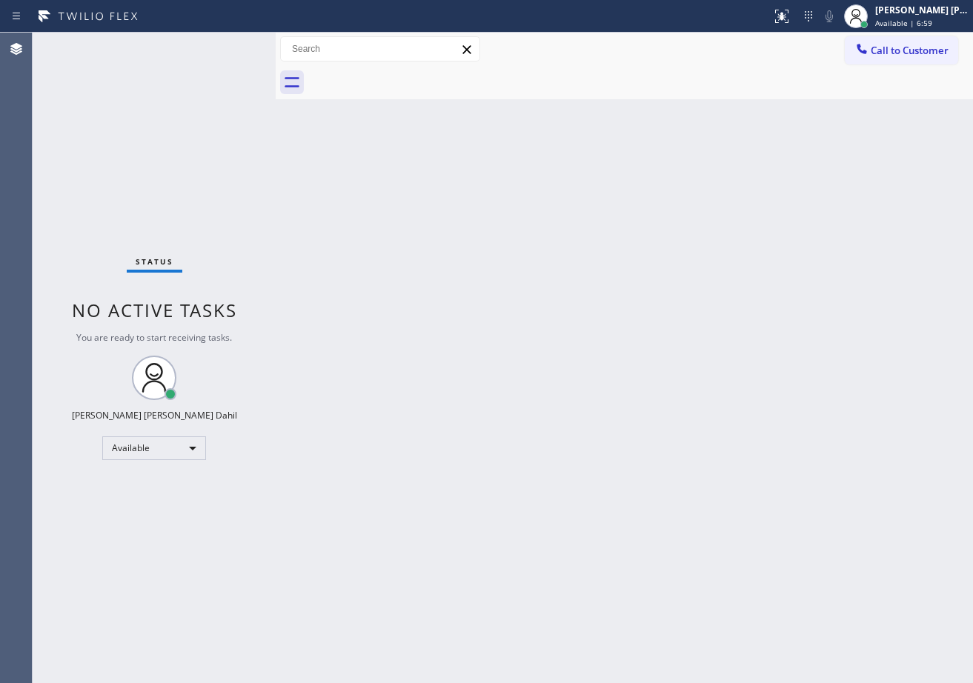
click at [531, 347] on div "Back to Dashboard Change Sender ID Customers Technicians Select a contact Outbo…" at bounding box center [624, 358] width 697 height 650
click at [396, 262] on div "Back to Dashboard Change Sender ID Customers Technicians Select a contact Outbo…" at bounding box center [624, 358] width 697 height 650
click at [519, 245] on div "Back to Dashboard Change Sender ID Customers Technicians Select a contact Outbo…" at bounding box center [624, 358] width 697 height 650
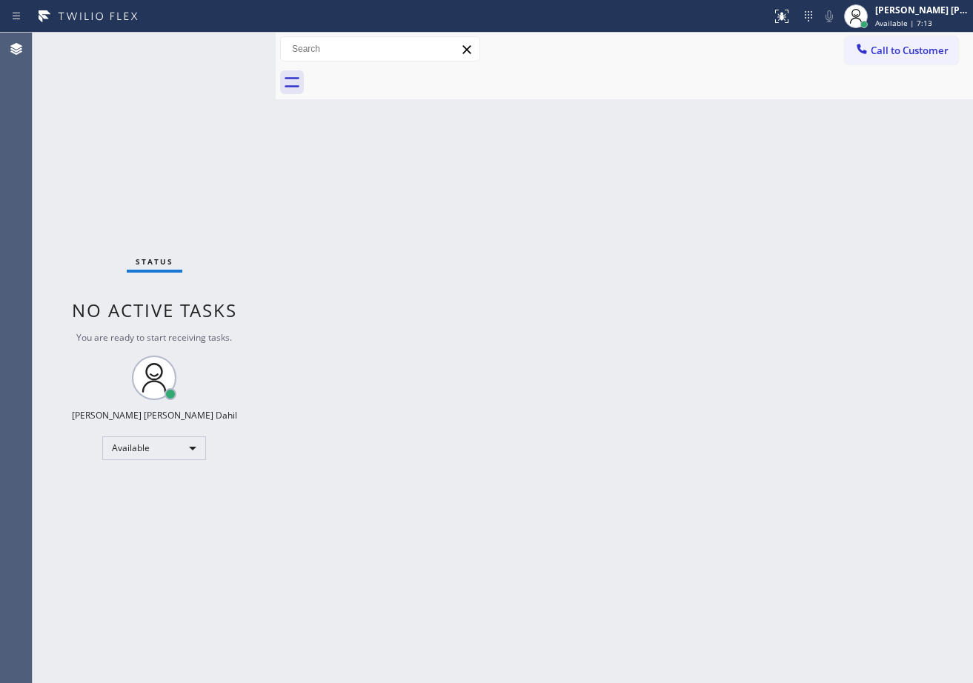
drag, startPoint x: 787, startPoint y: 503, endPoint x: 789, endPoint y: 524, distance: 20.8
click at [788, 506] on div "Back to Dashboard Change Sender ID Customers Technicians Select a contact Outbo…" at bounding box center [624, 358] width 697 height 650
click at [567, 417] on div "Back to Dashboard Change Sender ID Customers Technicians Select a contact Outbo…" at bounding box center [624, 358] width 697 height 650
click at [384, 314] on div "Back to Dashboard Change Sender ID Customers Technicians Select a contact Outbo…" at bounding box center [624, 358] width 697 height 650
click at [674, 577] on div "Back to Dashboard Change Sender ID Customers Technicians Select a contact Outbo…" at bounding box center [624, 358] width 697 height 650
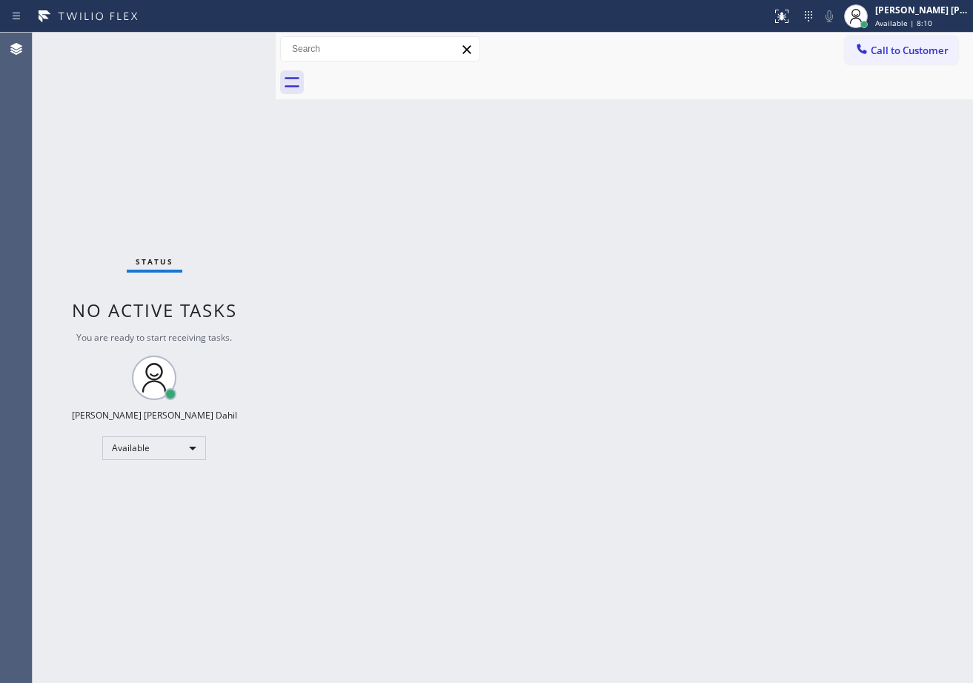
click at [671, 401] on div "Back to Dashboard Change Sender ID Customers Technicians Select a contact Outbo…" at bounding box center [624, 358] width 697 height 650
click at [213, 62] on div "Status No active tasks You are ready to start receiving tasks. [PERSON_NAME] [P…" at bounding box center [154, 358] width 243 height 650
click at [222, 68] on div "Status No active tasks You are ready to start receiving tasks. [PERSON_NAME] [P…" at bounding box center [154, 358] width 243 height 650
click at [227, 45] on div "Status No active tasks You are ready to start receiving tasks. [PERSON_NAME] [P…" at bounding box center [154, 358] width 243 height 650
click at [230, 45] on div "Status No active tasks You are ready to start receiving tasks. [PERSON_NAME] [P…" at bounding box center [154, 358] width 243 height 650
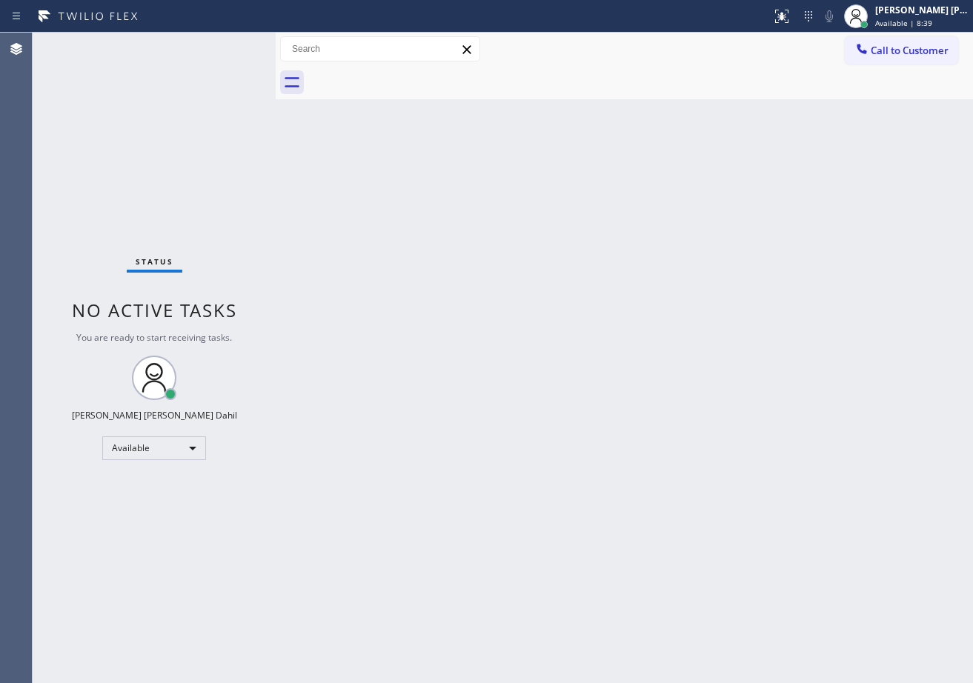
click at [233, 44] on div "Status No active tasks You are ready to start receiving tasks. [PERSON_NAME] [P…" at bounding box center [154, 358] width 243 height 650
click at [234, 44] on div "Status No active tasks You are ready to start receiving tasks. [PERSON_NAME] [P…" at bounding box center [154, 358] width 243 height 650
click at [233, 47] on div "Status No active tasks You are ready to start receiving tasks. [PERSON_NAME] [P…" at bounding box center [154, 358] width 243 height 650
click at [236, 47] on div "Status No active tasks You are ready to start receiving tasks. [PERSON_NAME] [P…" at bounding box center [154, 358] width 243 height 650
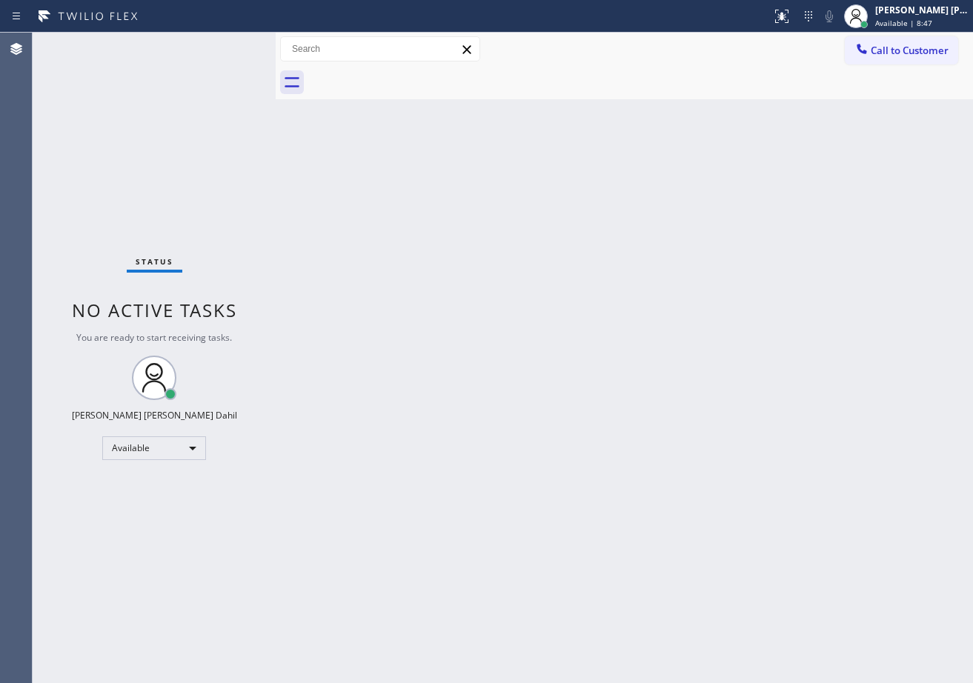
click at [234, 47] on div "Status No active tasks You are ready to start receiving tasks. [PERSON_NAME] [P…" at bounding box center [154, 358] width 243 height 650
click at [706, 384] on div "Back to Dashboard Change Sender ID Customers Technicians Select a contact Outbo…" at bounding box center [624, 358] width 697 height 650
drag, startPoint x: 757, startPoint y: 543, endPoint x: 744, endPoint y: 544, distance: 13.4
click at [744, 542] on div "Back to Dashboard Change Sender ID Customers Technicians Select a contact Outbo…" at bounding box center [624, 358] width 697 height 650
drag, startPoint x: 215, startPoint y: 45, endPoint x: 232, endPoint y: 41, distance: 17.4
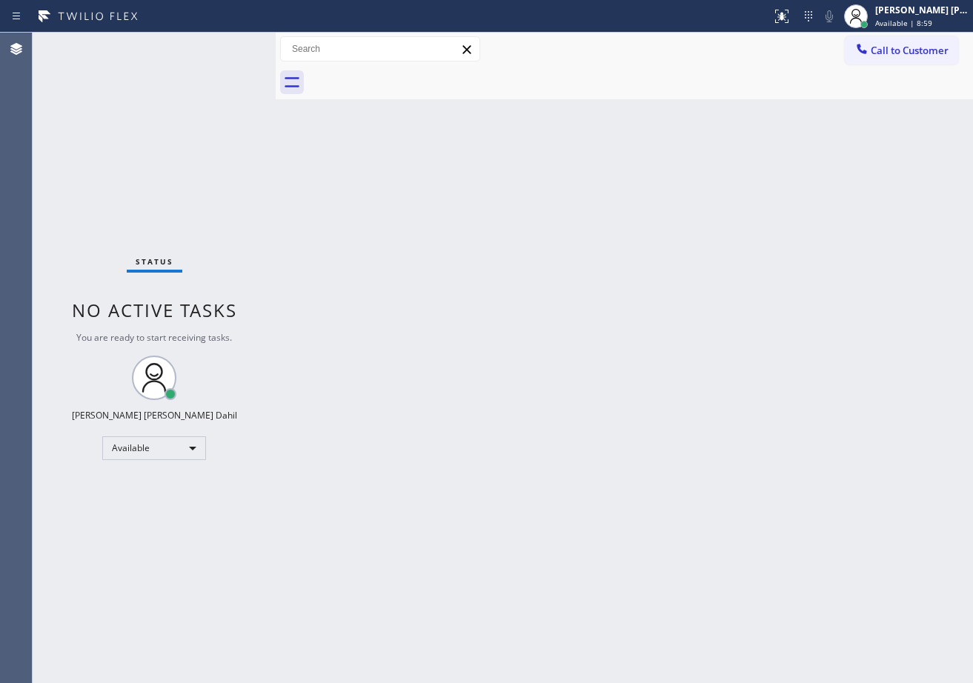
click at [216, 44] on div "Status No active tasks You are ready to start receiving tasks. [PERSON_NAME] [P…" at bounding box center [154, 358] width 243 height 650
click at [227, 44] on div "Status No active tasks You are ready to start receiving tasks. [PERSON_NAME] [P…" at bounding box center [154, 358] width 243 height 650
click at [233, 44] on div "Status No active tasks You are ready to start receiving tasks. [PERSON_NAME] [P…" at bounding box center [154, 358] width 243 height 650
click at [230, 47] on div "Status No active tasks You are ready to start receiving tasks. [PERSON_NAME] [P…" at bounding box center [154, 358] width 243 height 650
click at [232, 47] on div "Status No active tasks You are ready to start receiving tasks. [PERSON_NAME] [P…" at bounding box center [154, 358] width 243 height 650
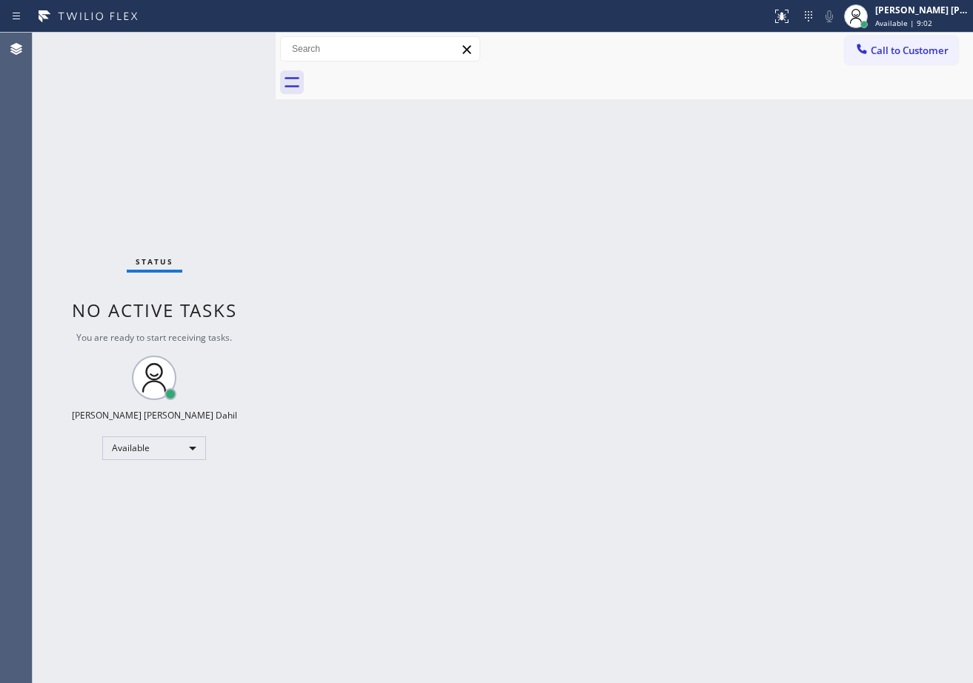
click at [233, 47] on div "Status No active tasks You are ready to start receiving tasks. [PERSON_NAME] [P…" at bounding box center [154, 358] width 243 height 650
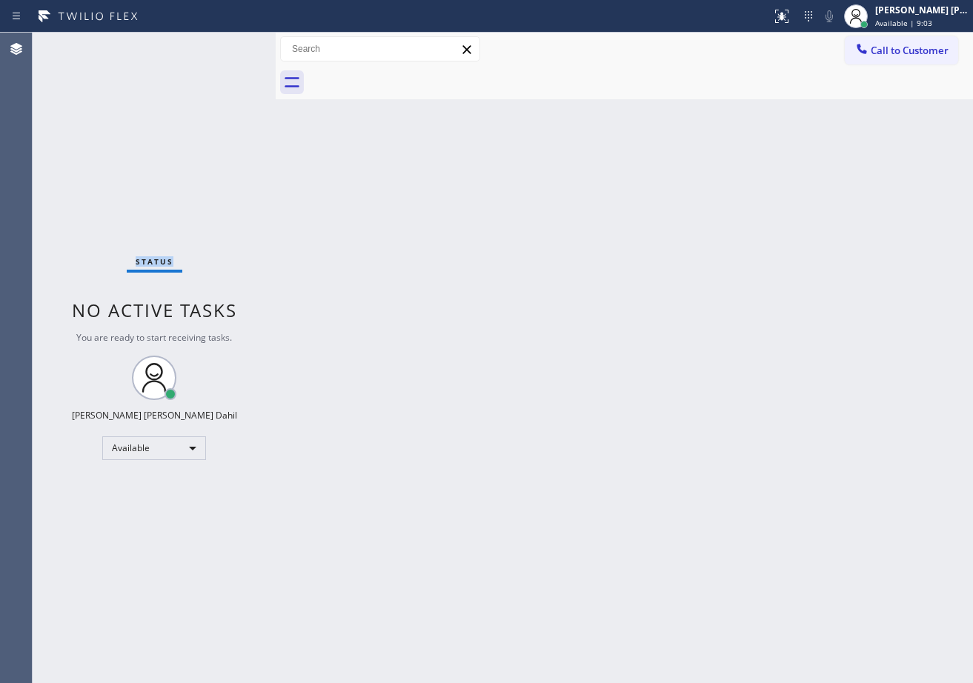
click at [233, 47] on div "Status No active tasks You are ready to start receiving tasks. [PERSON_NAME] [P…" at bounding box center [154, 358] width 243 height 650
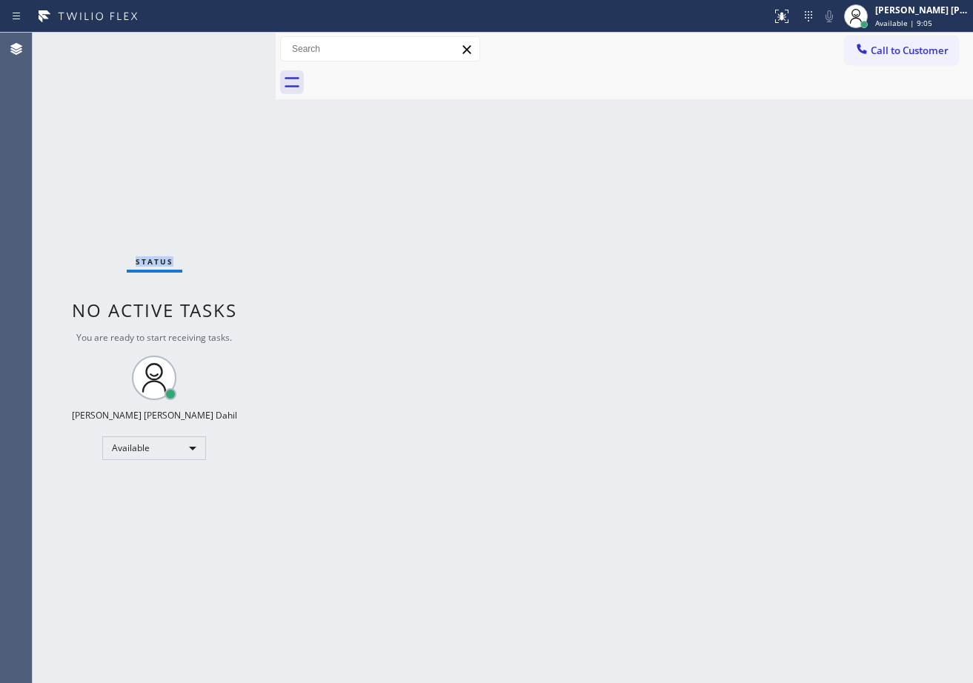
click at [233, 47] on div "Status No active tasks You are ready to start receiving tasks. [PERSON_NAME] [P…" at bounding box center [154, 358] width 243 height 650
click at [222, 80] on div "Status No active tasks You are ready to start receiving tasks. [PERSON_NAME] [P…" at bounding box center [154, 358] width 243 height 650
click at [470, 444] on div "Back to Dashboard Change Sender ID Customers Technicians Select a contact Outbo…" at bounding box center [624, 358] width 697 height 650
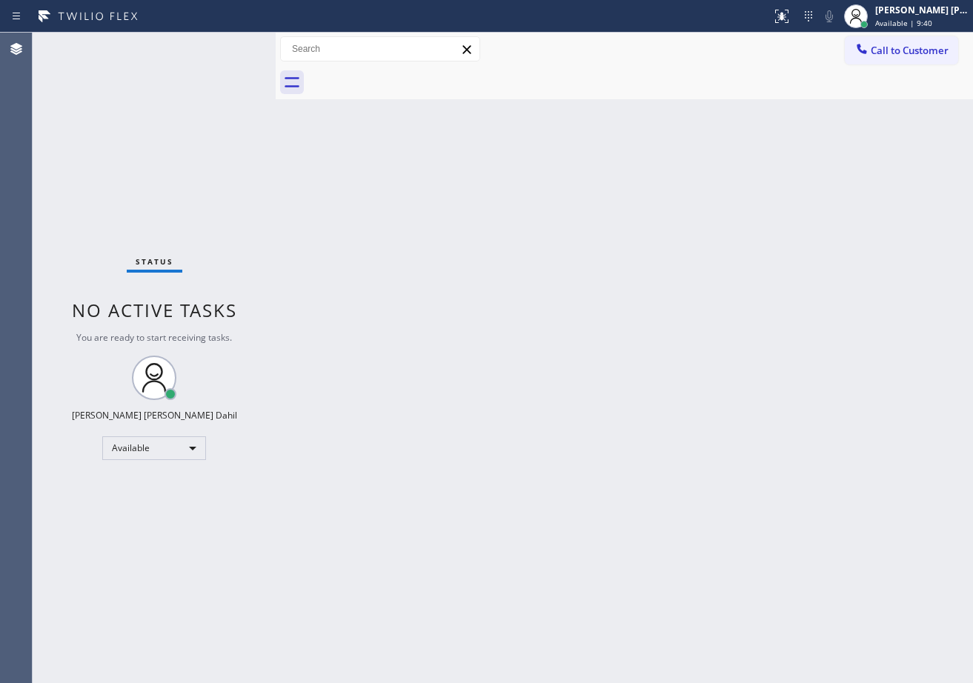
drag, startPoint x: 469, startPoint y: 442, endPoint x: 456, endPoint y: 414, distance: 31.1
click at [456, 416] on div "Back to Dashboard Change Sender ID Customers Technicians Select a contact Outbo…" at bounding box center [624, 358] width 697 height 650
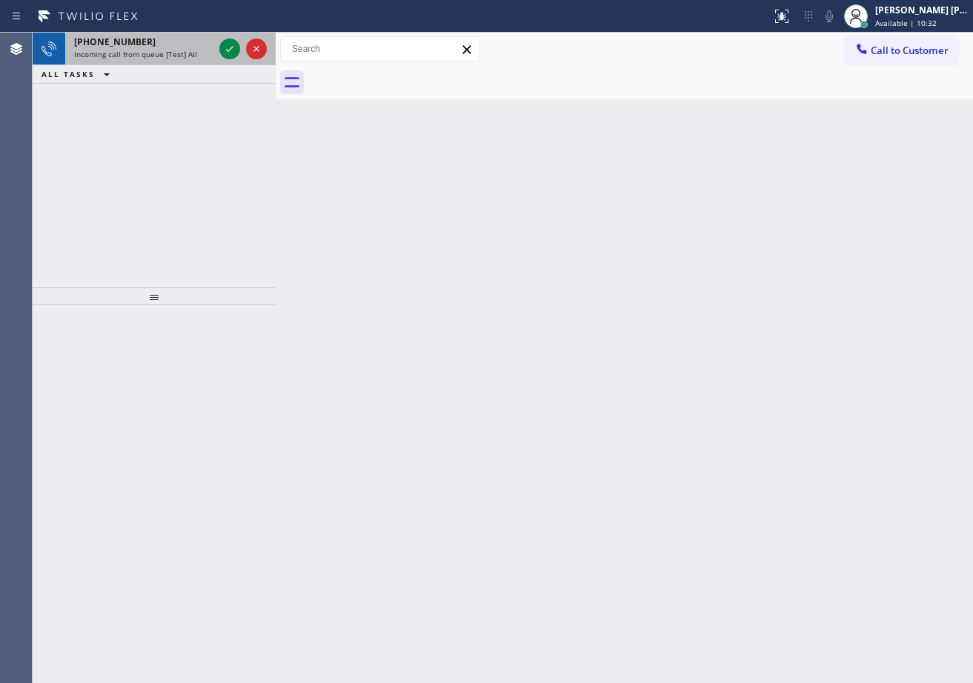
drag, startPoint x: 209, startPoint y: 53, endPoint x: 219, endPoint y: 49, distance: 10.3
click at [209, 53] on div "Incoming call from queue [Test] All" at bounding box center [143, 54] width 139 height 10
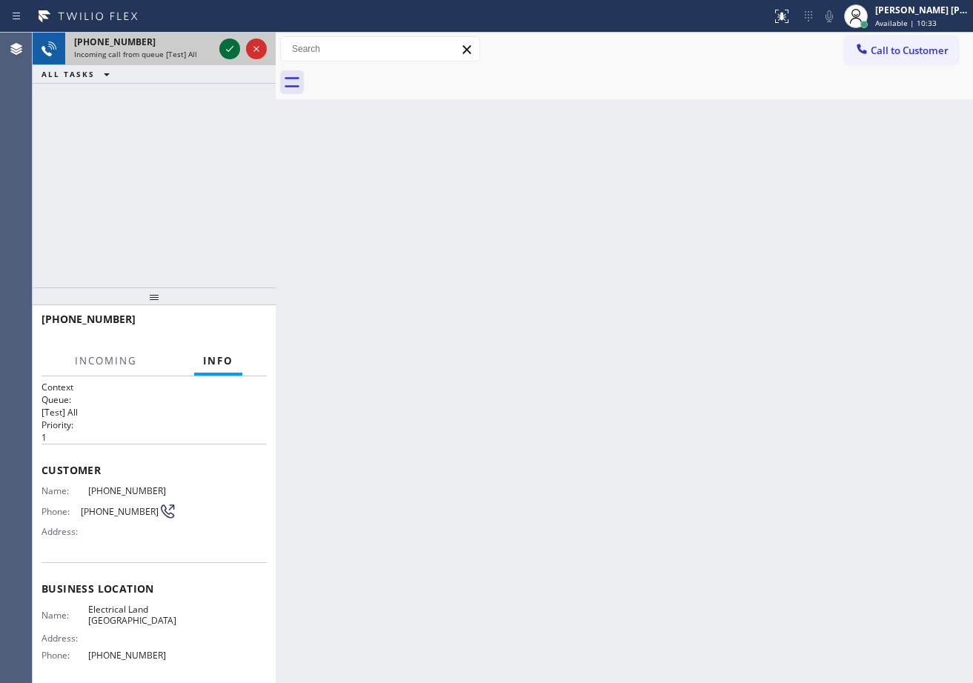
click at [226, 47] on icon at bounding box center [230, 49] width 18 height 18
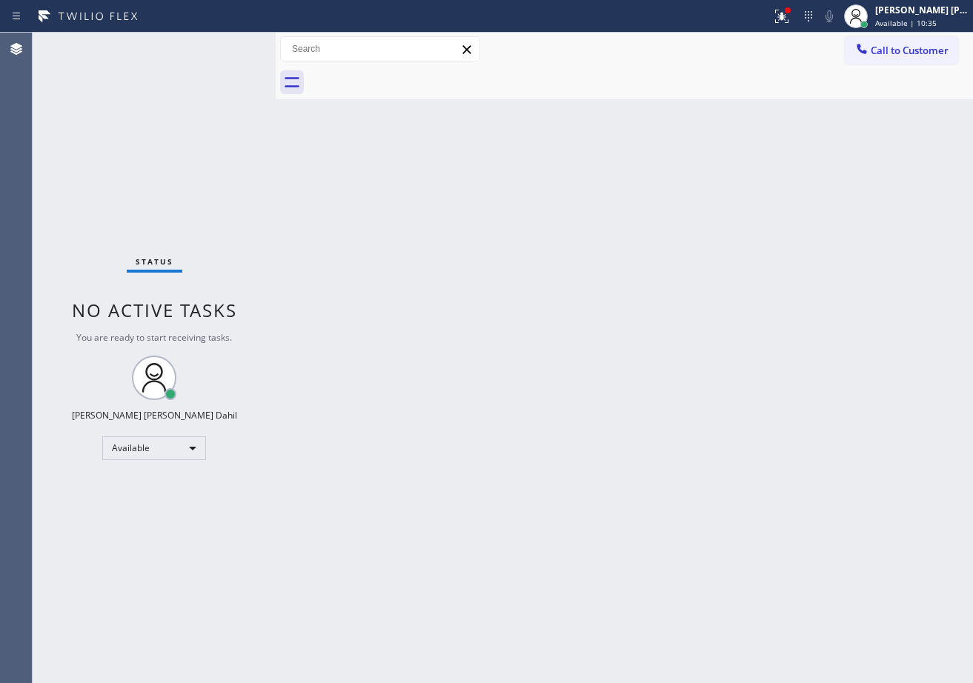
drag, startPoint x: 636, startPoint y: 362, endPoint x: 646, endPoint y: 346, distance: 19.3
click at [636, 356] on div "Back to Dashboard Change Sender ID Customers Technicians Select a contact Outbo…" at bounding box center [624, 358] width 697 height 650
click at [786, 16] on icon at bounding box center [781, 14] width 9 height 5
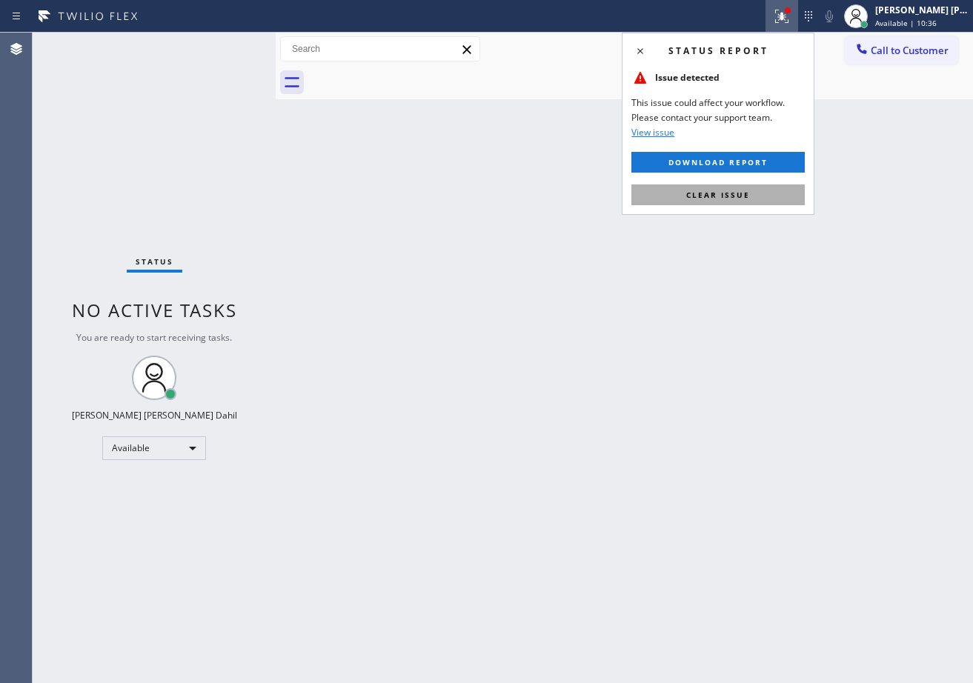
click at [757, 198] on button "Clear issue" at bounding box center [717, 194] width 173 height 21
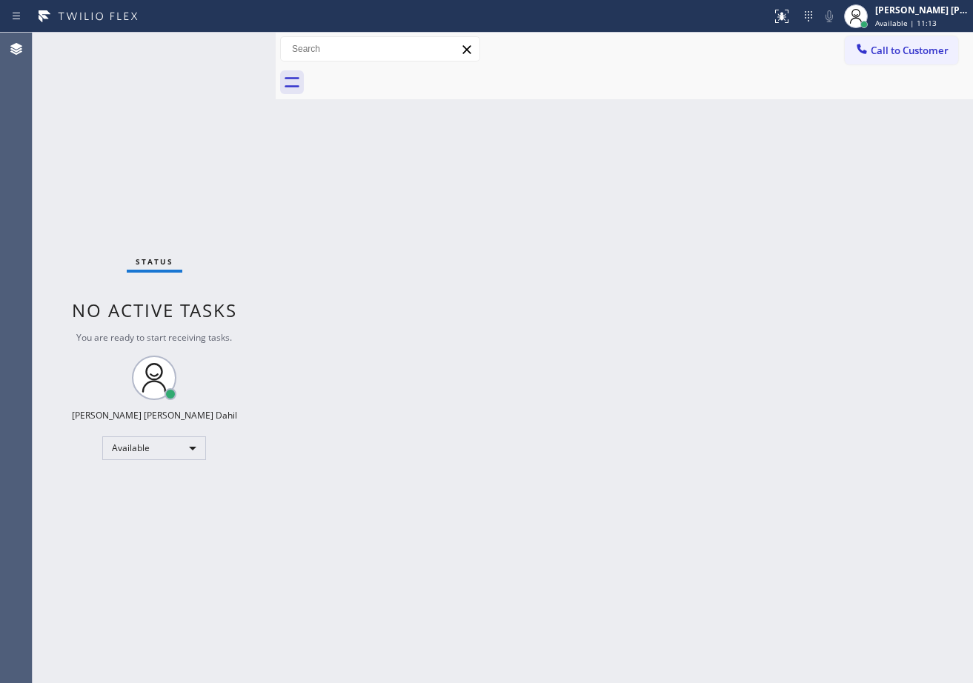
click at [639, 81] on div at bounding box center [640, 82] width 665 height 33
click at [224, 44] on div "Status No active tasks You are ready to start receiving tasks. [PERSON_NAME] [P…" at bounding box center [154, 358] width 243 height 650
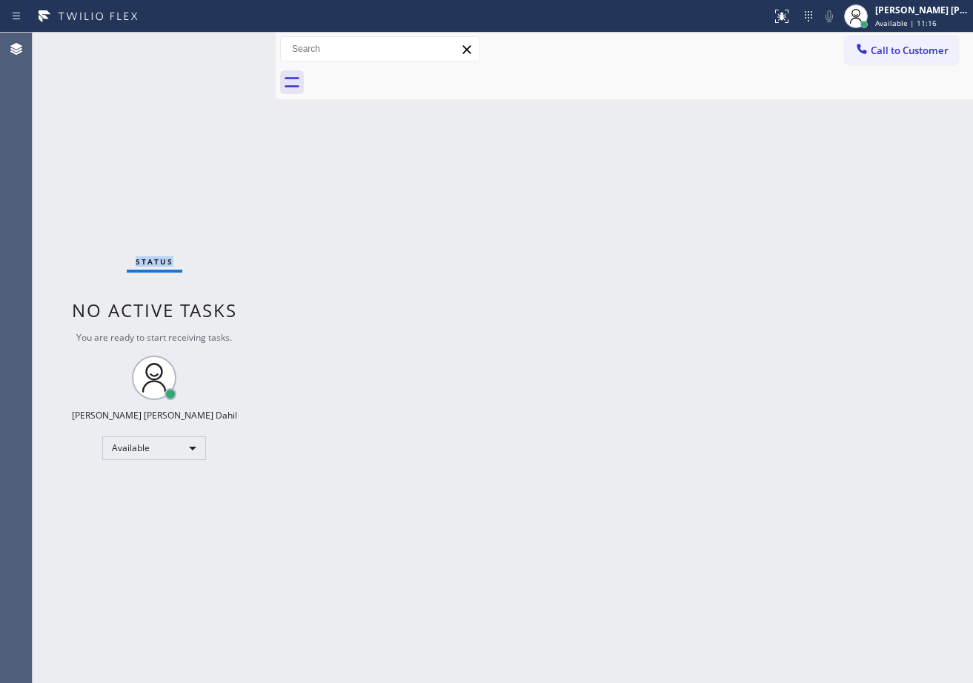
click at [224, 44] on div "Status No active tasks You are ready to start receiving tasks. [PERSON_NAME] [P…" at bounding box center [154, 358] width 243 height 650
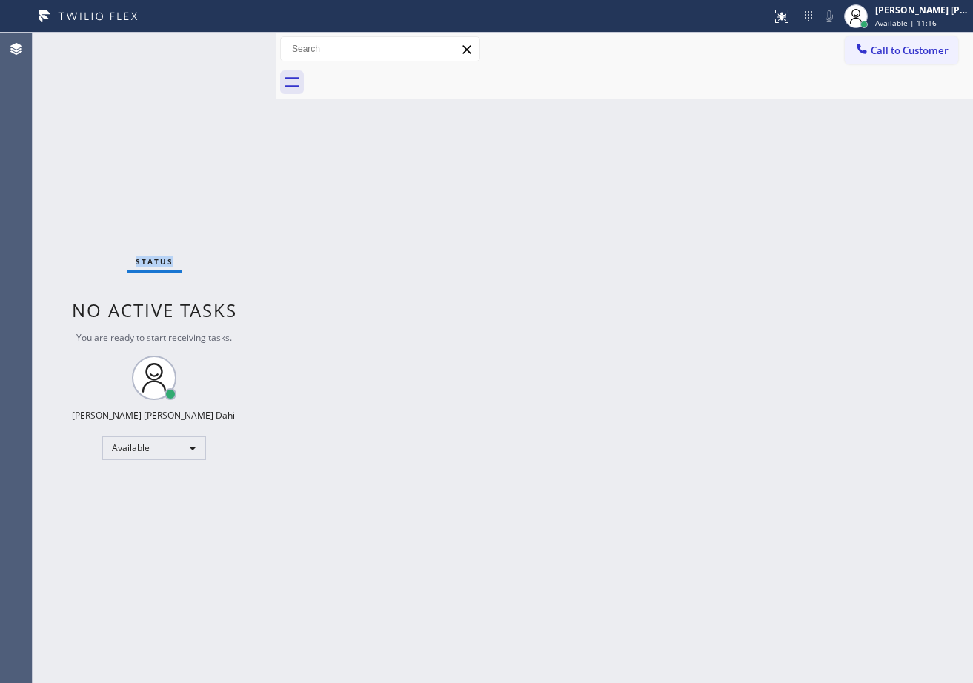
click at [224, 44] on div "Status No active tasks You are ready to start receiving tasks. [PERSON_NAME] [P…" at bounding box center [154, 358] width 243 height 650
click at [376, 223] on div "Back to Dashboard Change Sender ID Customers Technicians Select a contact Outbo…" at bounding box center [624, 358] width 697 height 650
click at [528, 361] on div "Back to Dashboard Change Sender ID Customers Technicians Select a contact Outbo…" at bounding box center [624, 358] width 697 height 650
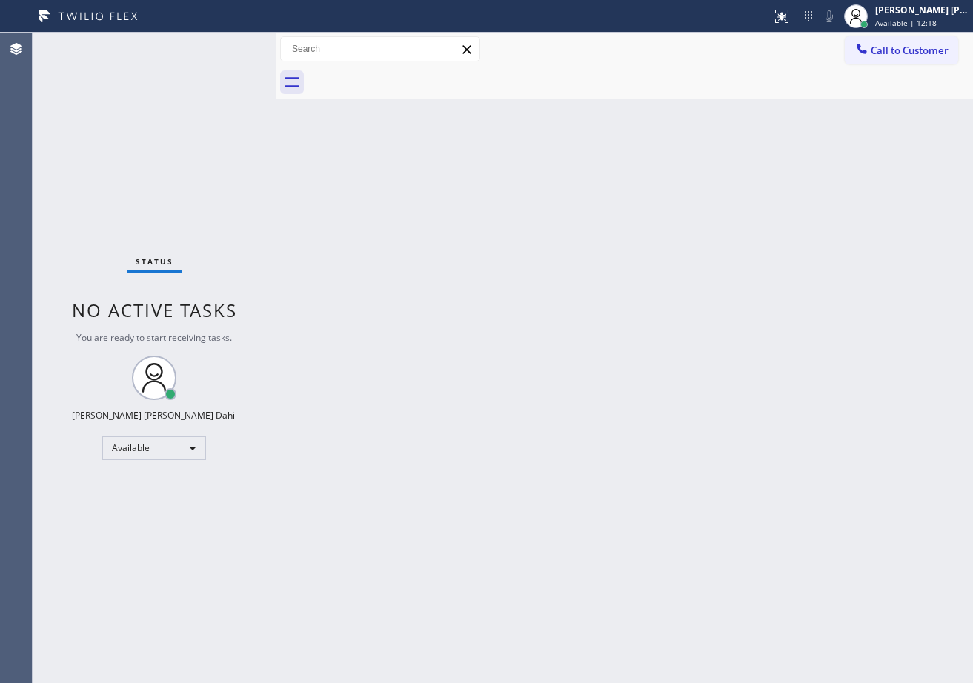
click at [527, 364] on div "Back to Dashboard Change Sender ID Customers Technicians Select a contact Outbo…" at bounding box center [624, 358] width 697 height 650
drag, startPoint x: 711, startPoint y: 364, endPoint x: 832, endPoint y: 490, distance: 174.5
click at [743, 393] on div "Back to Dashboard Change Sender ID Customers Technicians Select a contact Outbo…" at bounding box center [624, 358] width 697 height 650
click at [200, 81] on div "Status No active tasks You are ready to start receiving tasks. [PERSON_NAME] [P…" at bounding box center [154, 358] width 243 height 650
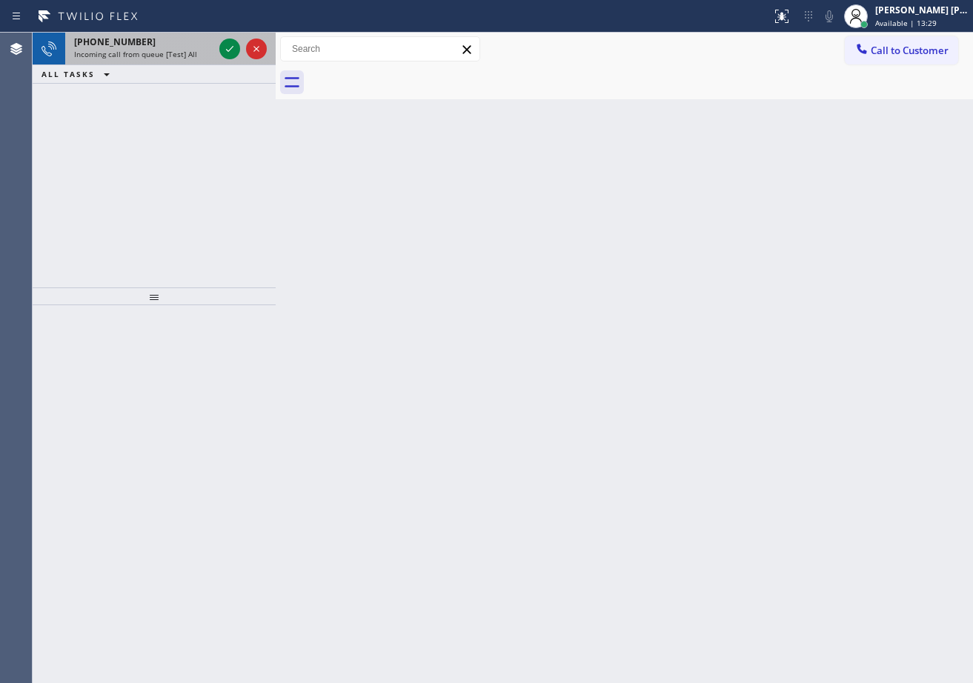
click at [185, 48] on div "[PHONE_NUMBER] Incoming call from queue [Test] All" at bounding box center [140, 49] width 151 height 33
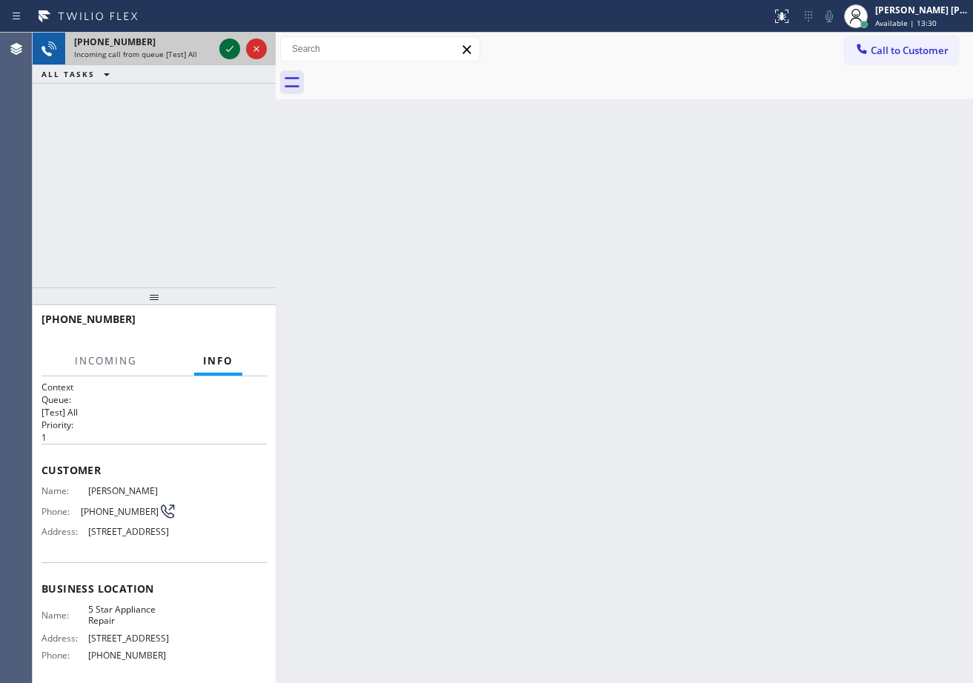
click at [231, 50] on icon at bounding box center [230, 49] width 18 height 18
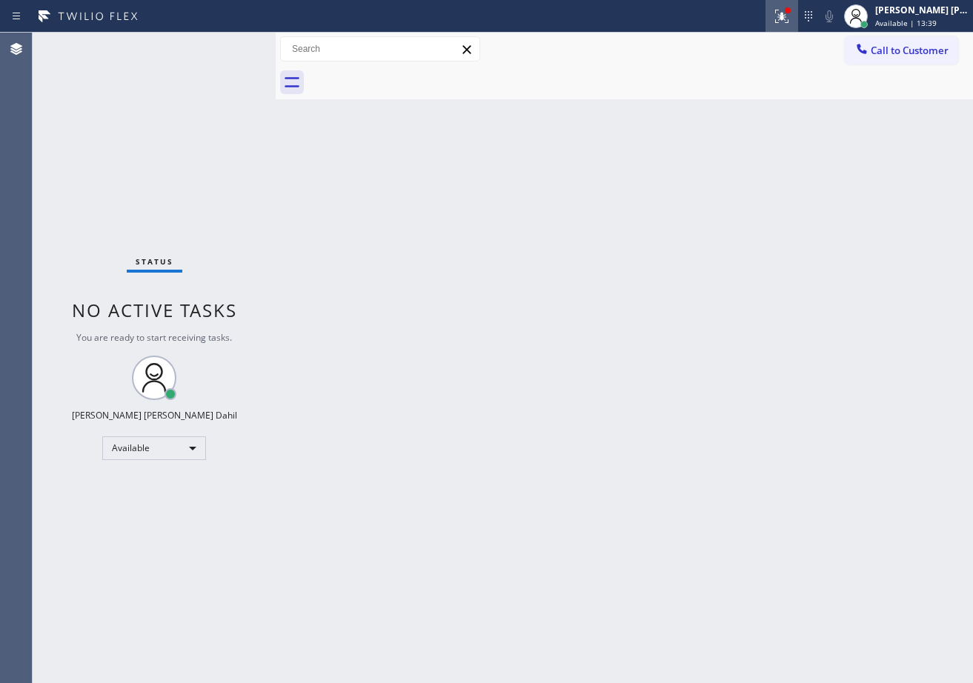
click at [783, 17] on div at bounding box center [781, 16] width 33 height 18
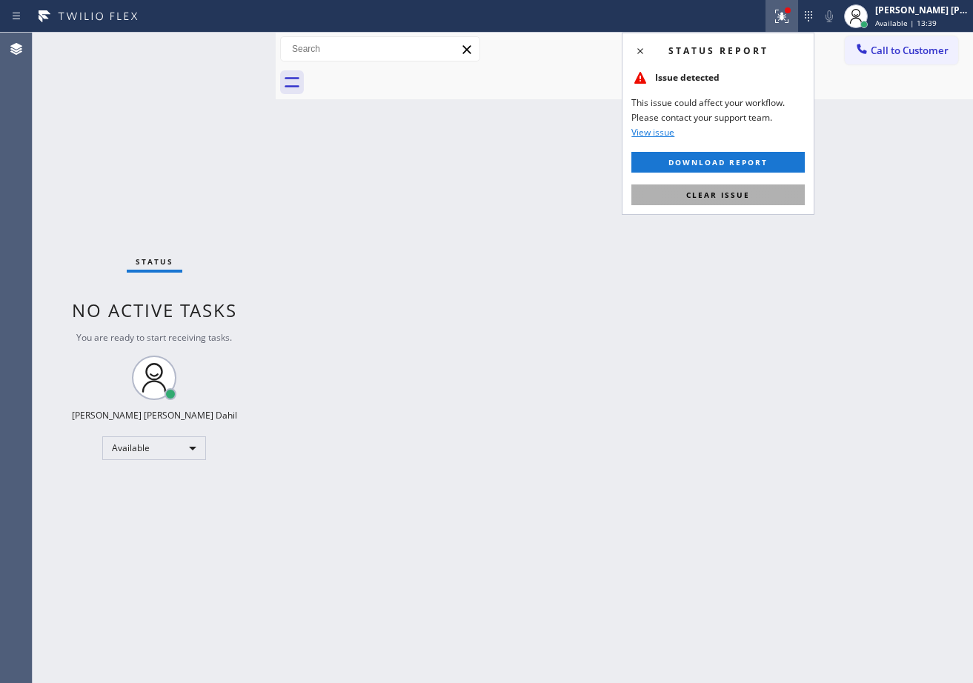
click at [763, 189] on button "Clear issue" at bounding box center [717, 194] width 173 height 21
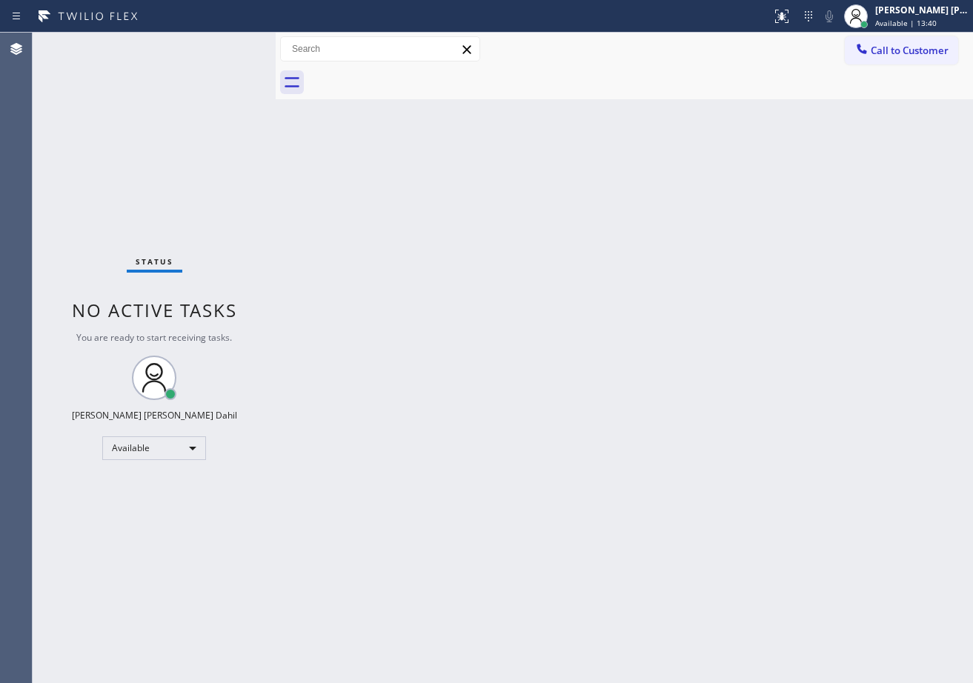
click at [759, 193] on div "Back to Dashboard Change Sender ID Customers Technicians Select a contact Outbo…" at bounding box center [624, 358] width 697 height 650
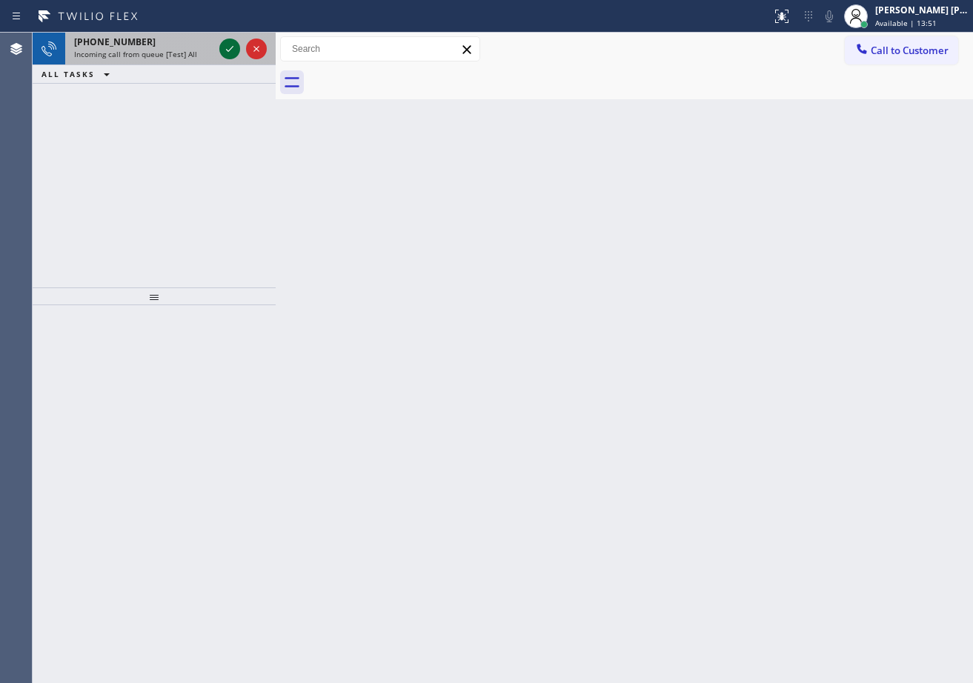
click at [216, 46] on div at bounding box center [242, 49] width 53 height 33
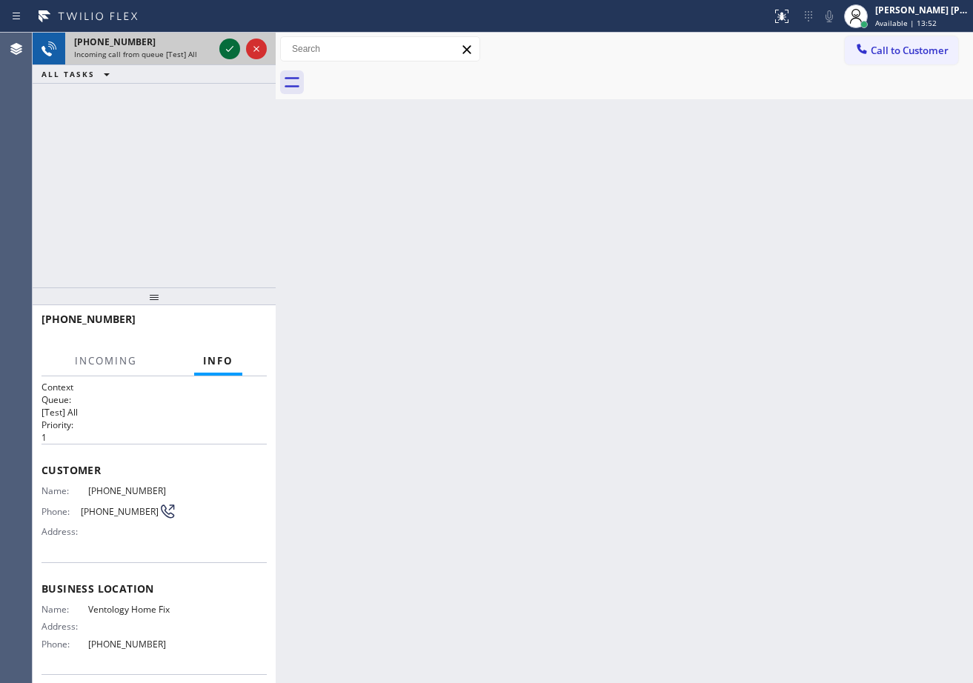
click at [224, 53] on icon at bounding box center [230, 49] width 18 height 18
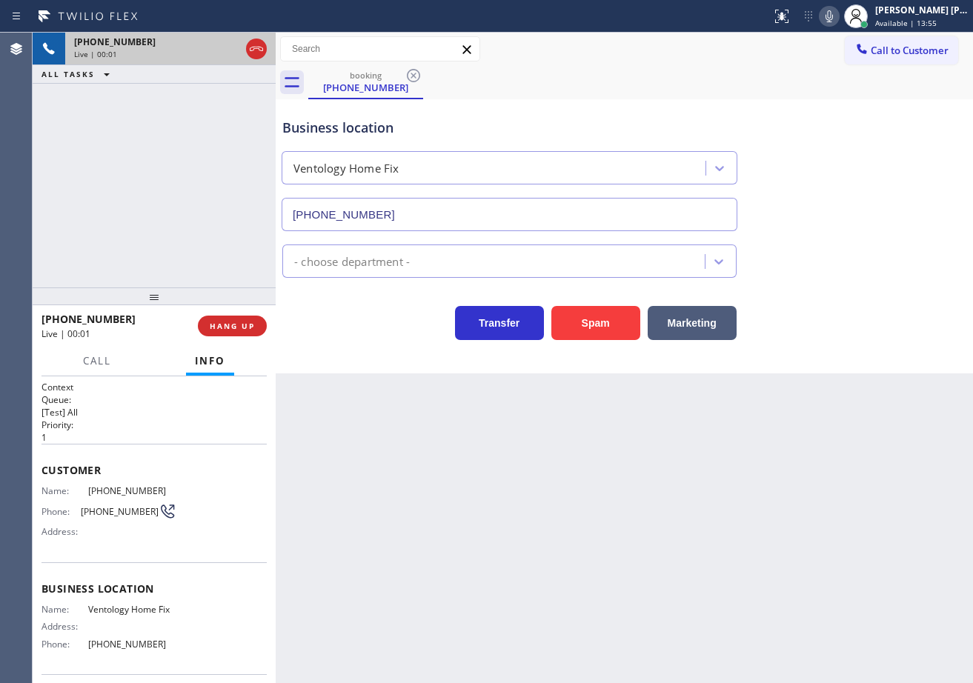
type input "[PHONE_NUMBER]"
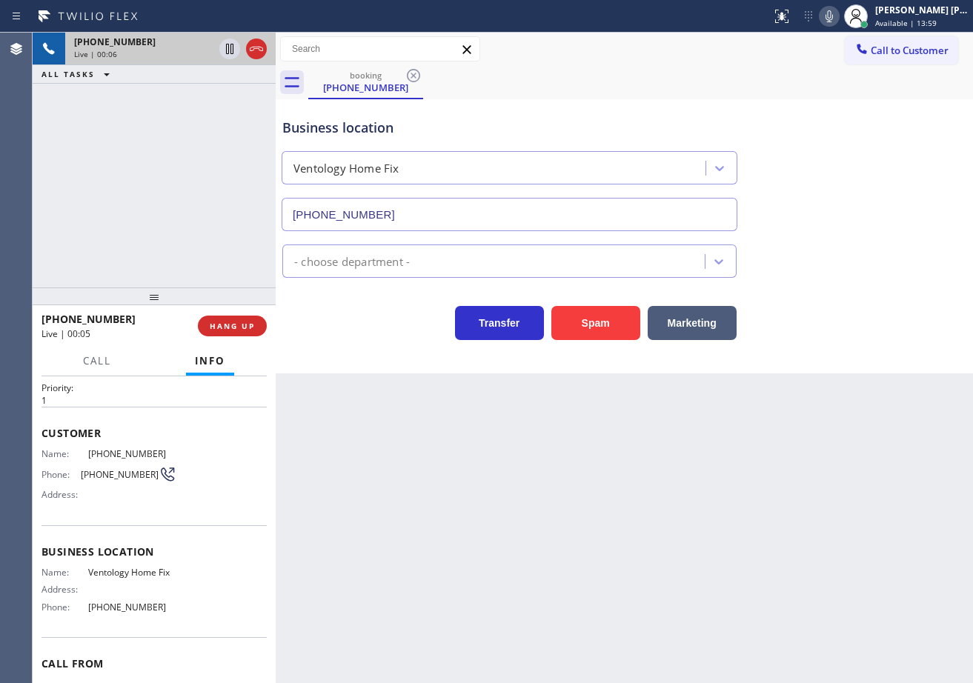
scroll to position [108, 0]
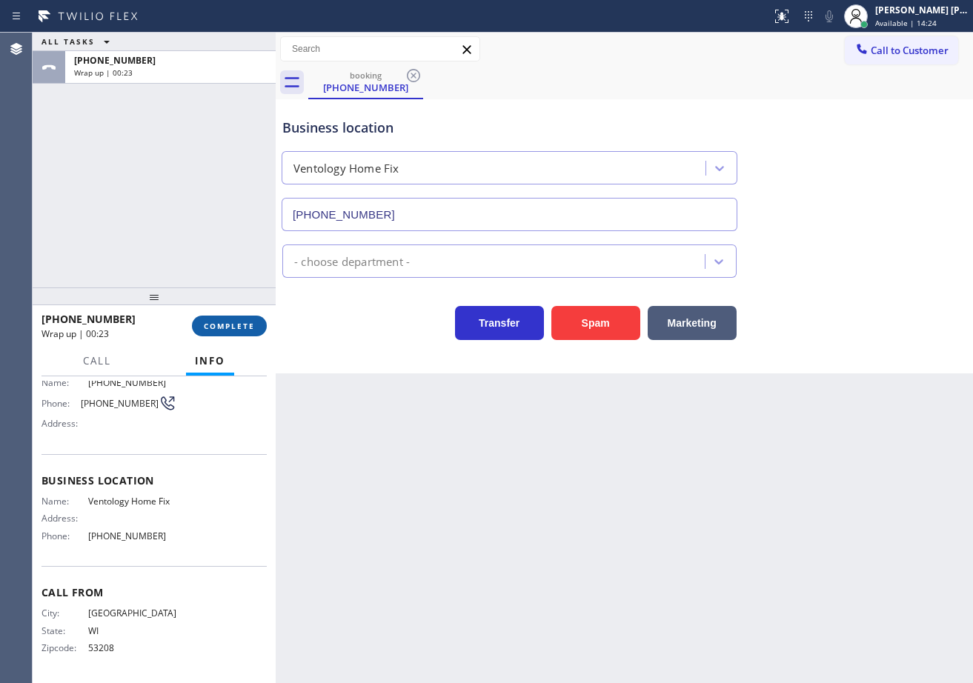
click at [234, 333] on button "COMPLETE" at bounding box center [229, 326] width 75 height 21
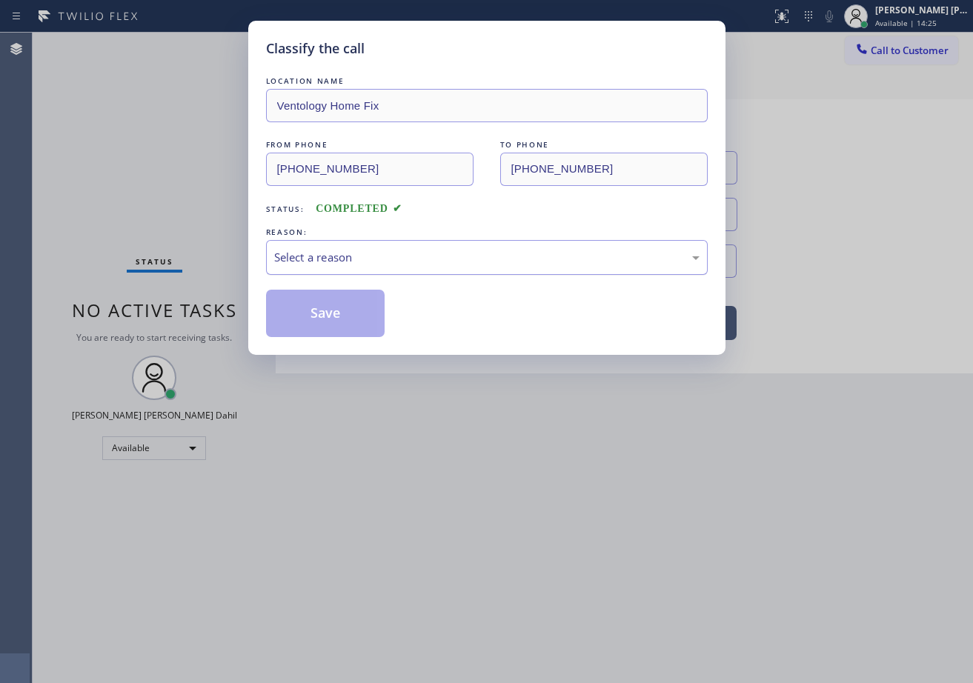
click at [355, 253] on div "Select a reason" at bounding box center [486, 257] width 425 height 17
click at [333, 324] on button "Save" at bounding box center [325, 313] width 119 height 47
click at [333, 323] on button "Save" at bounding box center [325, 313] width 119 height 47
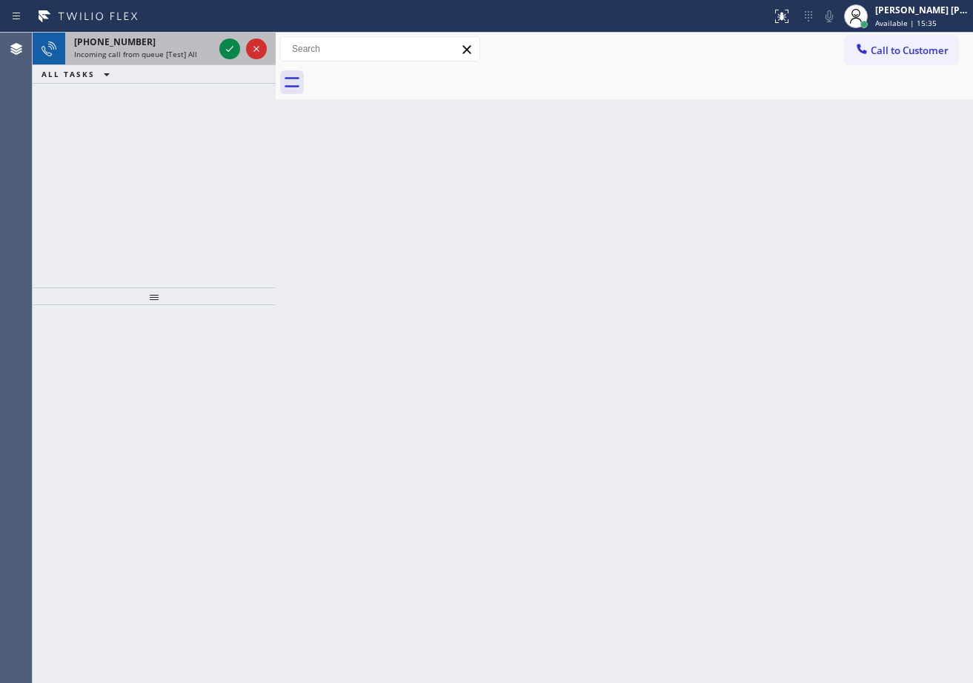
click at [210, 52] on div "Incoming call from queue [Test] All" at bounding box center [143, 54] width 139 height 10
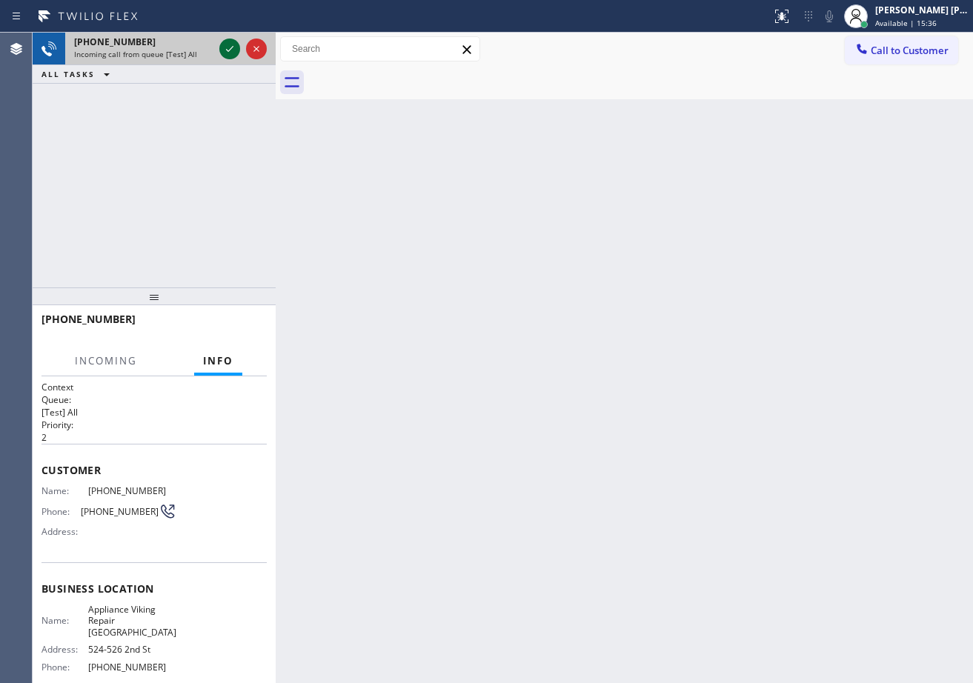
click at [226, 47] on icon at bounding box center [230, 49] width 18 height 18
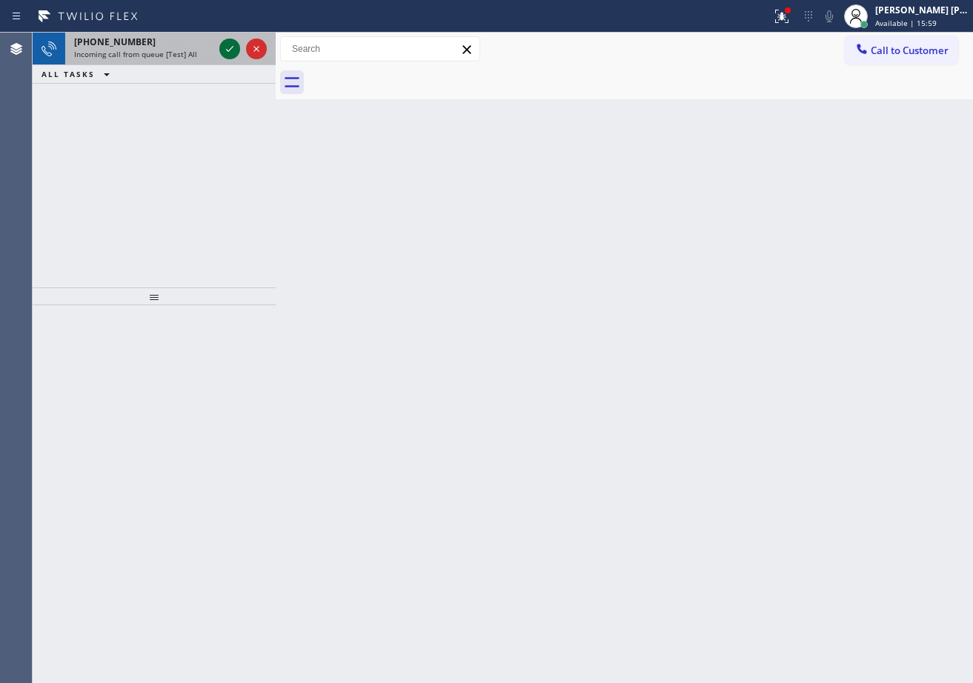
click at [226, 47] on icon at bounding box center [230, 49] width 18 height 18
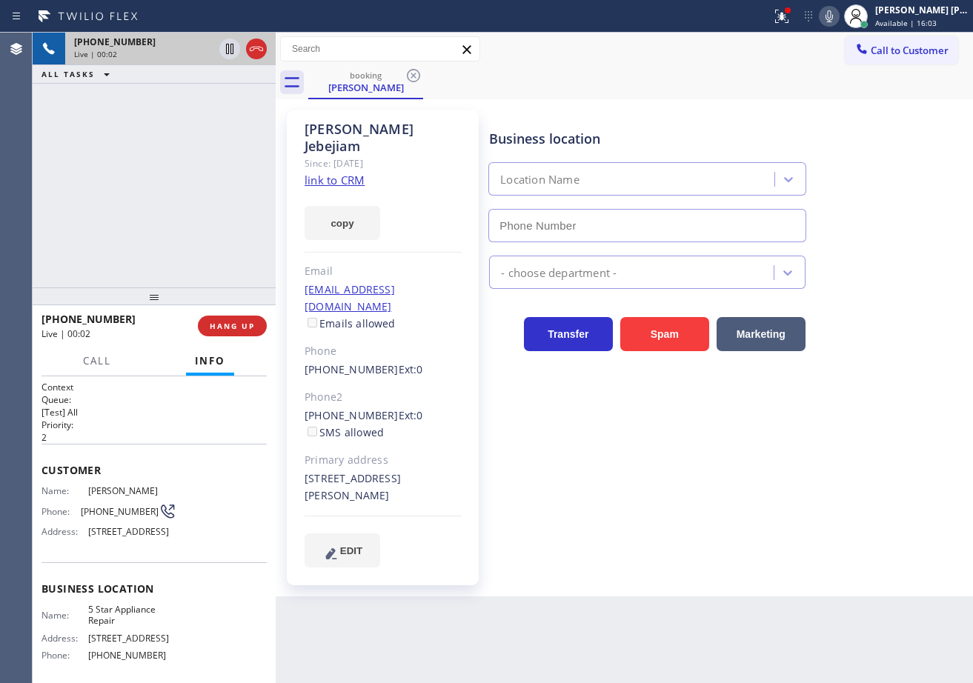
type input "[PHONE_NUMBER]"
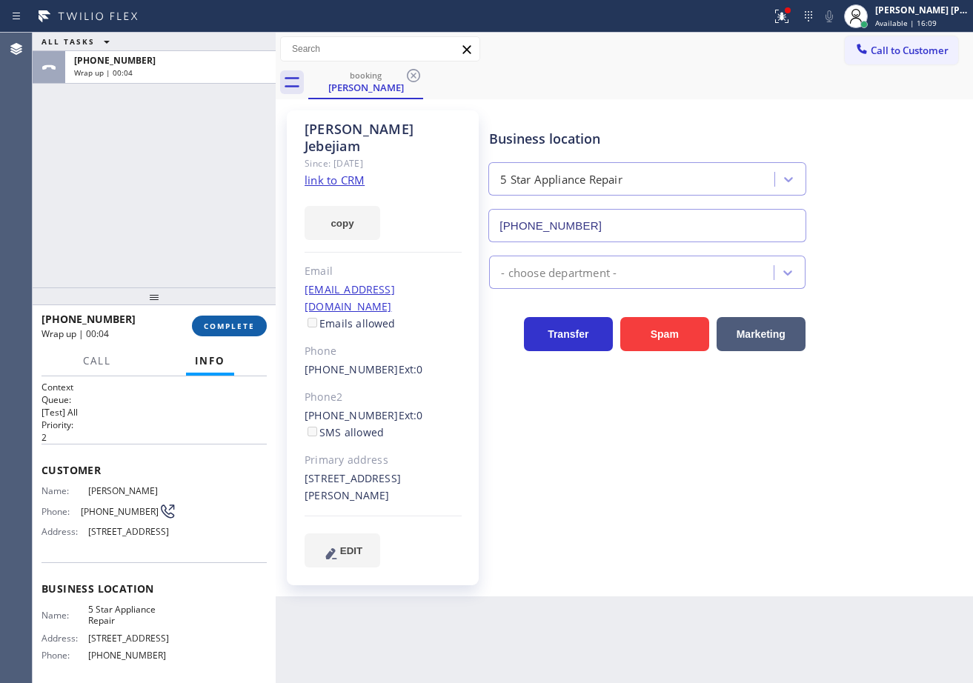
click at [241, 331] on span "COMPLETE" at bounding box center [229, 326] width 51 height 10
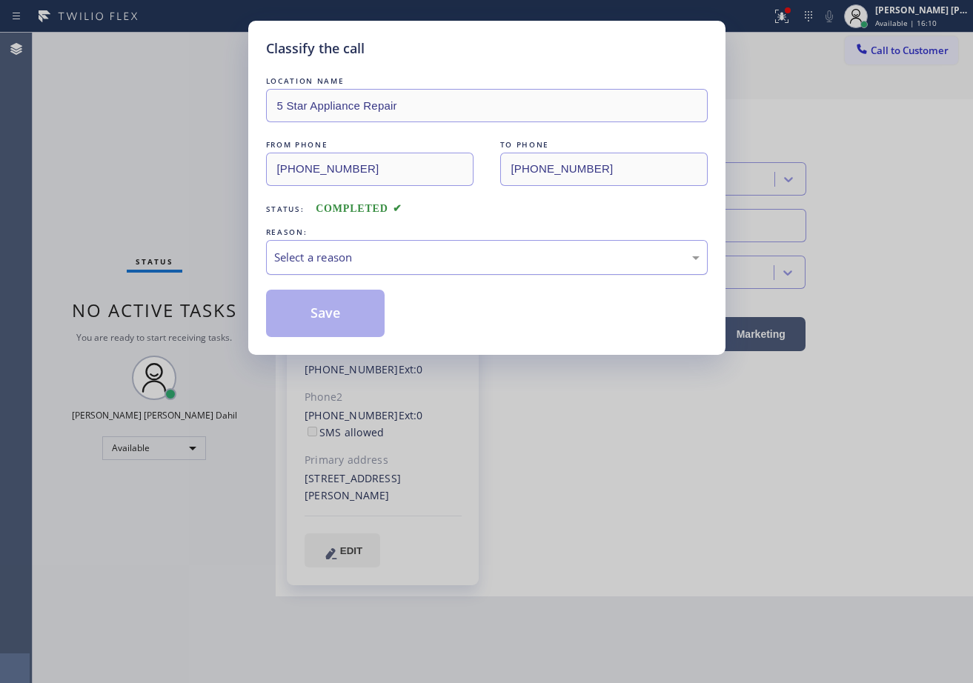
click at [319, 262] on div "Select a reason" at bounding box center [486, 257] width 425 height 17
click at [348, 304] on button "Save" at bounding box center [325, 313] width 119 height 47
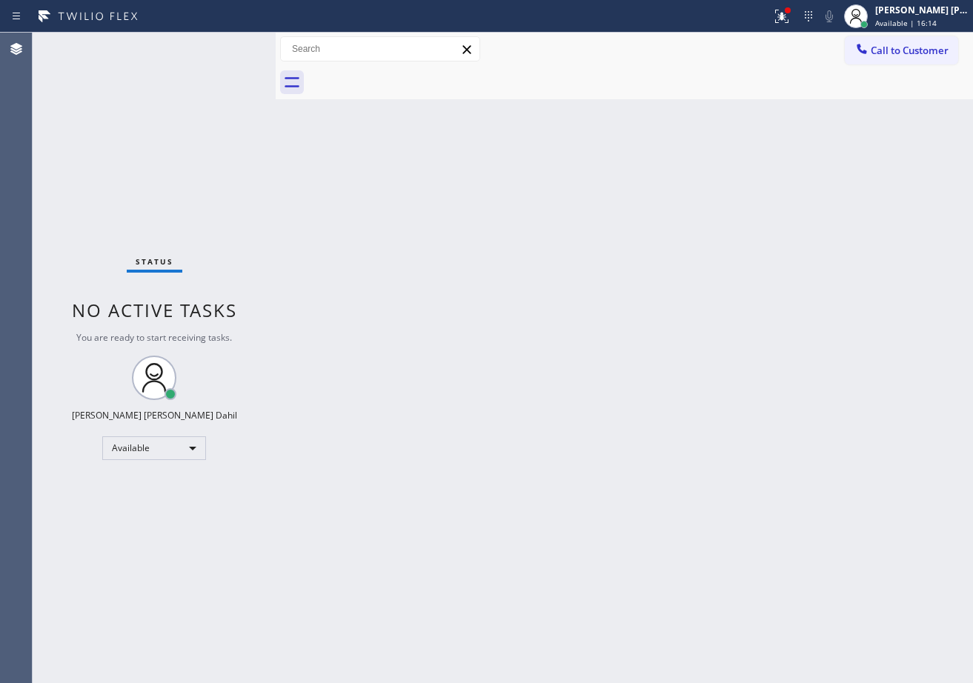
click at [790, 15] on icon at bounding box center [782, 16] width 18 height 18
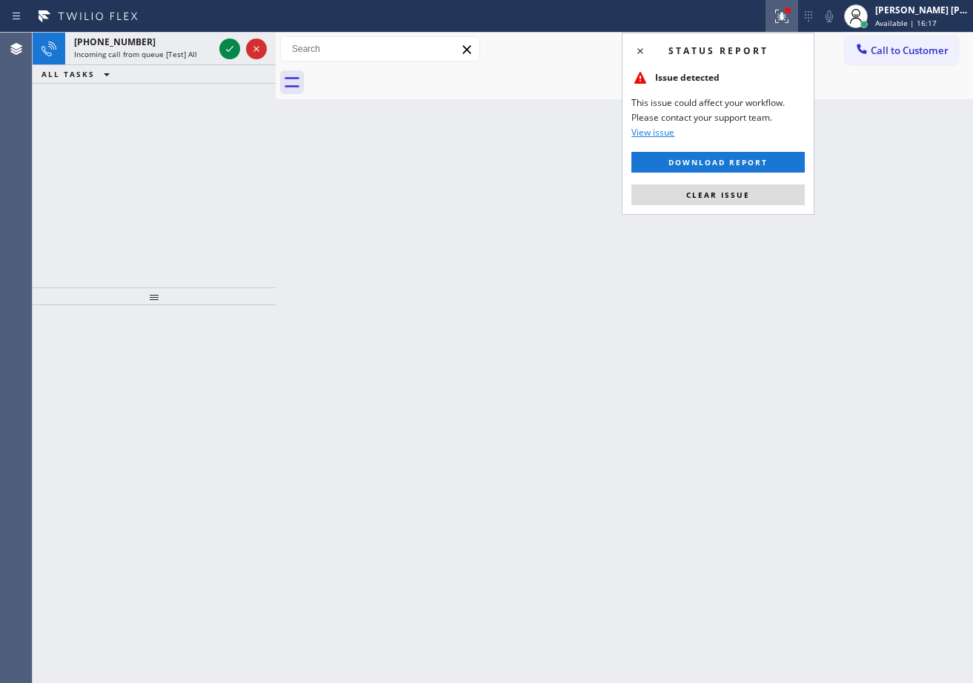
click at [745, 199] on span "Clear issue" at bounding box center [718, 195] width 64 height 10
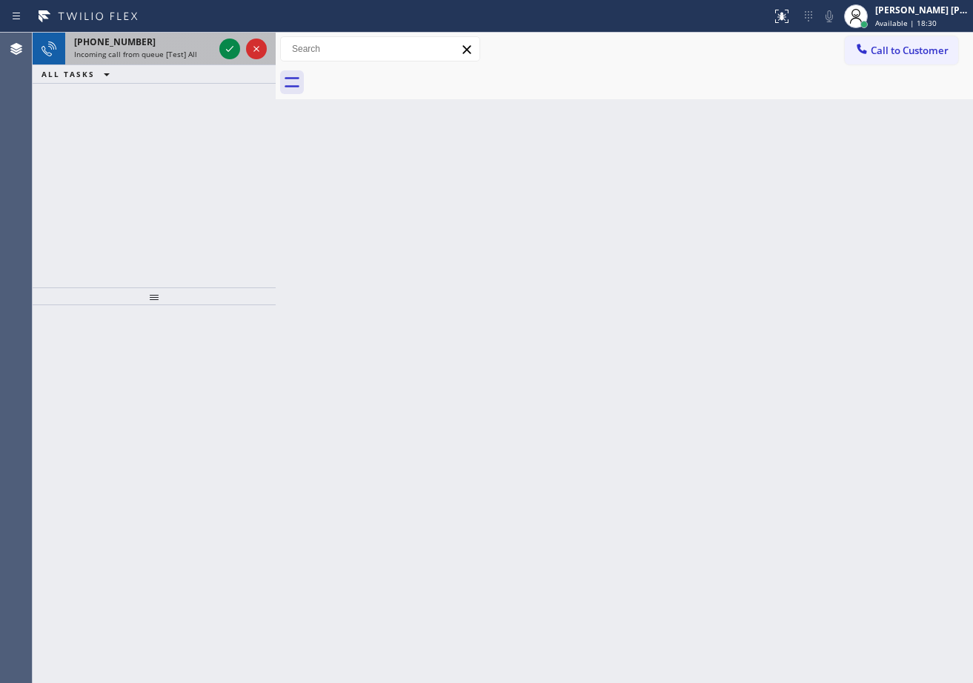
click at [207, 42] on div "[PHONE_NUMBER]" at bounding box center [143, 42] width 139 height 13
click at [202, 41] on div "[PHONE_NUMBER]" at bounding box center [143, 42] width 139 height 13
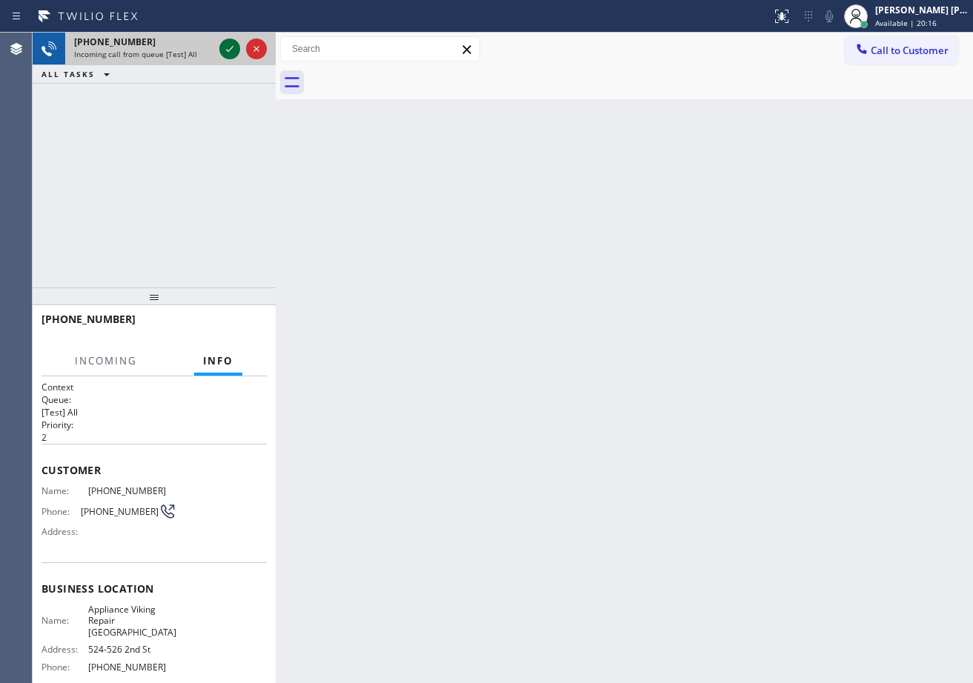
click at [226, 45] on icon at bounding box center [230, 49] width 18 height 18
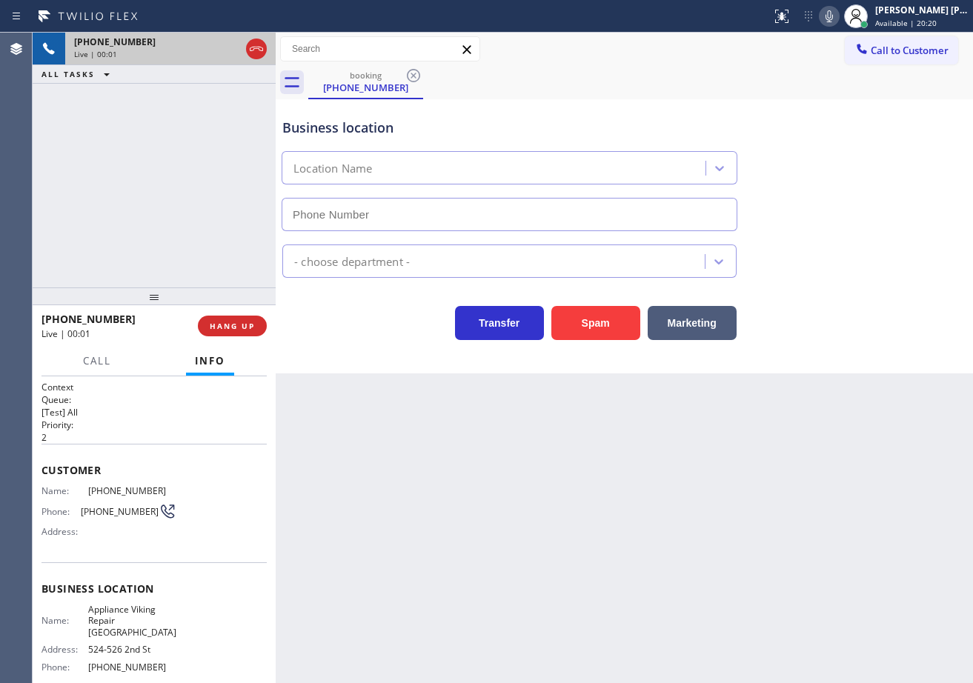
type input "[PHONE_NUMBER]"
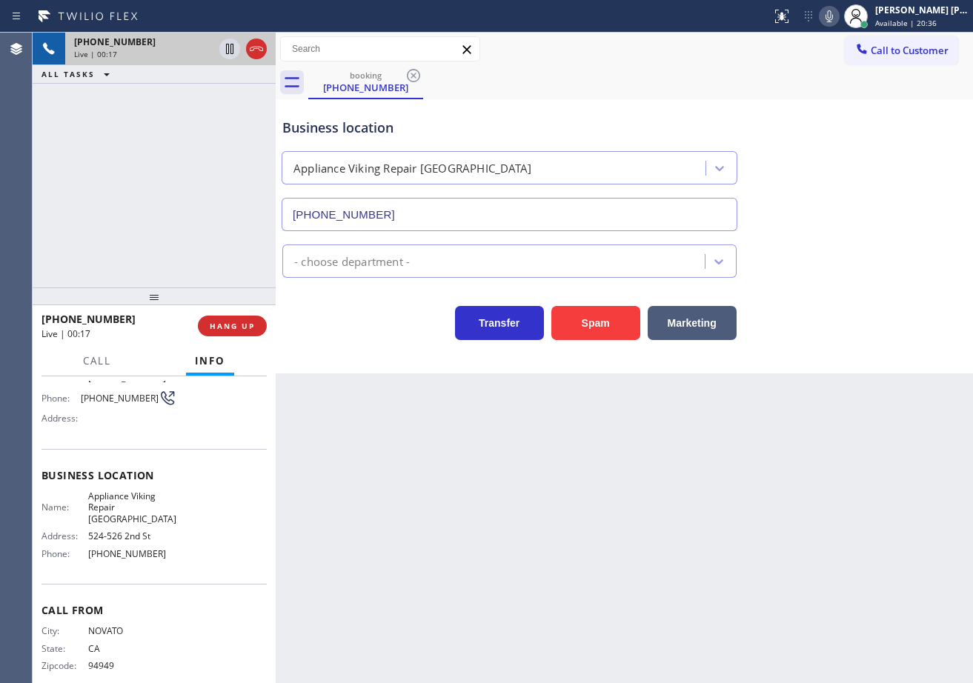
scroll to position [119, 0]
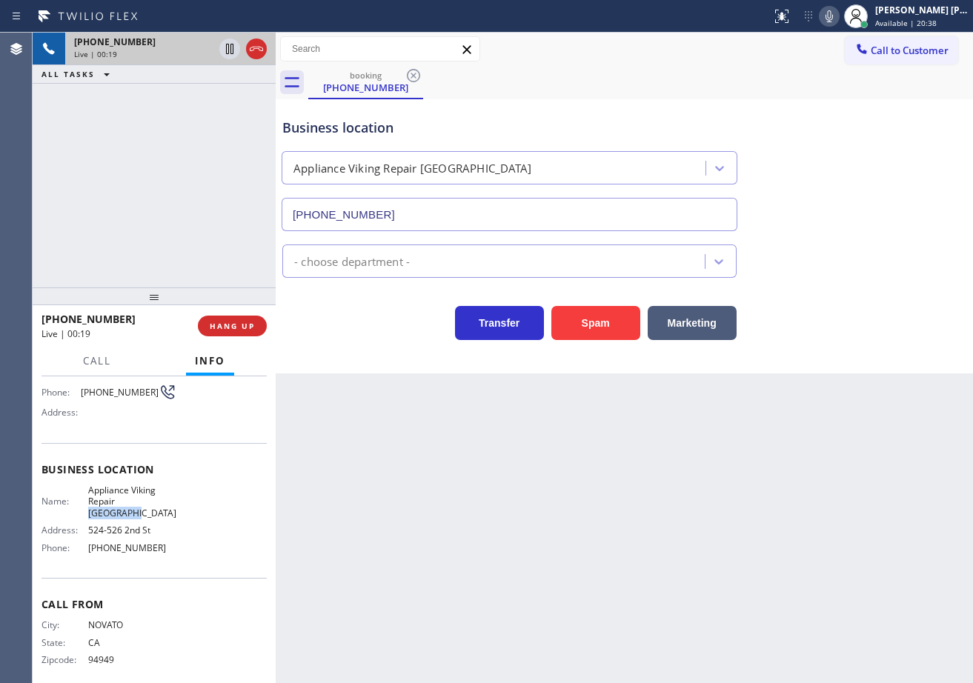
drag, startPoint x: 189, startPoint y: 505, endPoint x: 115, endPoint y: 505, distance: 74.1
click at [115, 505] on div "Name: Appliance Viking Repair [GEOGRAPHIC_DATA] Address: [STREET_ADDRESS] Phone…" at bounding box center [153, 521] width 225 height 75
click at [212, 545] on div "Name: Appliance Viking Repair [GEOGRAPHIC_DATA] Address: [STREET_ADDRESS] Phone…" at bounding box center [153, 521] width 225 height 75
drag, startPoint x: 202, startPoint y: 499, endPoint x: 81, endPoint y: 489, distance: 121.1
click at [81, 489] on div "Name: Appliance Viking Repair [GEOGRAPHIC_DATA] Address: [STREET_ADDRESS] Phone…" at bounding box center [153, 521] width 225 height 75
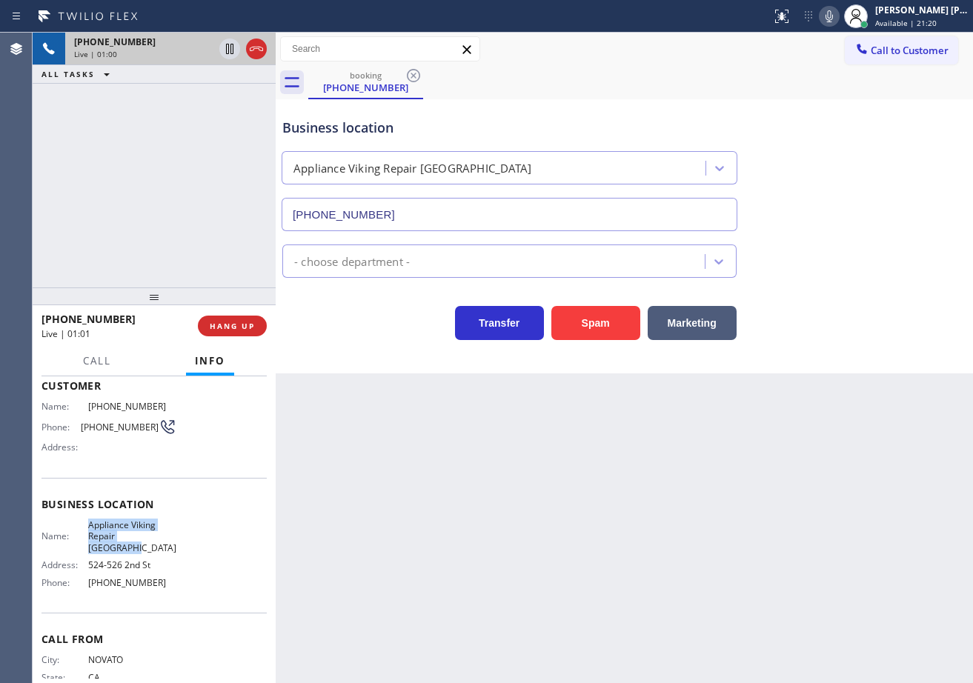
scroll to position [0, 0]
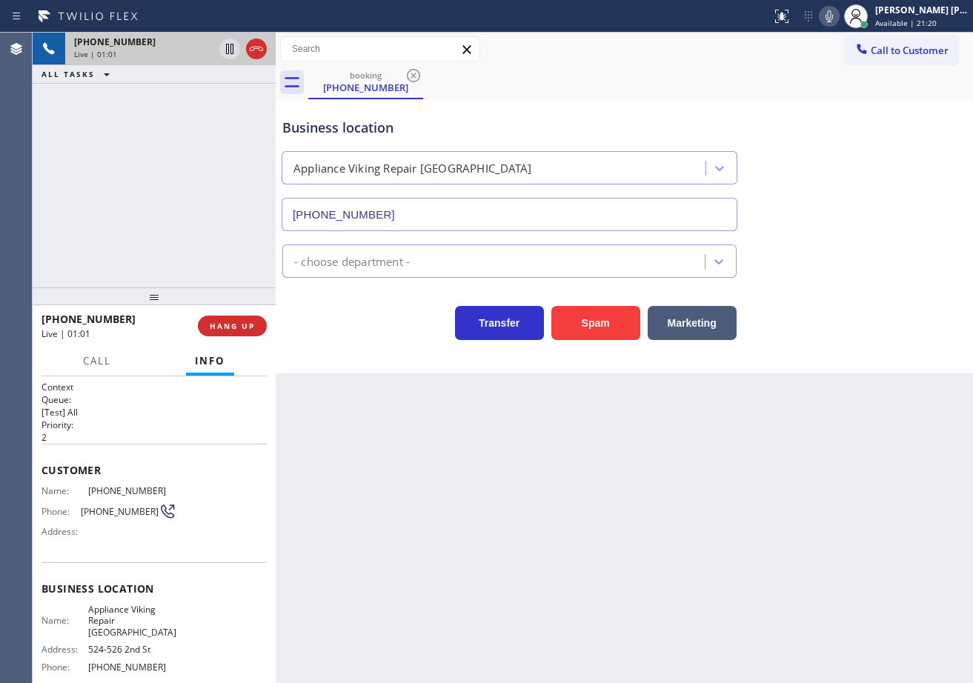
click at [487, 479] on div "Back to Dashboard Change Sender ID Customers Technicians Select a contact Outbo…" at bounding box center [624, 358] width 697 height 650
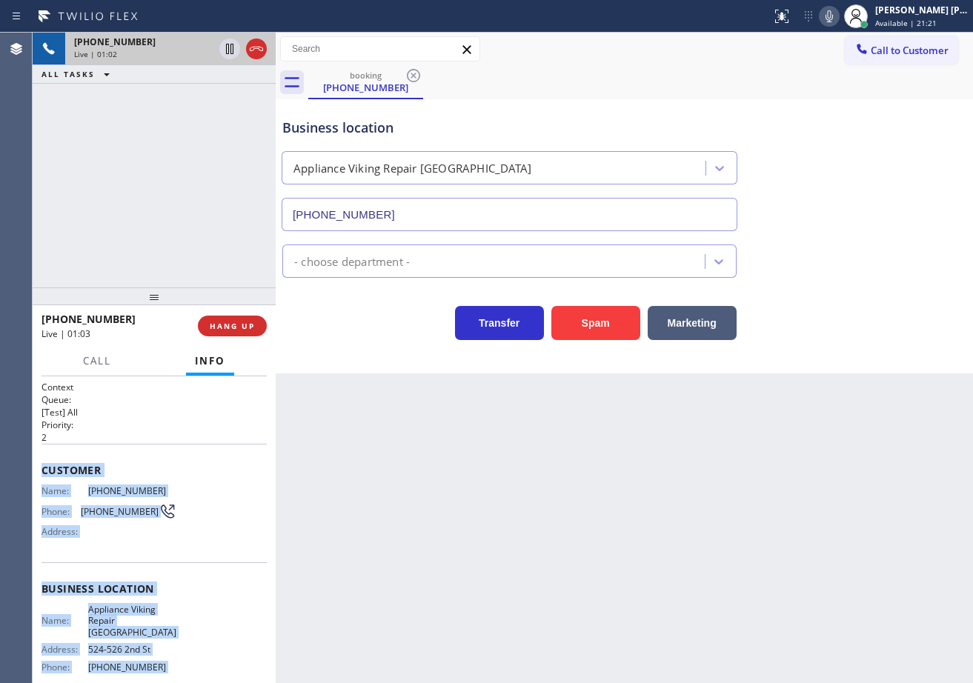
scroll to position [119, 0]
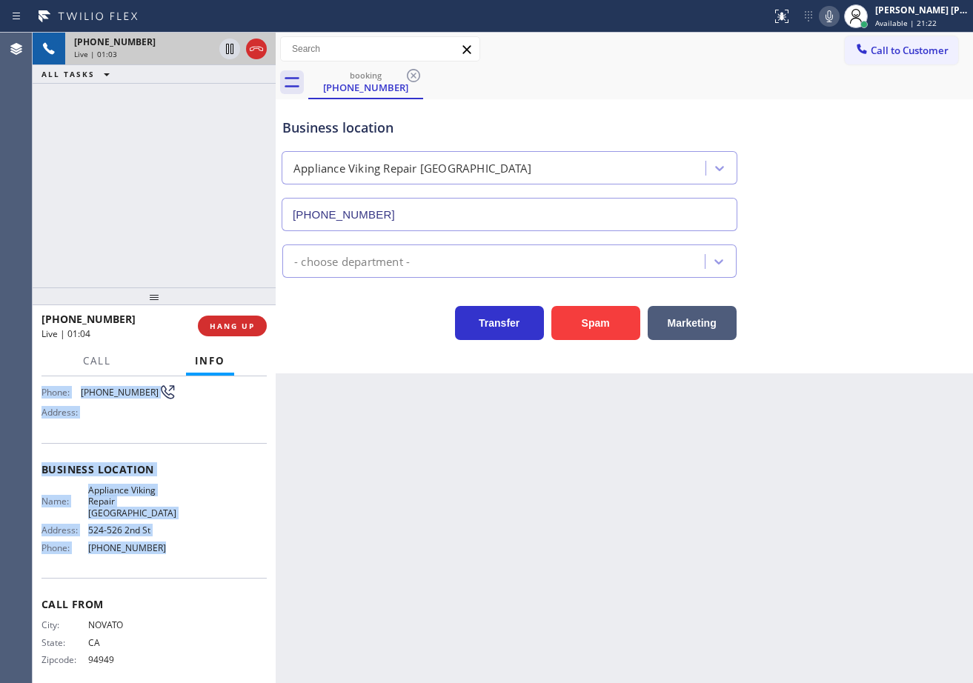
drag, startPoint x: 38, startPoint y: 466, endPoint x: 179, endPoint y: 556, distance: 167.9
click at [179, 556] on div "Context Queue: [Test] All Priority: 2 Customer Name: [PHONE_NUMBER] Phone: [PHO…" at bounding box center [154, 529] width 243 height 307
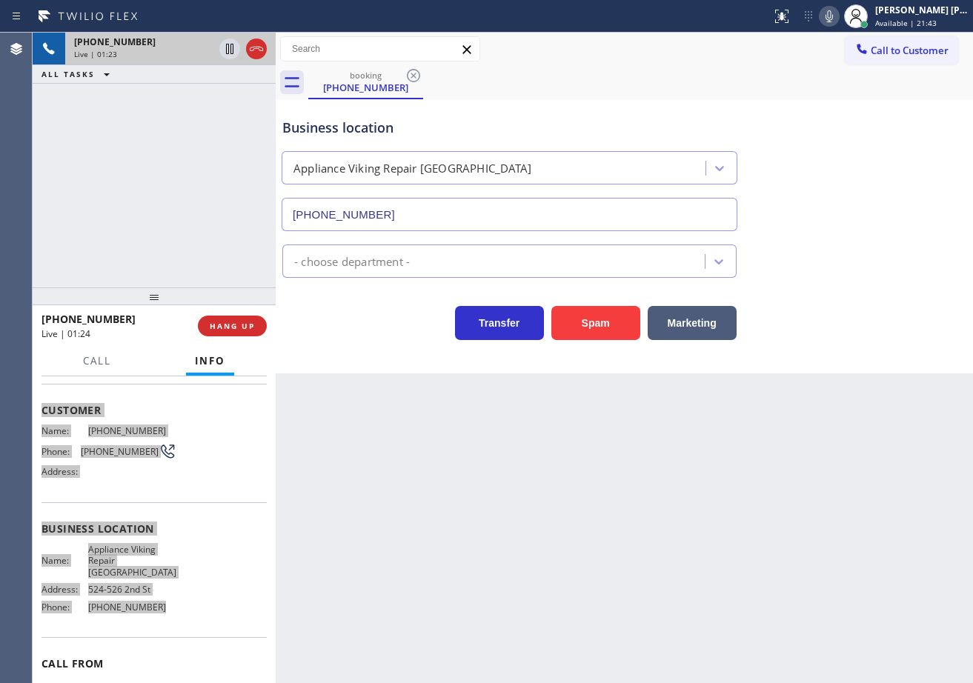
scroll to position [0, 0]
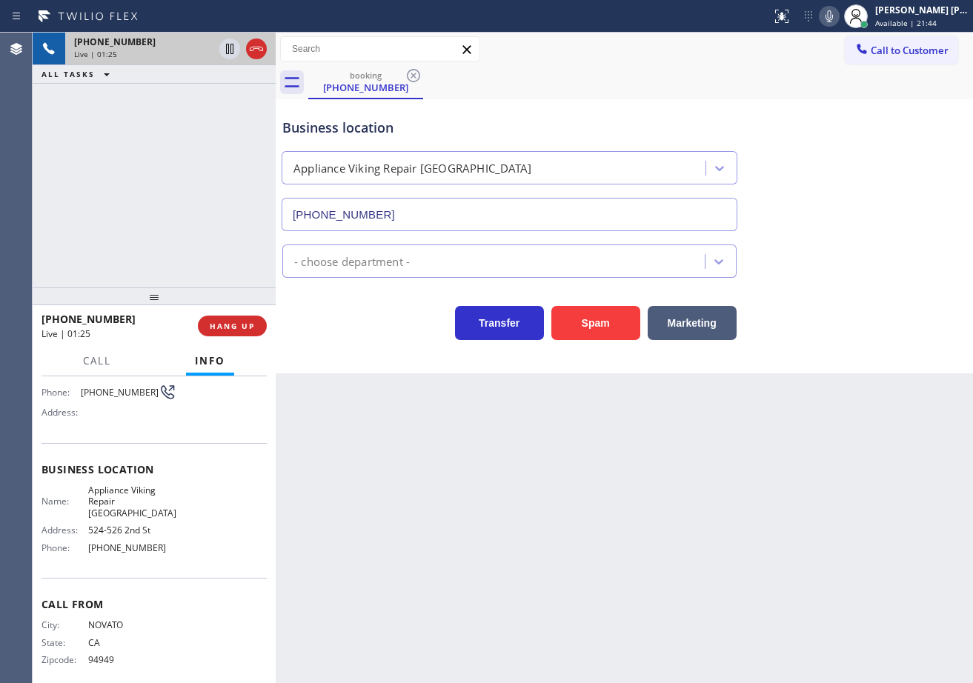
click at [424, 505] on div "Back to Dashboard Change Sender ID Customers Technicians Select a contact Outbo…" at bounding box center [624, 358] width 697 height 650
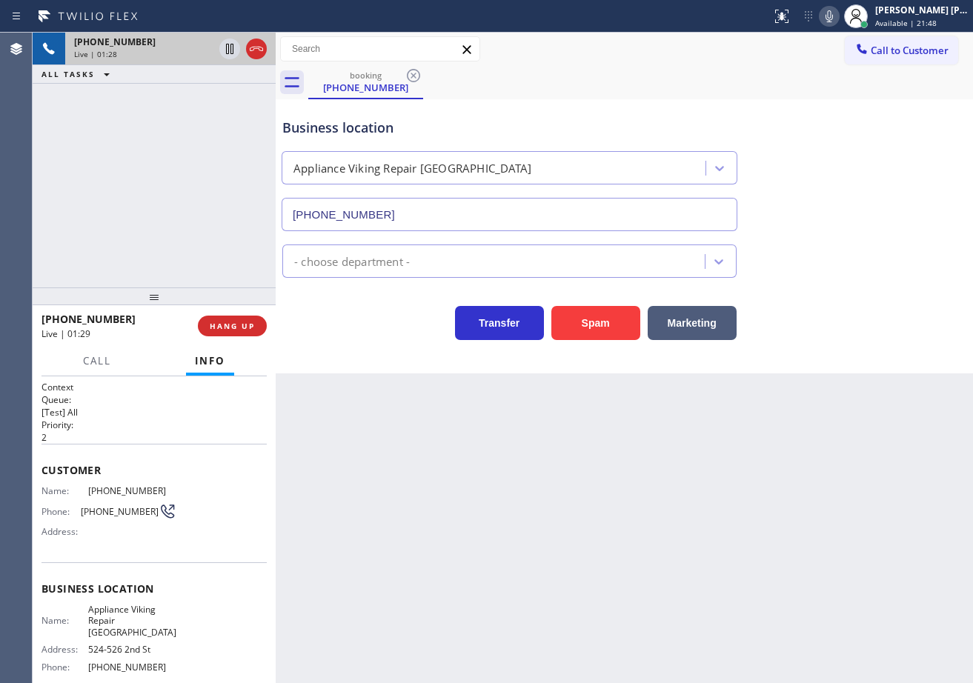
click at [184, 261] on div "[PHONE_NUMBER] Live | 01:28 ALL TASKS ALL TASKS ACTIVE TASKS TASKS IN WRAP UP" at bounding box center [154, 160] width 243 height 255
click at [184, 261] on div "[PHONE_NUMBER] Live | 01:29 ALL TASKS ALL TASKS ACTIVE TASKS TASKS IN WRAP UP" at bounding box center [154, 160] width 243 height 255
drag, startPoint x: 184, startPoint y: 261, endPoint x: 156, endPoint y: 274, distance: 31.1
click at [172, 266] on div "[PHONE_NUMBER] Live | 01:29 ALL TASKS ALL TASKS ACTIVE TASKS TASKS IN WRAP UP" at bounding box center [154, 160] width 243 height 255
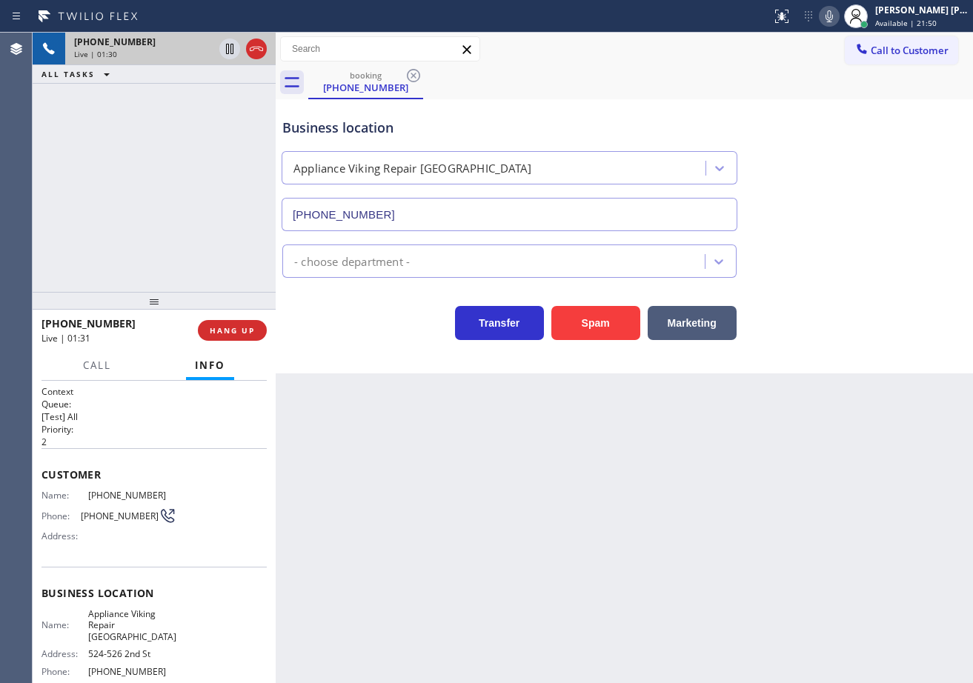
drag, startPoint x: 154, startPoint y: 290, endPoint x: 151, endPoint y: 258, distance: 32.0
click at [157, 299] on div at bounding box center [154, 301] width 243 height 18
click at [151, 258] on div "[PHONE_NUMBER] Live | 01:31 ALL TASKS ALL TASKS ACTIVE TASKS TASKS IN WRAP UP" at bounding box center [154, 162] width 243 height 259
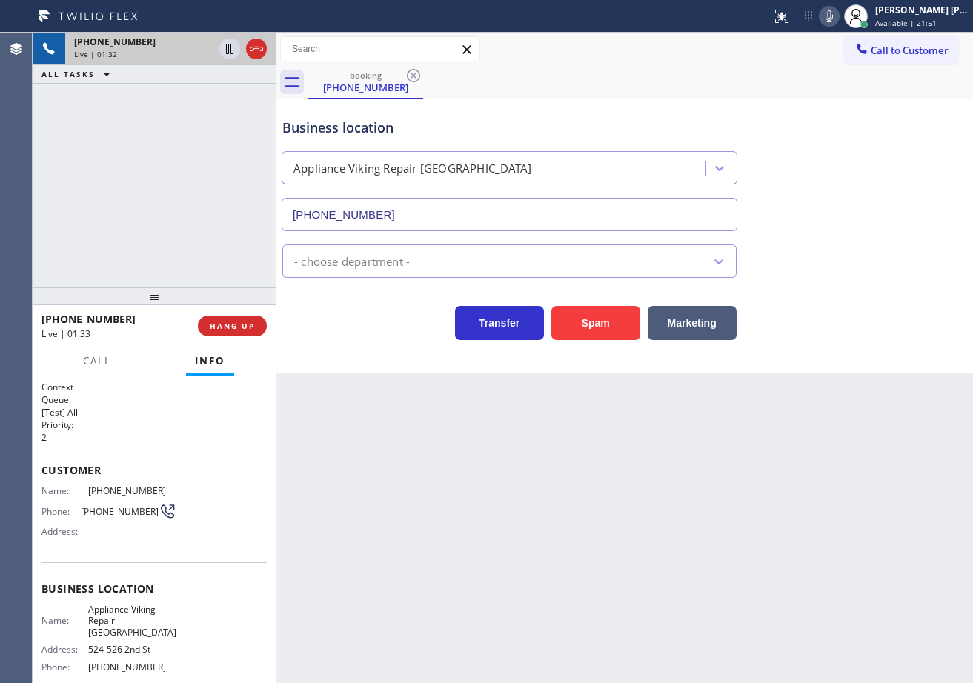
click at [156, 297] on div at bounding box center [154, 296] width 243 height 18
click at [156, 247] on div "[PHONE_NUMBER] Live | 01:32 ALL TASKS ALL TASKS ACTIVE TASKS TASKS IN WRAP UP" at bounding box center [154, 160] width 243 height 255
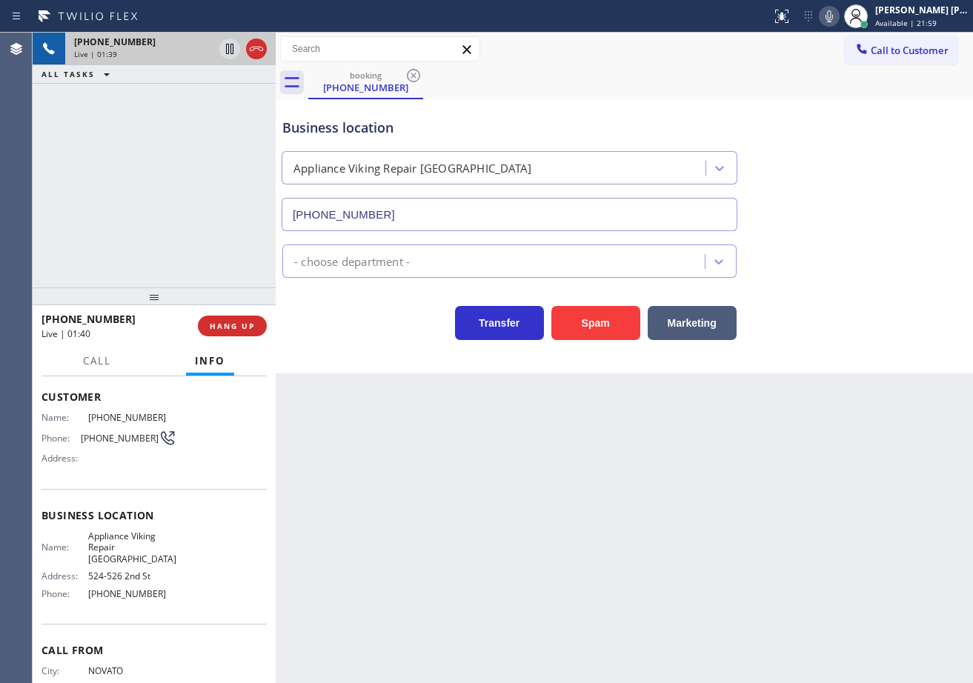
scroll to position [119, 0]
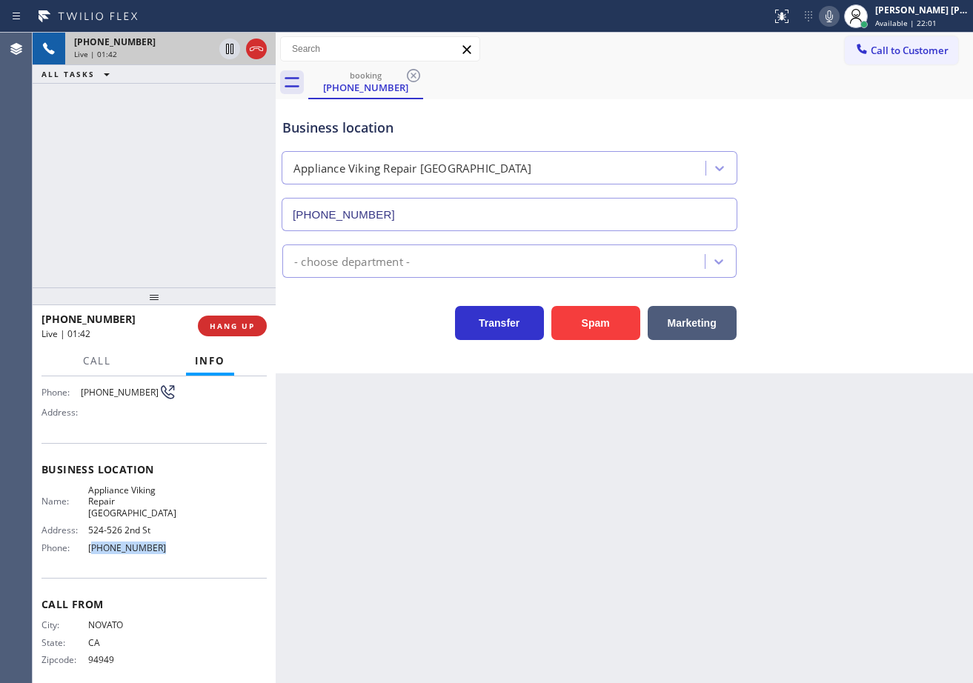
drag, startPoint x: 184, startPoint y: 539, endPoint x: 89, endPoint y: 554, distance: 96.1
click at [89, 554] on div "Business location Name: Appliance Viking Repair [GEOGRAPHIC_DATA] Address: [STR…" at bounding box center [153, 510] width 225 height 135
click at [314, 540] on div "Back to Dashboard Change Sender ID Customers Technicians Select a contact Outbo…" at bounding box center [624, 358] width 697 height 650
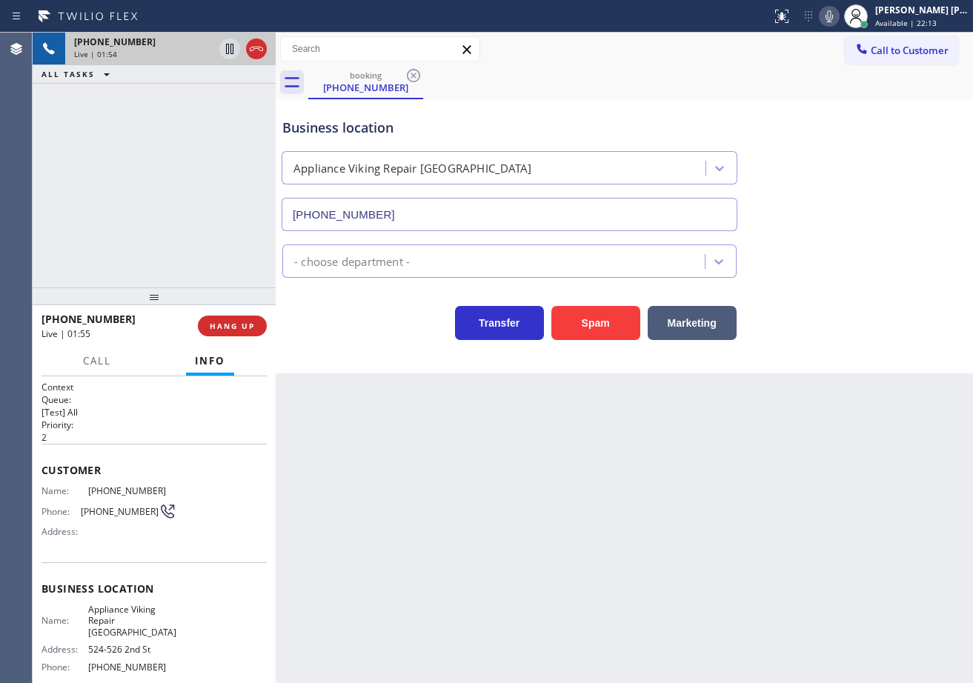
click at [191, 164] on div "[PHONE_NUMBER] Live | 01:54 ALL TASKS ALL TASKS ACTIVE TASKS TASKS IN WRAP UP" at bounding box center [154, 160] width 243 height 255
drag, startPoint x: 184, startPoint y: 492, endPoint x: 84, endPoint y: 493, distance: 100.0
click at [84, 493] on div "Name: [PHONE_NUMBER] Phone: [PHONE_NUMBER] Address:" at bounding box center [153, 514] width 225 height 59
click at [196, 164] on div "[PHONE_NUMBER] Live | 02:09 ALL TASKS ALL TASKS ACTIVE TASKS TASKS IN WRAP UP" at bounding box center [154, 160] width 243 height 255
click at [149, 190] on div "[PHONE_NUMBER] Live | 02:11 ALL TASKS ALL TASKS ACTIVE TASKS TASKS IN WRAP UP" at bounding box center [154, 160] width 243 height 255
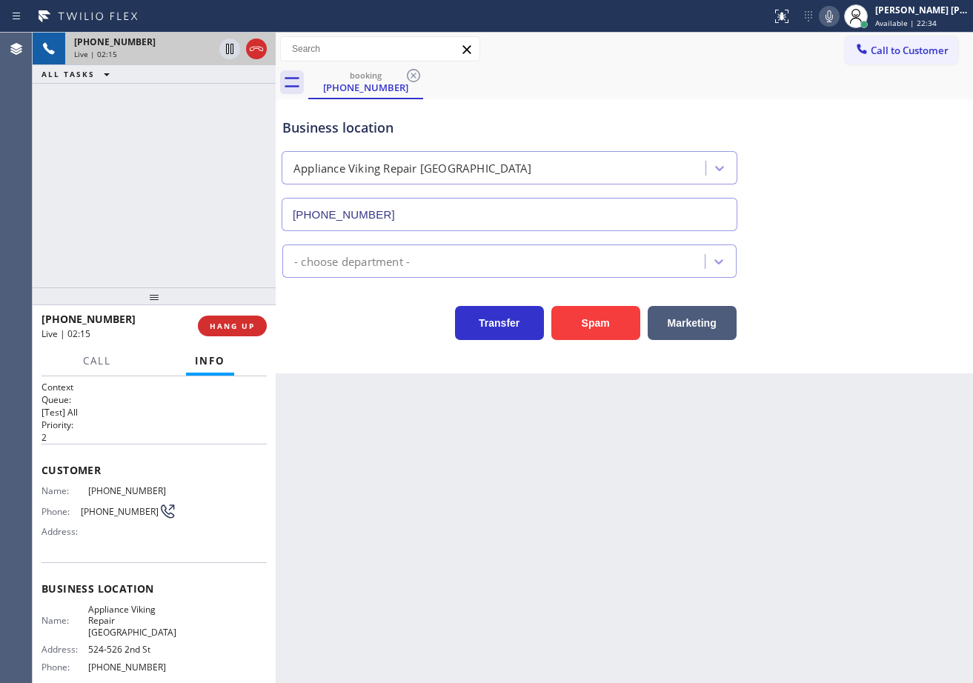
click at [194, 151] on div "[PHONE_NUMBER] Live | 02:15 ALL TASKS ALL TASKS ACTIVE TASKS TASKS IN WRAP UP" at bounding box center [154, 160] width 243 height 255
click at [838, 14] on icon at bounding box center [829, 16] width 18 height 18
click at [838, 15] on icon at bounding box center [829, 16] width 18 height 18
click at [170, 162] on div "[PHONE_NUMBER] Live | 04:57 ALL TASKS ALL TASKS ACTIVE TASKS TASKS IN WRAP UP" at bounding box center [154, 160] width 243 height 255
click at [559, 505] on div "Back to Dashboard Change Sender ID Customers Technicians Select a contact Outbo…" at bounding box center [624, 358] width 697 height 650
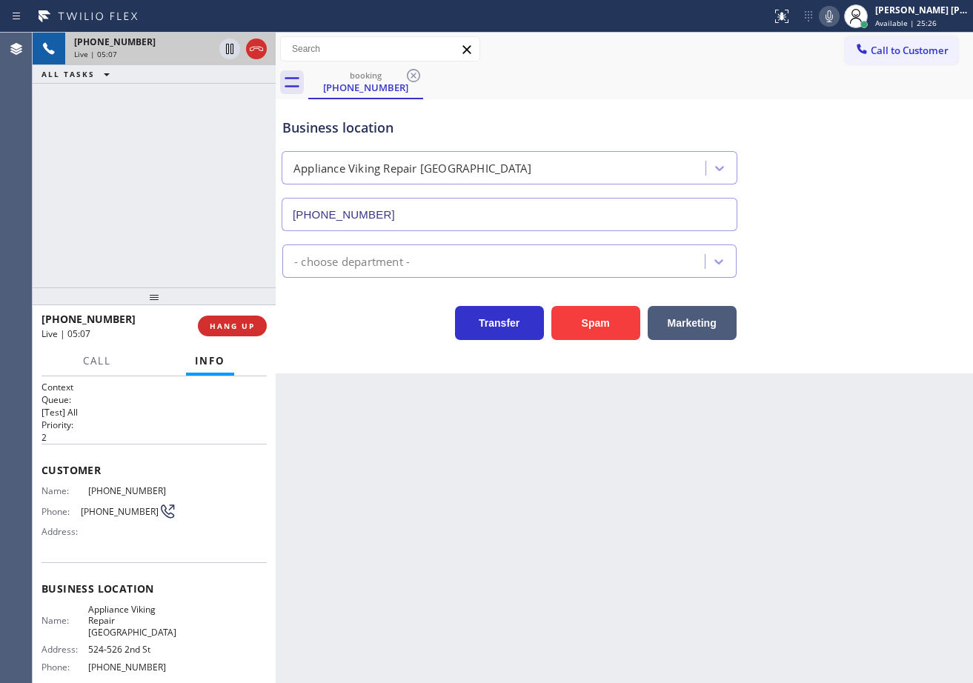
click at [196, 240] on div "[PHONE_NUMBER] Live | 05:07 ALL TASKS ALL TASKS ACTIVE TASKS TASKS IN WRAP UP" at bounding box center [154, 160] width 243 height 255
click at [190, 227] on div "[PHONE_NUMBER] Live | 05:08 ALL TASKS ALL TASKS ACTIVE TASKS TASKS IN WRAP UP" at bounding box center [154, 160] width 243 height 255
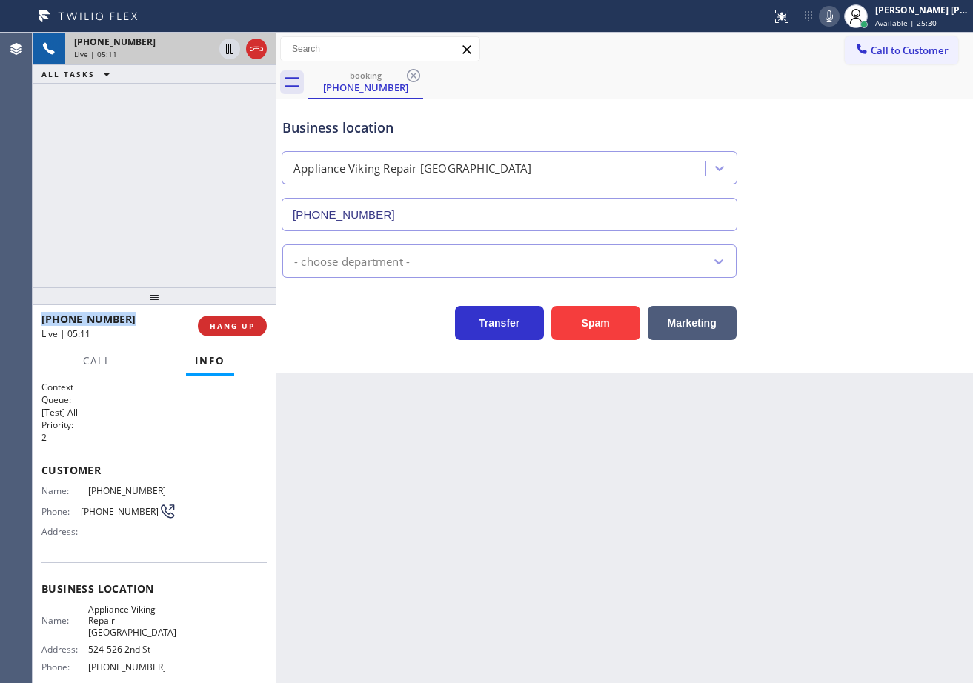
click at [838, 15] on icon at bounding box center [829, 16] width 18 height 18
click at [166, 161] on div "[PHONE_NUMBER] Live | 05:27 ALL TASKS ALL TASKS ACTIVE TASKS TASKS IN WRAP UP" at bounding box center [154, 160] width 243 height 255
click at [175, 216] on div "[PHONE_NUMBER] Live | 05:32 ALL TASKS ALL TASKS ACTIVE TASKS TASKS IN WRAP UP" at bounding box center [154, 160] width 243 height 255
click at [169, 245] on div "[PHONE_NUMBER] Live | 05:35 ALL TASKS ALL TASKS ACTIVE TASKS TASKS IN WRAP UP" at bounding box center [154, 160] width 243 height 255
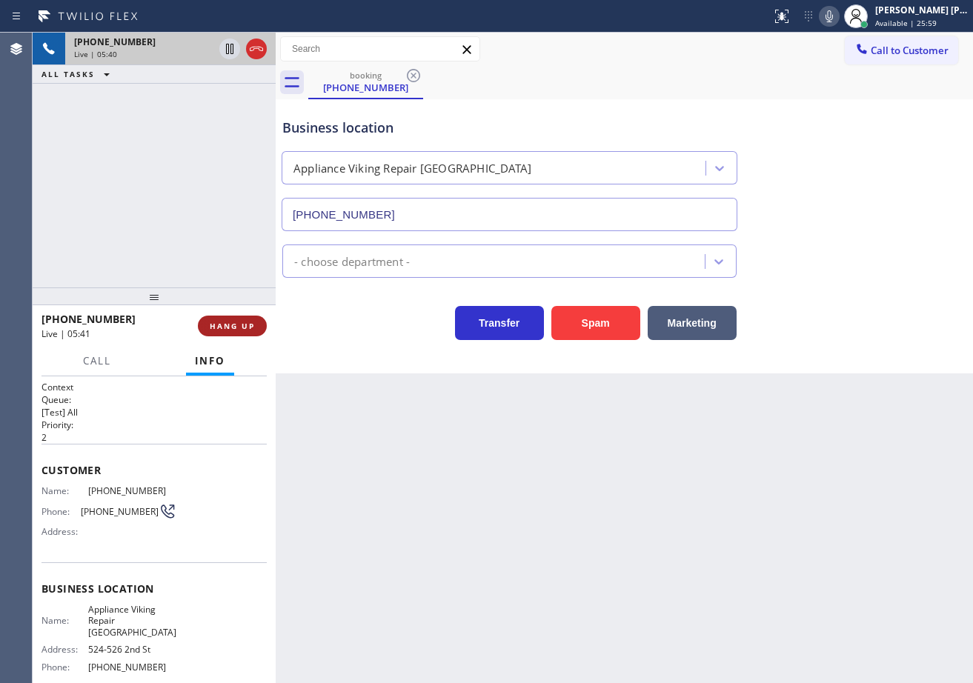
click at [243, 326] on span "HANG UP" at bounding box center [232, 326] width 45 height 10
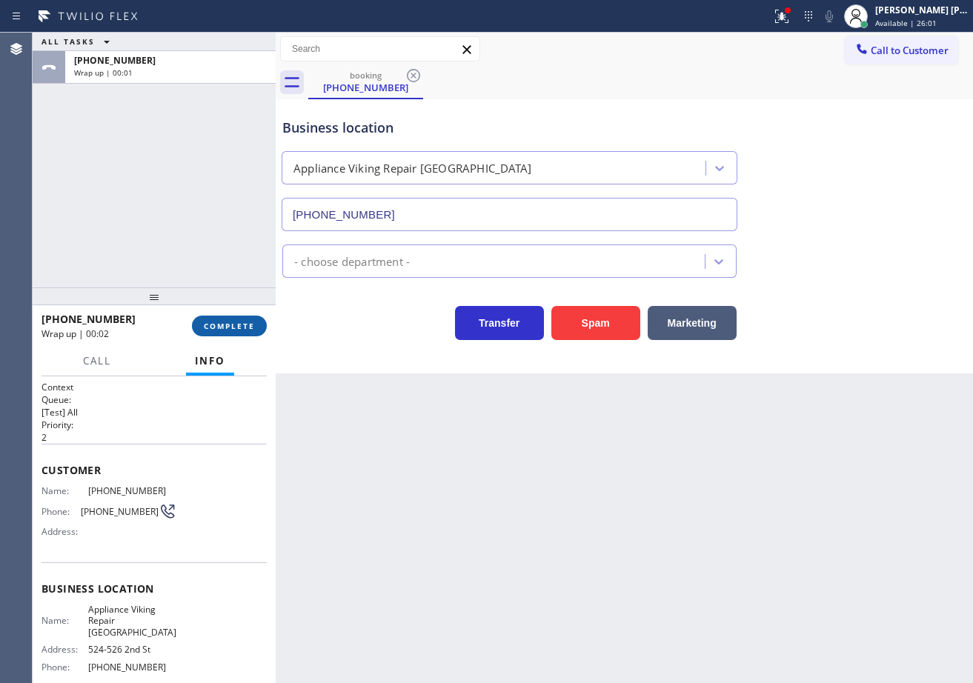
click at [230, 319] on button "COMPLETE" at bounding box center [229, 326] width 75 height 21
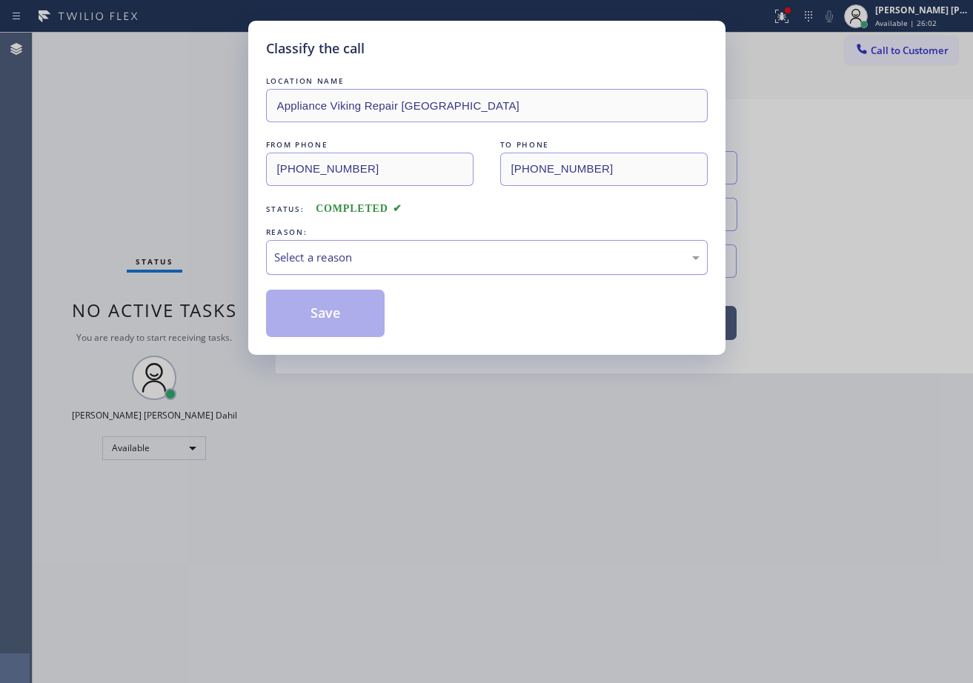
click at [345, 256] on div "Select a reason" at bounding box center [486, 257] width 425 height 17
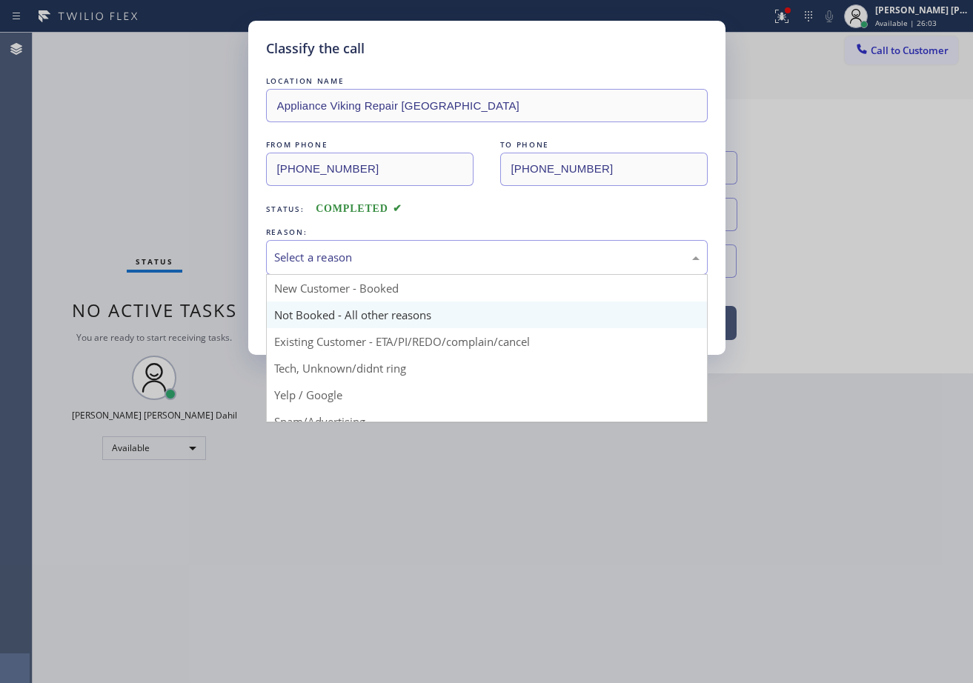
click at [313, 316] on button "Save" at bounding box center [325, 313] width 119 height 47
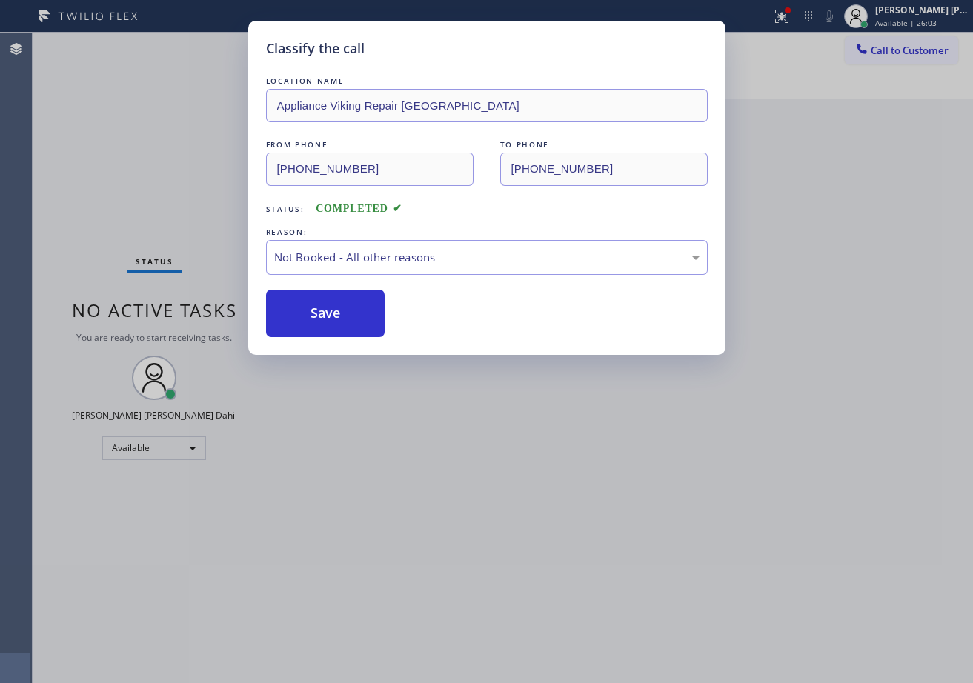
click at [313, 316] on button "Save" at bounding box center [325, 313] width 119 height 47
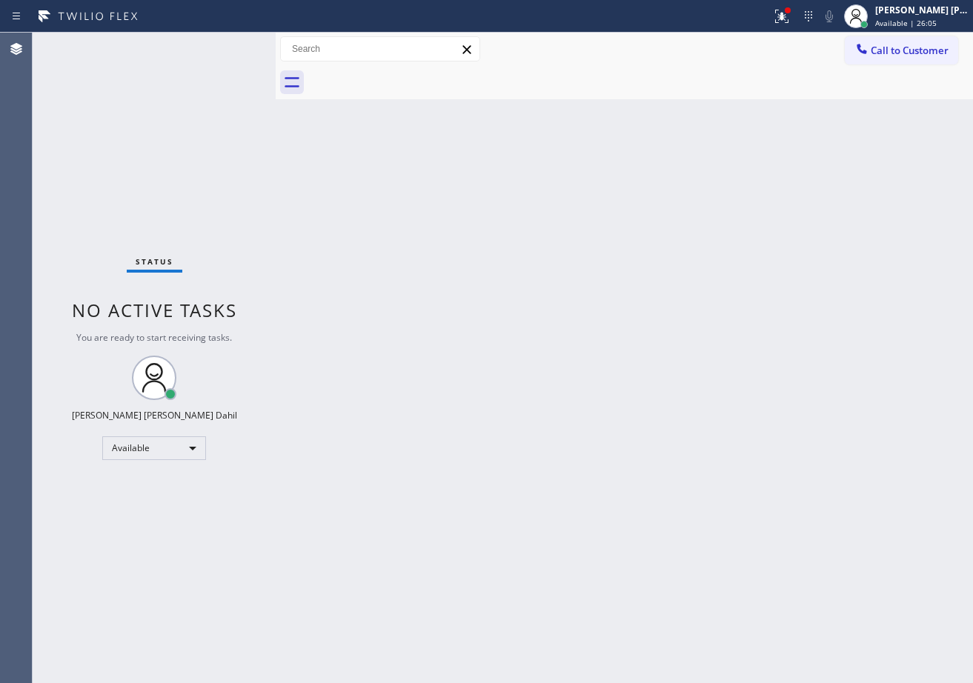
click at [730, 464] on div "Back to Dashboard Change Sender ID Customers Technicians Select a contact Outbo…" at bounding box center [624, 358] width 697 height 650
click at [790, 18] on icon at bounding box center [782, 16] width 18 height 18
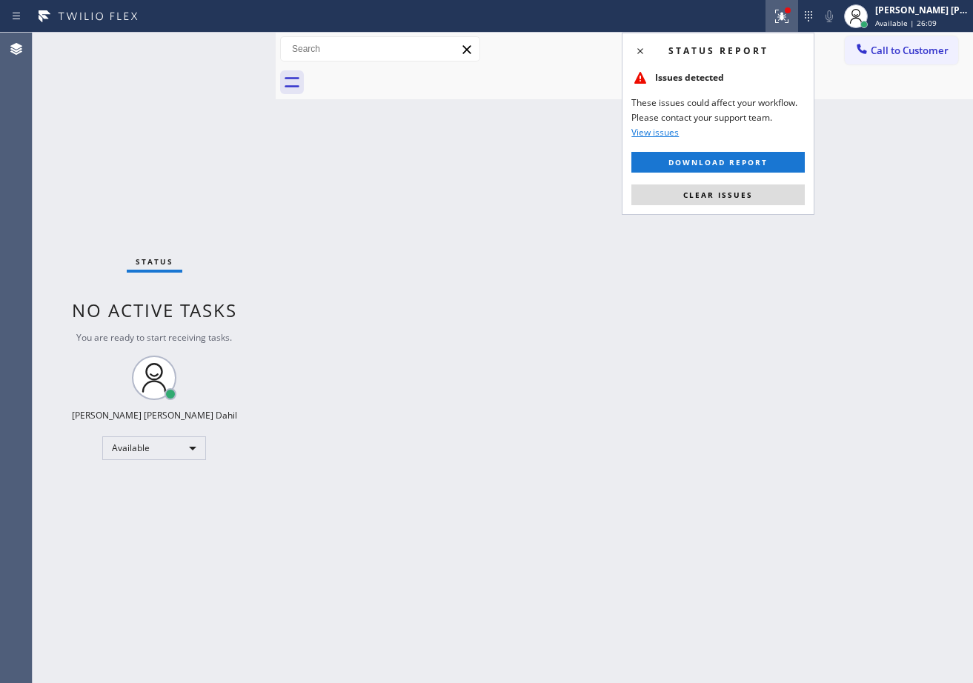
click at [734, 190] on span "Clear issues" at bounding box center [718, 195] width 70 height 10
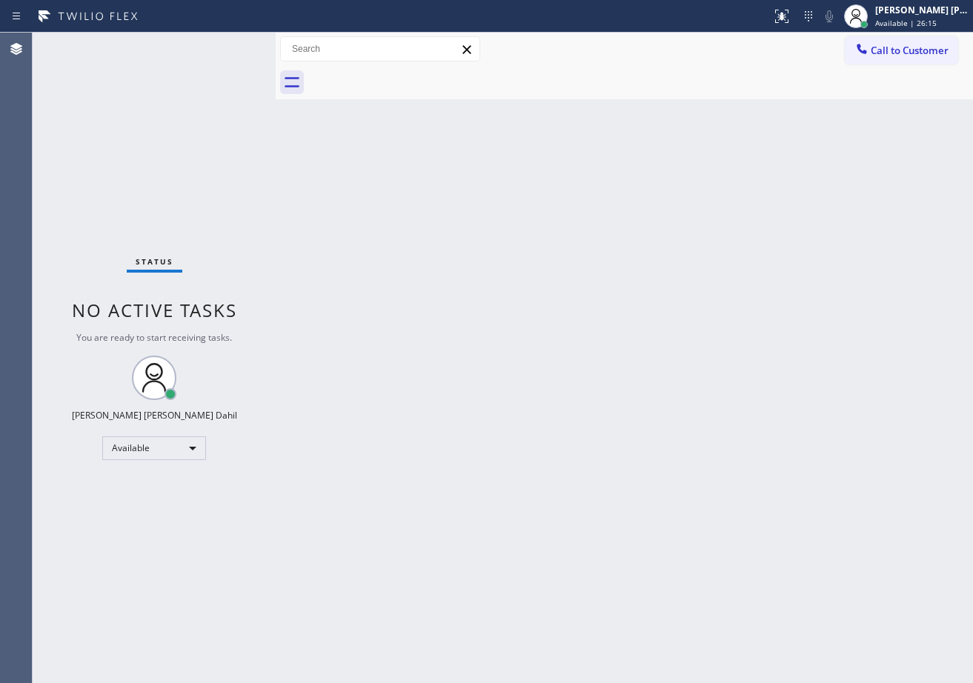
drag, startPoint x: 406, startPoint y: 368, endPoint x: 462, endPoint y: 412, distance: 71.3
click at [407, 367] on div "Back to Dashboard Change Sender ID Customers Technicians Select a contact Outbo…" at bounding box center [624, 358] width 697 height 650
click at [594, 84] on div at bounding box center [640, 82] width 665 height 33
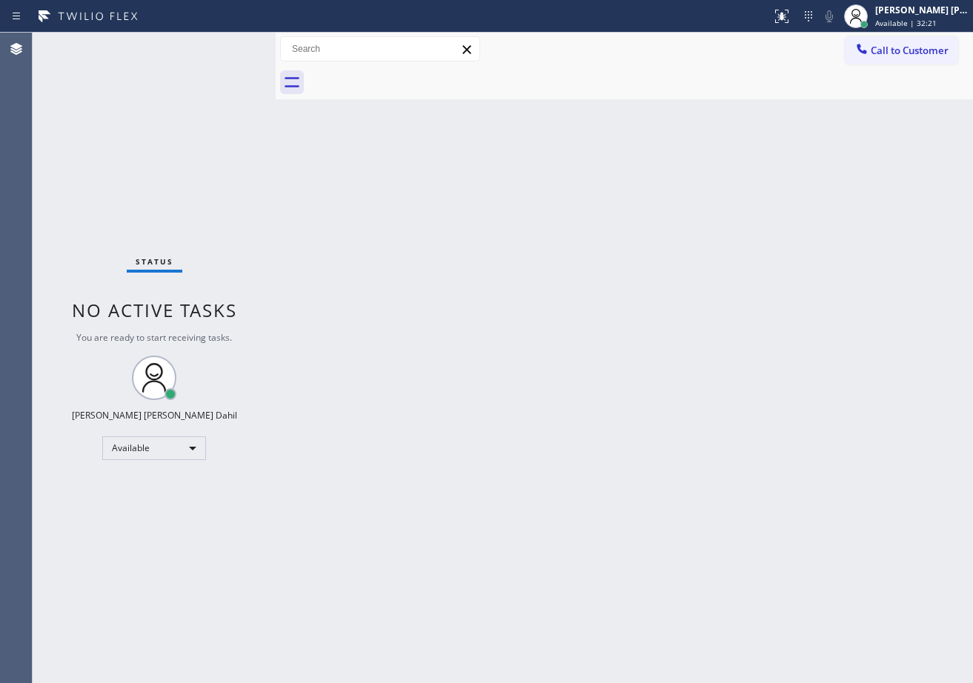
click at [594, 84] on div at bounding box center [640, 82] width 665 height 33
click at [625, 530] on div "Back to Dashboard Change Sender ID Customers Technicians Select a contact Outbo…" at bounding box center [624, 358] width 697 height 650
click at [224, 44] on div "Status No active tasks You are ready to start receiving tasks. [PERSON_NAME] [P…" at bounding box center [154, 358] width 243 height 650
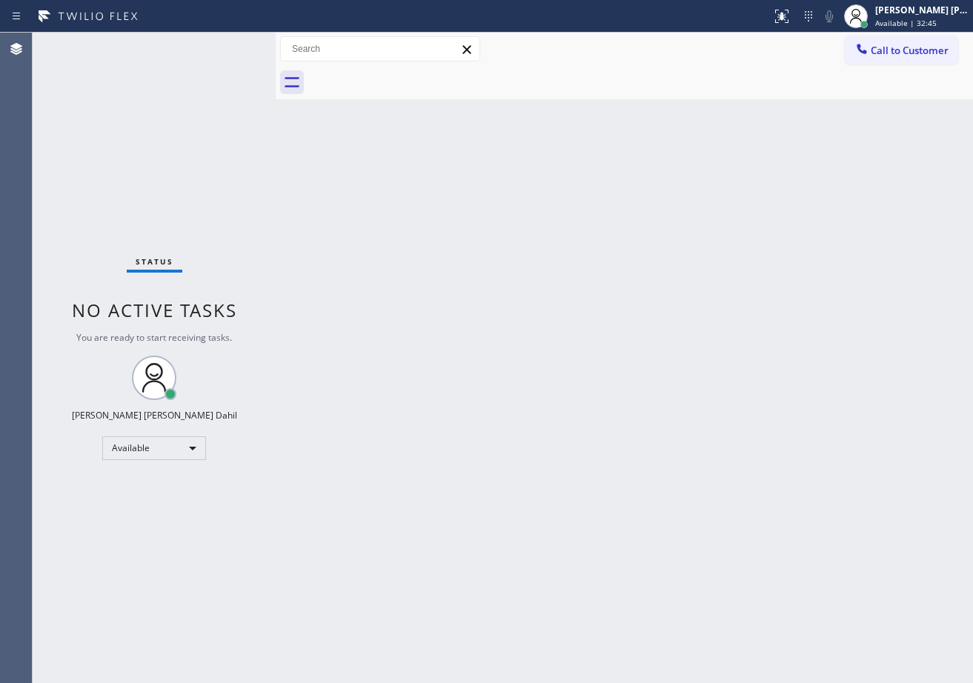
click at [224, 44] on div "Status No active tasks You are ready to start receiving tasks. [PERSON_NAME] [P…" at bounding box center [154, 358] width 243 height 650
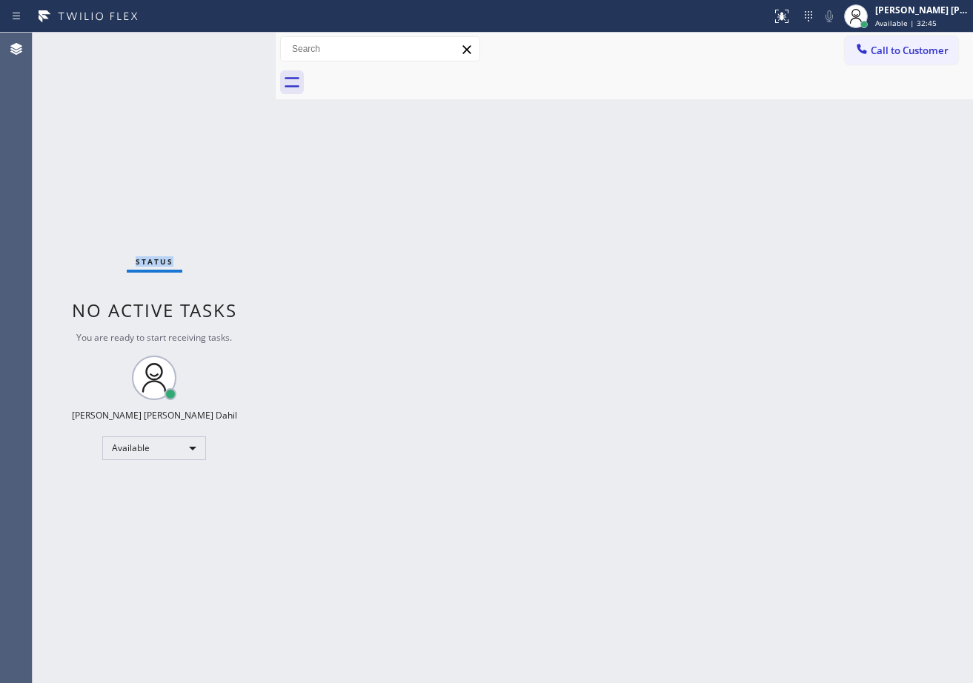
click at [224, 44] on div "Status No active tasks You are ready to start receiving tasks. [PERSON_NAME] [P…" at bounding box center [154, 358] width 243 height 650
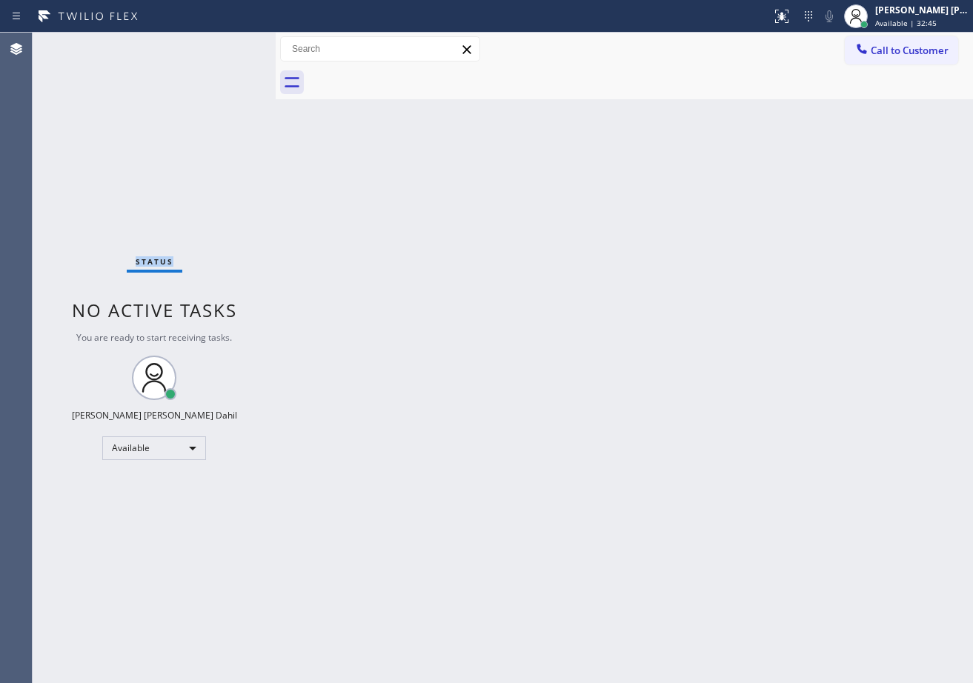
click at [224, 44] on div "Status No active tasks You are ready to start receiving tasks. [PERSON_NAME] [P…" at bounding box center [154, 358] width 243 height 650
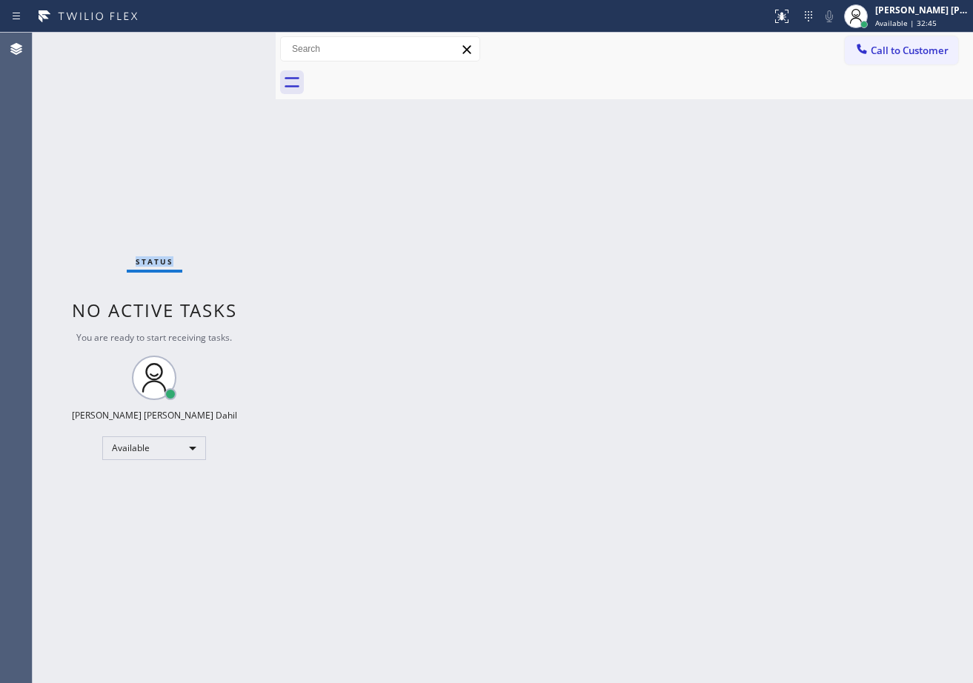
click at [224, 44] on div "Status No active tasks You are ready to start receiving tasks. [PERSON_NAME] [P…" at bounding box center [154, 358] width 243 height 650
click at [423, 284] on div "Back to Dashboard Change Sender ID Customers Technicians Select a contact Outbo…" at bounding box center [624, 358] width 697 height 650
click at [630, 104] on div "Back to Dashboard Change Sender ID Customers Technicians Select a contact Outbo…" at bounding box center [624, 358] width 697 height 650
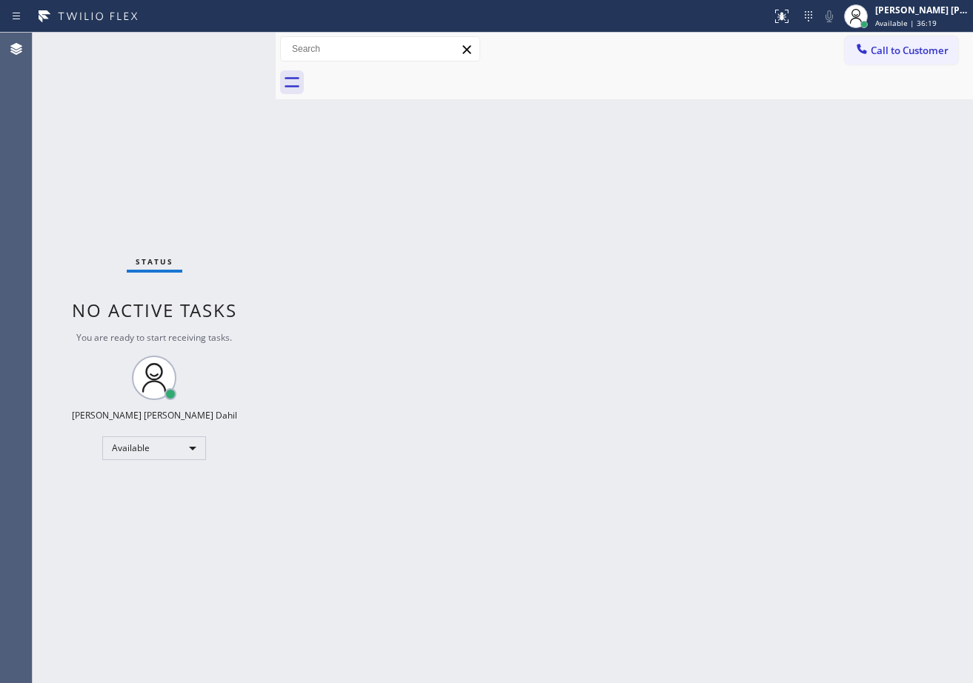
click at [673, 415] on div "Back to Dashboard Change Sender ID Customers Technicians Select a contact Outbo…" at bounding box center [624, 358] width 697 height 650
click at [455, 407] on div "Back to Dashboard Change Sender ID Customers Technicians Select a contact Outbo…" at bounding box center [624, 358] width 697 height 650
click at [438, 342] on div "Back to Dashboard Change Sender ID Customers Technicians Select a contact Outbo…" at bounding box center [624, 358] width 697 height 650
click at [647, 499] on div "Back to Dashboard Change Sender ID Customers Technicians Select a contact Outbo…" at bounding box center [624, 358] width 697 height 650
click at [213, 45] on div "Status No active tasks You are ready to start receiving tasks. [PERSON_NAME] [P…" at bounding box center [154, 358] width 243 height 650
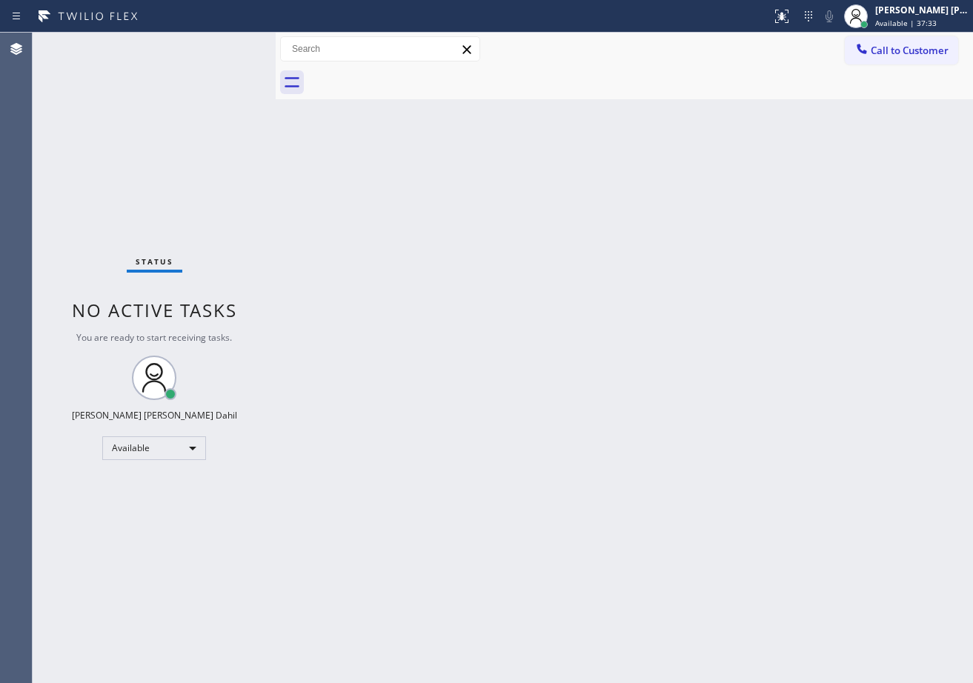
click at [212, 46] on div "Status No active tasks You are ready to start receiving tasks. [PERSON_NAME] [P…" at bounding box center [154, 358] width 243 height 650
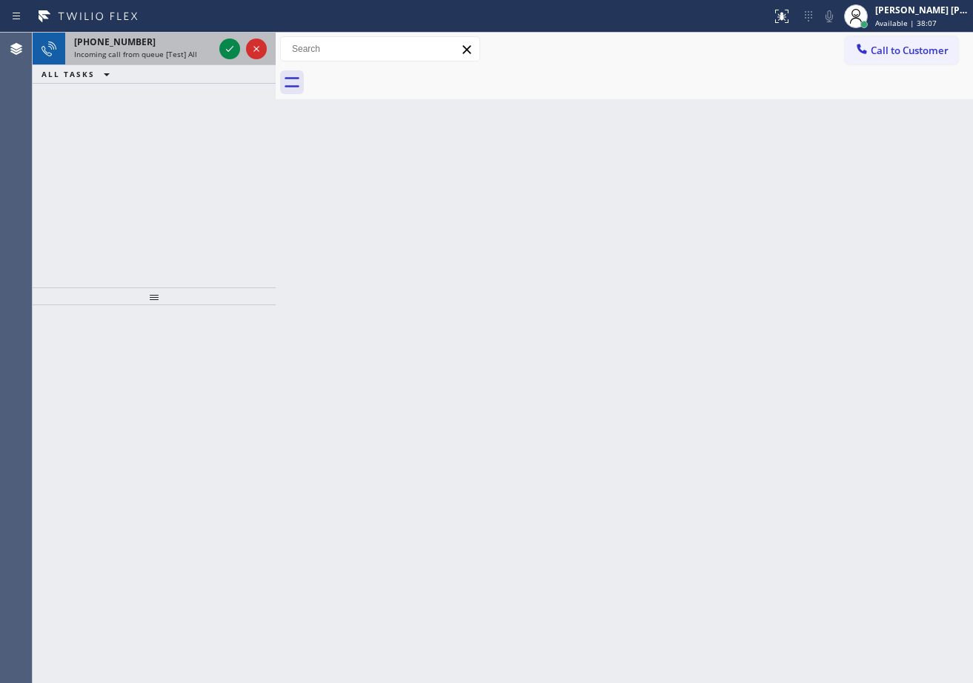
click at [216, 51] on div at bounding box center [242, 49] width 53 height 33
click at [184, 48] on div "[PHONE_NUMBER] Incoming call from queue [Test] All" at bounding box center [140, 49] width 151 height 33
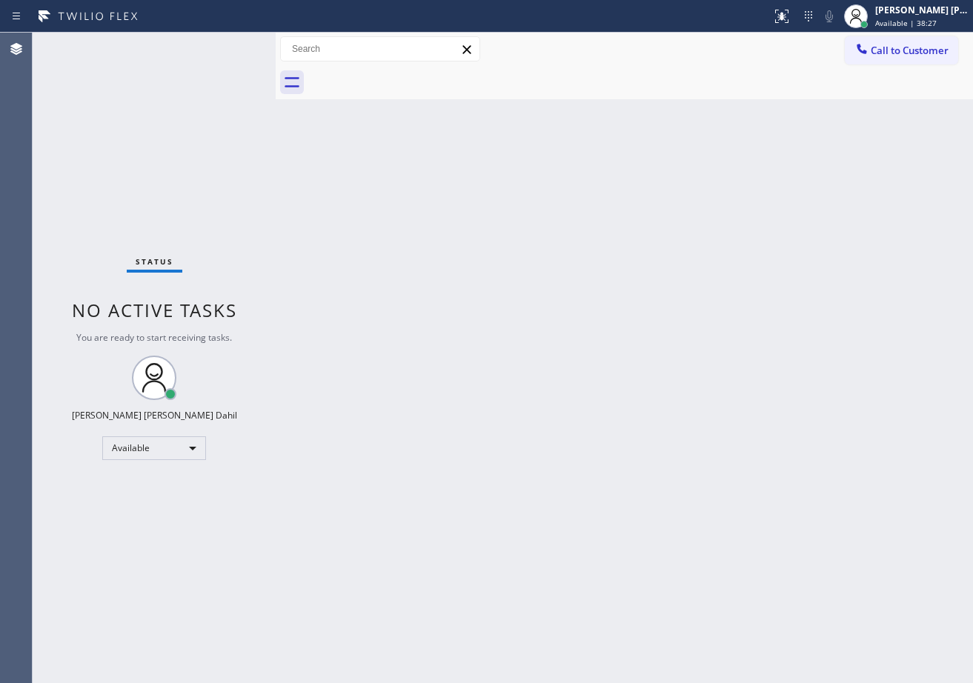
click at [227, 49] on div "Status No active tasks You are ready to start receiving tasks. [PERSON_NAME] [P…" at bounding box center [154, 358] width 243 height 650
click at [222, 37] on div "Status No active tasks You are ready to start receiving tasks. [PERSON_NAME] [P…" at bounding box center [154, 358] width 243 height 650
click at [562, 280] on div "Back to Dashboard Change Sender ID Customers Technicians Select a contact Outbo…" at bounding box center [624, 358] width 697 height 650
drag, startPoint x: 810, startPoint y: 584, endPoint x: 763, endPoint y: 539, distance: 65.5
click at [784, 570] on div "Back to Dashboard Change Sender ID Customers Technicians Select a contact Outbo…" at bounding box center [624, 358] width 697 height 650
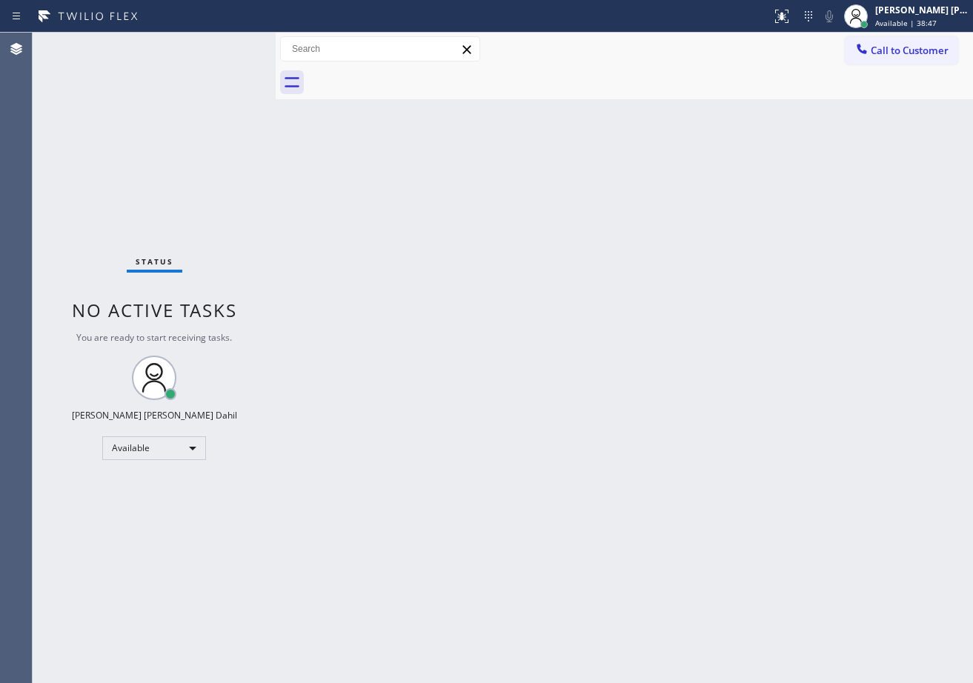
click at [426, 113] on div "Back to Dashboard Change Sender ID Customers Technicians Select a contact Outbo…" at bounding box center [624, 358] width 697 height 650
click at [224, 44] on div "Status No active tasks You are ready to start receiving tasks. [PERSON_NAME] [P…" at bounding box center [154, 358] width 243 height 650
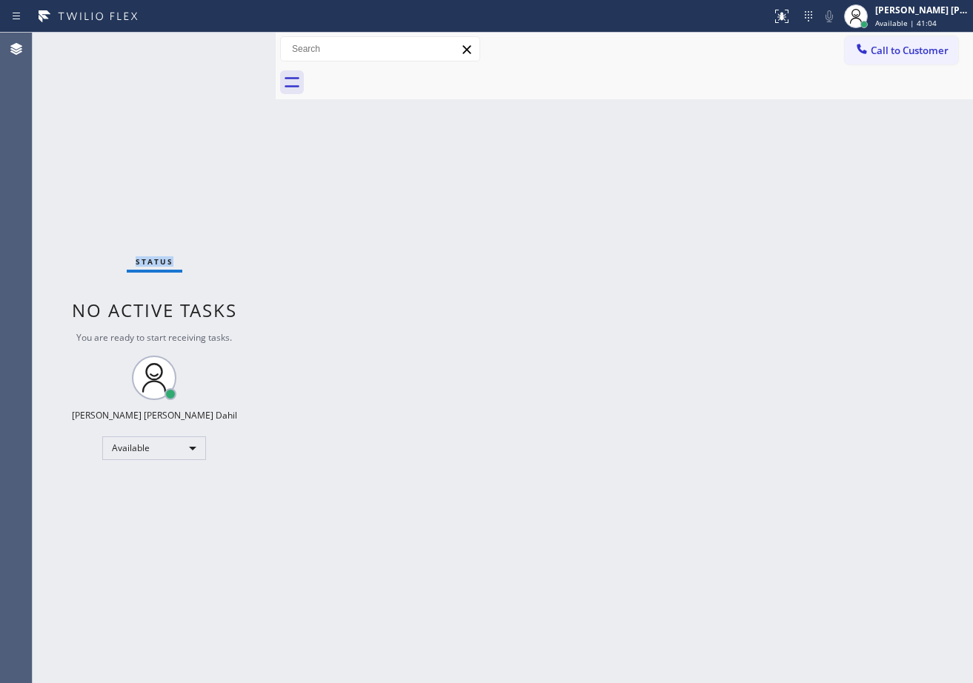
click at [254, 100] on div "Status No active tasks You are ready to start receiving tasks. [PERSON_NAME] [P…" at bounding box center [154, 358] width 243 height 650
click at [361, 359] on div "Back to Dashboard Change Sender ID Customers Technicians Select a contact Outbo…" at bounding box center [624, 358] width 697 height 650
click at [361, 358] on div "Back to Dashboard Change Sender ID Customers Technicians Select a contact Outbo…" at bounding box center [624, 358] width 697 height 650
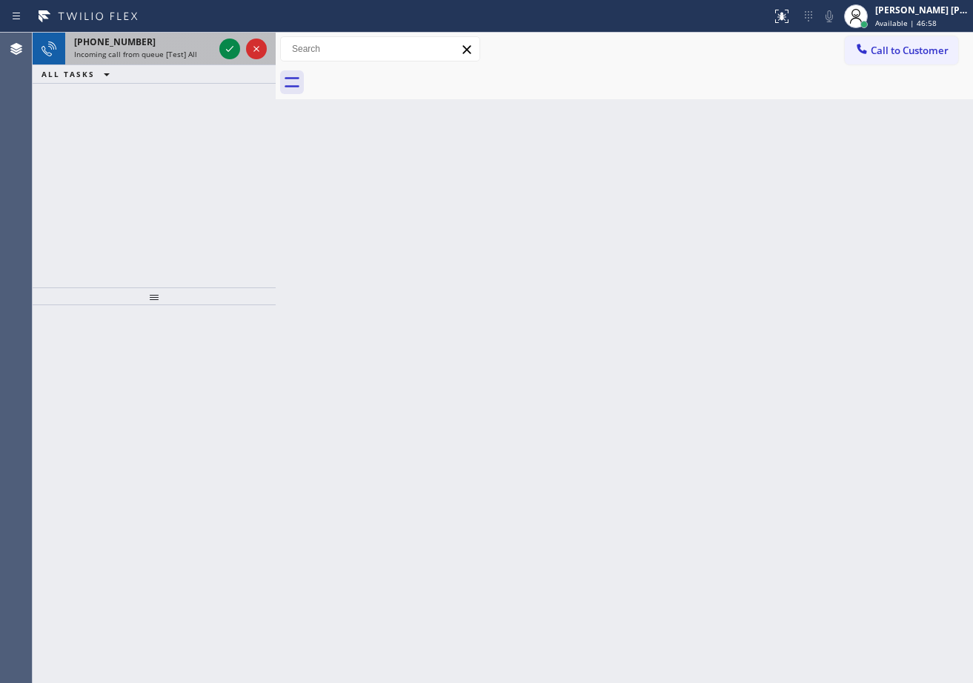
click at [188, 50] on span "Incoming call from queue [Test] All" at bounding box center [135, 54] width 123 height 10
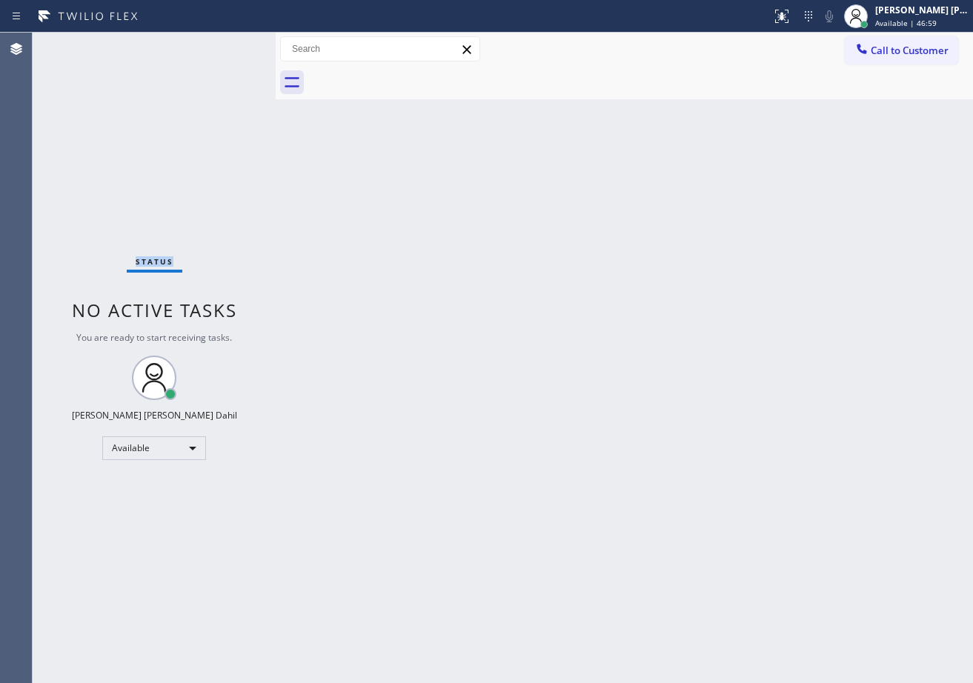
click at [188, 50] on div "Status No active tasks You are ready to start receiving tasks. [PERSON_NAME] [P…" at bounding box center [154, 358] width 243 height 650
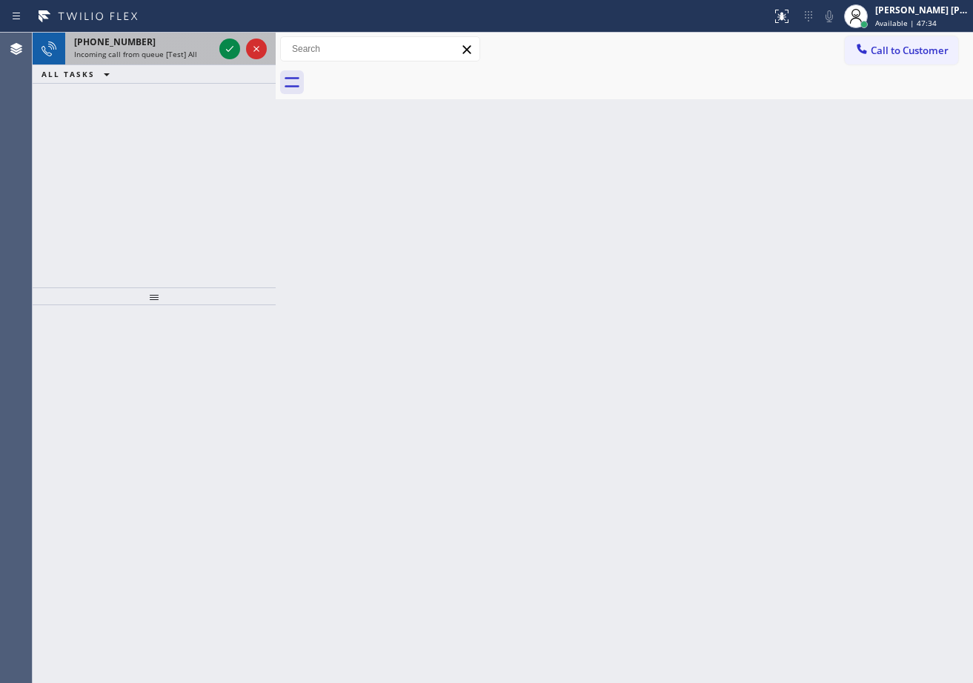
drag, startPoint x: 188, startPoint y: 56, endPoint x: 208, endPoint y: 53, distance: 20.3
click at [188, 56] on span "Incoming call from queue [Test] All" at bounding box center [135, 54] width 123 height 10
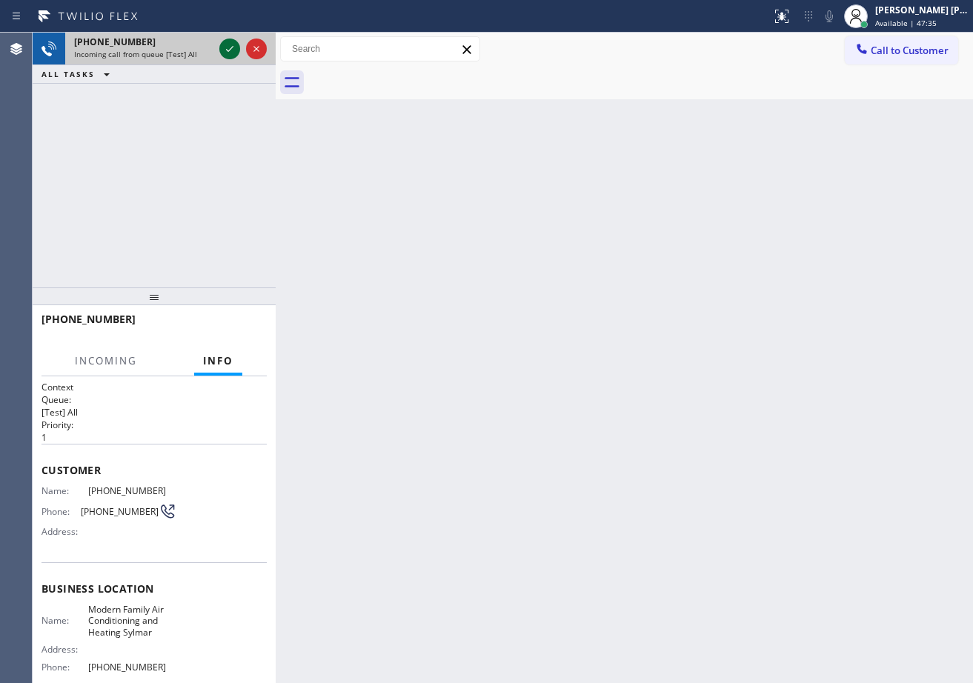
click at [223, 47] on icon at bounding box center [230, 49] width 18 height 18
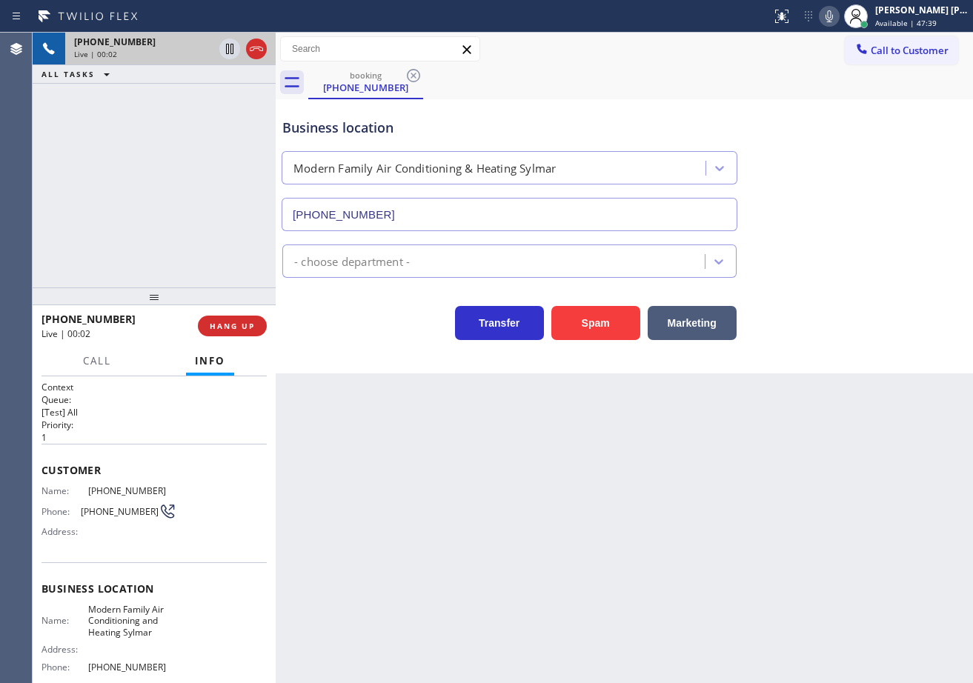
type input "[PHONE_NUMBER]"
click at [170, 207] on div "[PHONE_NUMBER] Live | 00:11 ALL TASKS ALL TASKS ACTIVE TASKS TASKS IN WRAP UP" at bounding box center [154, 160] width 243 height 255
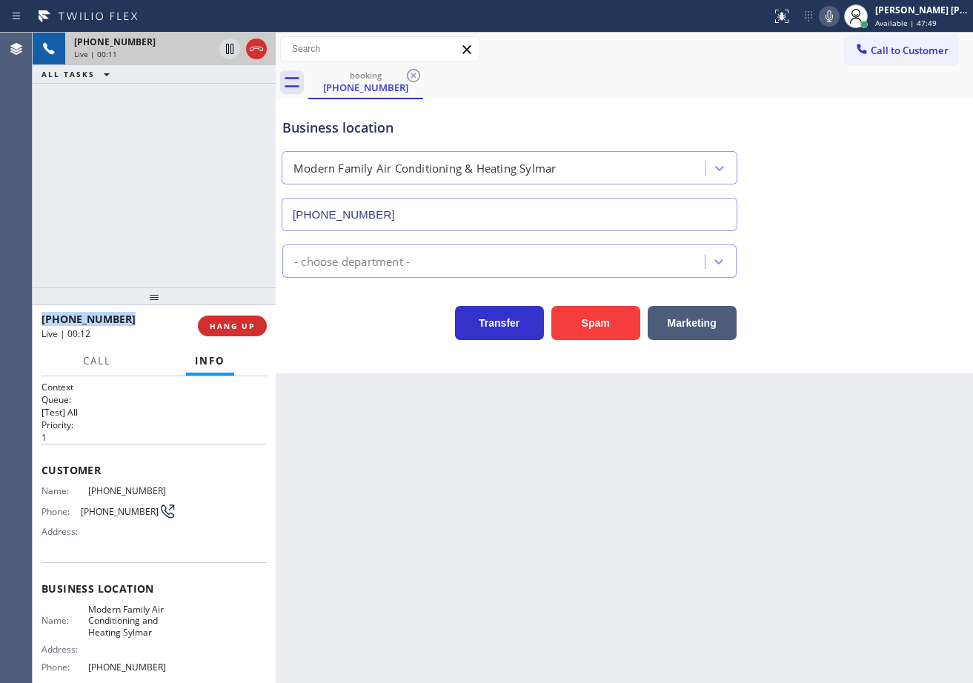
click at [170, 207] on div "[PHONE_NUMBER] Live | 00:11 ALL TASKS ALL TASKS ACTIVE TASKS TASKS IN WRAP UP" at bounding box center [154, 160] width 243 height 255
click at [167, 211] on div "[PHONE_NUMBER] Live | 00:12 ALL TASKS ALL TASKS ACTIVE TASKS TASKS IN WRAP UP" at bounding box center [154, 160] width 243 height 255
click at [155, 244] on div "[PHONE_NUMBER] Live | 00:14 ALL TASKS ALL TASKS ACTIVE TASKS TASKS IN WRAP UP" at bounding box center [154, 160] width 243 height 255
click at [240, 331] on span "HANG UP" at bounding box center [232, 326] width 45 height 10
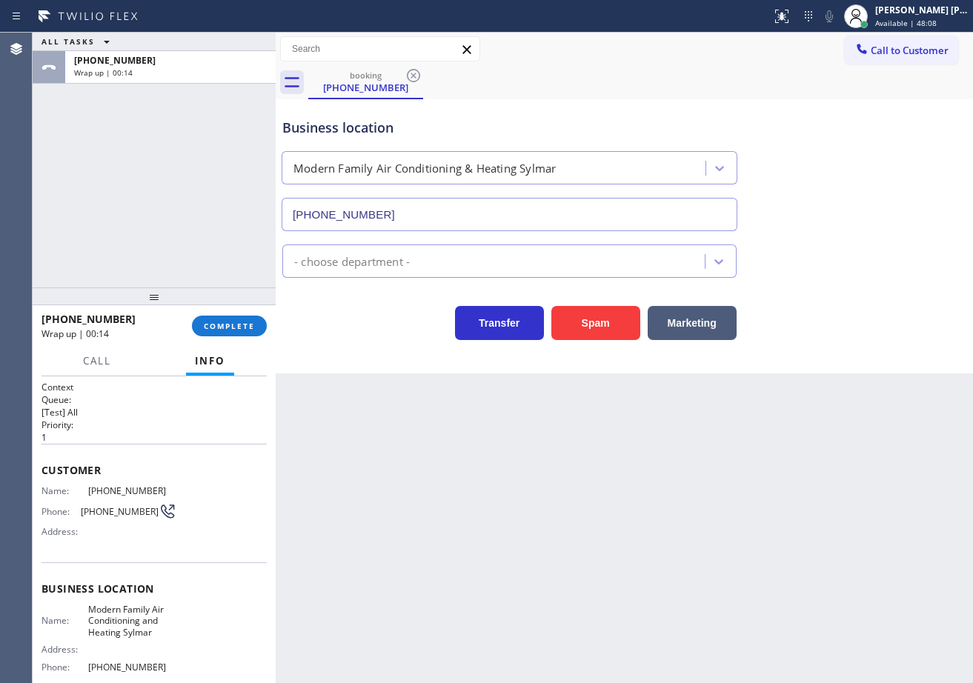
click at [125, 213] on div "ALL TASKS ALL TASKS ACTIVE TASKS TASKS IN WRAP UP [PHONE_NUMBER] Wrap up | 00:14" at bounding box center [154, 160] width 243 height 255
click at [204, 330] on span "COMPLETE" at bounding box center [229, 326] width 51 height 10
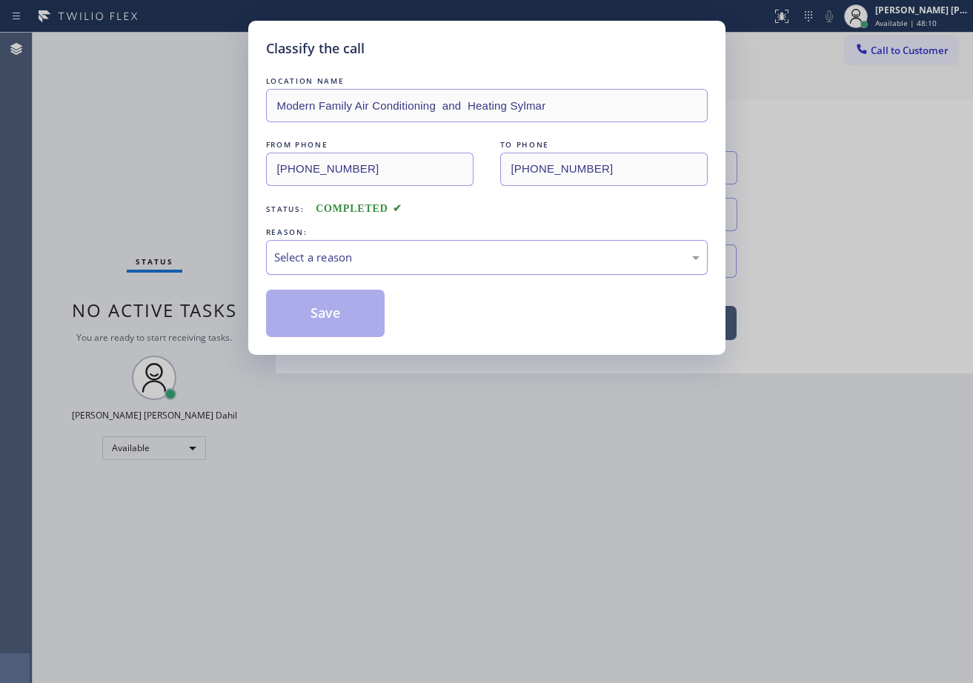
click at [397, 262] on div "Select a reason" at bounding box center [486, 257] width 425 height 17
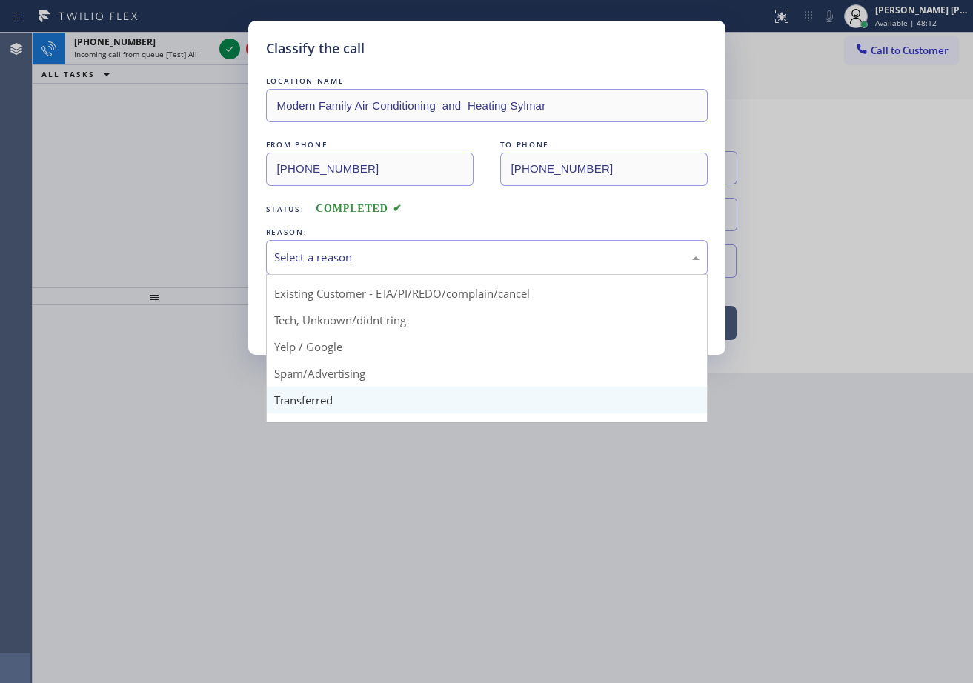
scroll to position [93, 0]
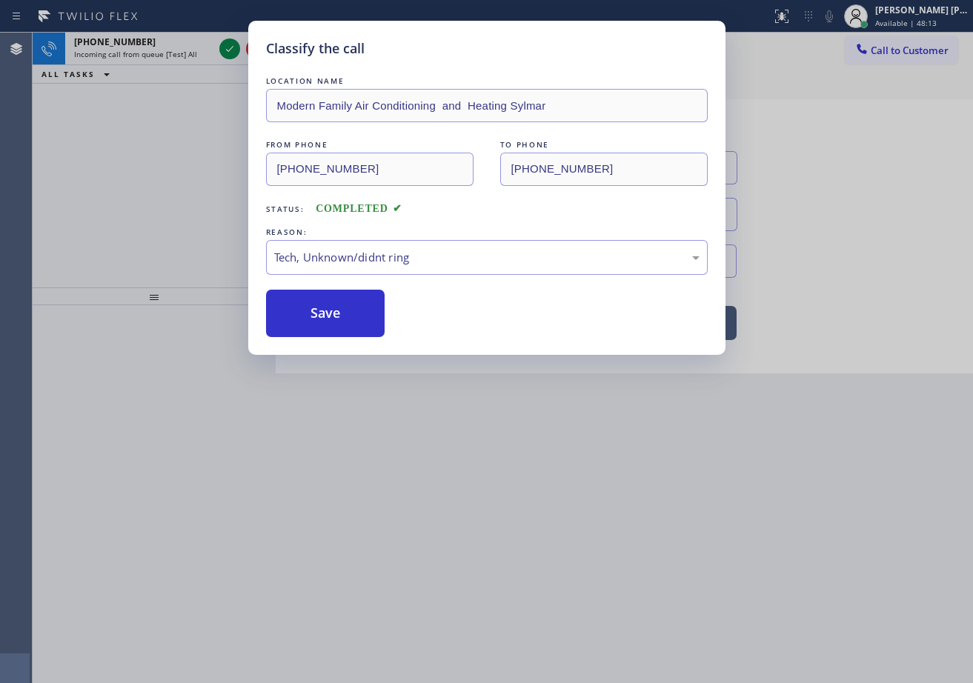
click at [328, 314] on button "Save" at bounding box center [325, 313] width 119 height 47
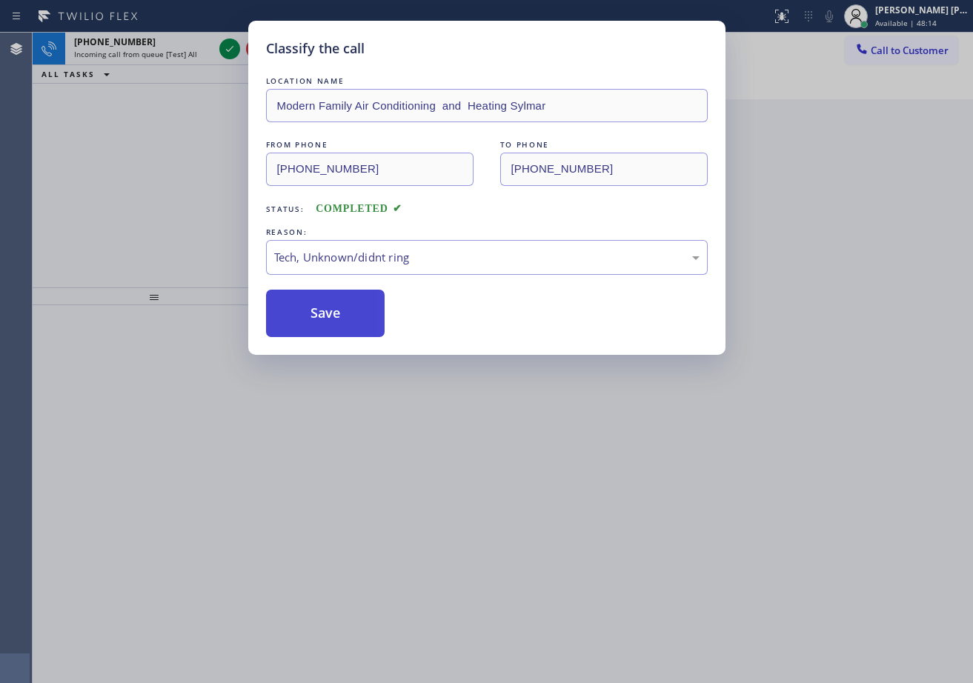
click at [321, 323] on button "Save" at bounding box center [325, 313] width 119 height 47
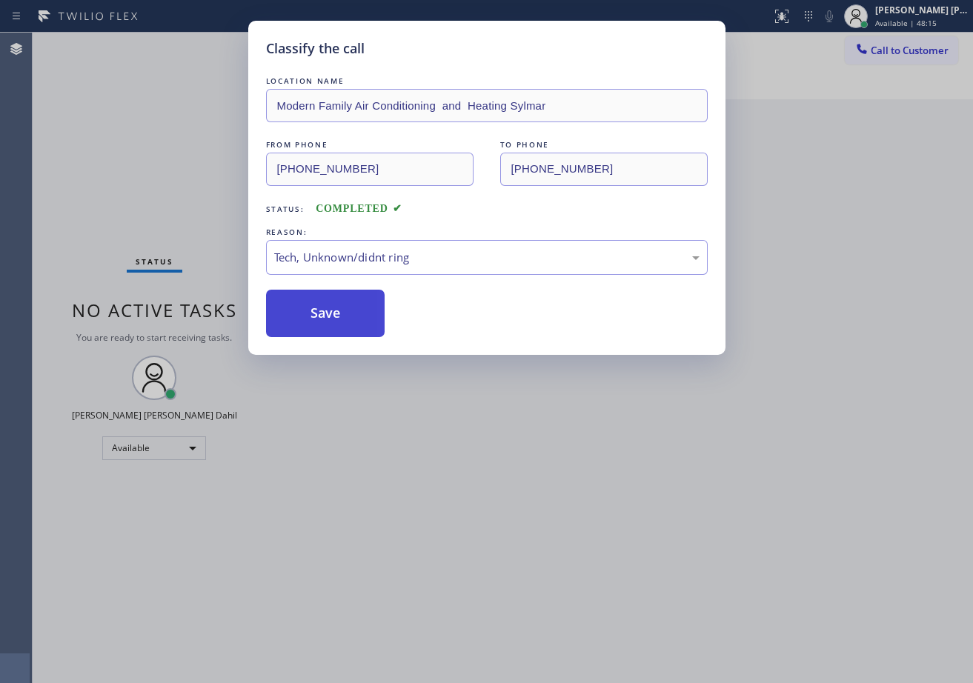
click at [321, 323] on button "Save" at bounding box center [325, 313] width 119 height 47
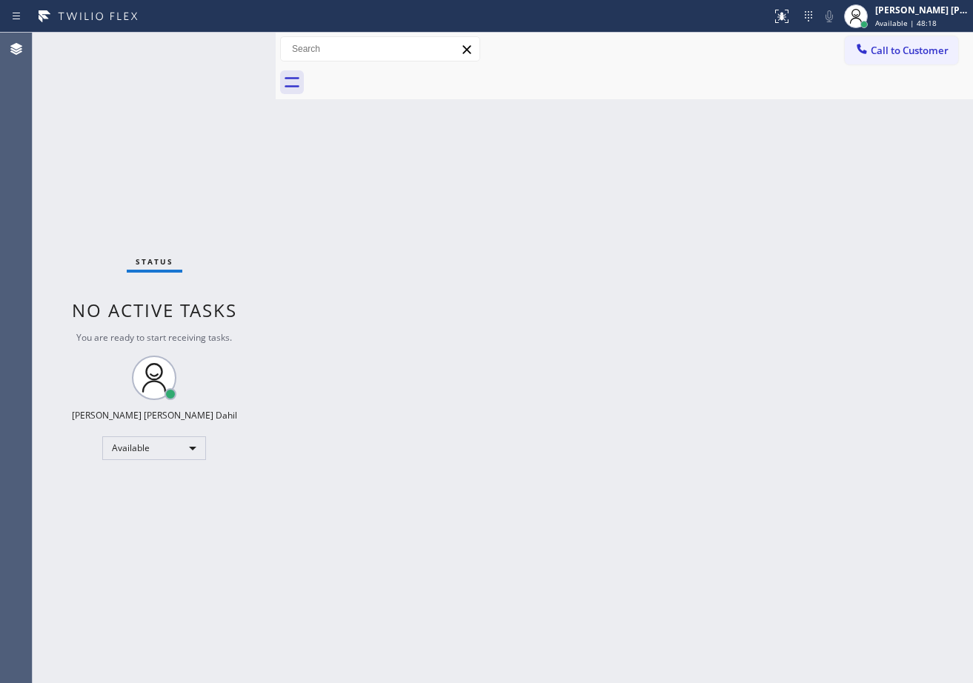
drag, startPoint x: 844, startPoint y: 502, endPoint x: 852, endPoint y: 508, distance: 10.1
click at [845, 502] on div "Back to Dashboard Change Sender ID Customers Technicians Select a contact Outbo…" at bounding box center [624, 358] width 697 height 650
click at [503, 271] on div "Back to Dashboard Change Sender ID Customers Technicians Select a contact Outbo…" at bounding box center [624, 358] width 697 height 650
click at [828, 528] on div "Back to Dashboard Change Sender ID Customers Technicians Select a contact Outbo…" at bounding box center [624, 358] width 697 height 650
click at [405, 288] on div "Back to Dashboard Change Sender ID Customers Technicians Select a contact Outbo…" at bounding box center [624, 358] width 697 height 650
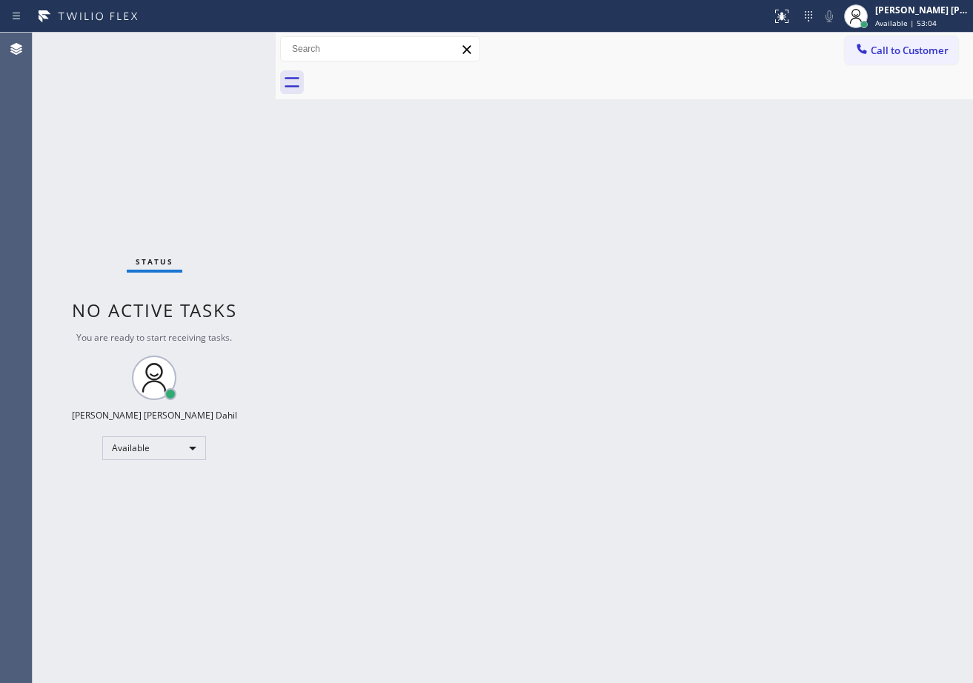
click at [221, 90] on div "Status No active tasks You are ready to start receiving tasks. [PERSON_NAME] [P…" at bounding box center [154, 358] width 243 height 650
click at [228, 50] on div "Status No active tasks You are ready to start receiving tasks. [PERSON_NAME] [P…" at bounding box center [154, 358] width 243 height 650
click at [399, 462] on div "Back to Dashboard Change Sender ID Customers Technicians Select a contact Outbo…" at bounding box center [624, 358] width 697 height 650
click at [451, 347] on div "Back to Dashboard Change Sender ID Customers Technicians Select a contact Outbo…" at bounding box center [624, 358] width 697 height 650
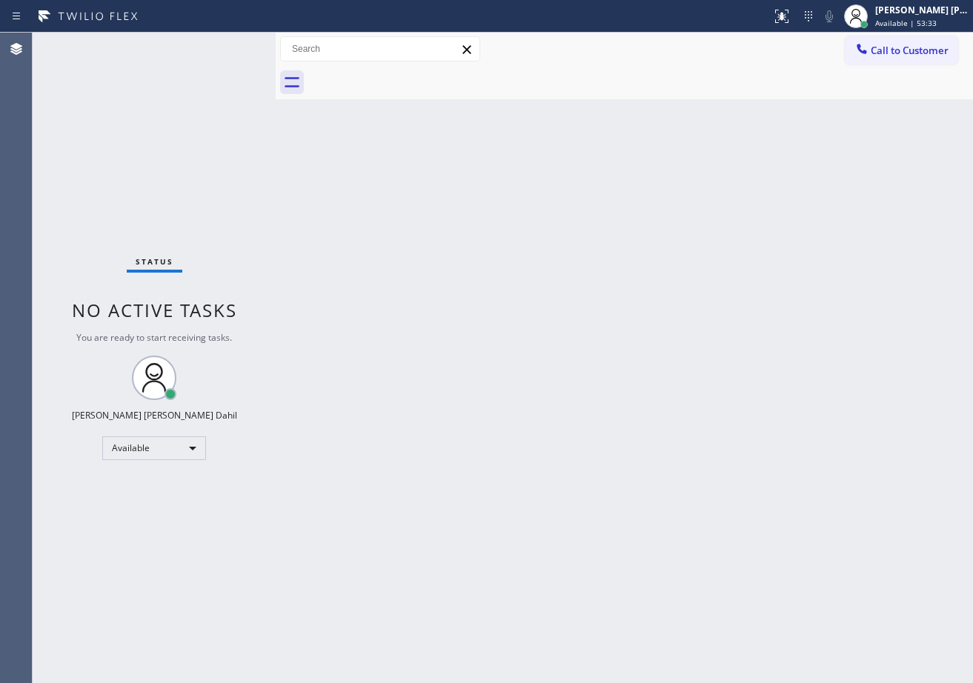
click at [451, 347] on div "Back to Dashboard Change Sender ID Customers Technicians Select a contact Outbo…" at bounding box center [624, 358] width 697 height 650
click at [452, 348] on div "Back to Dashboard Change Sender ID Customers Technicians Select a contact Outbo…" at bounding box center [624, 358] width 697 height 650
click at [453, 347] on div "Back to Dashboard Change Sender ID Customers Technicians Select a contact Outbo…" at bounding box center [624, 358] width 697 height 650
click at [457, 336] on div "Back to Dashboard Change Sender ID Customers Technicians Select a contact Outbo…" at bounding box center [624, 358] width 697 height 650
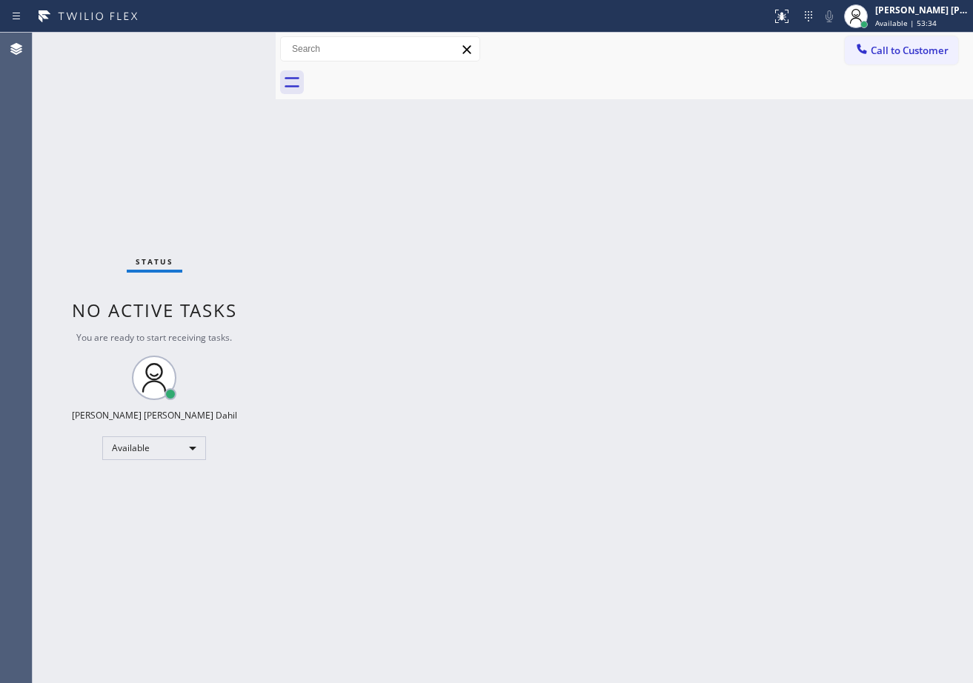
click at [457, 336] on div "Back to Dashboard Change Sender ID Customers Technicians Select a contact Outbo…" at bounding box center [624, 358] width 697 height 650
click at [225, 50] on div "Status No active tasks You are ready to start receiving tasks. [PERSON_NAME] [P…" at bounding box center [154, 358] width 243 height 650
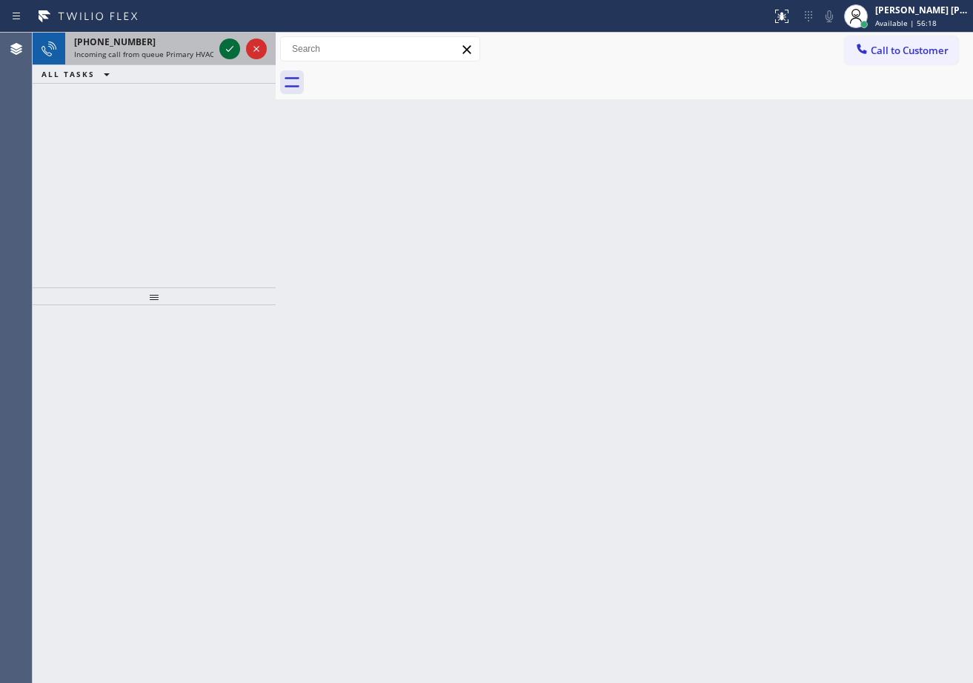
click at [225, 50] on icon at bounding box center [230, 49] width 18 height 18
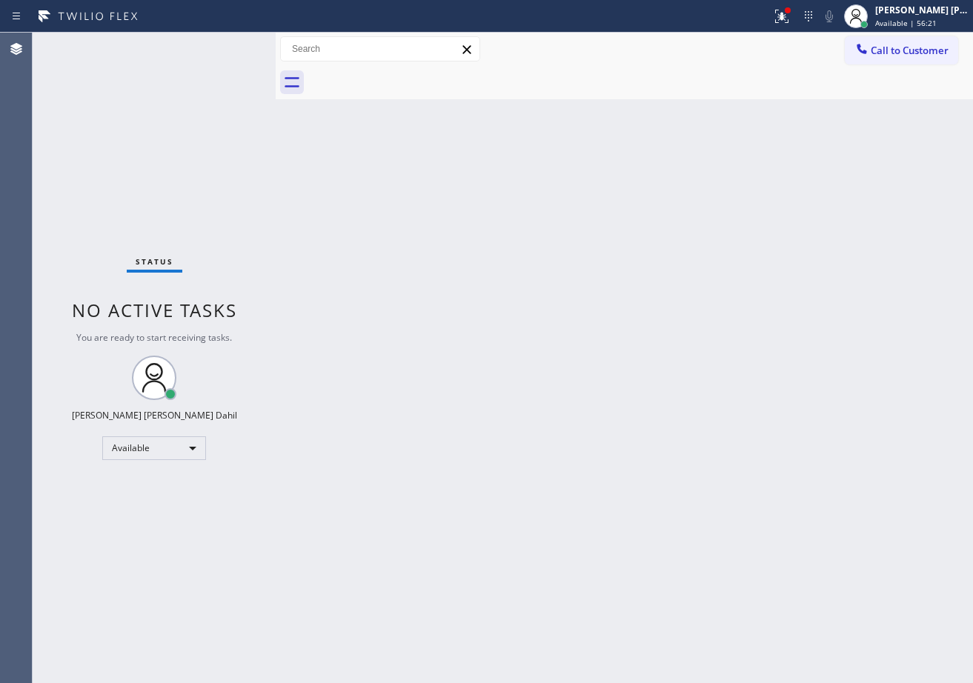
drag, startPoint x: 795, startPoint y: 17, endPoint x: 778, endPoint y: 24, distance: 18.6
click at [790, 15] on icon at bounding box center [782, 16] width 18 height 18
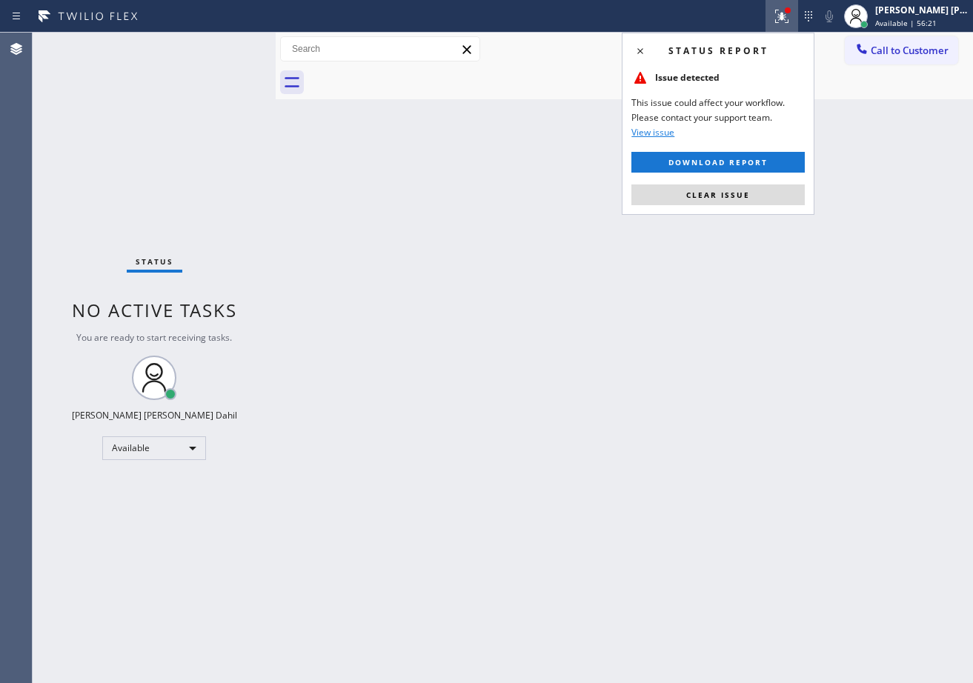
click at [724, 207] on div "Status report Issue detected This issue could affect your workflow. Please cont…" at bounding box center [718, 124] width 193 height 182
click at [728, 201] on button "Clear issue" at bounding box center [717, 194] width 173 height 21
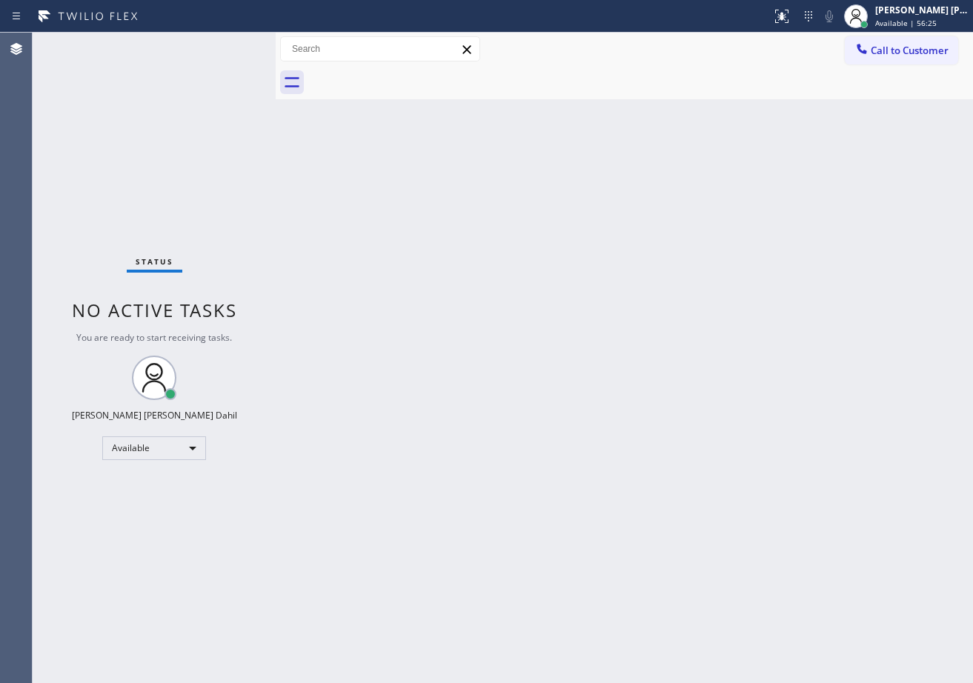
drag, startPoint x: 731, startPoint y: 459, endPoint x: 334, endPoint y: 166, distance: 493.2
click at [637, 404] on div "Back to Dashboard Change Sender ID Customers Technicians Select a contact Outbo…" at bounding box center [624, 358] width 697 height 650
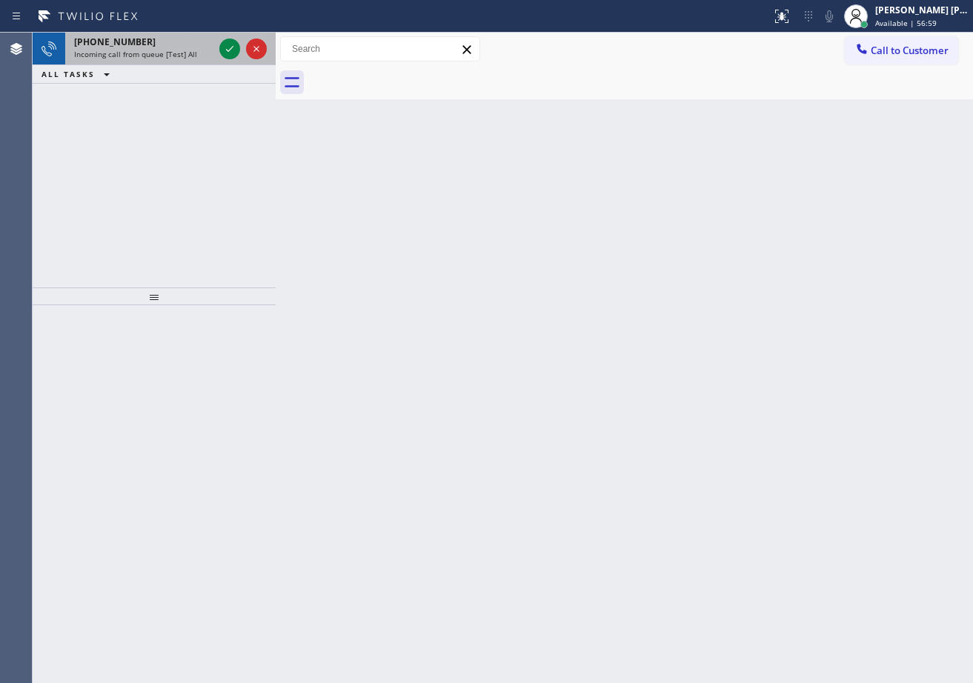
click at [215, 37] on div "[PHONE_NUMBER] Incoming call from queue [Test] All" at bounding box center [140, 49] width 151 height 33
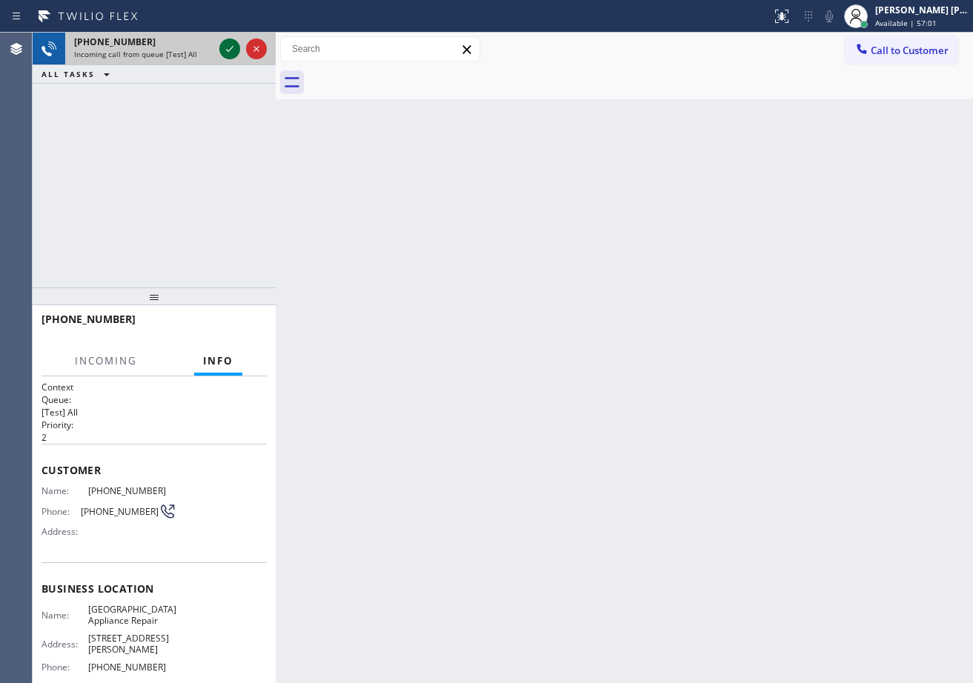
click at [225, 47] on icon at bounding box center [230, 49] width 18 height 18
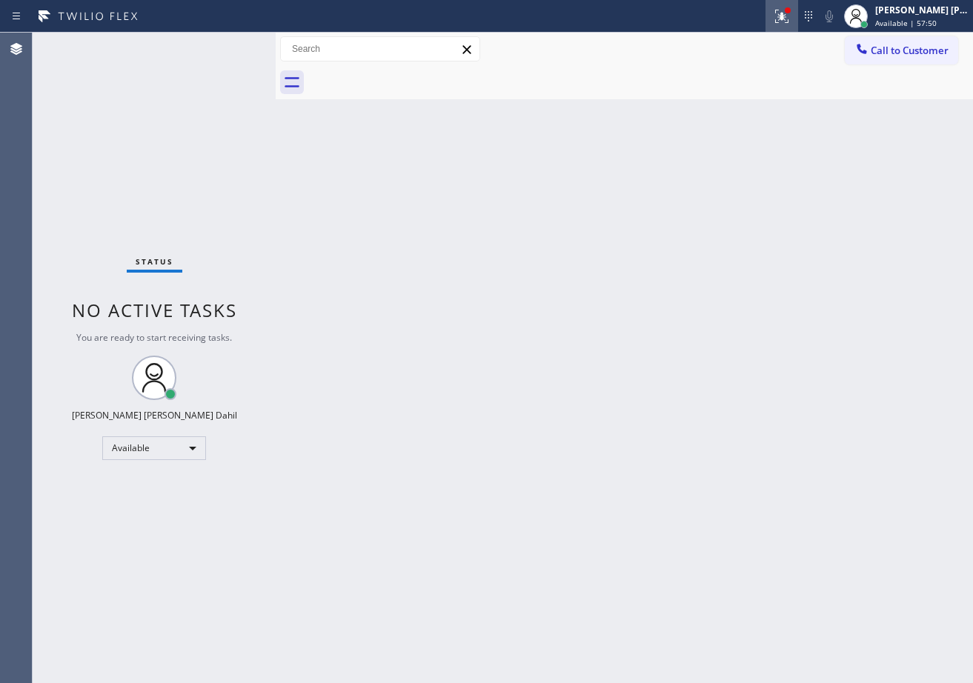
click at [790, 24] on icon at bounding box center [782, 16] width 18 height 18
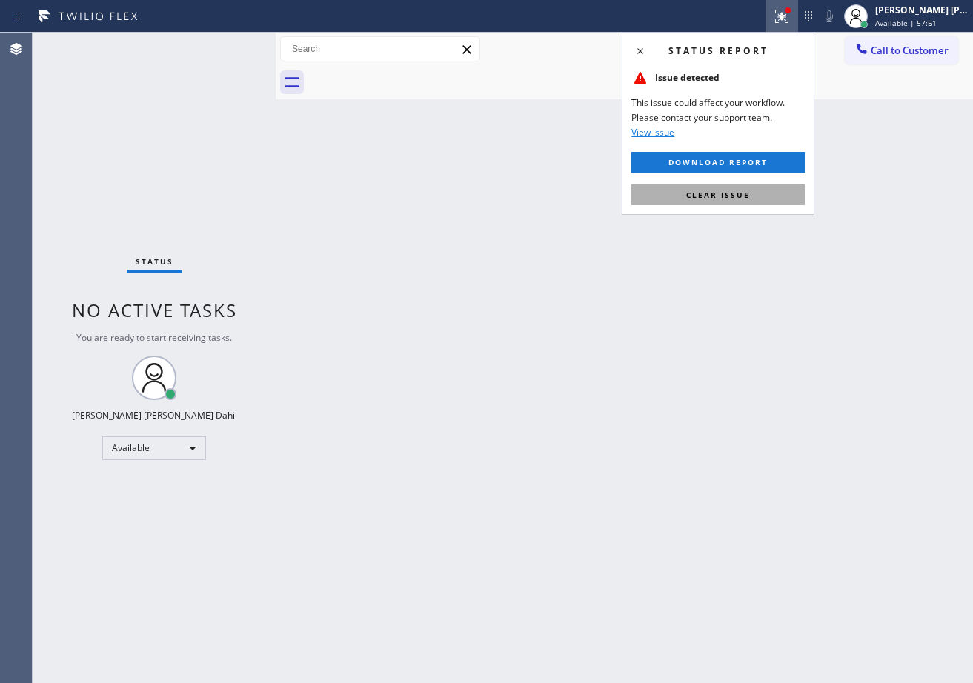
click at [798, 202] on button "Clear issue" at bounding box center [717, 194] width 173 height 21
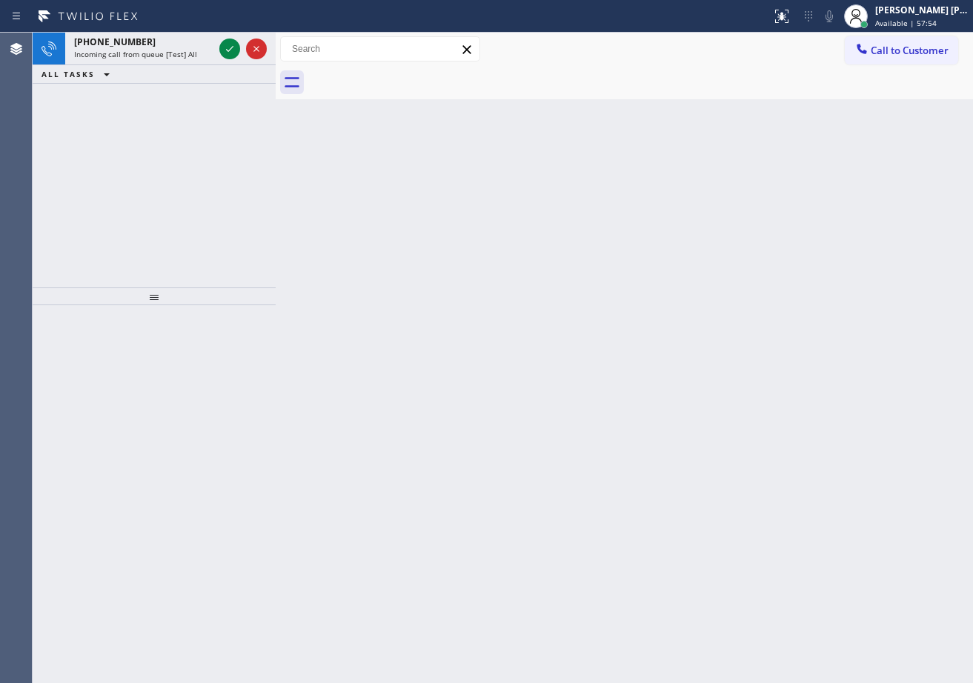
click at [572, 385] on div "Back to Dashboard Change Sender ID Customers Technicians Select a contact Outbo…" at bounding box center [624, 358] width 697 height 650
click at [178, 41] on div "[PHONE_NUMBER]" at bounding box center [143, 42] width 139 height 13
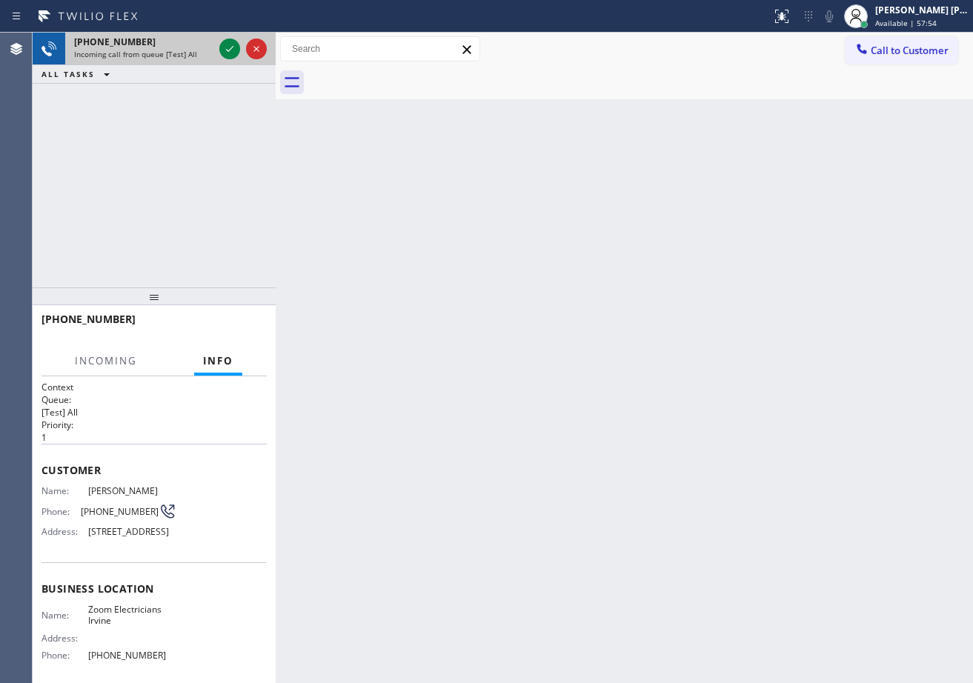
click at [178, 41] on div "[PHONE_NUMBER]" at bounding box center [143, 42] width 139 height 13
click at [177, 41] on div "[PHONE_NUMBER]" at bounding box center [143, 42] width 139 height 13
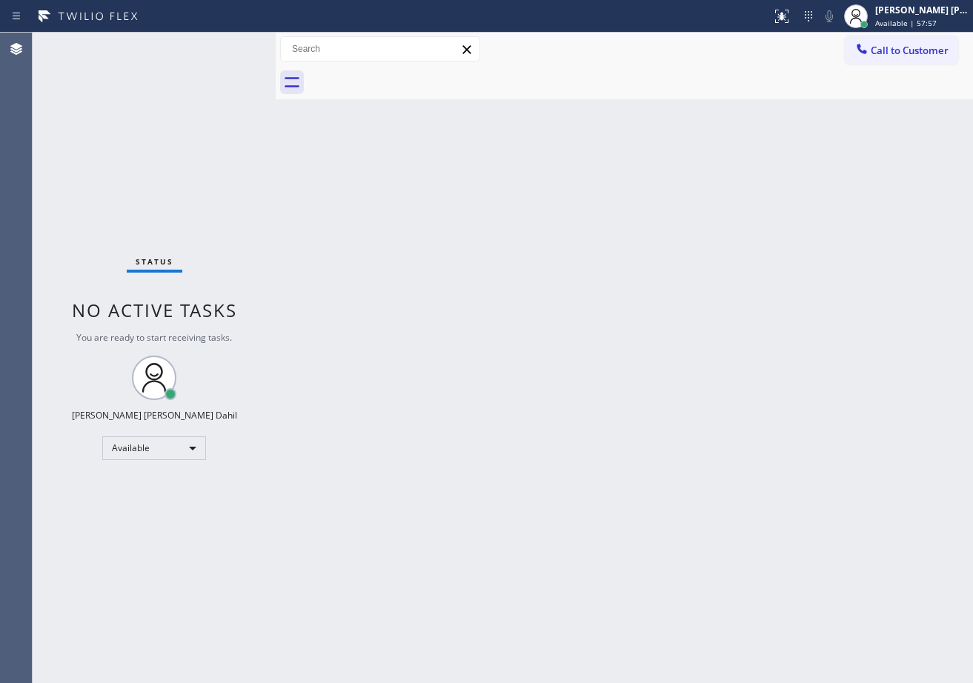
click at [224, 44] on div "Status No active tasks You are ready to start receiving tasks. [PERSON_NAME] [P…" at bounding box center [154, 358] width 243 height 650
click at [936, 18] on span "Available | 58:04" at bounding box center [905, 23] width 61 height 10
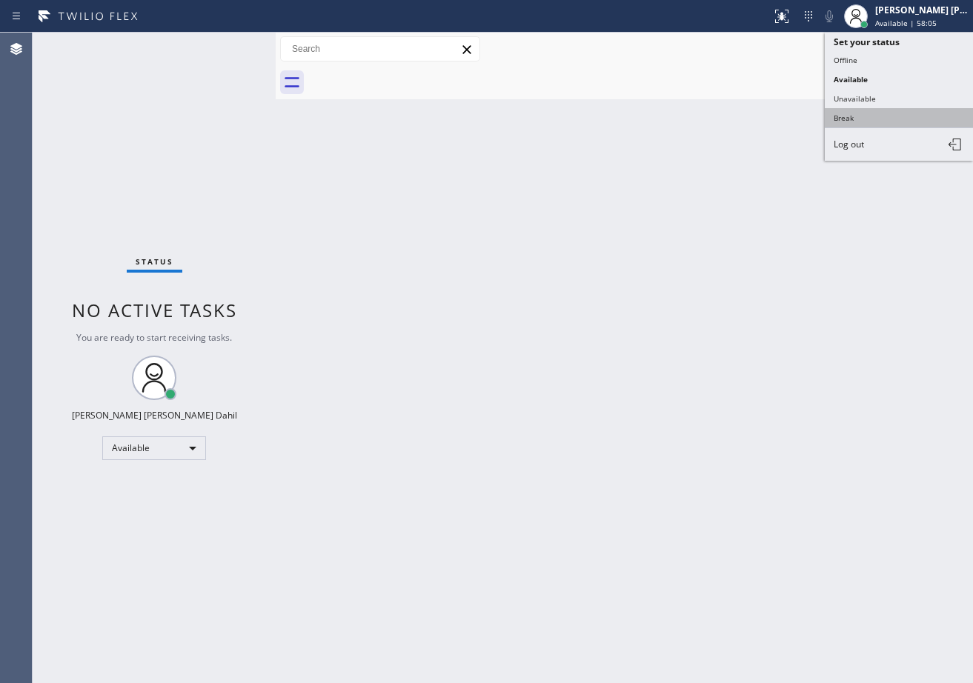
click at [851, 118] on button "Break" at bounding box center [899, 117] width 148 height 19
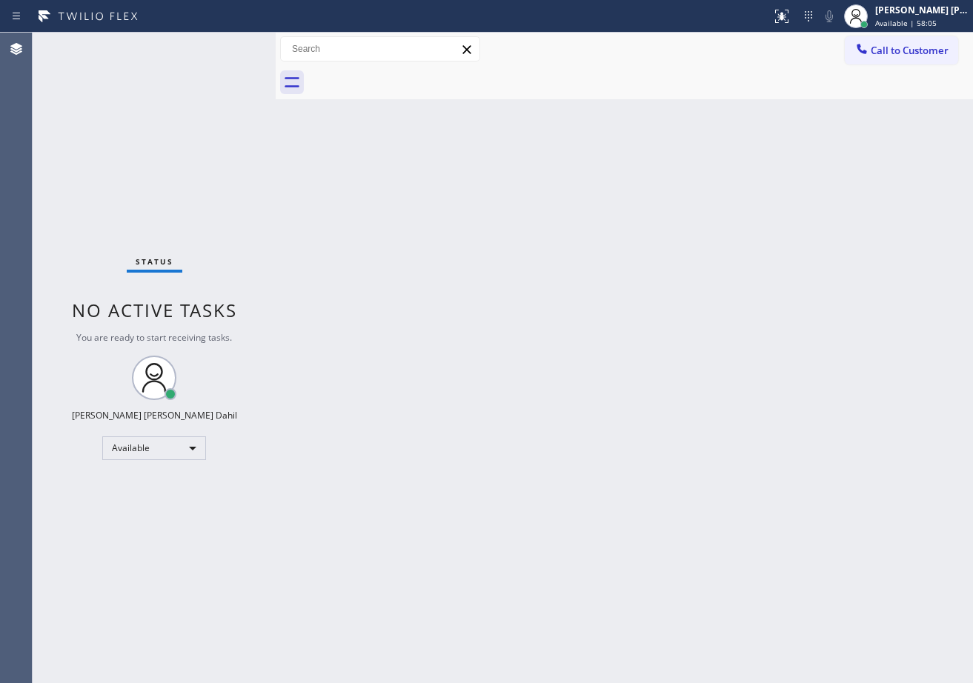
click at [853, 117] on div "Back to Dashboard Change Sender ID Customers Technicians Select a contact Outbo…" at bounding box center [624, 358] width 697 height 650
click at [926, 13] on div "[PERSON_NAME] [PERSON_NAME] Dahil" at bounding box center [921, 10] width 93 height 13
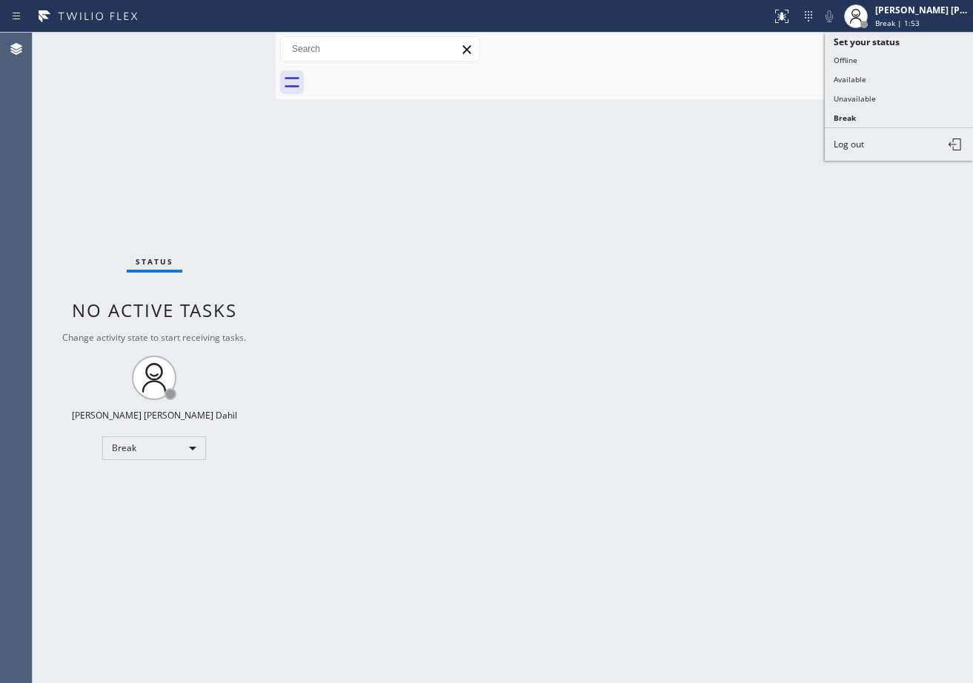
drag, startPoint x: 870, startPoint y: 80, endPoint x: 712, endPoint y: 176, distance: 185.5
click at [870, 79] on button "Available" at bounding box center [899, 79] width 148 height 19
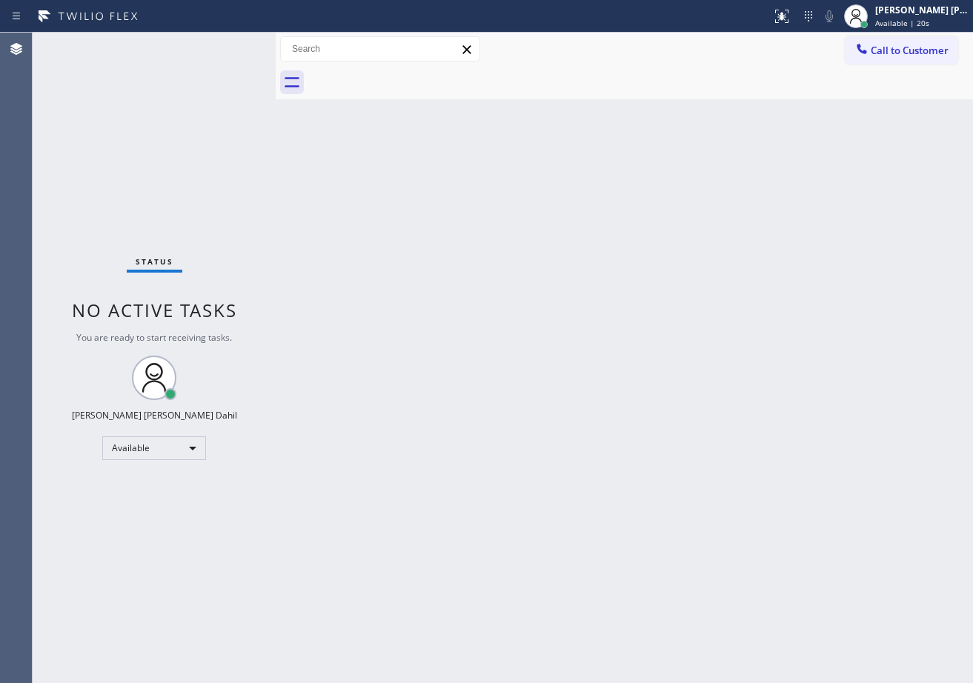
click at [727, 499] on div "Back to Dashboard Change Sender ID Customers Technicians Select a contact Outbo…" at bounding box center [624, 358] width 697 height 650
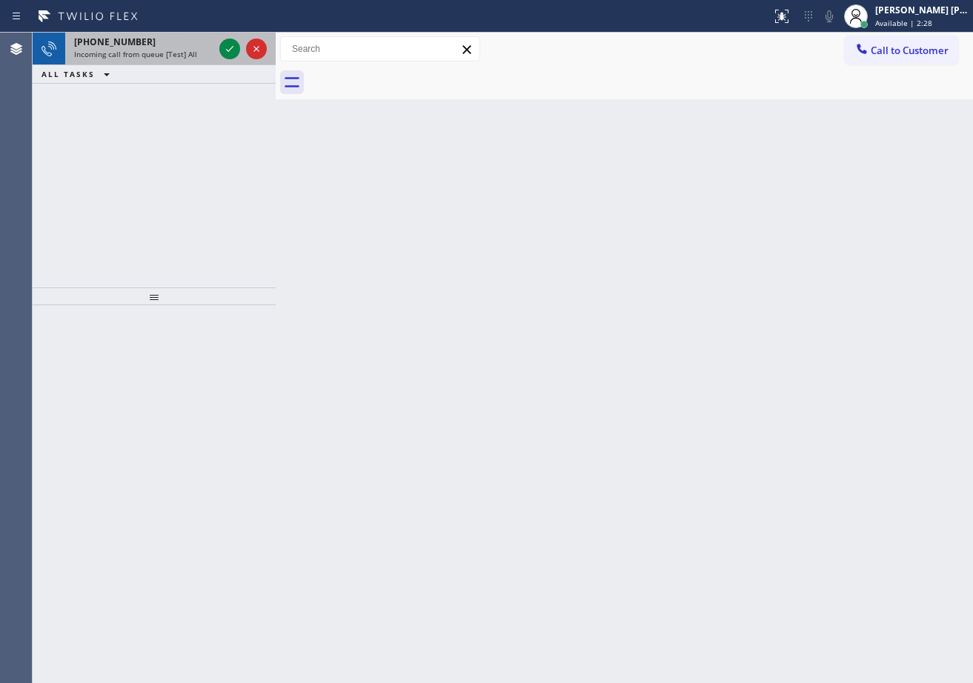
click at [182, 53] on span "Incoming call from queue [Test] All" at bounding box center [135, 54] width 123 height 10
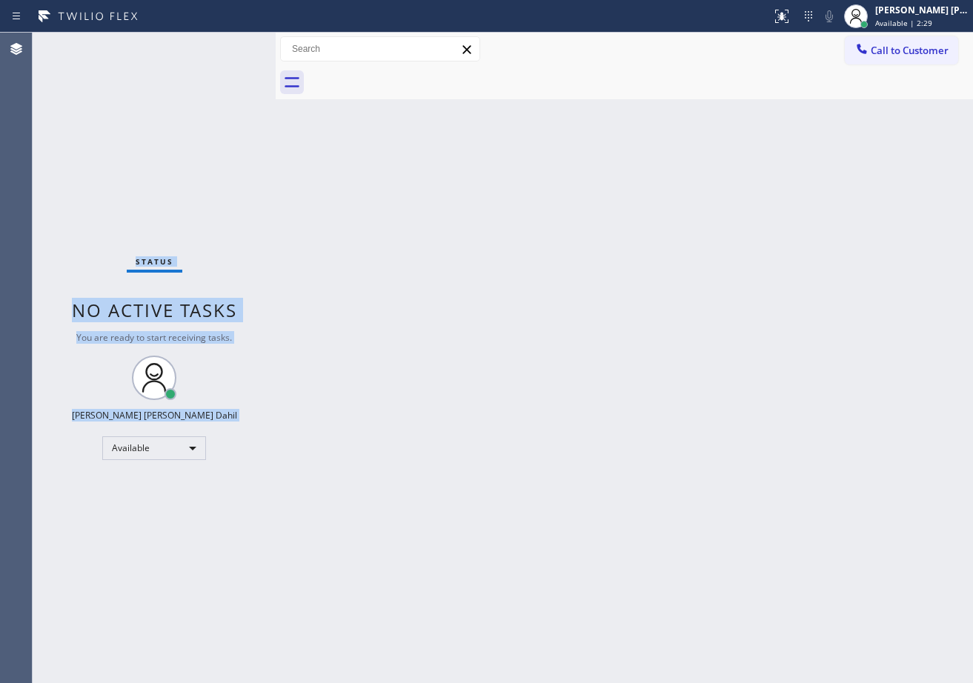
click at [184, 51] on div "Status No active tasks You are ready to start receiving tasks. [PERSON_NAME] [P…" at bounding box center [154, 358] width 243 height 650
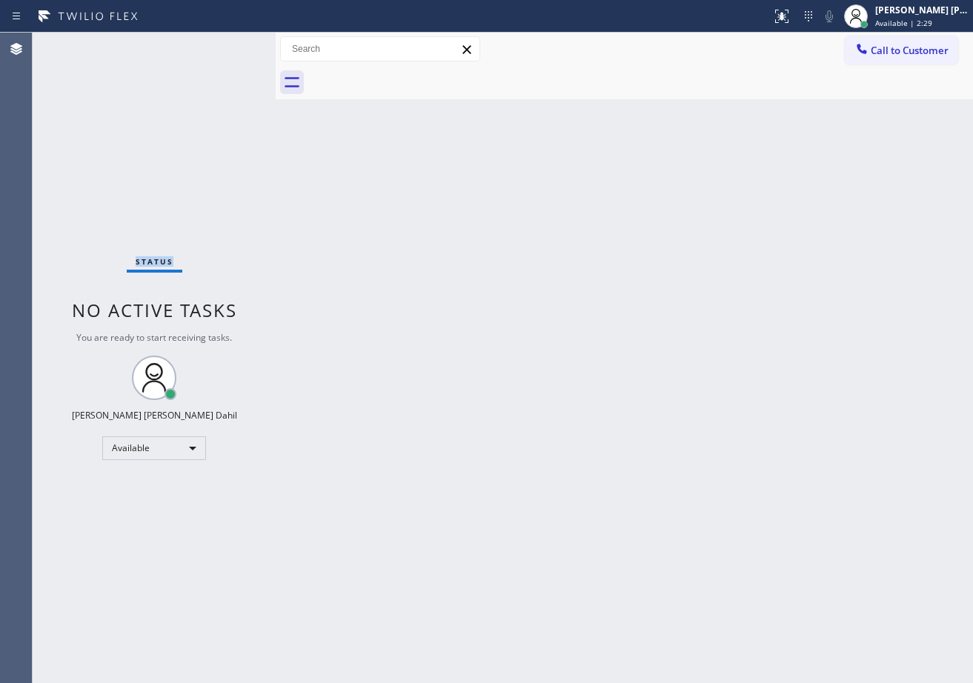
click at [184, 51] on div "Status No active tasks You are ready to start receiving tasks. [PERSON_NAME] [P…" at bounding box center [154, 358] width 243 height 650
click at [197, 59] on div "Status No active tasks You are ready to start receiving tasks. [PERSON_NAME] [P…" at bounding box center [154, 358] width 243 height 650
drag, startPoint x: 200, startPoint y: 71, endPoint x: 227, endPoint y: 48, distance: 35.2
click at [203, 69] on div "Status No active tasks You are ready to start receiving tasks. [PERSON_NAME] [P…" at bounding box center [154, 358] width 243 height 650
click at [227, 48] on div "Status No active tasks You are ready to start receiving tasks. [PERSON_NAME] [P…" at bounding box center [154, 358] width 243 height 650
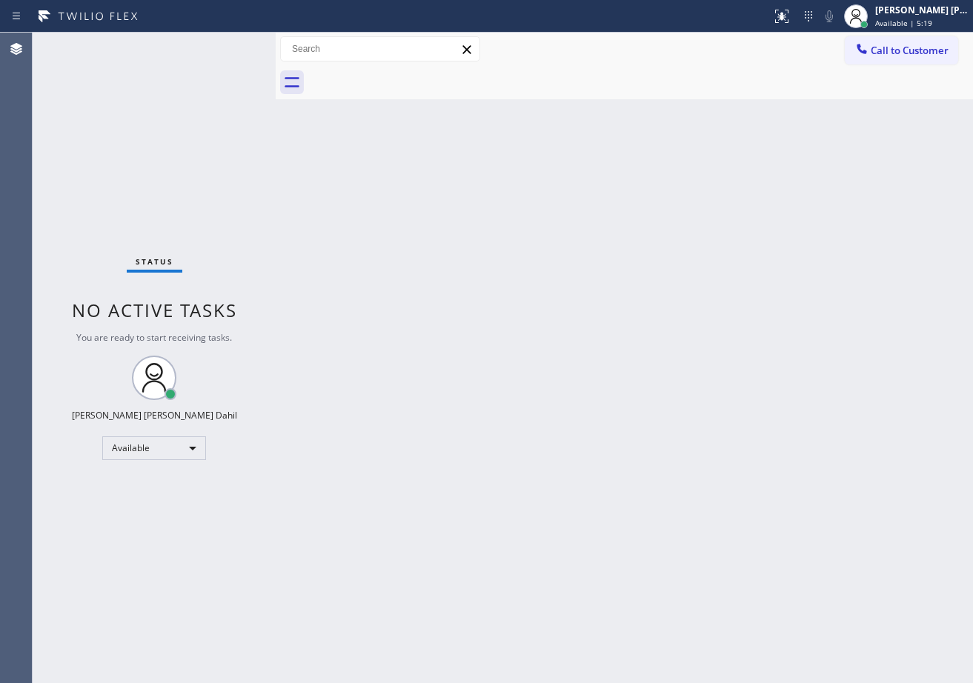
click at [223, 48] on div "Status No active tasks You are ready to start receiving tasks. [PERSON_NAME] [P…" at bounding box center [154, 358] width 243 height 650
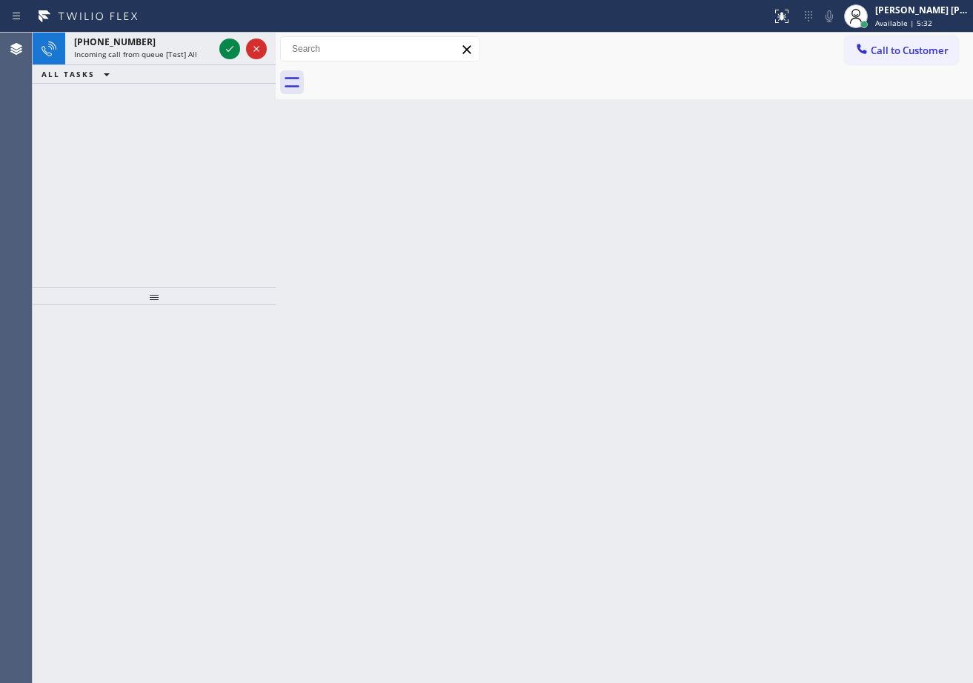
click at [202, 65] on div "ALL TASKS ALL TASKS ACTIVE TASKS TASKS IN WRAP UP" at bounding box center [154, 74] width 243 height 19
click at [202, 64] on div "[PHONE_NUMBER] Incoming call from queue [Test] All" at bounding box center [154, 49] width 243 height 33
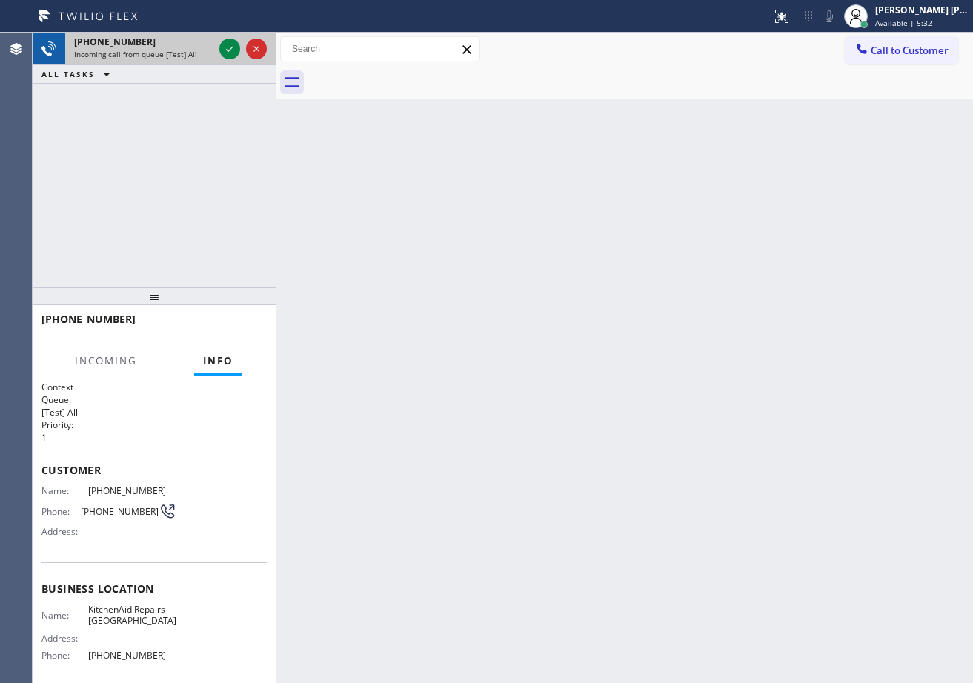
click at [202, 61] on div "[PHONE_NUMBER] Incoming call from queue [Test] All" at bounding box center [140, 49] width 151 height 33
click at [227, 51] on icon at bounding box center [230, 49] width 18 height 18
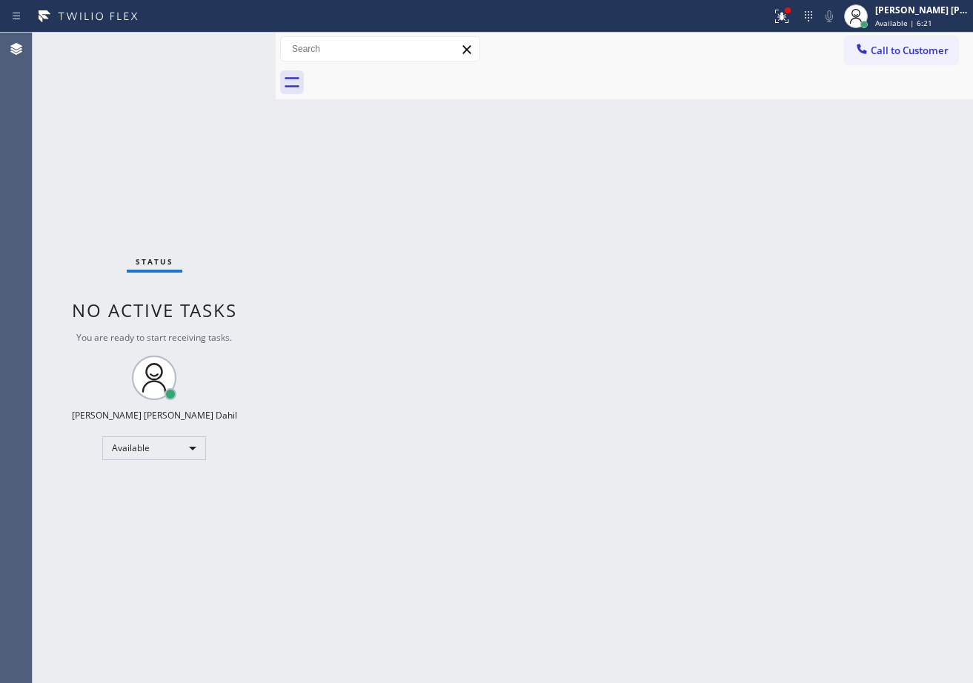
click at [220, 47] on div "Status No active tasks You are ready to start receiving tasks. [PERSON_NAME] [P…" at bounding box center [154, 358] width 243 height 650
click at [224, 44] on div "Status No active tasks You are ready to start receiving tasks. [PERSON_NAME] [P…" at bounding box center [154, 358] width 243 height 650
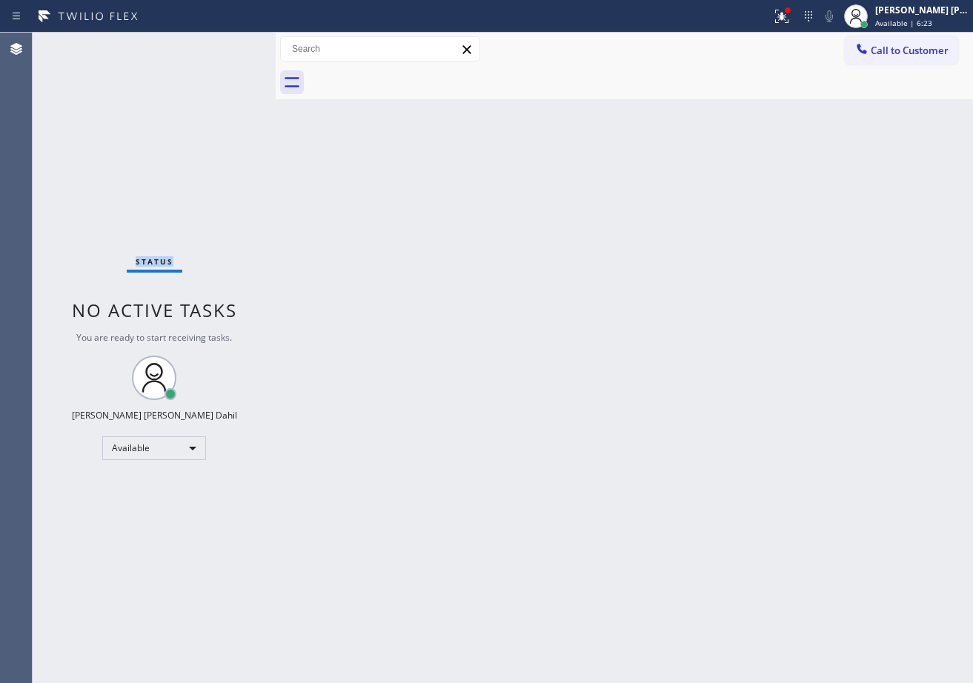
click at [224, 44] on div "Status No active tasks You are ready to start receiving tasks. [PERSON_NAME] [P…" at bounding box center [154, 358] width 243 height 650
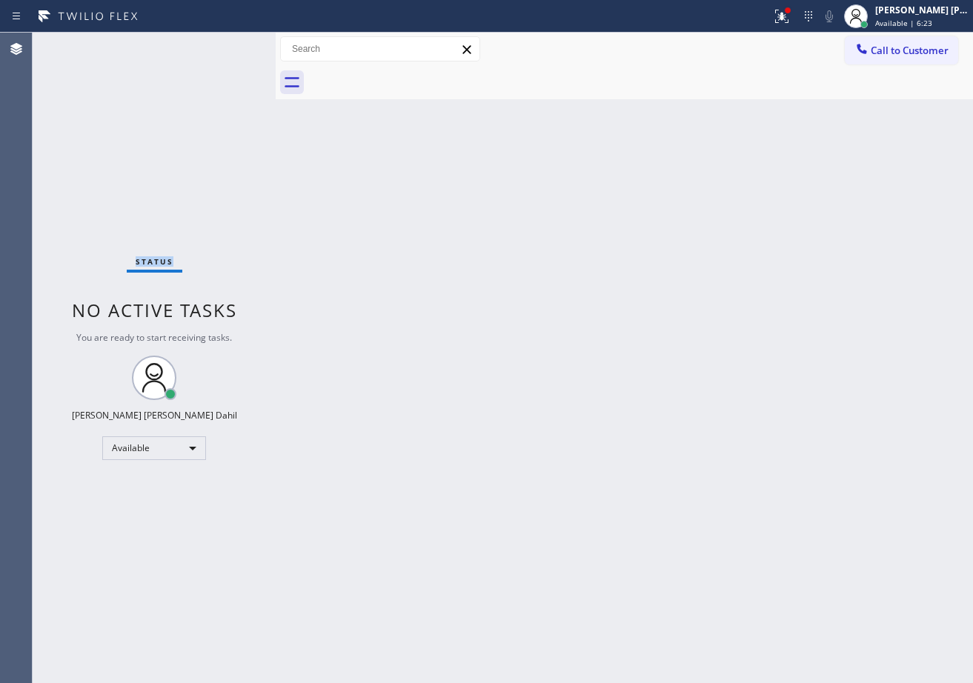
click at [224, 44] on div "Status No active tasks You are ready to start receiving tasks. [PERSON_NAME] [P…" at bounding box center [154, 358] width 243 height 650
click at [224, 47] on div "Status No active tasks You are ready to start receiving tasks. [PERSON_NAME] [P…" at bounding box center [154, 358] width 243 height 650
click at [225, 44] on div "Status No active tasks You are ready to start receiving tasks. [PERSON_NAME] [P…" at bounding box center [154, 358] width 243 height 650
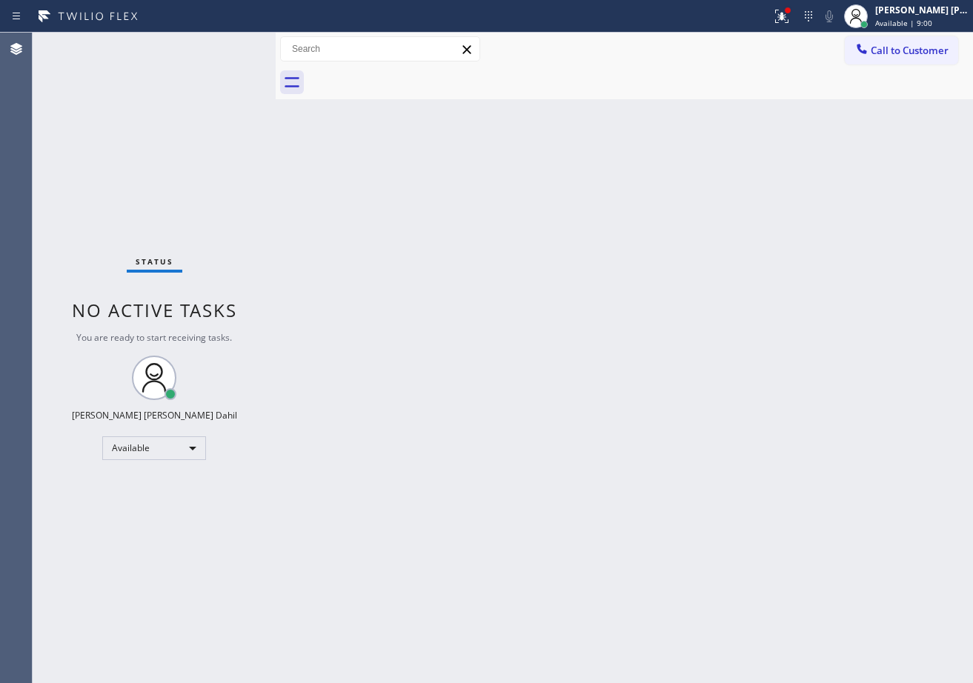
click at [230, 44] on div "Status No active tasks You are ready to start receiving tasks. [PERSON_NAME] [P…" at bounding box center [154, 358] width 243 height 650
click at [213, 45] on div "Status No active tasks You are ready to start receiving tasks. [PERSON_NAME] [P…" at bounding box center [154, 358] width 243 height 650
click at [224, 42] on div "Status No active tasks You are ready to start receiving tasks. [PERSON_NAME] [P…" at bounding box center [154, 358] width 243 height 650
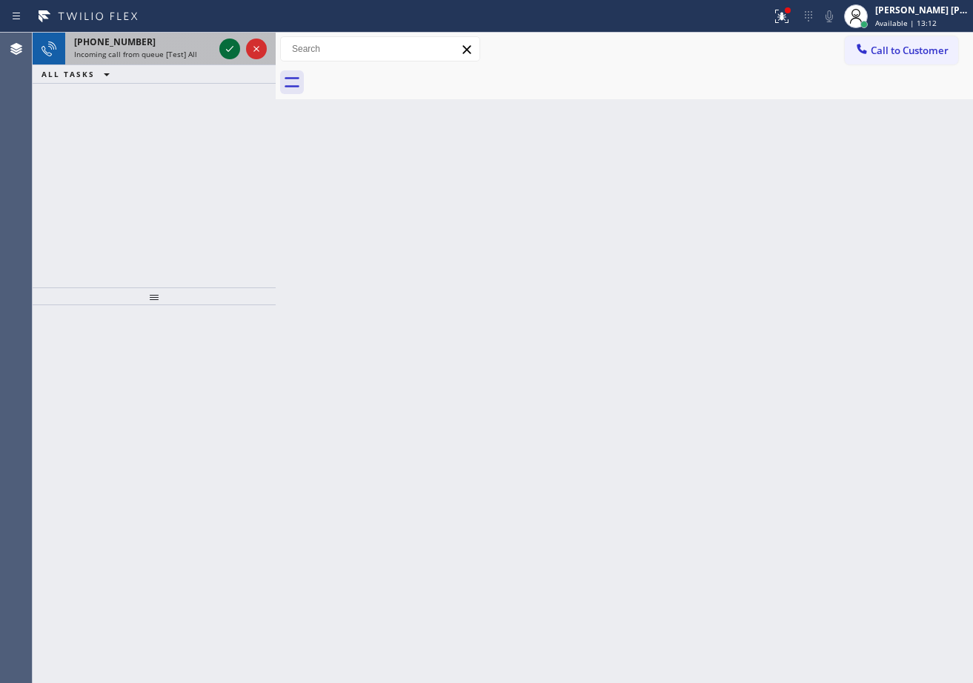
click at [224, 44] on icon at bounding box center [230, 49] width 18 height 18
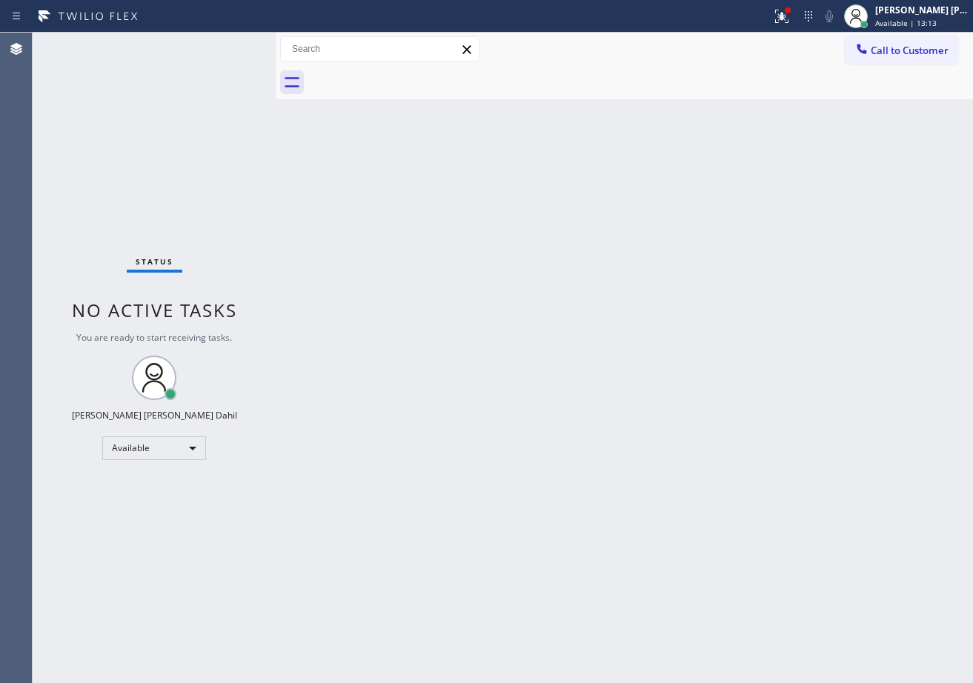
click at [224, 44] on div "Status No active tasks You are ready to start receiving tasks. [PERSON_NAME] [P…" at bounding box center [154, 358] width 243 height 650
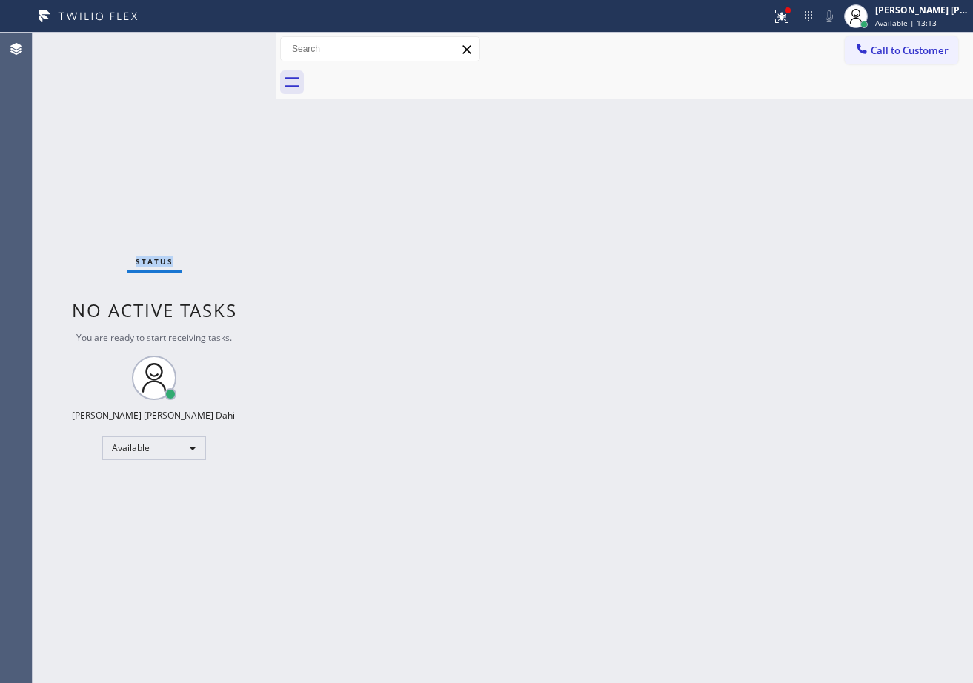
click at [224, 44] on div "Status No active tasks You are ready to start receiving tasks. [PERSON_NAME] [P…" at bounding box center [154, 358] width 243 height 650
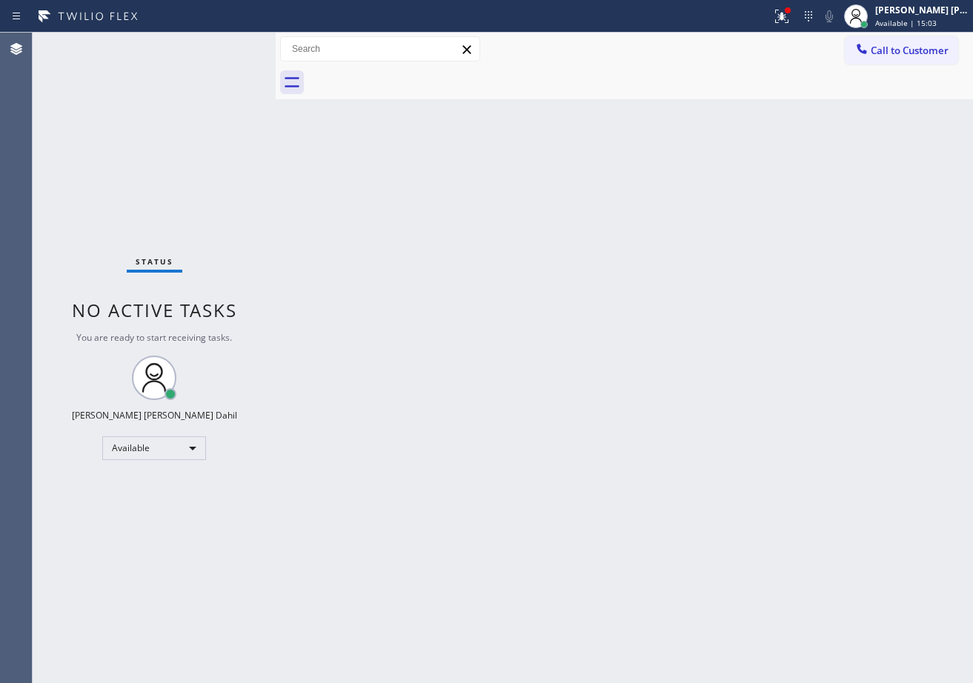
click at [772, 486] on div "Back to Dashboard Change Sender ID Customers Technicians Select a contact Outbo…" at bounding box center [624, 358] width 697 height 650
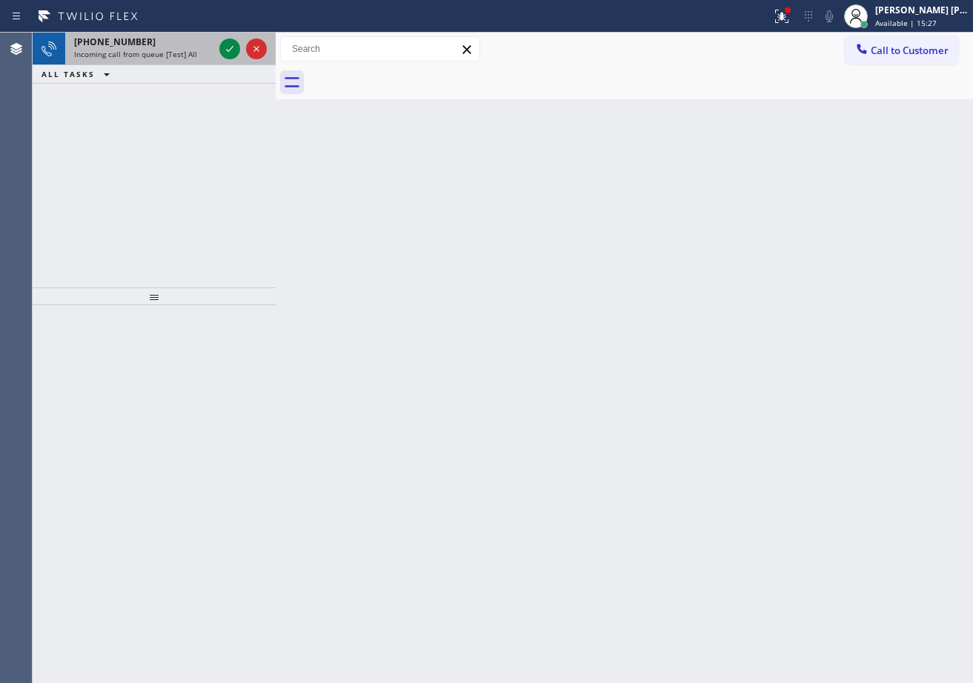
click at [164, 55] on span "Incoming call from queue [Test] All" at bounding box center [135, 54] width 123 height 10
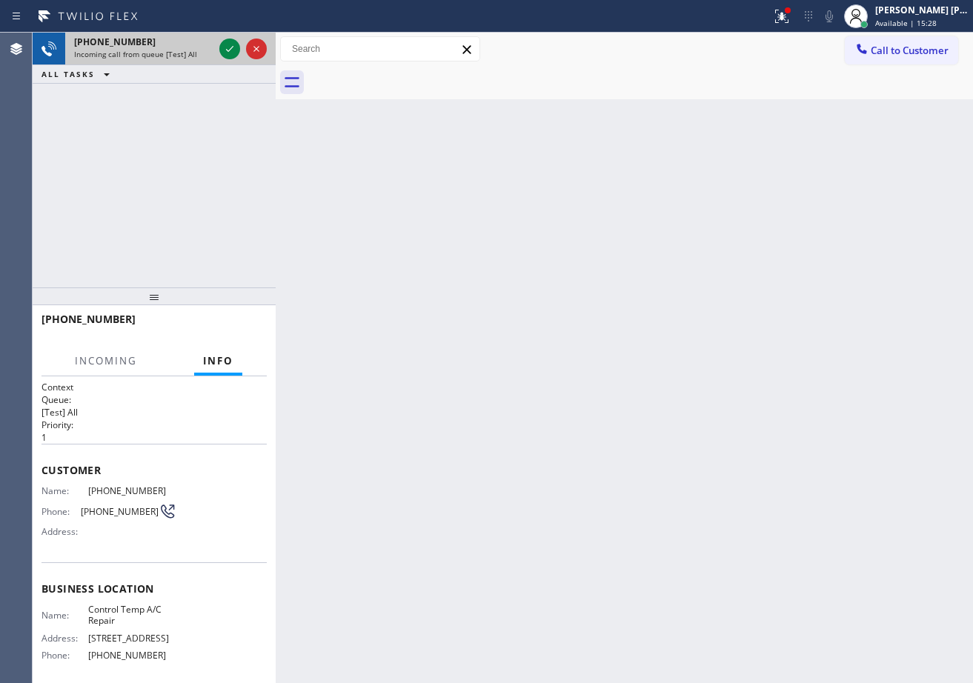
click at [164, 55] on span "Incoming call from queue [Test] All" at bounding box center [135, 54] width 123 height 10
click at [163, 56] on span "Incoming call from queue [Test] All" at bounding box center [135, 54] width 123 height 10
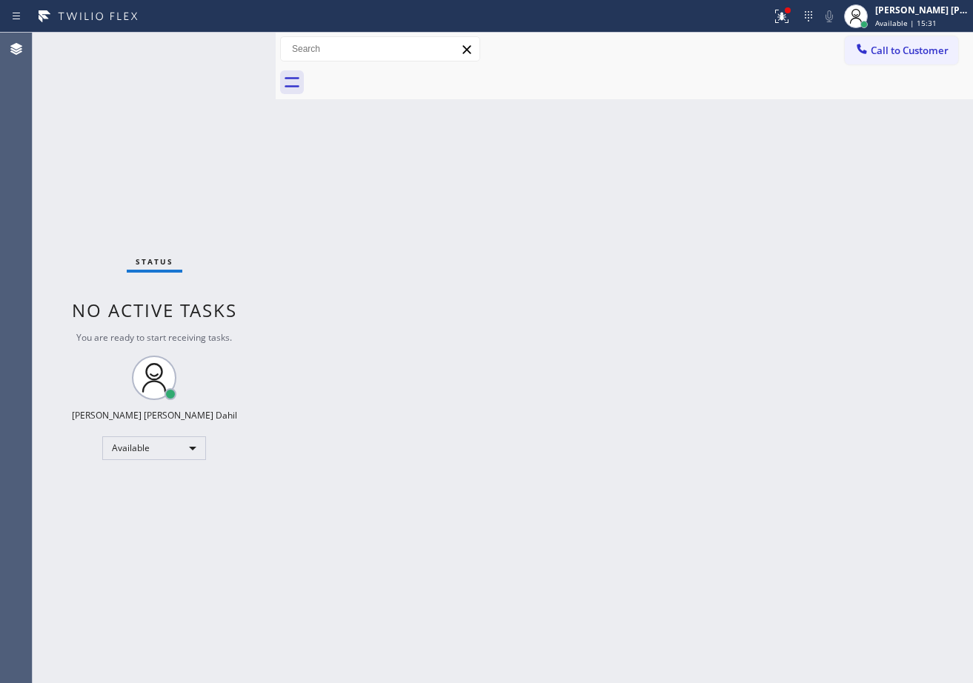
click at [220, 47] on div "Status No active tasks You are ready to start receiving tasks. [PERSON_NAME] [P…" at bounding box center [154, 358] width 243 height 650
click at [225, 47] on div "Status No active tasks You are ready to start receiving tasks. [PERSON_NAME] [P…" at bounding box center [154, 358] width 243 height 650
click at [227, 47] on div "Status No active tasks You are ready to start receiving tasks. [PERSON_NAME] [P…" at bounding box center [154, 358] width 243 height 650
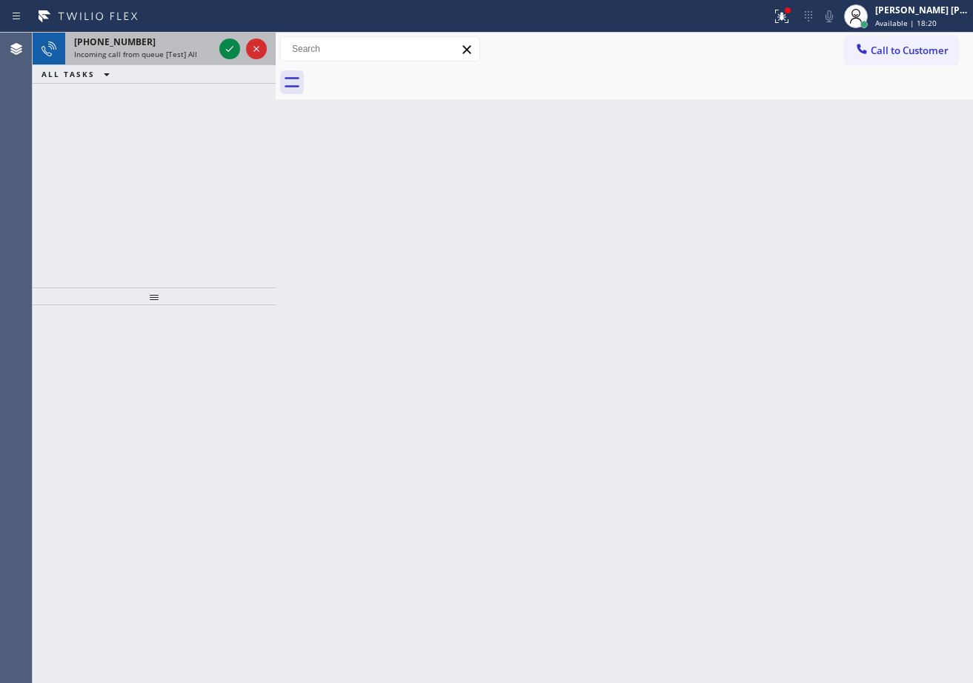
click at [166, 47] on div "[PHONE_NUMBER]" at bounding box center [143, 42] width 139 height 13
click at [167, 47] on div "[PHONE_NUMBER]" at bounding box center [143, 42] width 139 height 13
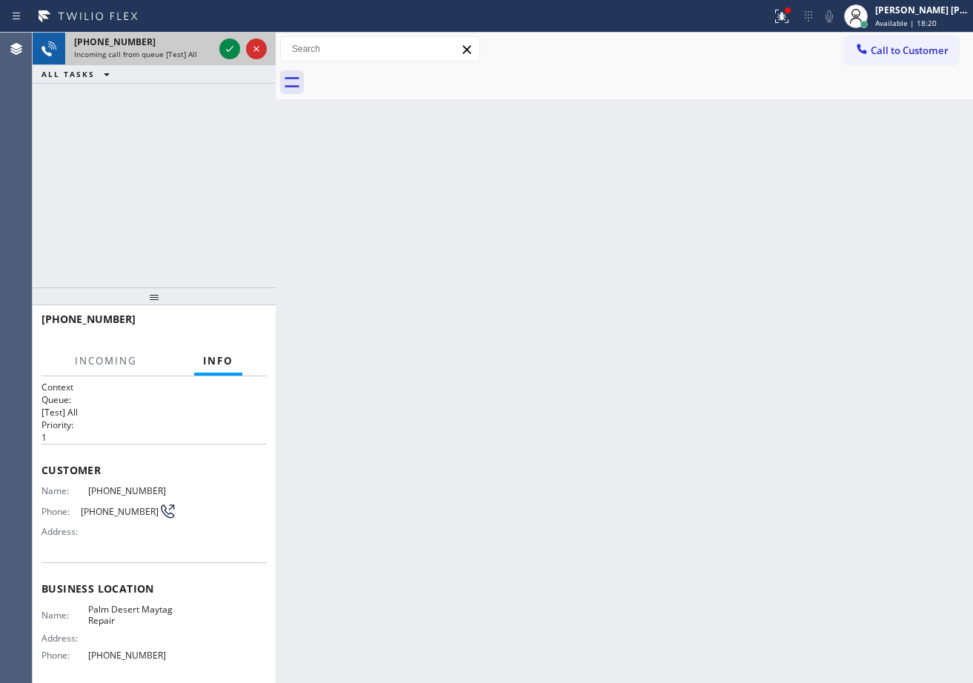
click at [167, 47] on div "[PHONE_NUMBER]" at bounding box center [143, 42] width 139 height 13
click at [228, 47] on icon at bounding box center [230, 49] width 18 height 18
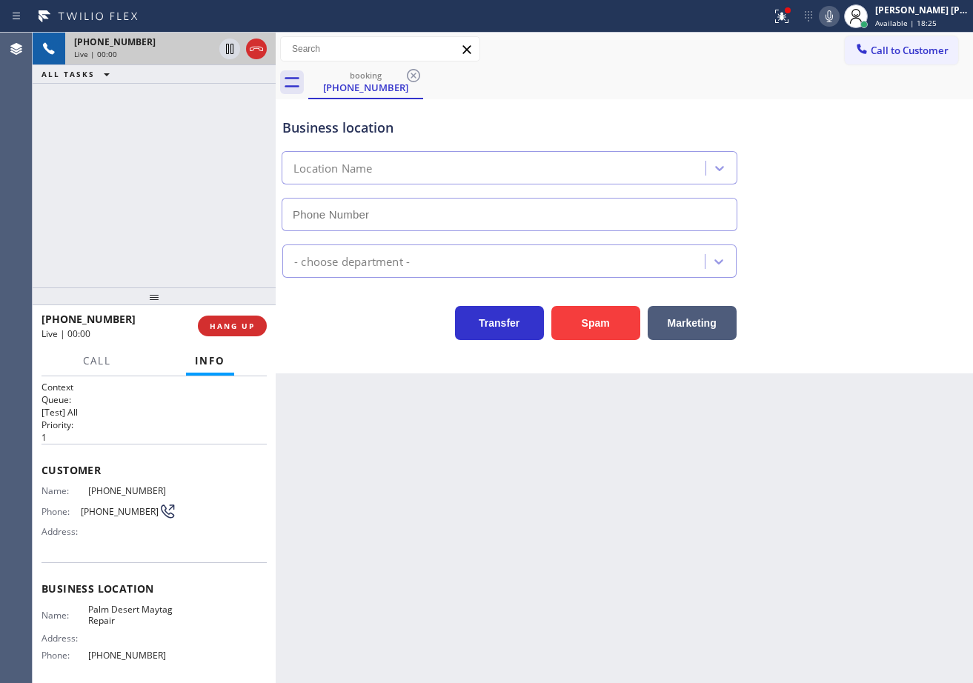
type input "[PHONE_NUMBER]"
click at [169, 189] on div "[PHONE_NUMBER] Live | 00:08 ALL TASKS ALL TASKS ACTIVE TASKS TASKS IN WRAP UP" at bounding box center [154, 160] width 243 height 255
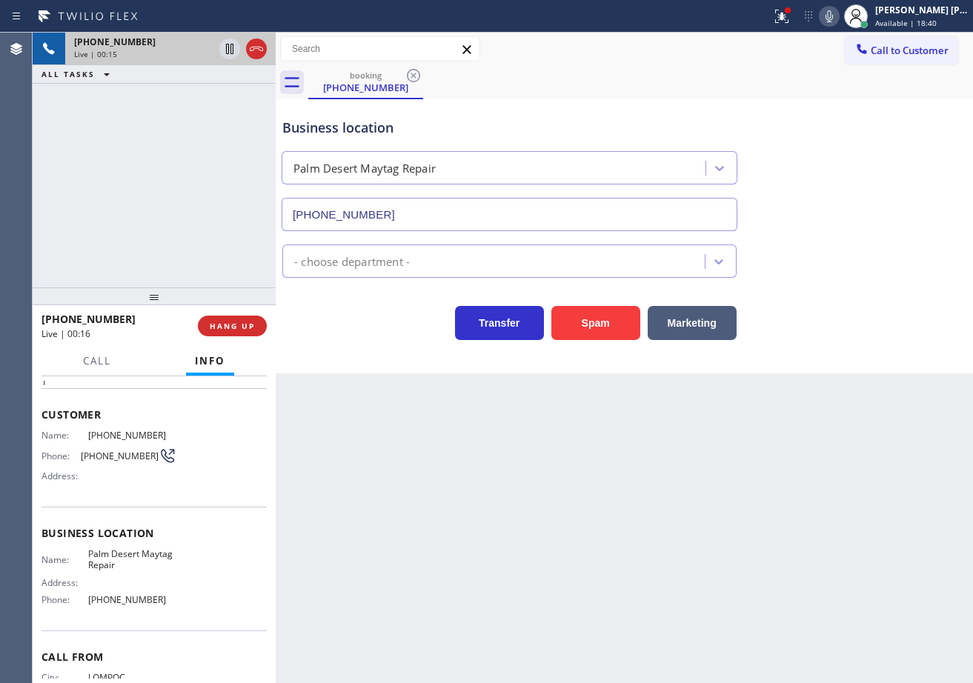
scroll to position [74, 0]
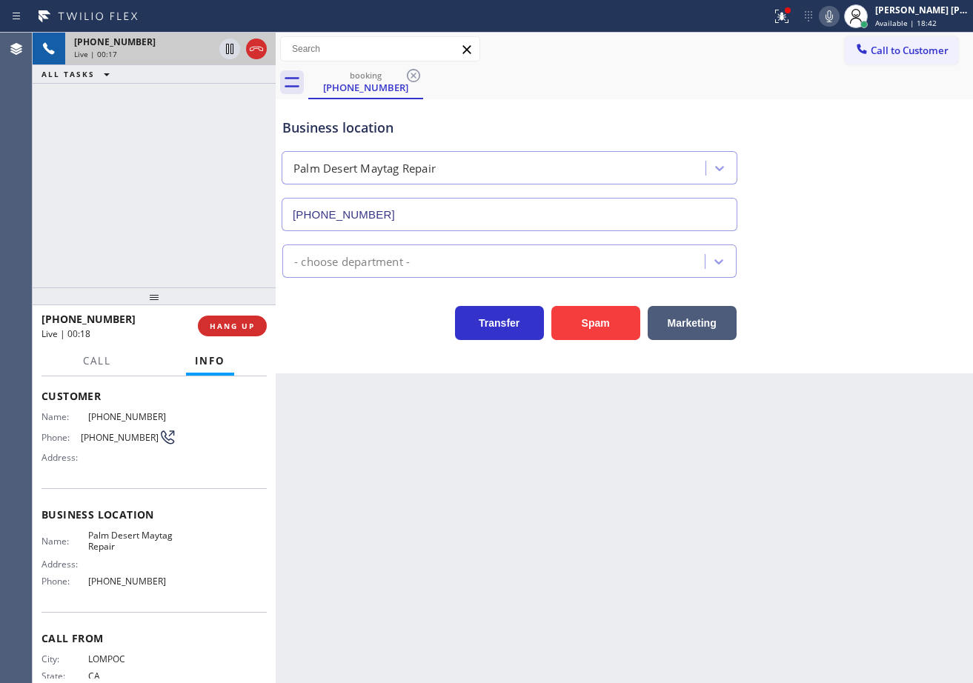
click at [788, 22] on icon at bounding box center [781, 16] width 13 height 13
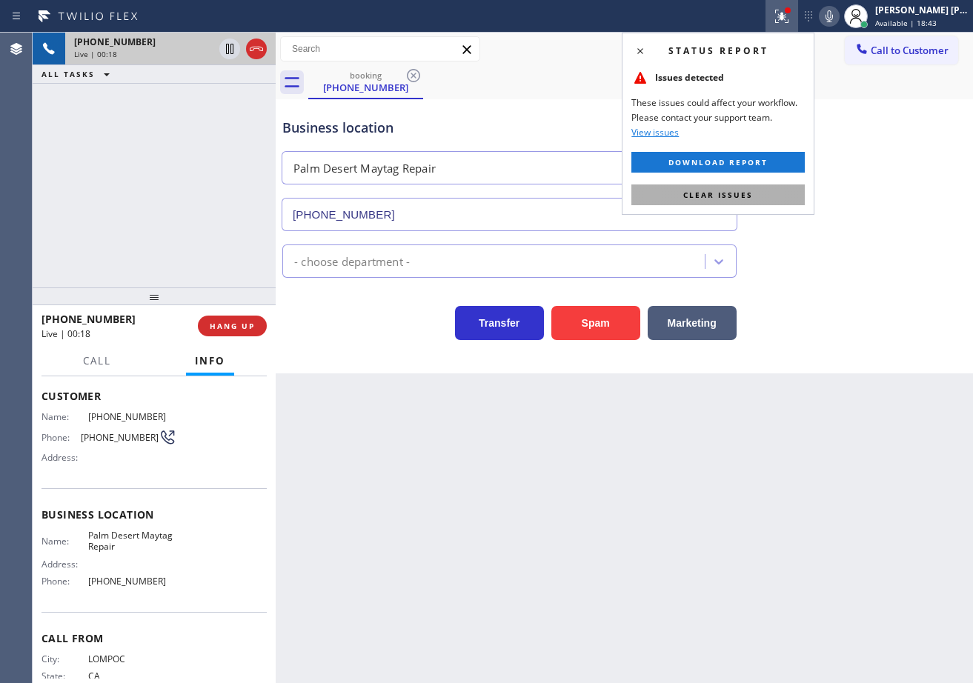
click at [765, 198] on button "Clear issues" at bounding box center [717, 194] width 173 height 21
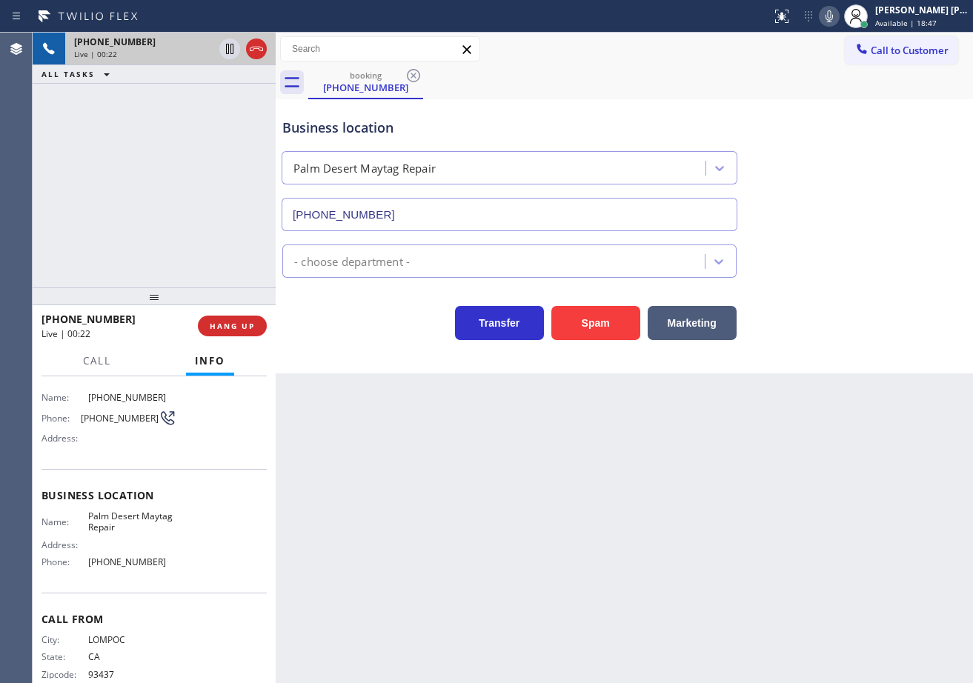
scroll to position [0, 0]
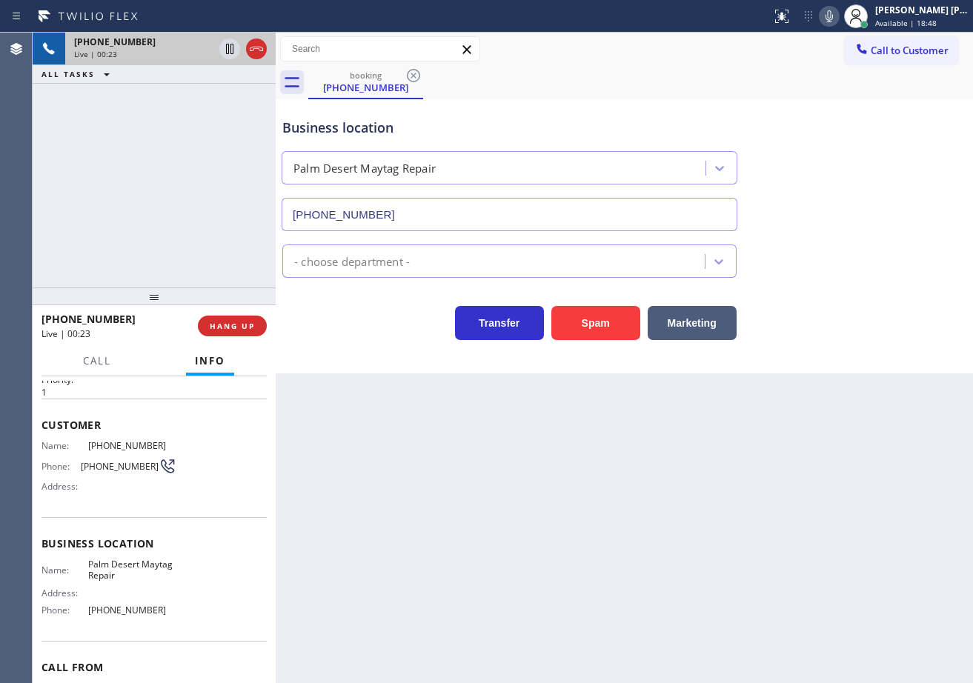
click at [198, 197] on div "[PHONE_NUMBER] Live | 00:23 ALL TASKS ALL TASKS ACTIVE TASKS TASKS IN WRAP UP" at bounding box center [154, 160] width 243 height 255
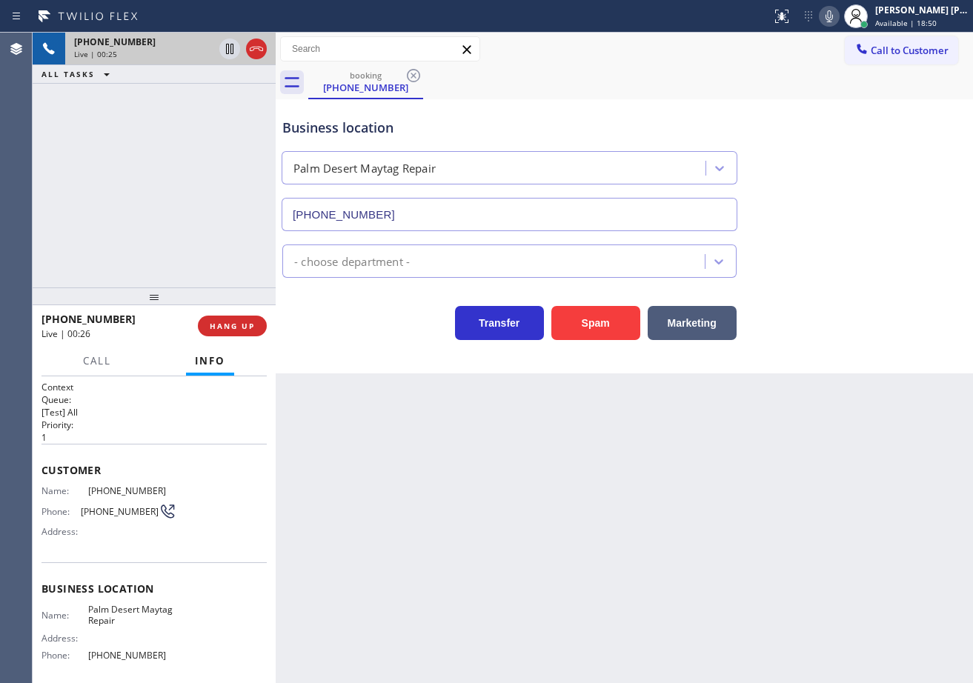
click at [196, 260] on div "[PHONE_NUMBER] Live | 00:25 ALL TASKS ALL TASKS ACTIVE TASKS TASKS IN WRAP UP" at bounding box center [154, 160] width 243 height 255
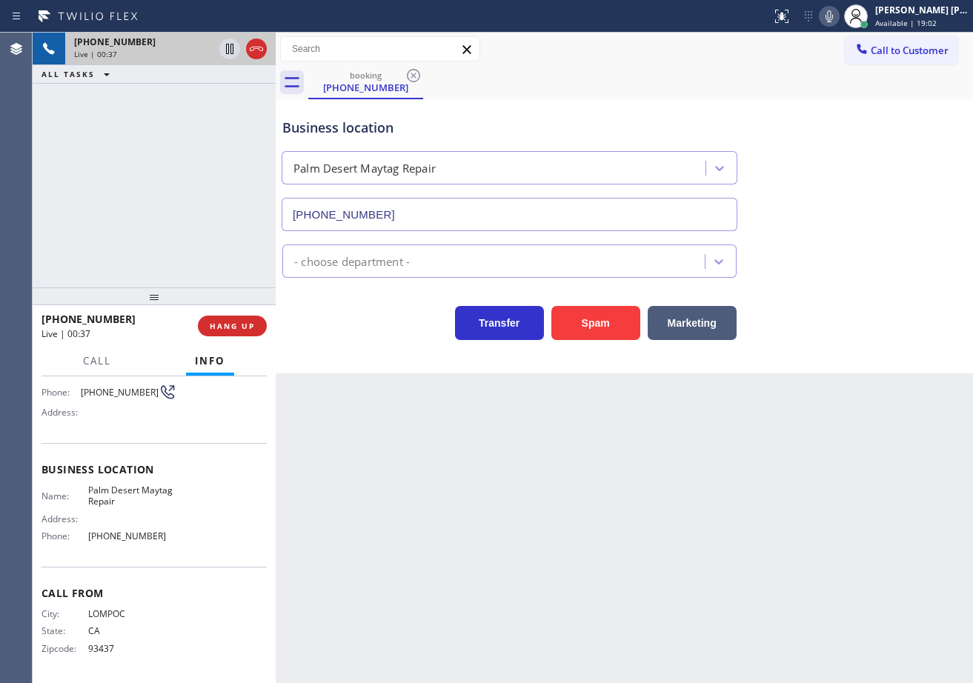
click at [210, 196] on div "[PHONE_NUMBER] Live | 00:37 ALL TASKS ALL TASKS ACTIVE TASKS TASKS IN WRAP UP" at bounding box center [154, 160] width 243 height 255
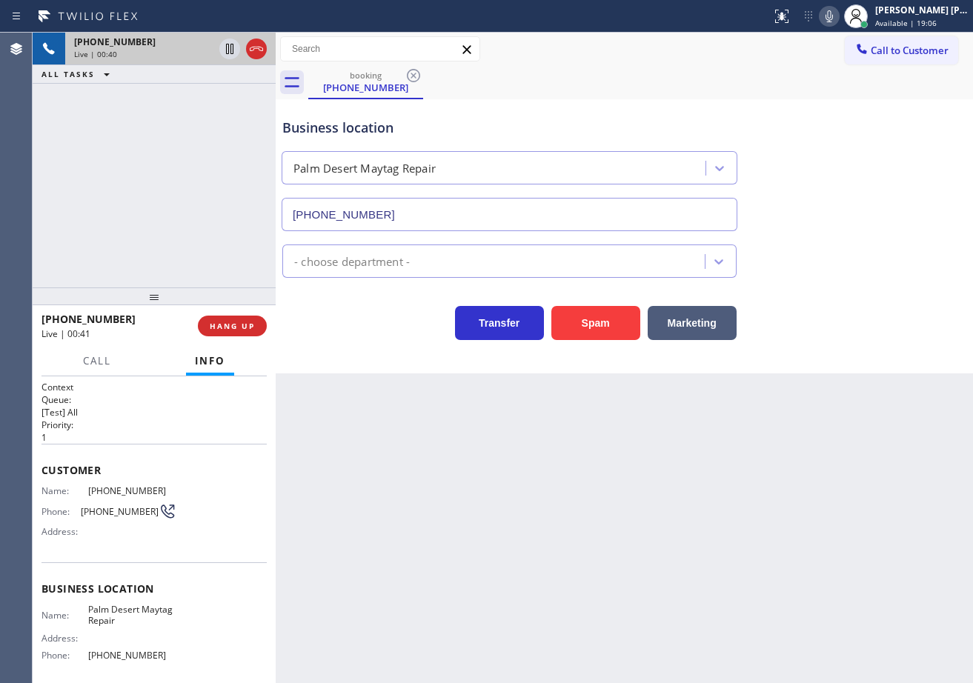
click at [136, 228] on div "[PHONE_NUMBER] Live | 00:40 ALL TASKS ALL TASKS ACTIVE TASKS TASKS IN WRAP UP" at bounding box center [154, 160] width 243 height 255
click at [583, 477] on div "Back to Dashboard Change Sender ID Customers Technicians Select a contact Outbo…" at bounding box center [624, 358] width 697 height 650
click at [711, 326] on button "Marketing" at bounding box center [691, 323] width 89 height 34
click at [709, 326] on button "Marketing" at bounding box center [691, 323] width 89 height 34
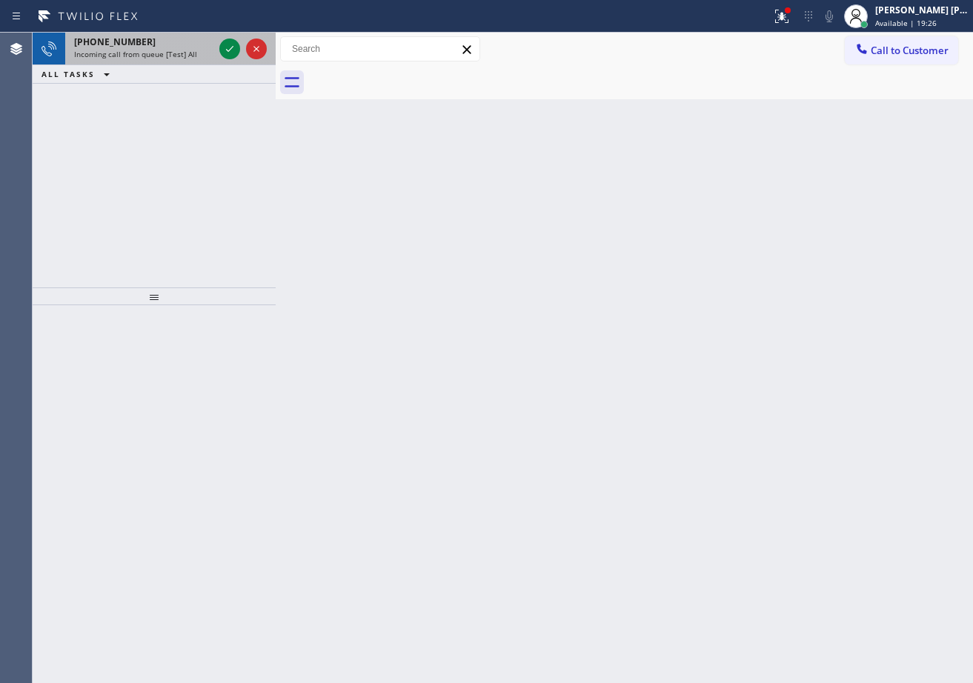
click at [180, 47] on div "[PHONE_NUMBER]" at bounding box center [143, 42] width 139 height 13
click at [212, 49] on div "Incoming call from queue [Test] All" at bounding box center [143, 54] width 139 height 10
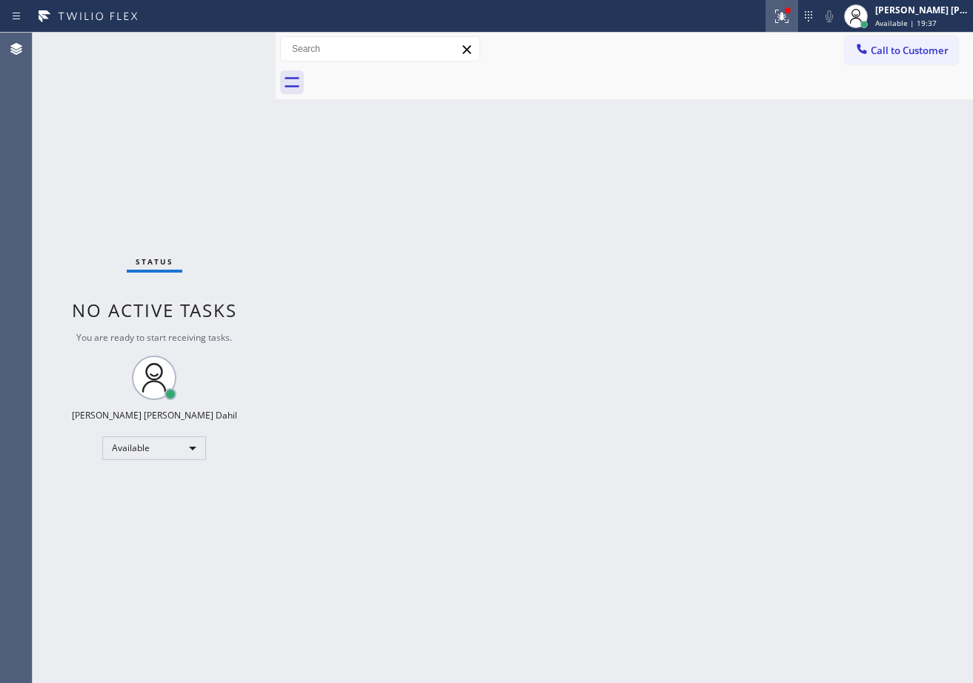
click at [790, 12] on icon at bounding box center [782, 16] width 18 height 18
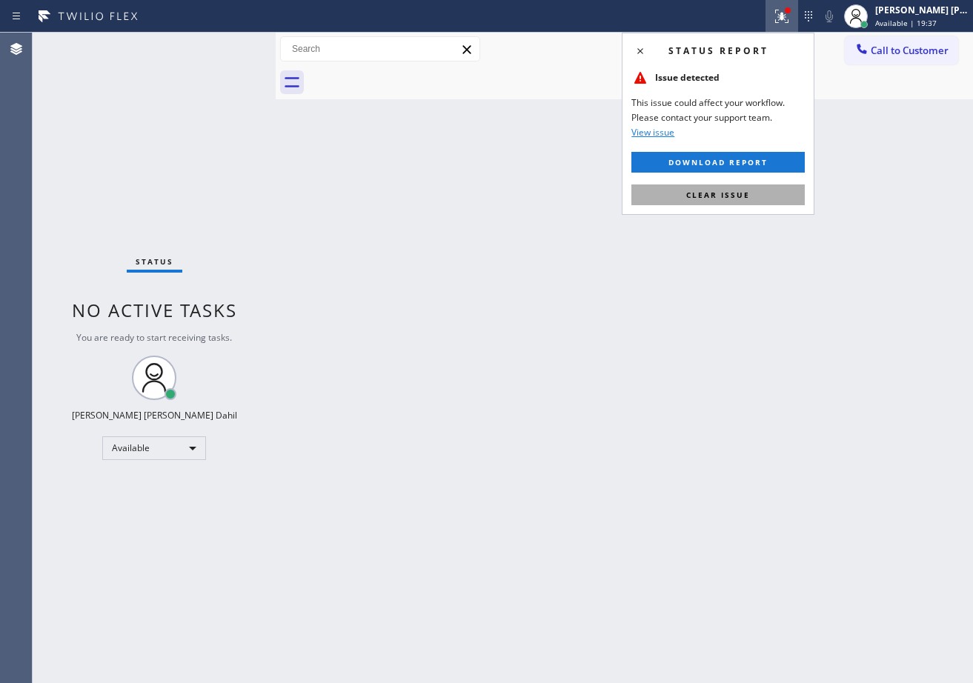
click at [760, 191] on button "Clear issue" at bounding box center [717, 194] width 173 height 21
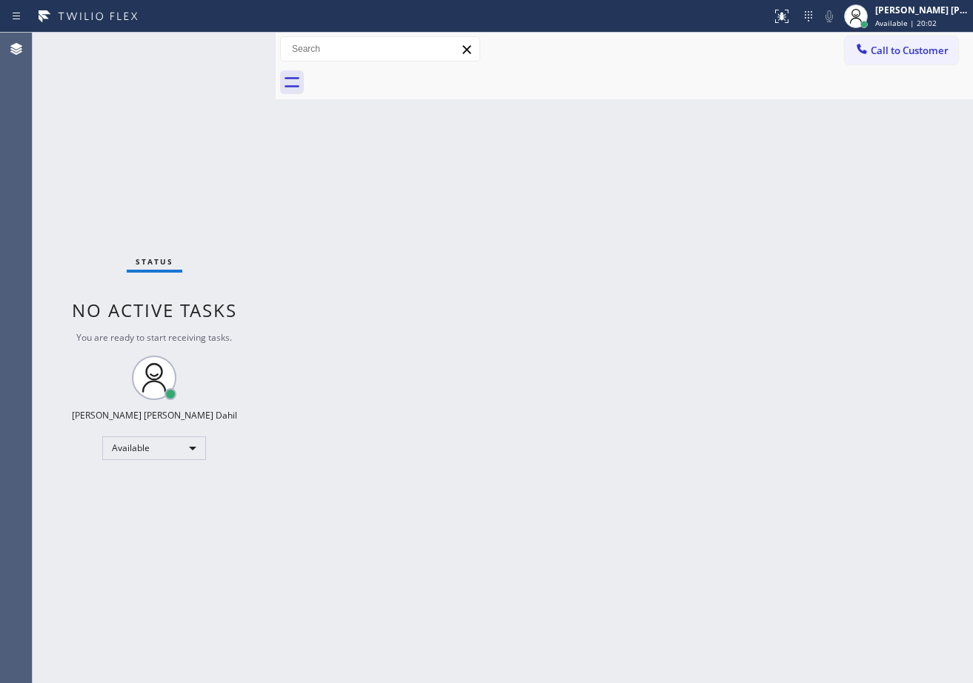
click at [741, 213] on div "Back to Dashboard Change Sender ID Customers Technicians Select a contact Outbo…" at bounding box center [624, 358] width 697 height 650
click at [429, 229] on div "Back to Dashboard Change Sender ID Customers Technicians Select a contact Outbo…" at bounding box center [624, 358] width 697 height 650
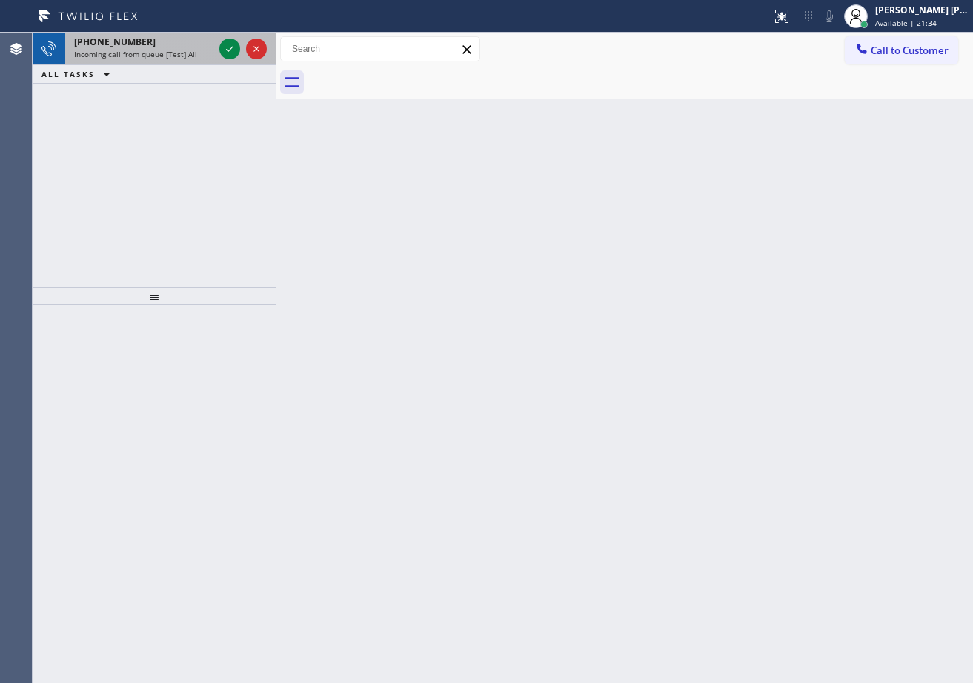
click at [166, 45] on div "[PHONE_NUMBER]" at bounding box center [143, 42] width 139 height 13
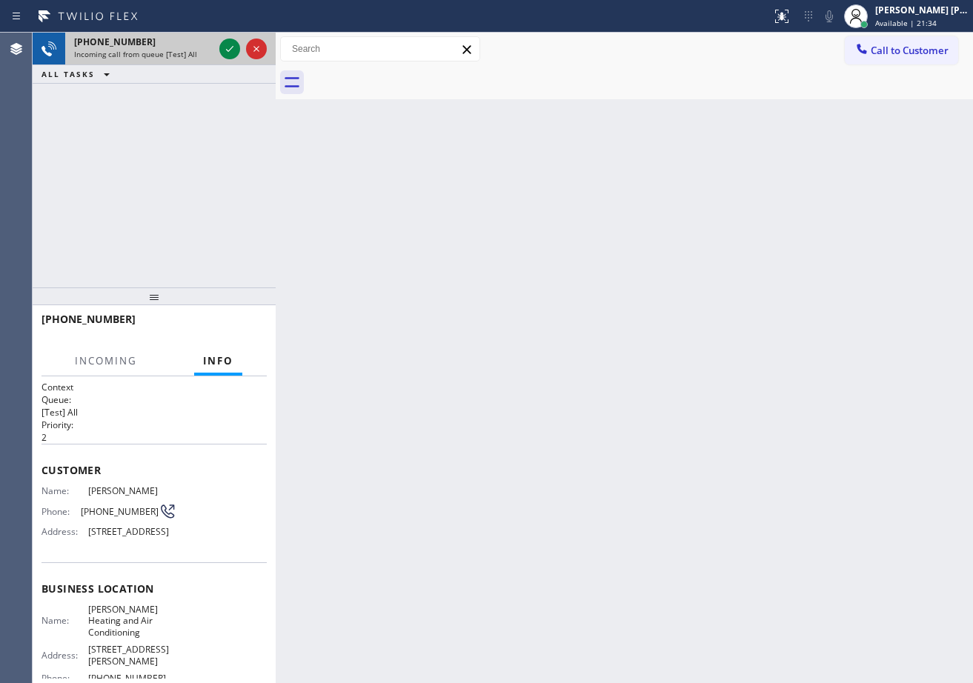
click at [168, 48] on div "[PHONE_NUMBER] Incoming call from queue [Test] All" at bounding box center [140, 49] width 151 height 33
click at [172, 49] on div "[PHONE_NUMBER] Incoming call from queue [Test] All" at bounding box center [140, 49] width 151 height 33
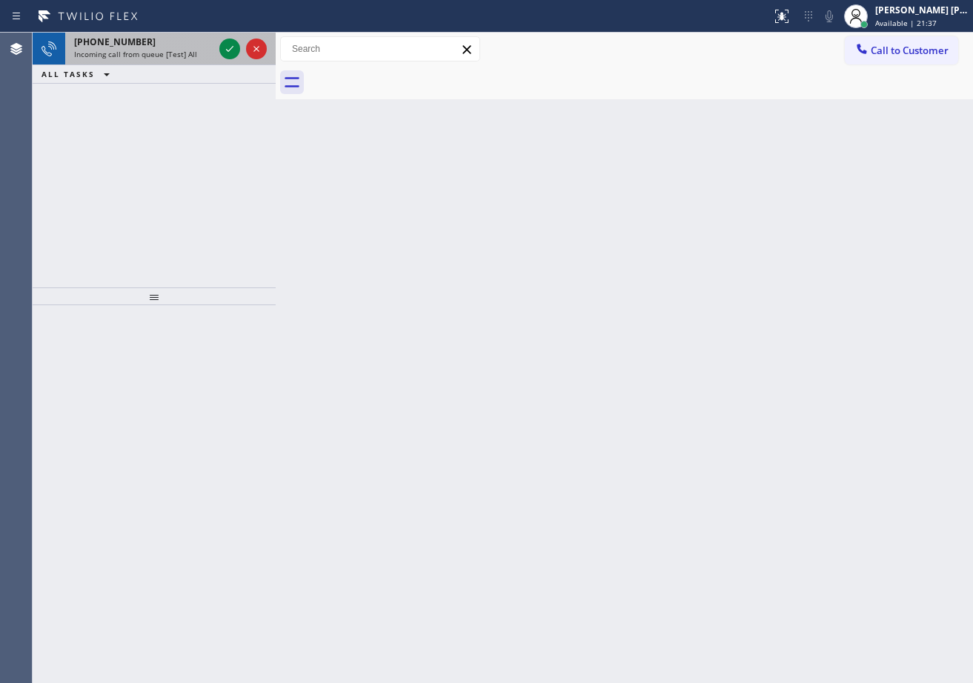
click at [212, 48] on div "[PHONE_NUMBER] Incoming call from queue [Test] All" at bounding box center [140, 49] width 151 height 33
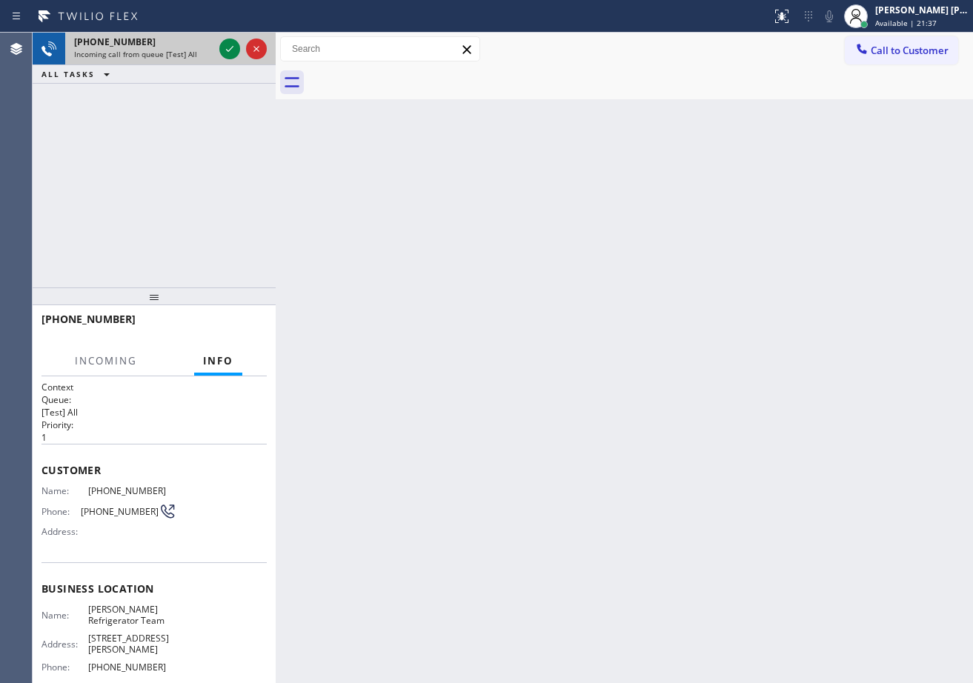
click at [212, 48] on div "[PHONE_NUMBER] Incoming call from queue [Test] All" at bounding box center [140, 49] width 151 height 33
click at [222, 47] on icon at bounding box center [230, 49] width 18 height 18
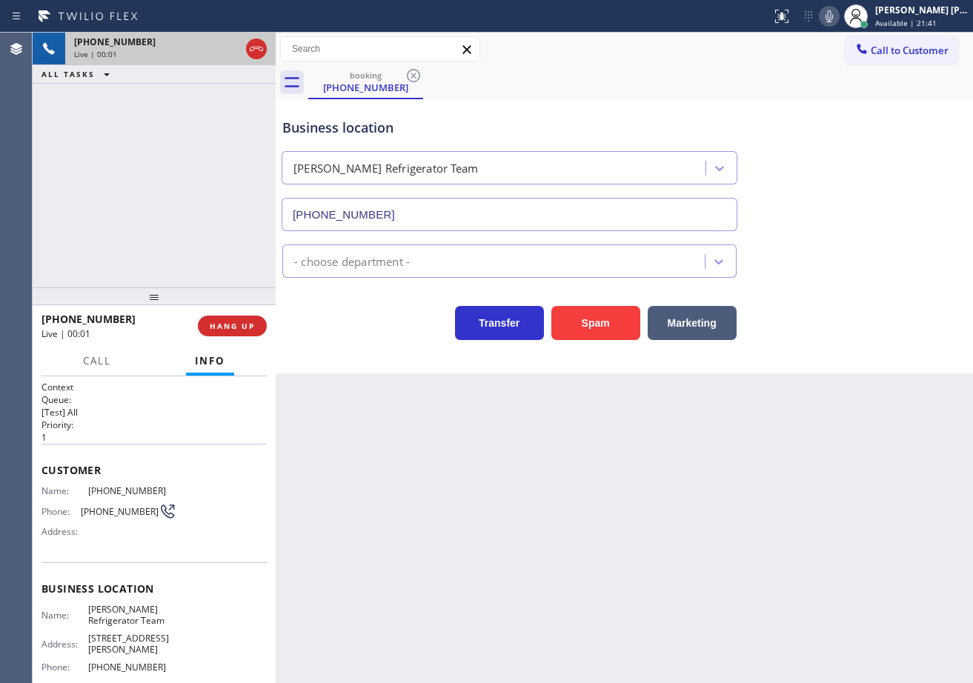
type input "[PHONE_NUMBER]"
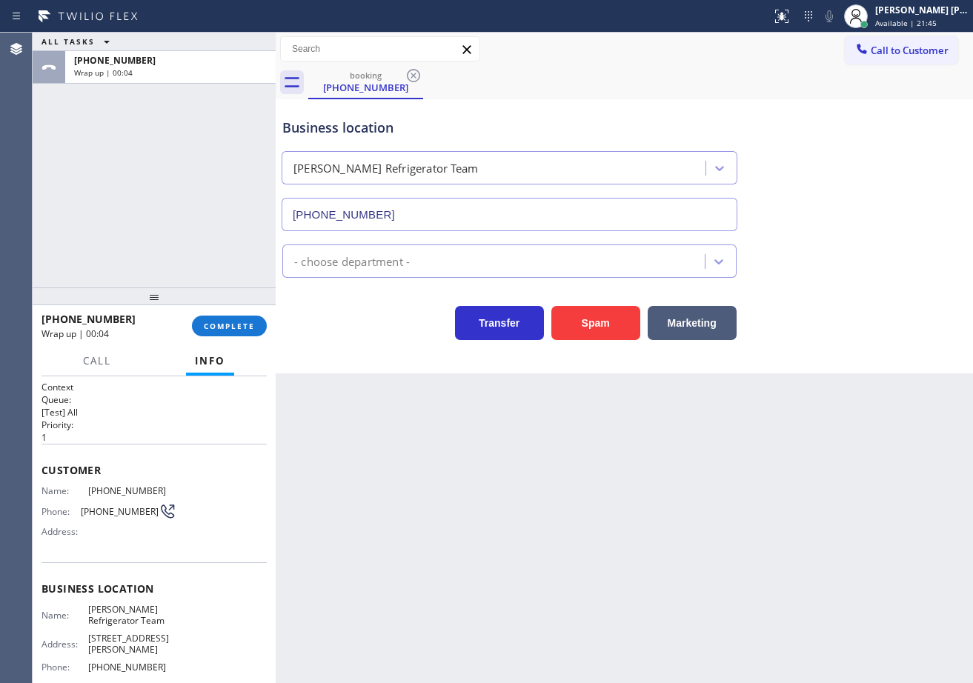
click at [224, 223] on div "ALL TASKS ALL TASKS ACTIVE TASKS TASKS IN WRAP UP [PHONE_NUMBER] Wrap up | 00:04" at bounding box center [154, 160] width 243 height 255
drag, startPoint x: 221, startPoint y: 242, endPoint x: 219, endPoint y: 310, distance: 68.2
click at [221, 246] on div "ALL TASKS ALL TASKS ACTIVE TASKS TASKS IN WRAP UP [PHONE_NUMBER] Wrap up | 00:06" at bounding box center [154, 160] width 243 height 255
click at [213, 319] on button "COMPLETE" at bounding box center [229, 326] width 75 height 21
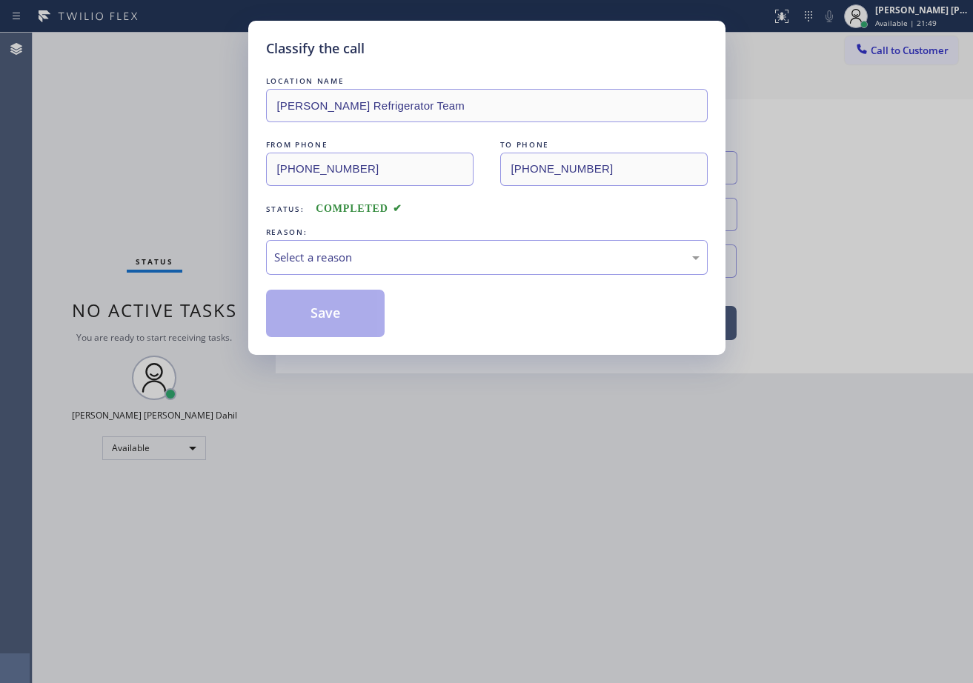
click at [318, 282] on div "LOCATION NAME [PERSON_NAME] Refrigerator Team FROM PHONE [PHONE_NUMBER] TO PHON…" at bounding box center [487, 205] width 442 height 264
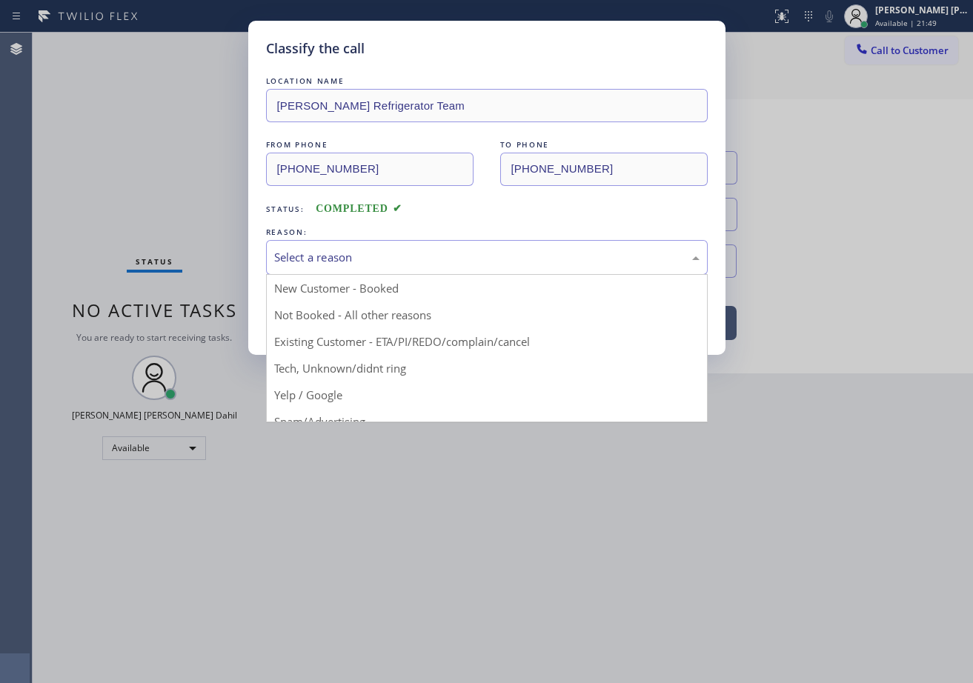
click at [333, 251] on div "Select a reason" at bounding box center [486, 257] width 425 height 17
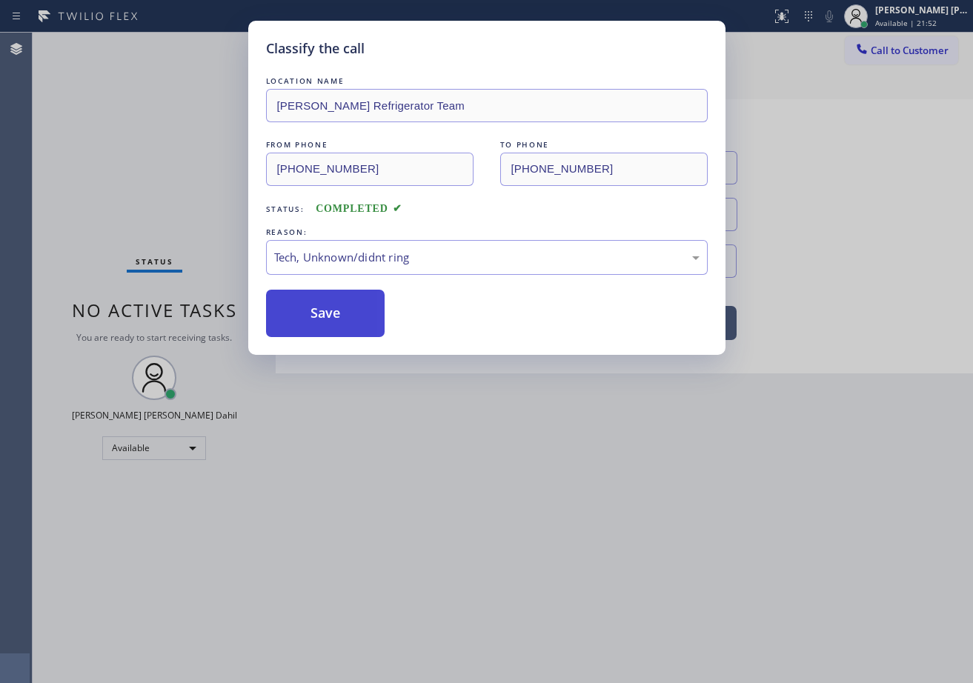
click at [348, 313] on button "Save" at bounding box center [325, 313] width 119 height 47
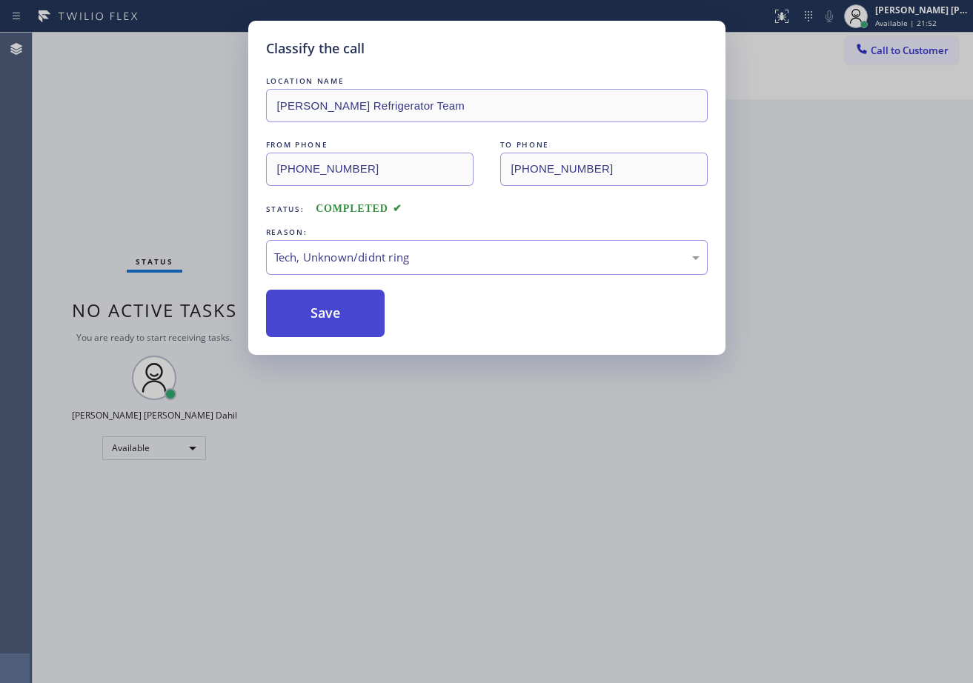
click at [348, 313] on button "Save" at bounding box center [325, 313] width 119 height 47
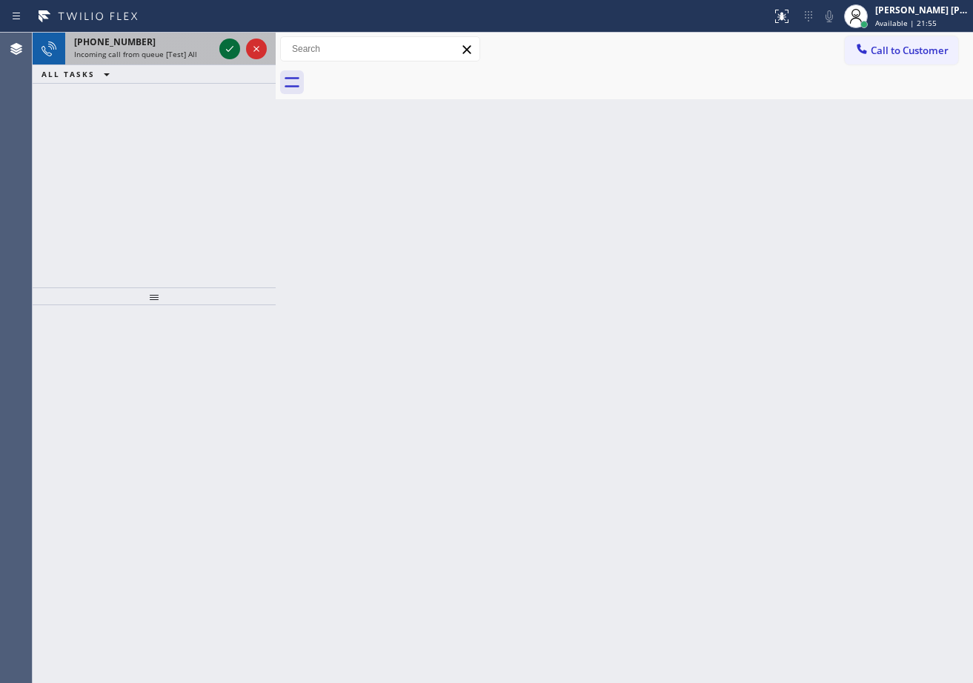
click at [229, 42] on icon at bounding box center [230, 49] width 18 height 18
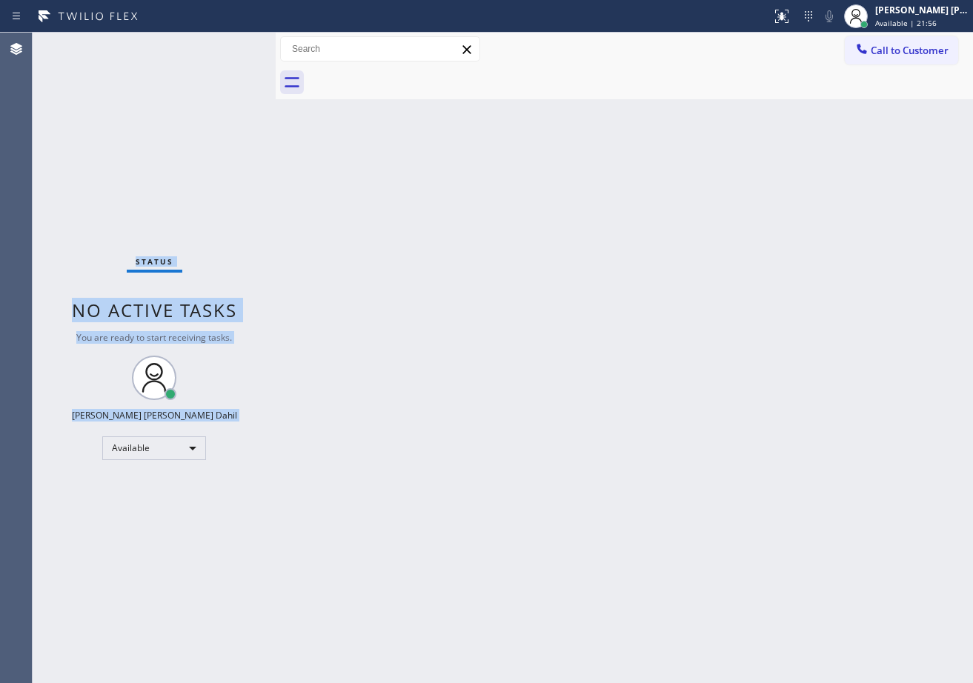
click at [229, 42] on div "Status No active tasks You are ready to start receiving tasks. [PERSON_NAME] [P…" at bounding box center [154, 358] width 243 height 650
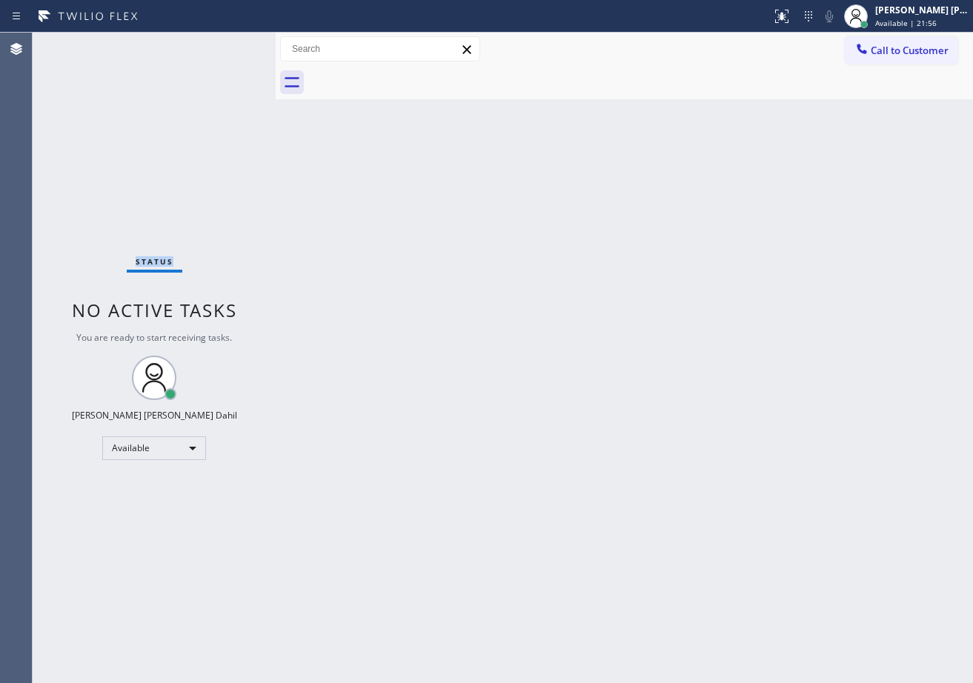
click at [229, 42] on div "Status No active tasks You are ready to start receiving tasks. [PERSON_NAME] [P…" at bounding box center [154, 358] width 243 height 650
click at [815, 17] on div at bounding box center [808, 16] width 21 height 18
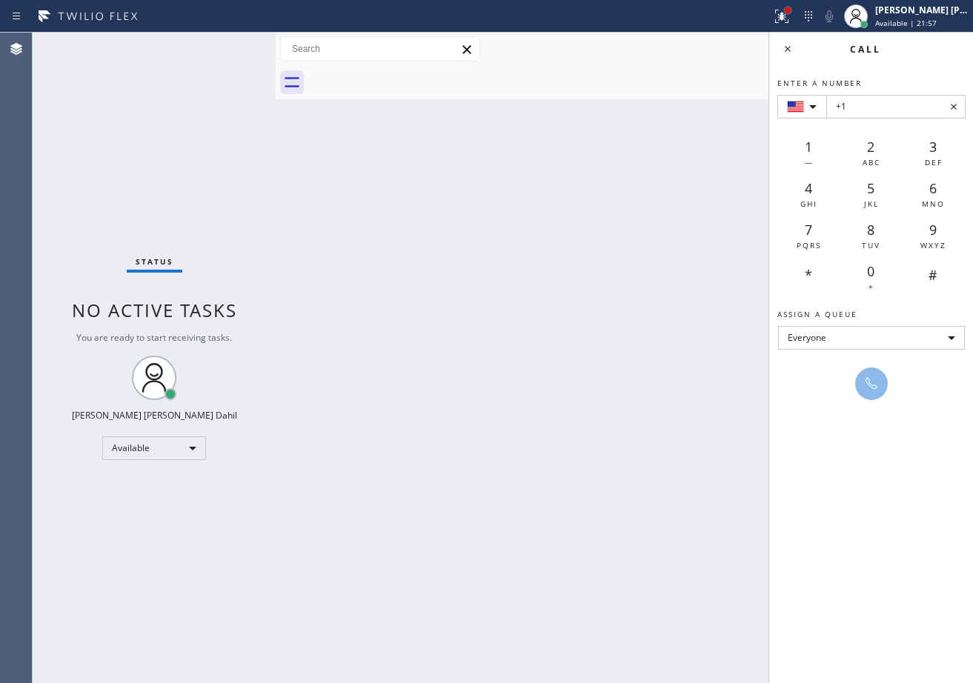
click at [792, 13] on div at bounding box center [787, 10] width 9 height 9
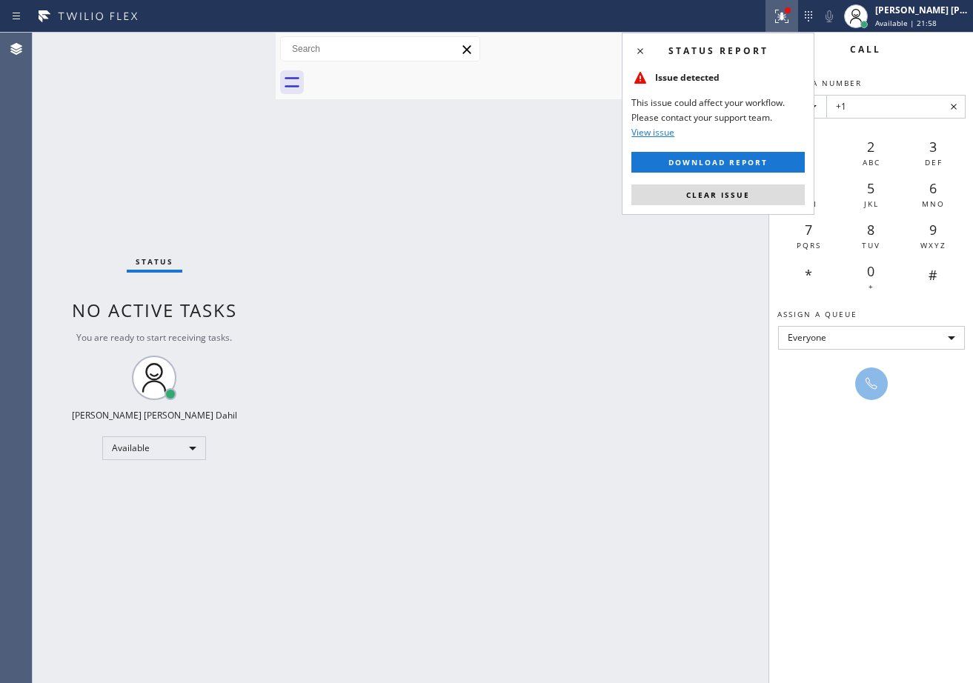
click at [739, 214] on div "Status report Issue detected This issue could affect your workflow. Please cont…" at bounding box center [718, 124] width 193 height 182
click at [744, 203] on button "Clear issue" at bounding box center [717, 194] width 173 height 21
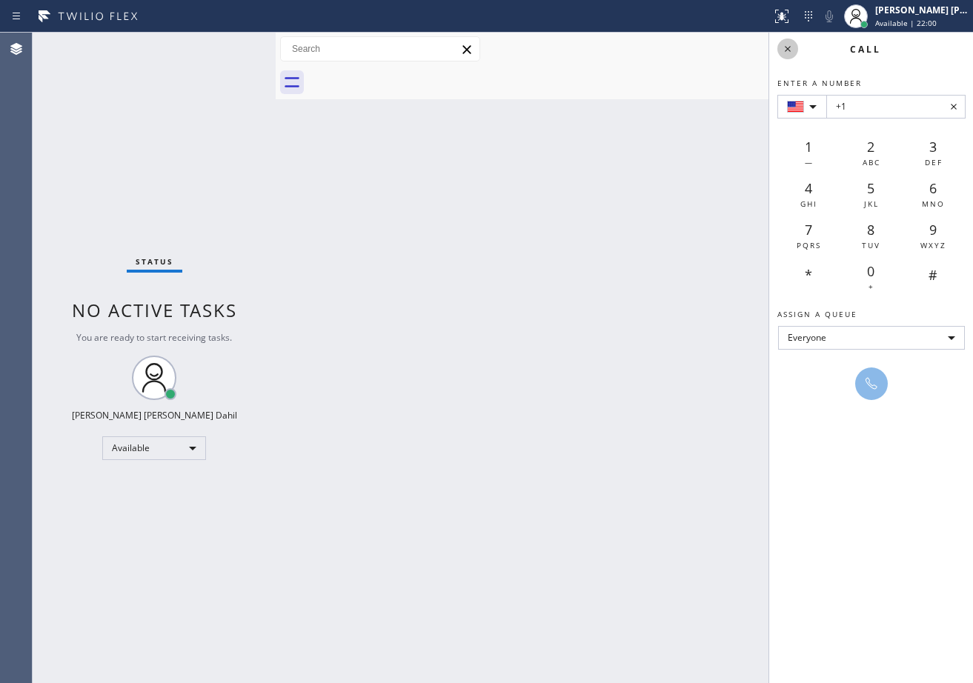
click at [785, 48] on icon at bounding box center [788, 49] width 18 height 18
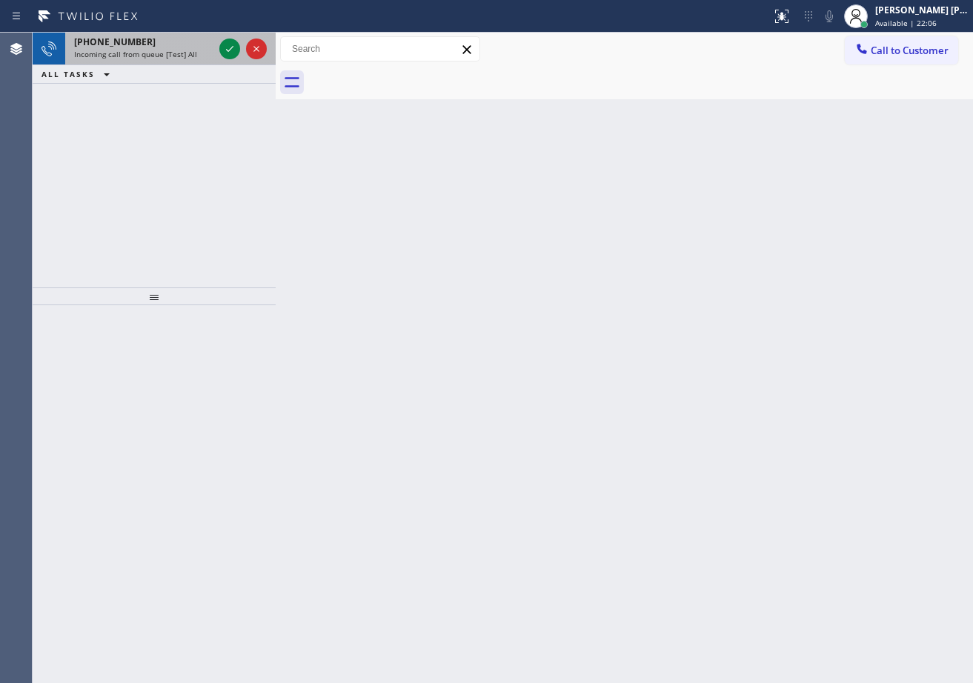
click at [196, 54] on div "Incoming call from queue [Test] All" at bounding box center [143, 54] width 139 height 10
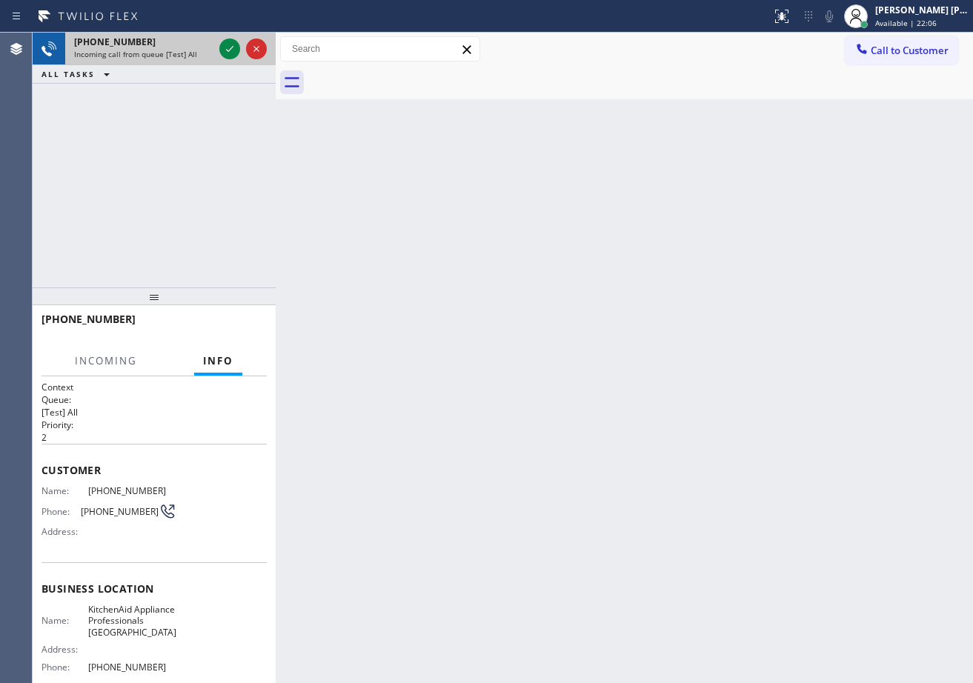
click at [196, 54] on div "Incoming call from queue [Test] All" at bounding box center [143, 54] width 139 height 10
click at [222, 44] on icon at bounding box center [230, 49] width 18 height 18
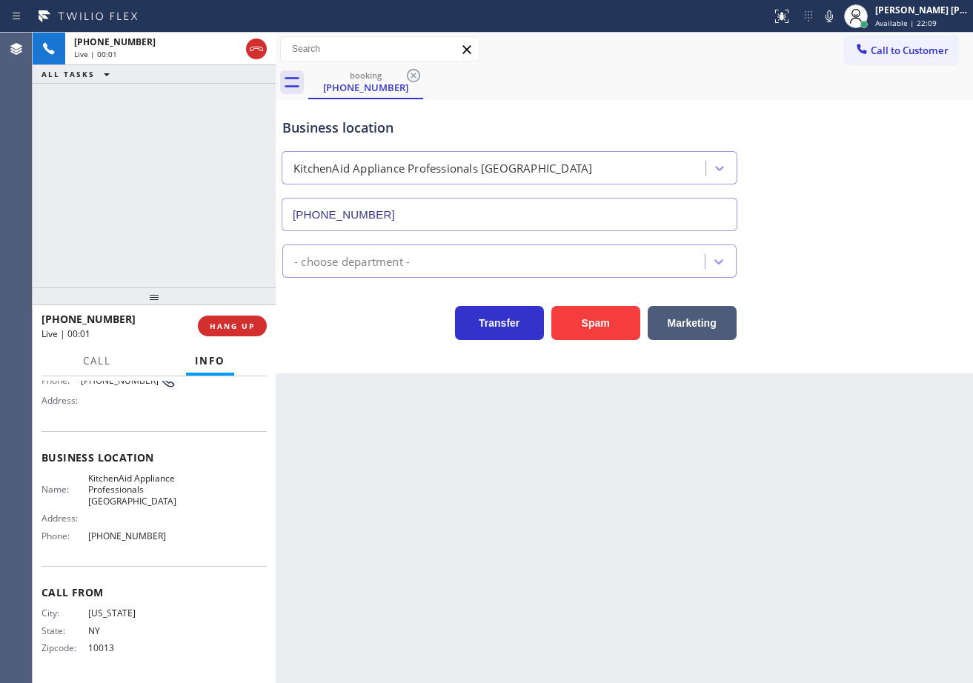
type input "(917) 935-4352"
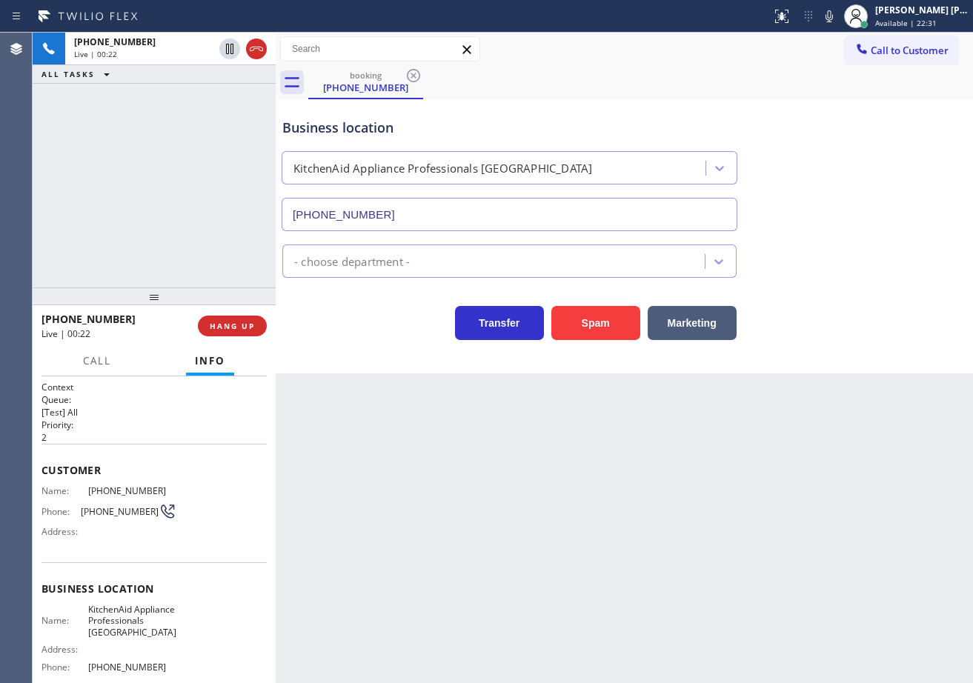
click at [164, 164] on div "+13476914887 Live | 00:22 ALL TASKS ALL TASKS ACTIVE TASKS TASKS IN WRAP UP" at bounding box center [154, 160] width 243 height 255
click at [164, 164] on div "+13476914887 Live | 00:23 ALL TASKS ALL TASKS ACTIVE TASKS TASKS IN WRAP UP" at bounding box center [154, 160] width 243 height 255
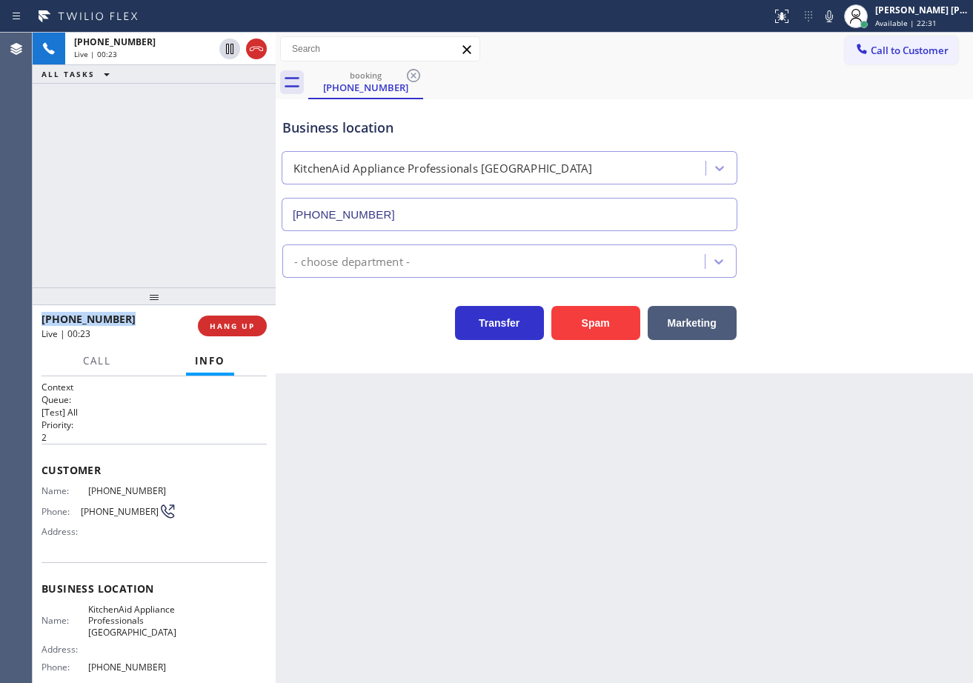
click at [164, 164] on div "+13476914887 Live | 00:23 ALL TASKS ALL TASKS ACTIVE TASKS TASKS IN WRAP UP" at bounding box center [154, 160] width 243 height 255
click at [156, 215] on div "+13476914887 Live | 00:24 ALL TASKS ALL TASKS ACTIVE TASKS TASKS IN WRAP UP" at bounding box center [154, 160] width 243 height 255
click at [222, 329] on span "HANG UP" at bounding box center [232, 326] width 45 height 10
drag, startPoint x: 222, startPoint y: 329, endPoint x: 223, endPoint y: 314, distance: 14.8
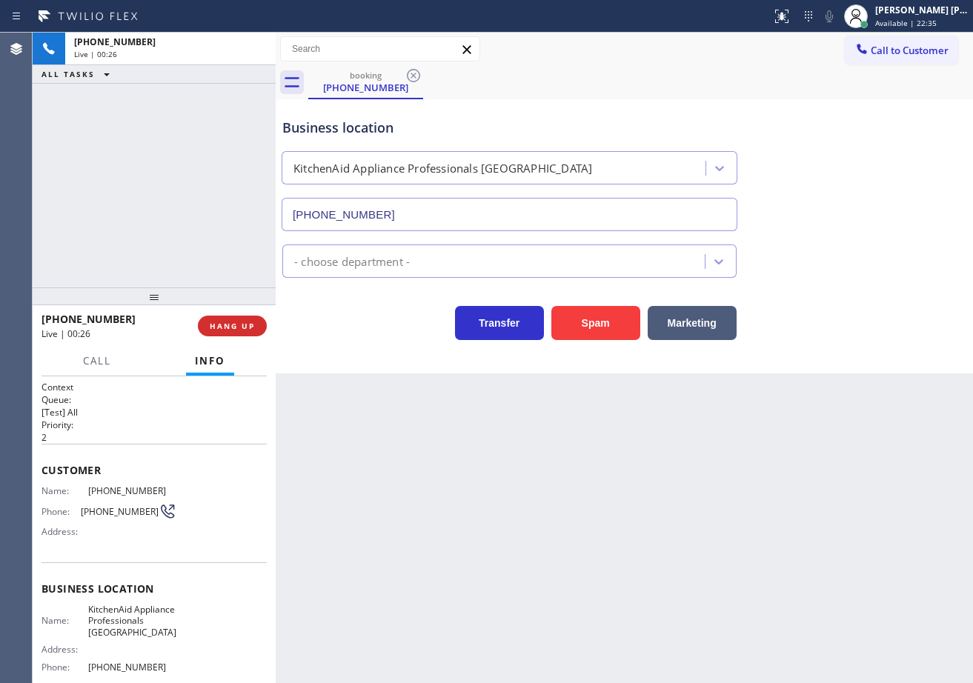
click at [223, 322] on span "HANG UP" at bounding box center [232, 326] width 45 height 10
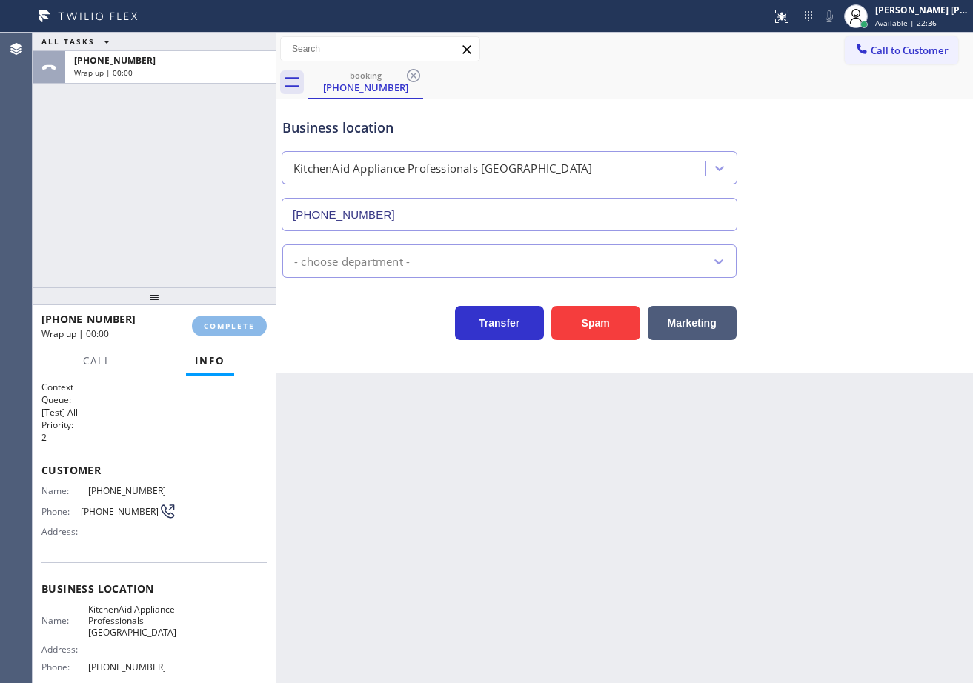
click at [223, 310] on div "+13476914887 Wrap up | 00:00 COMPLETE" at bounding box center [153, 326] width 225 height 39
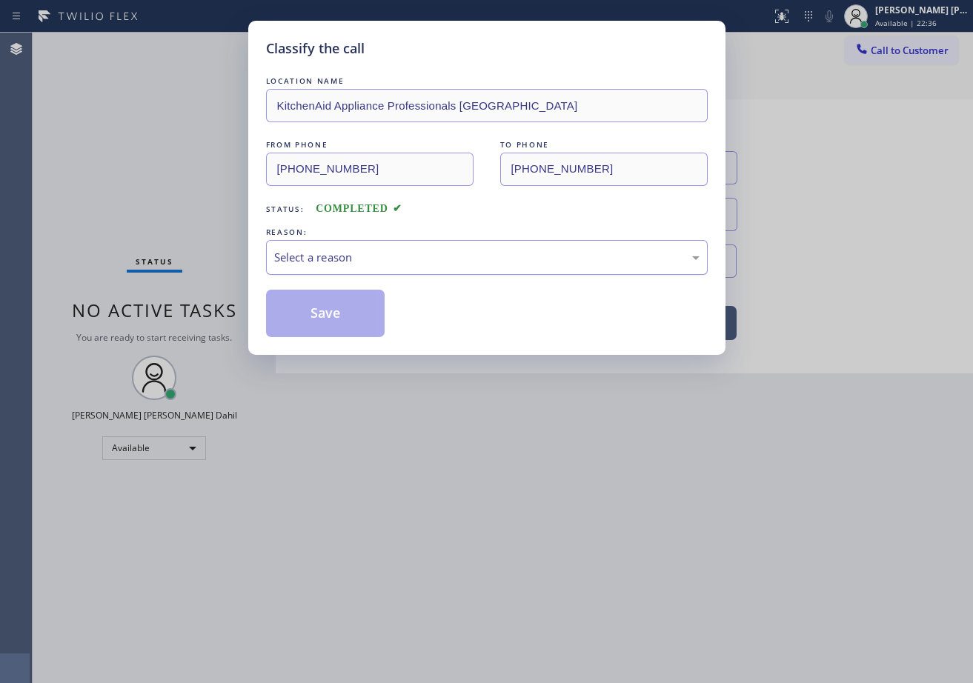
click at [313, 256] on div "Select a reason" at bounding box center [486, 257] width 425 height 17
drag, startPoint x: 356, startPoint y: 320, endPoint x: 329, endPoint y: 310, distance: 28.4
click at [329, 310] on button "Save" at bounding box center [325, 313] width 119 height 47
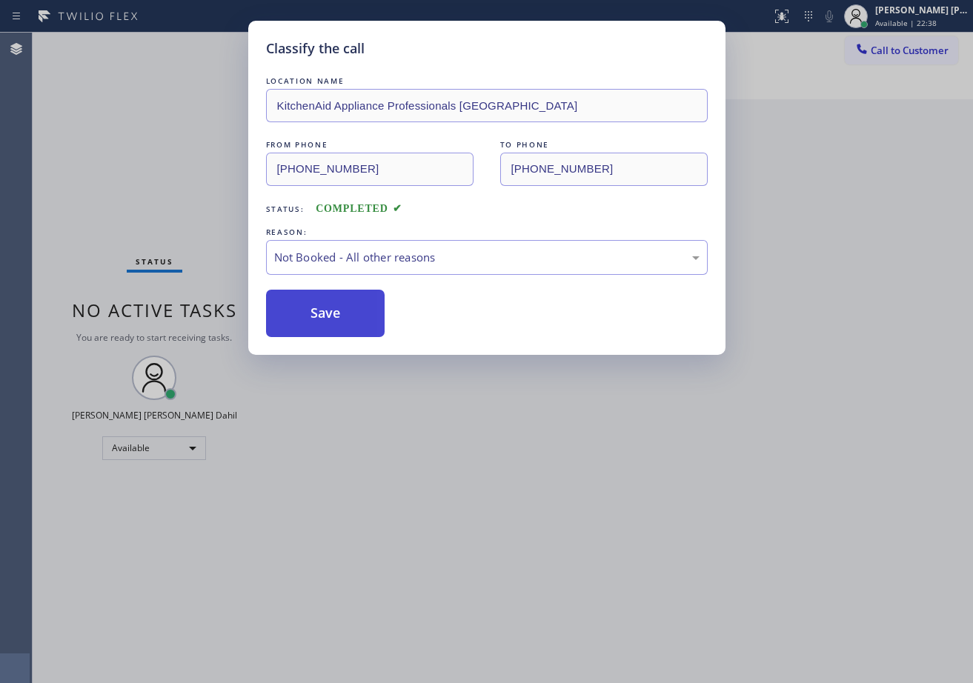
click at [329, 310] on button "Save" at bounding box center [325, 313] width 119 height 47
drag, startPoint x: 443, startPoint y: 479, endPoint x: 768, endPoint y: 199, distance: 428.7
click at [455, 479] on div "Classify the call LOCATION NAME KitchenAid Appliance Professionals New Hyde Par…" at bounding box center [486, 341] width 973 height 683
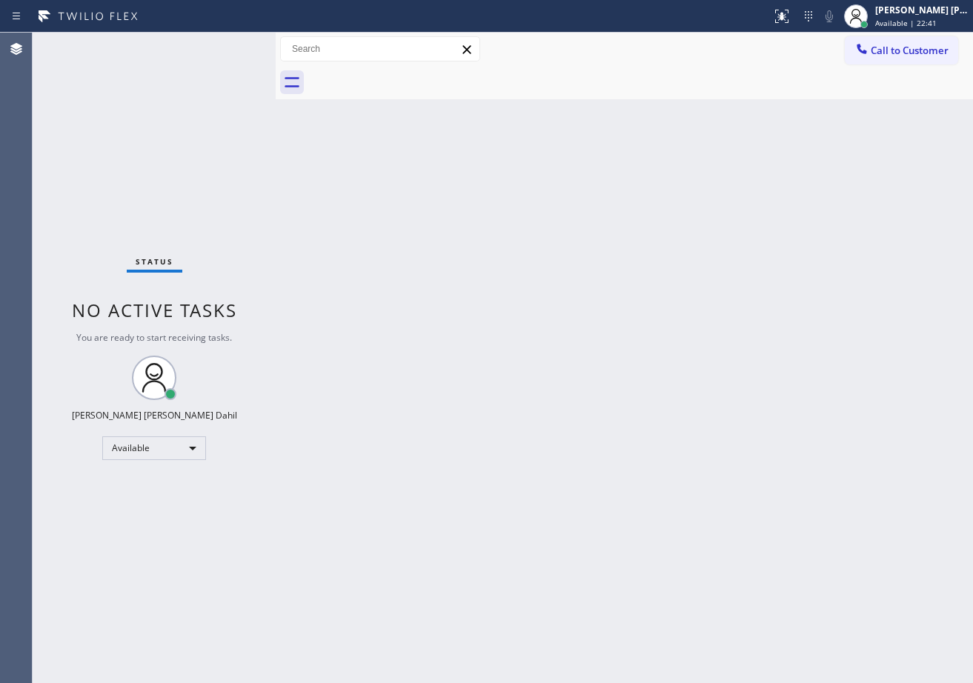
click at [660, 490] on div "Back to Dashboard Change Sender ID Customers Technicians Select a contact Outbo…" at bounding box center [624, 358] width 697 height 650
click at [896, 1] on div "Joshua Jake Dahil Available | 23:13" at bounding box center [905, 16] width 133 height 33
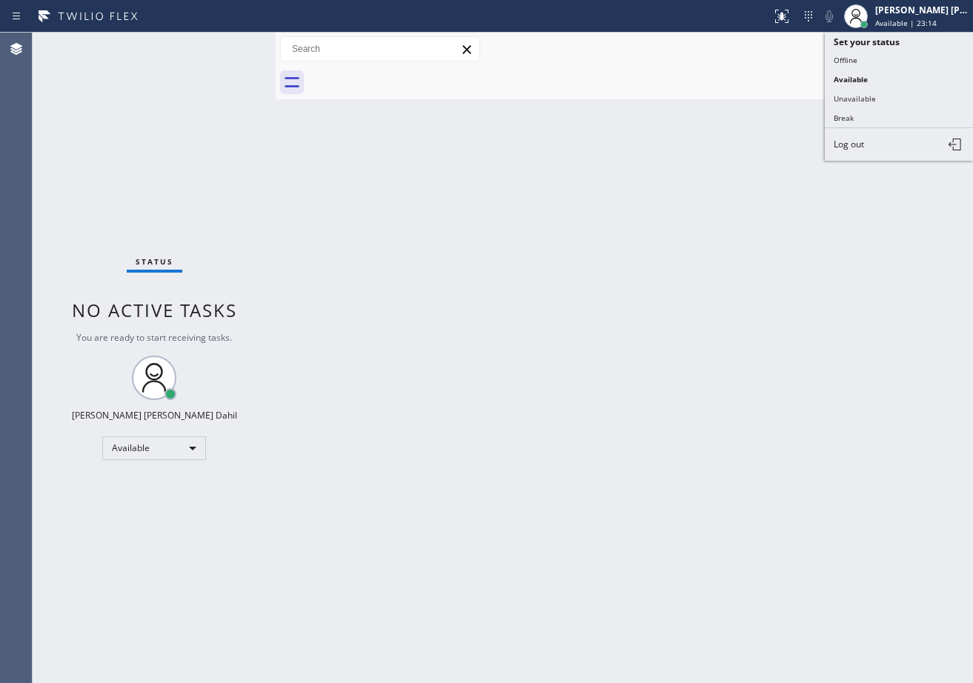
click at [870, 95] on button "Unavailable" at bounding box center [899, 98] width 148 height 19
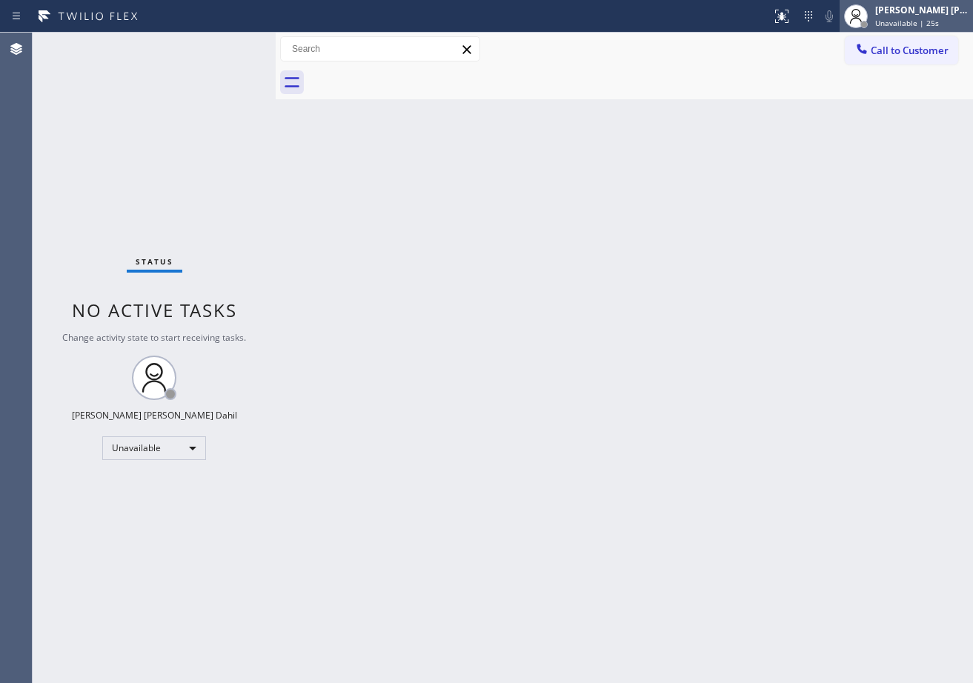
click at [919, 22] on span "Unavailable | 25s" at bounding box center [907, 23] width 64 height 10
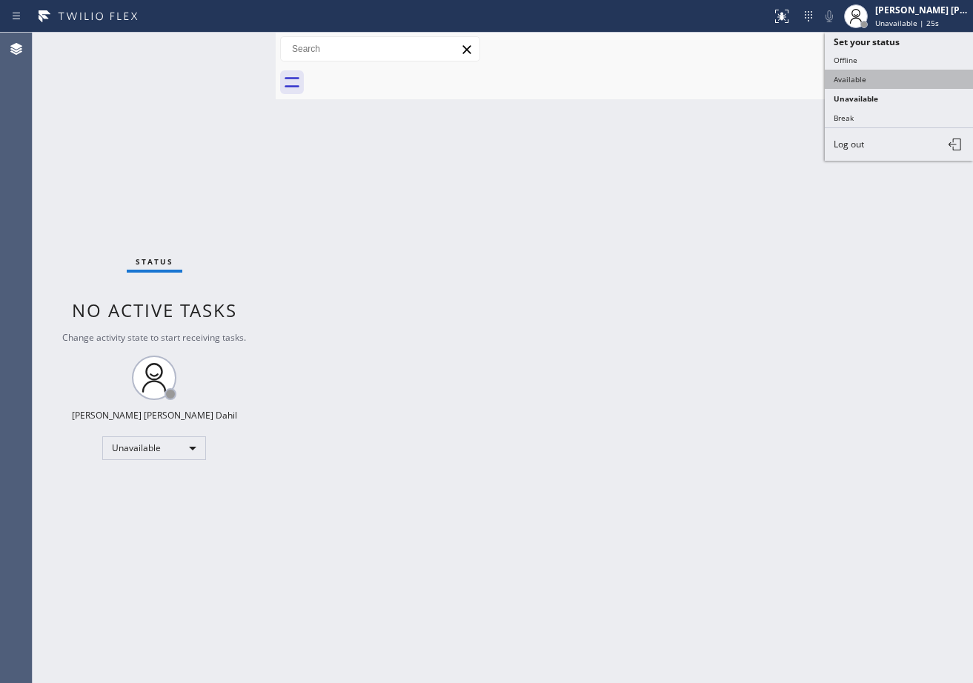
click at [873, 75] on button "Available" at bounding box center [899, 79] width 148 height 19
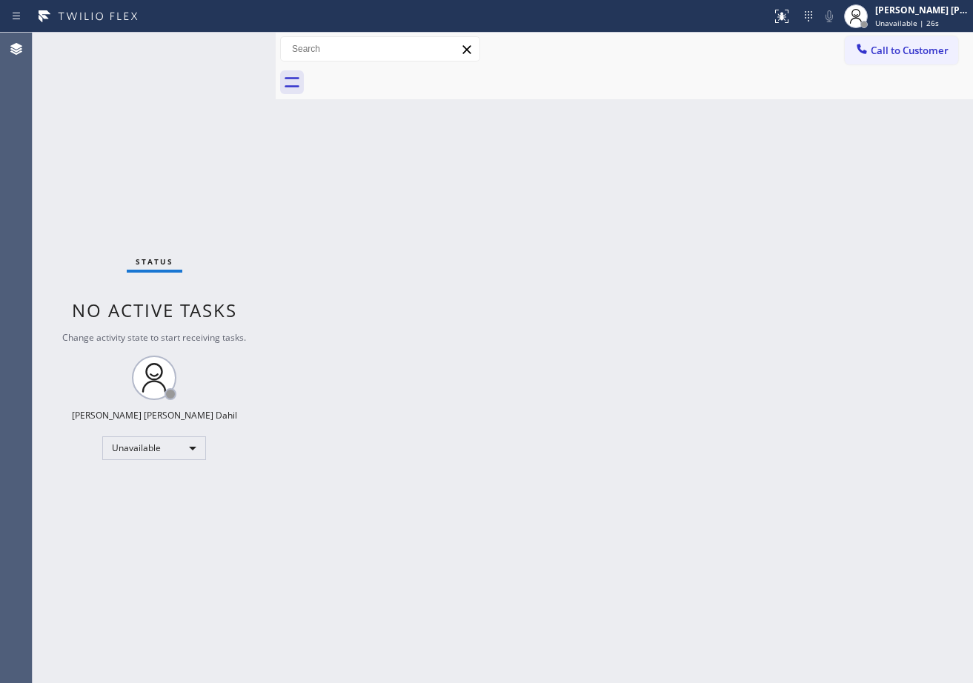
click at [802, 179] on div "Back to Dashboard Change Sender ID Customers Technicians Select a contact Outbo…" at bounding box center [624, 358] width 697 height 650
click at [214, 40] on div "Status No active tasks You are ready to start receiving tasks. [PERSON_NAME] [P…" at bounding box center [154, 358] width 243 height 650
click at [602, 113] on div "Back to Dashboard Change Sender ID Customers Technicians Select a contact Outbo…" at bounding box center [624, 358] width 697 height 650
drag, startPoint x: 244, startPoint y: 38, endPoint x: 232, endPoint y: 43, distance: 13.6
click at [242, 39] on div "Status No active tasks You are ready to start receiving tasks. [PERSON_NAME] [P…" at bounding box center [154, 358] width 243 height 650
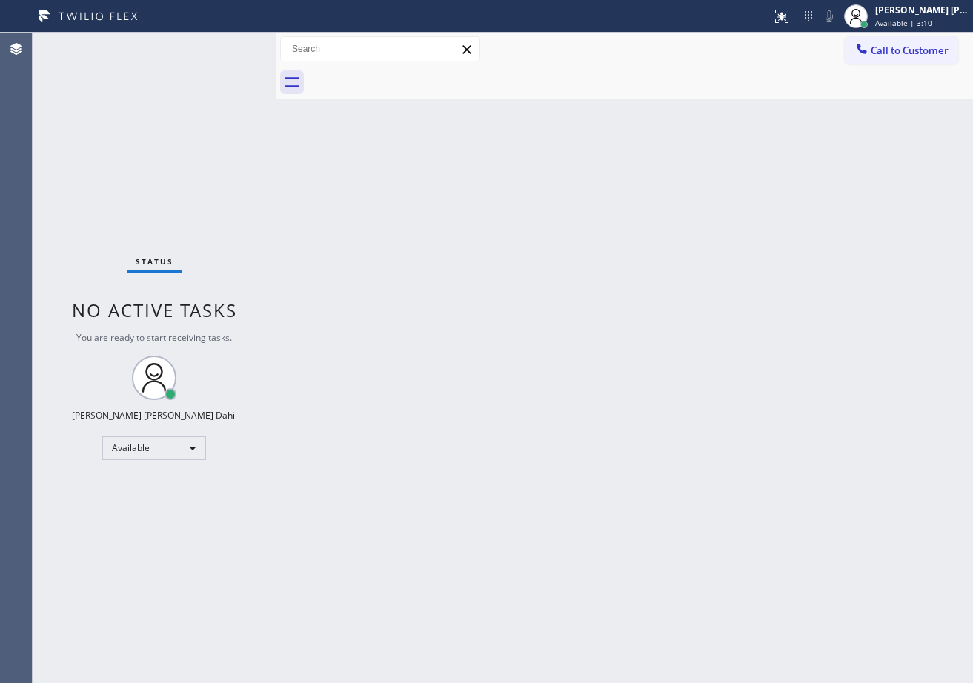
click at [230, 43] on div "Status No active tasks You are ready to start receiving tasks. [PERSON_NAME] [P…" at bounding box center [154, 358] width 243 height 650
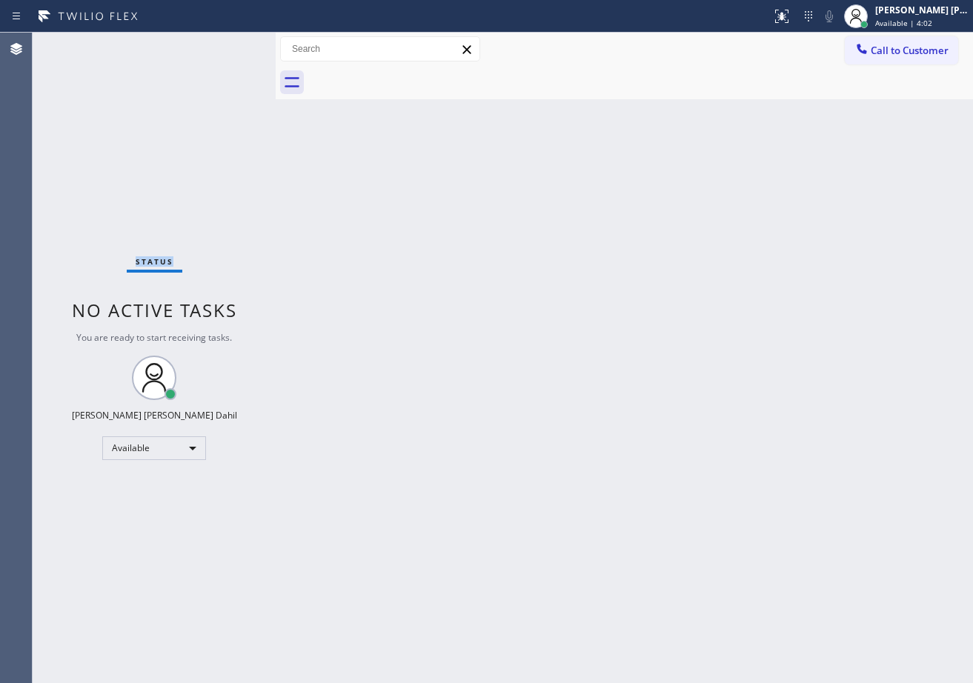
click at [230, 43] on div "Status No active tasks You are ready to start receiving tasks. [PERSON_NAME] [P…" at bounding box center [154, 358] width 243 height 650
drag, startPoint x: 237, startPoint y: 51, endPoint x: 229, endPoint y: 44, distance: 11.0
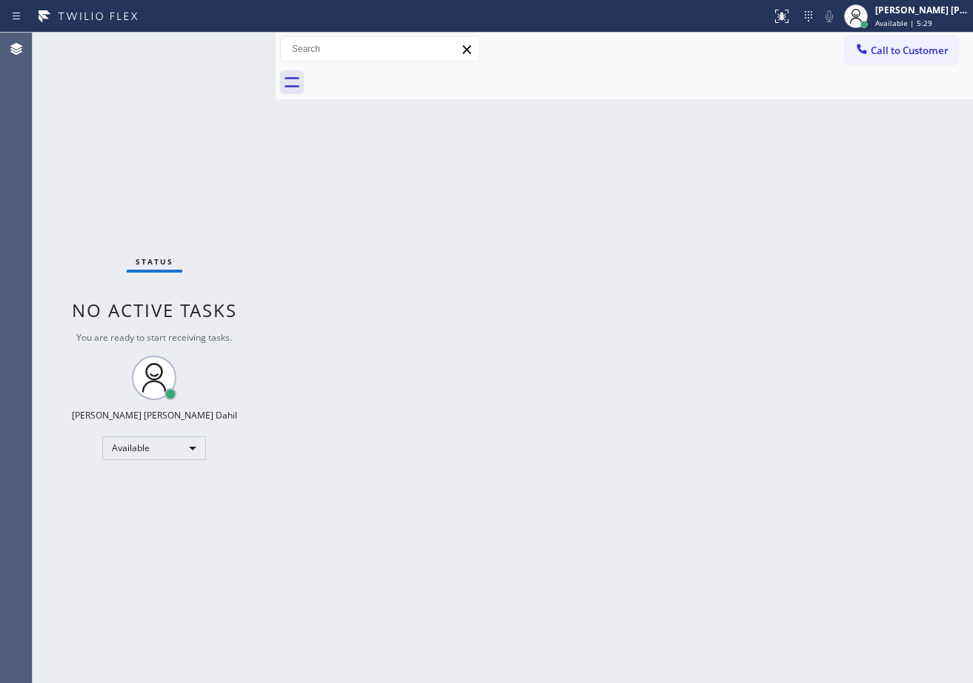
click at [234, 47] on div "Status No active tasks You are ready to start receiving tasks. [PERSON_NAME] [P…" at bounding box center [154, 358] width 243 height 650
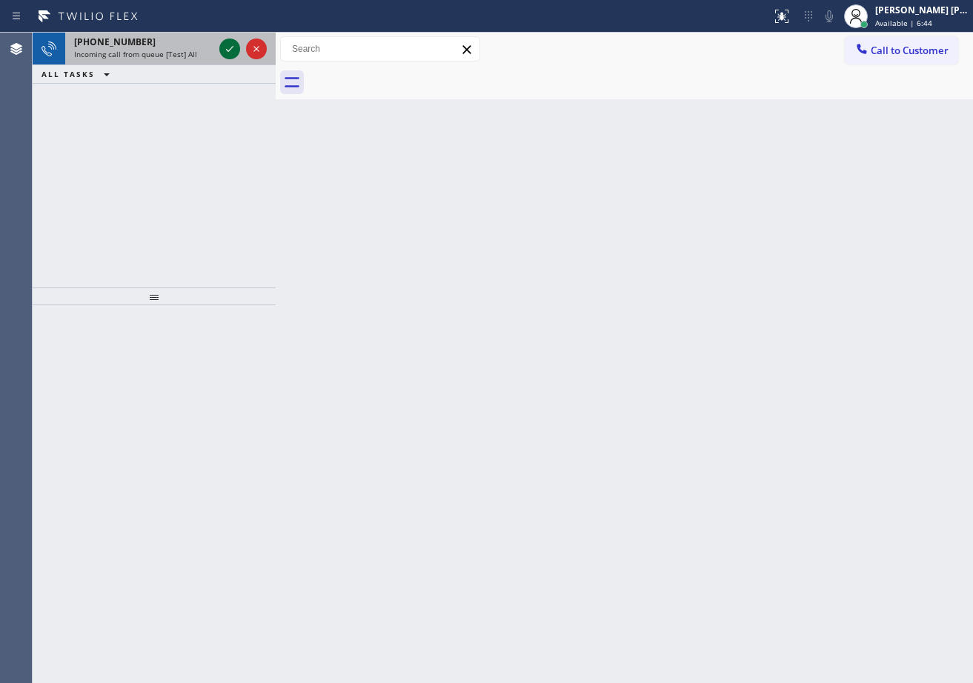
click at [224, 46] on icon at bounding box center [230, 49] width 18 height 18
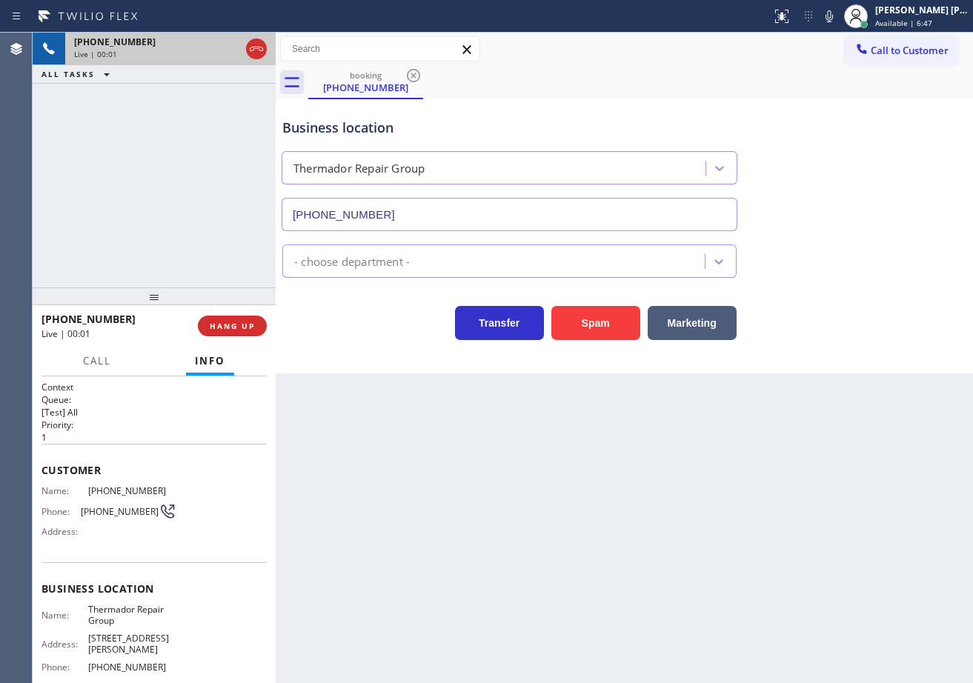
type input "(855) 920-0838"
drag, startPoint x: 427, startPoint y: 519, endPoint x: 195, endPoint y: 521, distance: 232.6
click at [428, 519] on div "Back to Dashboard Change Sender ID Customers Technicians Select a contact Outbo…" at bounding box center [624, 358] width 697 height 650
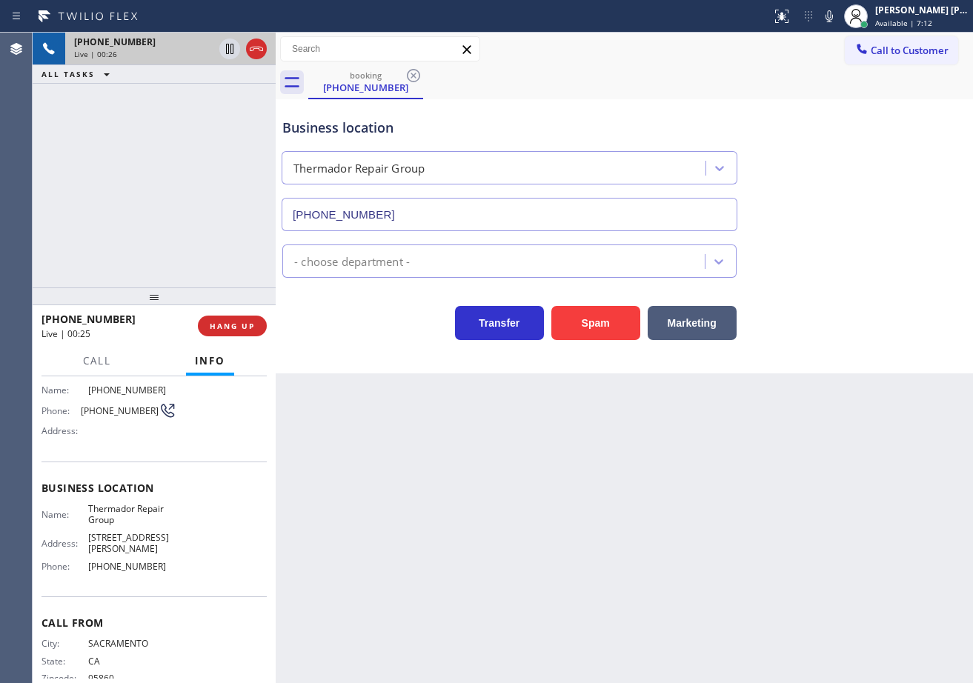
scroll to position [119, 0]
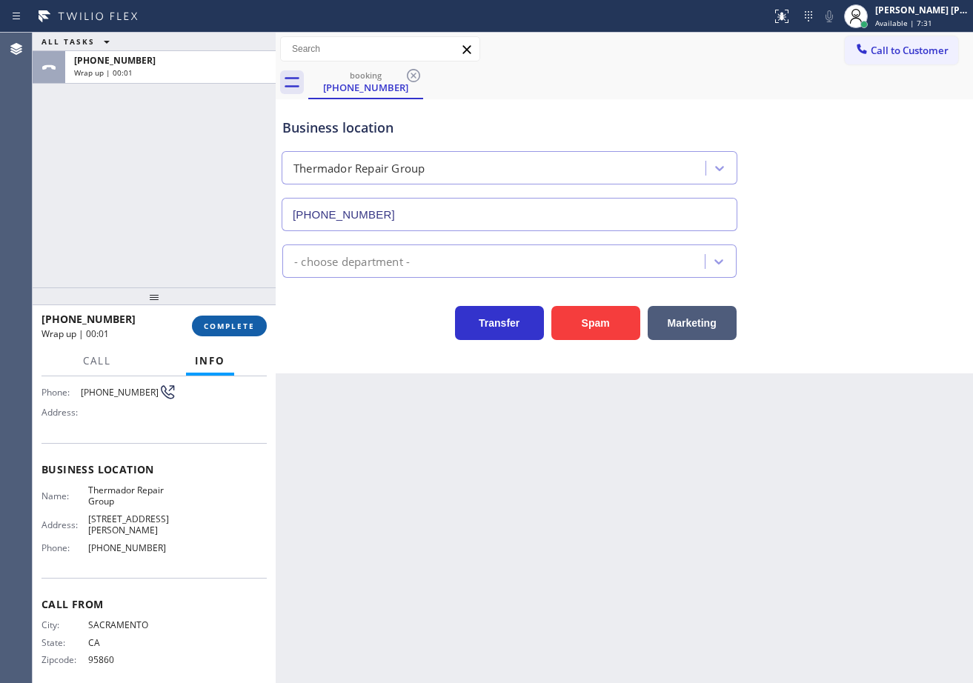
click at [219, 332] on button "COMPLETE" at bounding box center [229, 326] width 75 height 21
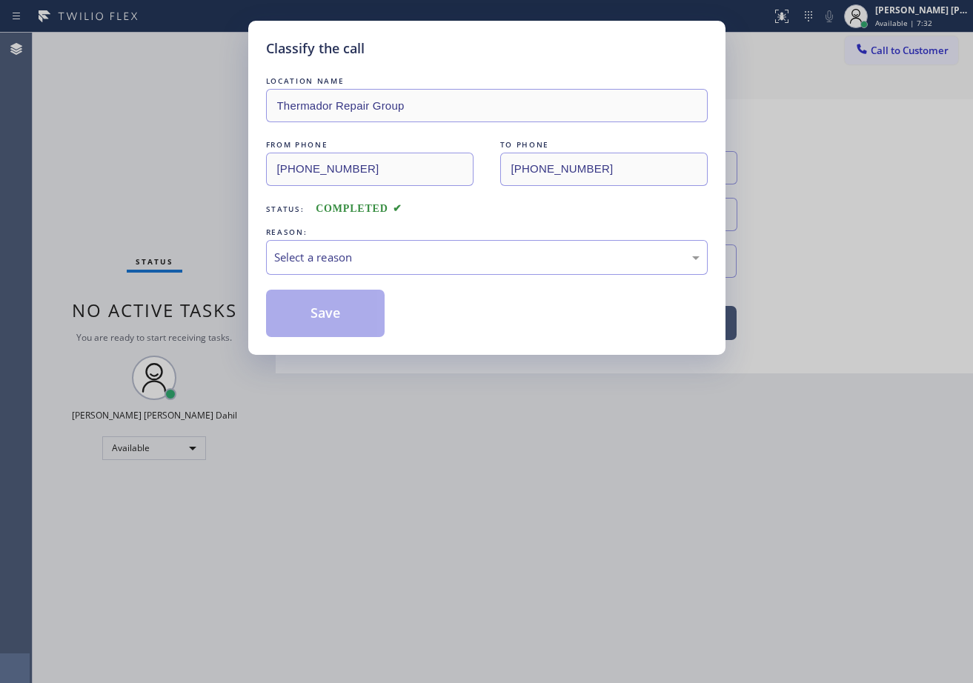
click at [307, 275] on div "LOCATION NAME Thermador Repair Group FROM PHONE (916) 202-5200 TO PHONE (855) 9…" at bounding box center [487, 205] width 442 height 264
click at [333, 267] on div "Select a reason" at bounding box center [487, 257] width 442 height 35
click at [327, 320] on button "Save" at bounding box center [325, 313] width 119 height 47
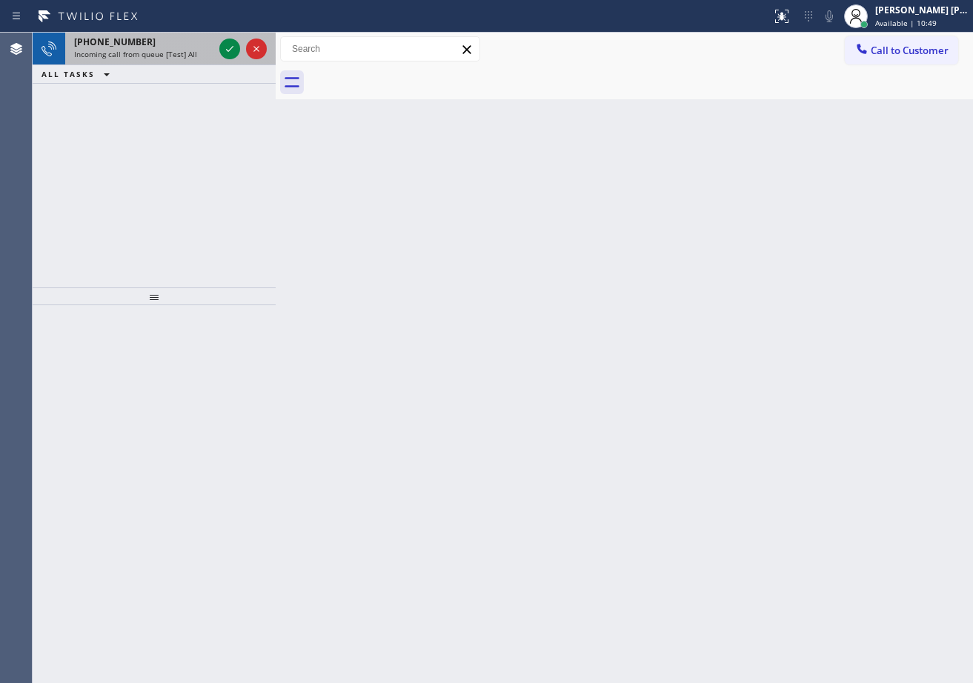
click at [197, 57] on div "Incoming call from queue [Test] All" at bounding box center [143, 54] width 139 height 10
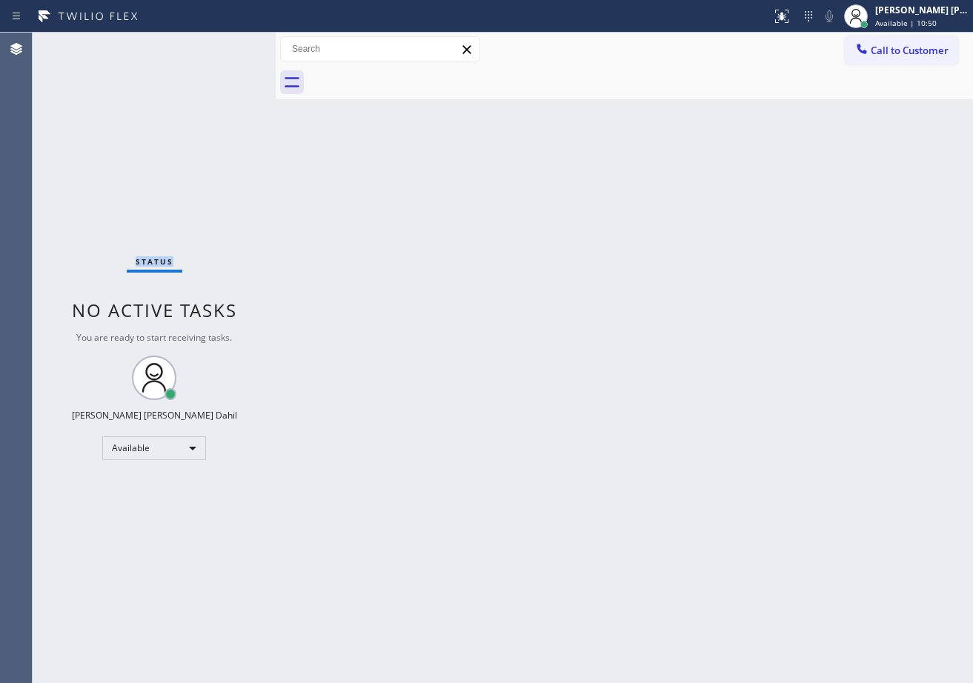
click at [197, 57] on div "Status No active tasks You are ready to start receiving tasks. [PERSON_NAME] [P…" at bounding box center [154, 358] width 243 height 650
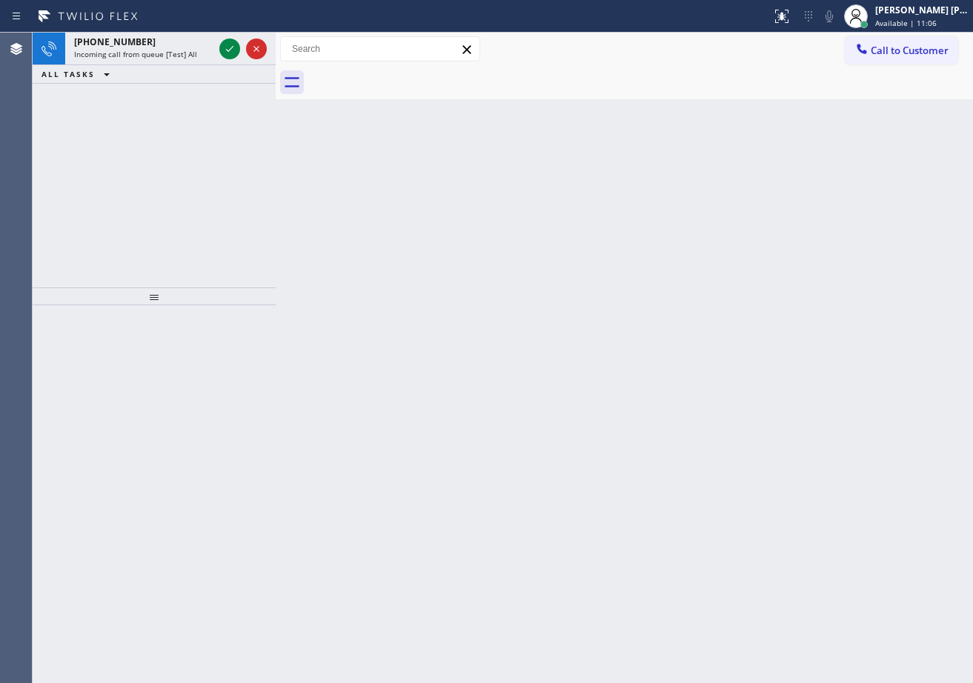
click at [204, 53] on div "Incoming call from queue [Test] All" at bounding box center [143, 54] width 139 height 10
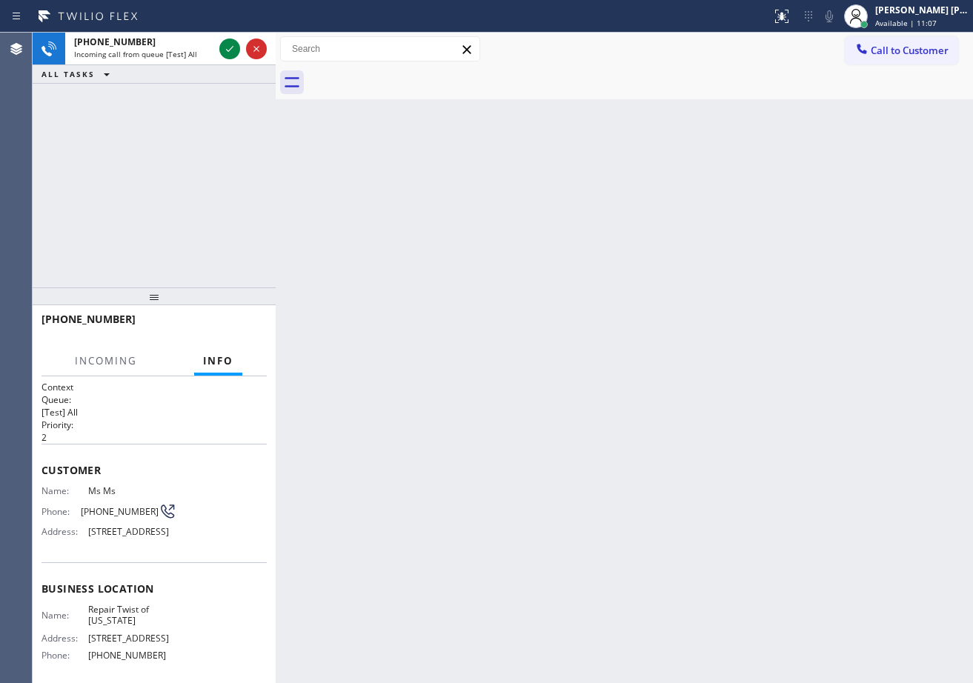
click at [204, 53] on div "Incoming call from queue [Test] All" at bounding box center [143, 54] width 139 height 10
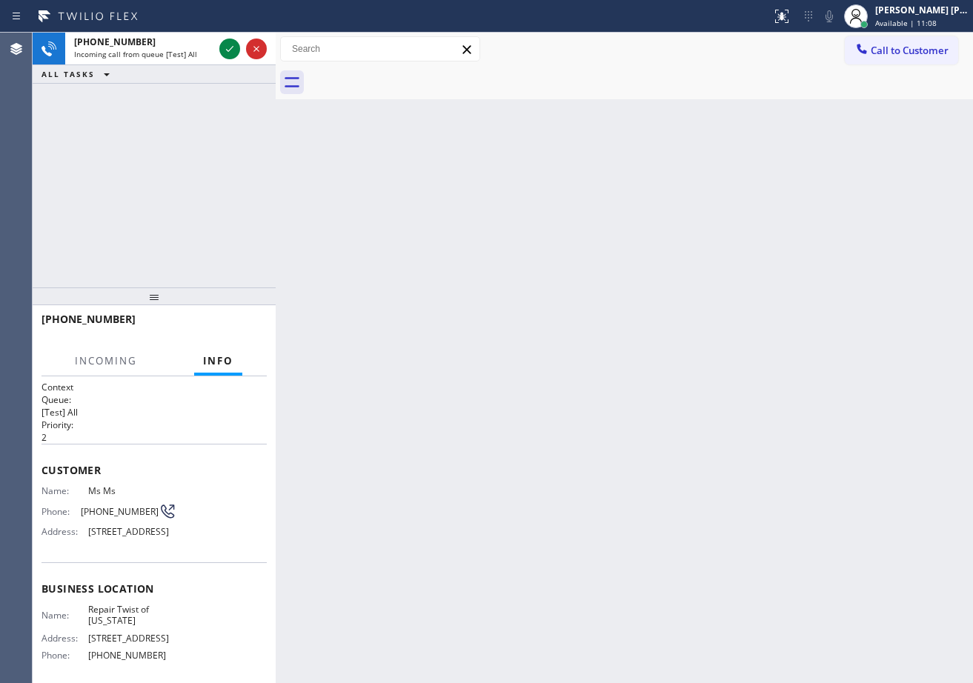
click at [204, 53] on div "Incoming call from queue [Test] All" at bounding box center [143, 54] width 139 height 10
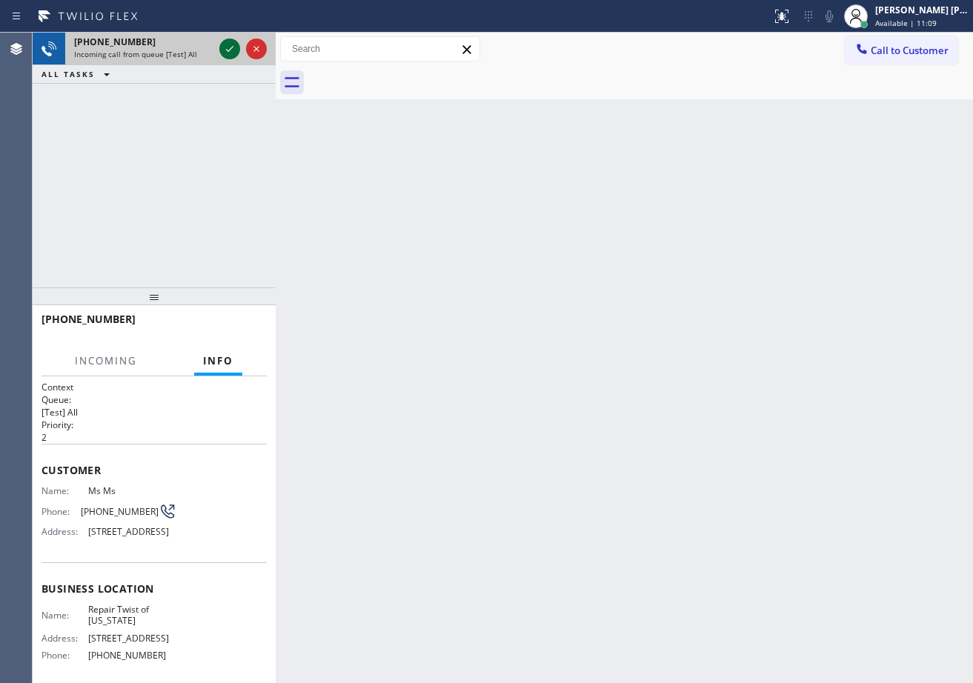
click at [234, 43] on icon at bounding box center [230, 49] width 18 height 18
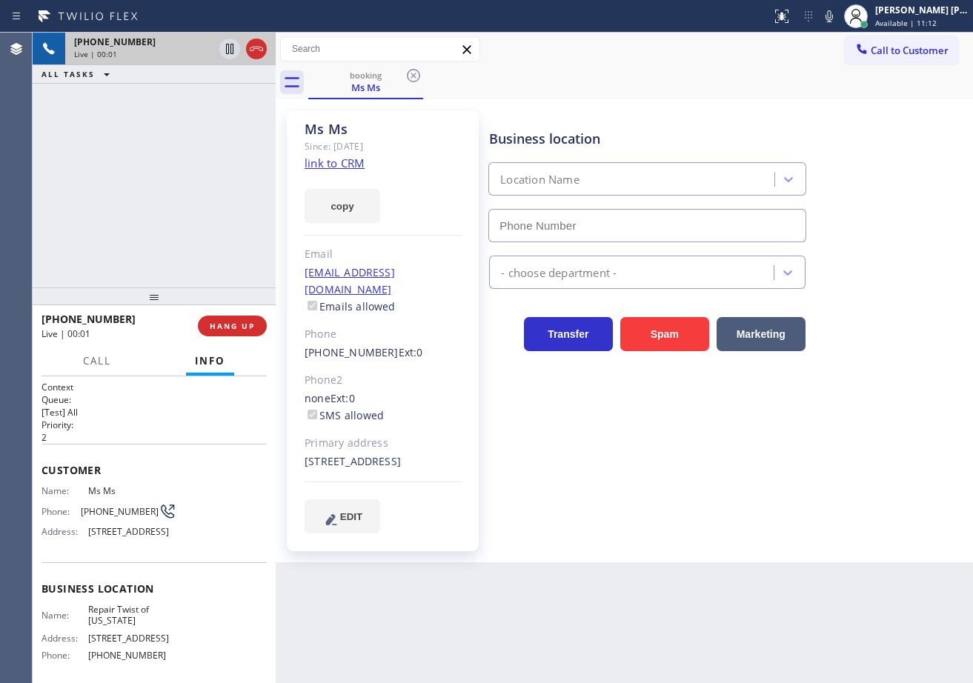
type input "(347) 284-6179"
click at [322, 167] on link "link to CRM" at bounding box center [334, 163] width 60 height 15
drag, startPoint x: 638, startPoint y: 126, endPoint x: 871, endPoint y: 41, distance: 248.4
click at [641, 124] on div "Business location Repair Twist of New York (347) 284-6179" at bounding box center [647, 178] width 322 height 128
click at [838, 18] on icon at bounding box center [829, 16] width 18 height 18
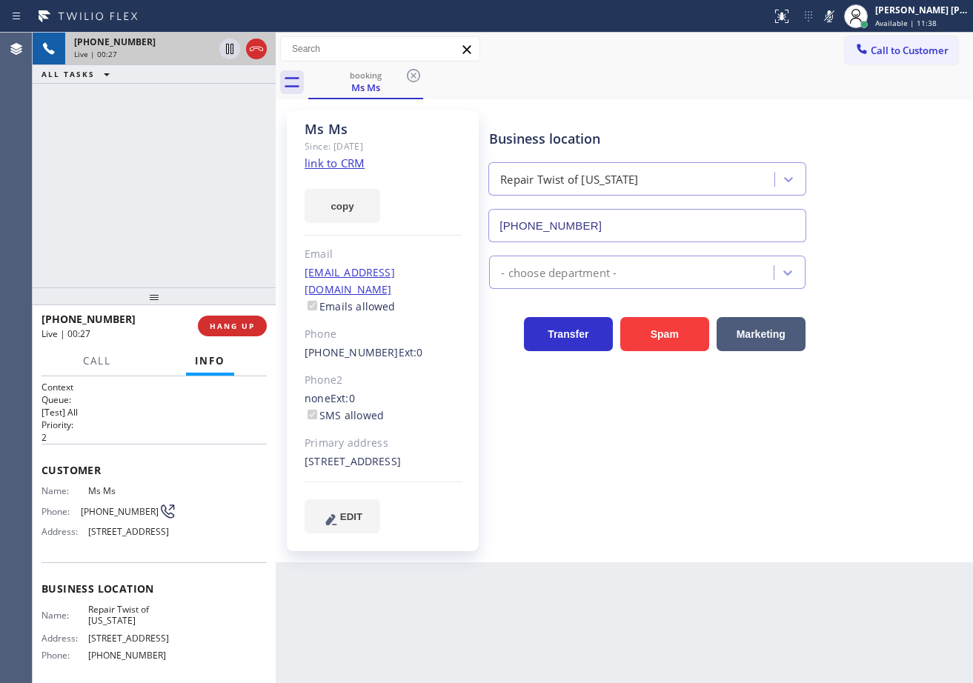
drag, startPoint x: 799, startPoint y: 75, endPoint x: 624, endPoint y: 80, distance: 175.6
click at [788, 78] on div "booking Ms Ms" at bounding box center [640, 82] width 665 height 33
click at [226, 53] on icon at bounding box center [229, 49] width 7 height 10
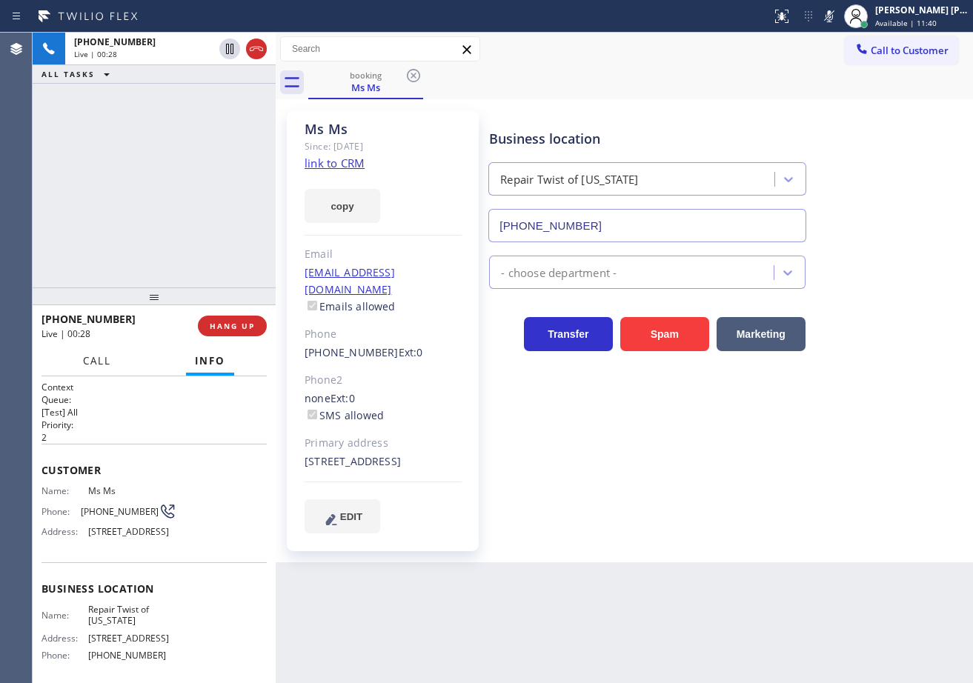
click at [95, 359] on span "Call" at bounding box center [97, 360] width 28 height 13
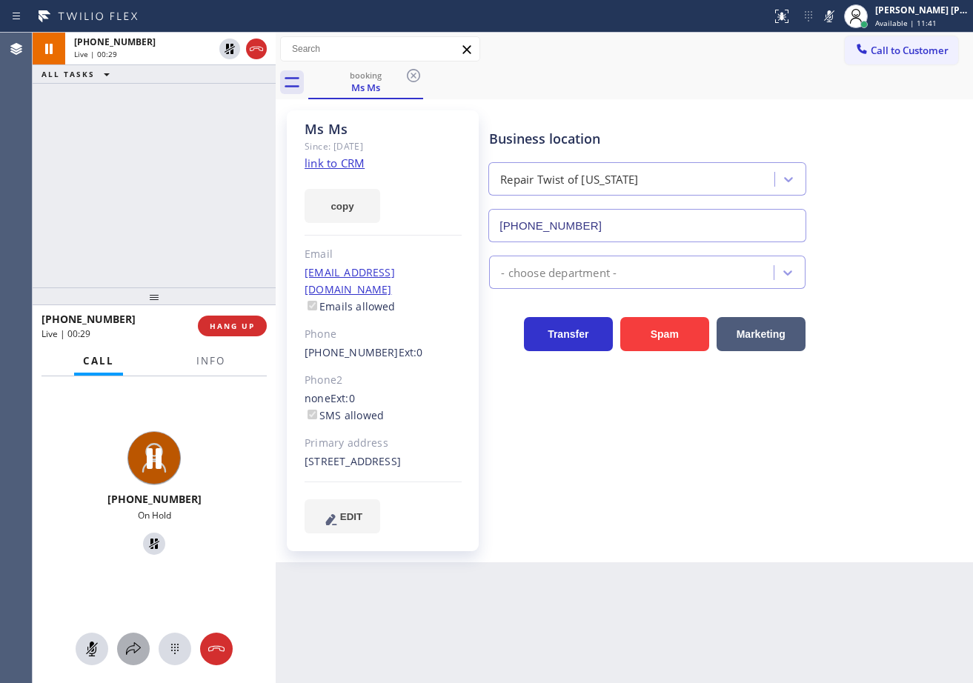
click at [130, 653] on icon at bounding box center [133, 649] width 18 height 18
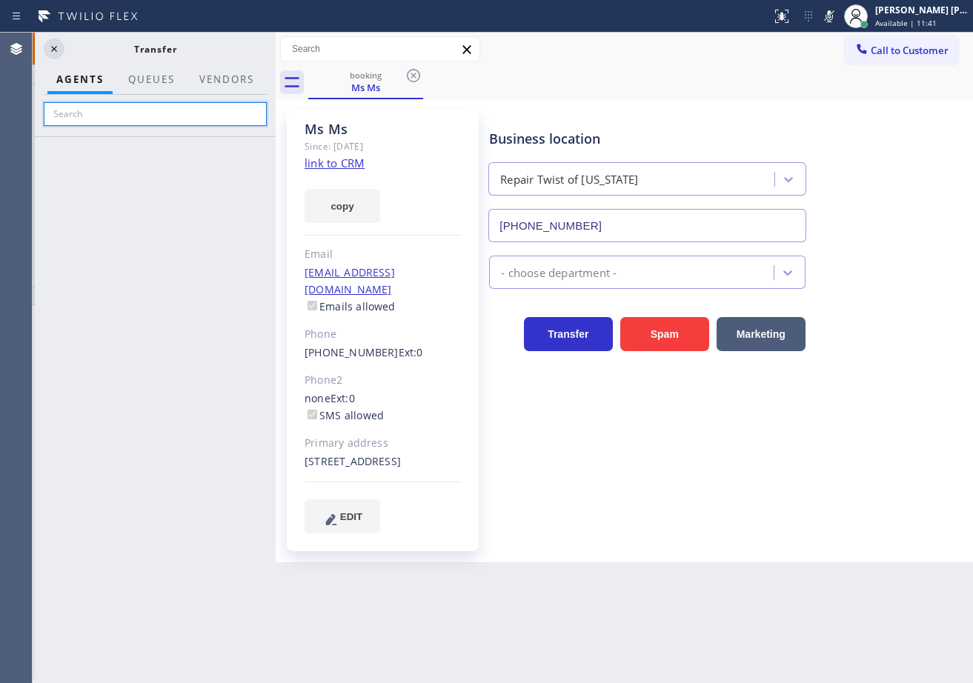
click at [153, 107] on input "text" at bounding box center [155, 114] width 223 height 24
type input "lou"
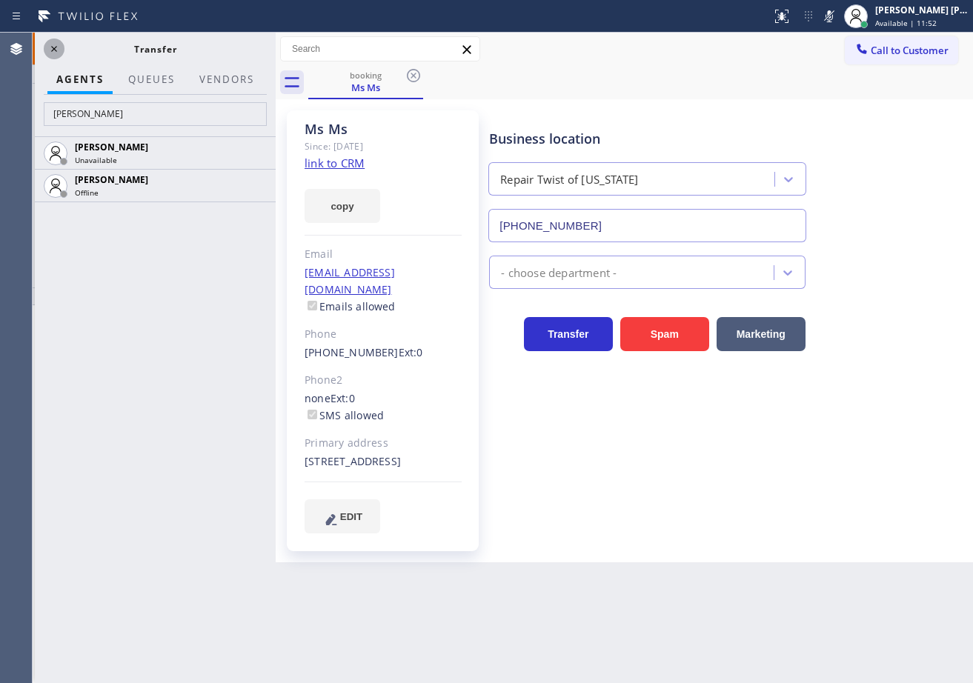
click at [57, 44] on icon at bounding box center [54, 49] width 18 height 18
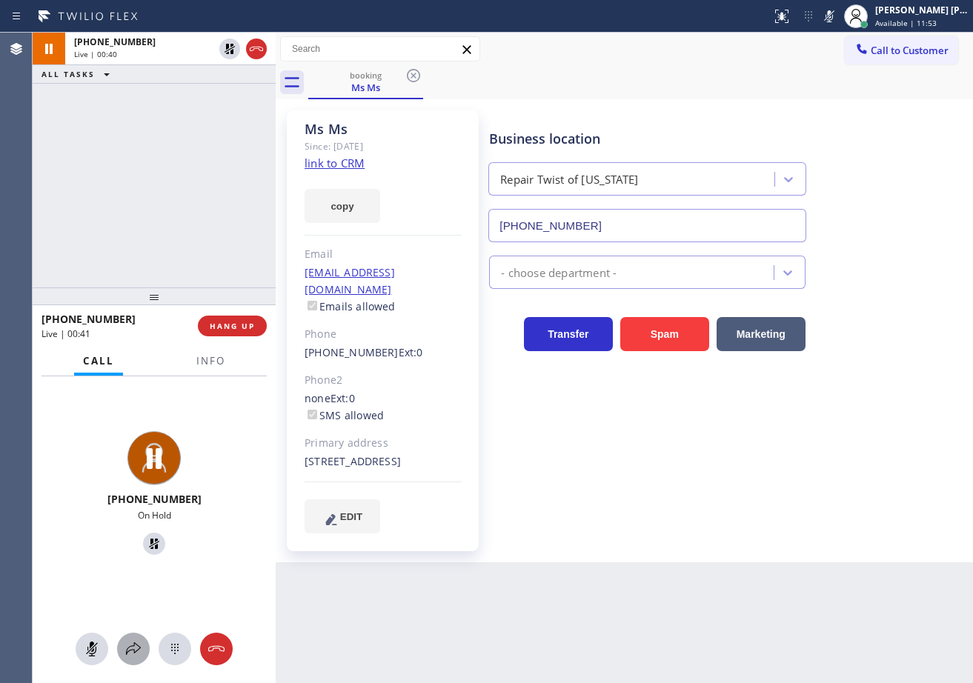
click at [130, 650] on icon at bounding box center [133, 648] width 15 height 13
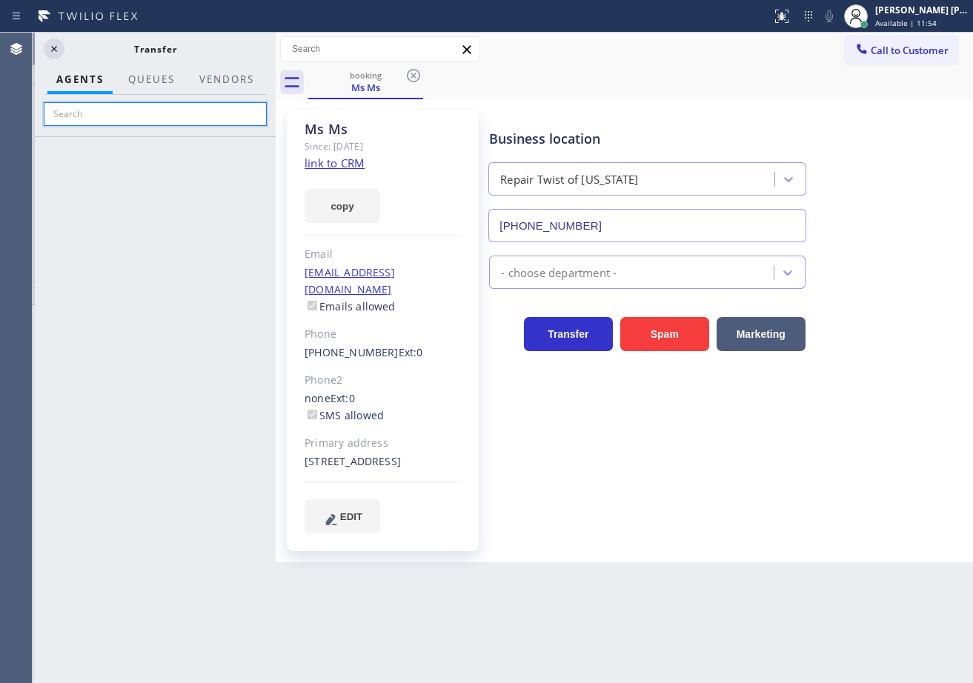
click at [167, 114] on input "text" at bounding box center [155, 114] width 223 height 24
type input "loui"
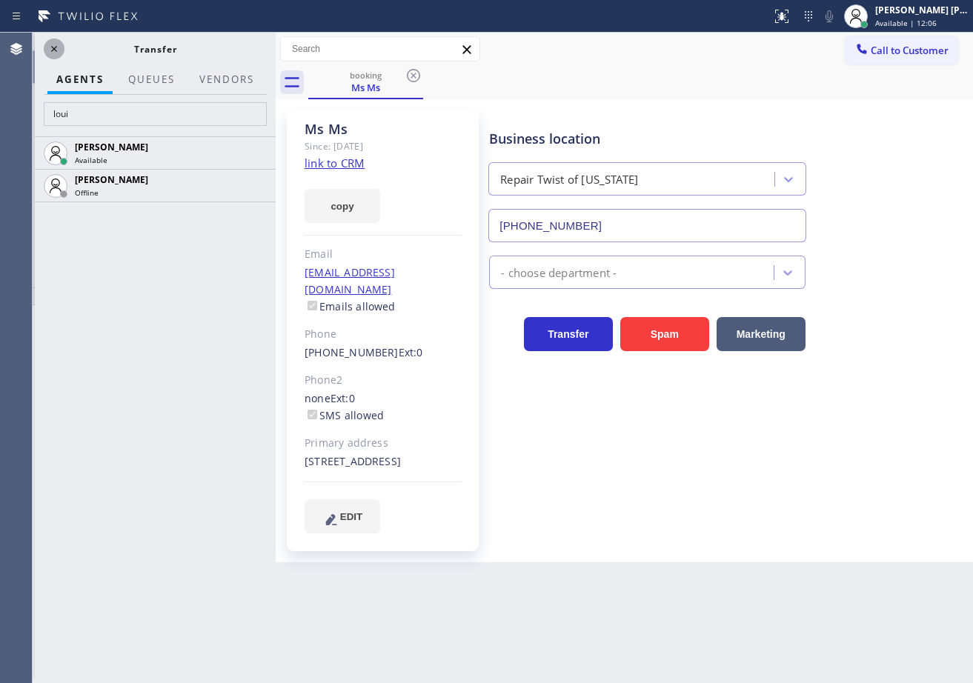
click at [62, 51] on icon at bounding box center [54, 49] width 18 height 18
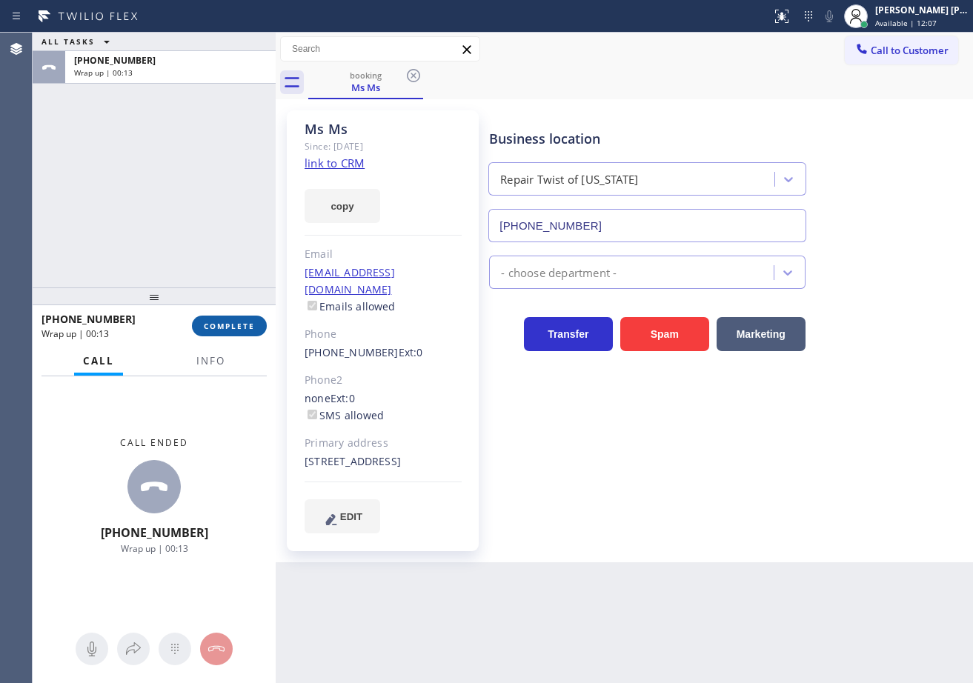
click at [232, 320] on button "COMPLETE" at bounding box center [229, 326] width 75 height 21
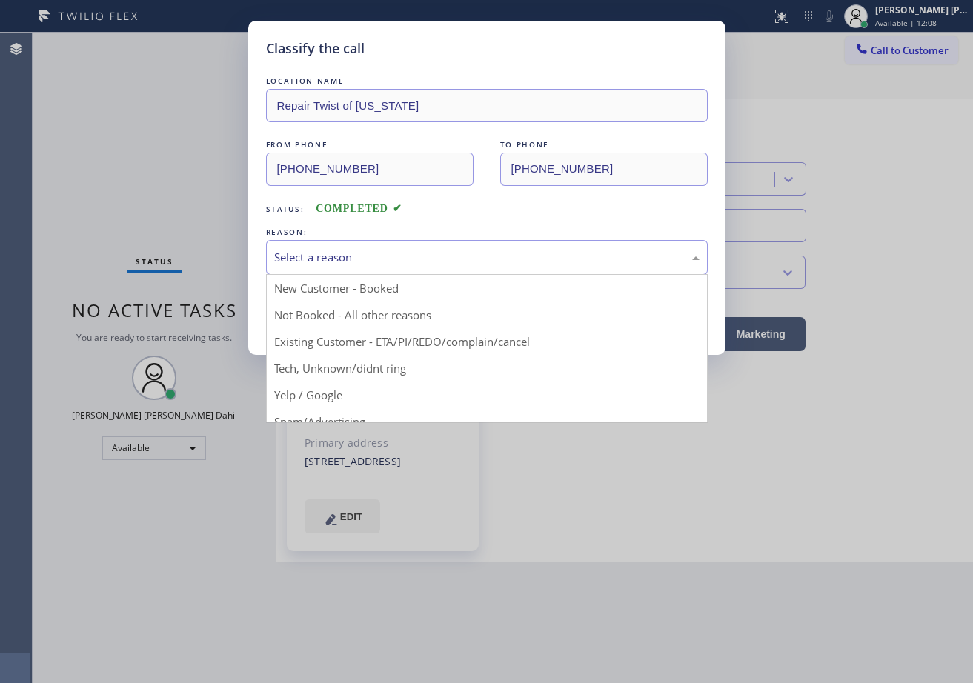
click at [314, 249] on div "Select a reason" at bounding box center [486, 257] width 425 height 17
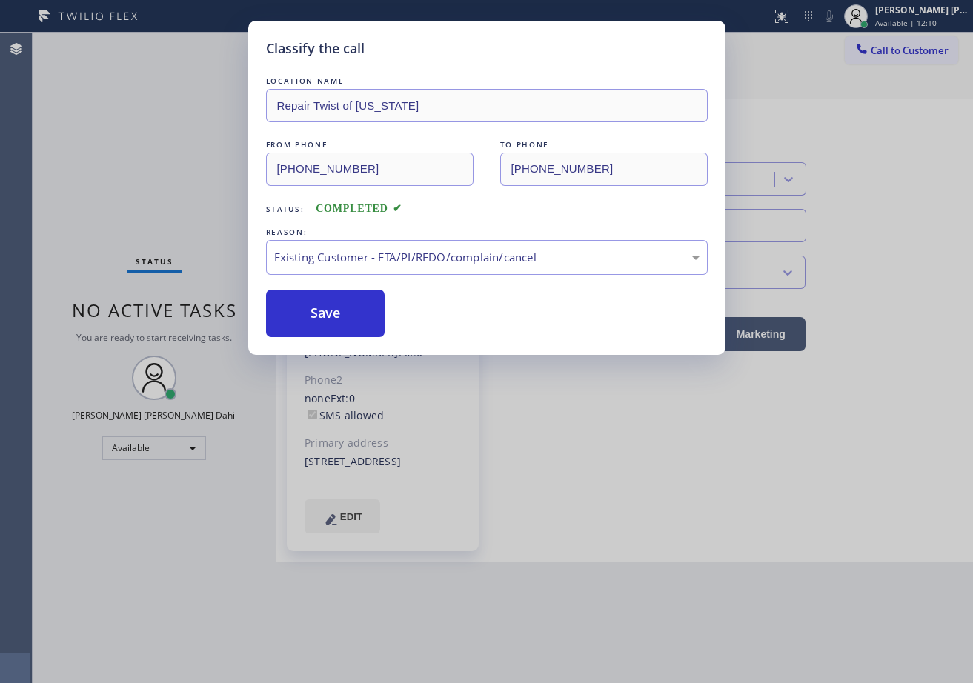
drag, startPoint x: 410, startPoint y: 345, endPoint x: 396, endPoint y: 321, distance: 28.2
drag, startPoint x: 347, startPoint y: 304, endPoint x: 330, endPoint y: 304, distance: 17.0
click at [335, 304] on button "Save" at bounding box center [325, 313] width 119 height 47
click at [330, 304] on button "Save" at bounding box center [325, 313] width 119 height 47
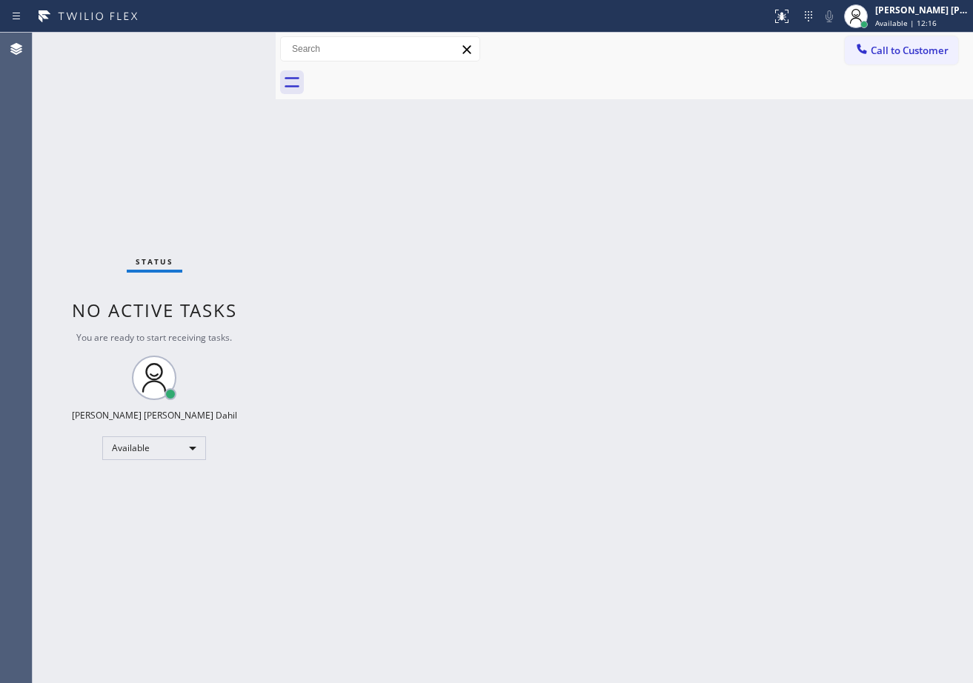
click at [224, 32] on div "Status report No issues detected If you experience an issue, please download th…" at bounding box center [486, 16] width 973 height 33
click at [224, 43] on div "Status No active tasks You are ready to start receiving tasks. [PERSON_NAME] [P…" at bounding box center [154, 358] width 243 height 650
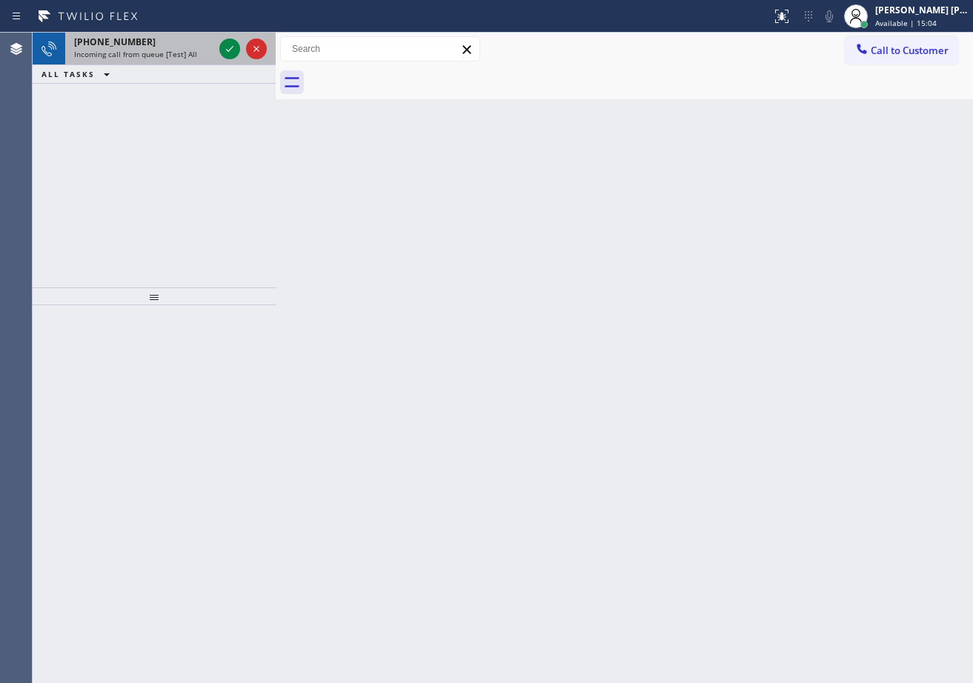
drag, startPoint x: 193, startPoint y: 54, endPoint x: 201, endPoint y: 46, distance: 11.0
click at [195, 53] on div "Incoming call from queue [Test] All" at bounding box center [143, 54] width 139 height 10
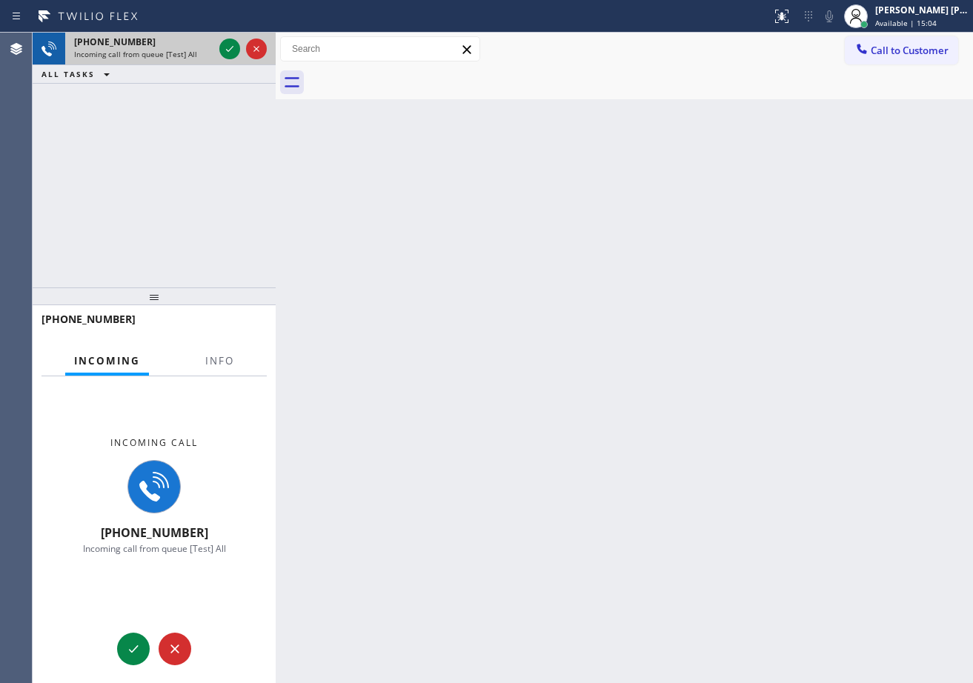
click at [201, 46] on div "+14255245073" at bounding box center [143, 42] width 139 height 13
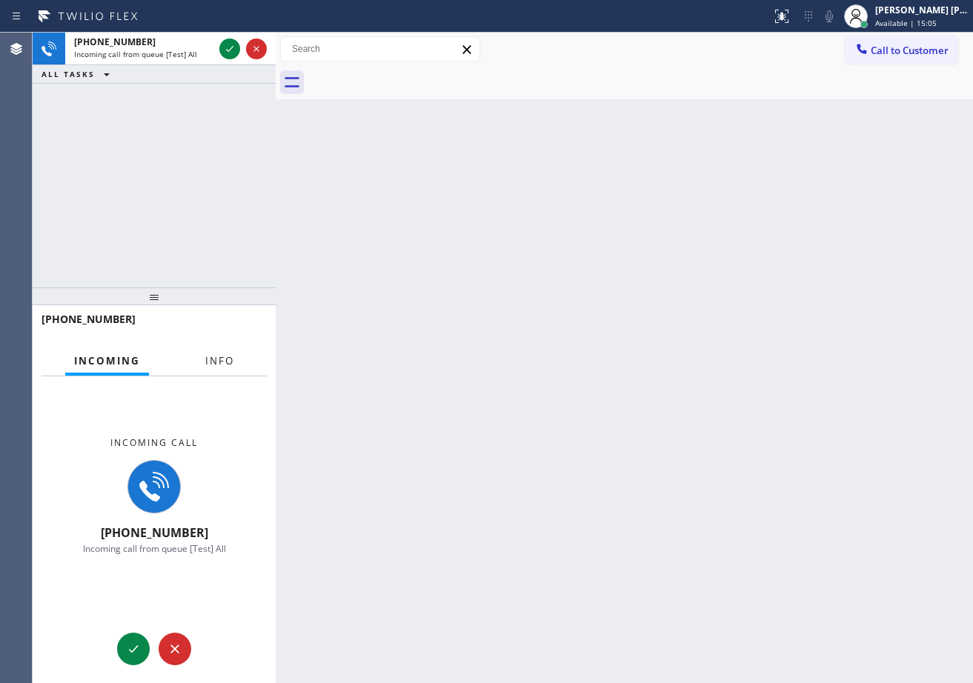
click at [221, 354] on span "Info" at bounding box center [219, 360] width 29 height 13
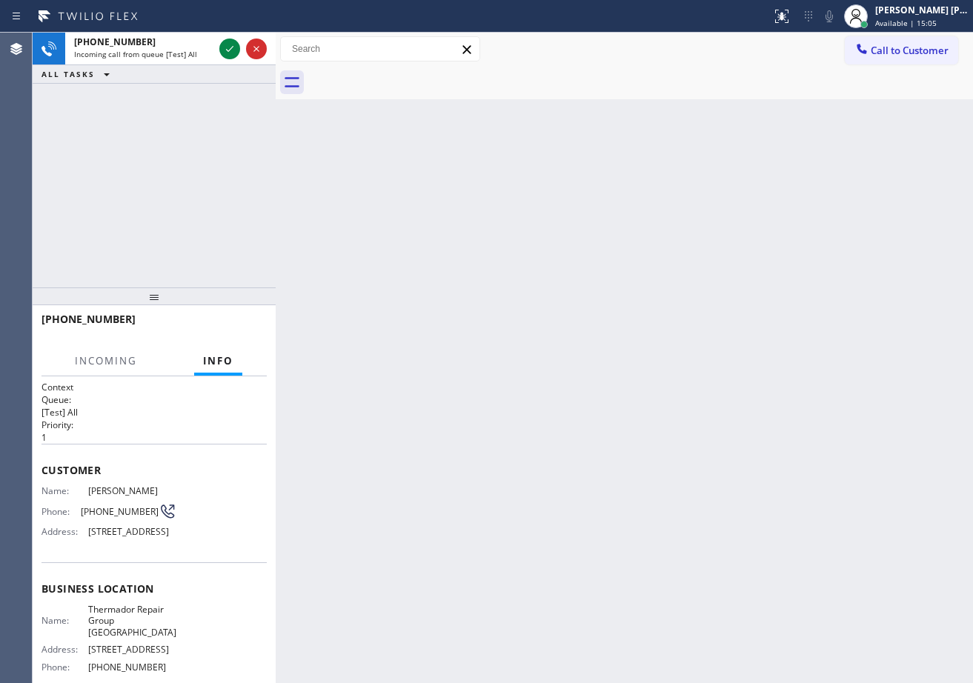
click at [221, 354] on span "Info" at bounding box center [218, 360] width 30 height 13
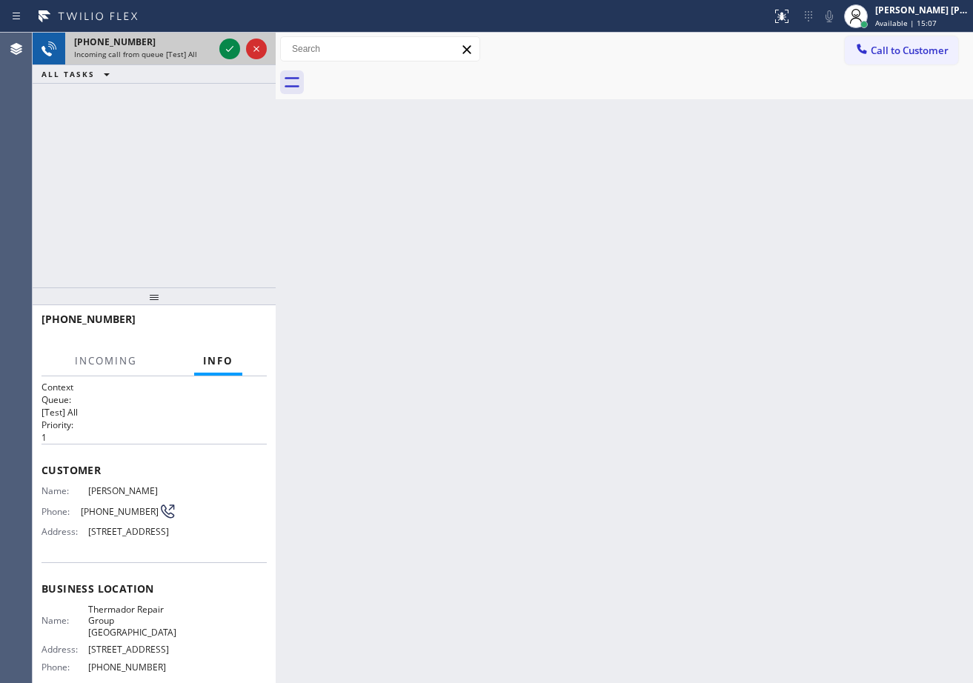
click at [202, 53] on div "Incoming call from queue [Test] All" at bounding box center [143, 54] width 139 height 10
click at [205, 50] on div "Incoming call from queue [Test] All" at bounding box center [143, 54] width 139 height 10
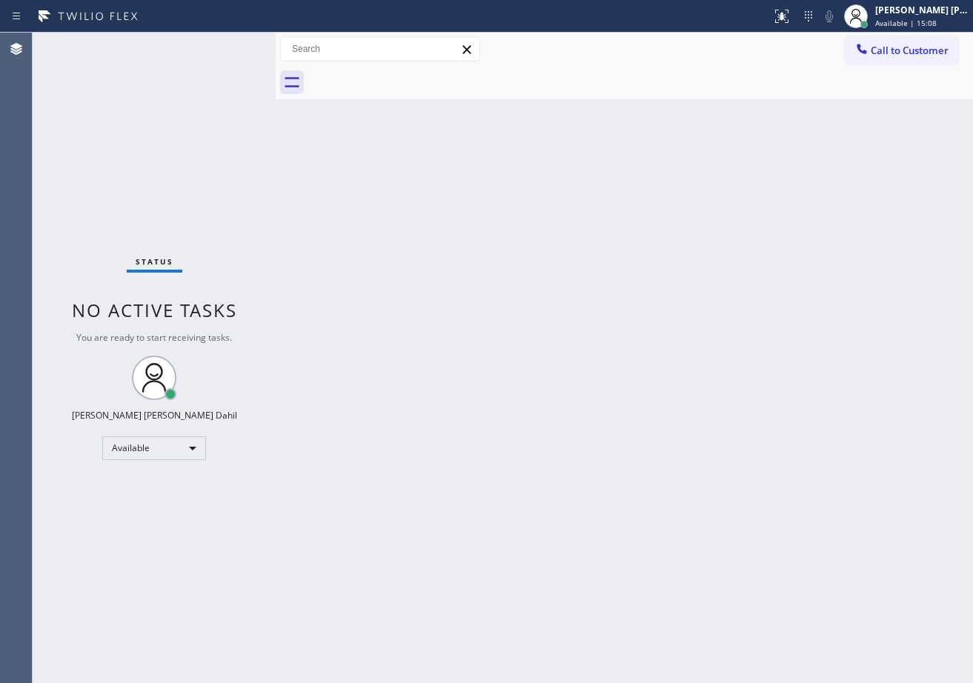
click at [213, 56] on div "Status No active tasks You are ready to start receiving tasks. [PERSON_NAME] [P…" at bounding box center [154, 358] width 243 height 650
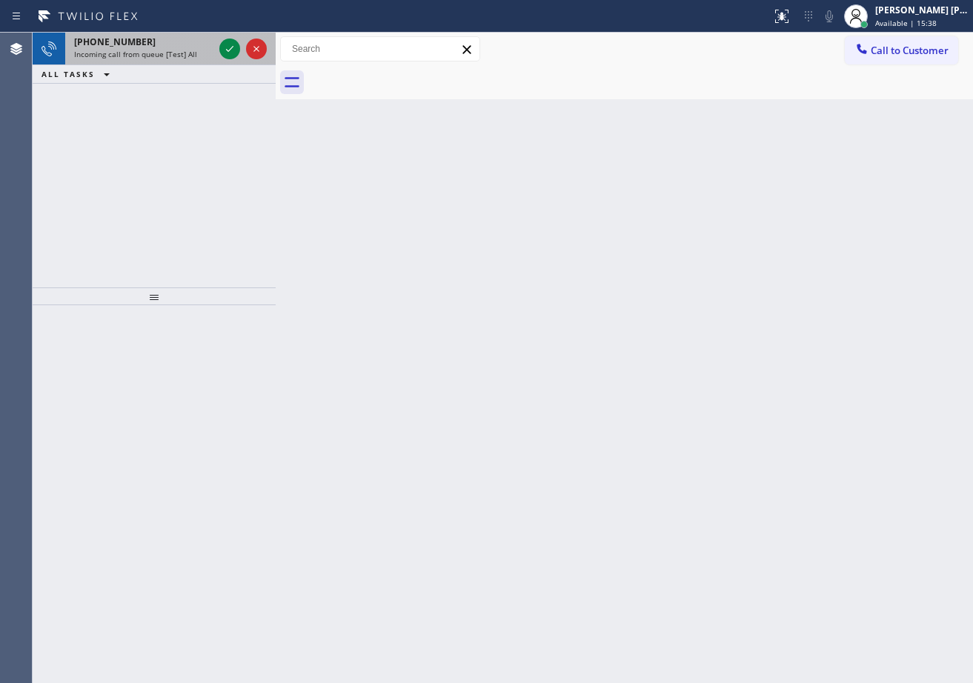
click at [206, 54] on div "Incoming call from queue [Test] All" at bounding box center [143, 54] width 139 height 10
click at [205, 54] on div "Incoming call from queue [Test] All" at bounding box center [143, 54] width 139 height 10
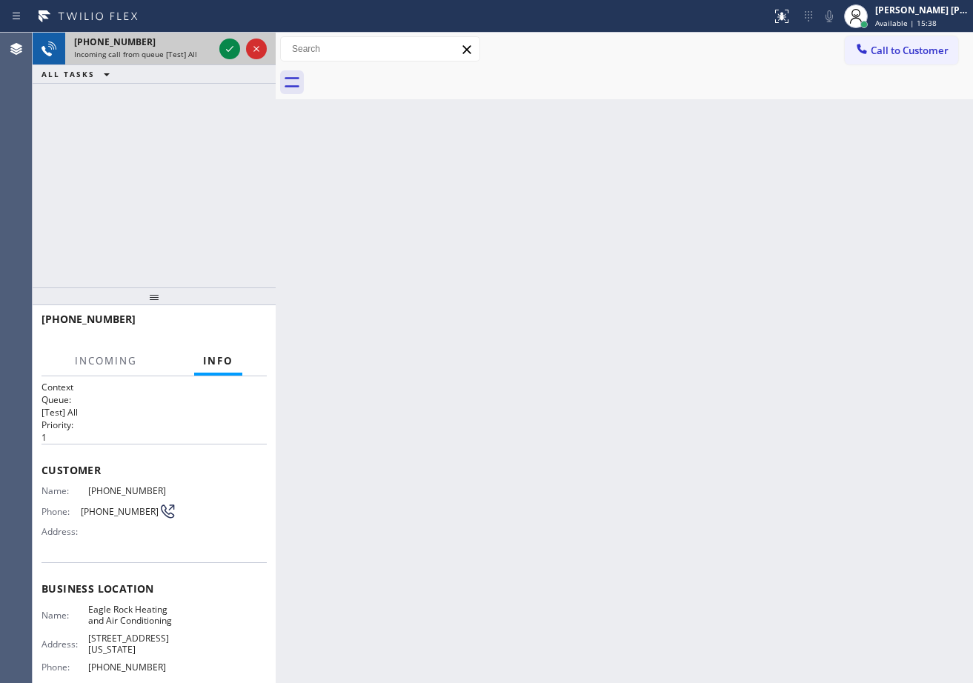
click at [204, 54] on div "Incoming call from queue [Test] All" at bounding box center [143, 54] width 139 height 10
click at [222, 47] on icon at bounding box center [230, 49] width 18 height 18
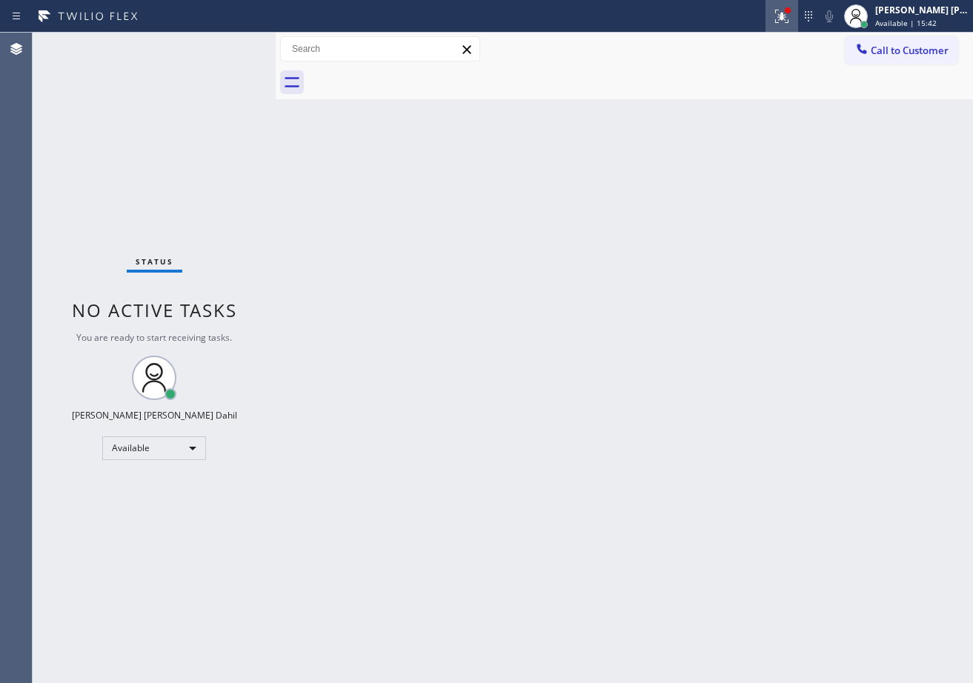
click at [790, 10] on icon at bounding box center [782, 16] width 18 height 18
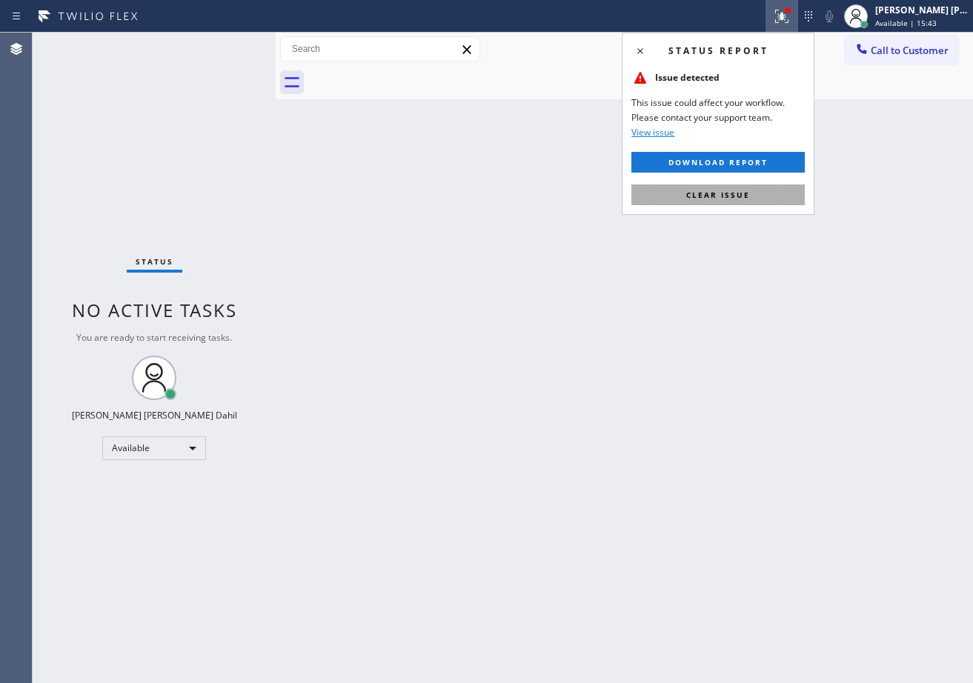
click at [778, 191] on button "Clear issue" at bounding box center [717, 194] width 173 height 21
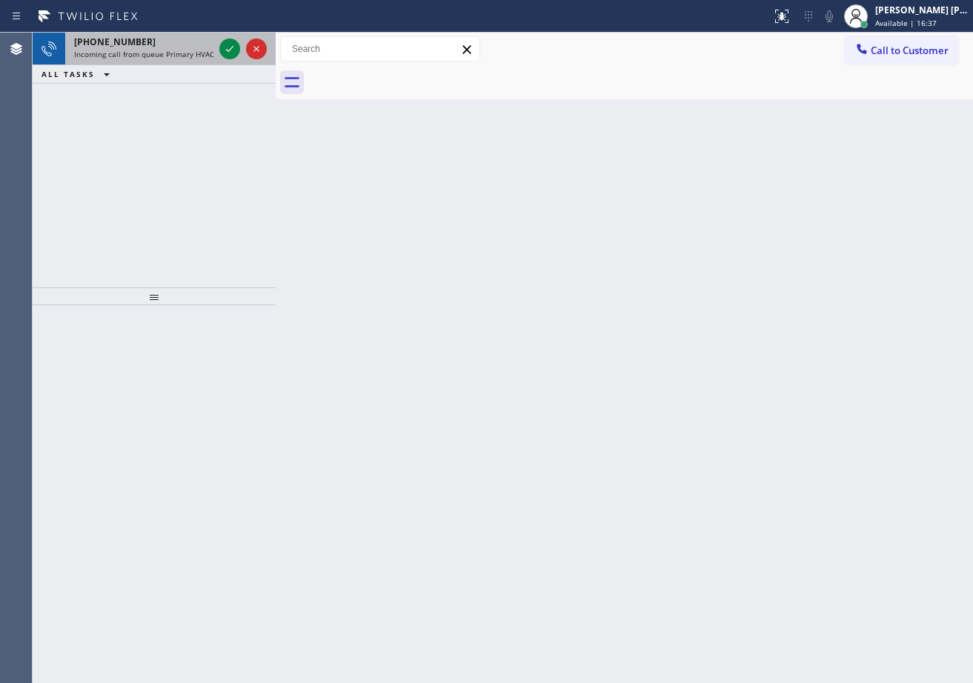
click at [201, 44] on div "[PHONE_NUMBER]" at bounding box center [143, 42] width 139 height 13
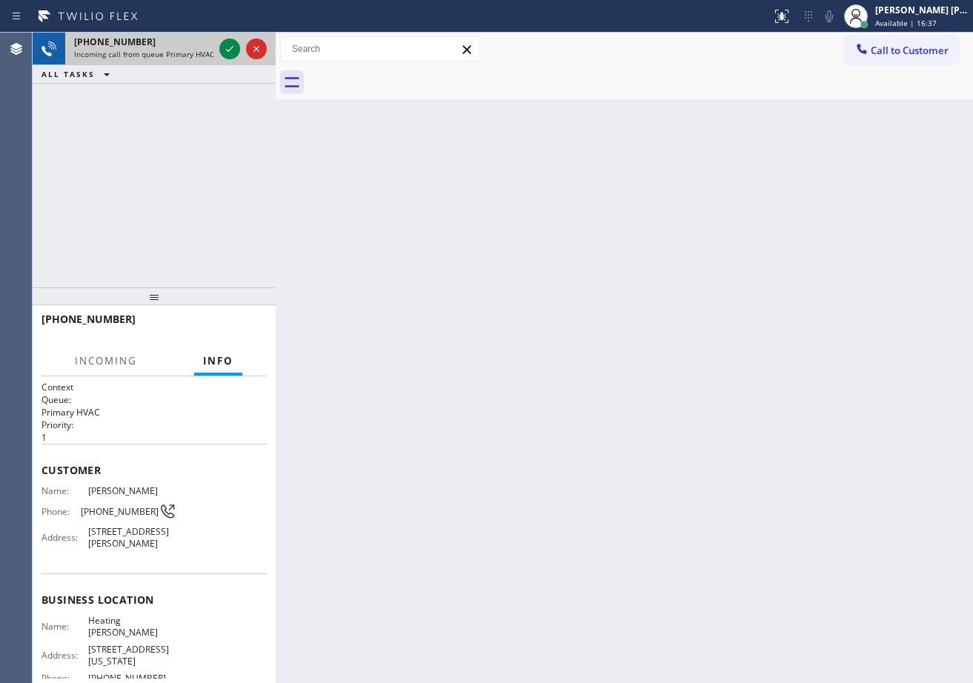
click at [201, 44] on div "[PHONE_NUMBER]" at bounding box center [143, 42] width 139 height 13
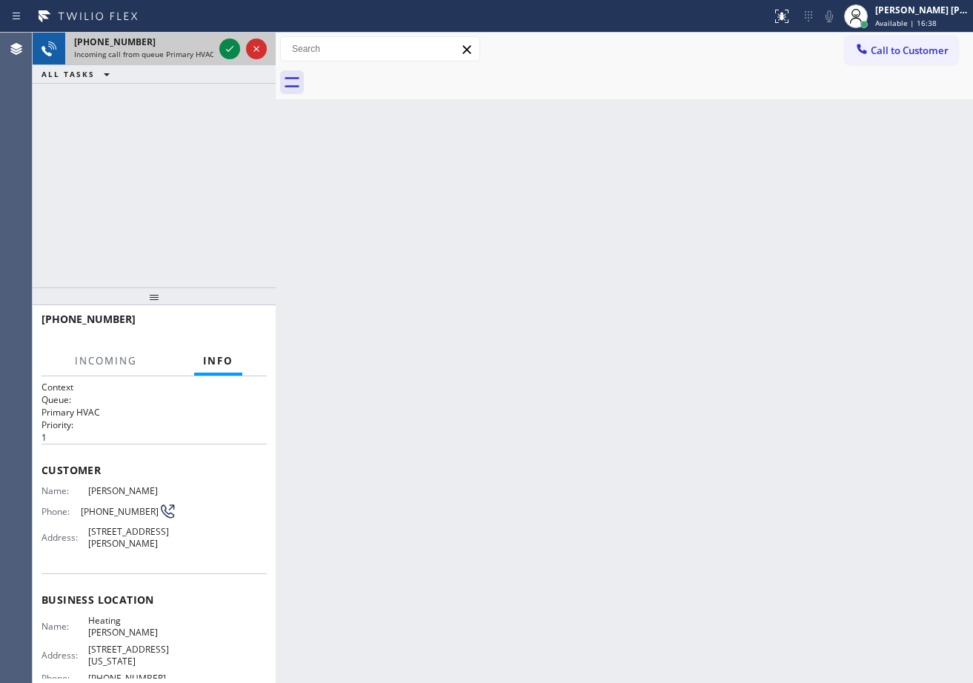
click at [201, 44] on div "[PHONE_NUMBER]" at bounding box center [143, 42] width 139 height 13
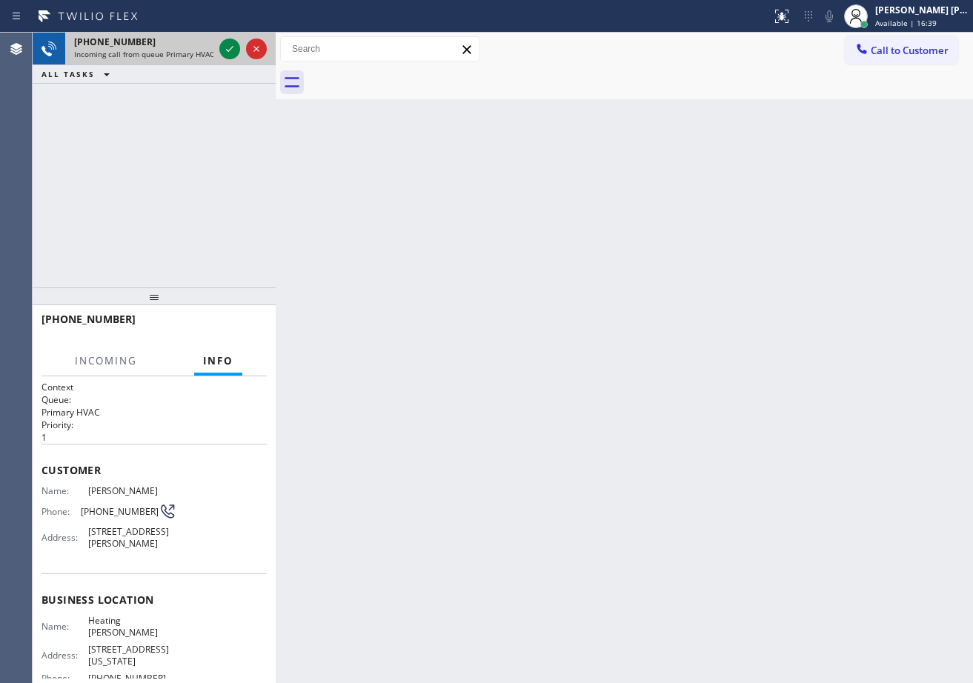
click at [201, 44] on div "[PHONE_NUMBER]" at bounding box center [143, 42] width 139 height 13
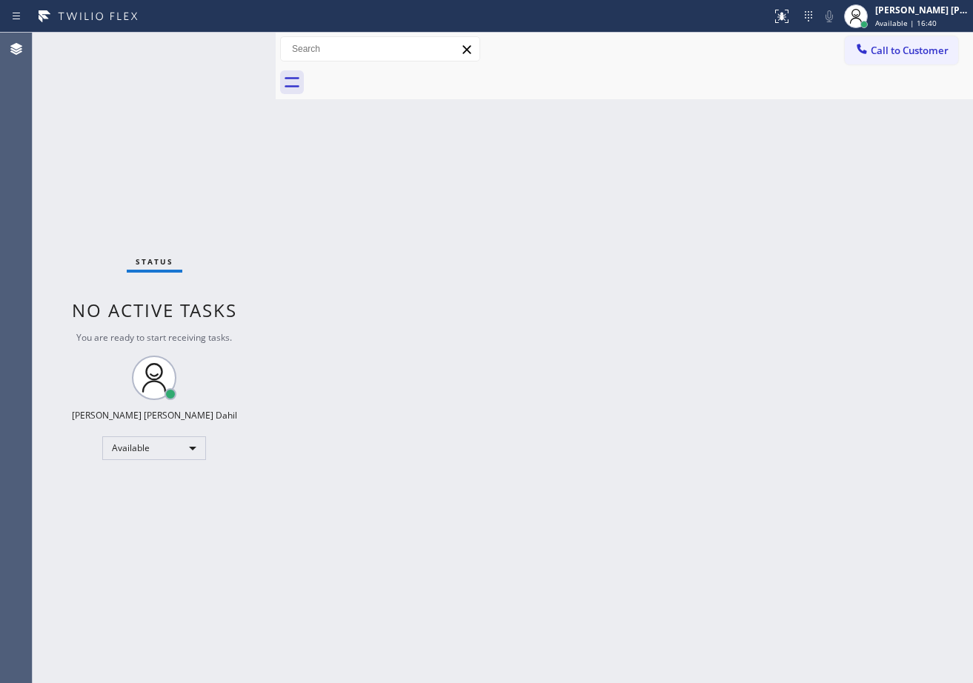
click at [222, 45] on div "Status No active tasks You are ready to start receiving tasks. [PERSON_NAME] [P…" at bounding box center [154, 358] width 243 height 650
click at [223, 45] on div "Status No active tasks You are ready to start receiving tasks. [PERSON_NAME] [P…" at bounding box center [154, 358] width 243 height 650
drag, startPoint x: 691, startPoint y: 282, endPoint x: 769, endPoint y: 206, distance: 109.0
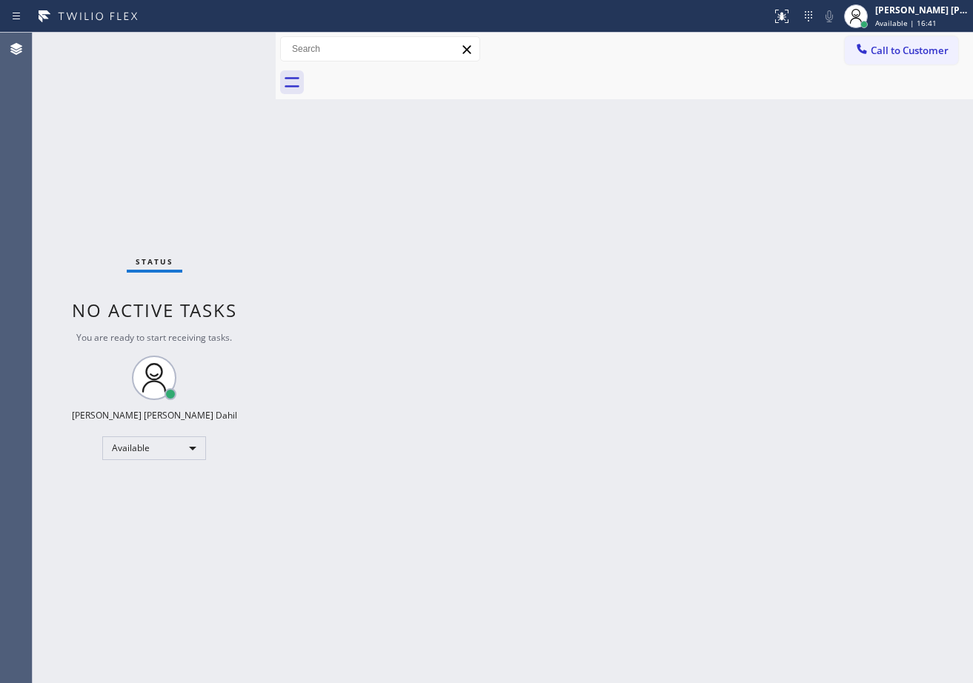
click at [692, 283] on div "Back to Dashboard Change Sender ID Customers Technicians Select a contact Outbo…" at bounding box center [624, 358] width 697 height 650
click at [784, 600] on div "Back to Dashboard Change Sender ID Customers Technicians Select a contact Outbo…" at bounding box center [624, 358] width 697 height 650
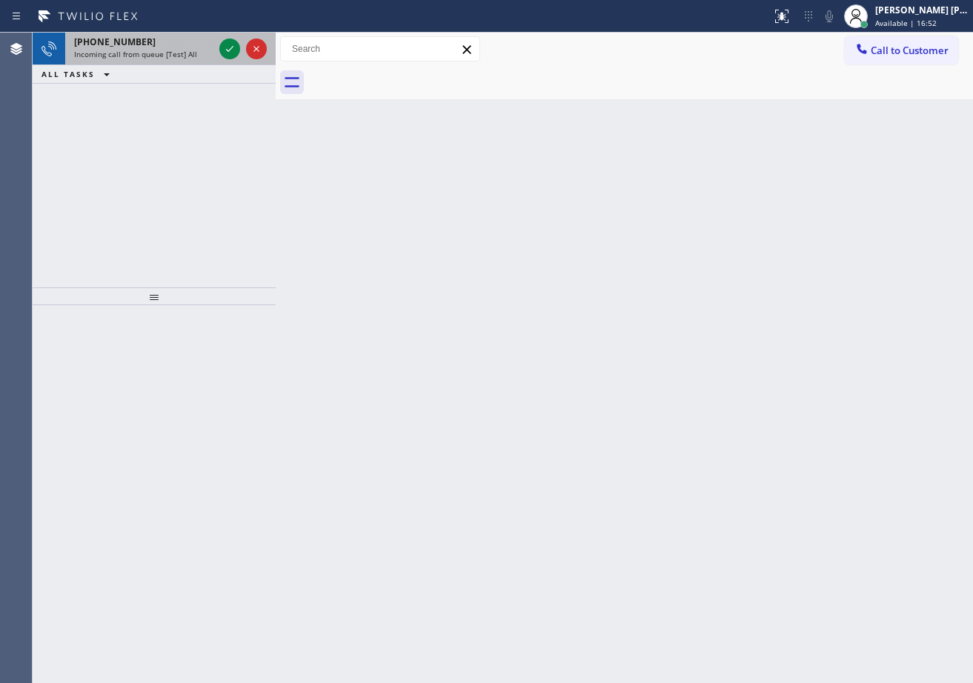
click at [206, 47] on div "[PHONE_NUMBER]" at bounding box center [143, 42] width 139 height 13
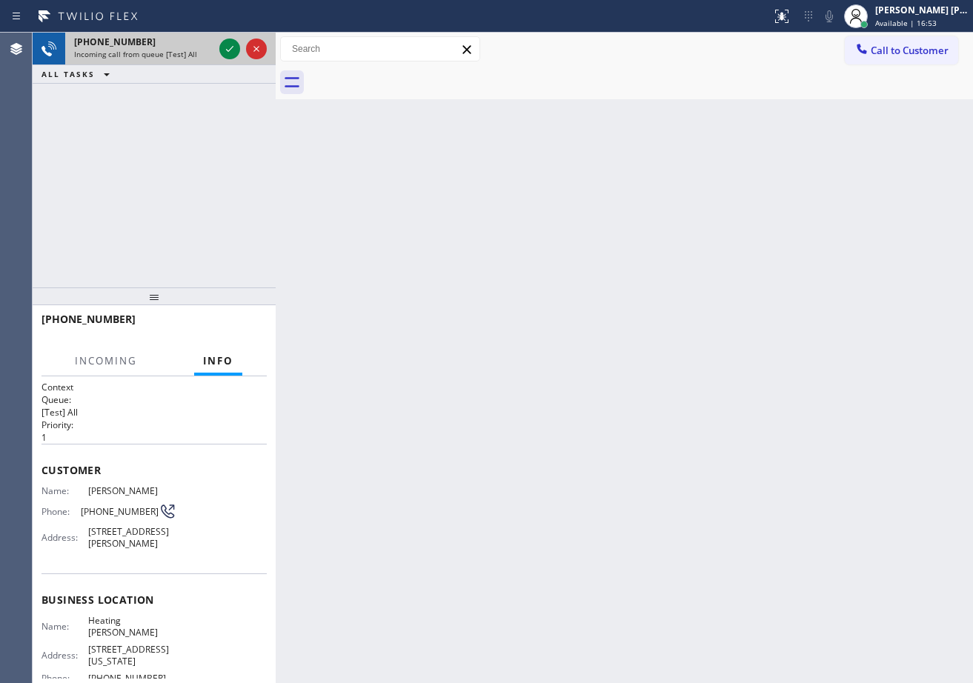
click at [205, 49] on div "Incoming call from queue [Test] All" at bounding box center [143, 54] width 139 height 10
click at [210, 49] on div "Incoming call from queue [Test] All" at bounding box center [143, 54] width 139 height 10
click at [224, 44] on icon at bounding box center [230, 49] width 18 height 18
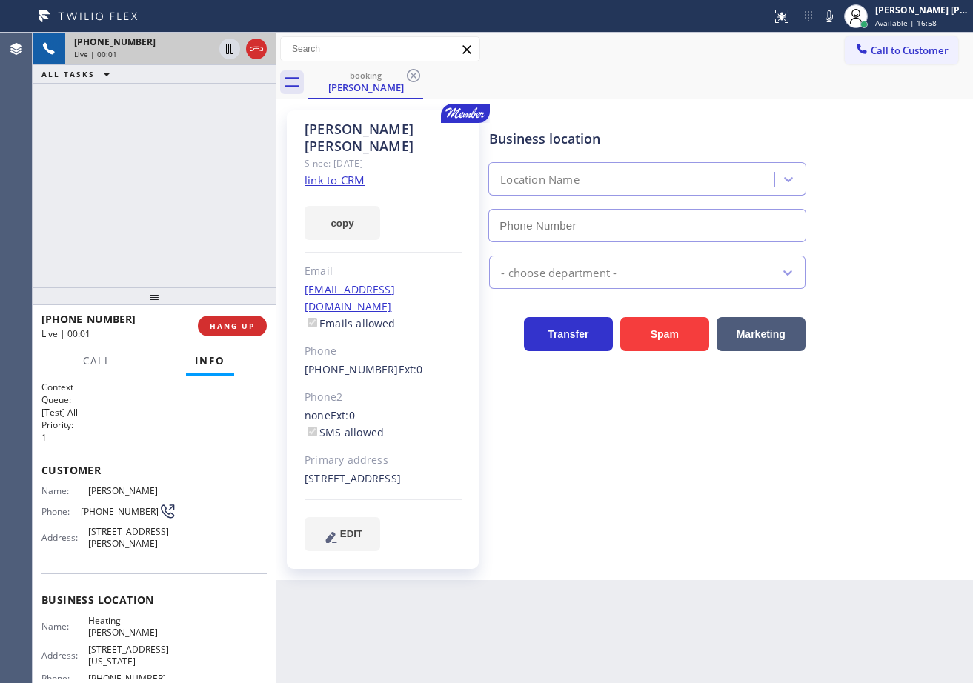
type input "[PHONE_NUMBER]"
click at [330, 173] on link "link to CRM" at bounding box center [334, 180] width 60 height 15
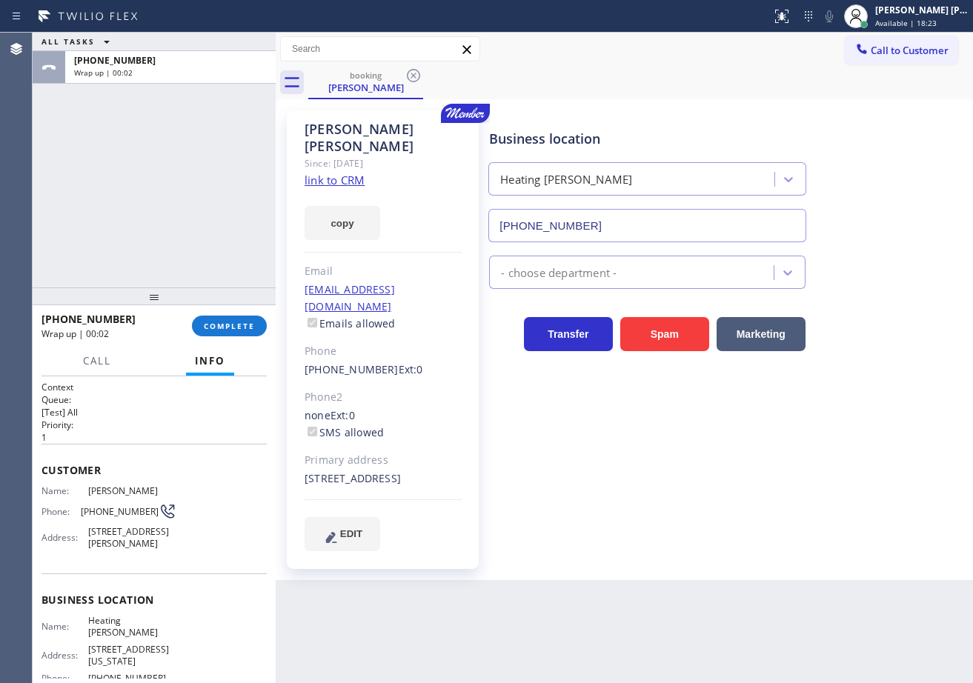
click at [206, 191] on div "ALL TASKS ALL TASKS ACTIVE TASKS TASKS IN WRAP UP +13235333369 Wrap up | 00:02" at bounding box center [154, 160] width 243 height 255
click at [709, 642] on div "Back to Dashboard Change Sender ID Customers Technicians Select a contact Outbo…" at bounding box center [624, 358] width 697 height 650
click at [202, 326] on button "COMPLETE" at bounding box center [229, 326] width 75 height 21
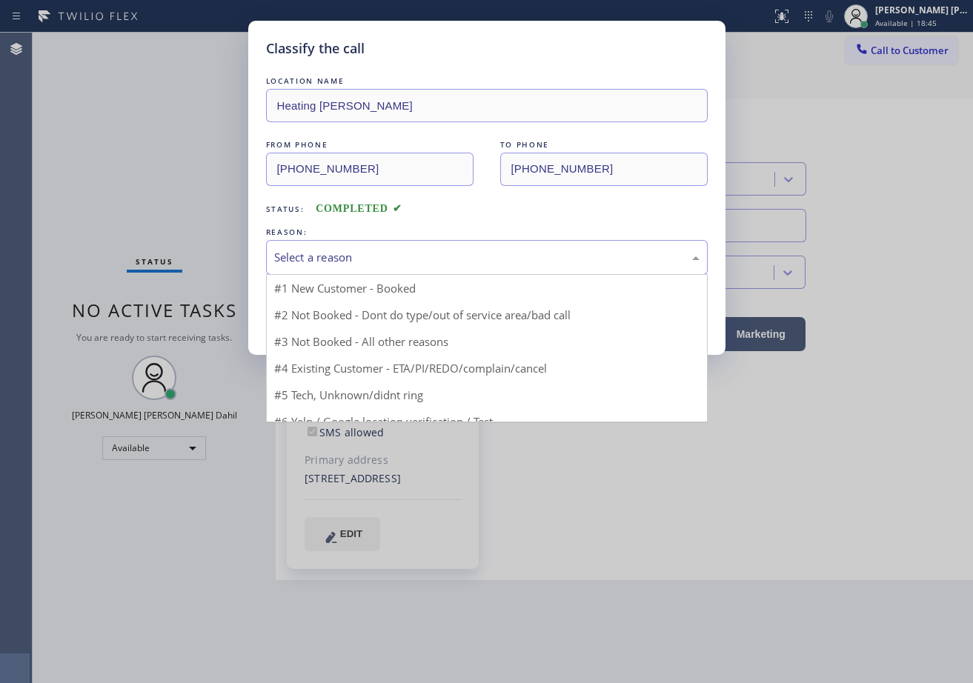
click at [329, 256] on div "Select a reason" at bounding box center [486, 257] width 425 height 17
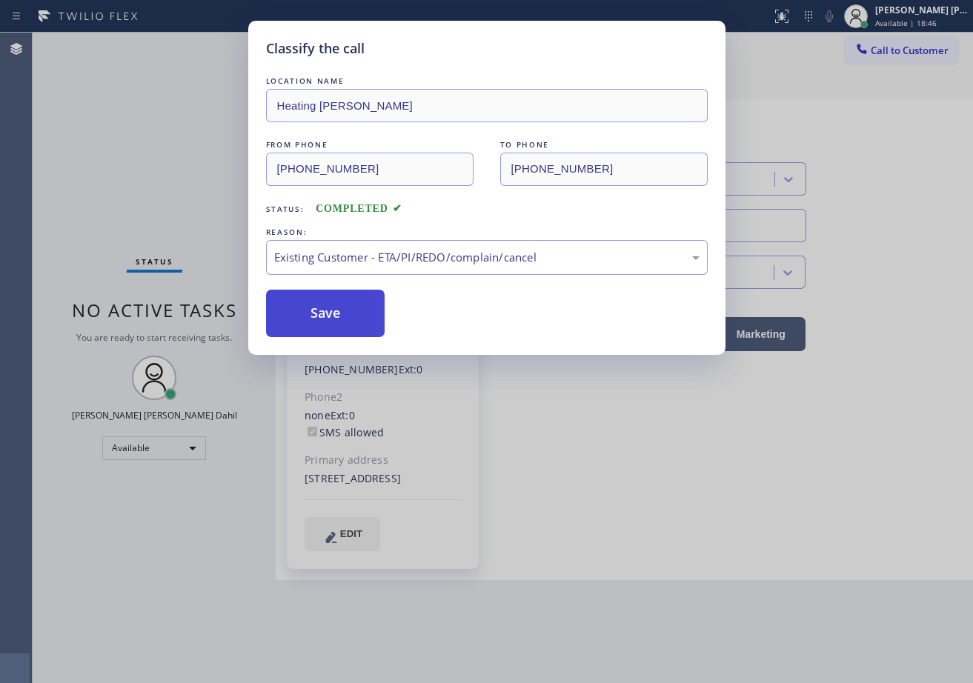
click at [323, 322] on button "Save" at bounding box center [325, 313] width 119 height 47
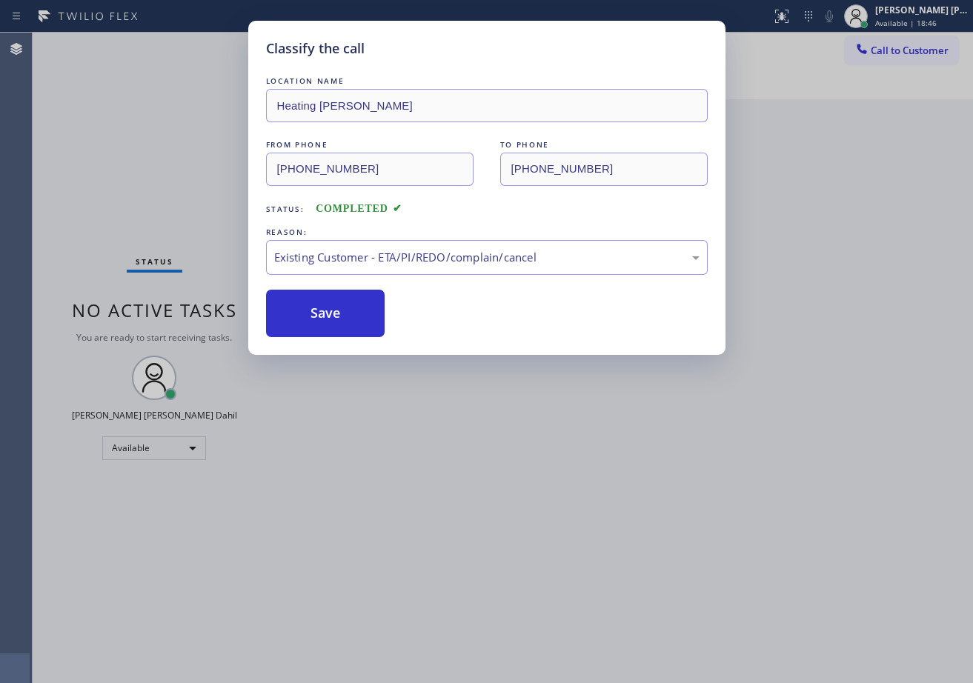
click at [567, 539] on div "Classify the call LOCATION NAME Heating Masters Marina Del Rey FROM PHONE (323)…" at bounding box center [486, 341] width 973 height 683
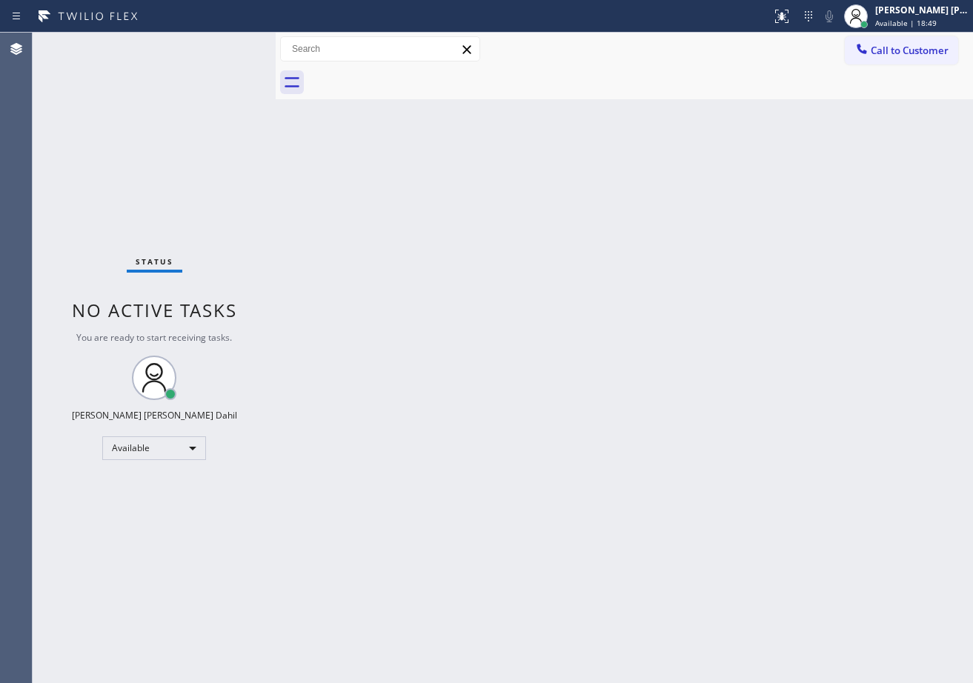
click at [216, 68] on div "Status No active tasks You are ready to start receiving tasks. [PERSON_NAME] [P…" at bounding box center [154, 358] width 243 height 650
click at [224, 73] on div "Status No active tasks You are ready to start receiving tasks. [PERSON_NAME] [P…" at bounding box center [154, 358] width 243 height 650
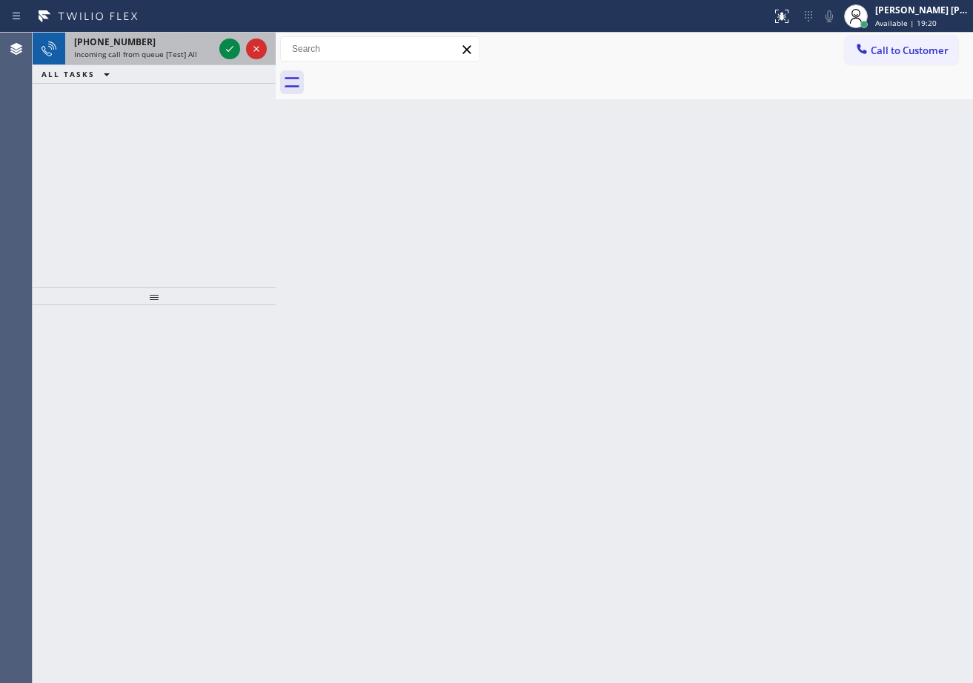
click at [190, 45] on div "+14246883374" at bounding box center [143, 42] width 139 height 13
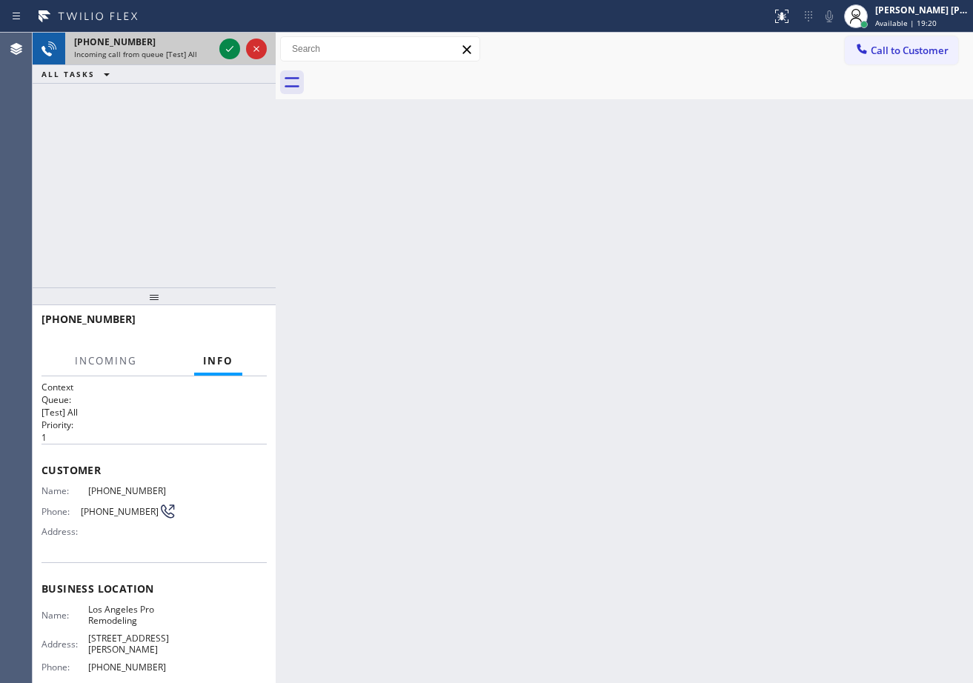
click at [189, 45] on div "+14246883374" at bounding box center [143, 42] width 139 height 13
click at [186, 45] on div "+14246883374" at bounding box center [143, 42] width 139 height 13
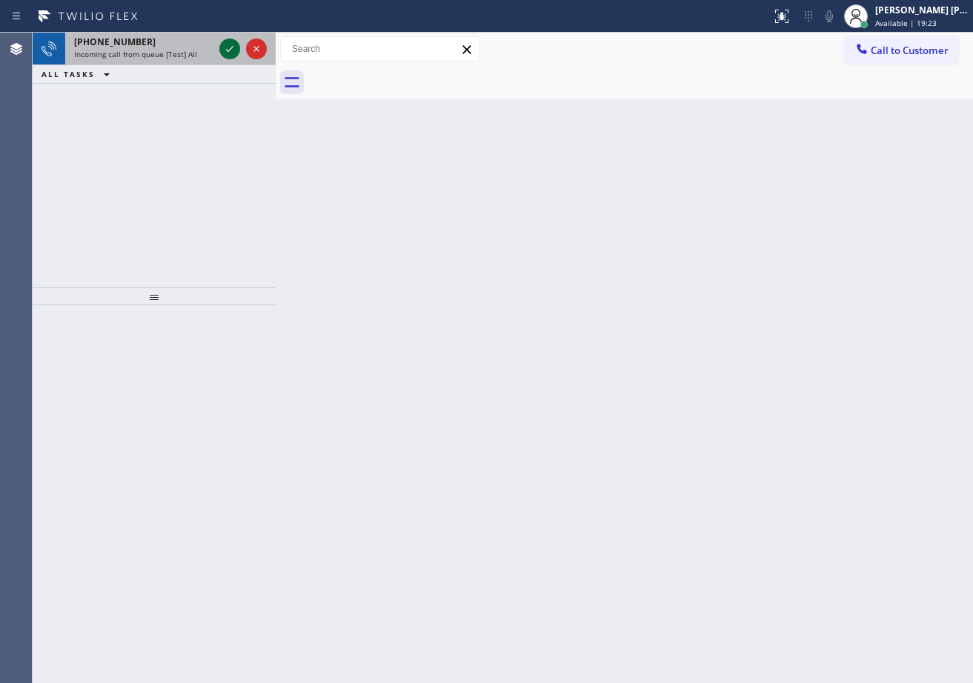
click at [224, 44] on icon at bounding box center [230, 49] width 18 height 18
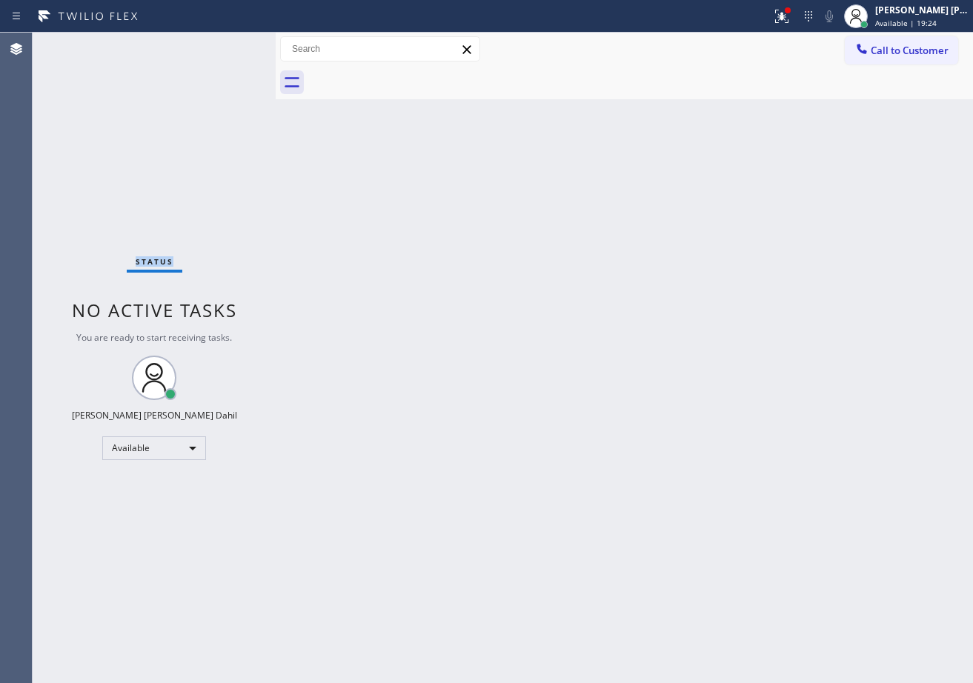
click at [224, 44] on div "Status No active tasks You are ready to start receiving tasks. [PERSON_NAME] [P…" at bounding box center [154, 358] width 243 height 650
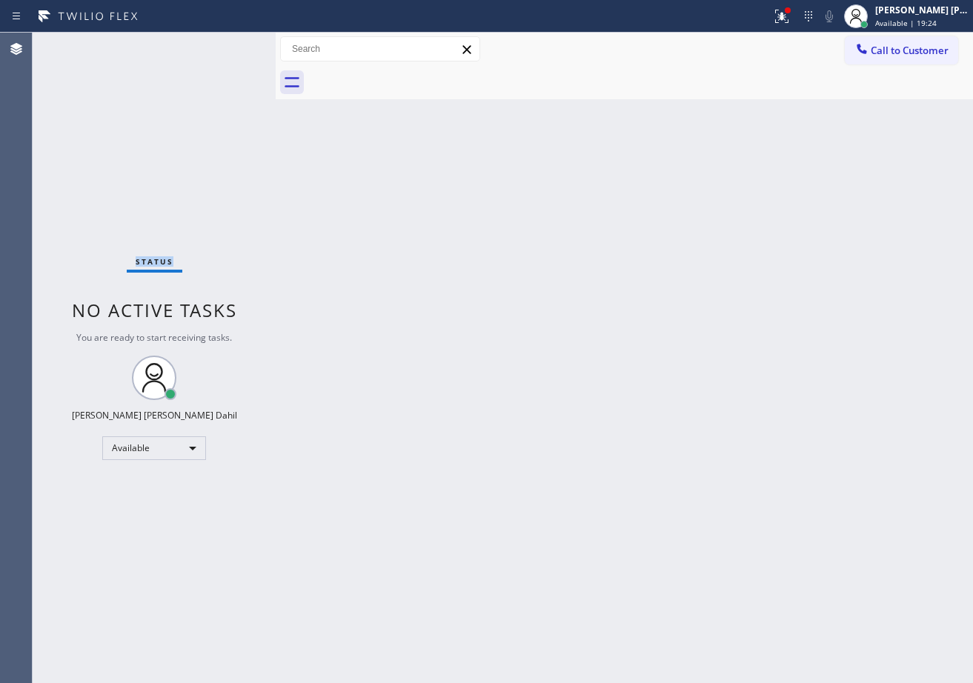
click at [224, 44] on div "Status No active tasks You are ready to start receiving tasks. [PERSON_NAME] [P…" at bounding box center [154, 358] width 243 height 650
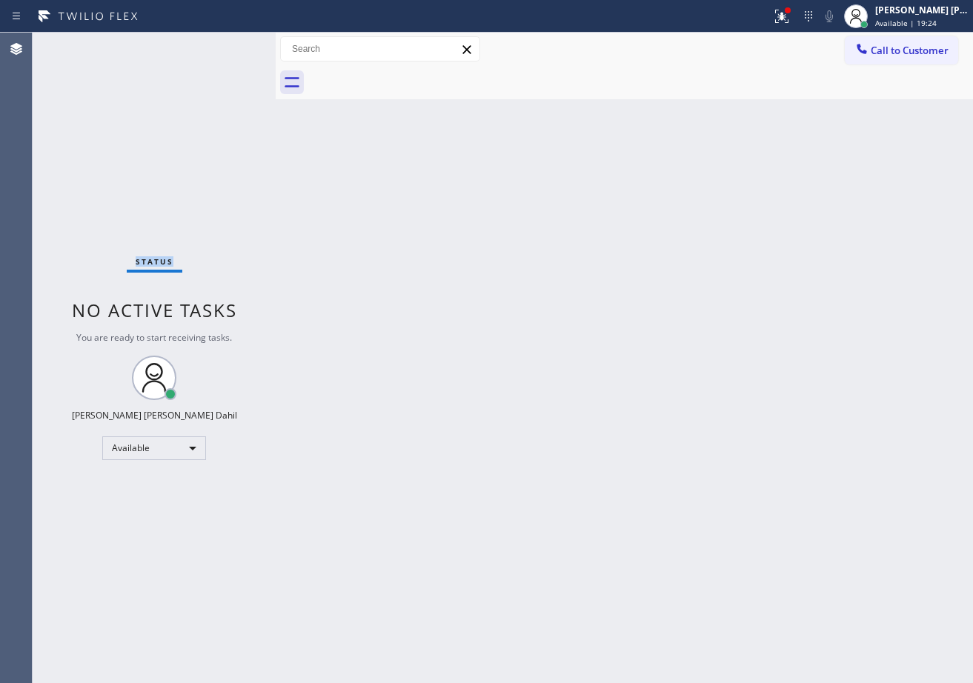
click at [224, 44] on div "Status No active tasks You are ready to start receiving tasks. [PERSON_NAME] [P…" at bounding box center [154, 358] width 243 height 650
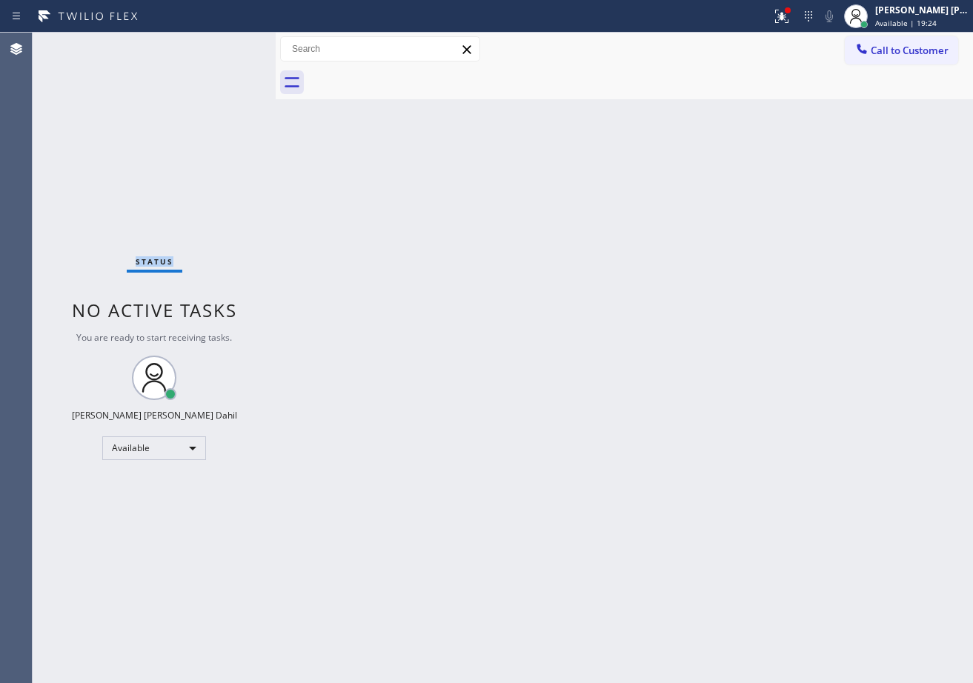
click at [224, 44] on div "Status No active tasks You are ready to start receiving tasks. [PERSON_NAME] [P…" at bounding box center [154, 358] width 243 height 650
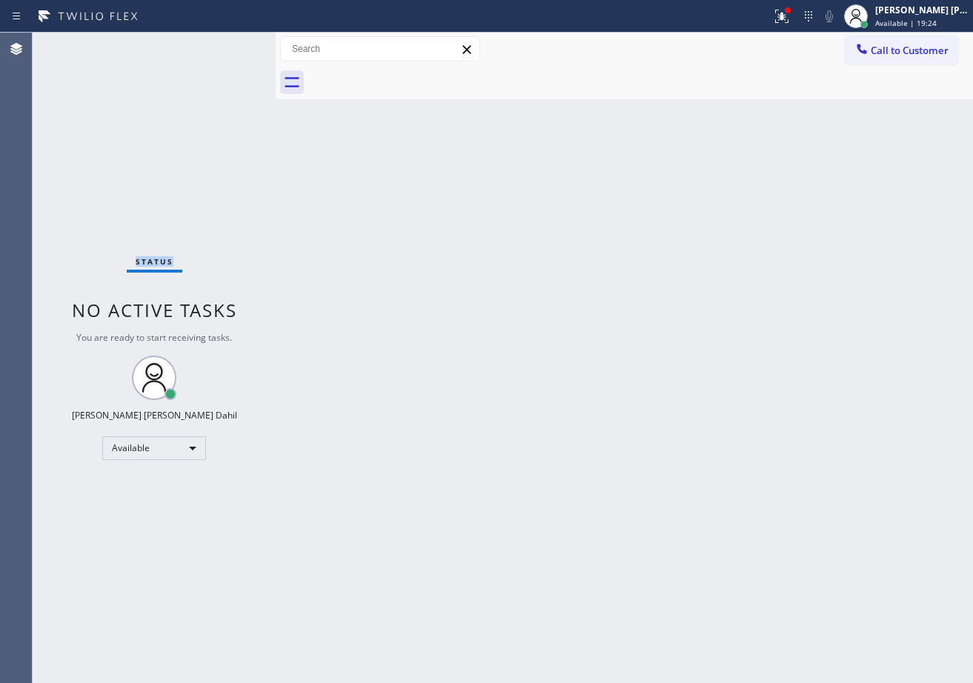
click at [224, 44] on div "Status No active tasks You are ready to start receiving tasks. [PERSON_NAME] [P…" at bounding box center [154, 358] width 243 height 650
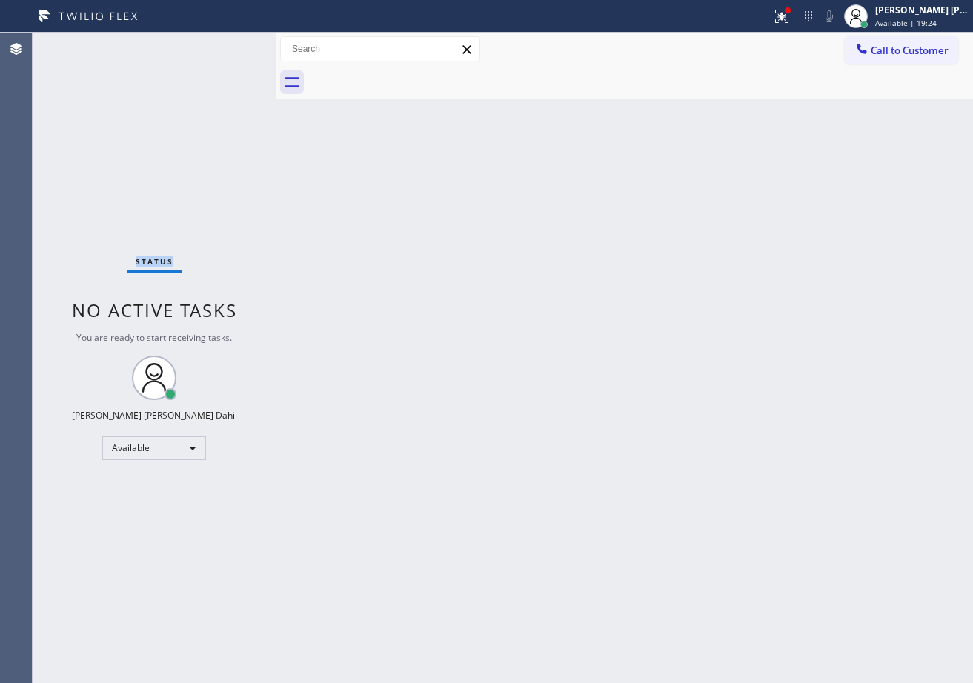
click at [224, 44] on div "Status No active tasks You are ready to start receiving tasks. [PERSON_NAME] [P…" at bounding box center [154, 358] width 243 height 650
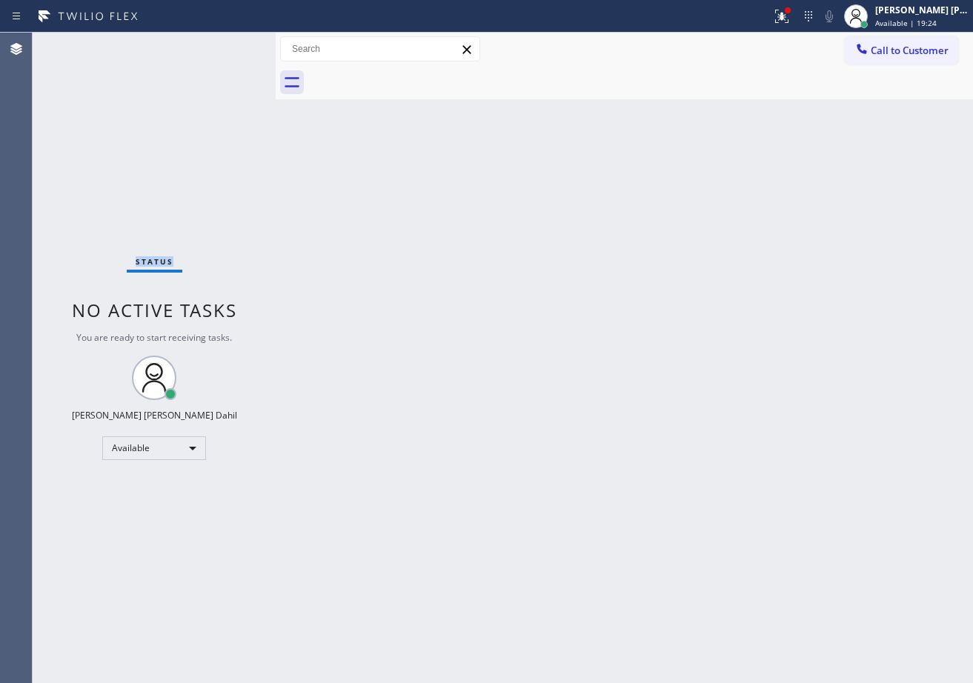
click at [224, 44] on div "Status No active tasks You are ready to start receiving tasks. [PERSON_NAME] [P…" at bounding box center [154, 358] width 243 height 650
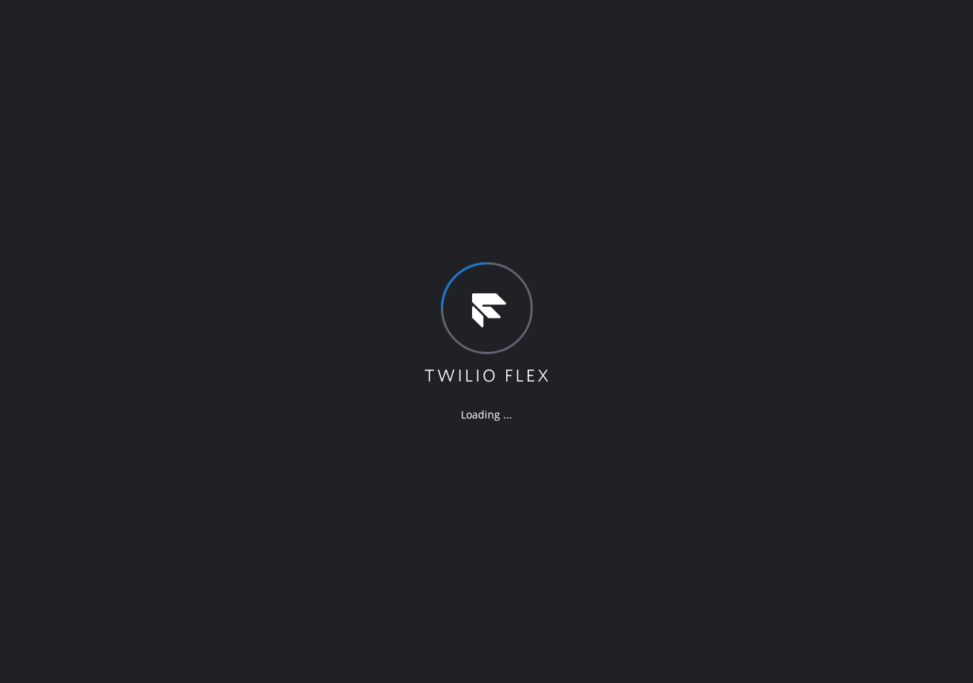
click at [422, 291] on icon at bounding box center [486, 323] width 128 height 123
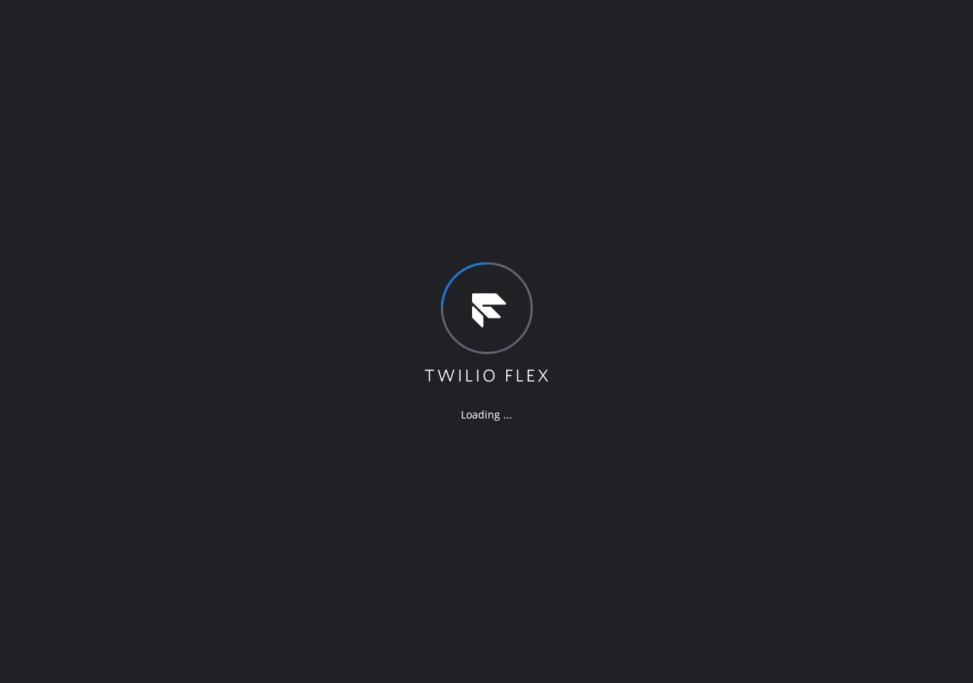
click at [421, 287] on div "Loading ..." at bounding box center [486, 341] width 973 height 683
click at [420, 286] on div "Loading ..." at bounding box center [486, 341] width 973 height 683
drag, startPoint x: 419, startPoint y: 284, endPoint x: 405, endPoint y: 238, distance: 47.8
click at [405, 238] on div "Loading ..." at bounding box center [486, 341] width 973 height 683
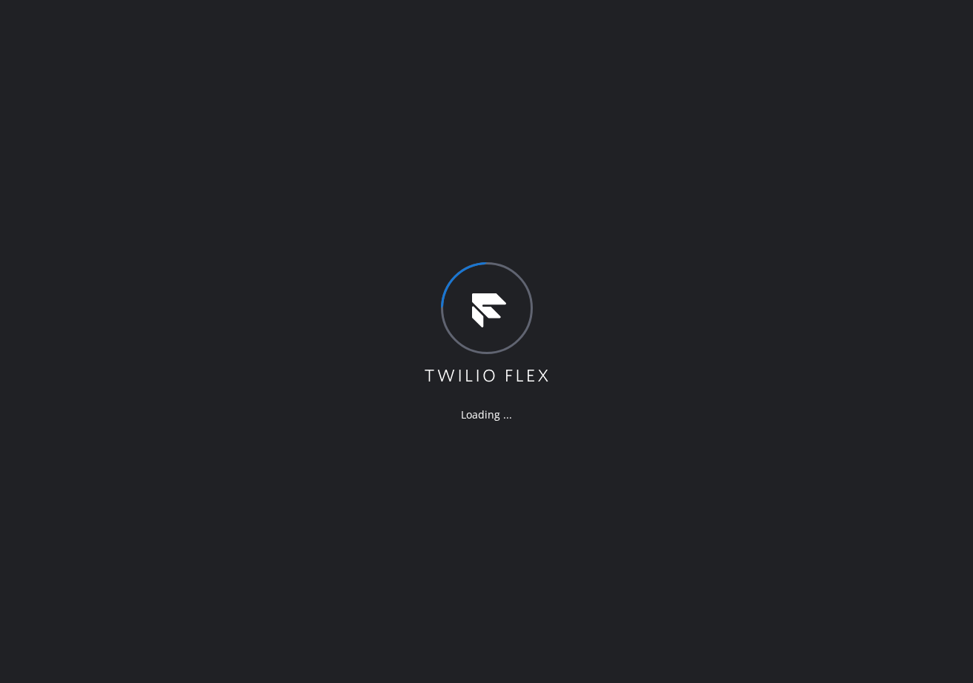
click at [389, 250] on div "Loading ..." at bounding box center [486, 341] width 973 height 683
drag, startPoint x: 389, startPoint y: 250, endPoint x: 371, endPoint y: 227, distance: 29.6
click at [379, 225] on div "Loading ..." at bounding box center [486, 341] width 973 height 683
click at [359, 235] on div "Loading ..." at bounding box center [486, 341] width 973 height 683
click at [352, 242] on div "Loading ..." at bounding box center [486, 341] width 973 height 683
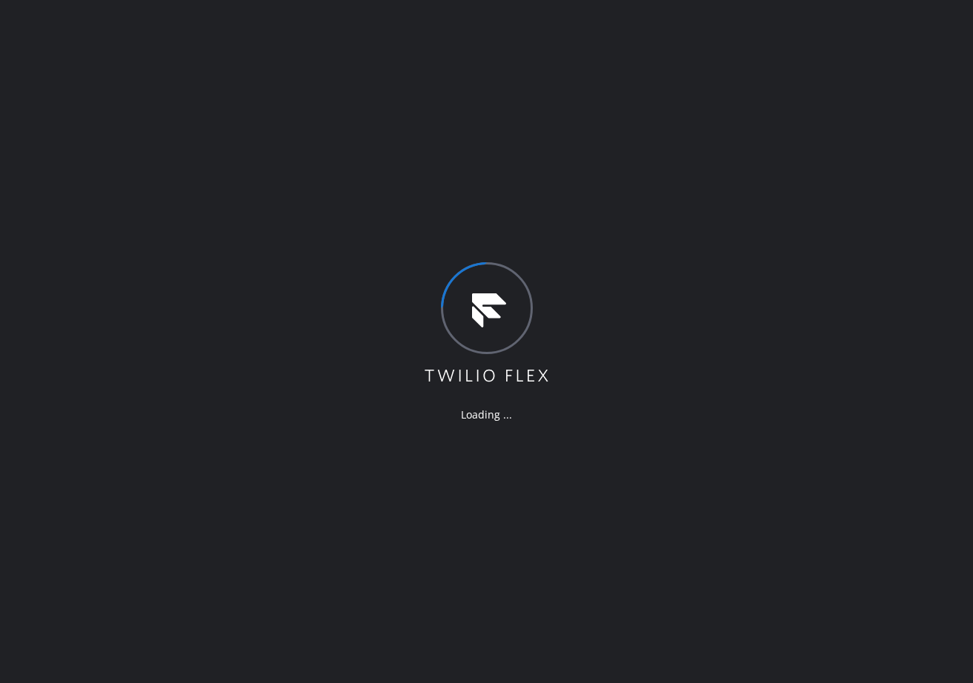
click at [319, 296] on div "Loading ..." at bounding box center [486, 341] width 973 height 683
click at [319, 289] on div "Loading ..." at bounding box center [486, 341] width 973 height 683
click at [314, 297] on div "Loading ..." at bounding box center [486, 341] width 973 height 683
click at [360, 163] on div "Loading ..." at bounding box center [486, 341] width 973 height 683
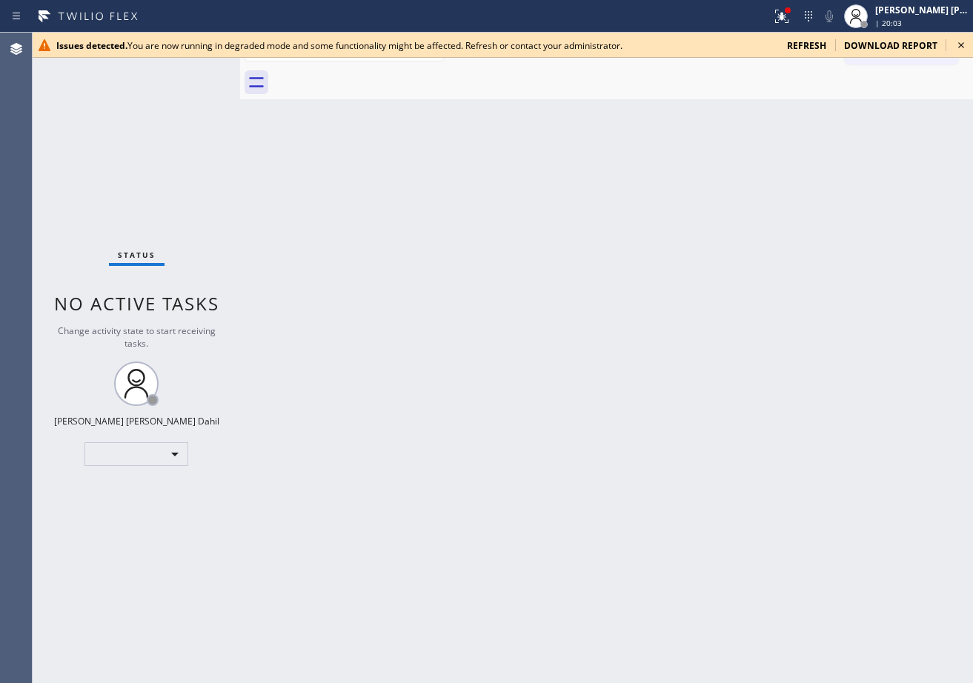
drag, startPoint x: 915, startPoint y: 11, endPoint x: 913, endPoint y: 51, distance: 40.1
click at [915, 12] on div "[PERSON_NAME] [PERSON_NAME] Dahil" at bounding box center [921, 10] width 93 height 13
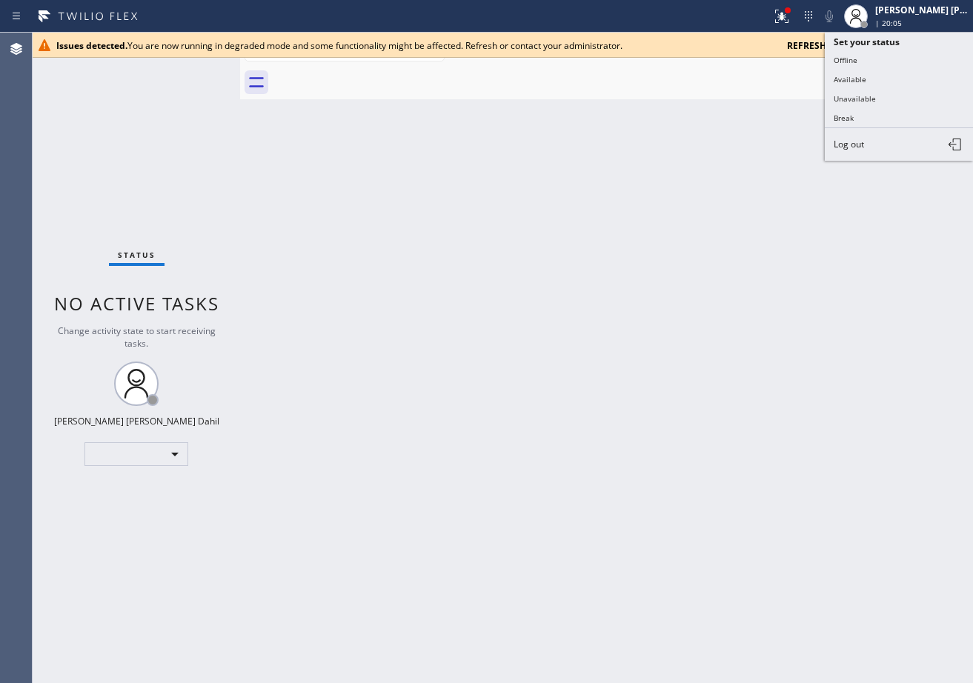
drag, startPoint x: 845, startPoint y: 76, endPoint x: 768, endPoint y: 125, distance: 91.0
click at [845, 76] on button "Available" at bounding box center [899, 79] width 148 height 19
click at [767, 125] on div "Back to Dashboard Change Sender ID Customers Technicians Select a contact Outbo…" at bounding box center [606, 358] width 733 height 650
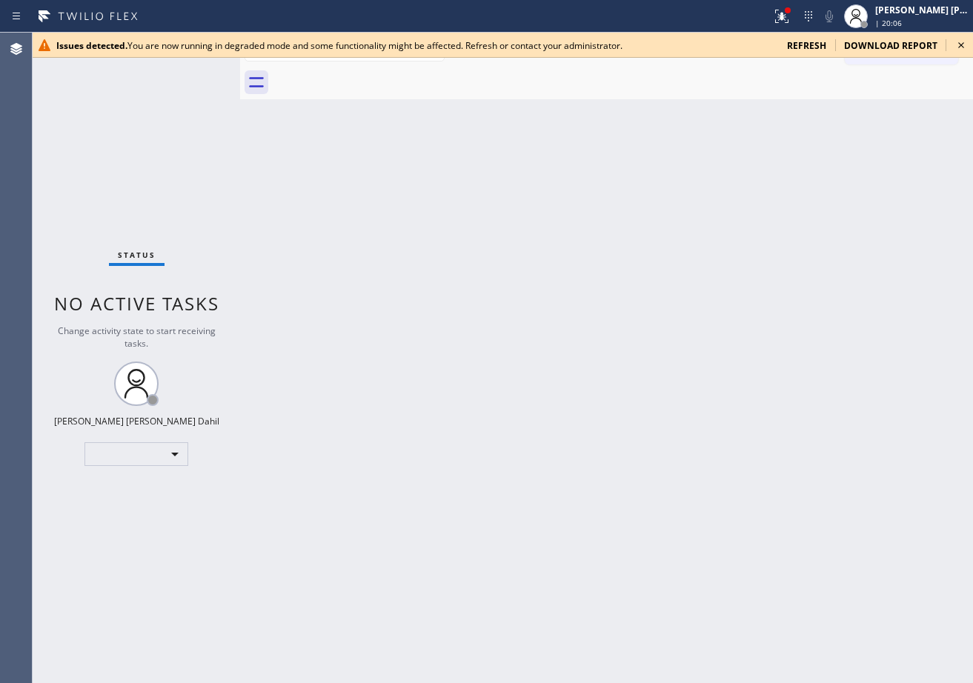
click at [959, 46] on icon at bounding box center [961, 45] width 18 height 18
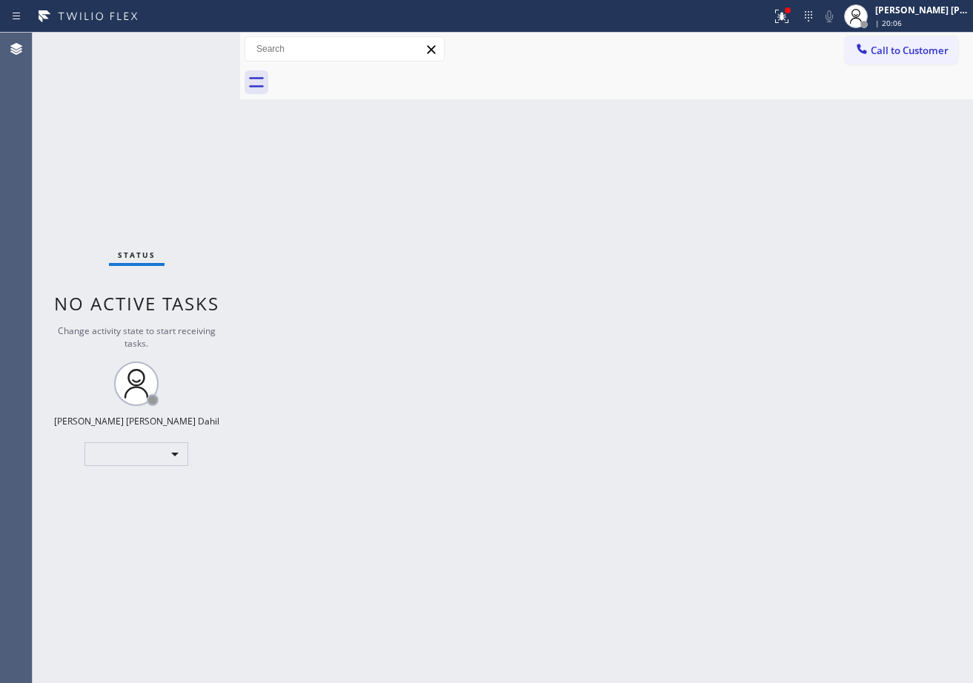
click at [896, 239] on div "Back to Dashboard Change Sender ID Customers Technicians Select a contact Outbo…" at bounding box center [606, 358] width 733 height 650
click at [224, 44] on div "Status No active tasks Change activity state to start receiving tasks. Joshua J…" at bounding box center [136, 358] width 207 height 650
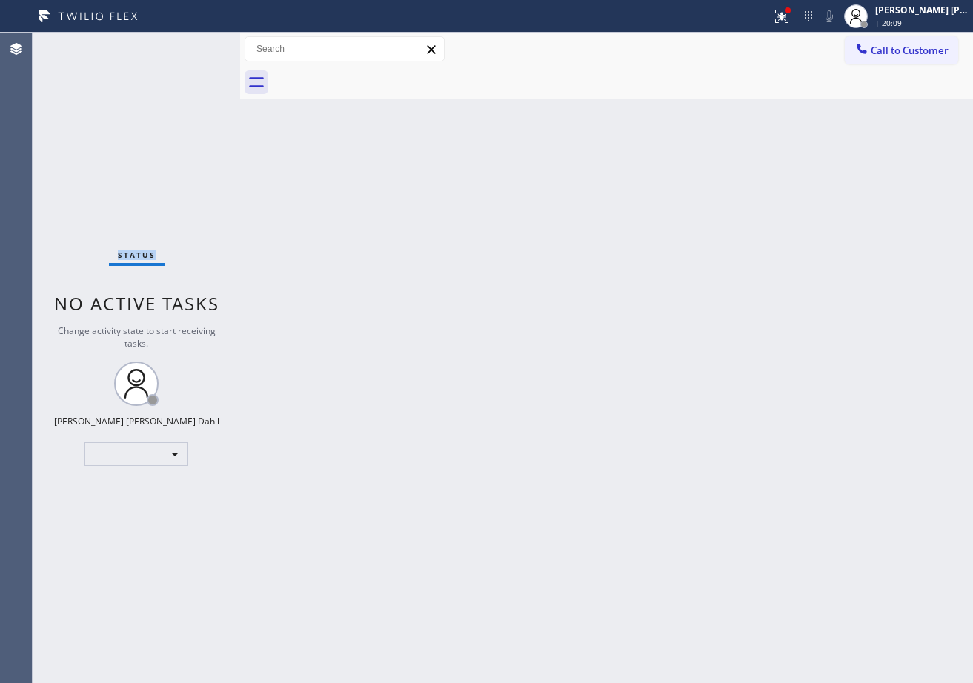
click at [224, 44] on div "Status No active tasks Change activity state to start receiving tasks. Joshua J…" at bounding box center [136, 358] width 207 height 650
click at [226, 44] on div "Status No active tasks Change activity state to start receiving tasks. Joshua J…" at bounding box center [136, 358] width 207 height 650
click at [224, 44] on div "Status No active tasks Change activity state to start receiving tasks. Joshua J…" at bounding box center [136, 358] width 207 height 650
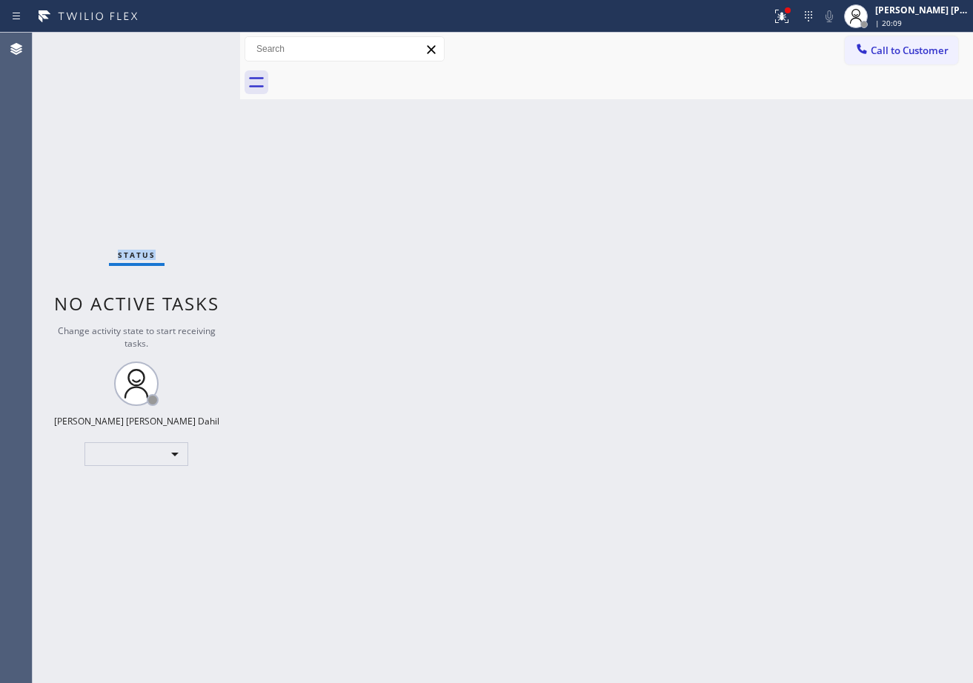
click at [224, 44] on div "Status No active tasks Change activity state to start receiving tasks. Joshua J…" at bounding box center [136, 358] width 207 height 650
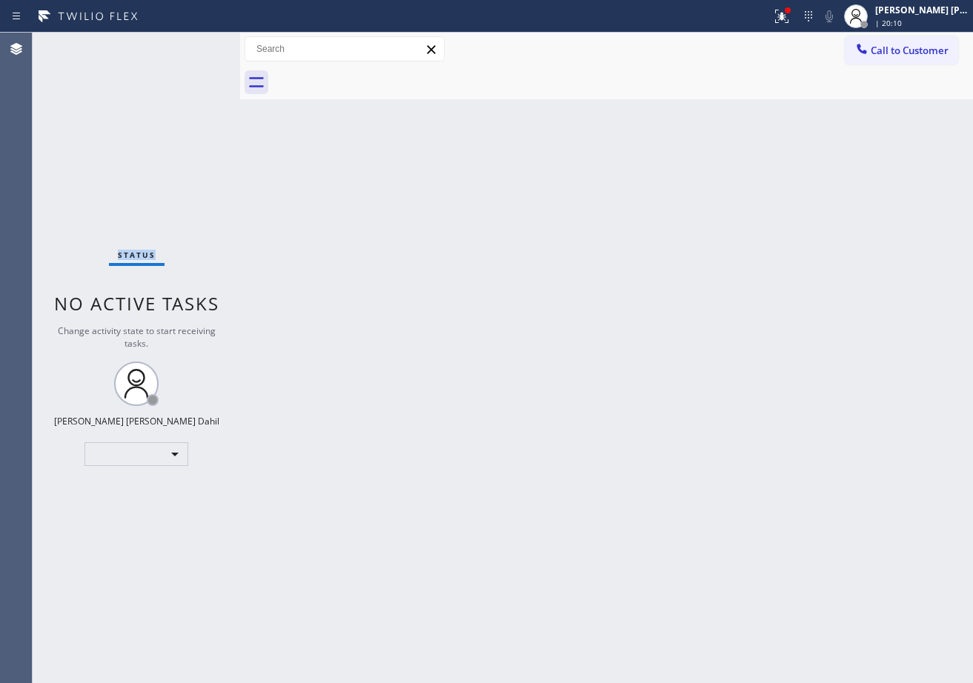
click at [224, 44] on div "Status No active tasks Change activity state to start receiving tasks. Joshua J…" at bounding box center [136, 358] width 207 height 650
click at [787, 13] on div at bounding box center [781, 16] width 33 height 18
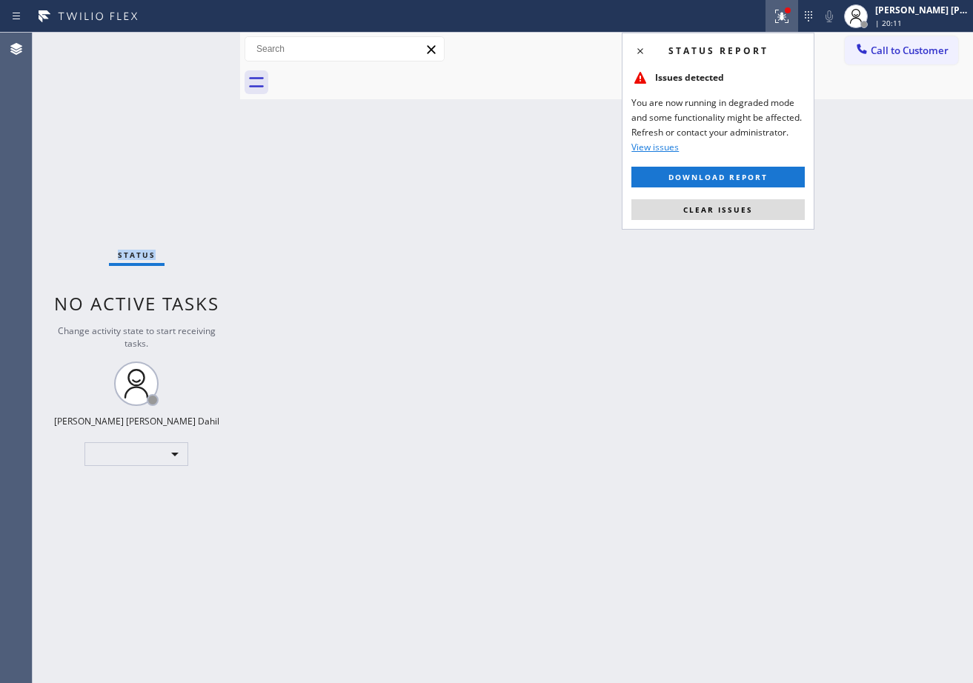
click at [716, 210] on span "Clear issues" at bounding box center [718, 209] width 70 height 10
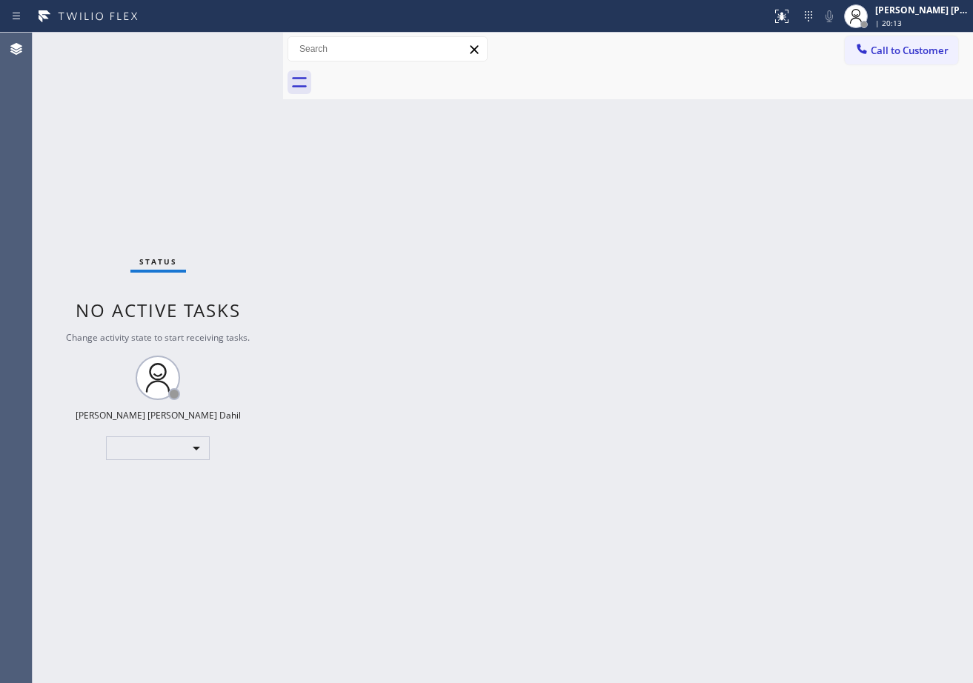
drag, startPoint x: 237, startPoint y: 51, endPoint x: 280, endPoint y: 68, distance: 46.2
click at [283, 68] on div at bounding box center [283, 358] width 0 height 650
click at [439, 242] on div "Back to Dashboard Change Sender ID Customers Technicians Select a contact Outbo…" at bounding box center [628, 358] width 690 height 650
click at [224, 44] on div "Status No active tasks Change activity state to start receiving tasks. Joshua J…" at bounding box center [158, 358] width 250 height 650
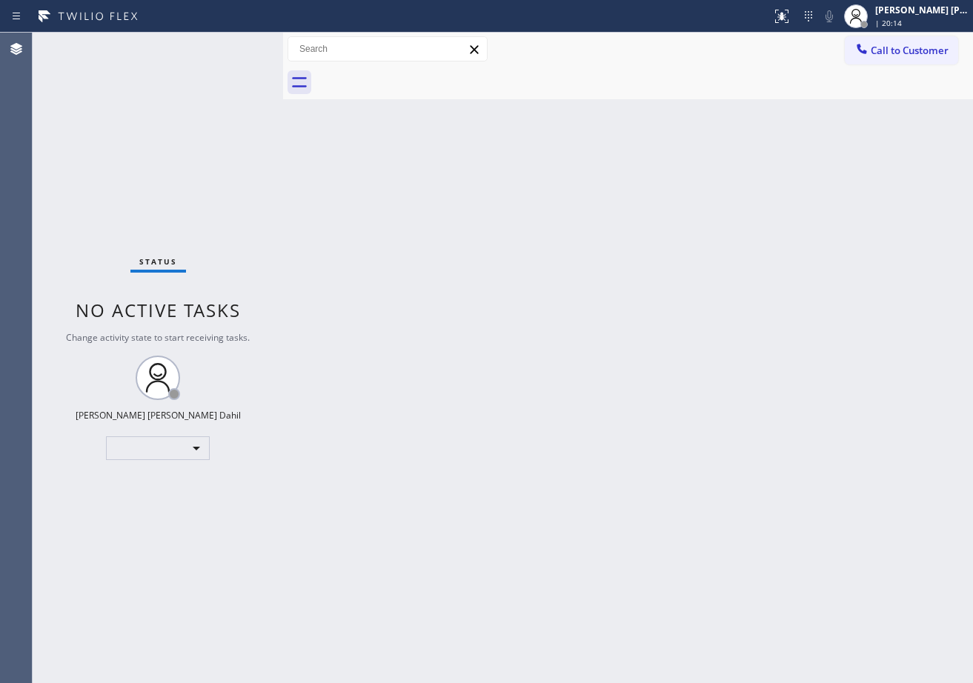
click at [224, 44] on div "Status No active tasks Change activity state to start receiving tasks. Joshua J…" at bounding box center [158, 358] width 250 height 650
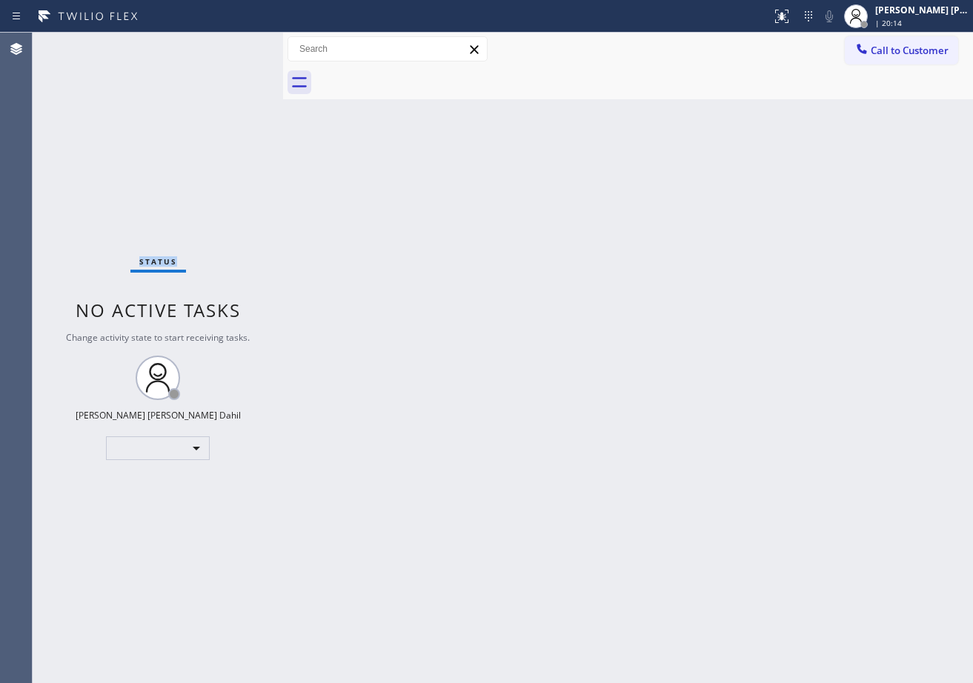
click at [224, 44] on div "Status No active tasks Change activity state to start receiving tasks. Joshua J…" at bounding box center [158, 358] width 250 height 650
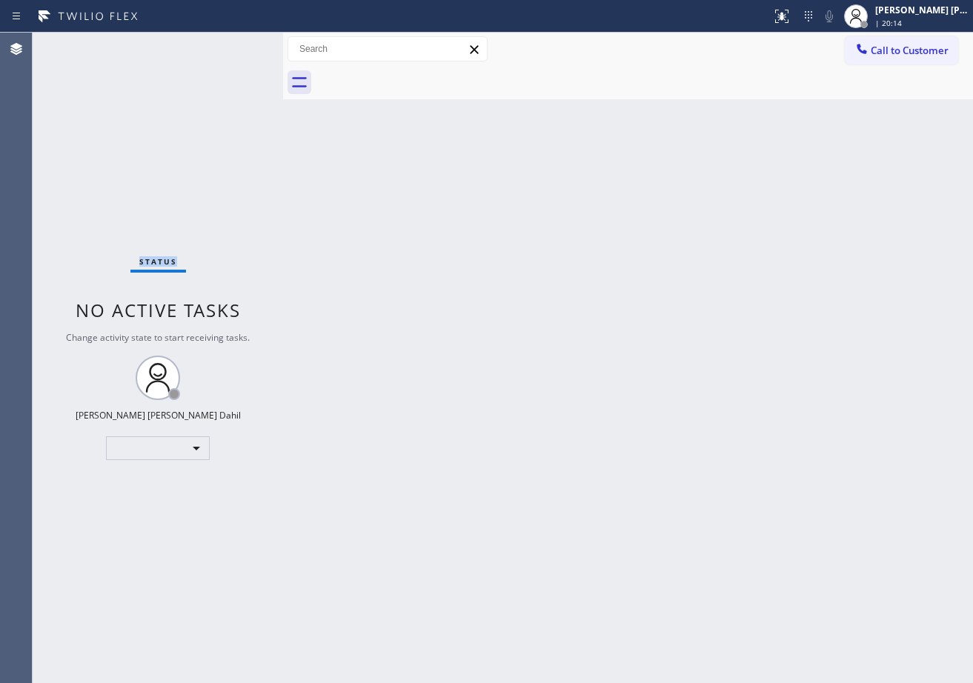
click at [224, 44] on div "Status No active tasks Change activity state to start receiving tasks. Joshua J…" at bounding box center [158, 358] width 250 height 650
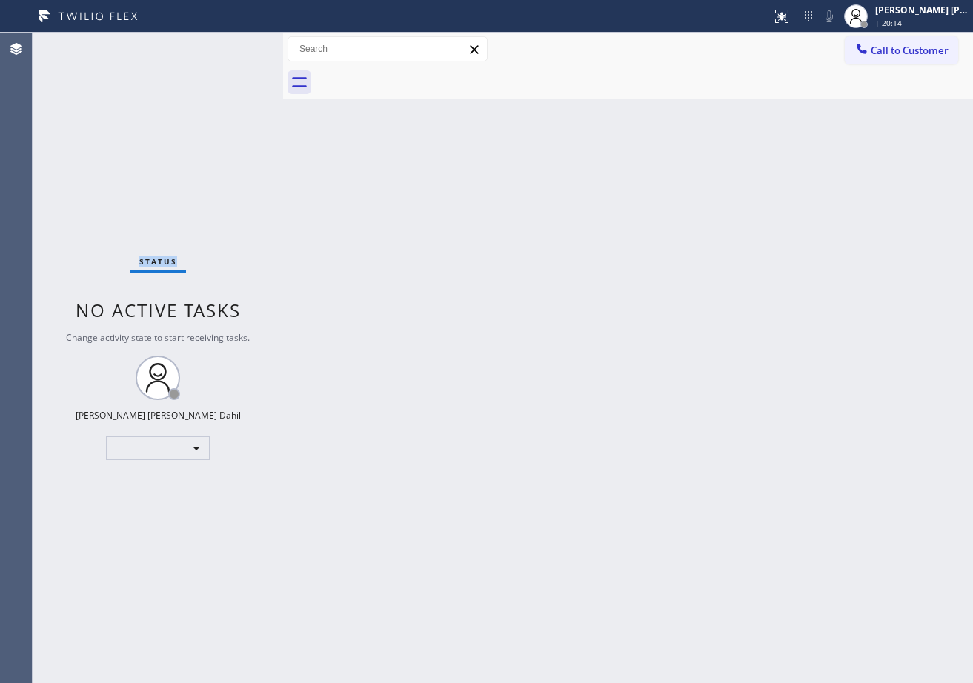
click at [224, 44] on div "Status No active tasks Change activity state to start receiving tasks. Joshua J…" at bounding box center [158, 358] width 250 height 650
drag, startPoint x: 282, startPoint y: 49, endPoint x: 277, endPoint y: 79, distance: 30.0
click at [277, 51] on div at bounding box center [277, 358] width 0 height 650
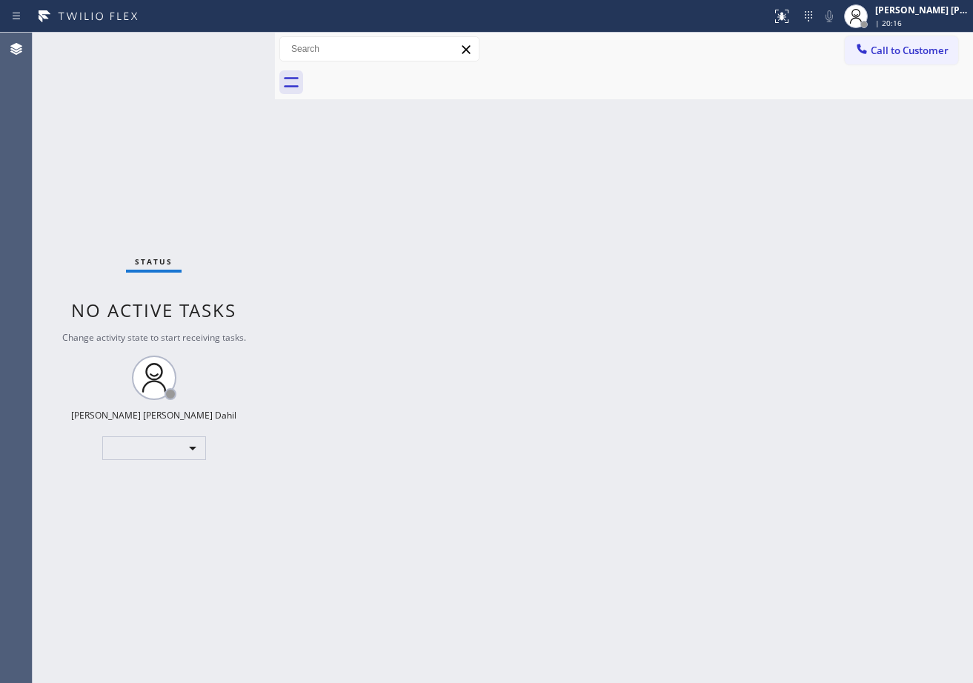
click at [224, 44] on div "Status No active tasks Change activity state to start receiving tasks. Joshua J…" at bounding box center [154, 358] width 242 height 650
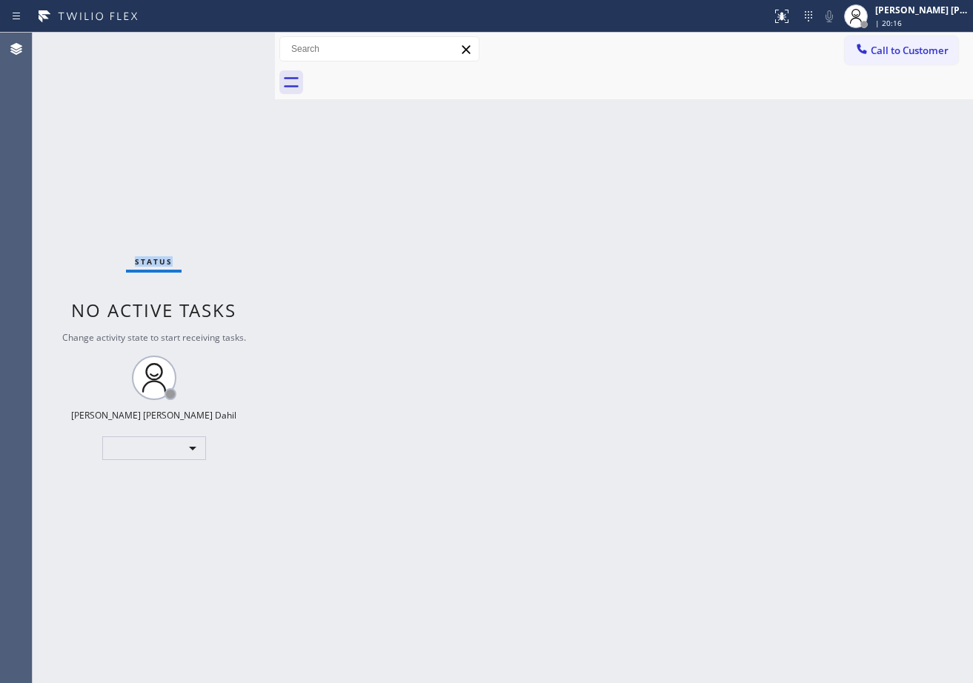
click at [224, 44] on div "Status No active tasks Change activity state to start receiving tasks. Joshua J…" at bounding box center [154, 358] width 242 height 650
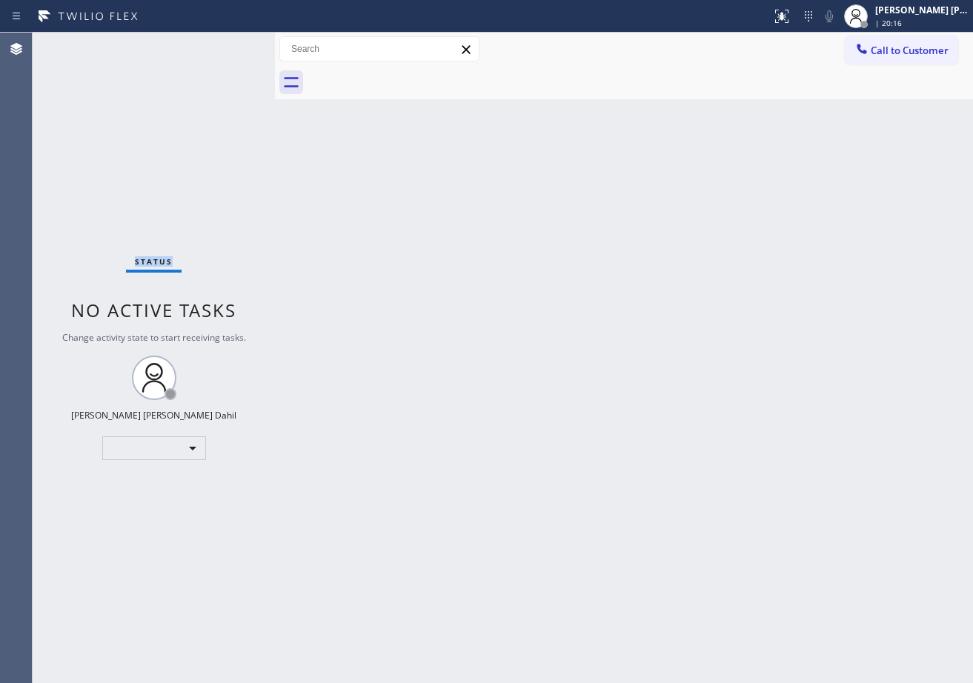
click at [224, 44] on div "Status No active tasks Change activity state to start receiving tasks. Joshua J…" at bounding box center [154, 358] width 242 height 650
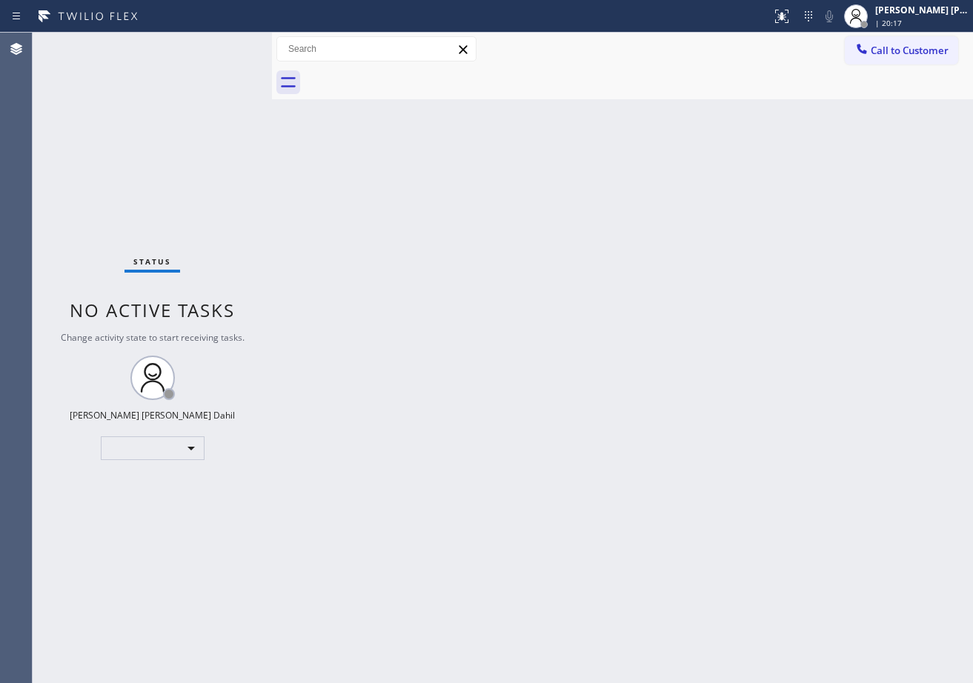
click at [272, 49] on div at bounding box center [272, 358] width 0 height 650
click at [233, 54] on div "Status No active tasks Change activity state to start receiving tasks. Joshua J…" at bounding box center [152, 358] width 239 height 650
click at [224, 45] on div "Status No active tasks Change activity state to start receiving tasks. Joshua J…" at bounding box center [152, 358] width 239 height 650
click at [224, 44] on div "Status No active tasks Change activity state to start receiving tasks. Joshua J…" at bounding box center [152, 358] width 239 height 650
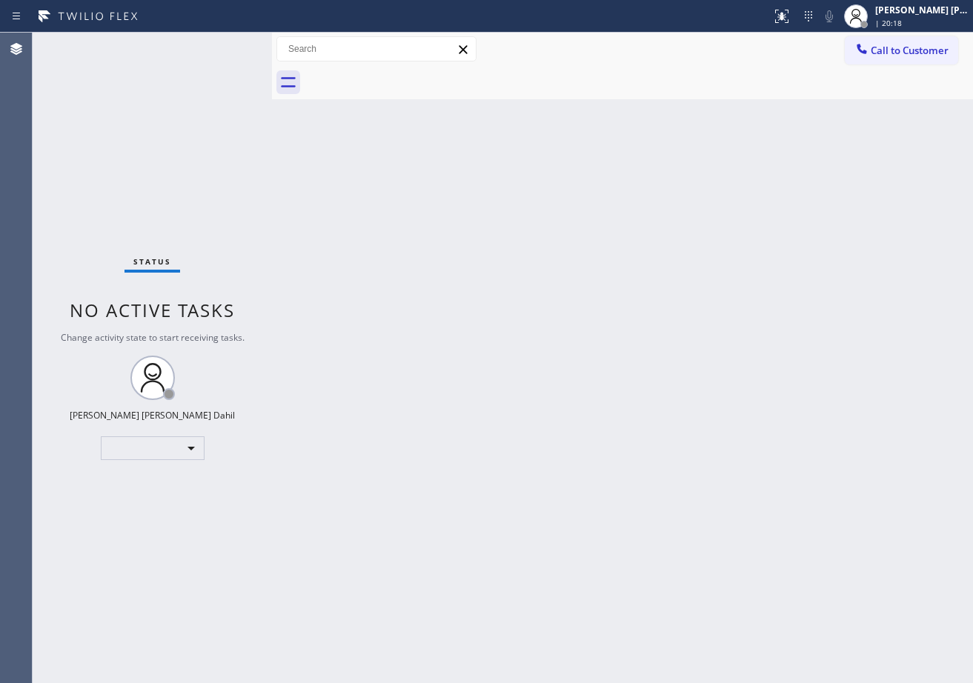
click at [224, 44] on div "Status No active tasks Change activity state to start receiving tasks. Joshua J…" at bounding box center [152, 358] width 239 height 650
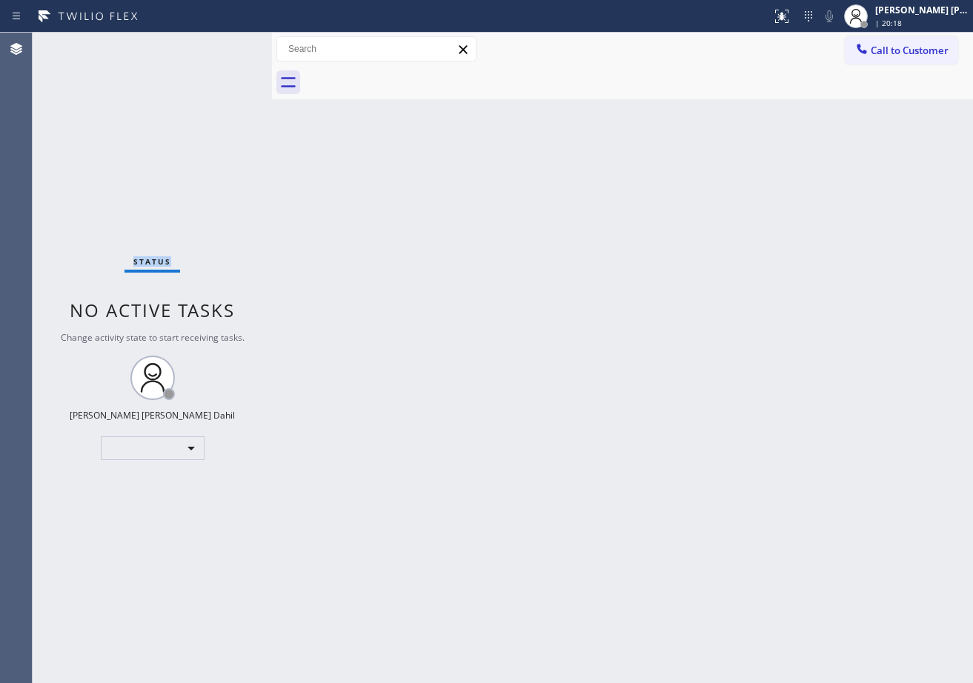
click at [224, 44] on div "Status No active tasks Change activity state to start receiving tasks. Joshua J…" at bounding box center [152, 358] width 239 height 650
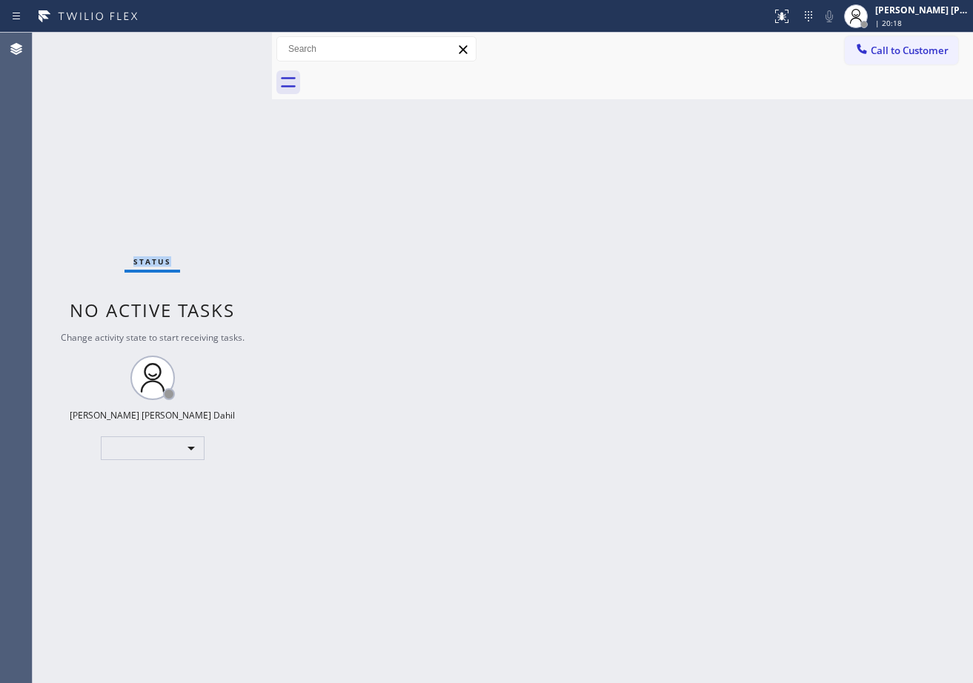
click at [224, 44] on div "Status No active tasks Change activity state to start receiving tasks. Joshua J…" at bounding box center [152, 358] width 239 height 650
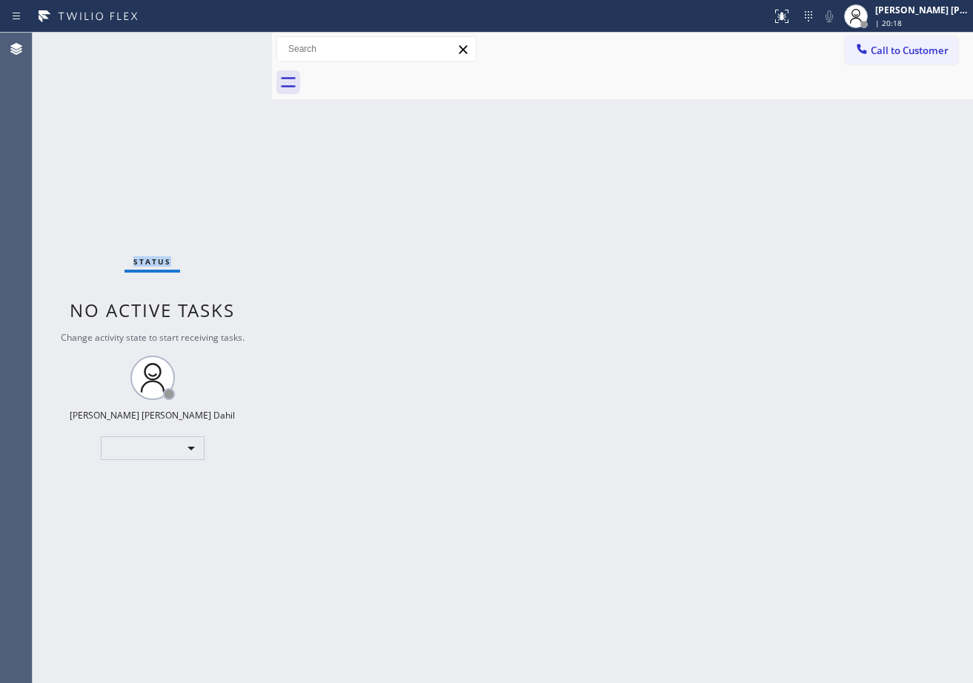
click at [224, 44] on div "Status No active tasks Change activity state to start receiving tasks. Joshua J…" at bounding box center [152, 358] width 239 height 650
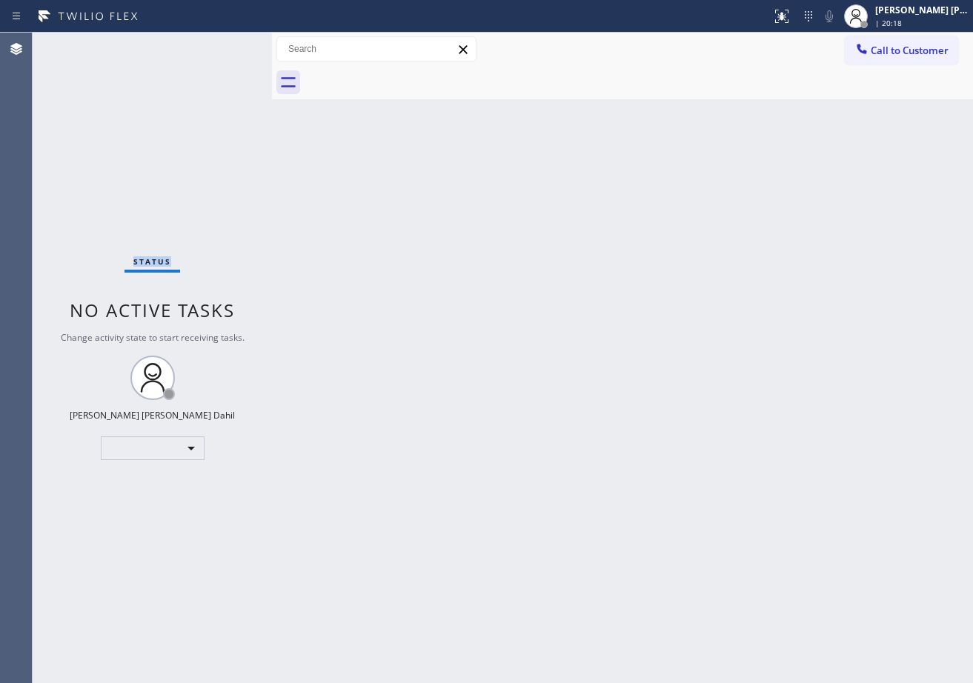
click at [225, 44] on div "Status No active tasks Change activity state to start receiving tasks. Joshua J…" at bounding box center [152, 358] width 239 height 650
click at [228, 44] on div "Status No active tasks Change activity state to start receiving tasks. Joshua J…" at bounding box center [152, 358] width 239 height 650
click at [229, 44] on div "Status No active tasks Change activity state to start receiving tasks. Joshua J…" at bounding box center [152, 358] width 239 height 650
click at [228, 44] on div "Status No active tasks Change activity state to start receiving tasks. Joshua J…" at bounding box center [152, 358] width 239 height 650
click at [227, 44] on div "Status No active tasks Change activity state to start receiving tasks. Joshua J…" at bounding box center [152, 358] width 239 height 650
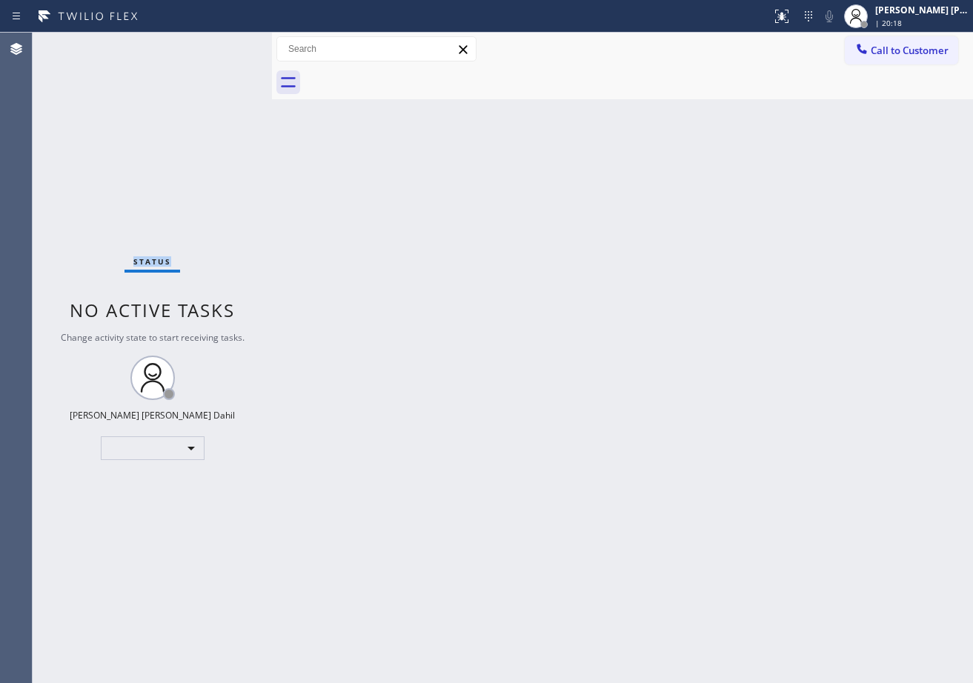
click at [225, 44] on div "Status No active tasks Change activity state to start receiving tasks. Joshua J…" at bounding box center [152, 358] width 239 height 650
click at [224, 44] on div "Status No active tasks Change activity state to start receiving tasks. Joshua J…" at bounding box center [152, 358] width 239 height 650
click at [226, 44] on div "Status No active tasks Change activity state to start receiving tasks. Joshua J…" at bounding box center [152, 358] width 239 height 650
click at [225, 44] on div "Status No active tasks Change activity state to start receiving tasks. Joshua J…" at bounding box center [152, 358] width 239 height 650
click at [227, 46] on div "Status No active tasks Change activity state to start receiving tasks. Joshua J…" at bounding box center [152, 358] width 239 height 650
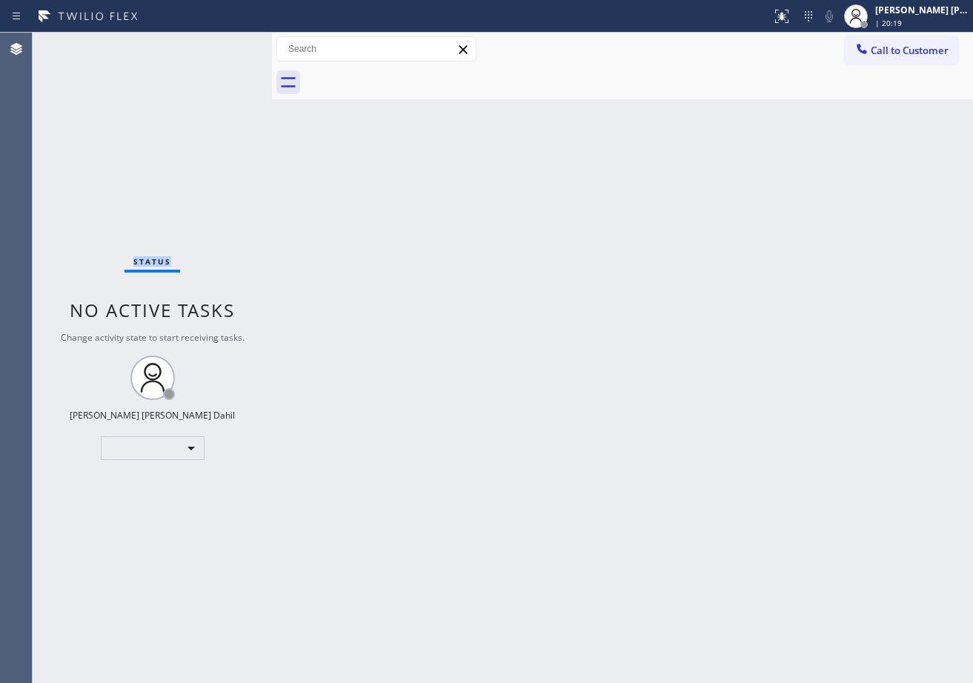
click at [229, 45] on div "Status No active tasks Change activity state to start receiving tasks. Joshua J…" at bounding box center [152, 358] width 239 height 650
click at [224, 44] on div "Status No active tasks Change activity state to start receiving tasks. Joshua J…" at bounding box center [152, 358] width 239 height 650
click at [270, 49] on div at bounding box center [270, 358] width 0 height 650
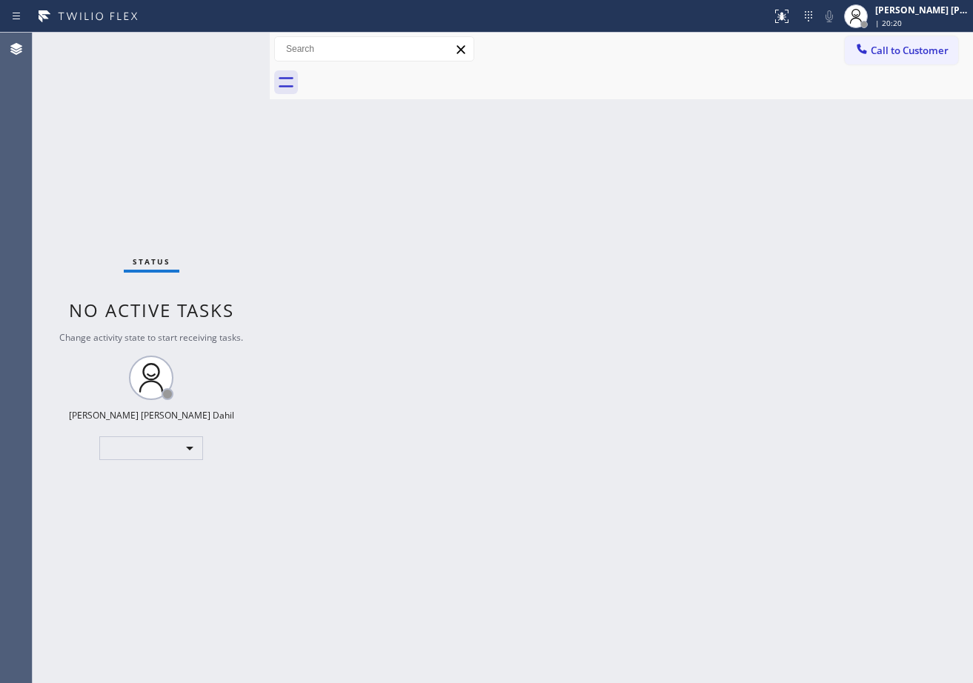
click at [458, 282] on div "Back to Dashboard Change Sender ID Customers Technicians Select a contact Outbo…" at bounding box center [621, 358] width 703 height 650
click at [884, 554] on div "Back to Dashboard Change Sender ID Customers Technicians Select a contact Outbo…" at bounding box center [621, 358] width 703 height 650
click at [699, 101] on div "Back to Dashboard Change Sender ID Customers Technicians Select a contact Outbo…" at bounding box center [621, 358] width 703 height 650
click at [224, 44] on div "Status No active tasks Change activity state to start receiving tasks. Joshua J…" at bounding box center [151, 358] width 237 height 650
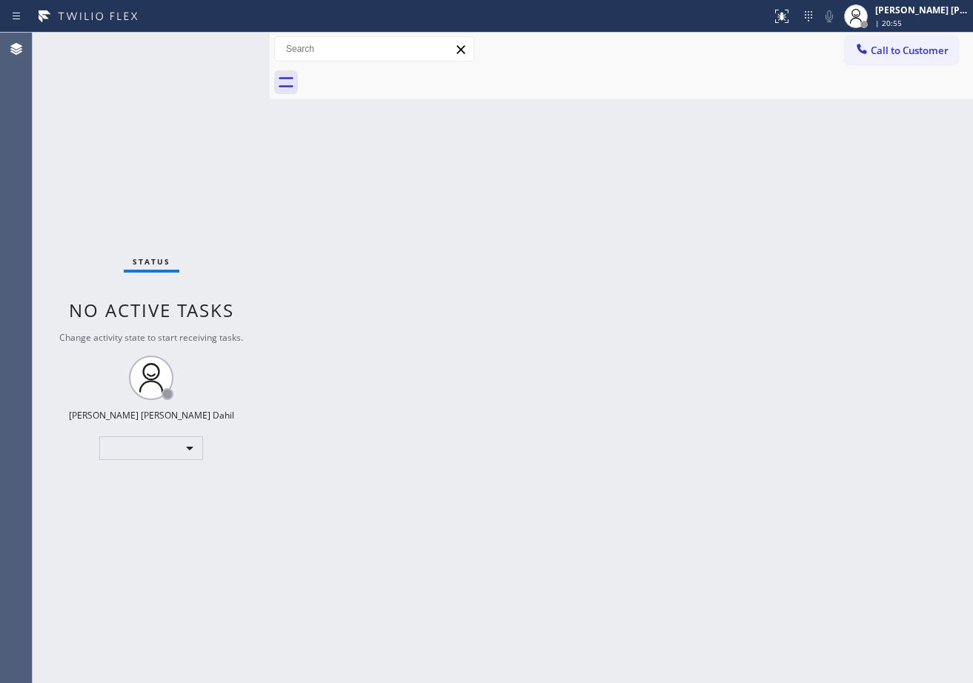
click at [224, 44] on div "Status No active tasks Change activity state to start receiving tasks. Joshua J…" at bounding box center [151, 358] width 237 height 650
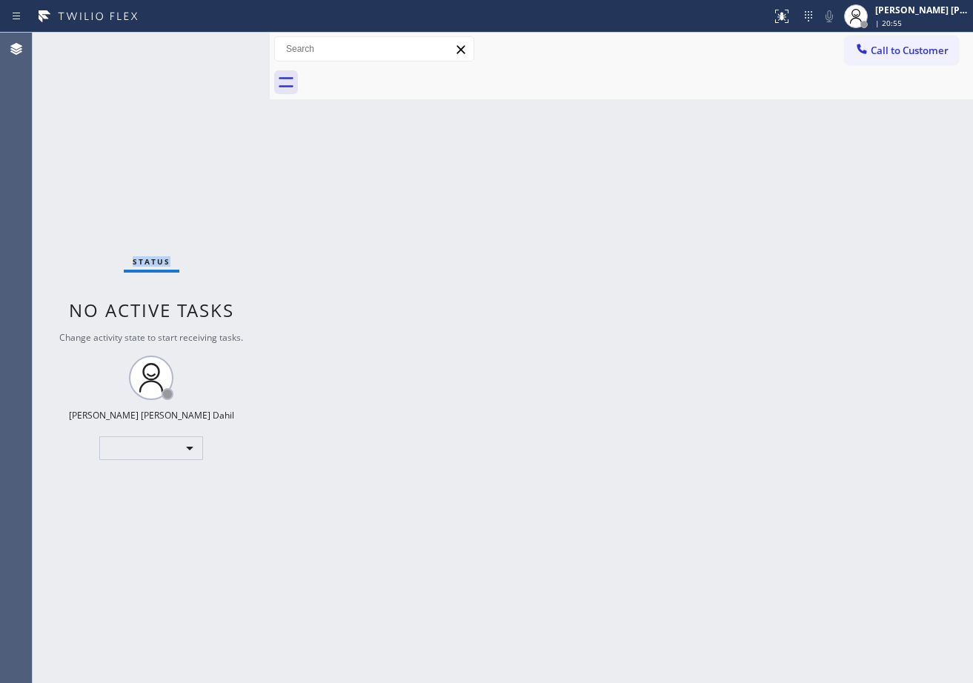
click at [224, 44] on div "Status No active tasks Change activity state to start receiving tasks. Joshua J…" at bounding box center [151, 358] width 237 height 650
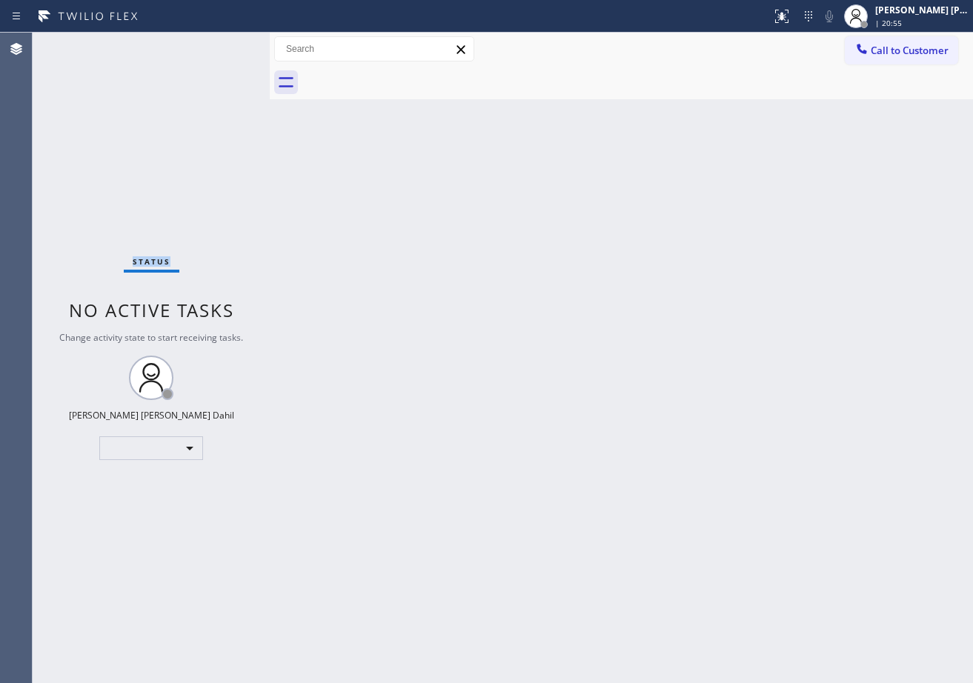
click at [224, 44] on div "Status No active tasks Change activity state to start receiving tasks. Joshua J…" at bounding box center [151, 358] width 237 height 650
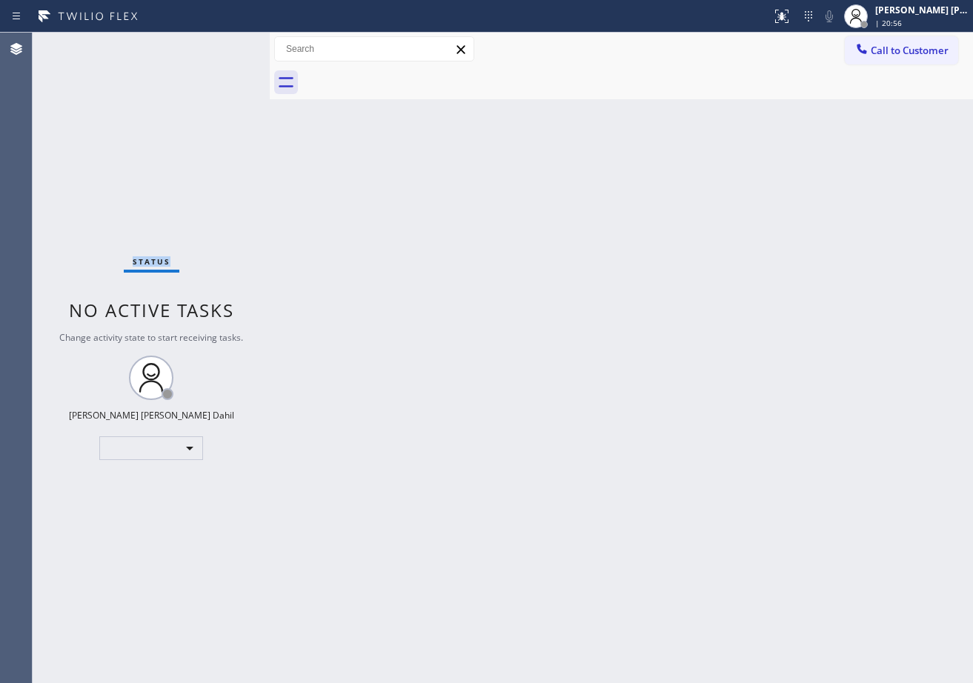
click at [224, 44] on div "Status No active tasks Change activity state to start receiving tasks. Joshua J…" at bounding box center [151, 358] width 237 height 650
click at [416, 233] on div "Back to Dashboard Change Sender ID Customers Technicians Select a contact Outbo…" at bounding box center [621, 358] width 703 height 650
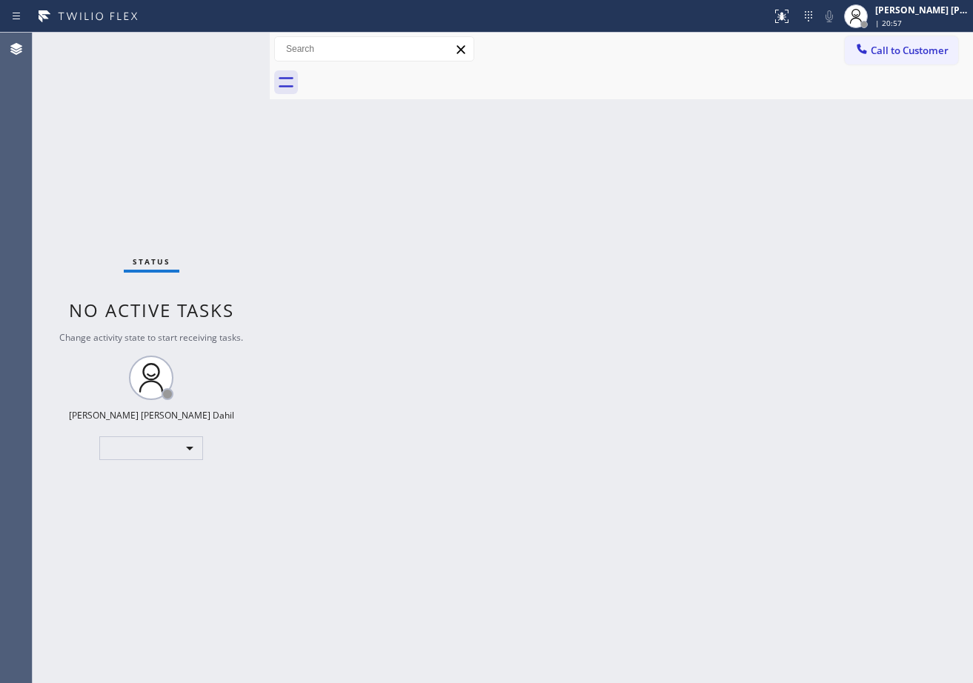
click at [436, 250] on div "Back to Dashboard Change Sender ID Customers Technicians Select a contact Outbo…" at bounding box center [621, 358] width 703 height 650
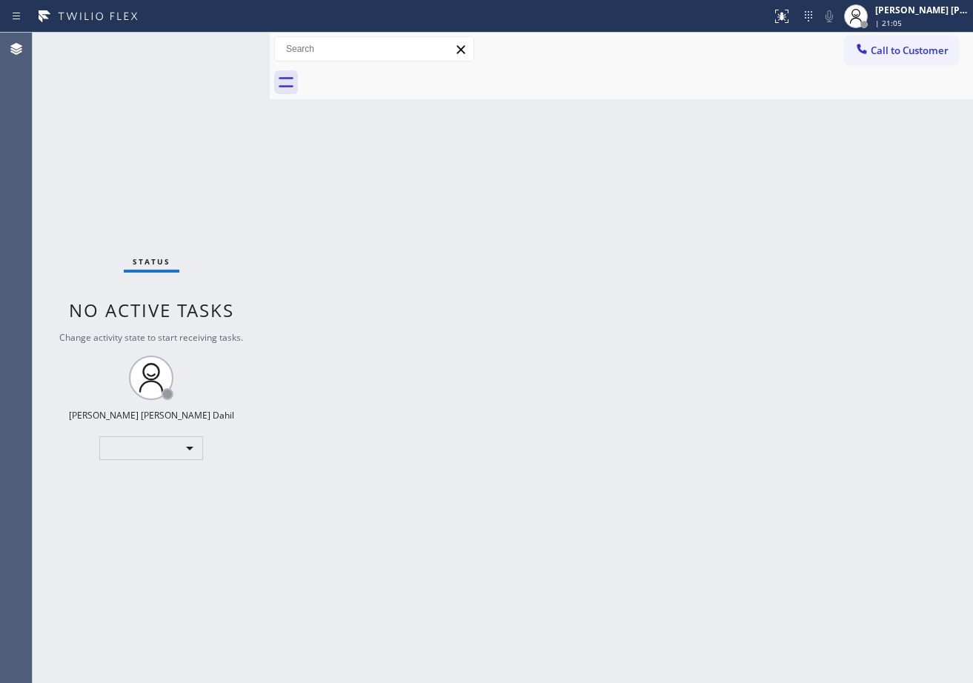
click at [436, 250] on div "Back to Dashboard Change Sender ID Customers Technicians Select a contact Outbo…" at bounding box center [621, 358] width 703 height 650
click at [210, 51] on div "Status No active tasks Change activity state to start receiving tasks. Joshua J…" at bounding box center [151, 358] width 237 height 650
click at [217, 50] on div "Status No active tasks Change activity state to start receiving tasks. Joshua J…" at bounding box center [151, 358] width 237 height 650
drag, startPoint x: 524, startPoint y: 308, endPoint x: 544, endPoint y: 324, distance: 25.3
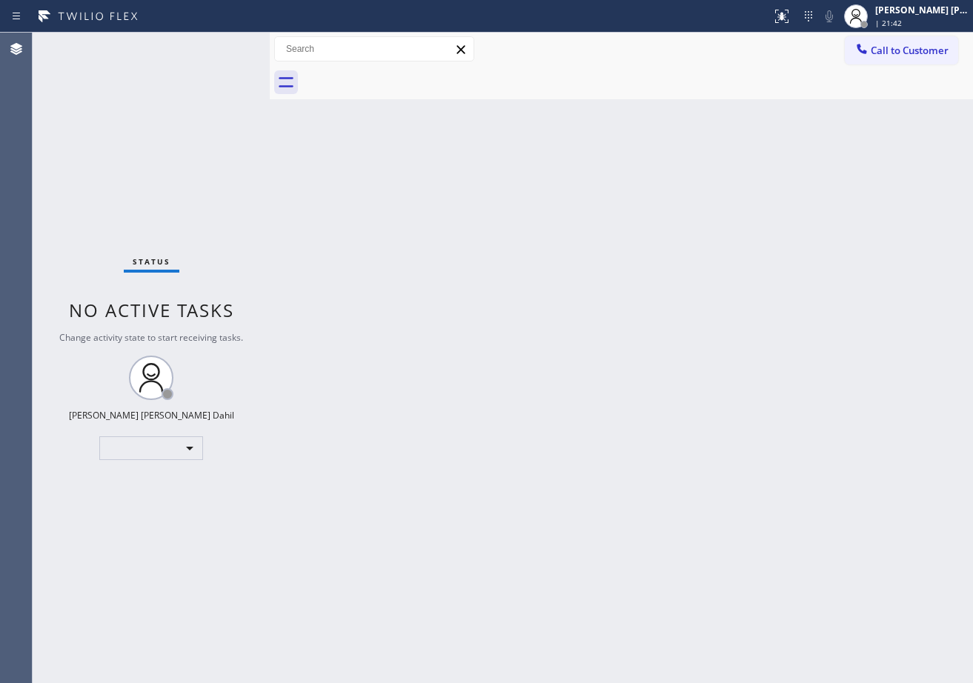
click at [541, 317] on div "Back to Dashboard Change Sender ID Customers Technicians Select a contact Outbo…" at bounding box center [621, 358] width 703 height 650
click at [910, 12] on div "[PERSON_NAME] [PERSON_NAME] Dahil" at bounding box center [921, 10] width 93 height 13
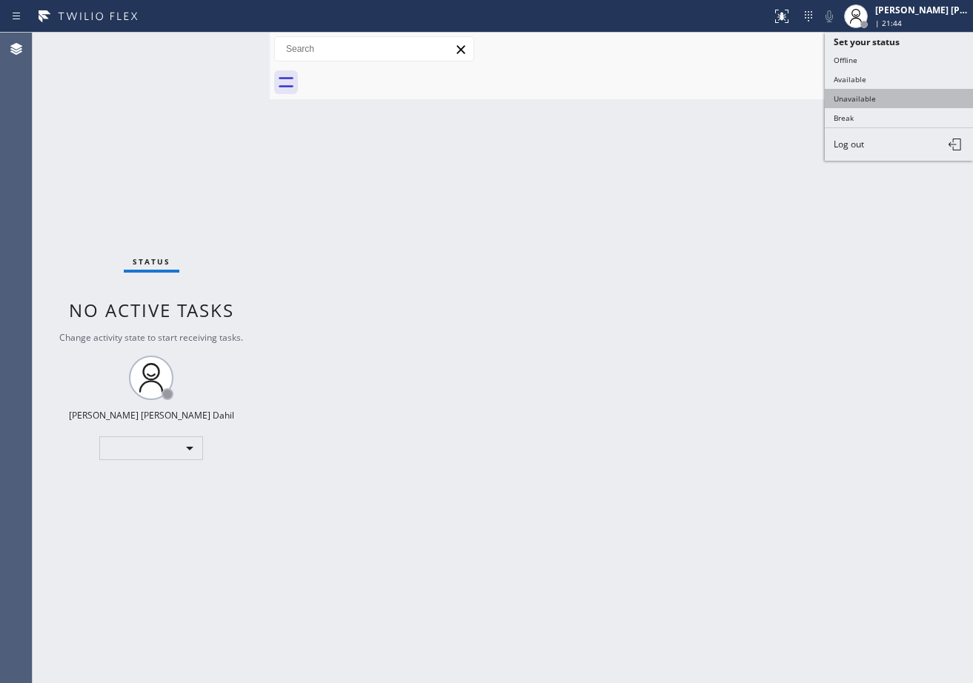
click at [885, 93] on button "Unavailable" at bounding box center [899, 98] width 148 height 19
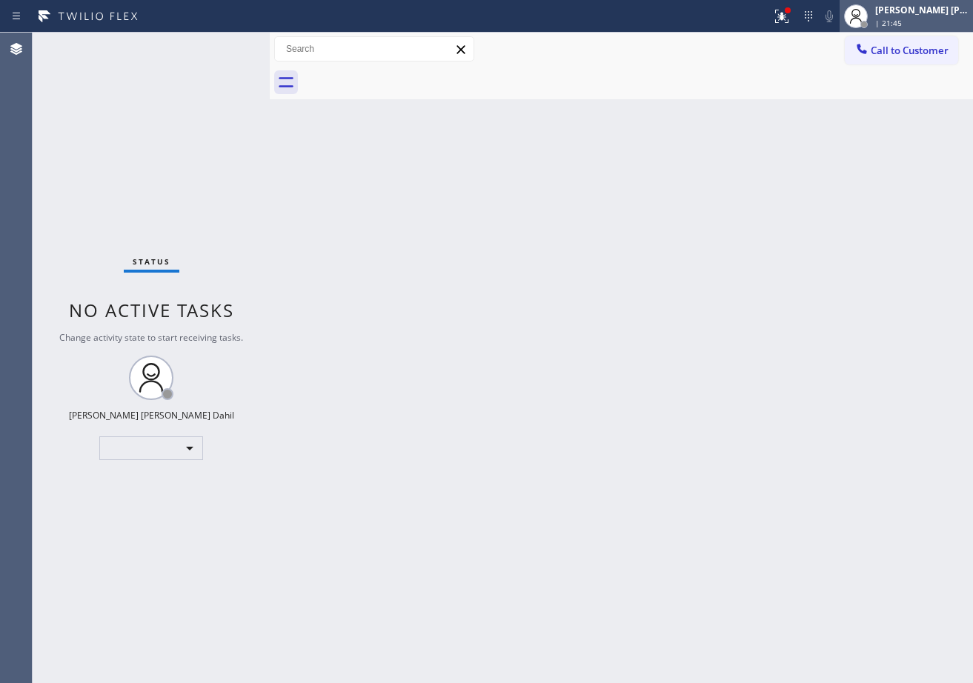
click at [902, 21] on span "| 21:45" at bounding box center [888, 23] width 27 height 10
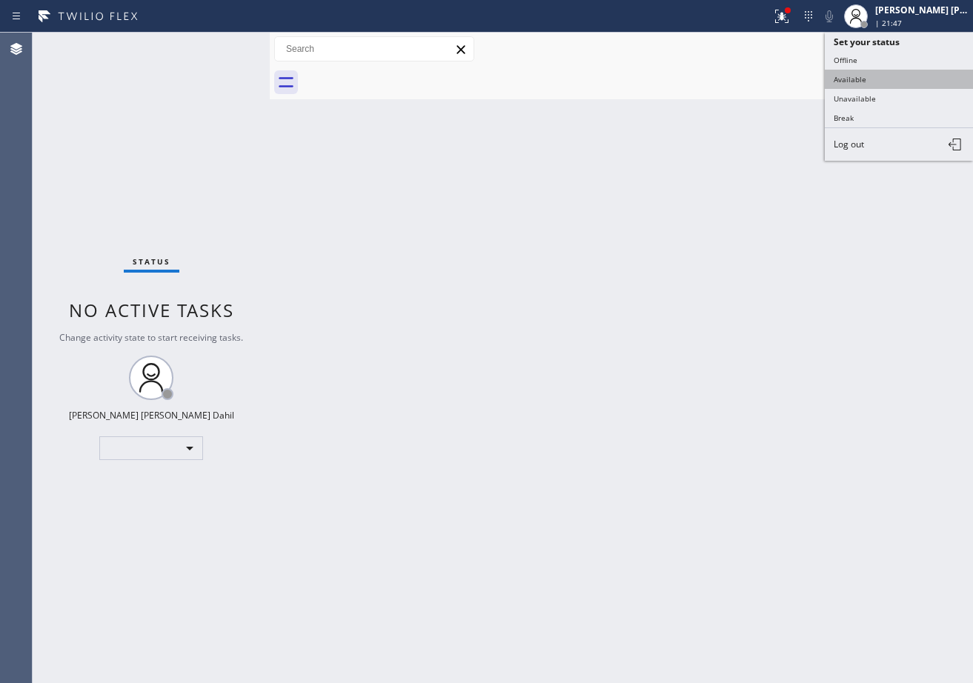
click at [885, 73] on button "Available" at bounding box center [899, 79] width 148 height 19
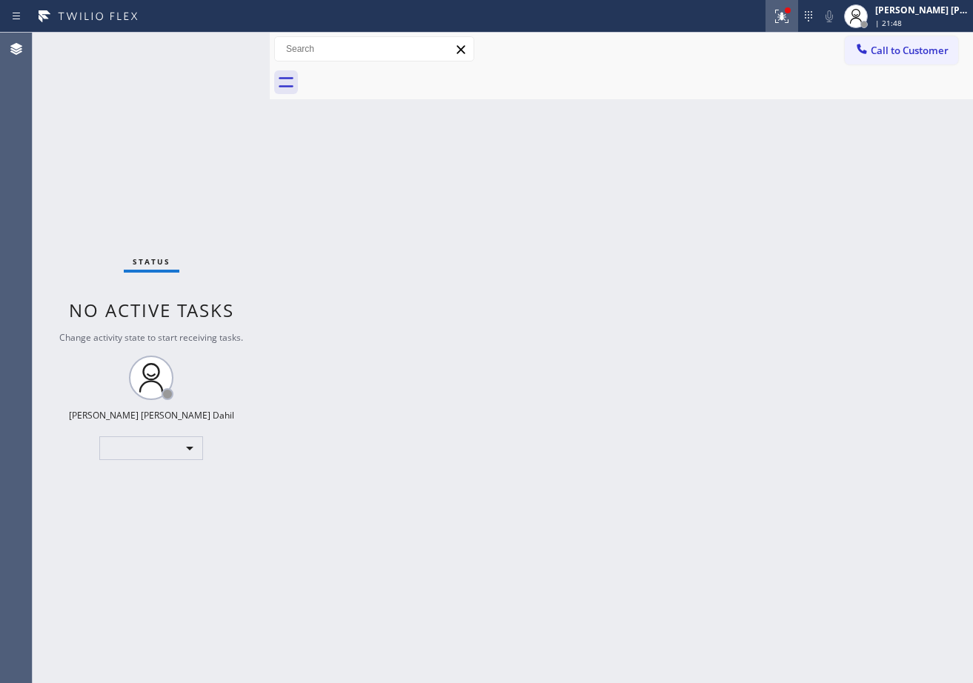
click at [790, 19] on icon at bounding box center [782, 16] width 18 height 18
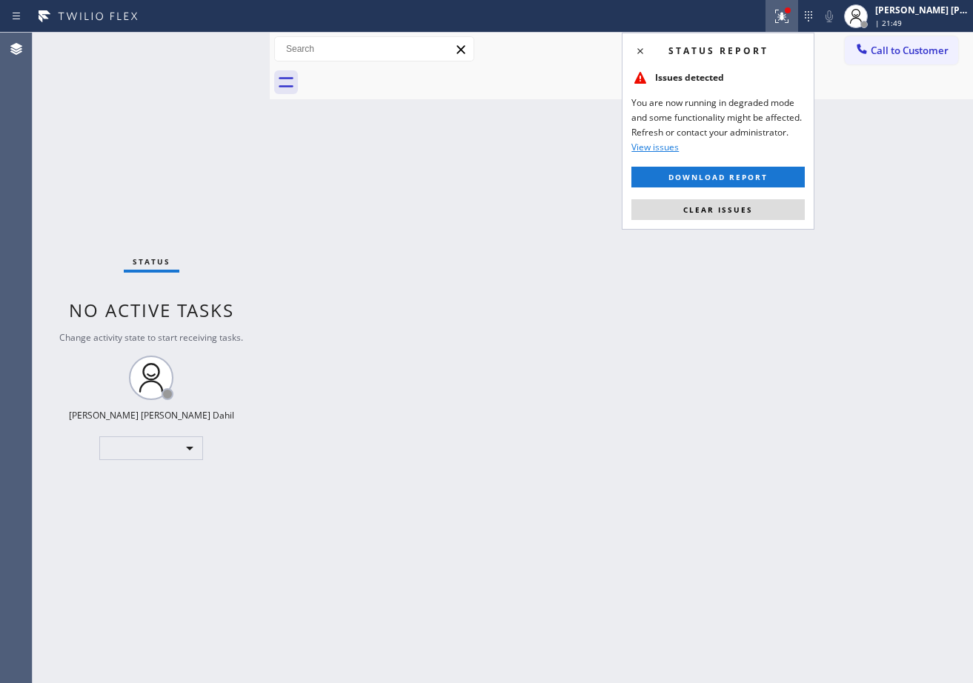
click at [722, 213] on span "Clear issues" at bounding box center [718, 209] width 70 height 10
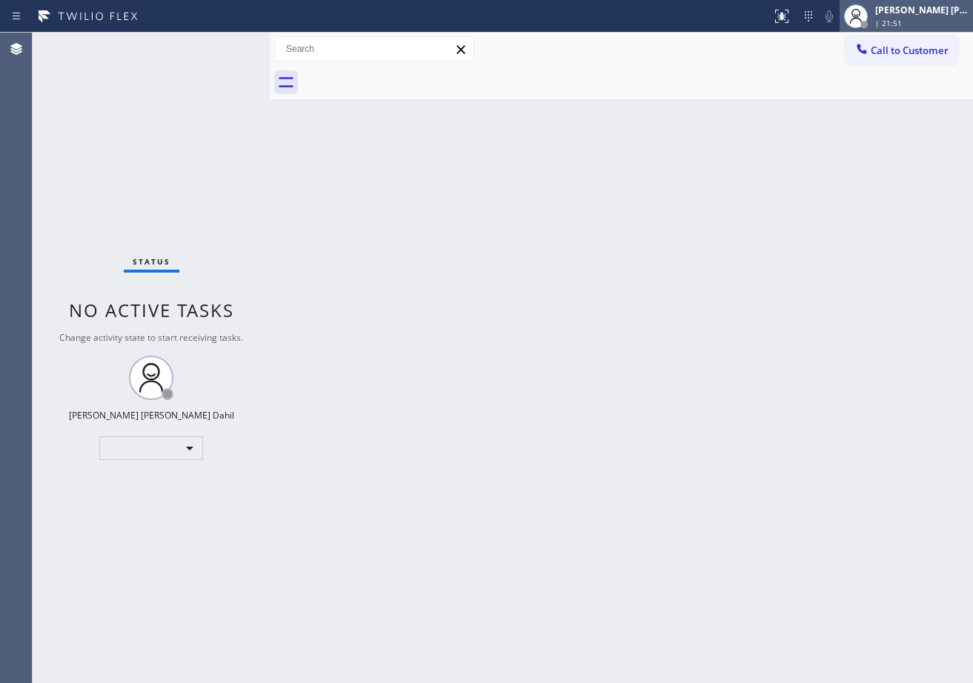
click at [930, 23] on div "| 21:51" at bounding box center [921, 23] width 93 height 10
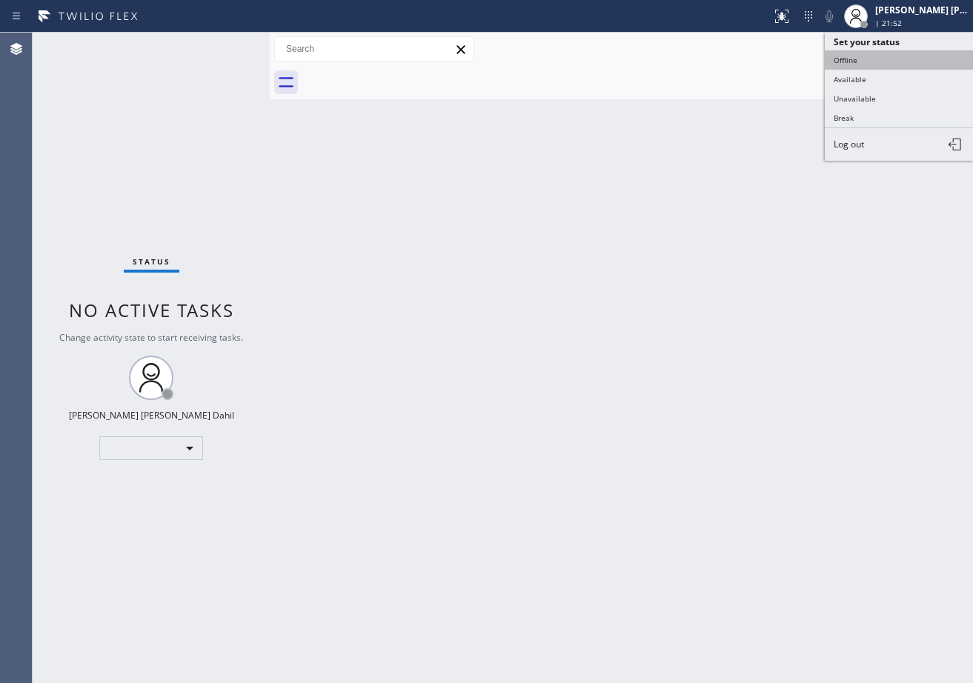
click at [861, 61] on button "Offline" at bounding box center [899, 59] width 148 height 19
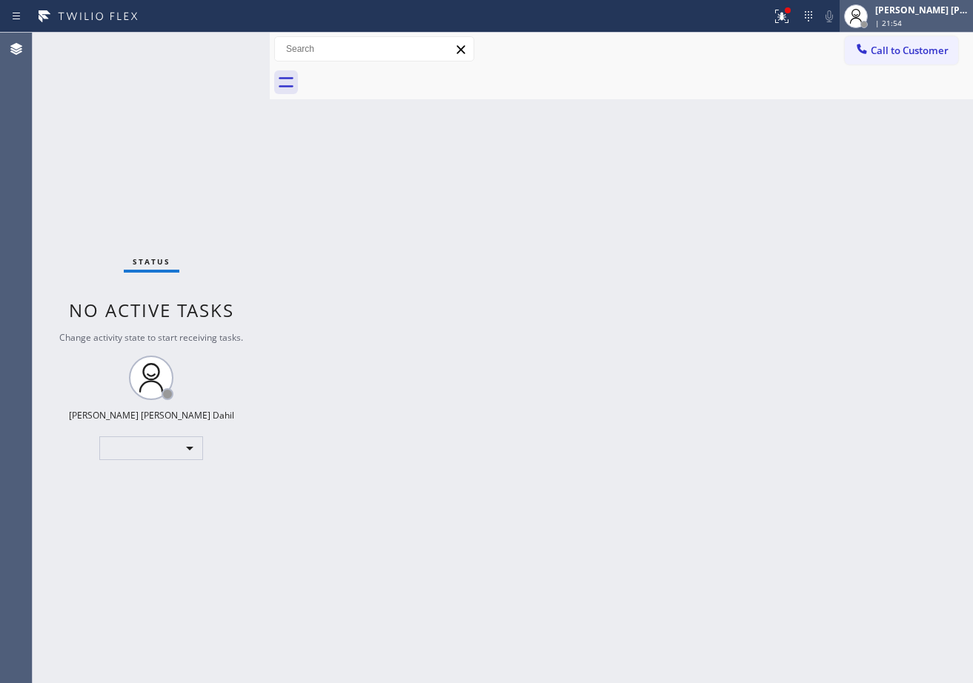
click at [919, 14] on div "[PERSON_NAME] [PERSON_NAME] Dahil" at bounding box center [921, 10] width 93 height 13
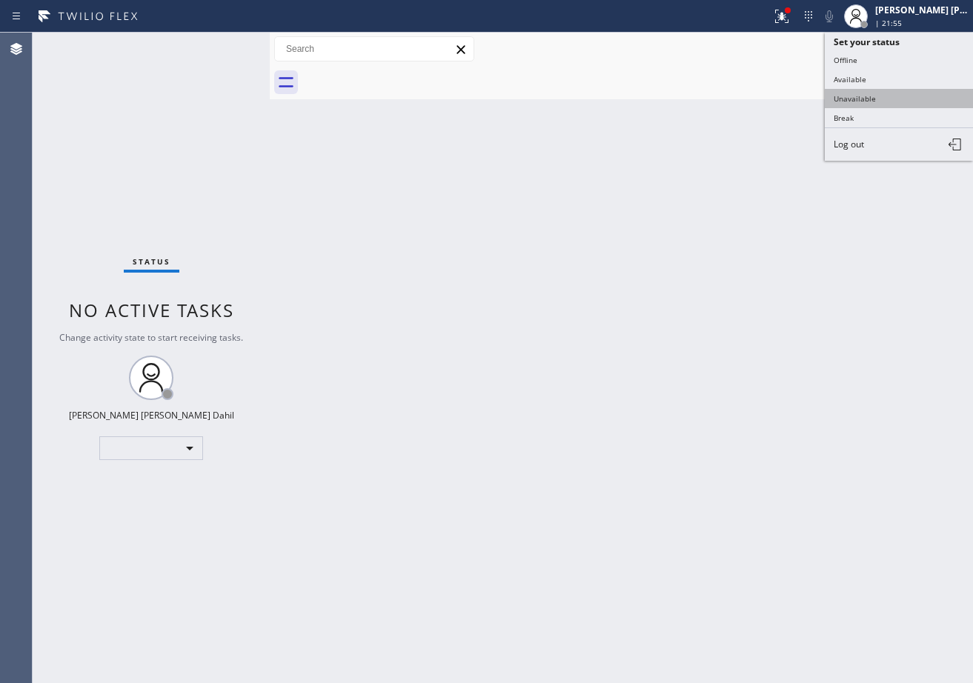
click at [881, 101] on button "Unavailable" at bounding box center [899, 98] width 148 height 19
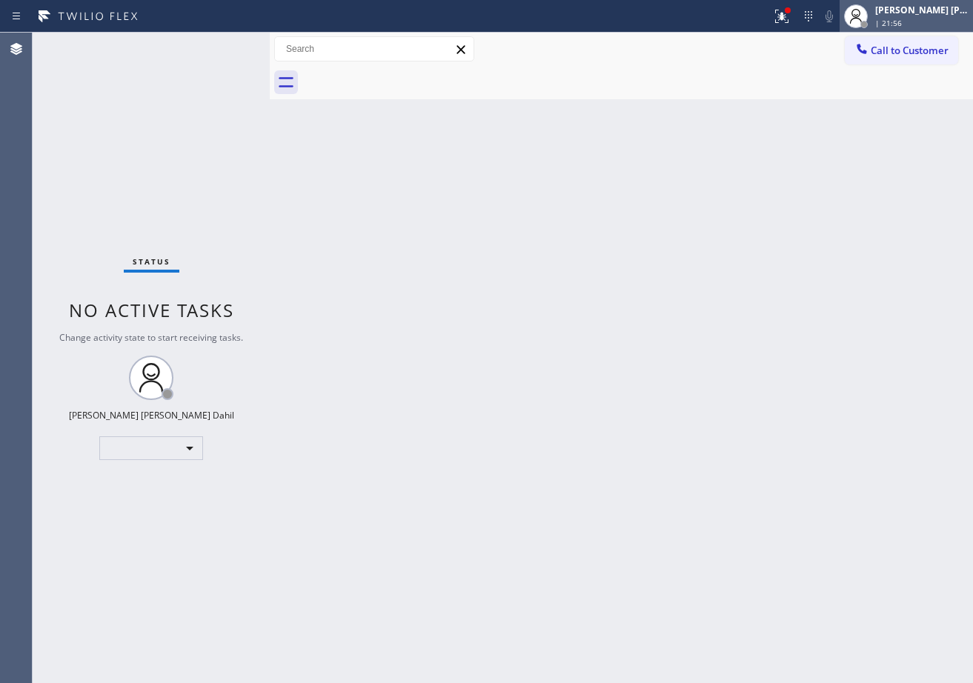
click at [900, 12] on div "[PERSON_NAME] [PERSON_NAME] Dahil" at bounding box center [921, 10] width 93 height 13
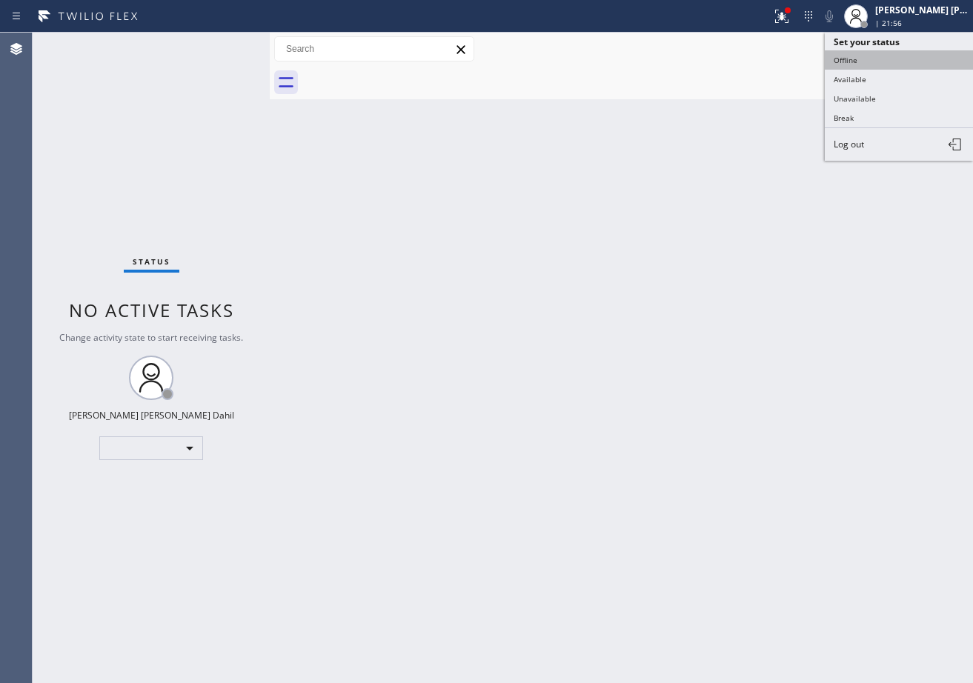
click at [874, 61] on button "Offline" at bounding box center [899, 59] width 148 height 19
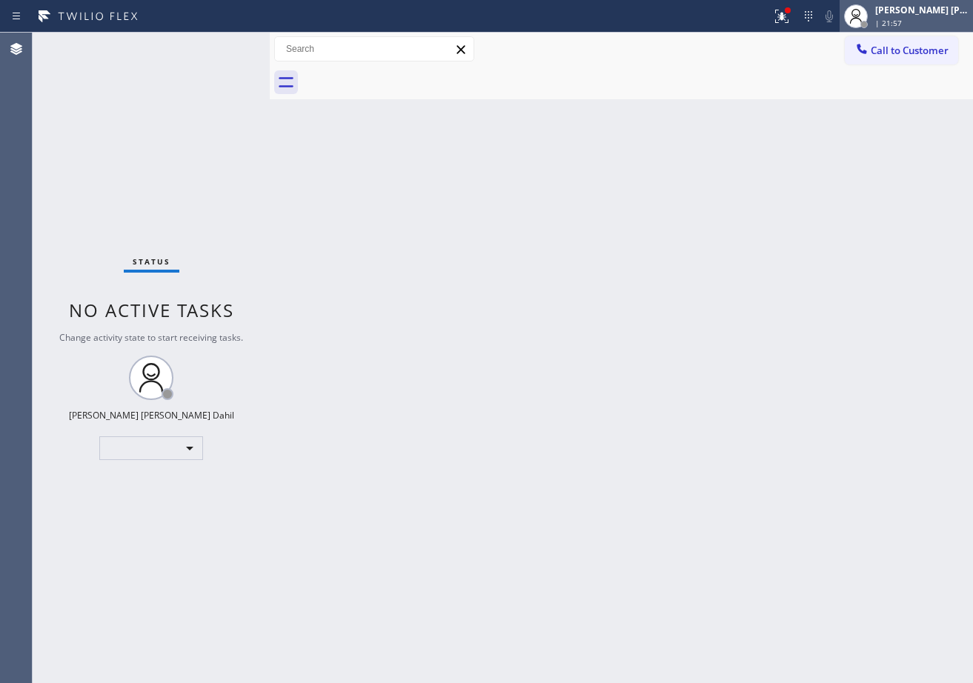
click at [890, 21] on div "Joshua Jake Dahil | 21:57" at bounding box center [922, 16] width 101 height 26
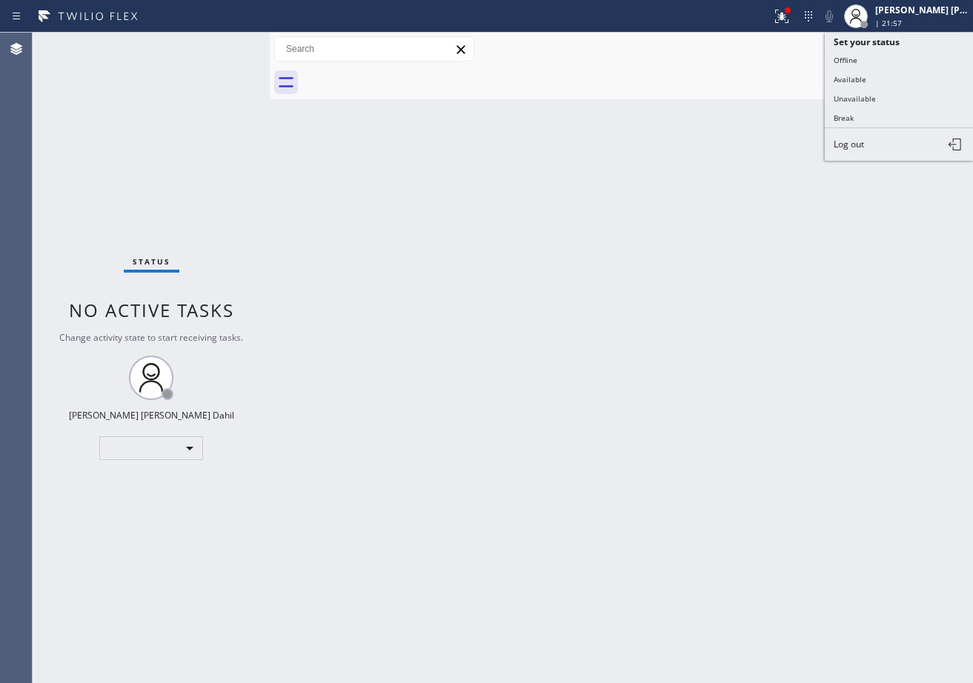
click at [867, 81] on button "Available" at bounding box center [899, 79] width 148 height 19
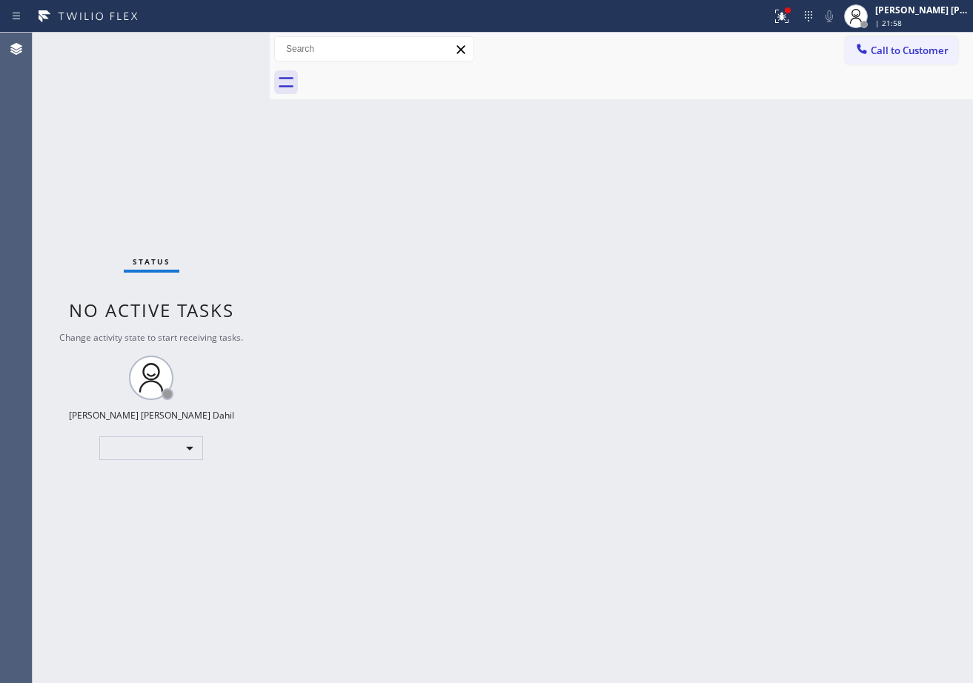
drag, startPoint x: 801, startPoint y: 13, endPoint x: 791, endPoint y: 36, distance: 24.2
click at [792, 13] on div at bounding box center [787, 10] width 9 height 9
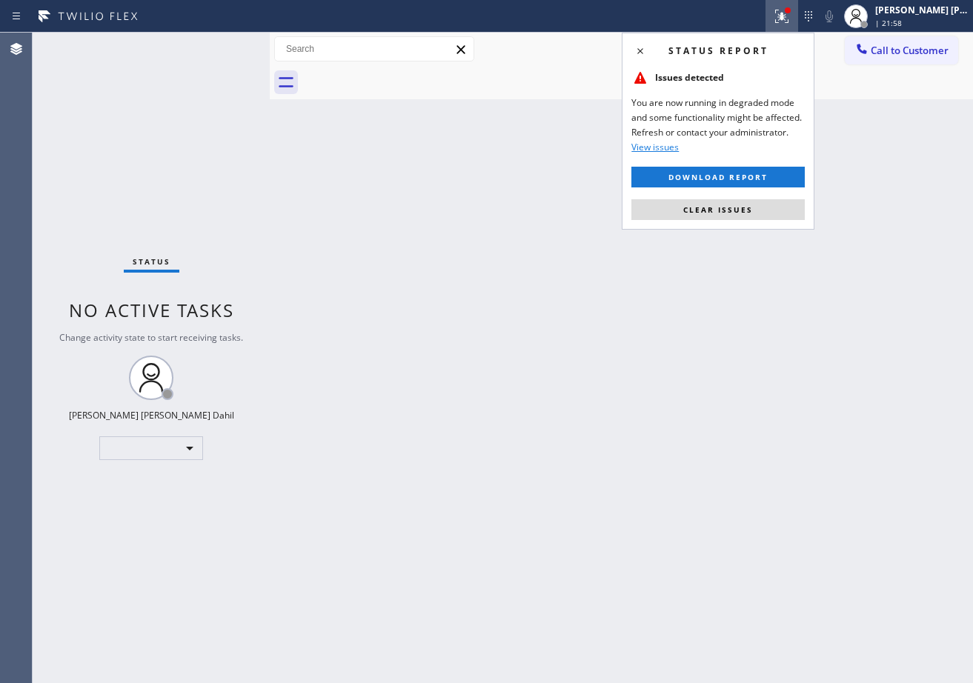
click at [726, 212] on span "Clear issues" at bounding box center [718, 209] width 70 height 10
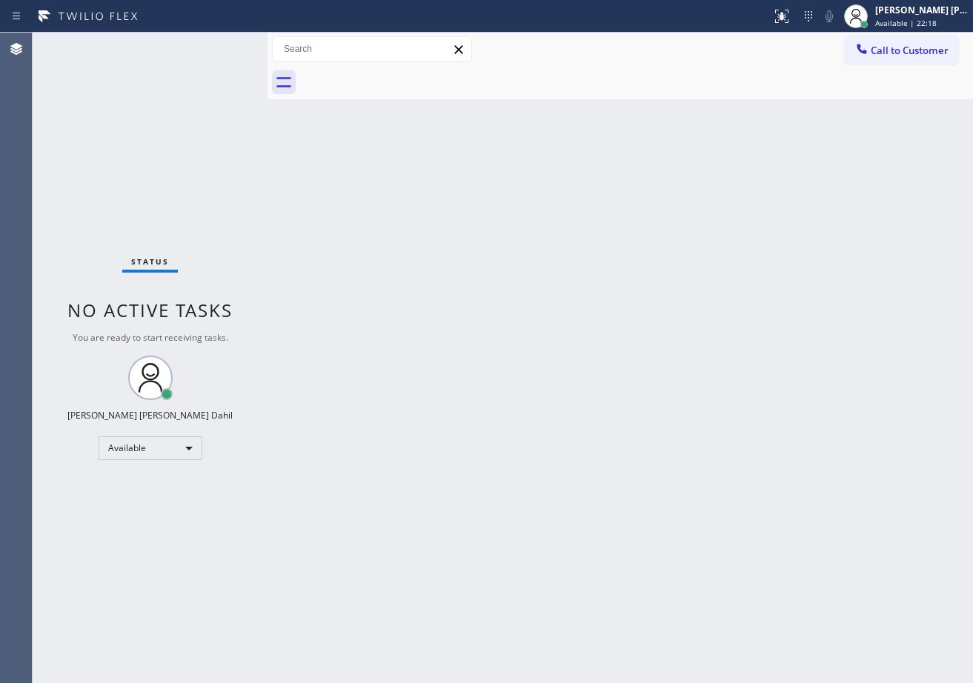
drag, startPoint x: 239, startPoint y: 45, endPoint x: 276, endPoint y: 85, distance: 55.0
click at [267, 77] on div at bounding box center [267, 358] width 0 height 650
click at [468, 348] on div "Back to Dashboard Change Sender ID Customers Technicians Select a contact Outbo…" at bounding box center [624, 358] width 696 height 650
click at [224, 44] on div "Status No active tasks You are ready to start receiving tasks. [PERSON_NAME] [P…" at bounding box center [155, 358] width 244 height 650
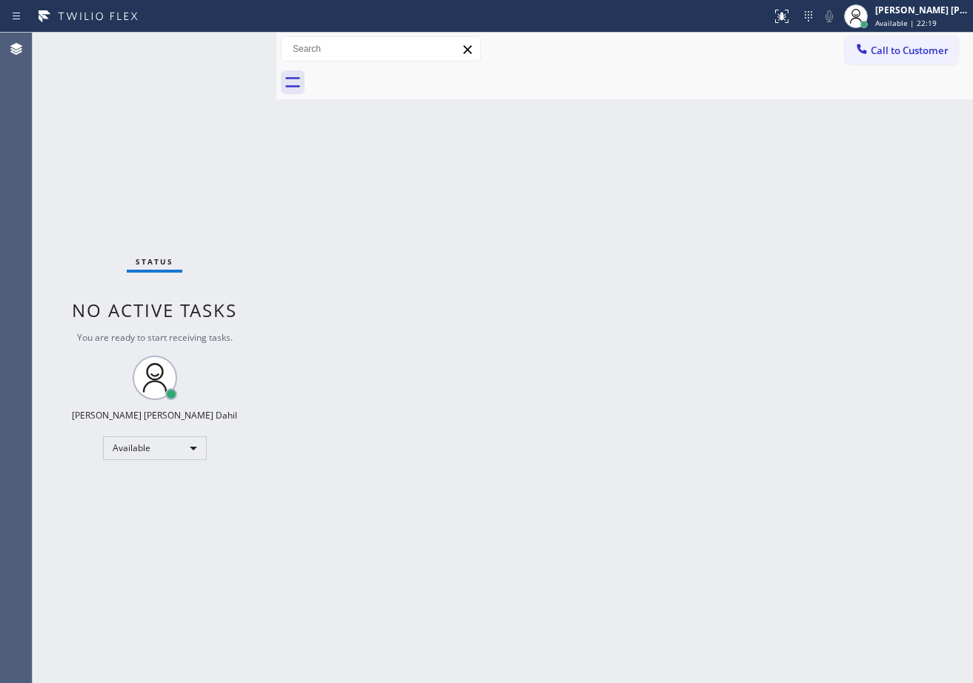
click at [224, 44] on div "Status No active tasks You are ready to start receiving tasks. [PERSON_NAME] [P…" at bounding box center [155, 358] width 244 height 650
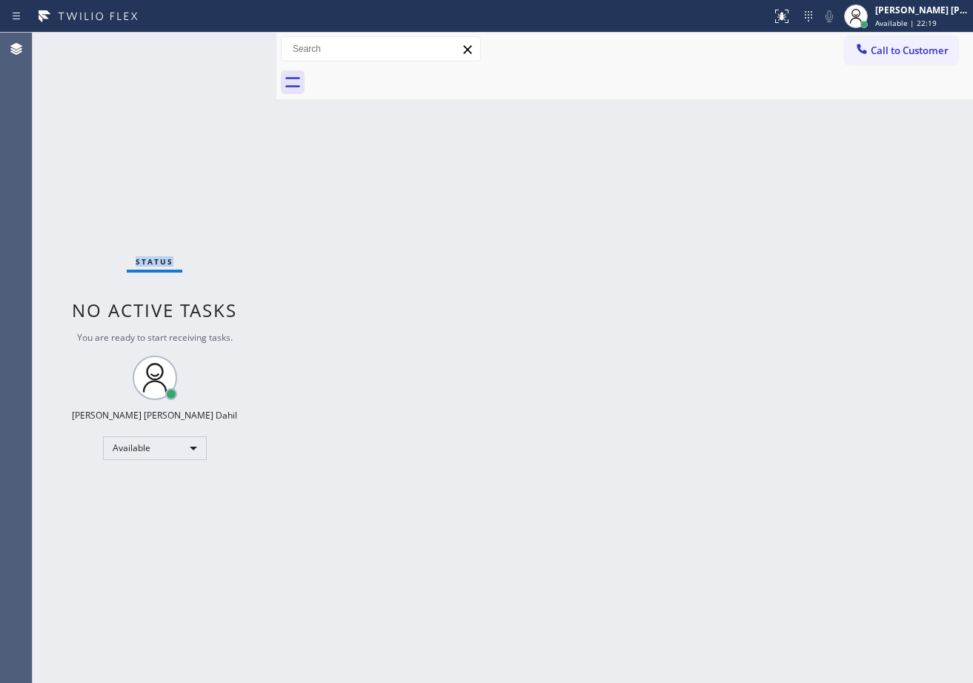
click at [224, 44] on div "Status No active tasks You are ready to start receiving tasks. [PERSON_NAME] [P…" at bounding box center [155, 358] width 244 height 650
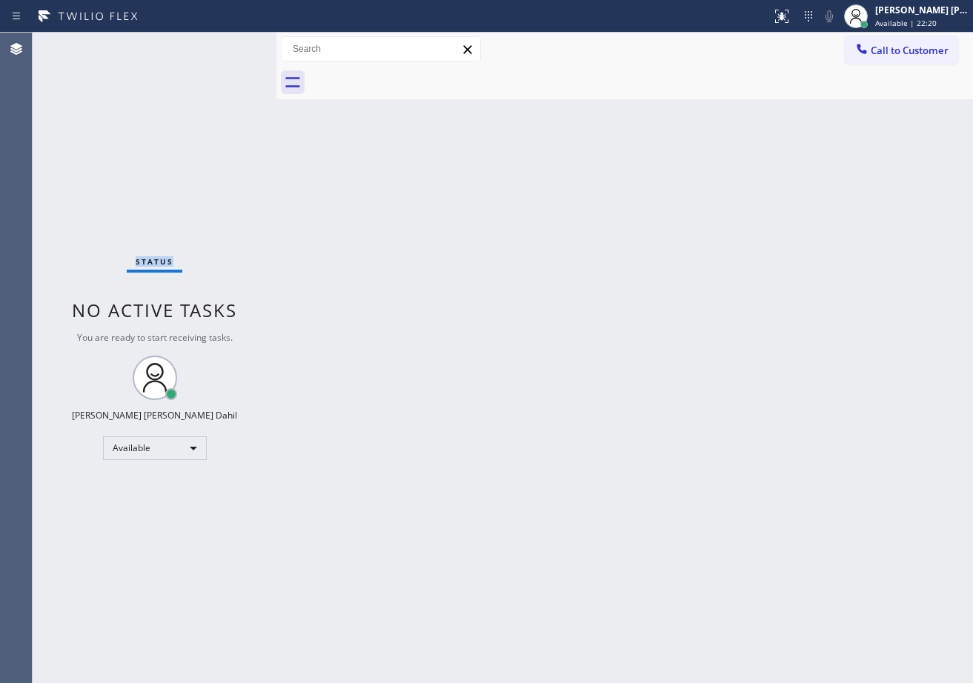
click at [224, 44] on div "Status No active tasks You are ready to start receiving tasks. [PERSON_NAME] [P…" at bounding box center [155, 358] width 244 height 650
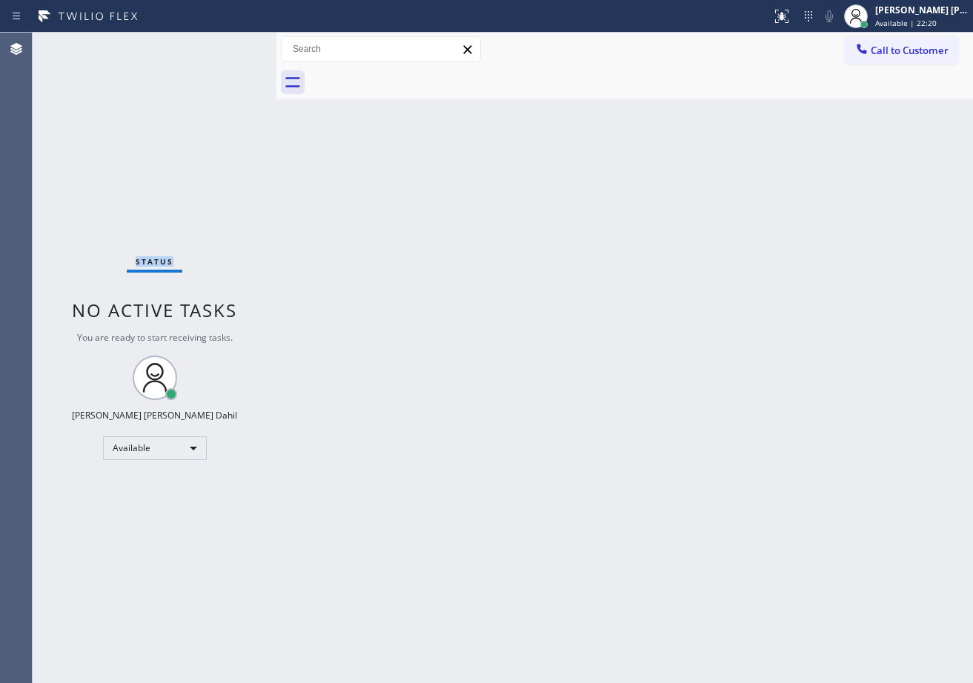
click at [224, 44] on div "Status No active tasks You are ready to start receiving tasks. [PERSON_NAME] [P…" at bounding box center [155, 358] width 244 height 650
click at [274, 47] on div at bounding box center [274, 358] width 0 height 650
click at [443, 295] on div "Back to Dashboard Change Sender ID Customers Technicians Select a contact Outbo…" at bounding box center [622, 358] width 699 height 650
click at [844, 536] on div "Back to Dashboard Change Sender ID Customers Technicians Select a contact Outbo…" at bounding box center [622, 358] width 699 height 650
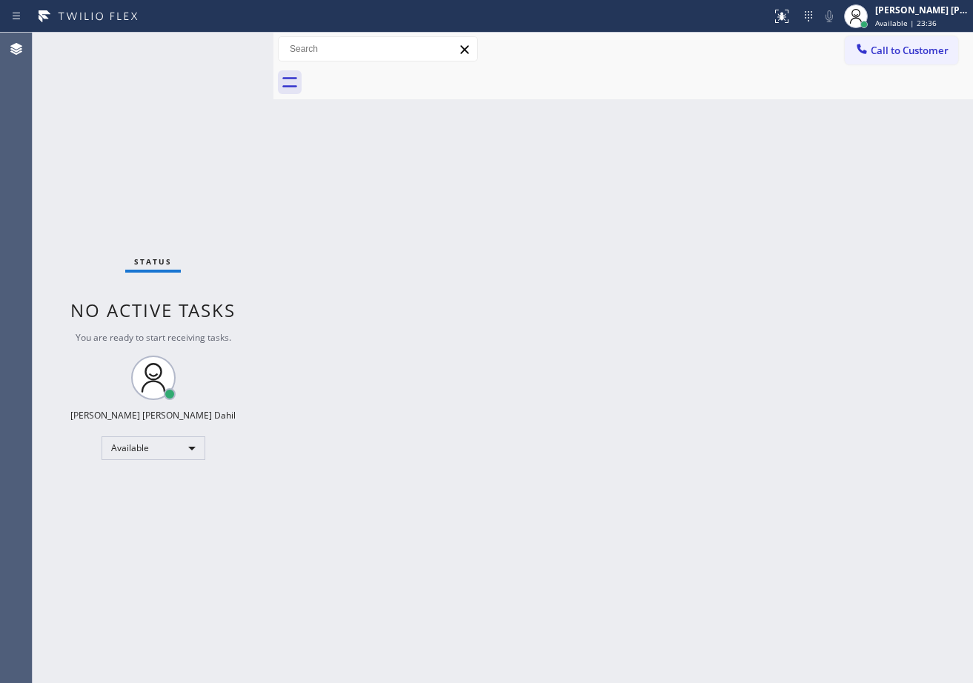
click at [582, 358] on div "Back to Dashboard Change Sender ID Customers Technicians Select a contact Outbo…" at bounding box center [622, 358] width 699 height 650
click at [223, 50] on div "Status No active tasks You are ready to start receiving tasks. [PERSON_NAME] [P…" at bounding box center [153, 358] width 241 height 650
click at [225, 50] on div "Status No active tasks You are ready to start receiving tasks. [PERSON_NAME] [P…" at bounding box center [153, 358] width 241 height 650
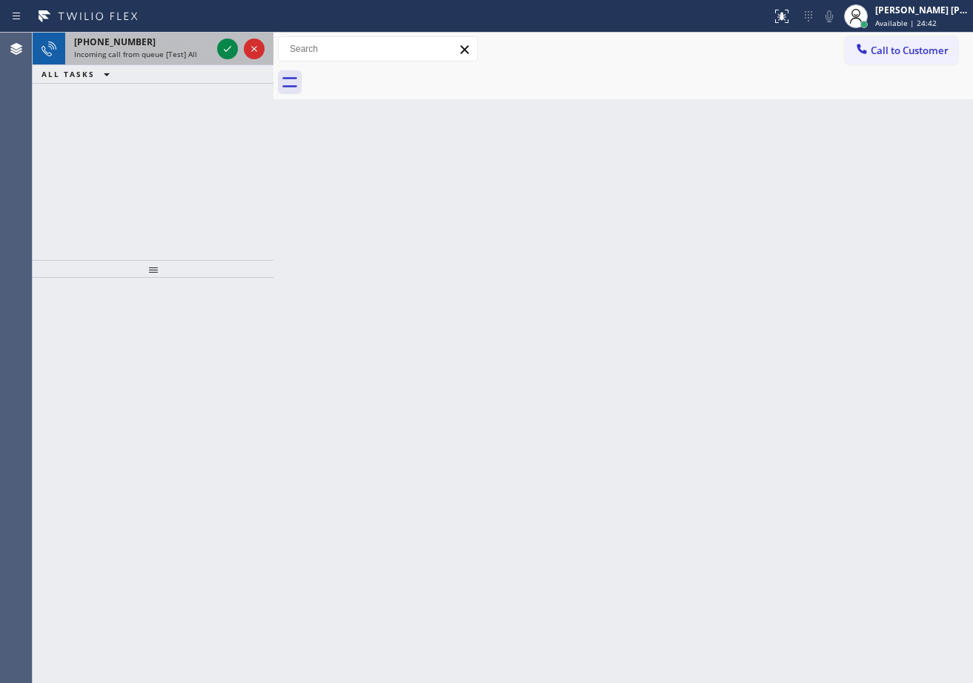
click at [170, 47] on div "+19256402945" at bounding box center [142, 42] width 137 height 13
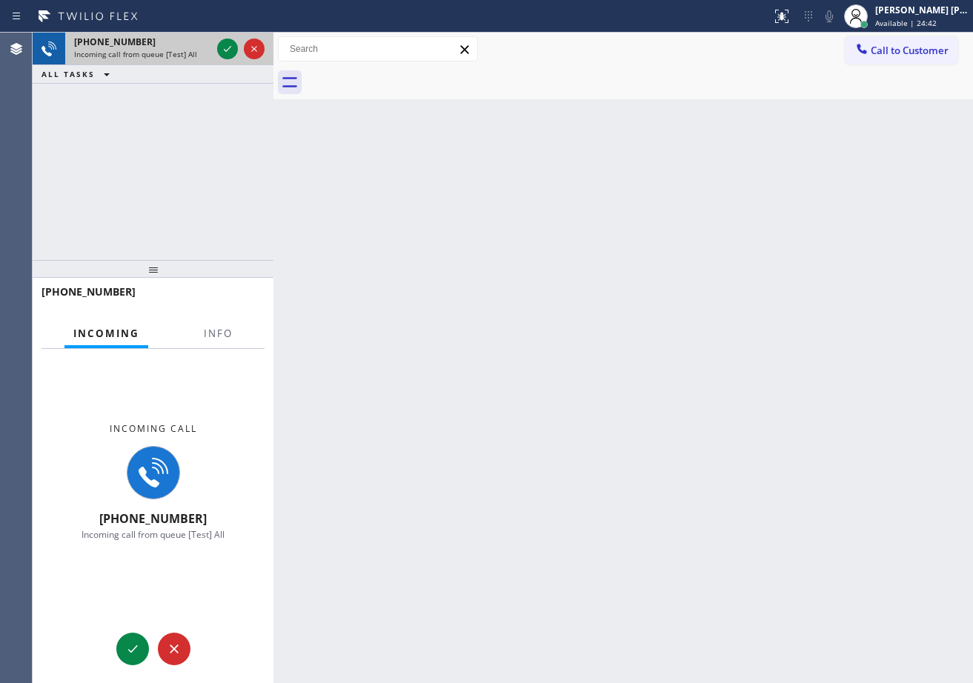
click at [170, 47] on div "+19256402945" at bounding box center [142, 42] width 137 height 13
click at [213, 338] on span "Info" at bounding box center [218, 333] width 29 height 13
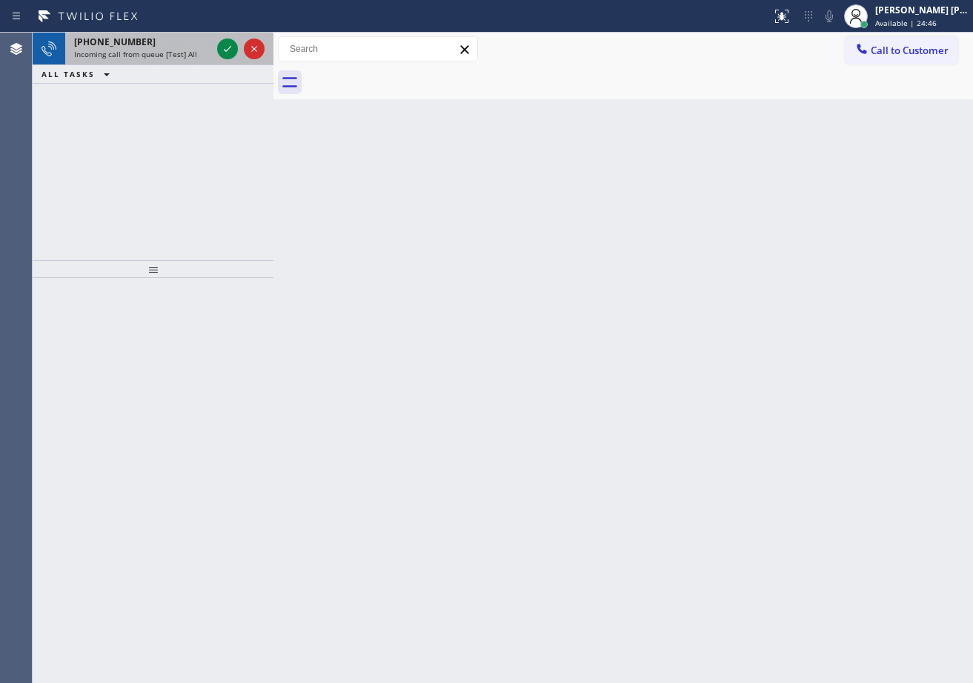
click at [202, 43] on div "+19256402945" at bounding box center [142, 42] width 137 height 13
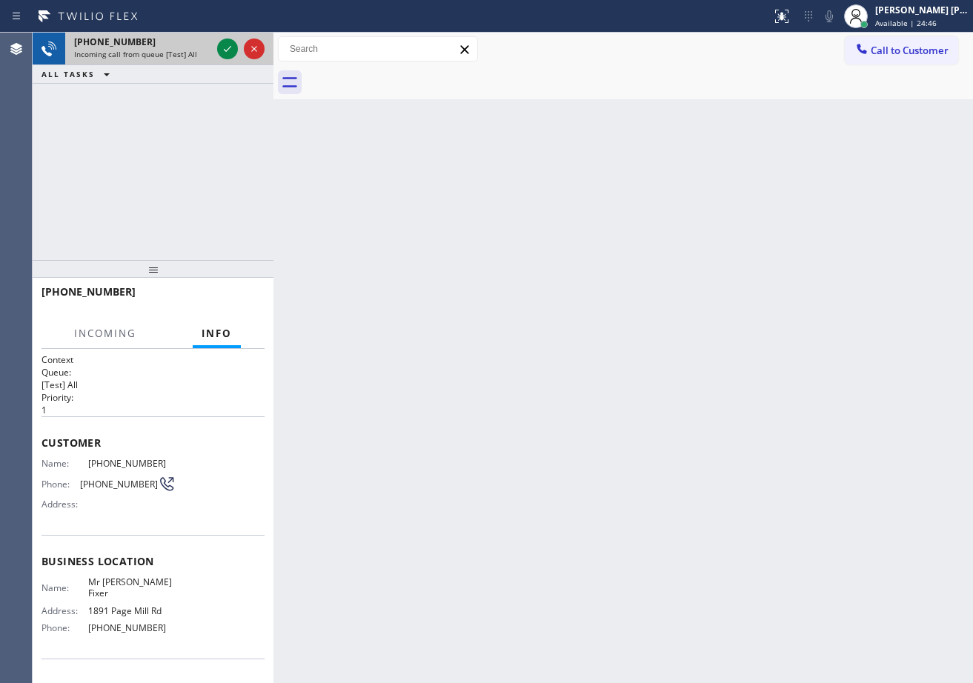
click at [203, 43] on div "+19256402945" at bounding box center [142, 42] width 137 height 13
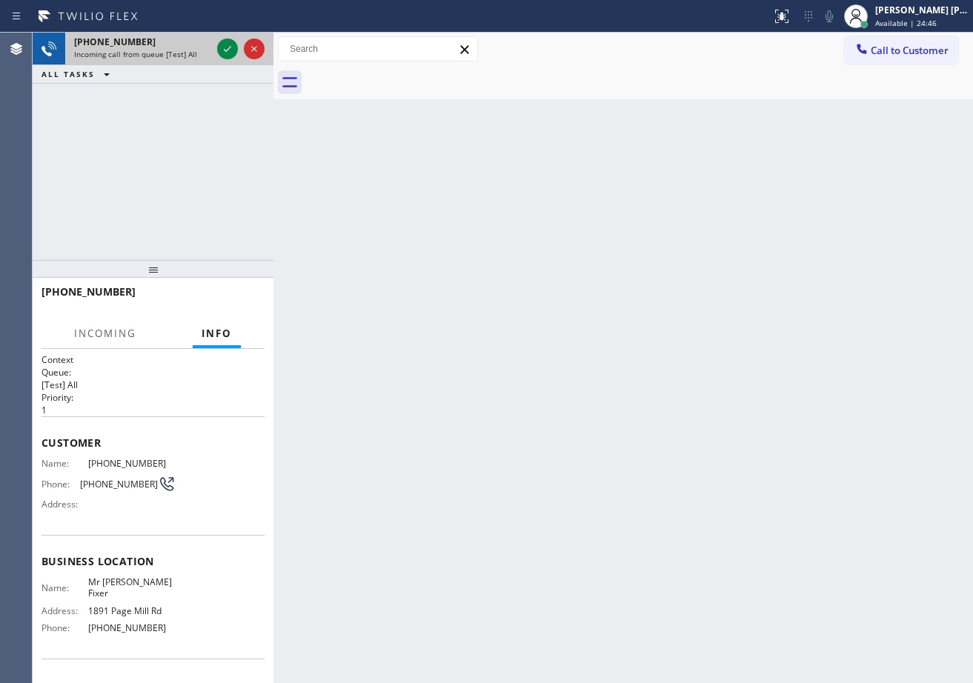
click at [203, 43] on div "+19256402945" at bounding box center [142, 42] width 137 height 13
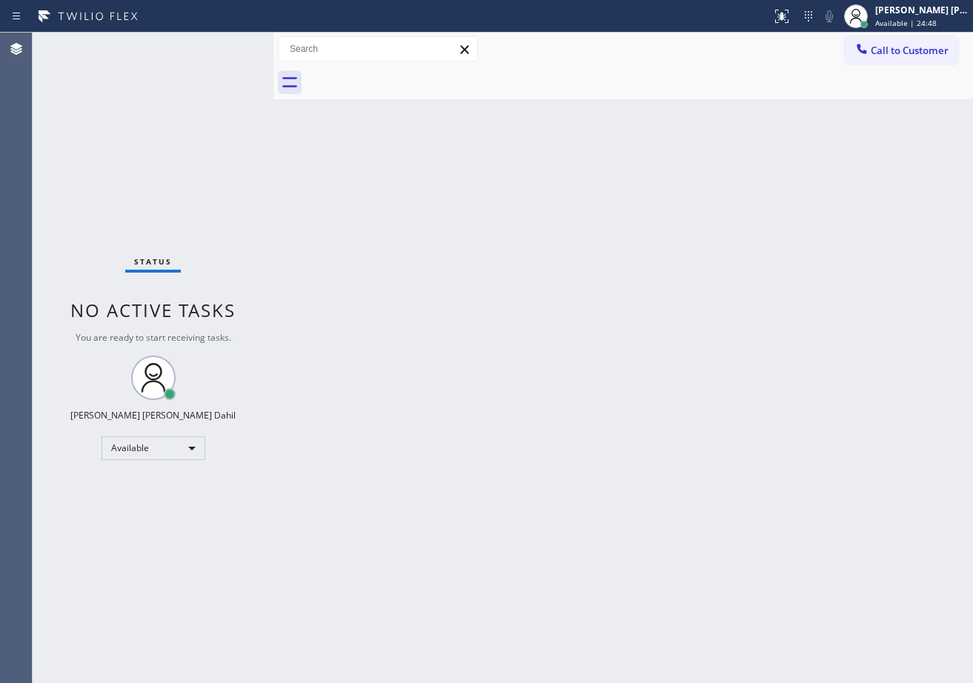
click at [211, 59] on div "Status No active tasks You are ready to start receiving tasks. [PERSON_NAME] [P…" at bounding box center [153, 358] width 241 height 650
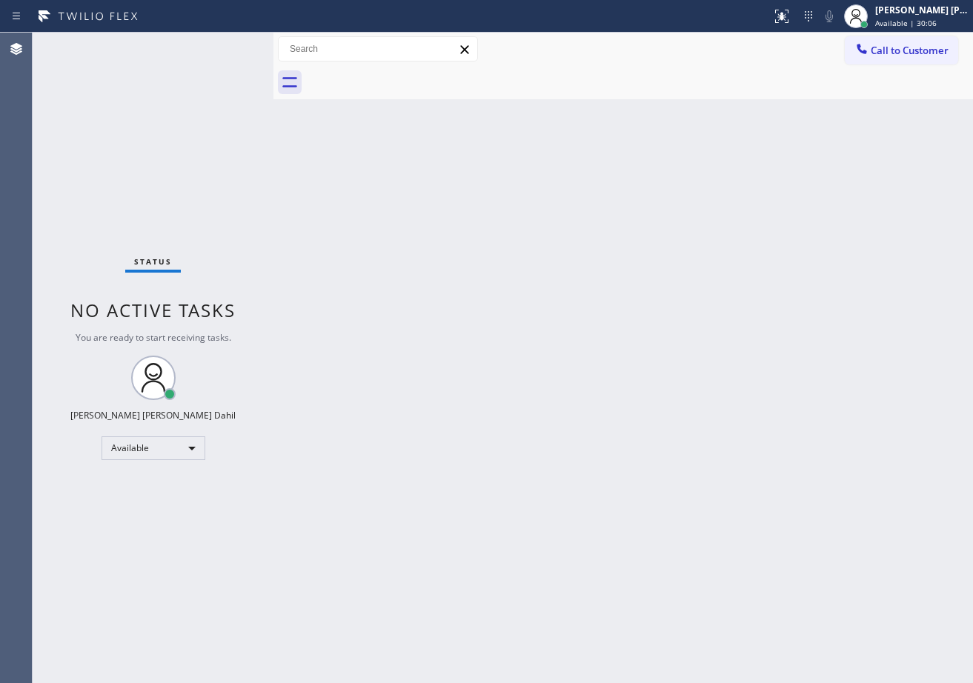
click at [690, 445] on div "Back to Dashboard Change Sender ID Customers Technicians Select a contact Outbo…" at bounding box center [622, 358] width 699 height 650
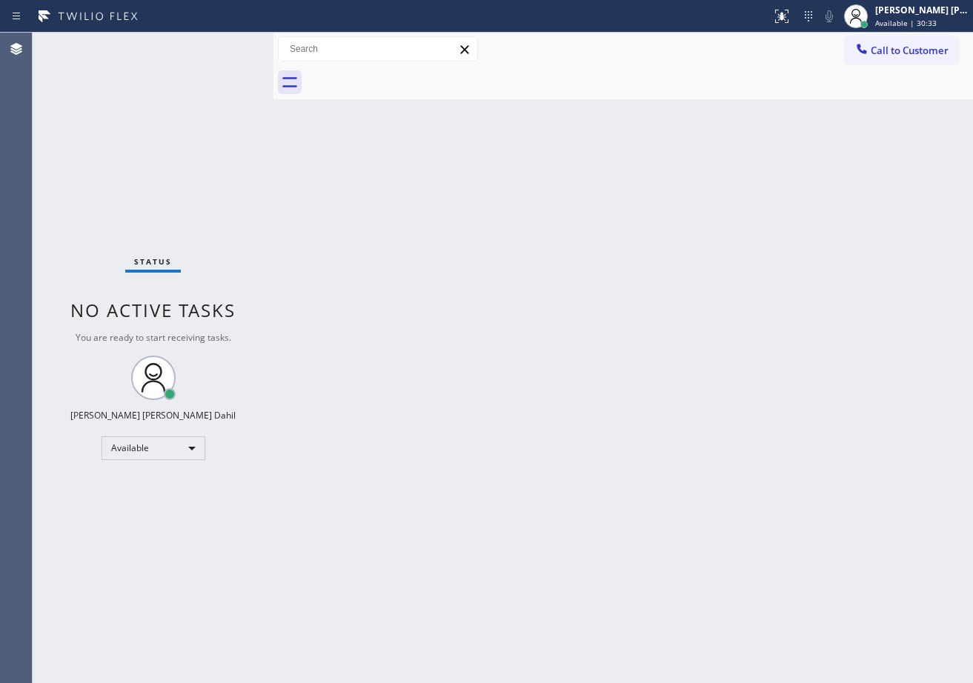
click at [690, 445] on div "Back to Dashboard Change Sender ID Customers Technicians Select a contact Outbo…" at bounding box center [622, 358] width 699 height 650
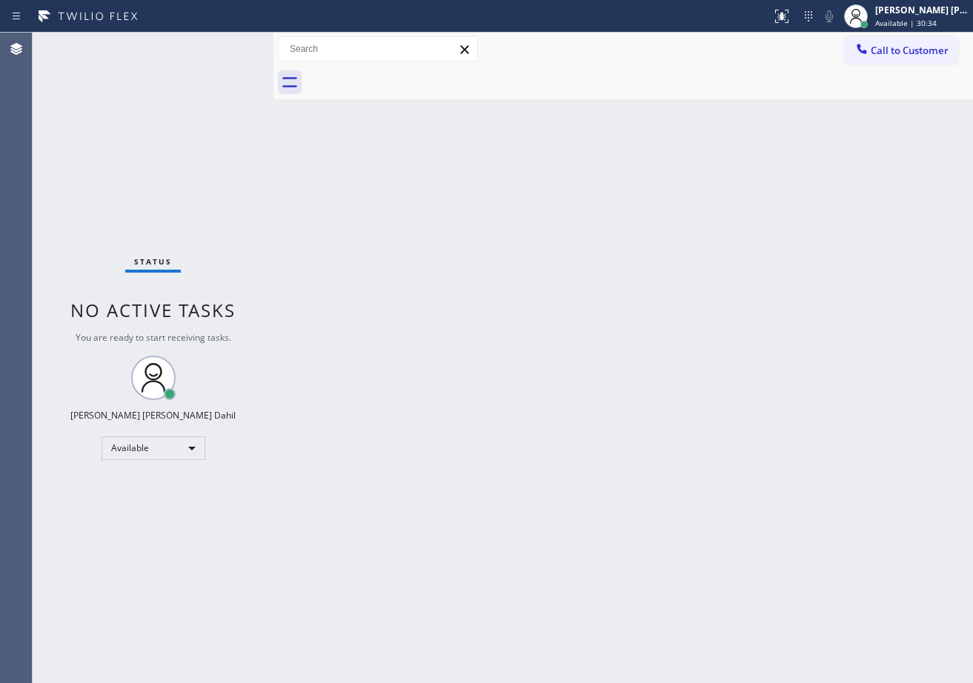
click at [690, 445] on div "Back to Dashboard Change Sender ID Customers Technicians Select a contact Outbo…" at bounding box center [622, 358] width 699 height 650
click at [683, 445] on div "Back to Dashboard Change Sender ID Customers Technicians Select a contact Outbo…" at bounding box center [622, 358] width 699 height 650
click at [538, 382] on div "Back to Dashboard Change Sender ID Customers Technicians Select a contact Outbo…" at bounding box center [622, 358] width 699 height 650
drag, startPoint x: 542, startPoint y: 484, endPoint x: 767, endPoint y: 582, distance: 245.9
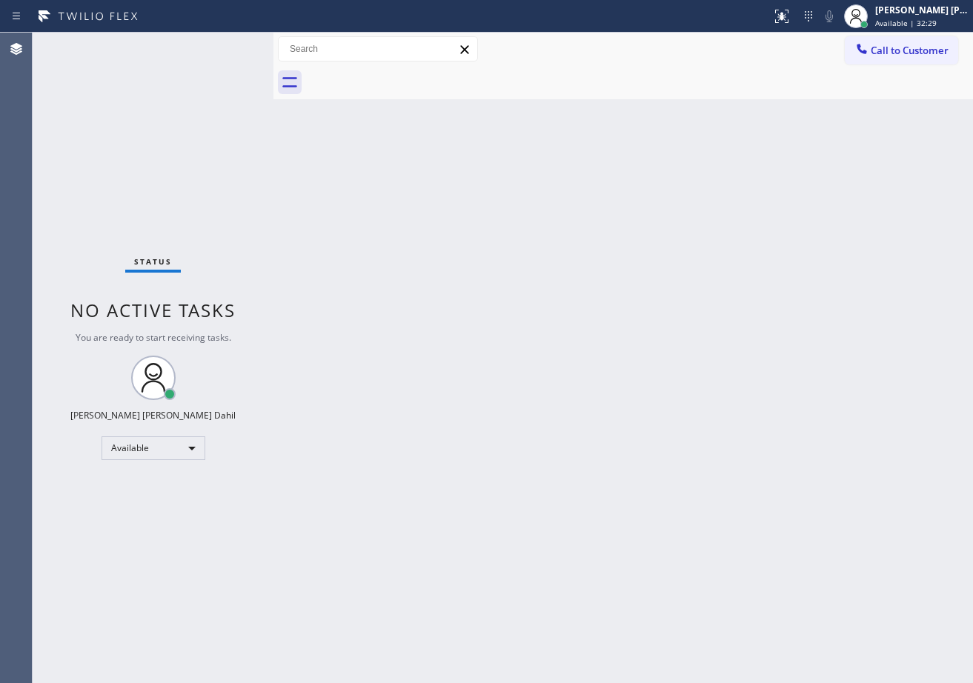
click at [550, 487] on div "Back to Dashboard Change Sender ID Customers Technicians Select a contact Outbo…" at bounding box center [622, 358] width 699 height 650
drag, startPoint x: 494, startPoint y: 87, endPoint x: 490, endPoint y: 73, distance: 14.8
click at [490, 73] on div at bounding box center [639, 82] width 667 height 33
click at [912, 22] on span "Available | 33:23" at bounding box center [905, 23] width 61 height 10
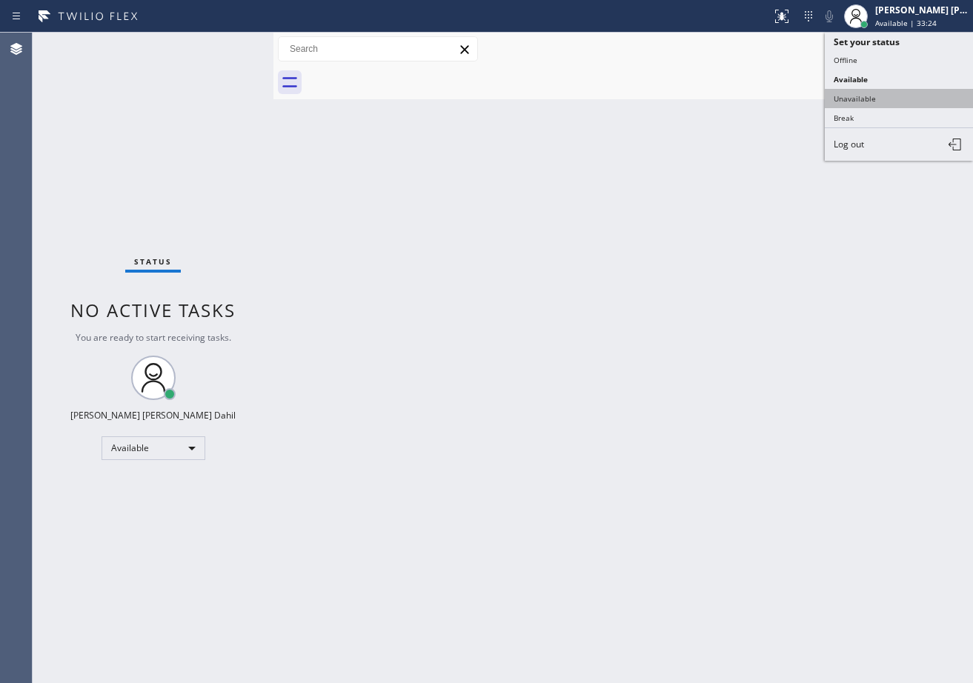
click at [875, 96] on button "Unavailable" at bounding box center [899, 98] width 148 height 19
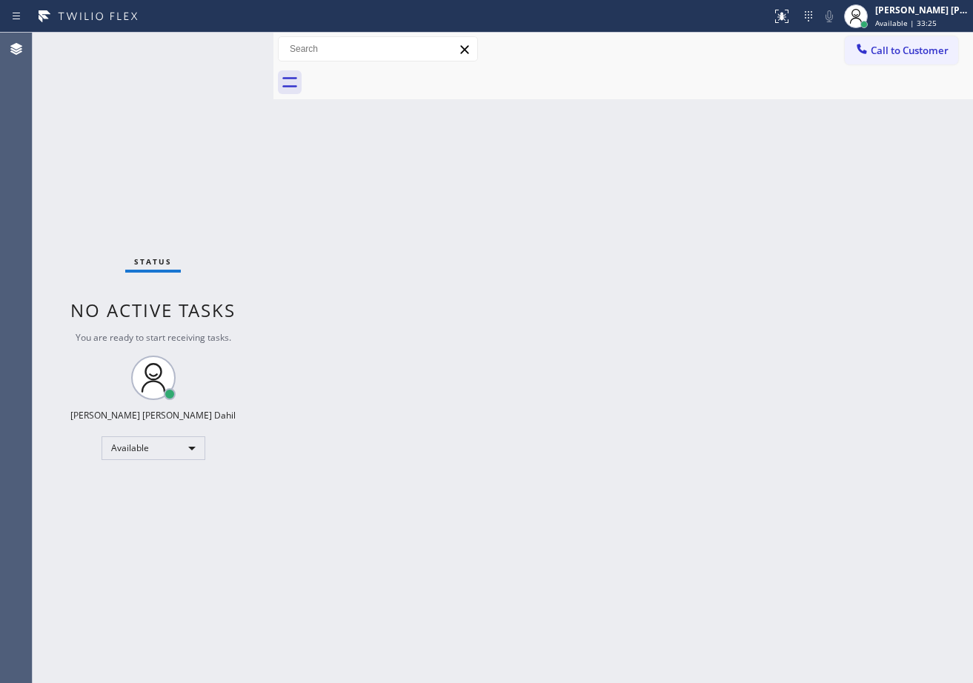
drag, startPoint x: 892, startPoint y: 11, endPoint x: 881, endPoint y: 44, distance: 34.4
click at [892, 13] on div "[PERSON_NAME] [PERSON_NAME] Dahil" at bounding box center [921, 10] width 93 height 13
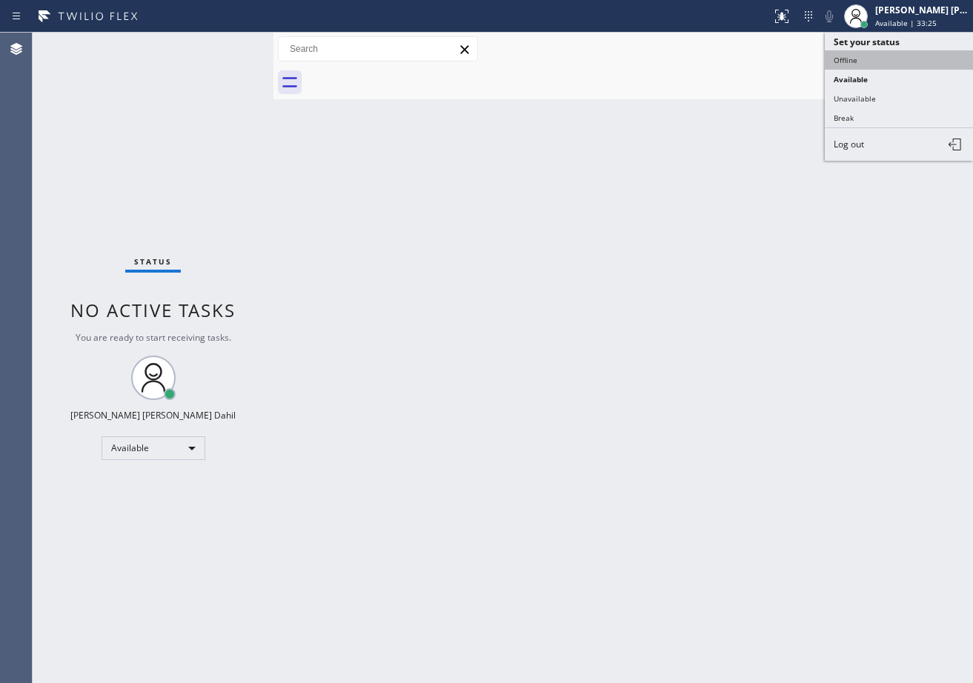
click at [872, 64] on button "Offline" at bounding box center [899, 59] width 148 height 19
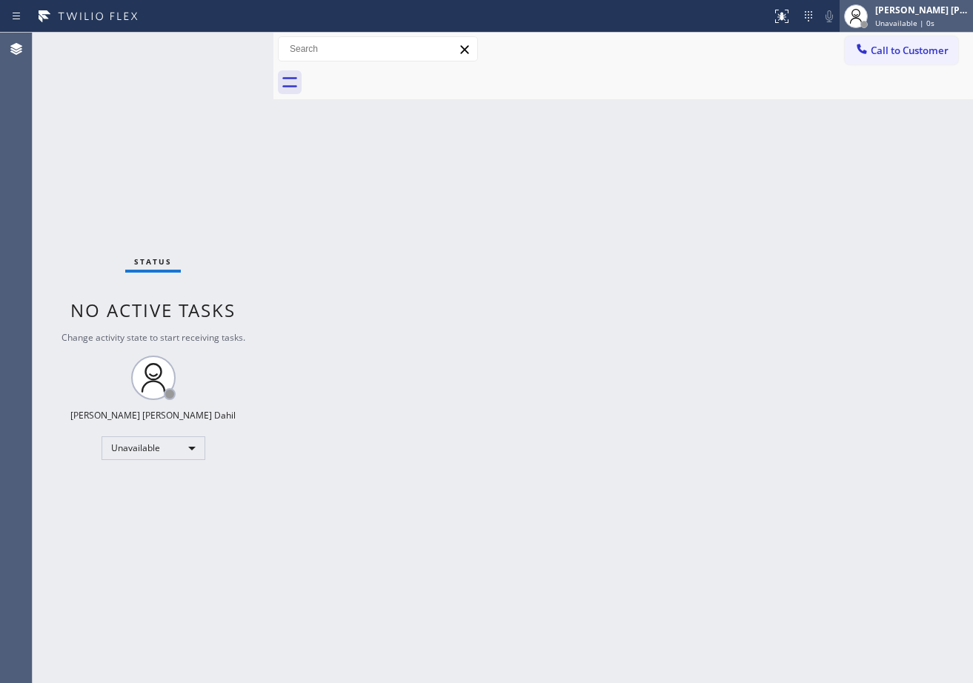
click at [893, 19] on span "Unavailable | 0s" at bounding box center [904, 23] width 59 height 10
click at [899, 15] on div "[PERSON_NAME] [PERSON_NAME] Dahil" at bounding box center [921, 10] width 93 height 13
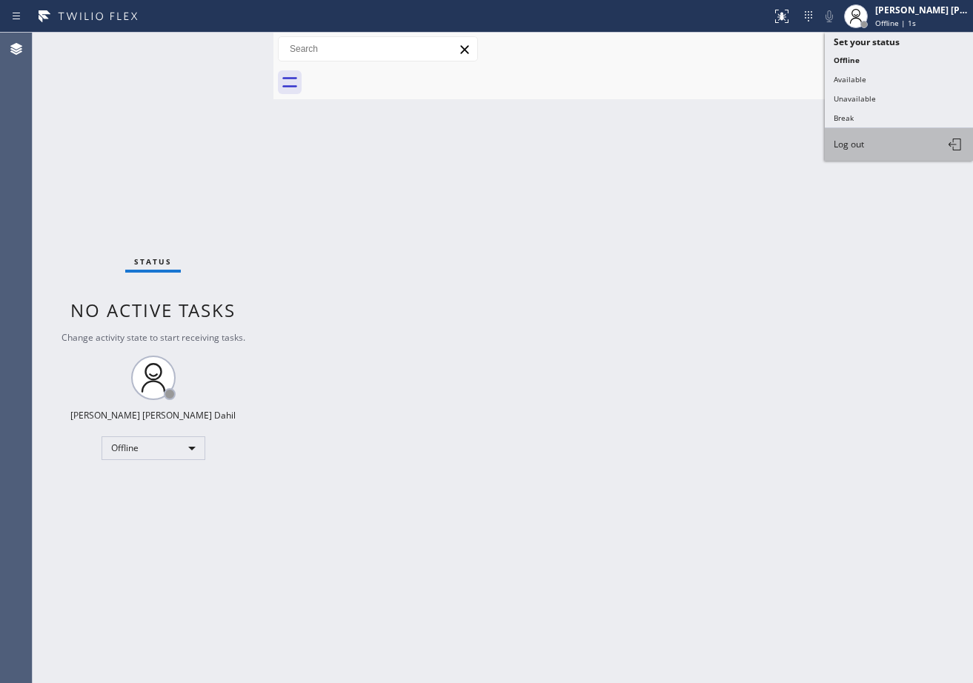
click at [864, 147] on span "Log out" at bounding box center [848, 144] width 30 height 13
